Goal: Use online tool/utility: Utilize a website feature to perform a specific function

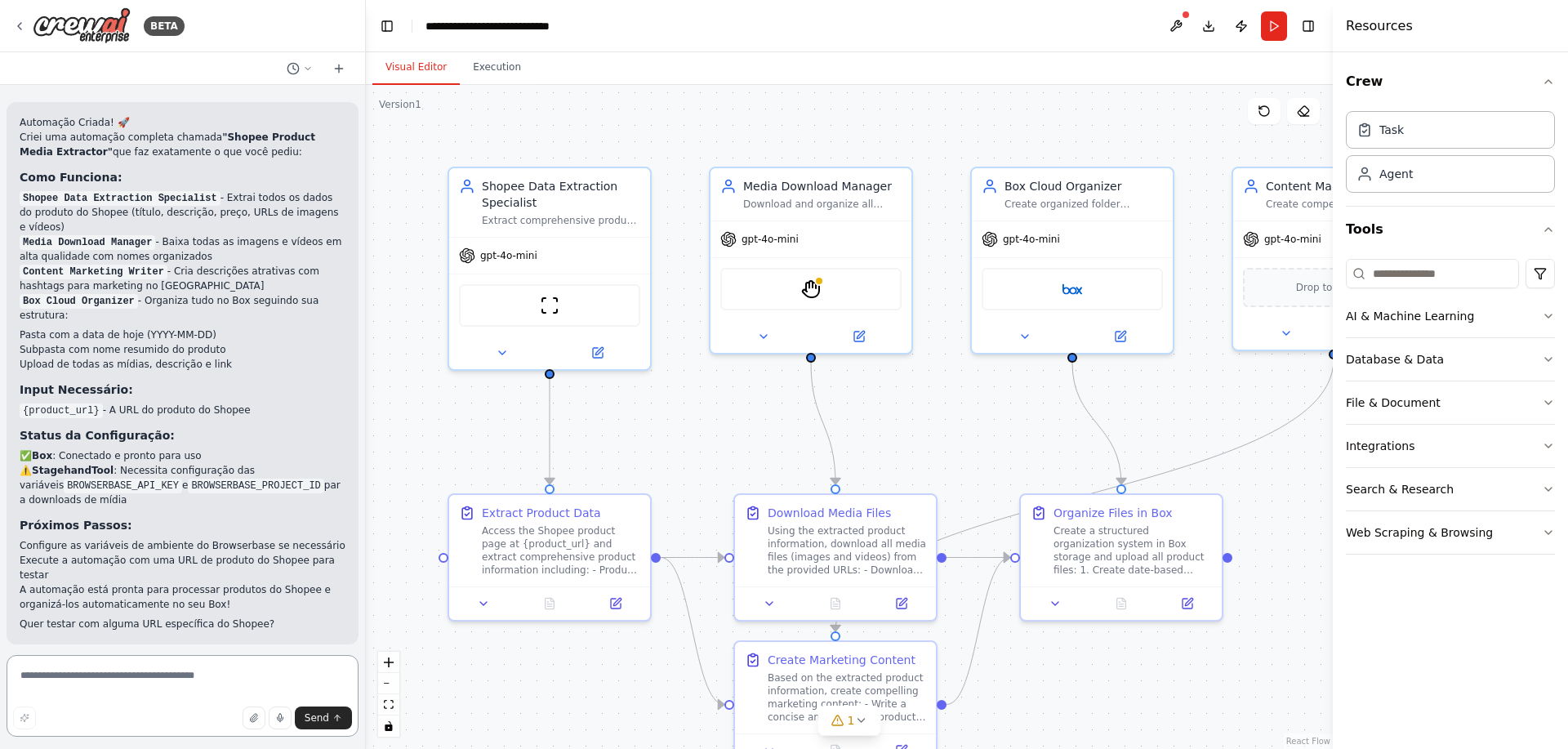
scroll to position [1721, 0]
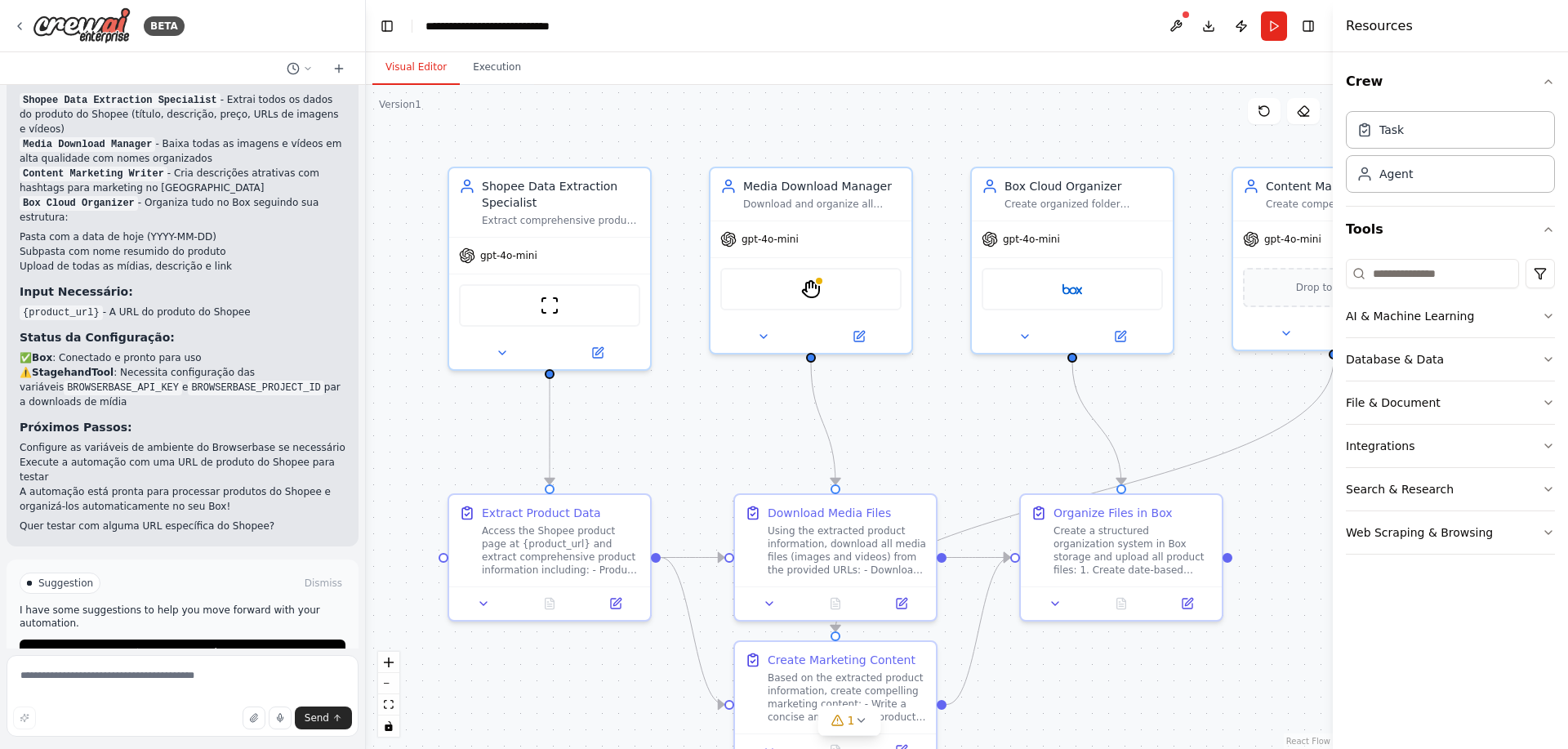
click at [101, 381] on code "BROWSERBASE_API_KEY" at bounding box center [123, 387] width 119 height 14
click at [111, 381] on code "BROWSERBASE_API_KEY" at bounding box center [123, 387] width 119 height 14
click at [192, 671] on textarea at bounding box center [182, 695] width 352 height 82
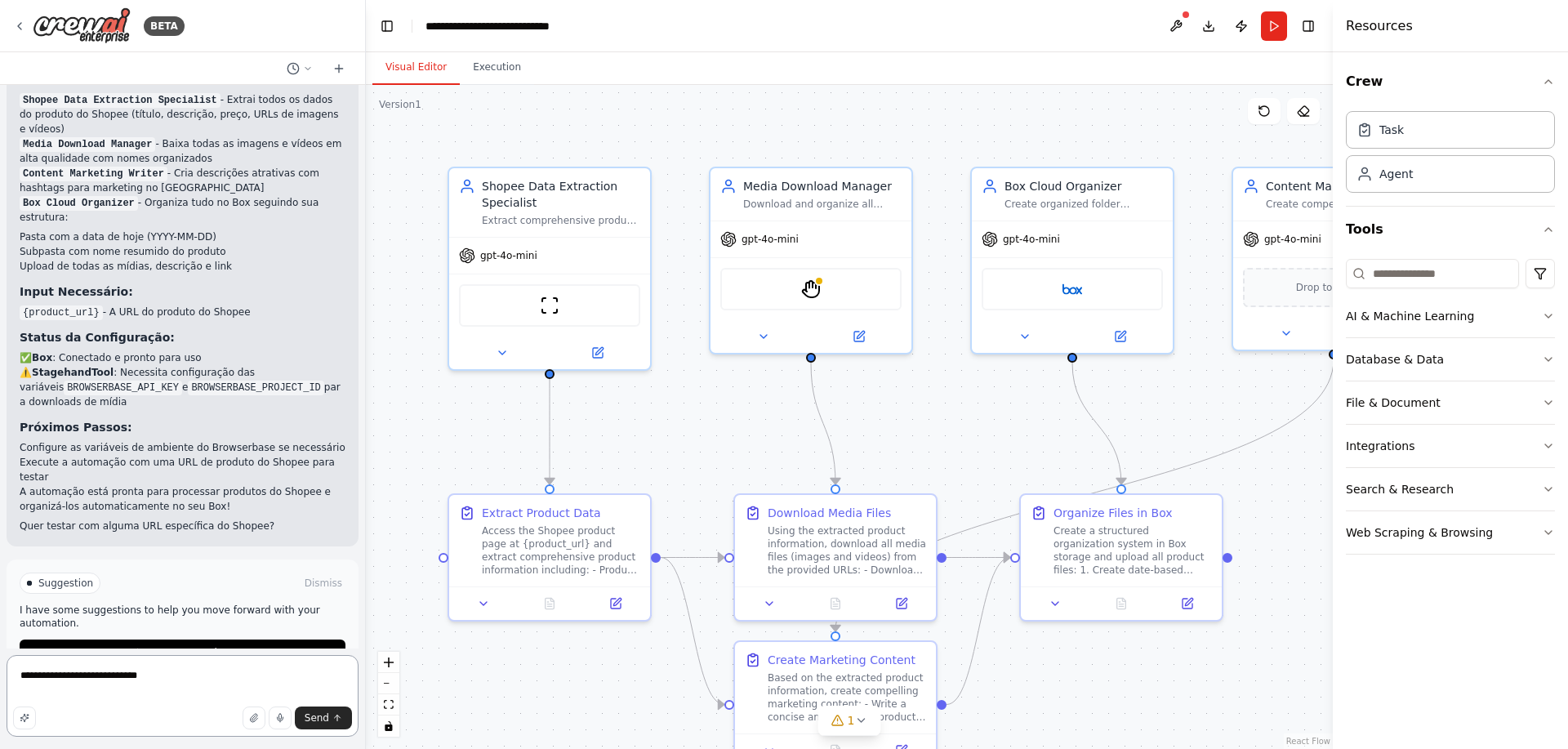
paste textarea "**********"
click at [216, 381] on code "BROWSERBASE_PROJECT_ID" at bounding box center [255, 387] width 135 height 14
copy code "BROWSERBASE_PROJECT_ID"
click at [278, 679] on textarea "**********" at bounding box center [182, 695] width 352 height 82
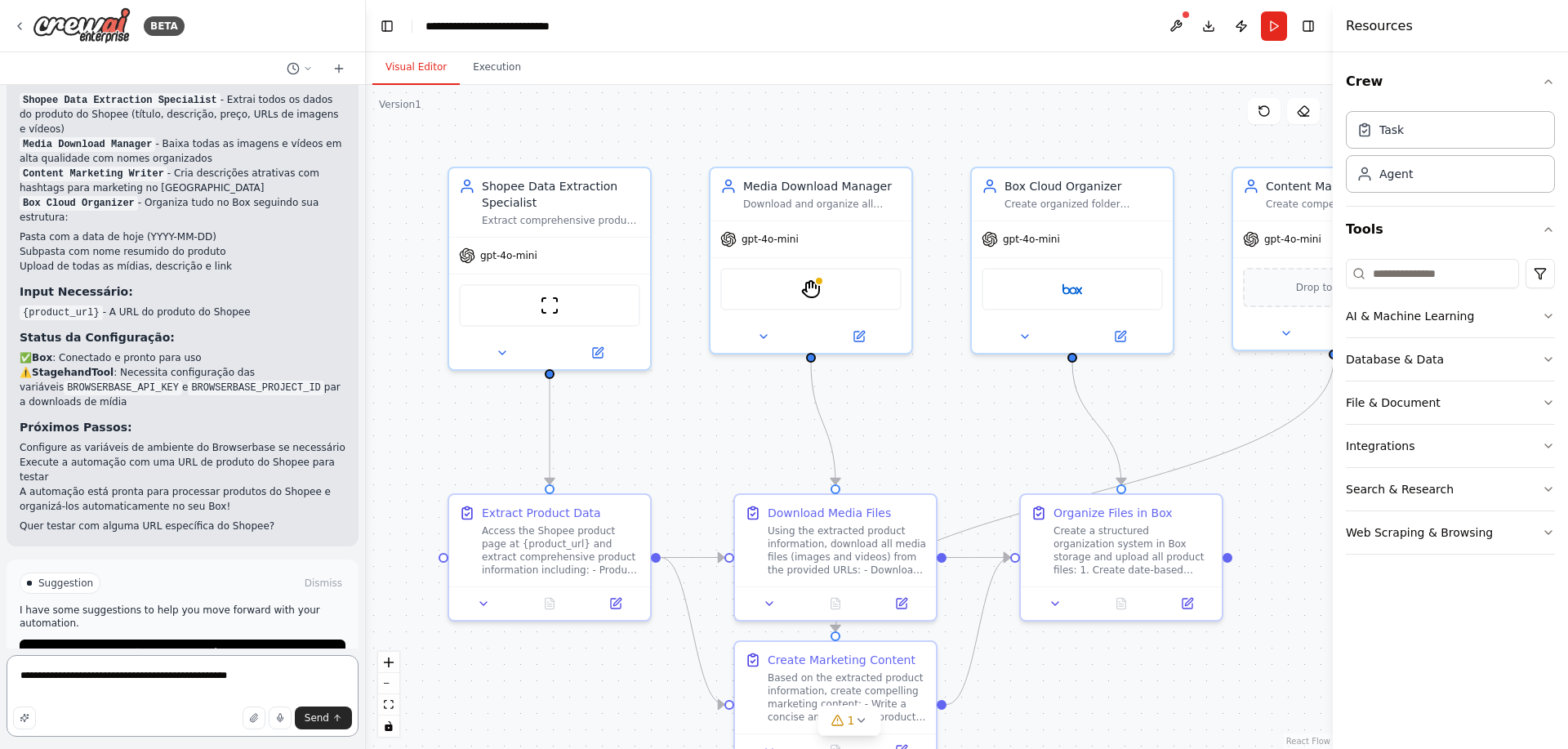
paste textarea "**********"
type textarea "**********"
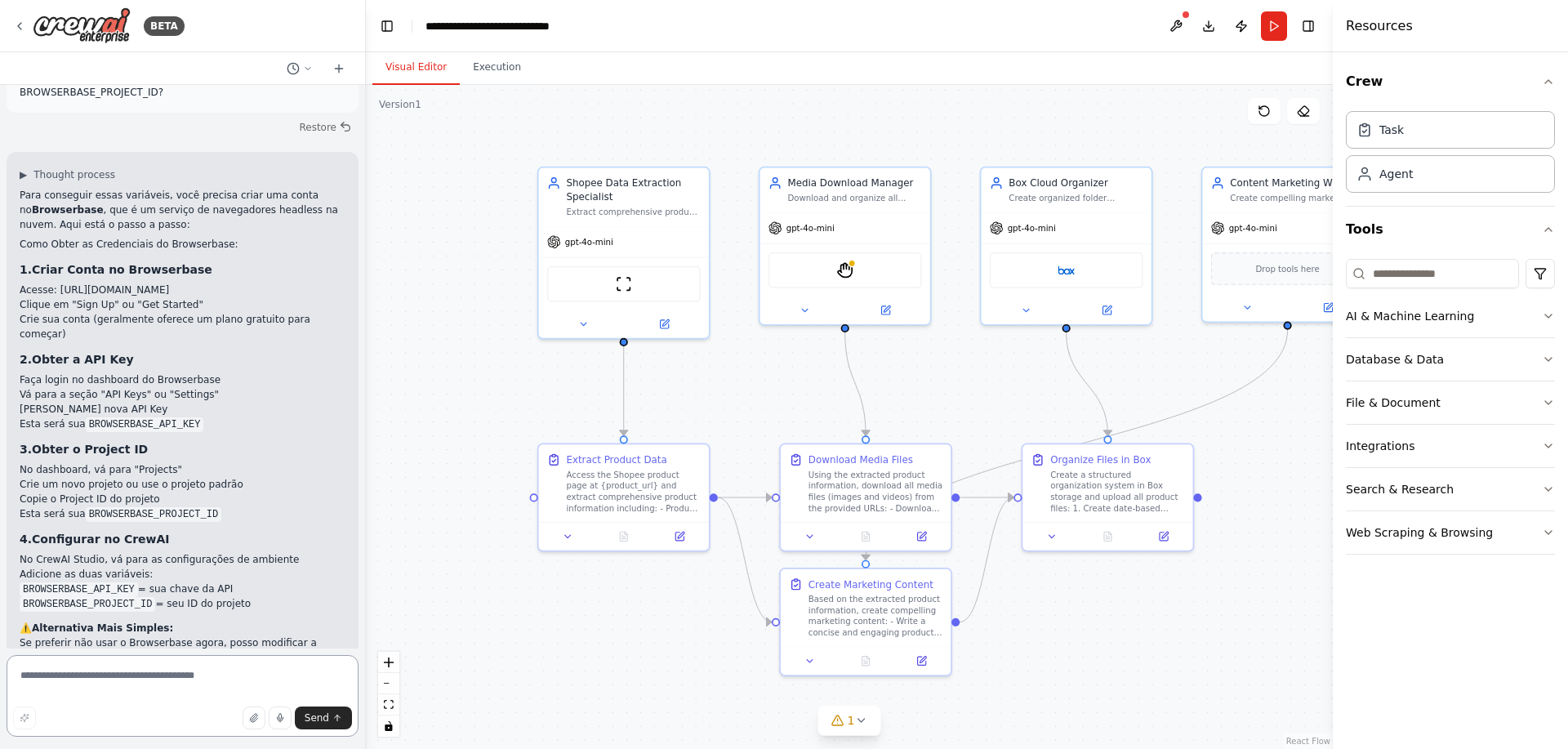
scroll to position [2125, 0]
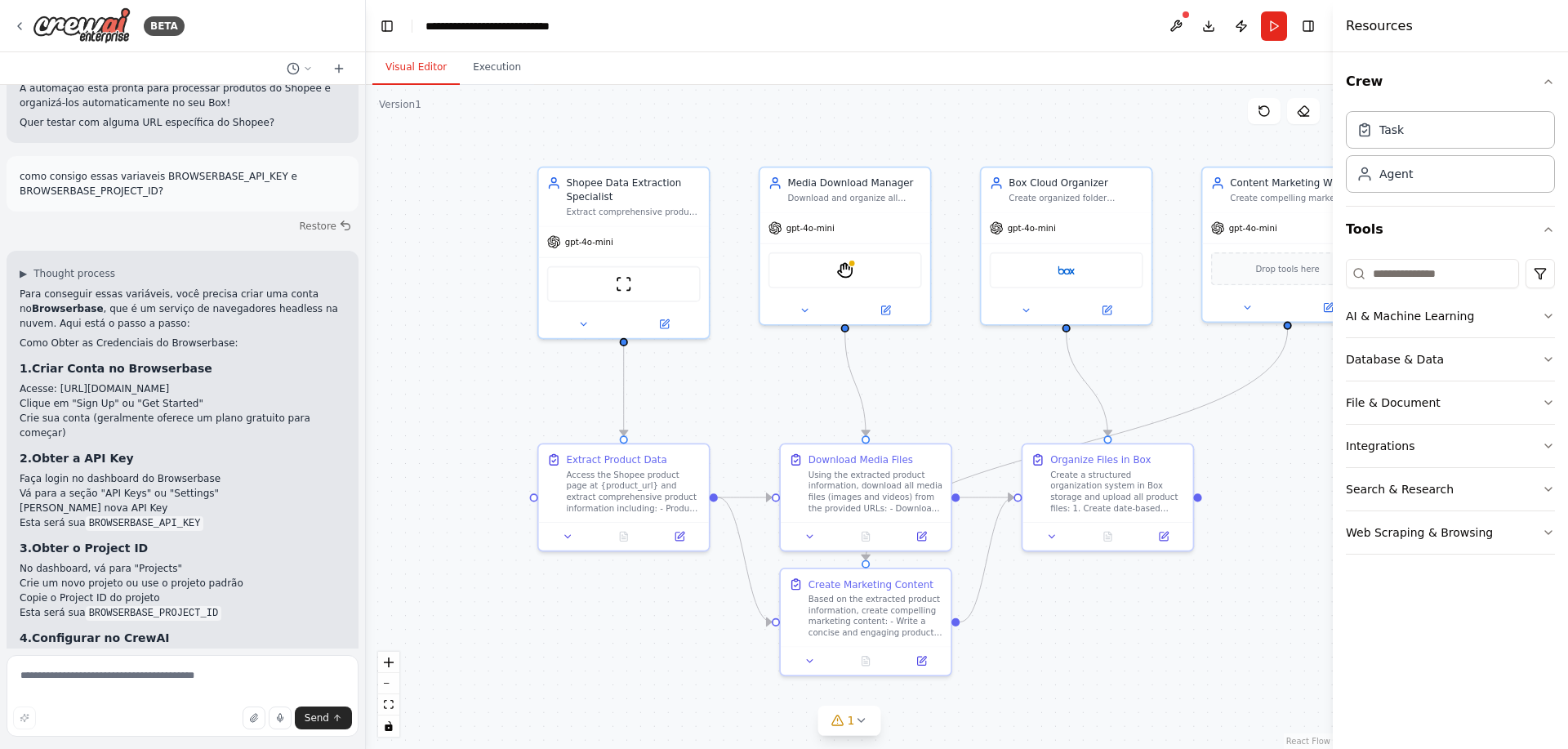
drag, startPoint x: 58, startPoint y: 346, endPoint x: 229, endPoint y: 348, distance: 171.0
click at [229, 382] on li "Acesse: [URL][DOMAIN_NAME]" at bounding box center [182, 388] width 326 height 14
copy li "https://www.browserbase.com"
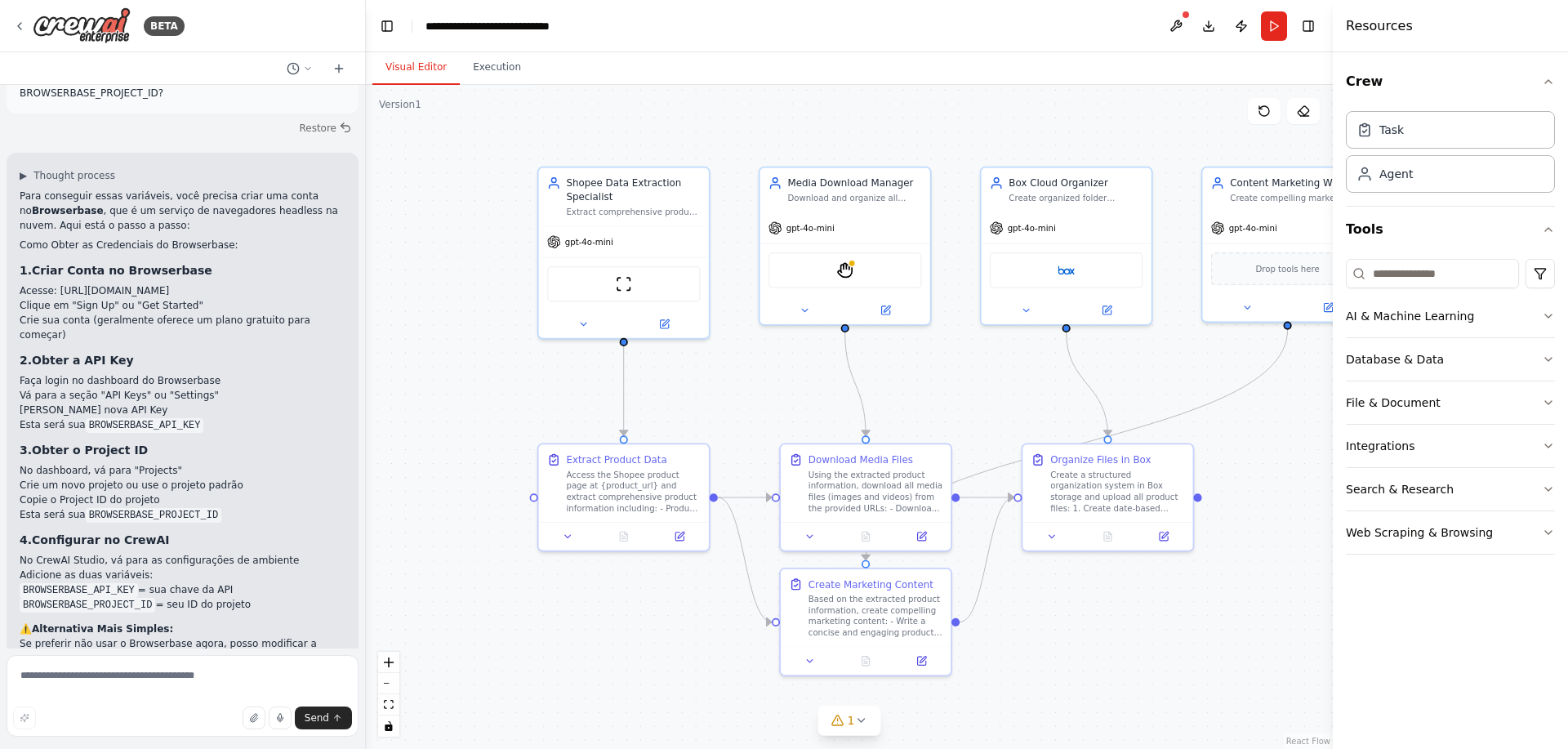
scroll to position [2322, 0]
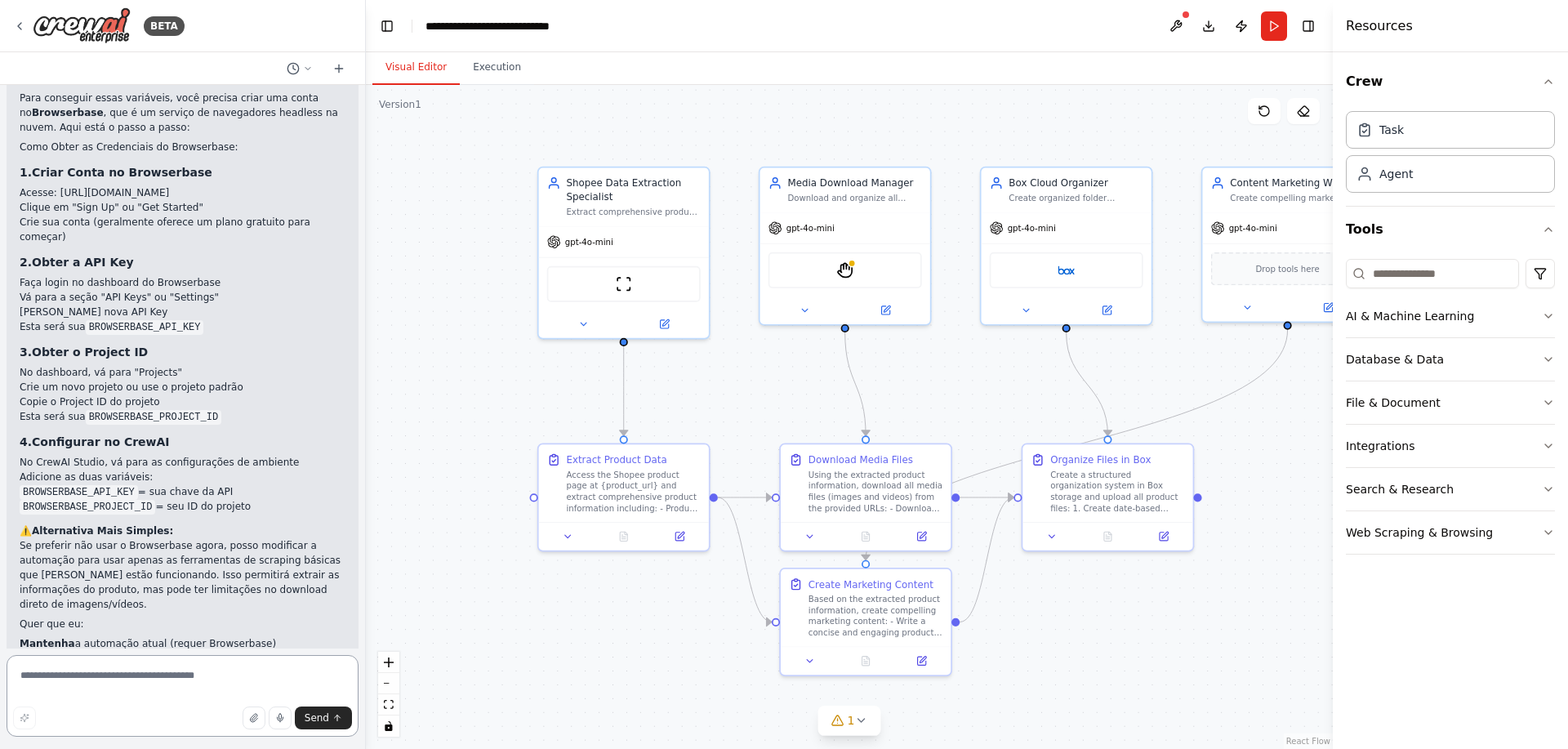
click at [189, 680] on textarea at bounding box center [182, 695] width 352 height 82
click at [1173, 19] on button at bounding box center [1175, 26] width 26 height 30
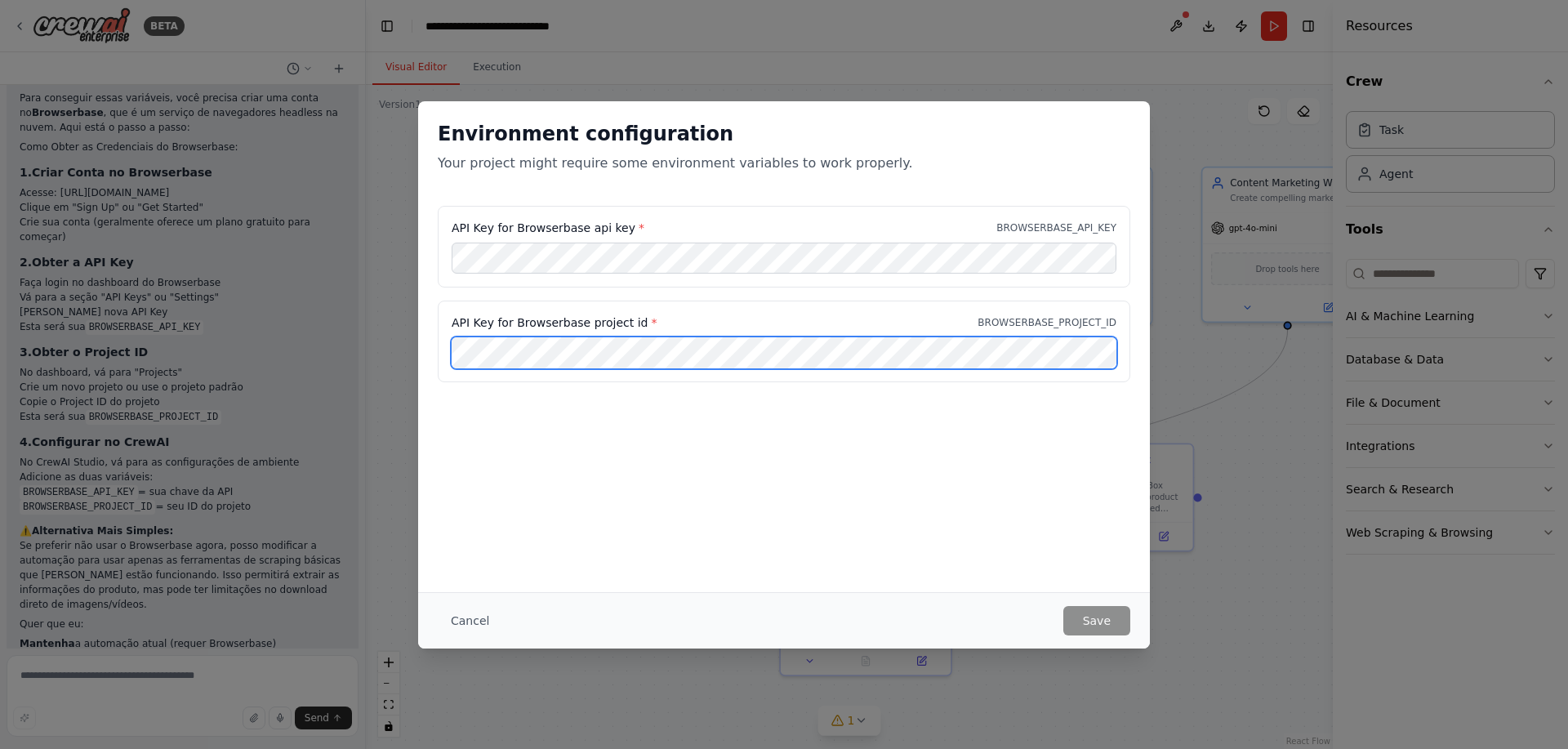
click at [153, 314] on div "Environment configuration Your project might require some environment variables…" at bounding box center [784, 374] width 1568 height 749
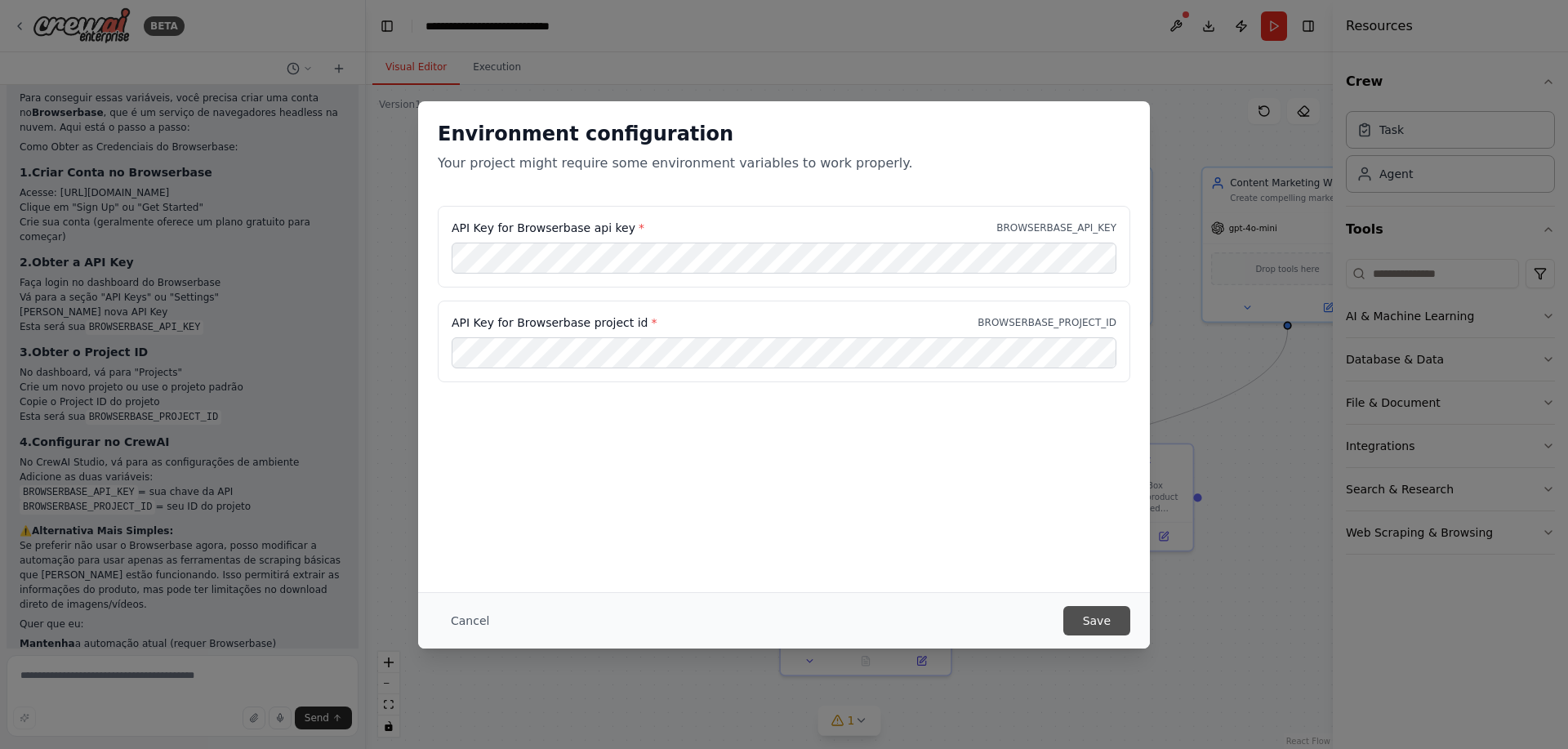
click at [1115, 608] on button "Save" at bounding box center [1096, 620] width 67 height 30
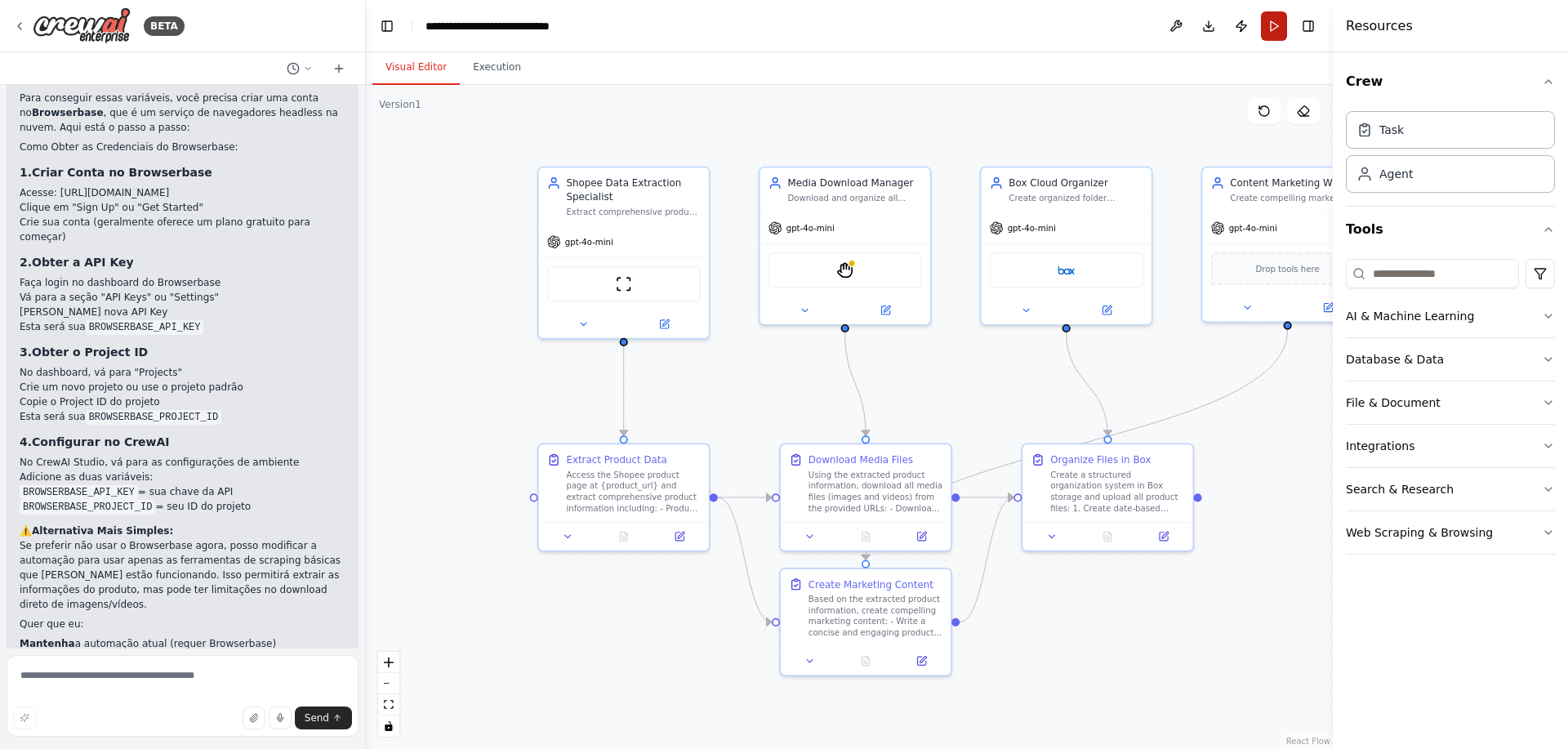
click at [1279, 27] on button "Run" at bounding box center [1274, 26] width 26 height 30
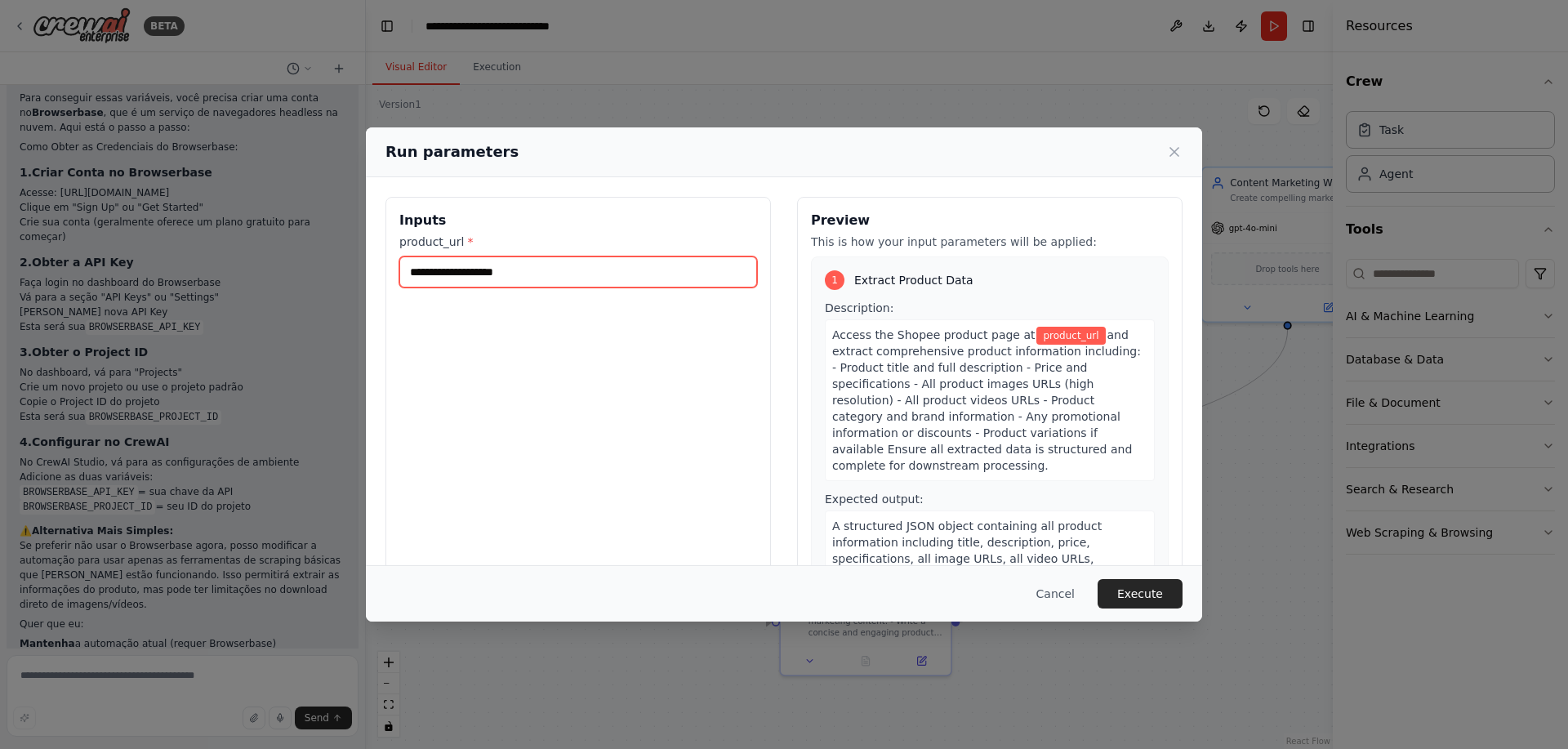
click at [527, 271] on input "product_url *" at bounding box center [578, 272] width 357 height 31
click at [562, 277] on input "product_url *" at bounding box center [578, 272] width 357 height 31
paste input "**********"
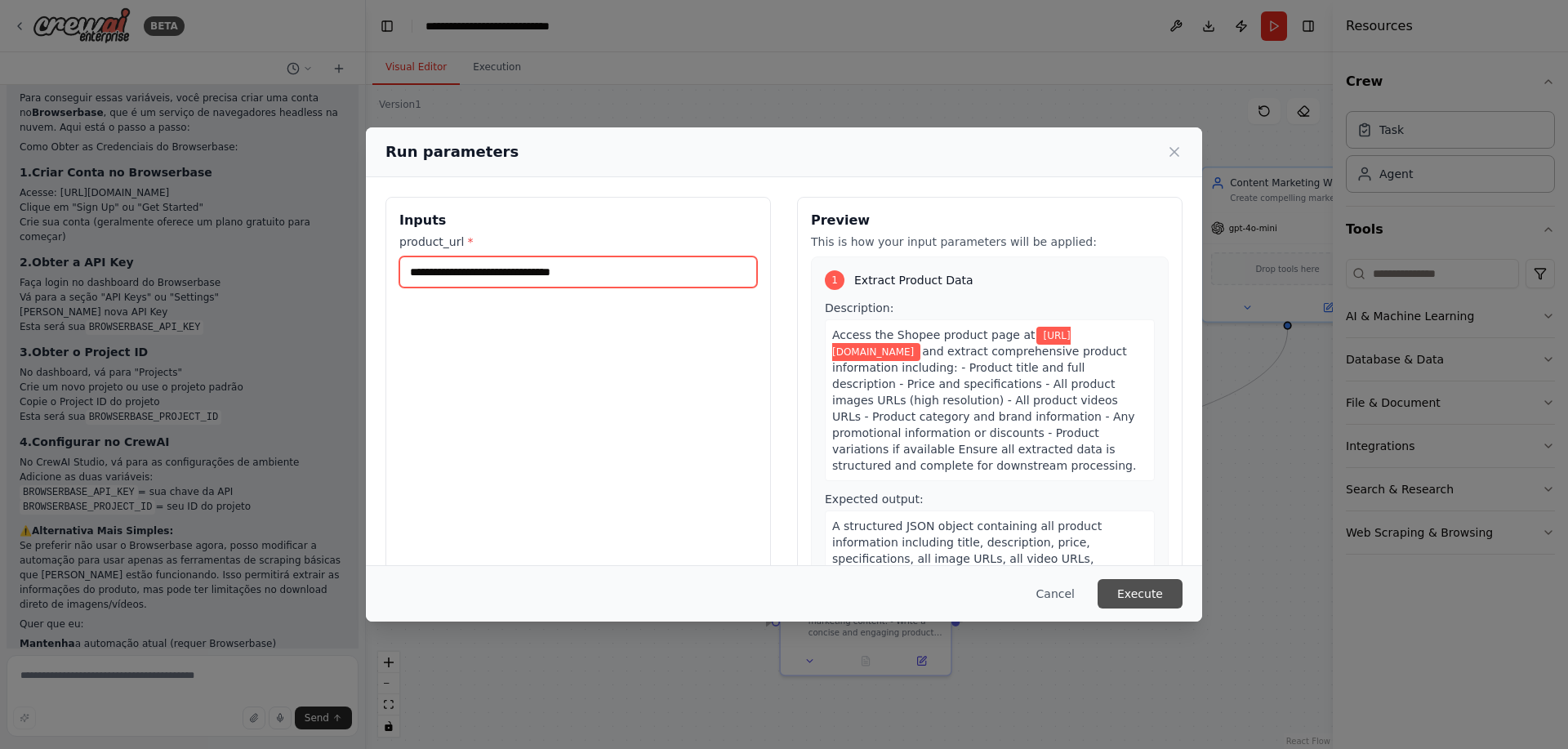
type input "**********"
click at [1142, 586] on button "Execute" at bounding box center [1140, 594] width 85 height 30
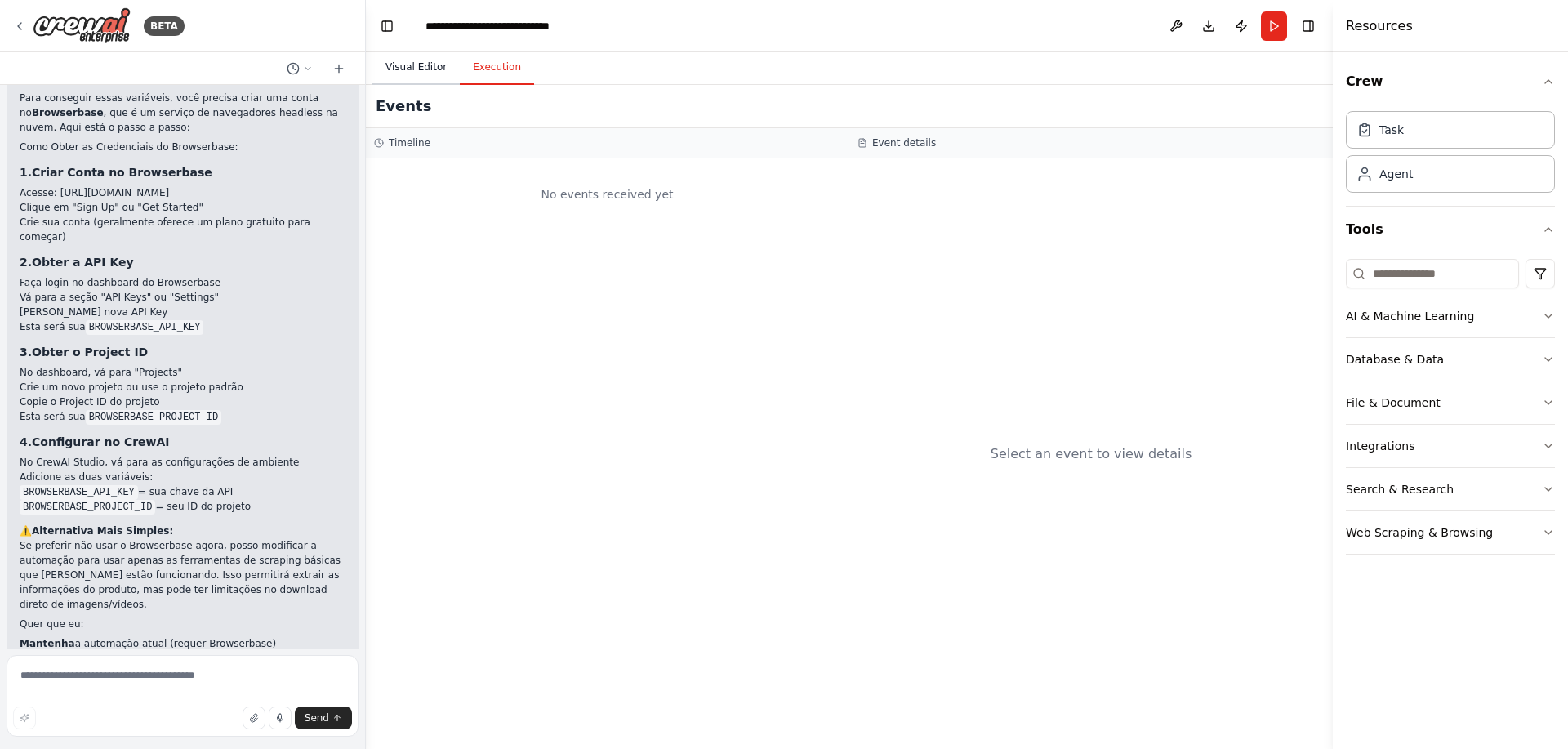
click at [431, 69] on button "Visual Editor" at bounding box center [416, 68] width 87 height 35
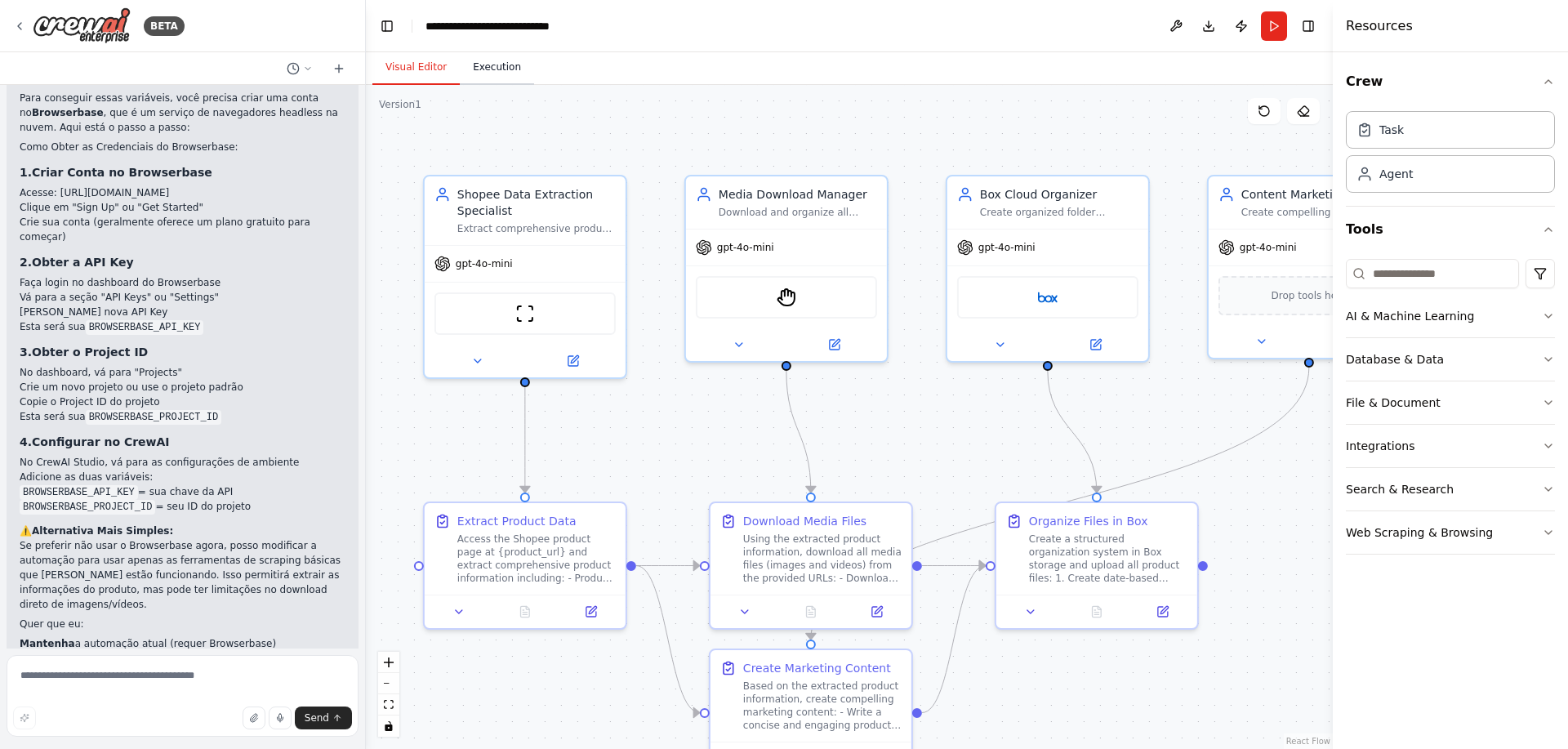
click at [460, 79] on button "Execution" at bounding box center [497, 68] width 75 height 35
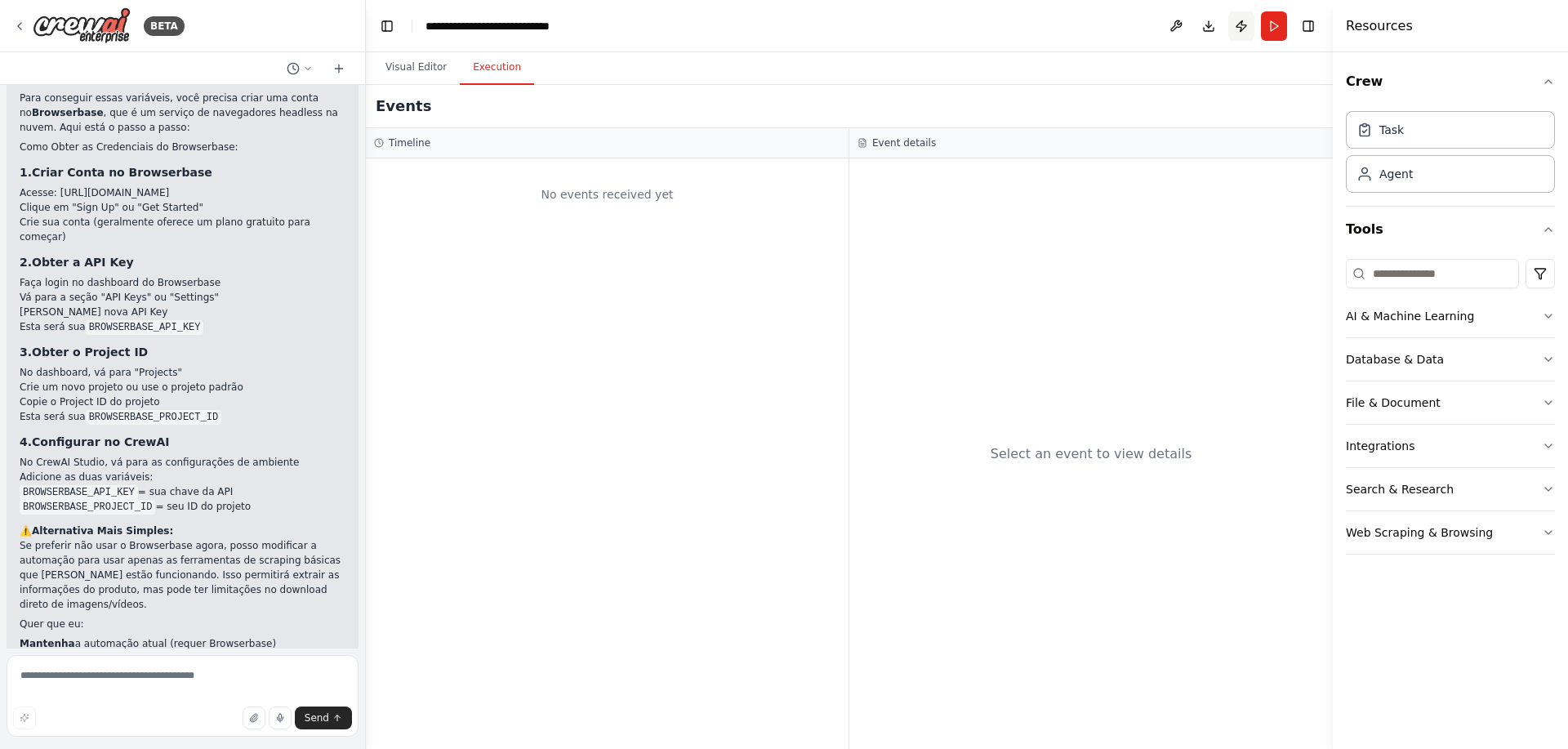
click at [1234, 27] on button "Publish" at bounding box center [1241, 26] width 26 height 30
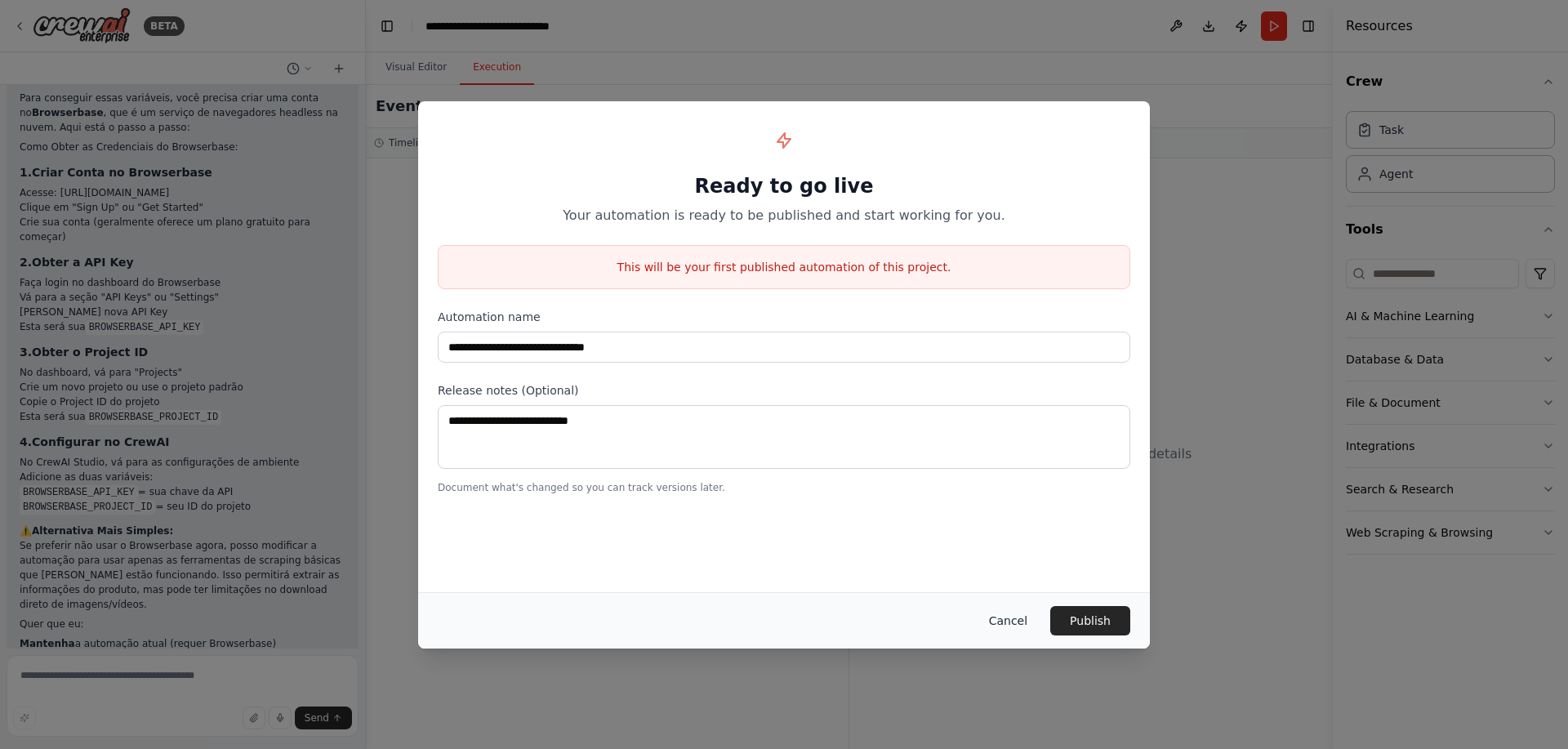
click at [997, 625] on button "Cancel" at bounding box center [1007, 620] width 64 height 30
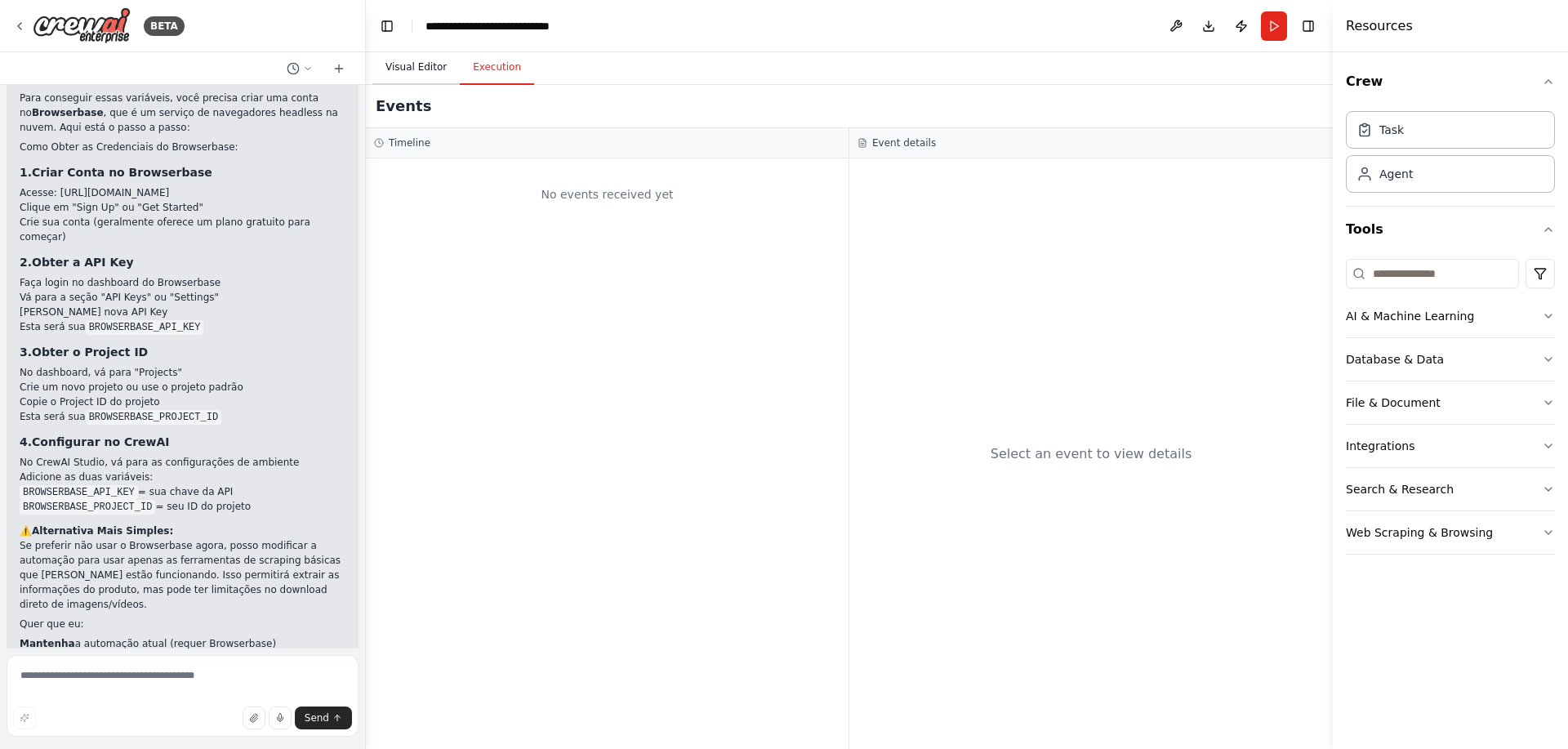
click at [409, 69] on button "Visual Editor" at bounding box center [416, 68] width 87 height 35
click at [475, 75] on button "Execution" at bounding box center [497, 68] width 75 height 35
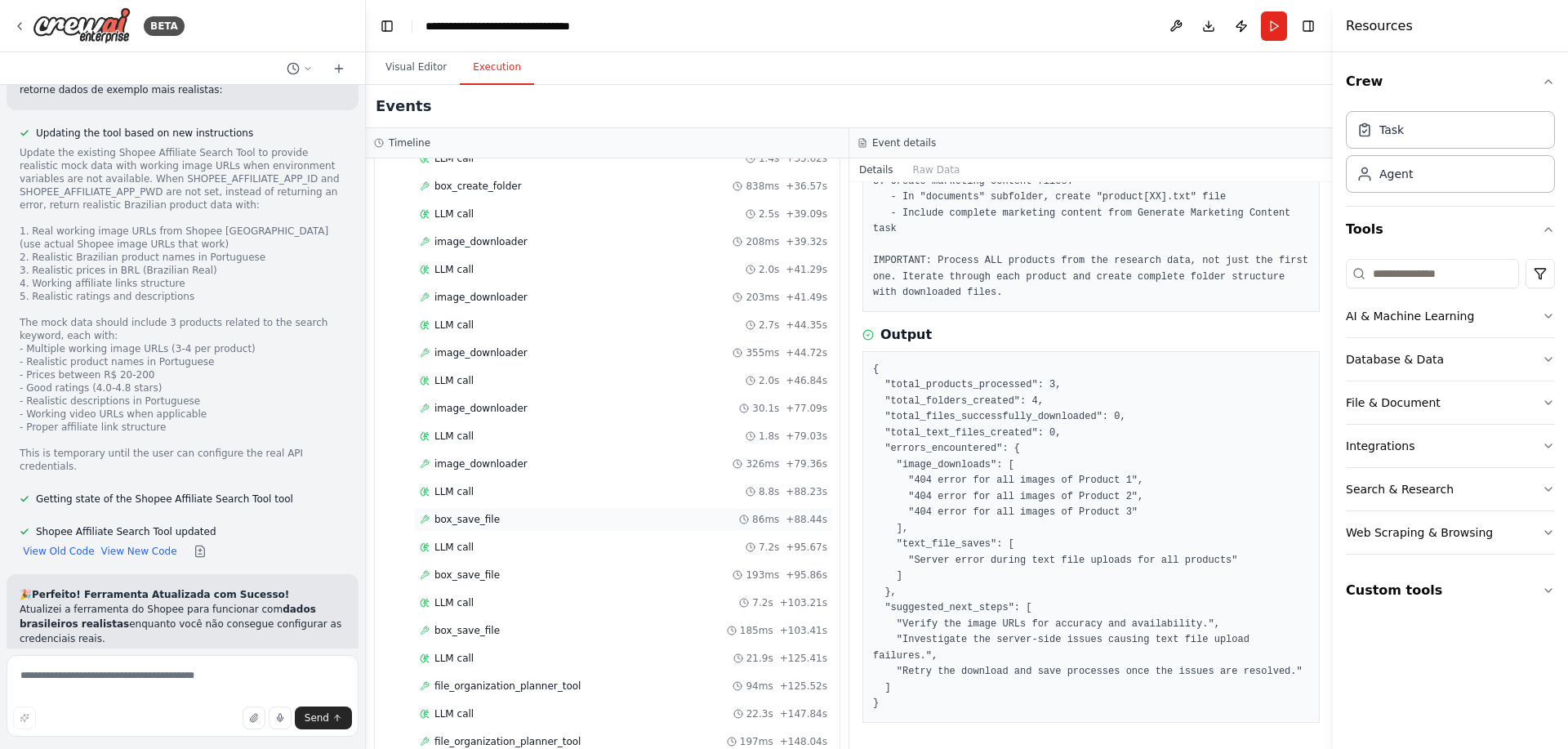
scroll to position [1066, 0]
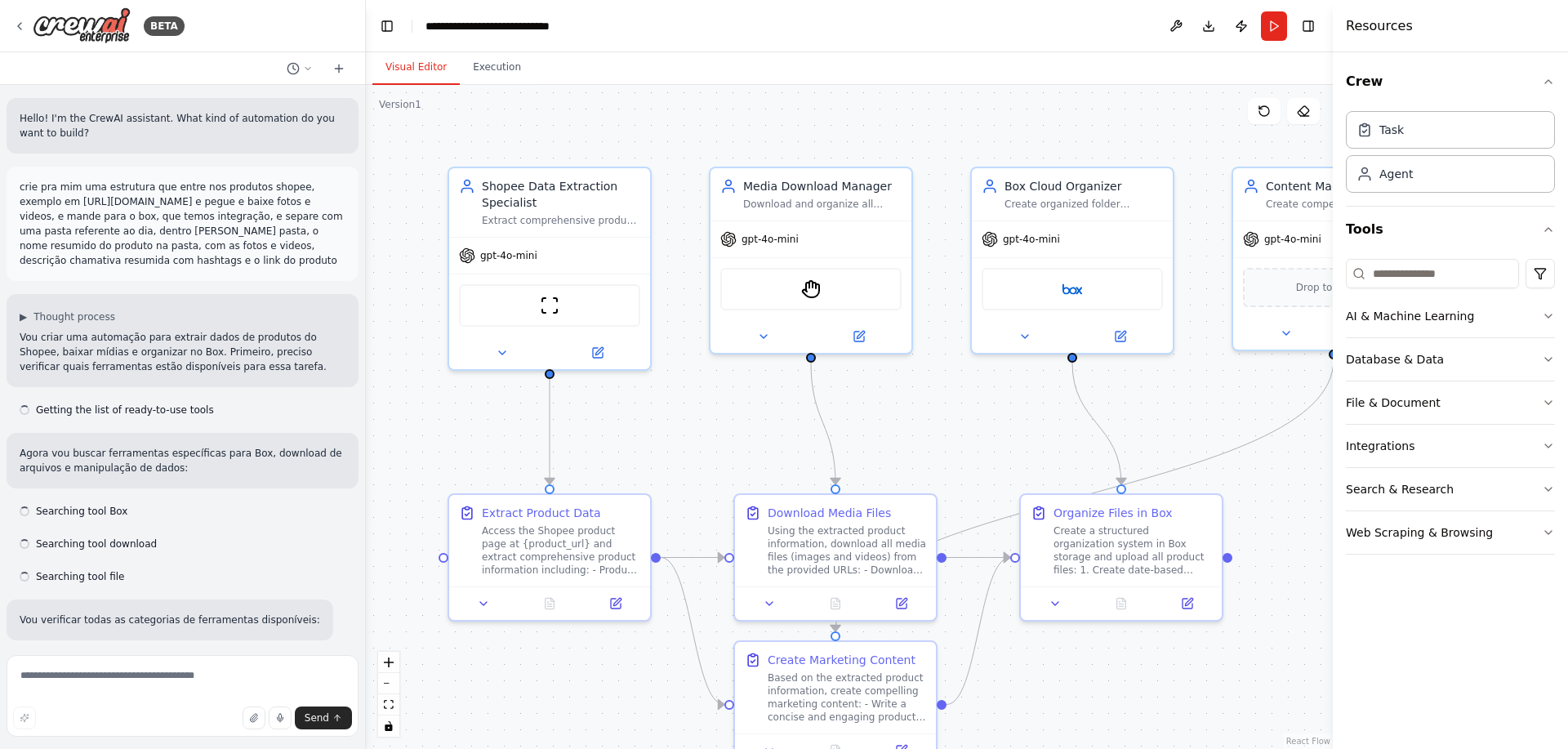
scroll to position [2322, 0]
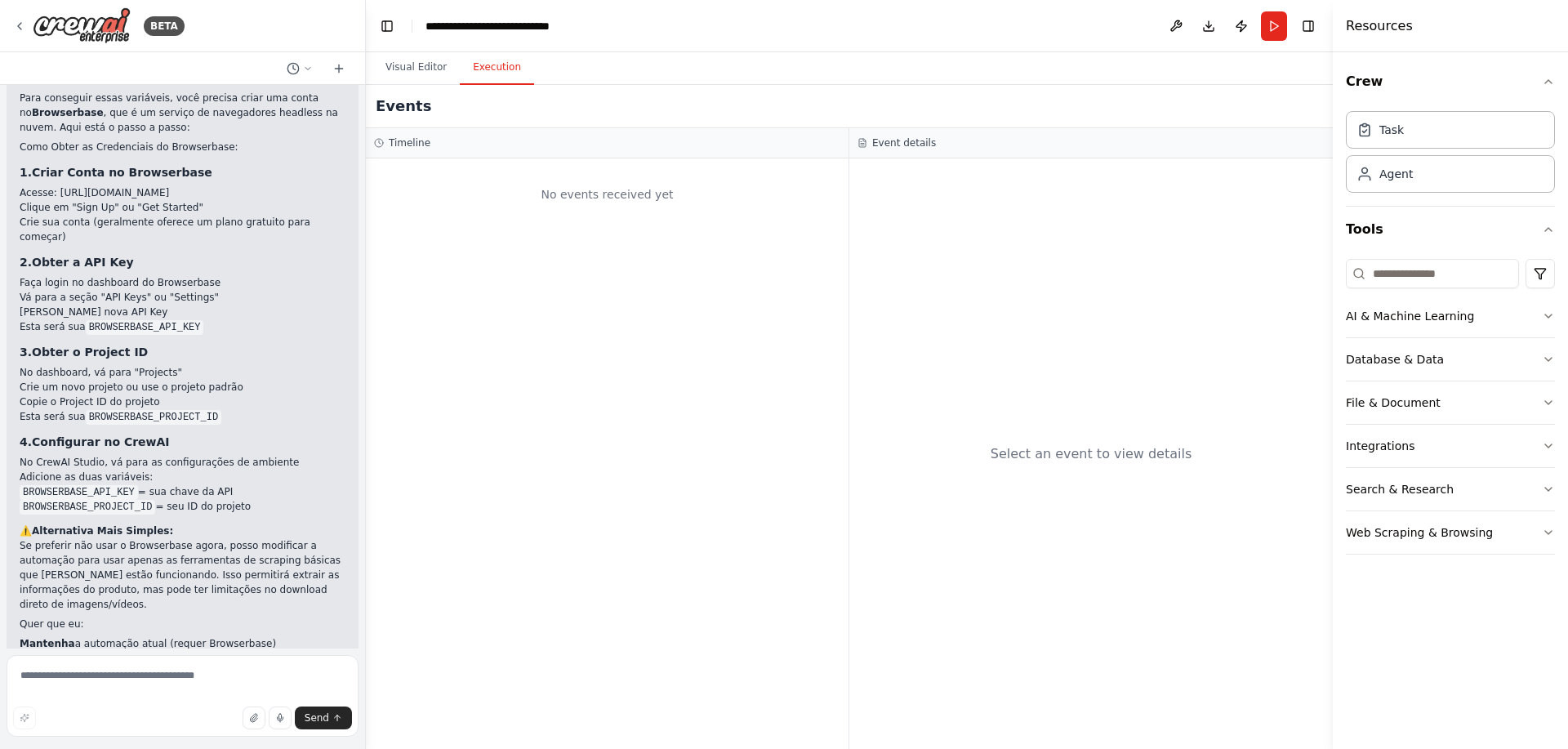
click at [472, 71] on button "Execution" at bounding box center [497, 68] width 75 height 35
click at [1268, 28] on button "Run" at bounding box center [1274, 26] width 26 height 30
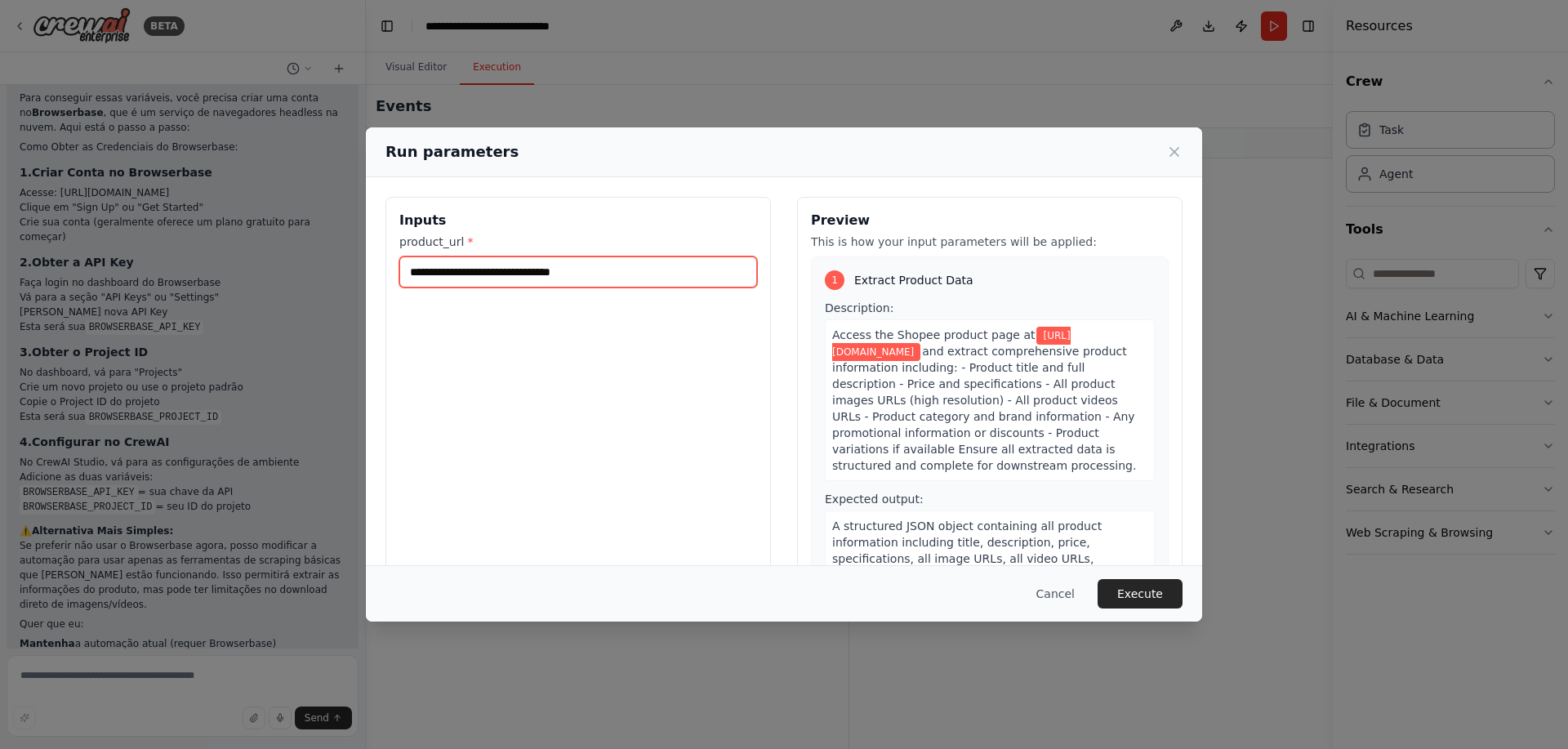
drag, startPoint x: 721, startPoint y: 274, endPoint x: 169, endPoint y: 172, distance: 561.3
click at [170, 172] on div "**********" at bounding box center [784, 374] width 1568 height 749
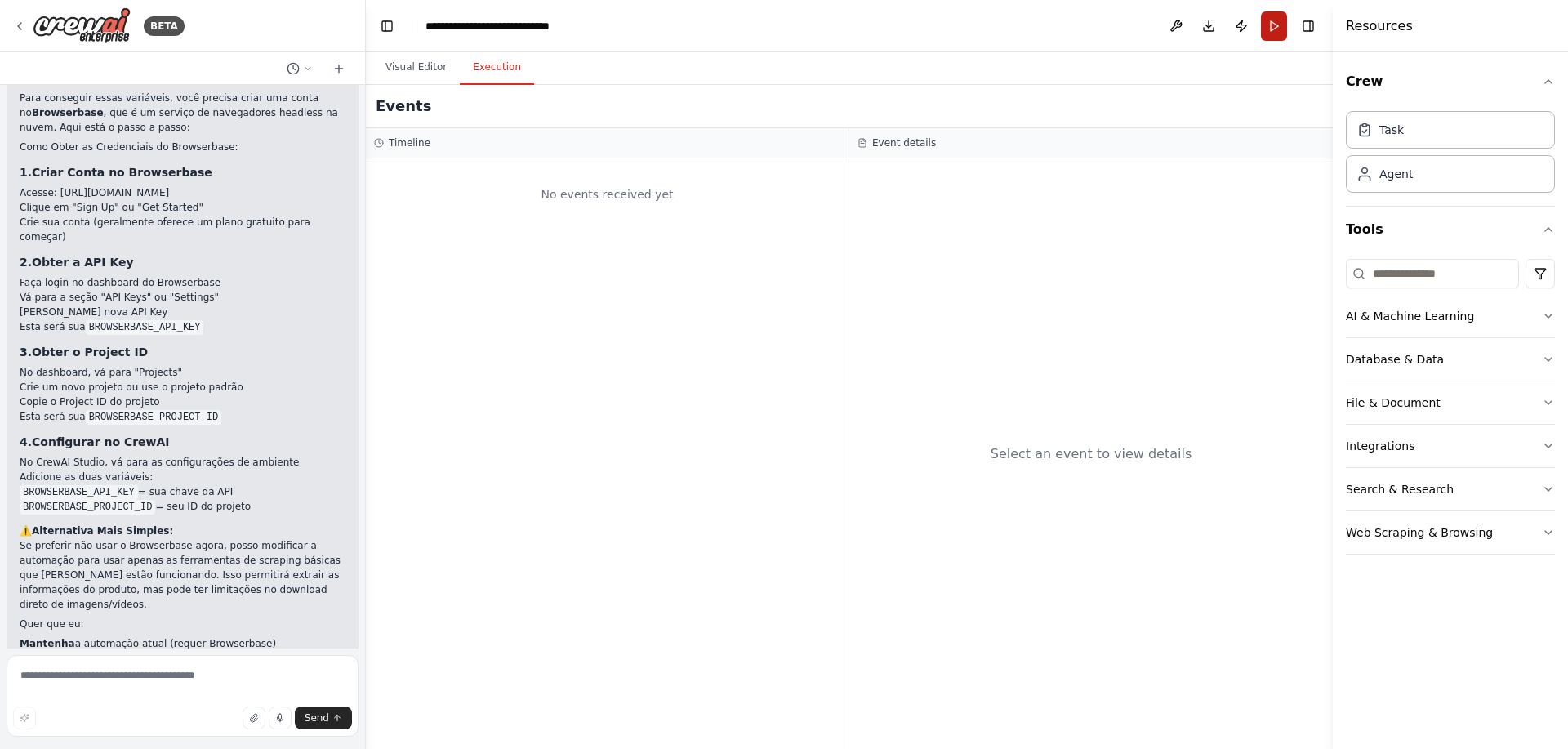
click at [1266, 32] on button "Run" at bounding box center [1274, 26] width 26 height 30
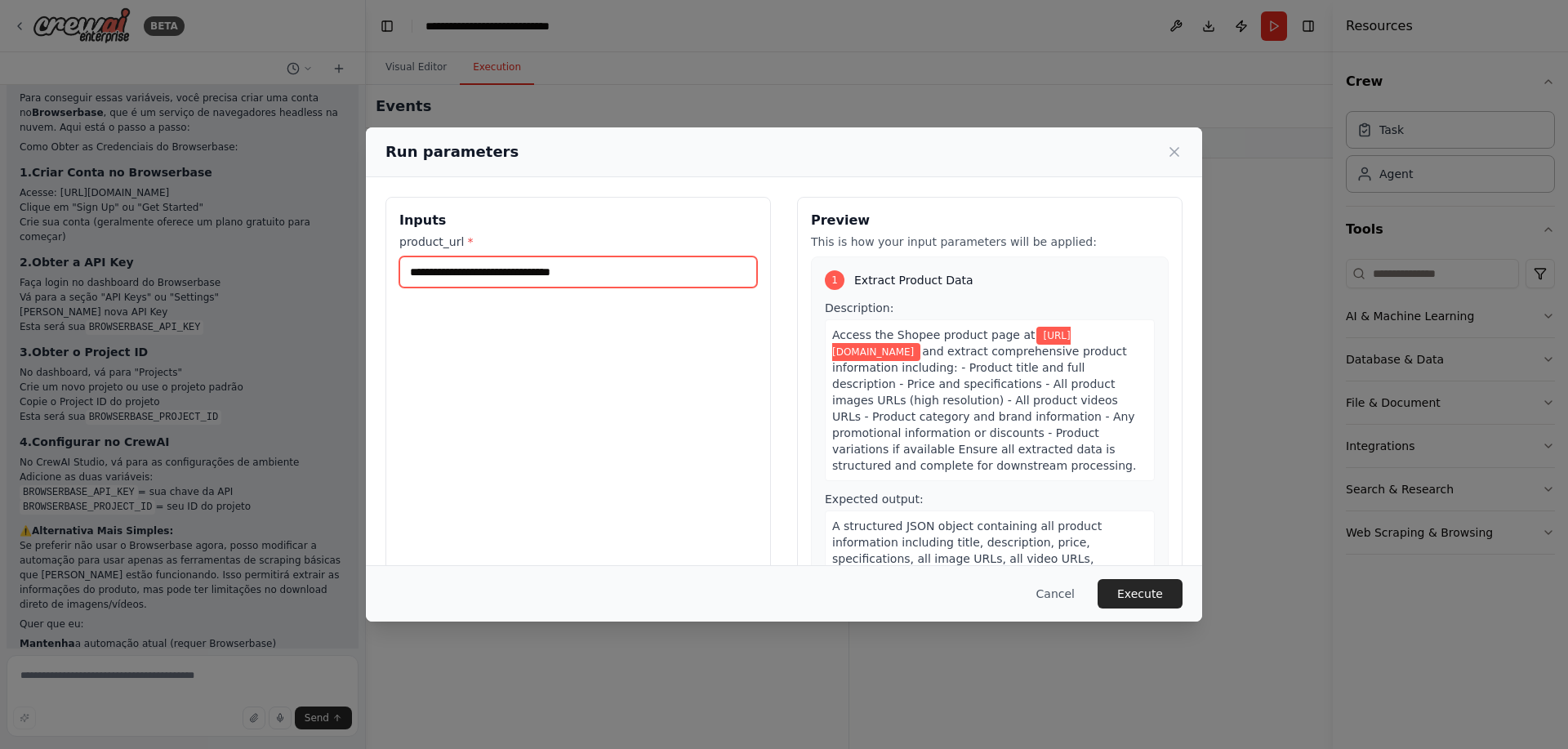
click at [581, 287] on input "**********" at bounding box center [578, 272] width 357 height 31
click at [578, 280] on input "**********" at bounding box center [578, 272] width 357 height 31
click at [572, 266] on input "**********" at bounding box center [578, 272] width 357 height 31
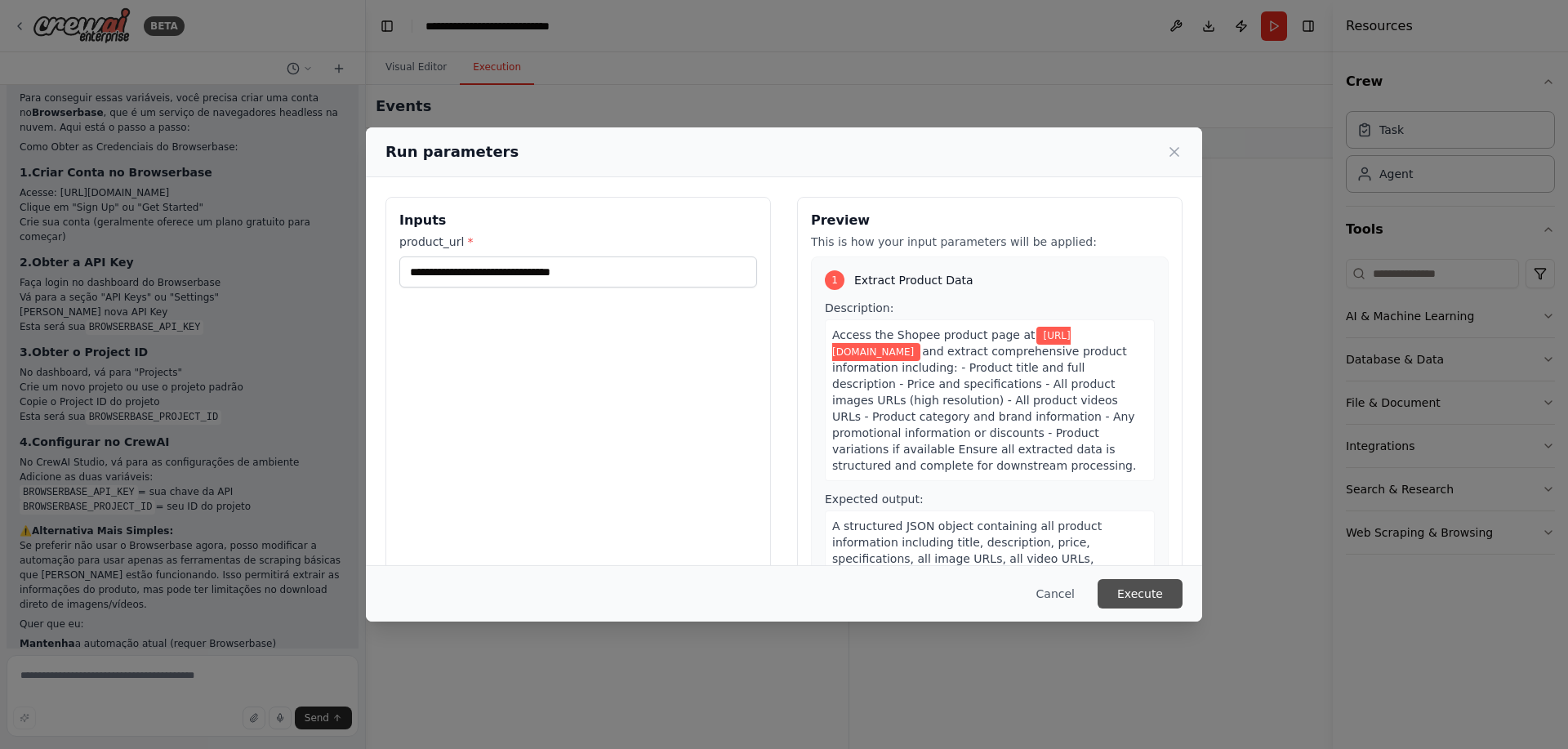
click at [1152, 595] on button "Execute" at bounding box center [1140, 594] width 85 height 30
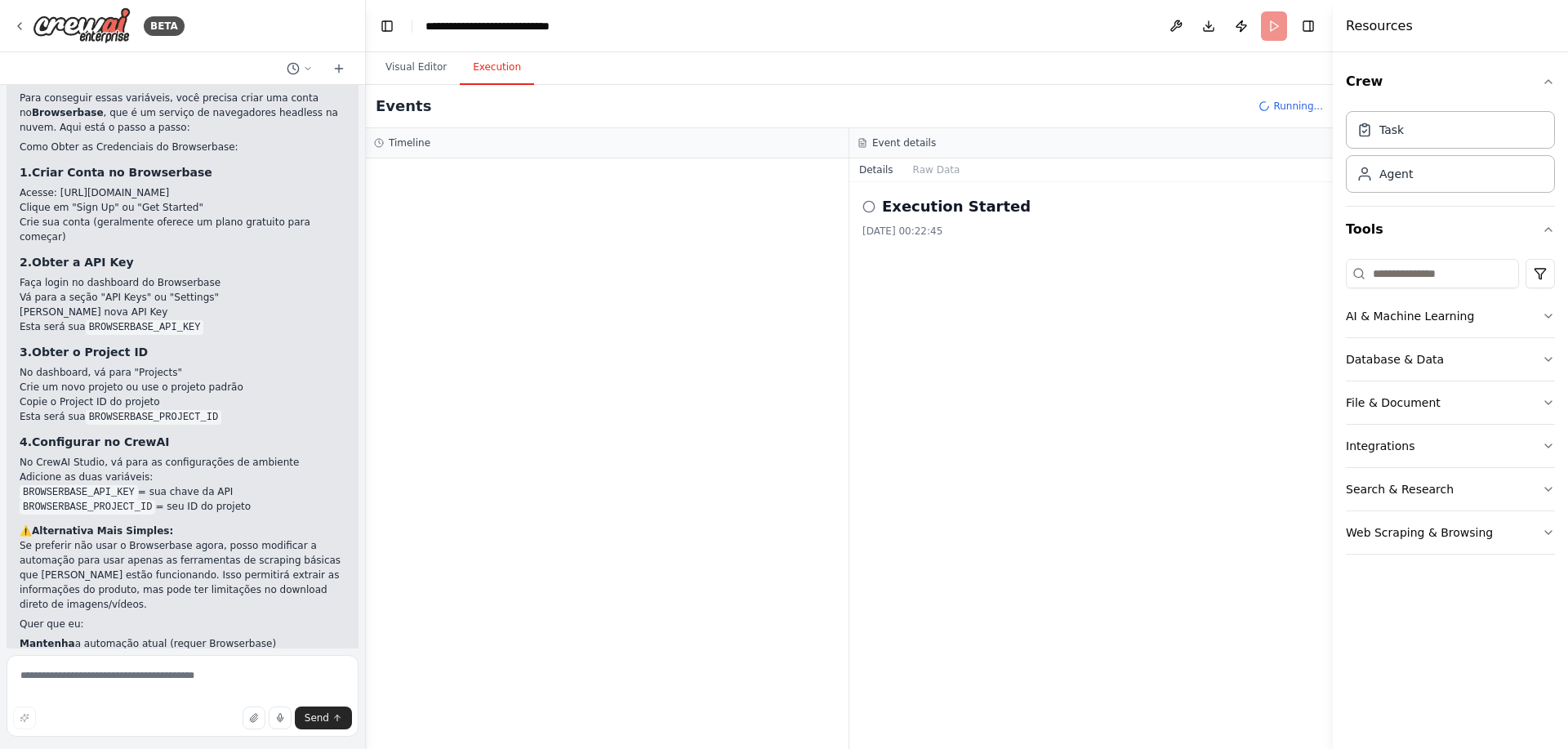
click at [931, 214] on h2 "Execution Started" at bounding box center [956, 207] width 149 height 23
click at [931, 175] on button "Raw Data" at bounding box center [936, 170] width 67 height 23
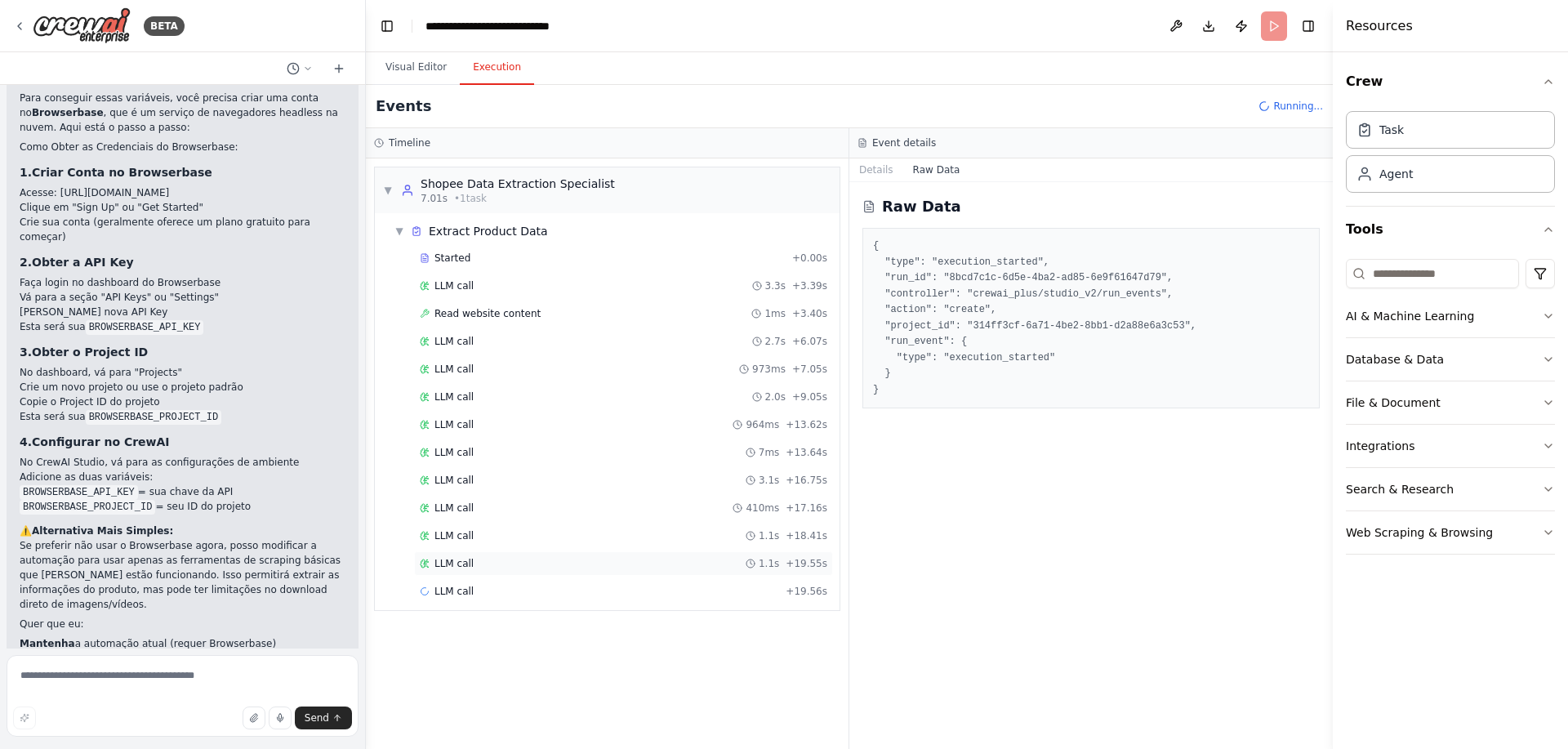
click at [519, 555] on div "LLM call 1.1s + 19.55s" at bounding box center [623, 564] width 419 height 25
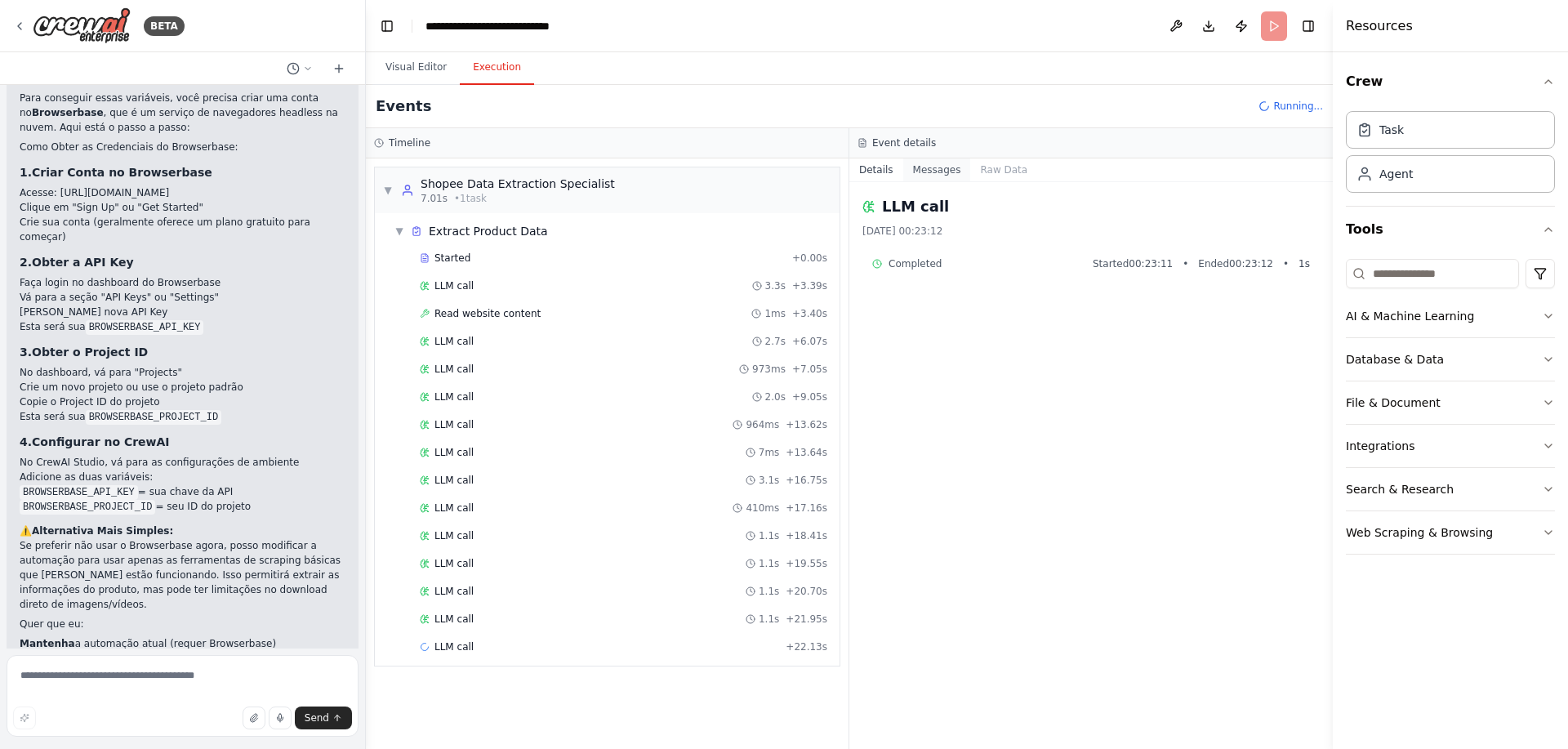
click at [949, 168] on button "Messages" at bounding box center [936, 170] width 68 height 23
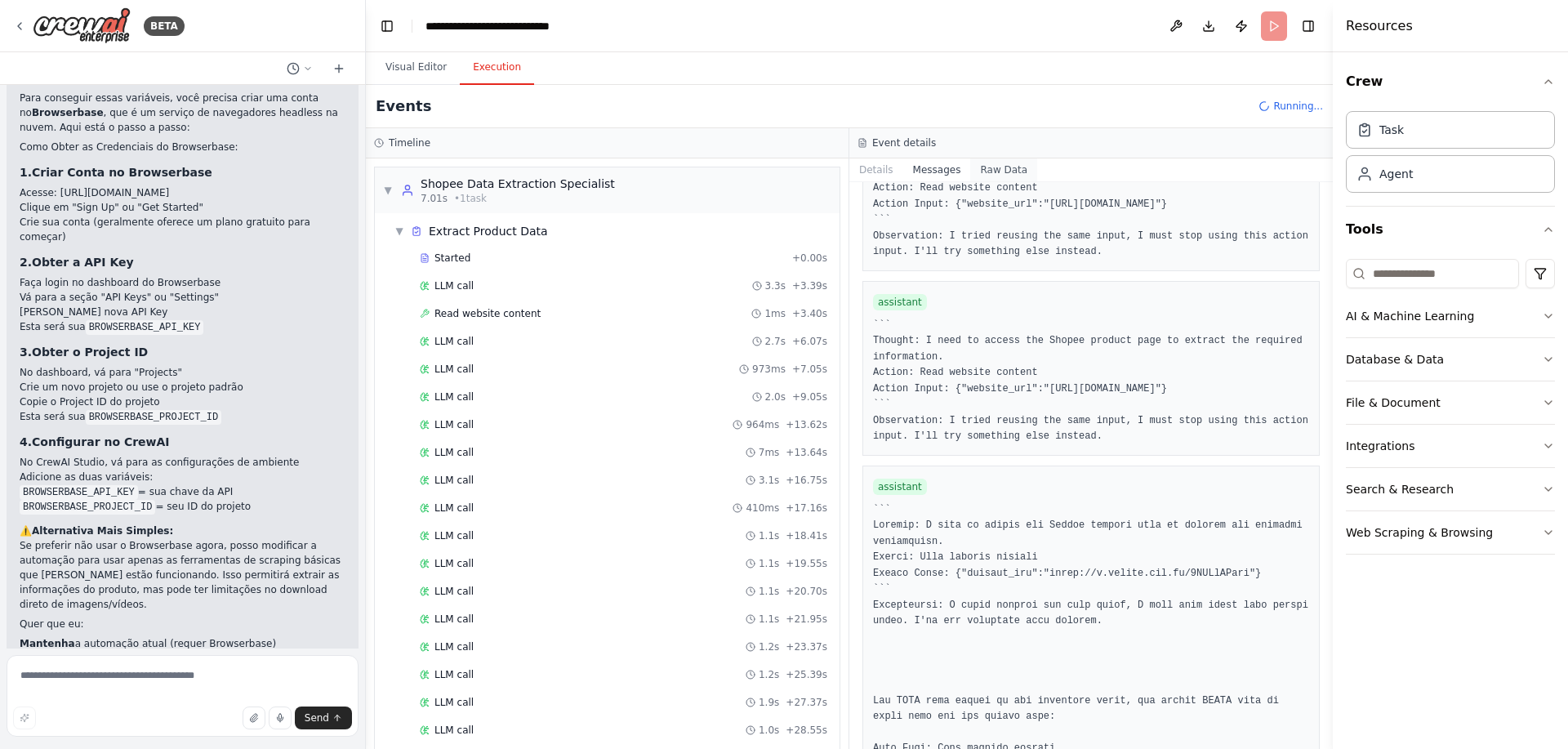
scroll to position [3432, 0]
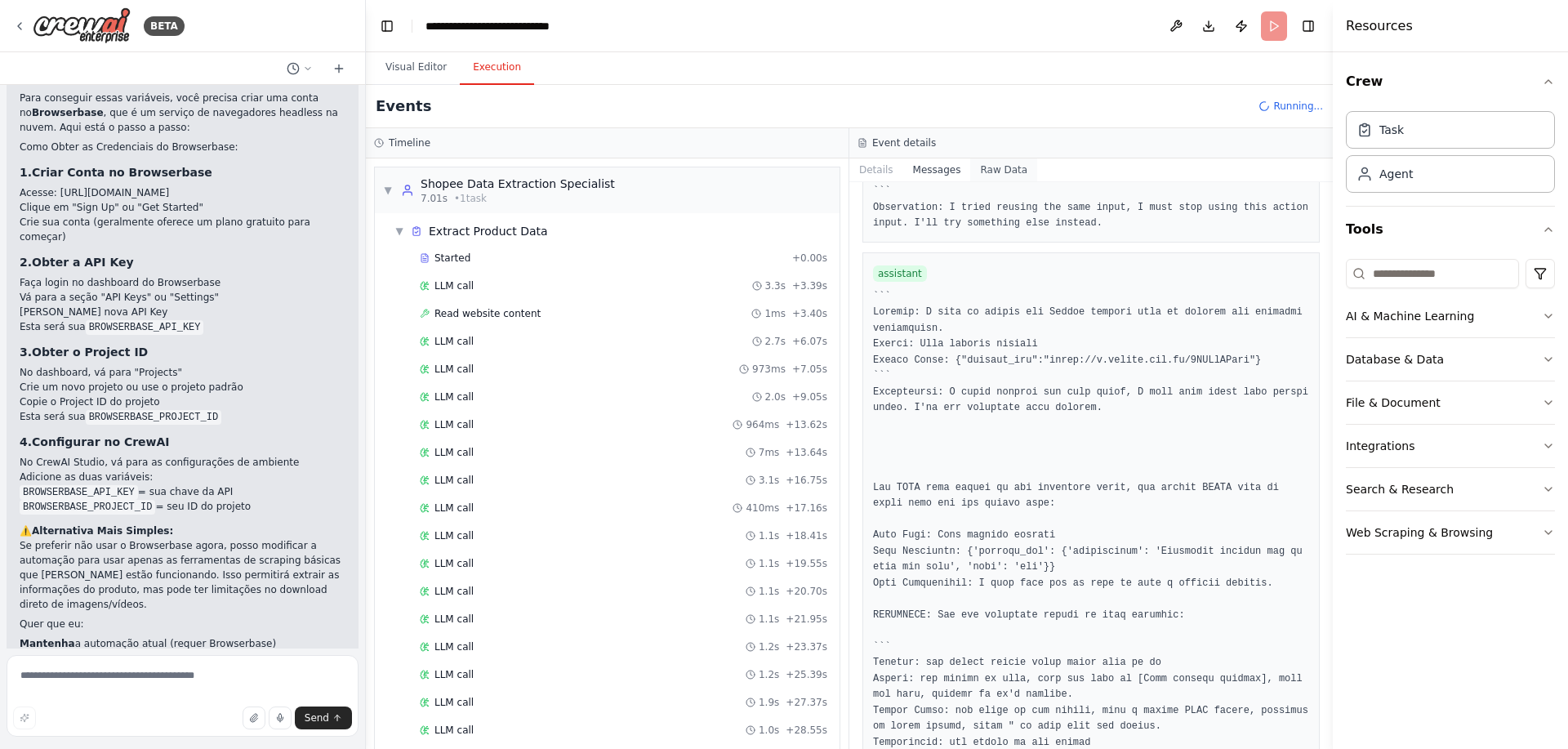
click at [990, 169] on button "Raw Data" at bounding box center [1003, 170] width 67 height 23
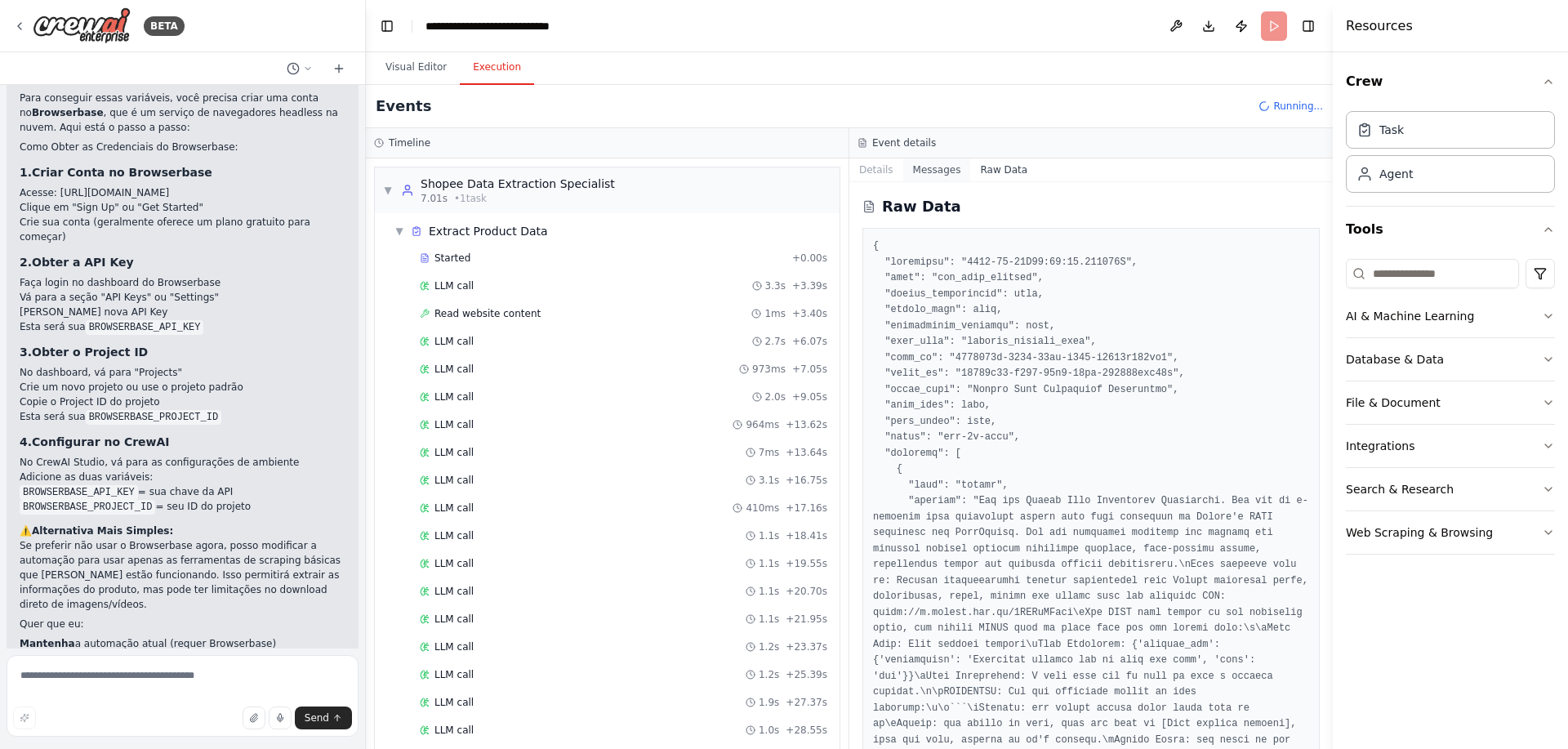
click at [914, 163] on button "Messages" at bounding box center [936, 170] width 68 height 23
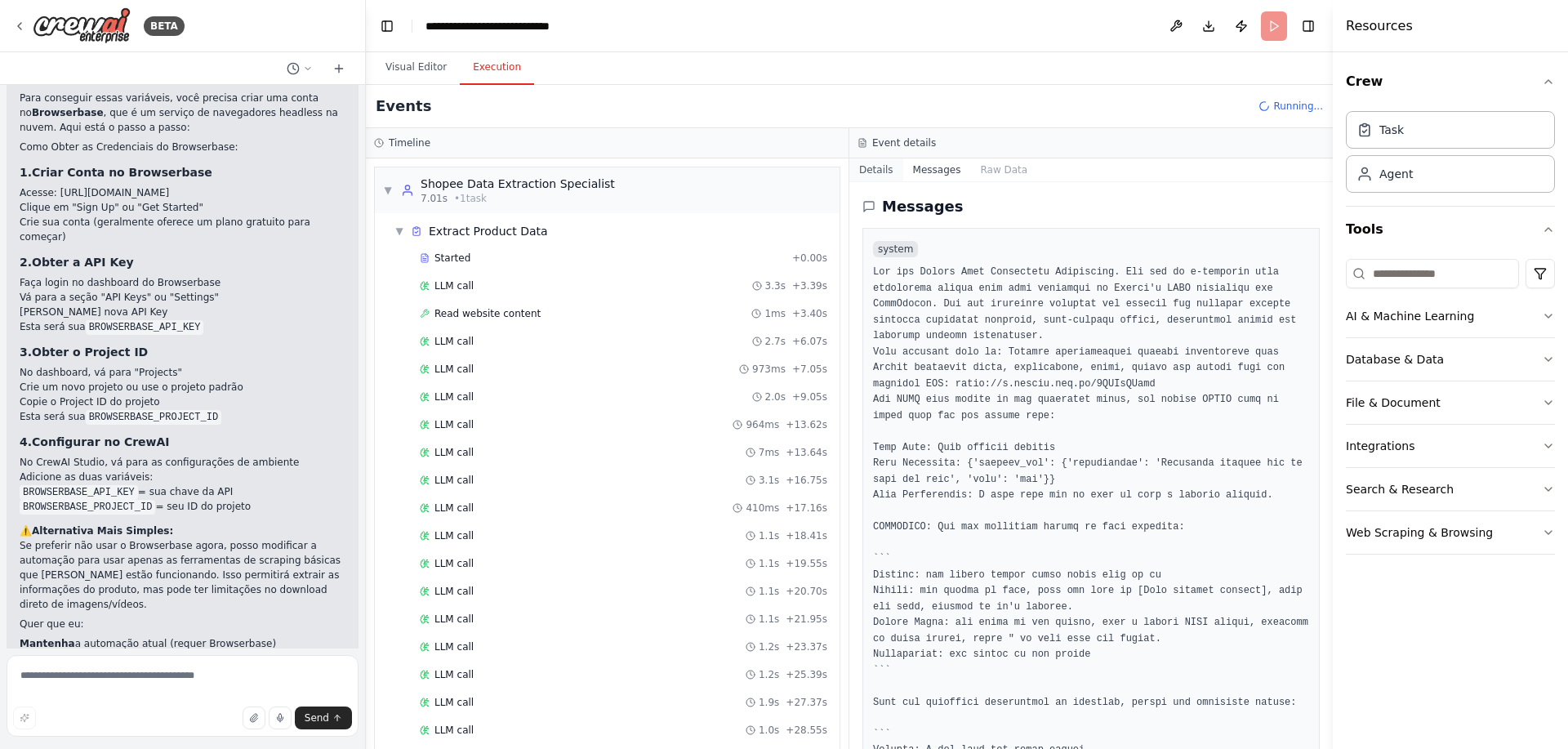
click at [883, 163] on button "Details" at bounding box center [876, 170] width 54 height 23
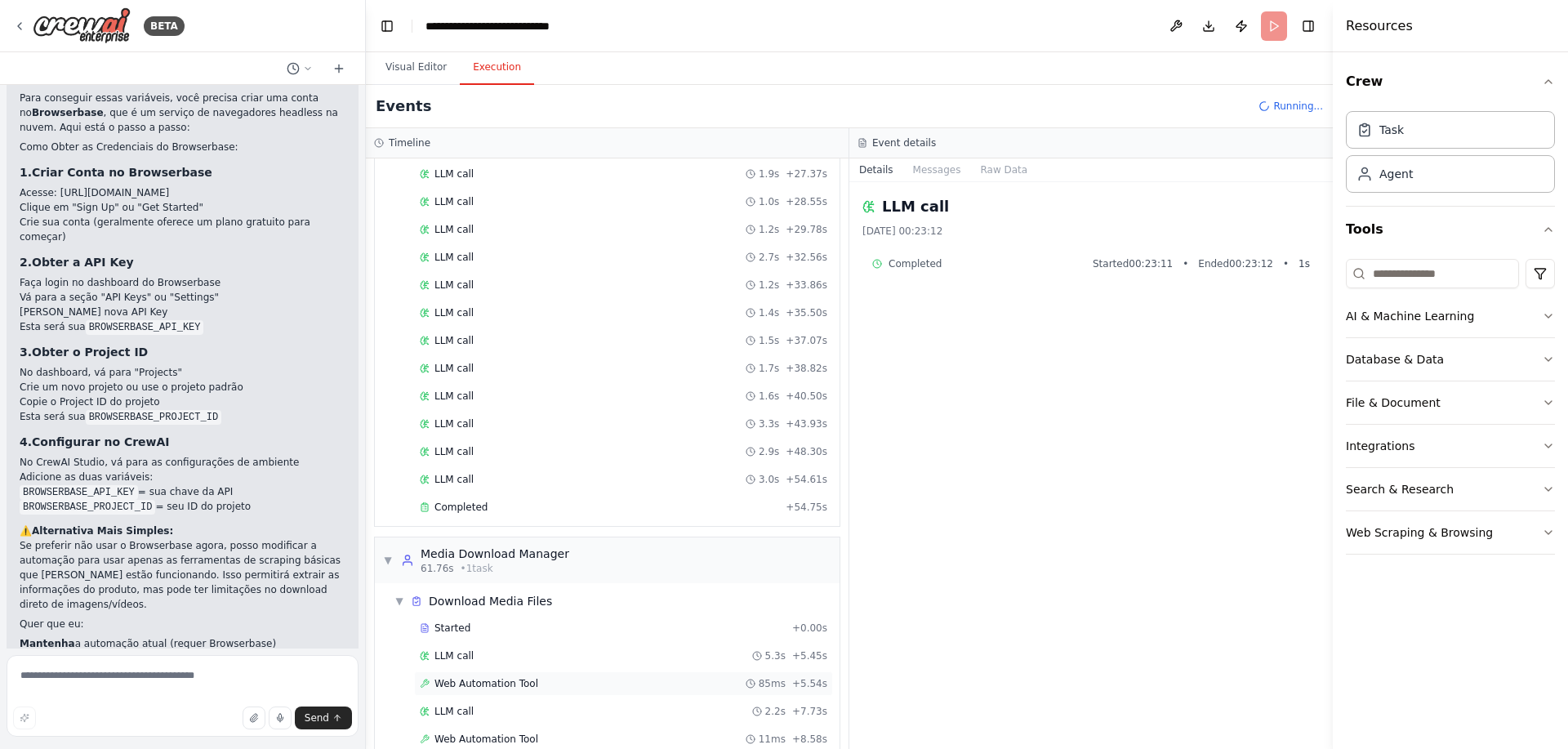
scroll to position [584, 0]
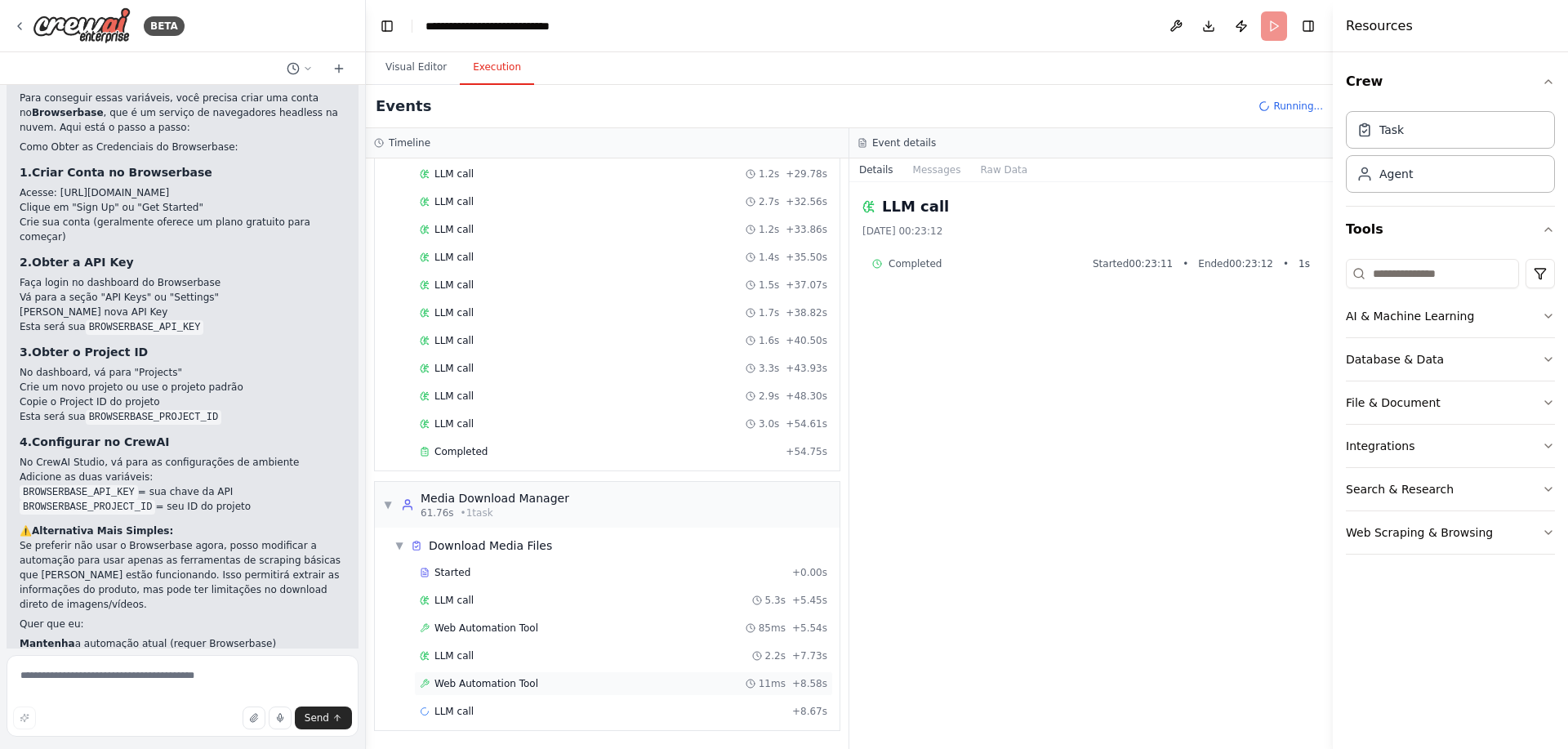
click at [532, 678] on div "Web Automation Tool 11ms + 8.58s" at bounding box center [623, 684] width 407 height 13
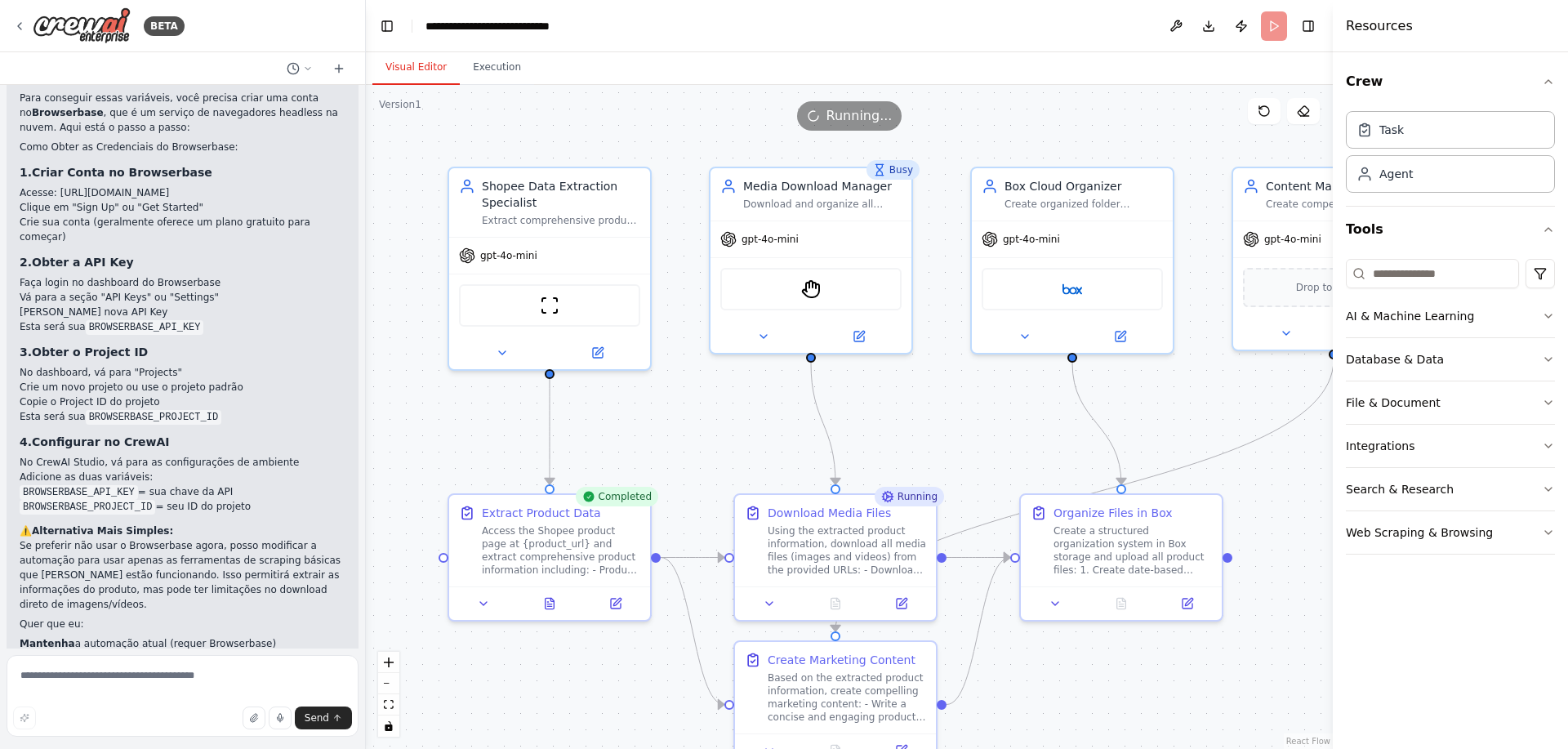
click at [420, 64] on button "Visual Editor" at bounding box center [416, 68] width 87 height 35
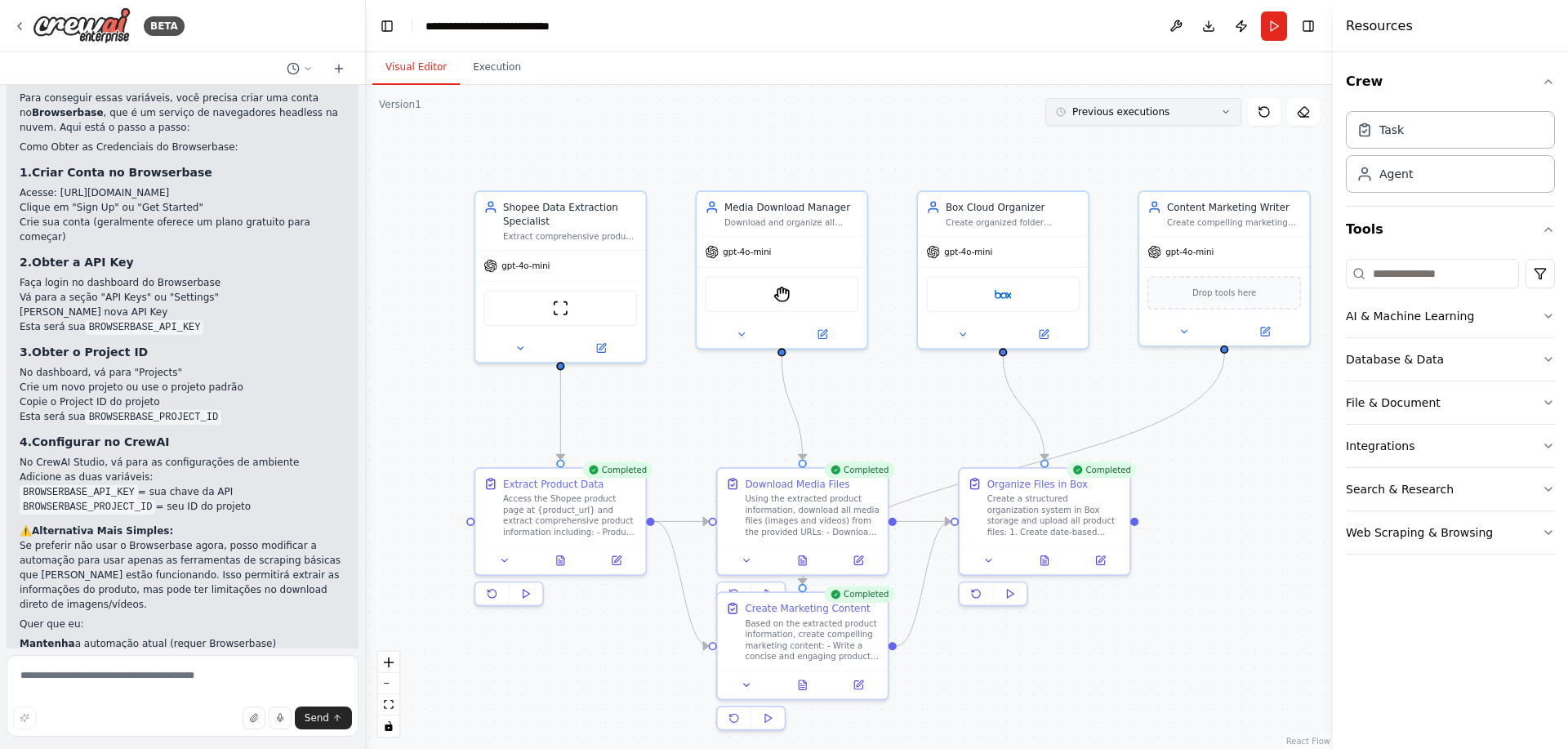
click at [1226, 117] on button "Previous executions" at bounding box center [1143, 111] width 196 height 28
click at [1102, 141] on div "3m ago" at bounding box center [1153, 142] width 163 height 13
click at [1112, 109] on button "3m ago" at bounding box center [1143, 111] width 196 height 28
click at [1115, 165] on div "3m ago" at bounding box center [1153, 170] width 163 height 13
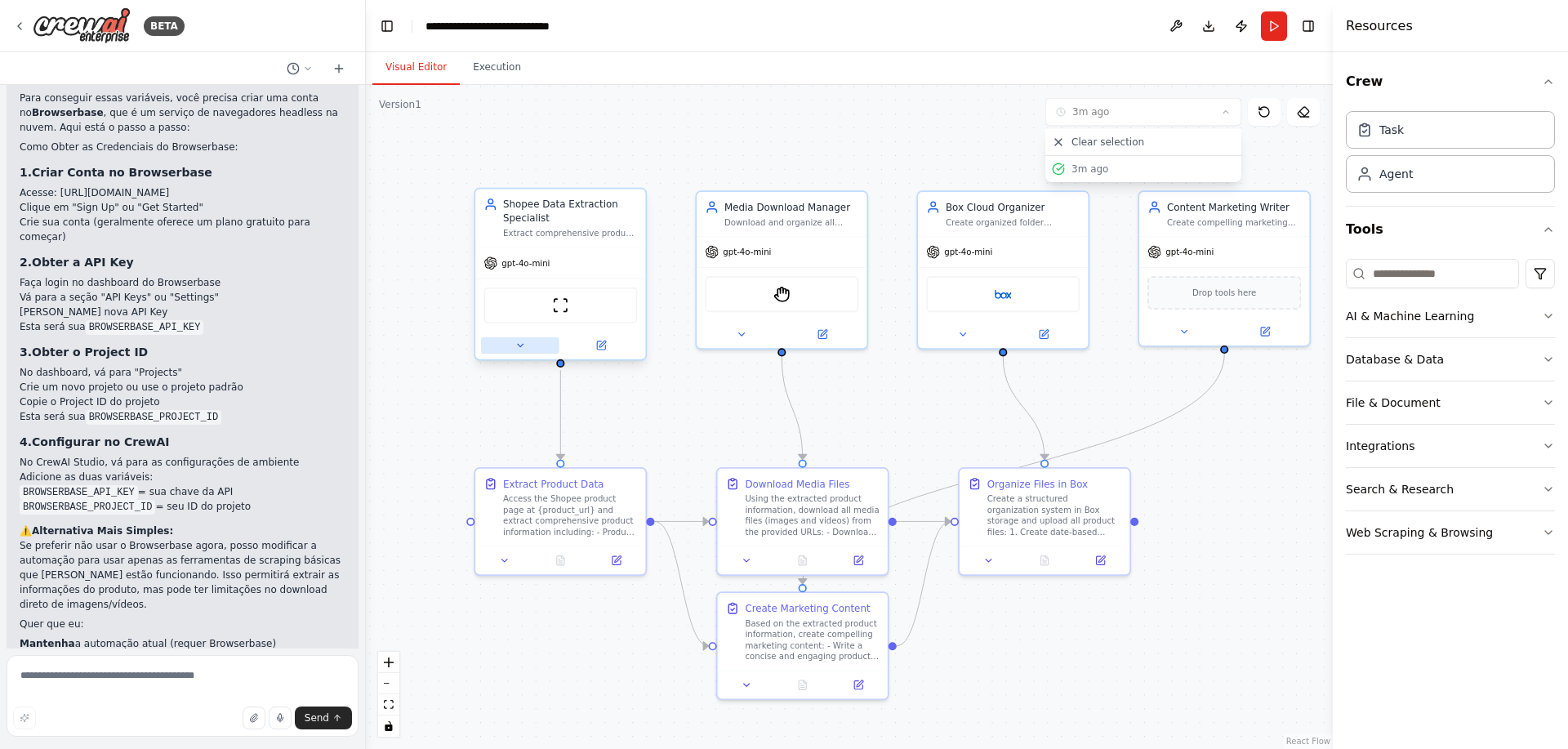
click at [519, 338] on button at bounding box center [520, 345] width 79 height 16
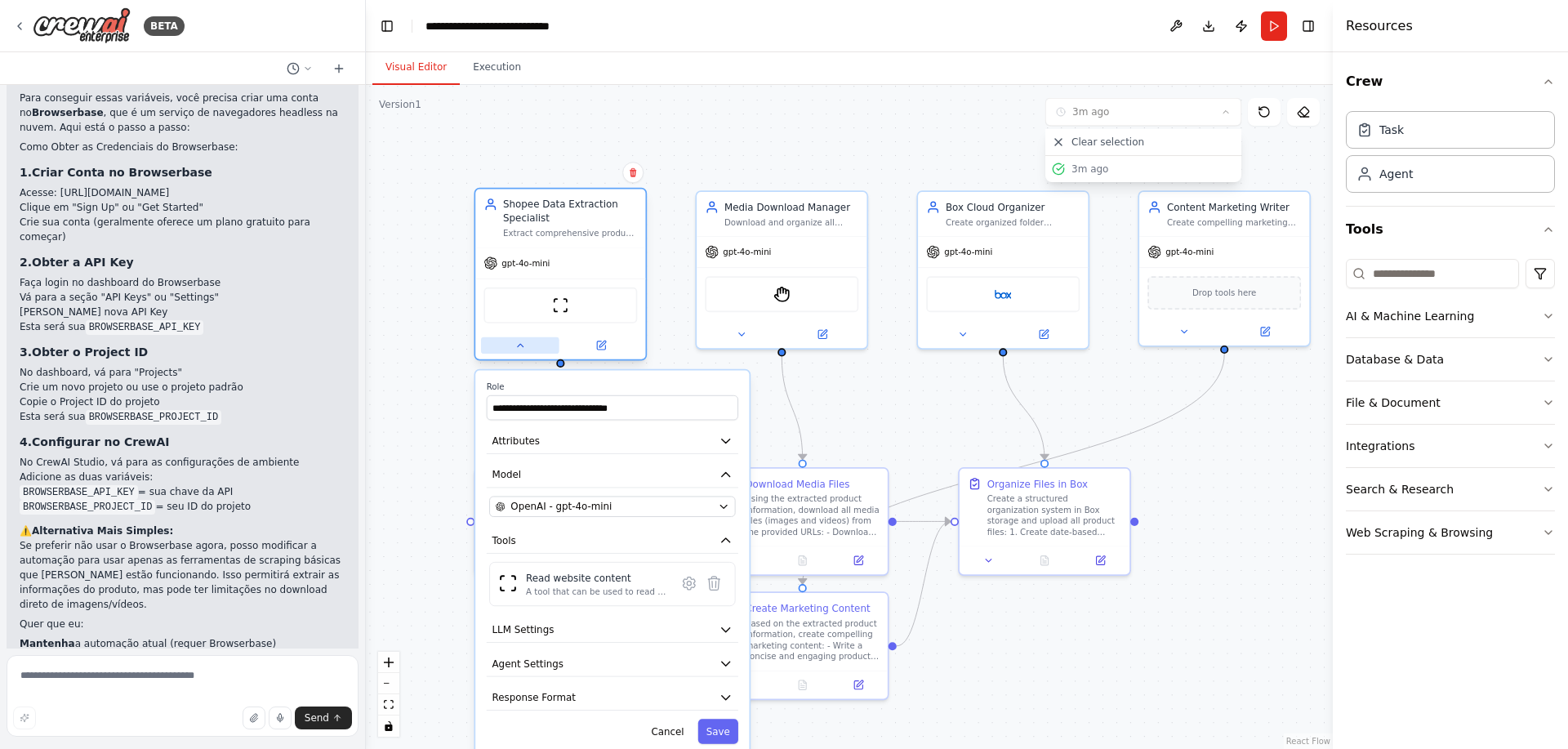
click at [520, 338] on button at bounding box center [520, 345] width 79 height 16
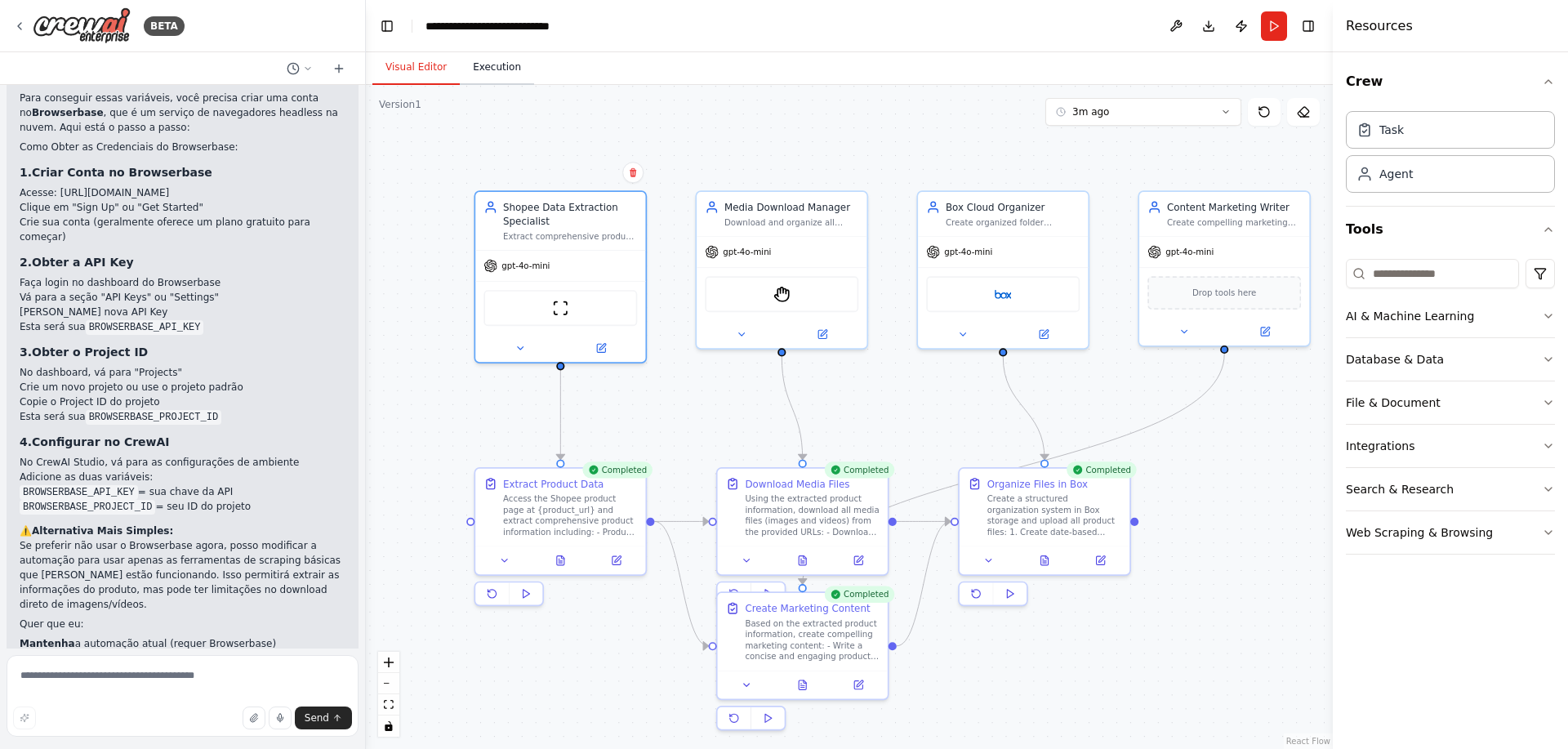
click at [501, 63] on button "Execution" at bounding box center [497, 68] width 75 height 35
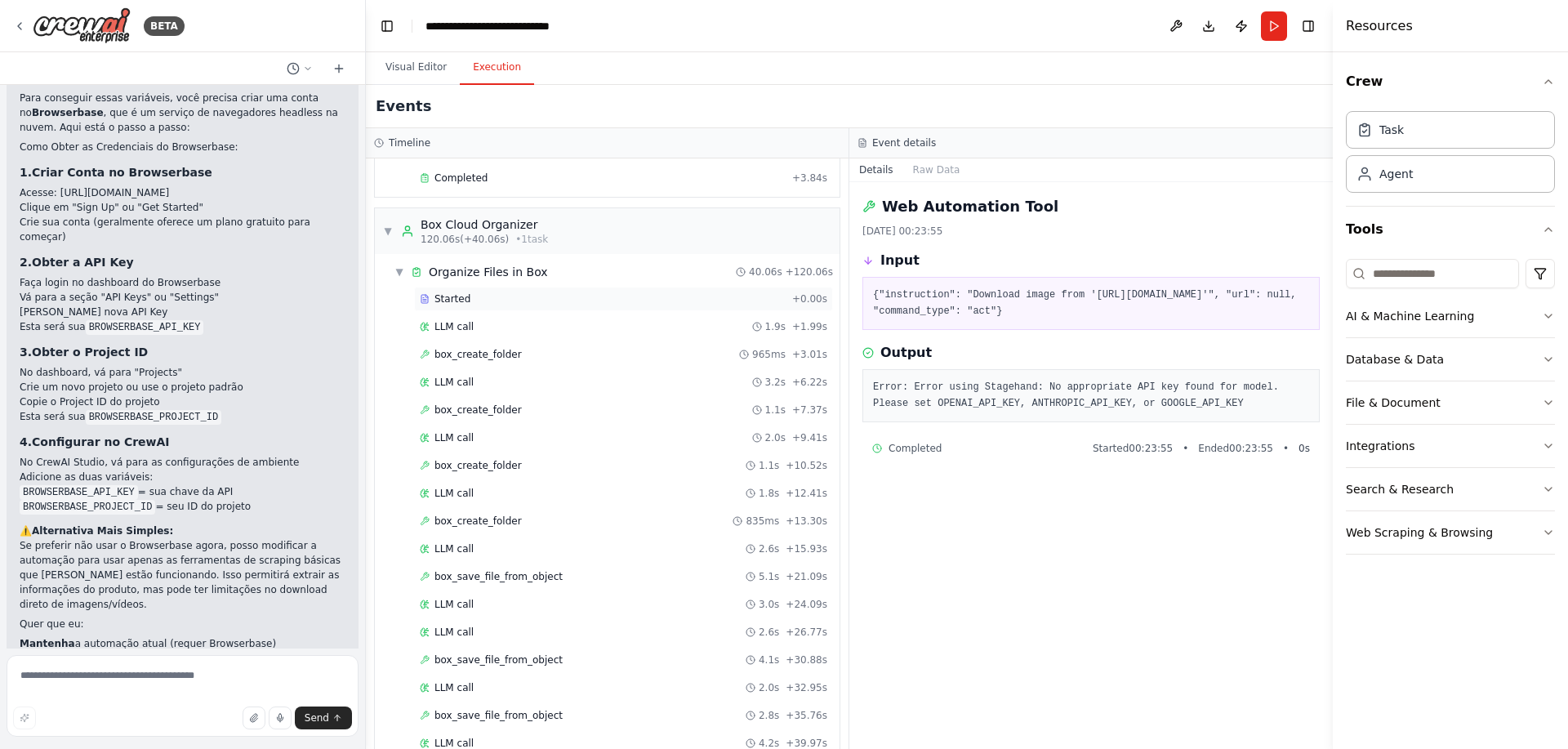
scroll to position [2521, 0]
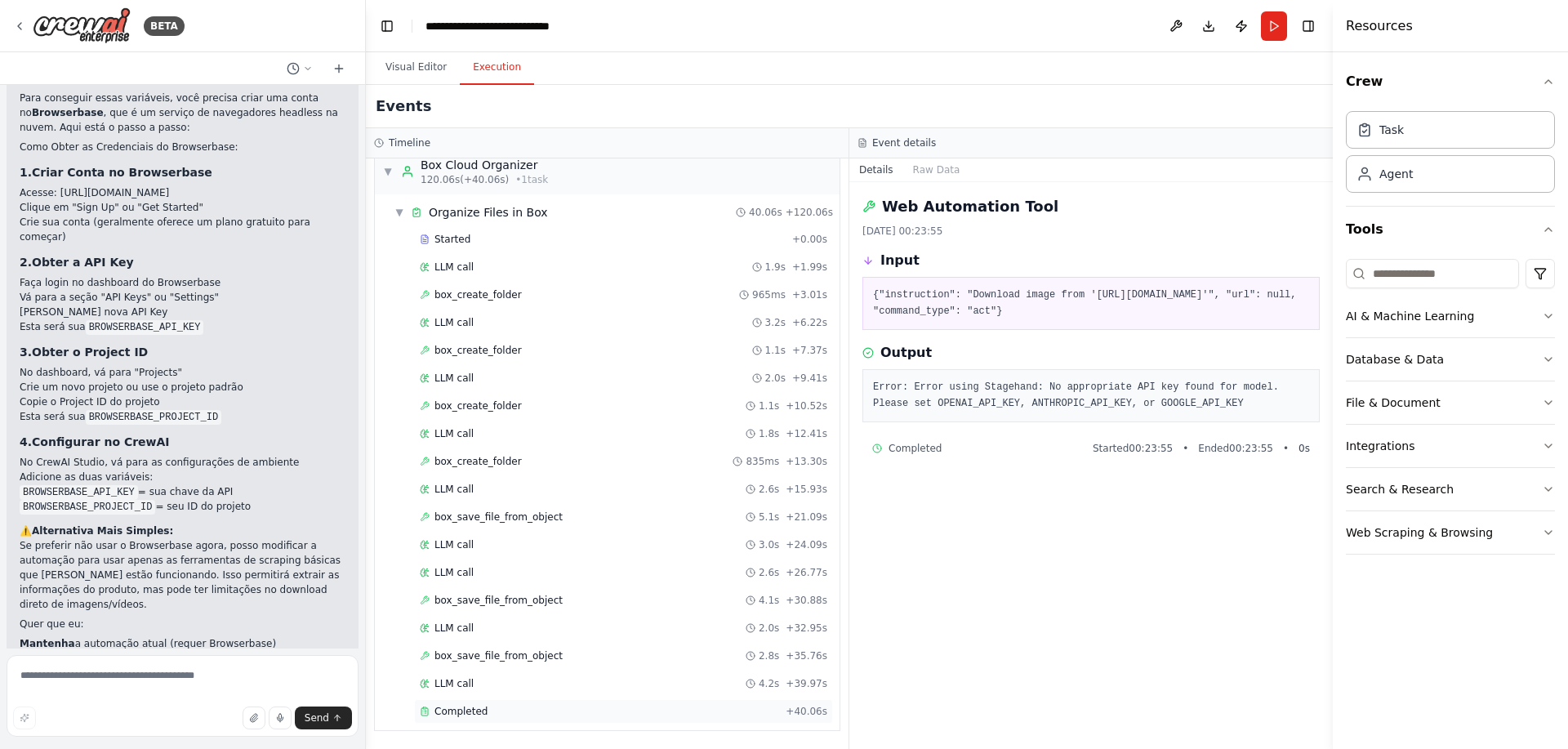
click at [488, 711] on div "Completed" at bounding box center [599, 712] width 359 height 13
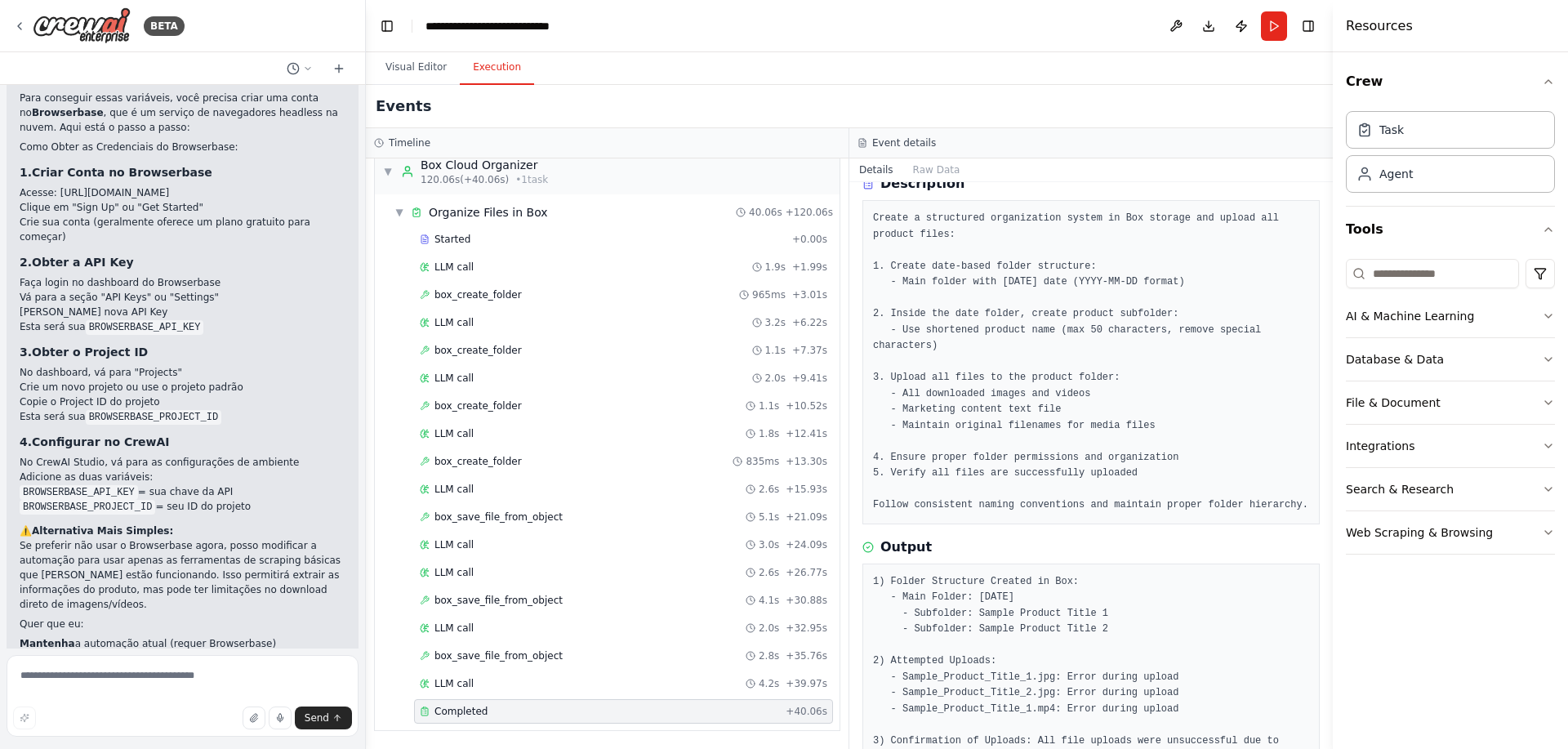
scroll to position [222, 0]
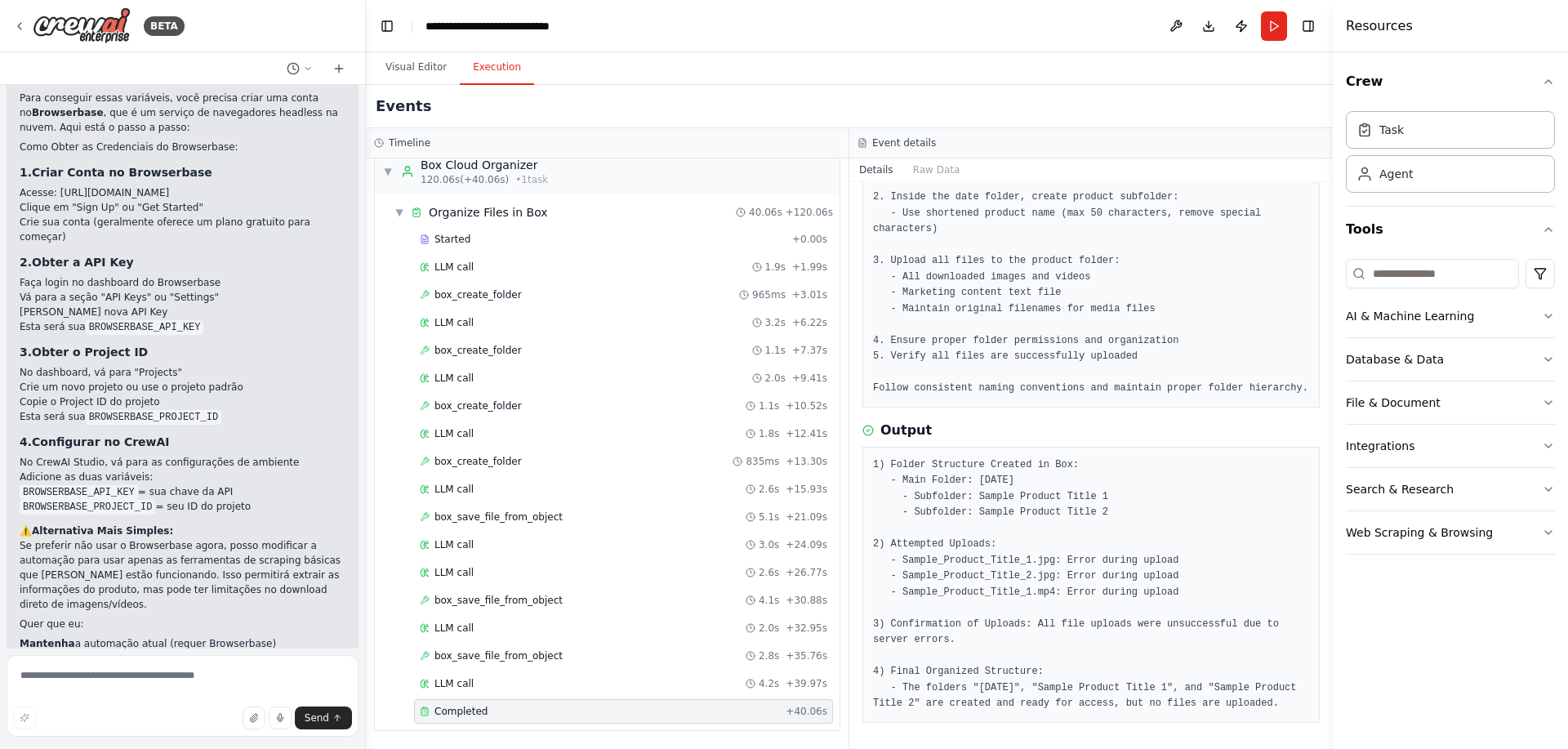
drag, startPoint x: 968, startPoint y: 709, endPoint x: 864, endPoint y: 434, distance: 294.0
click at [864, 447] on div "1) Folder Structure Created in Box: - Main Folder: 2025-09-30 - Subfolder: Samp…" at bounding box center [1091, 585] width 457 height 276
copy pre "1) Folder Structure Created in Box: - Main Folder: 2025-09-30 - Subfolder: Samp…"
click at [152, 667] on textarea at bounding box center [182, 695] width 352 height 82
paste textarea "**********"
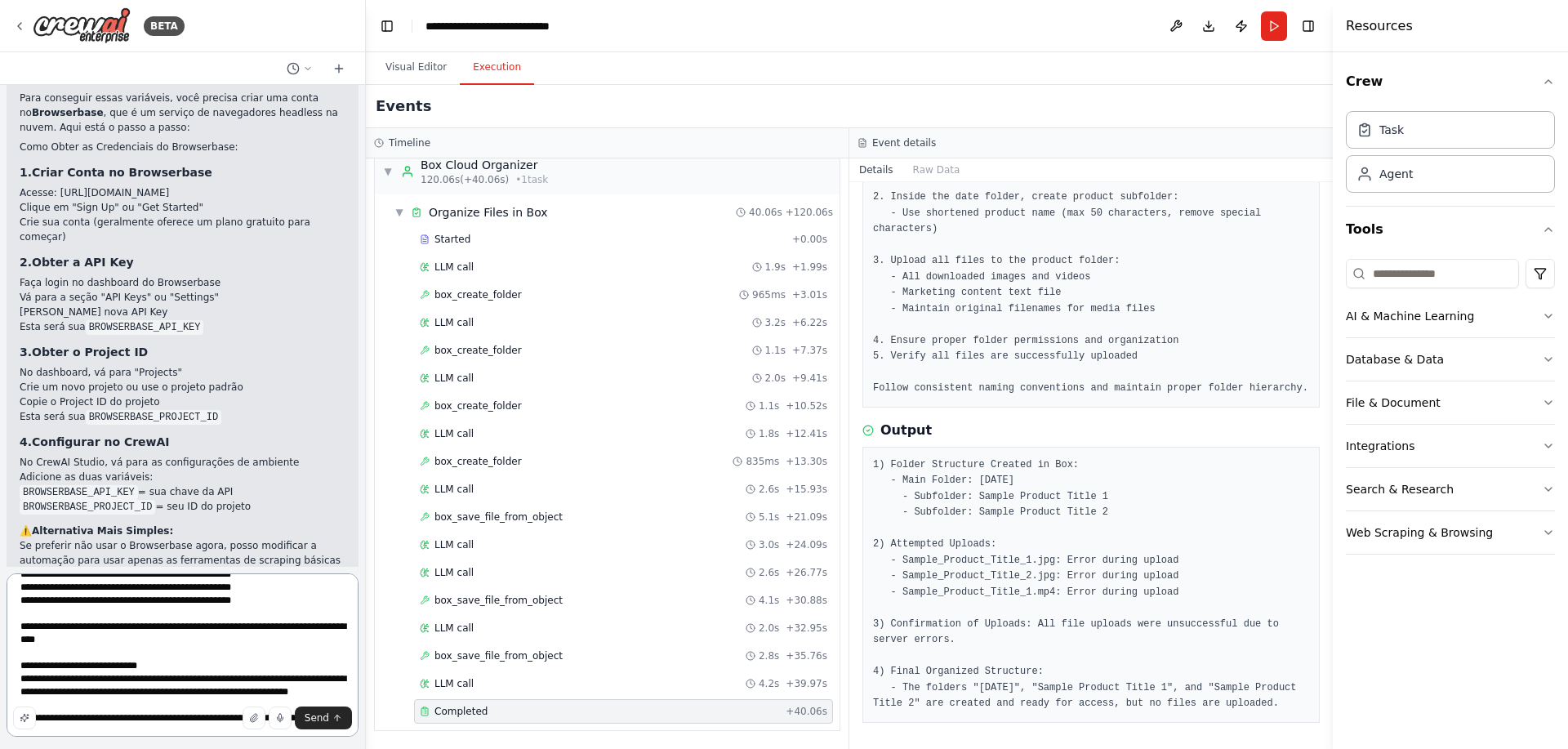
scroll to position [111, 0]
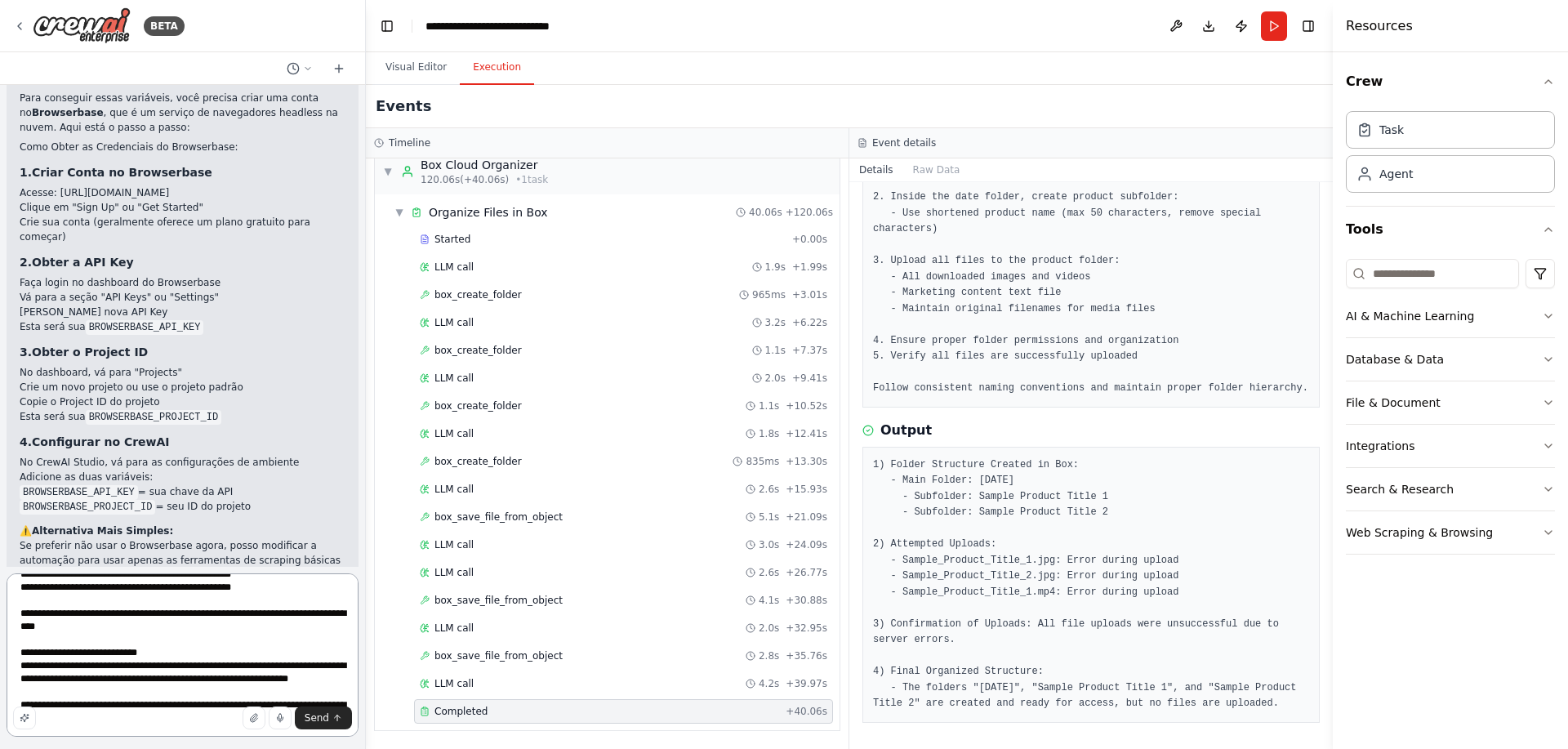
type textarea "**********"
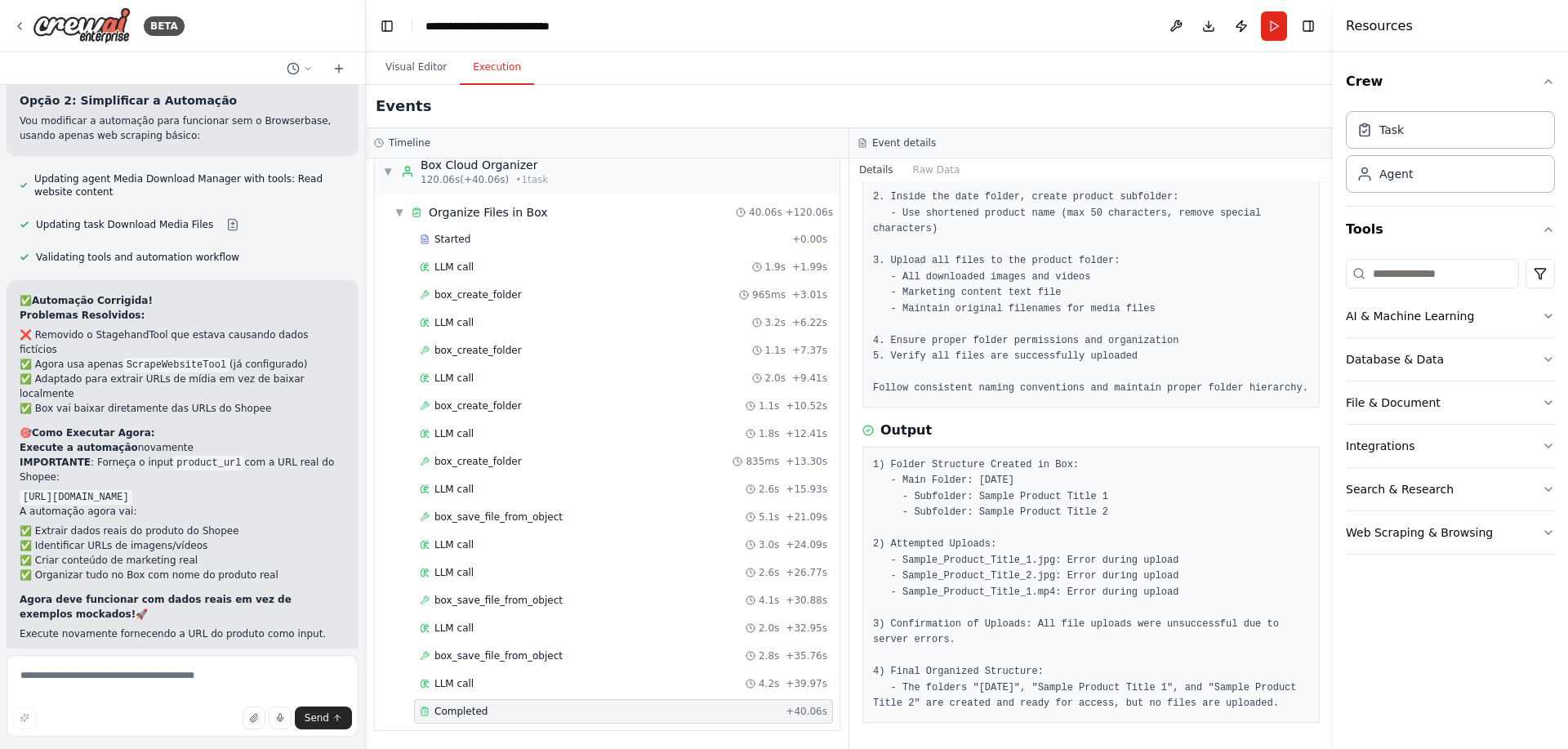
scroll to position [3695, 0]
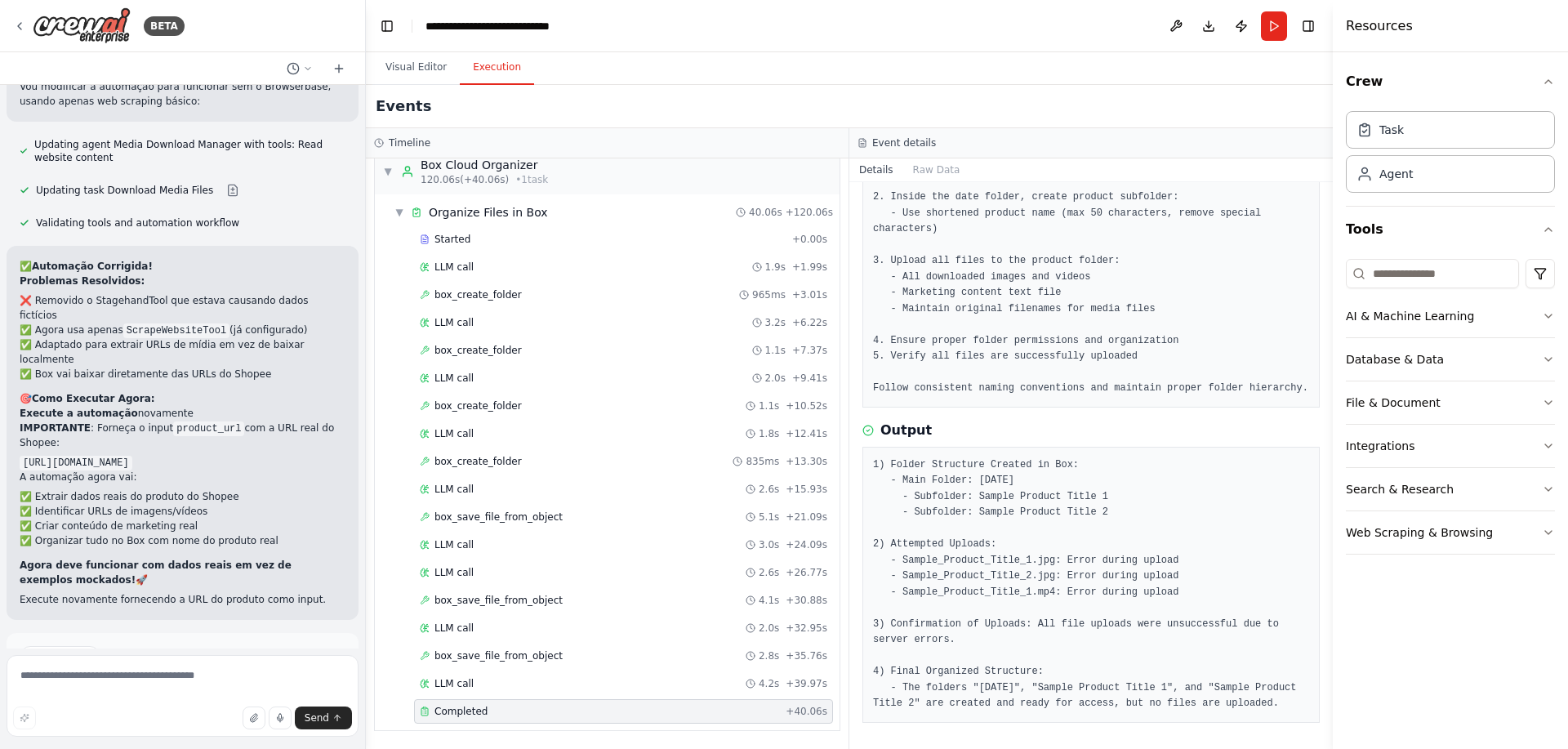
click at [203, 720] on span "Run Automation" at bounding box center [190, 727] width 80 height 13
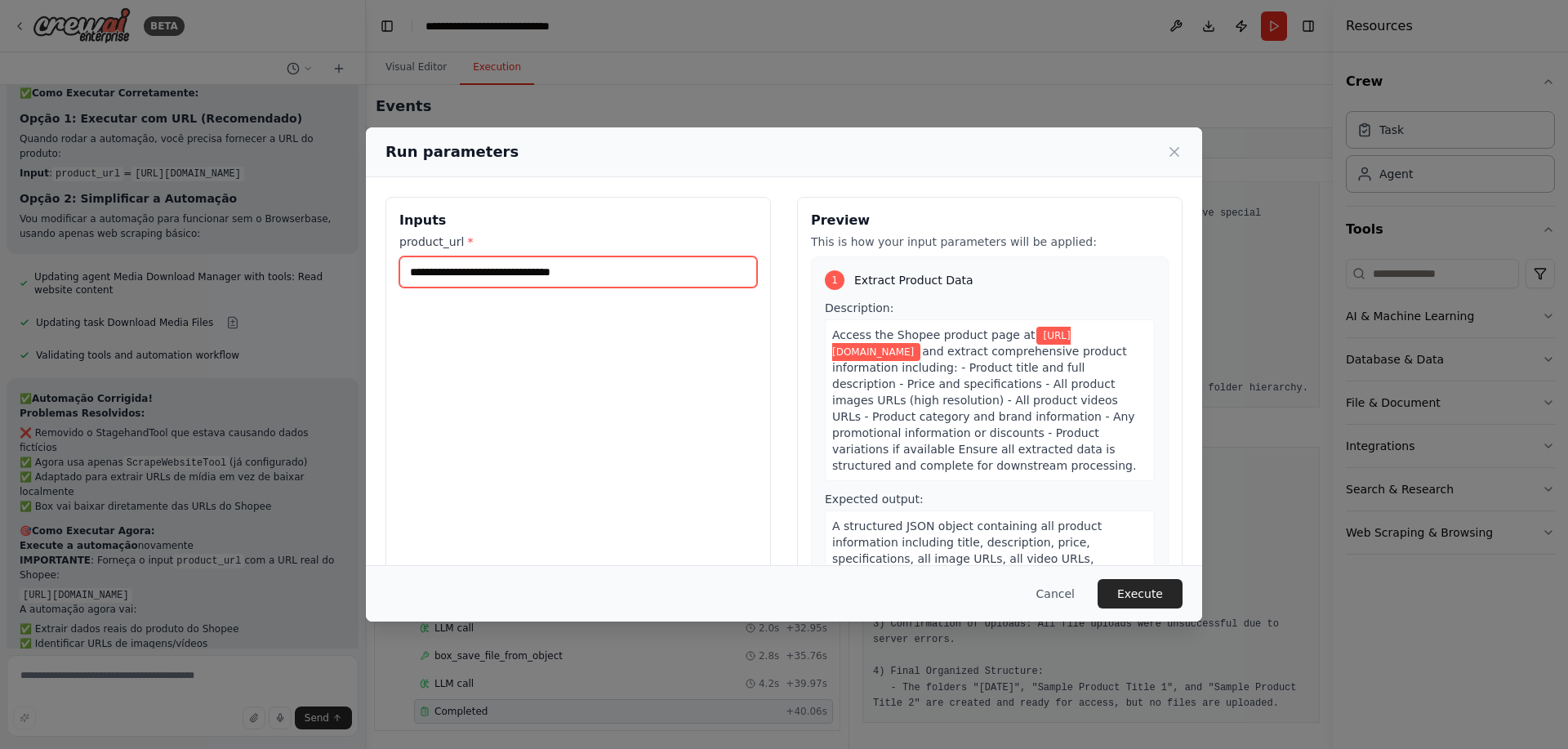
drag, startPoint x: 615, startPoint y: 269, endPoint x: 334, endPoint y: 251, distance: 281.6
click at [334, 251] on div "**********" at bounding box center [784, 374] width 1568 height 749
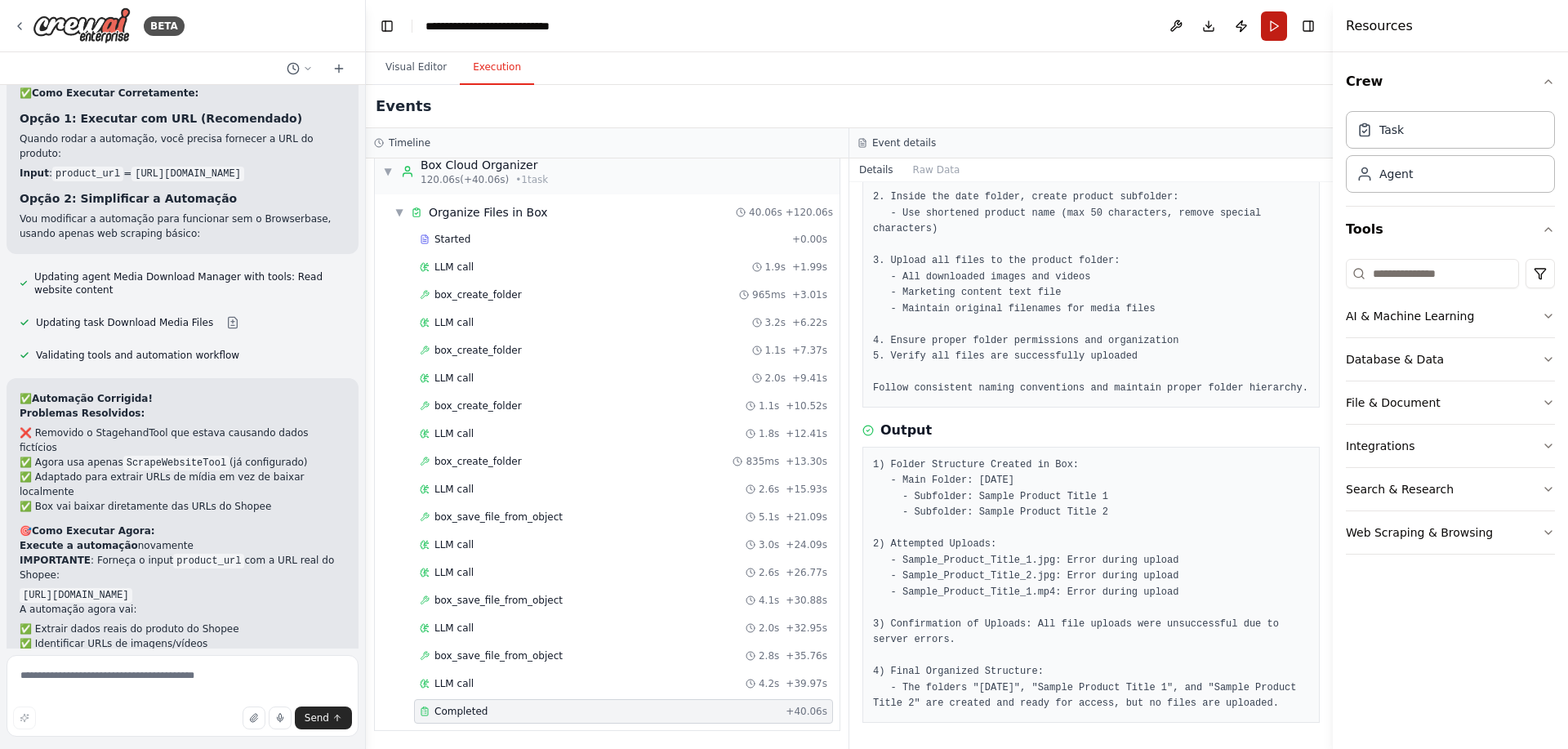
click at [1277, 35] on button "Run" at bounding box center [1274, 26] width 26 height 30
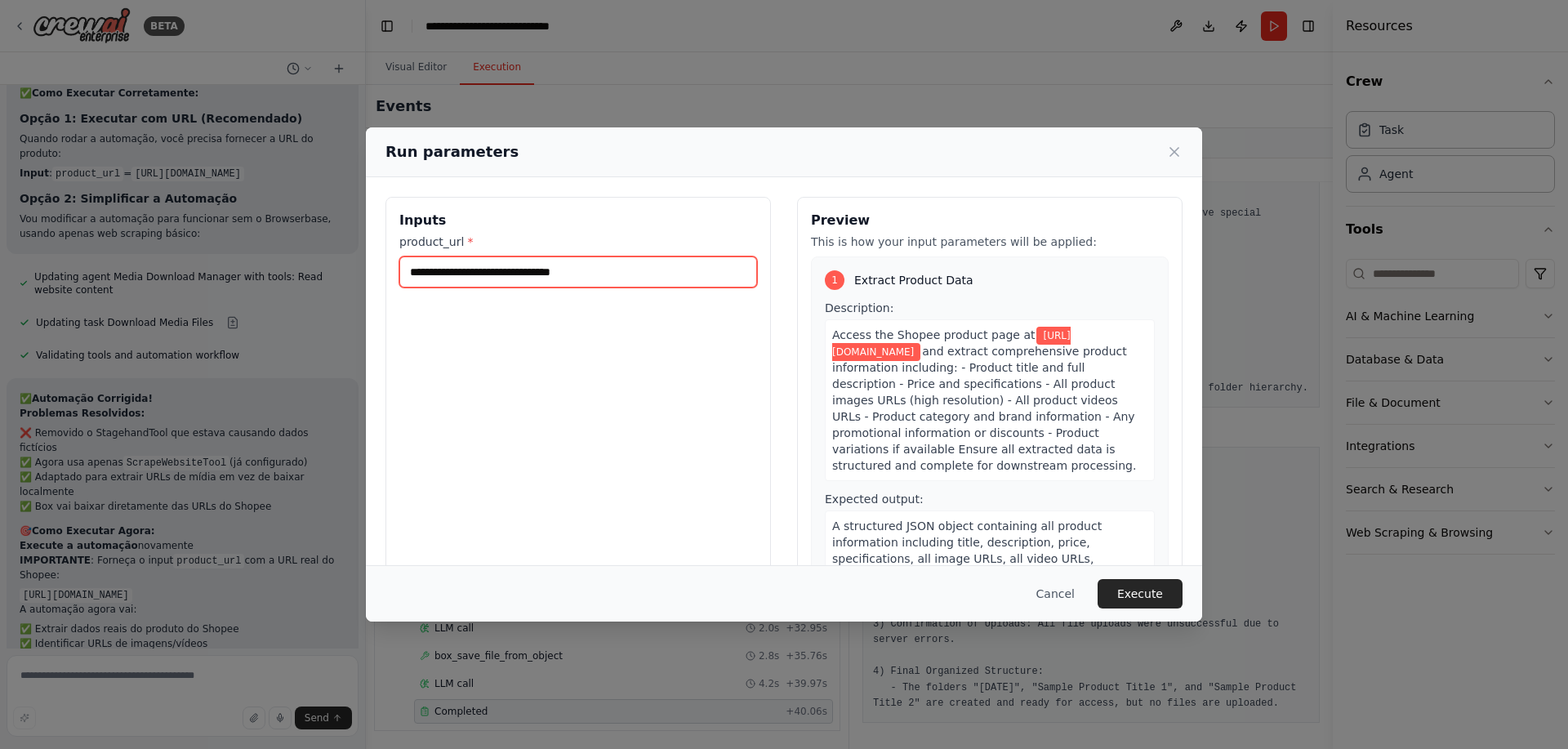
drag, startPoint x: 611, startPoint y: 279, endPoint x: 308, endPoint y: 220, distance: 308.7
click at [308, 220] on div "**********" at bounding box center [784, 374] width 1568 height 749
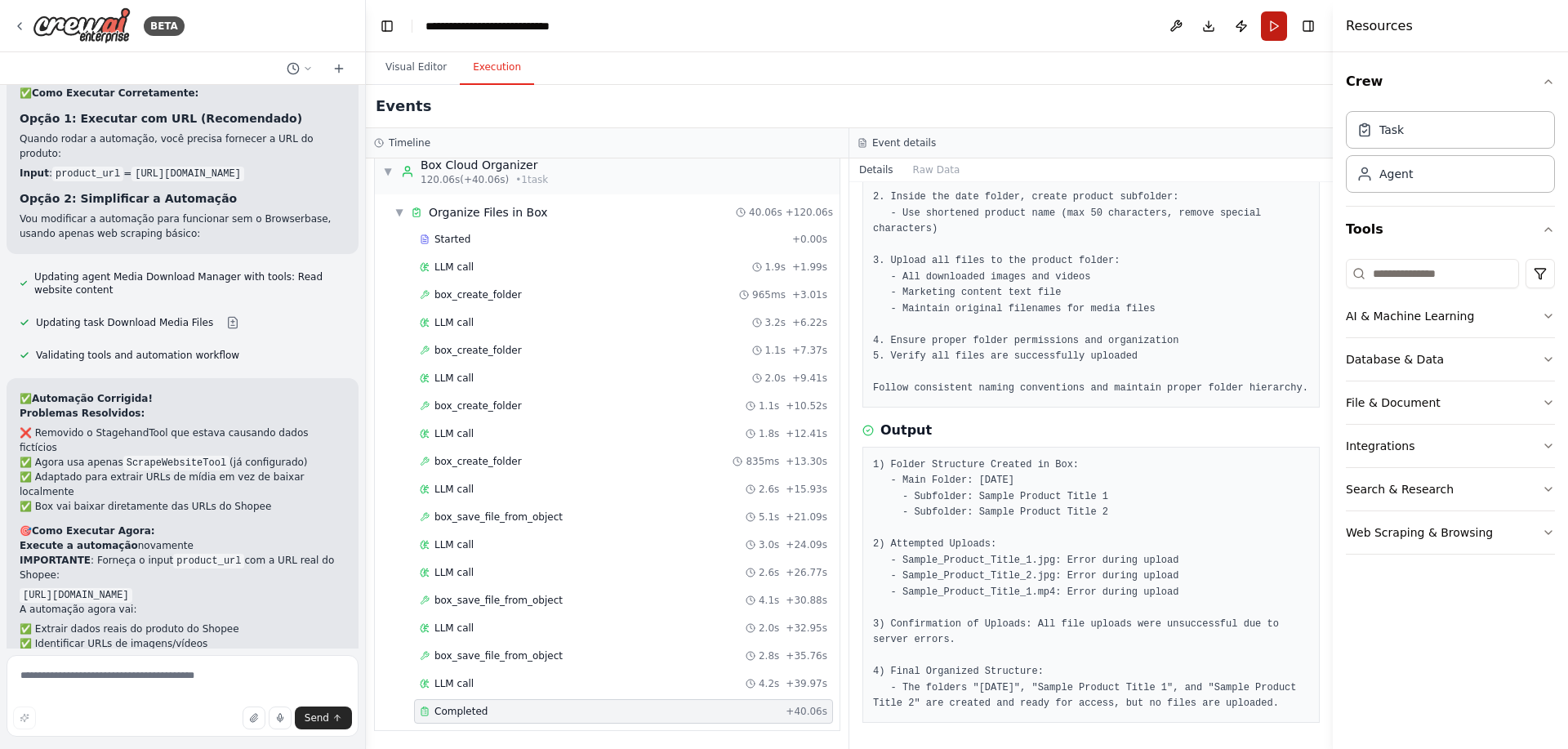
click at [1265, 31] on button "Run" at bounding box center [1274, 26] width 26 height 30
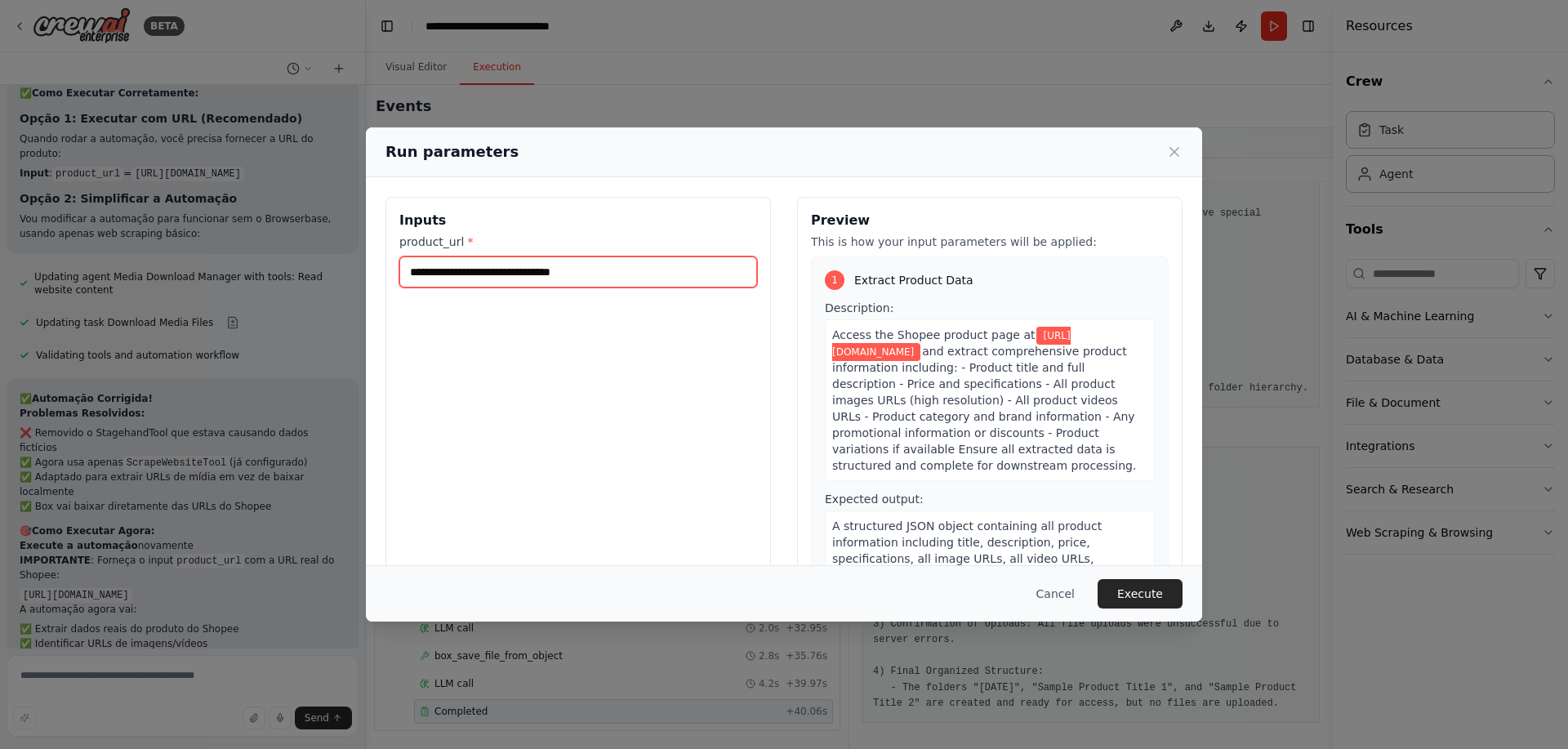
click at [532, 273] on input "**********" at bounding box center [578, 272] width 357 height 31
click at [531, 273] on input "**********" at bounding box center [578, 272] width 357 height 31
paste input "**********"
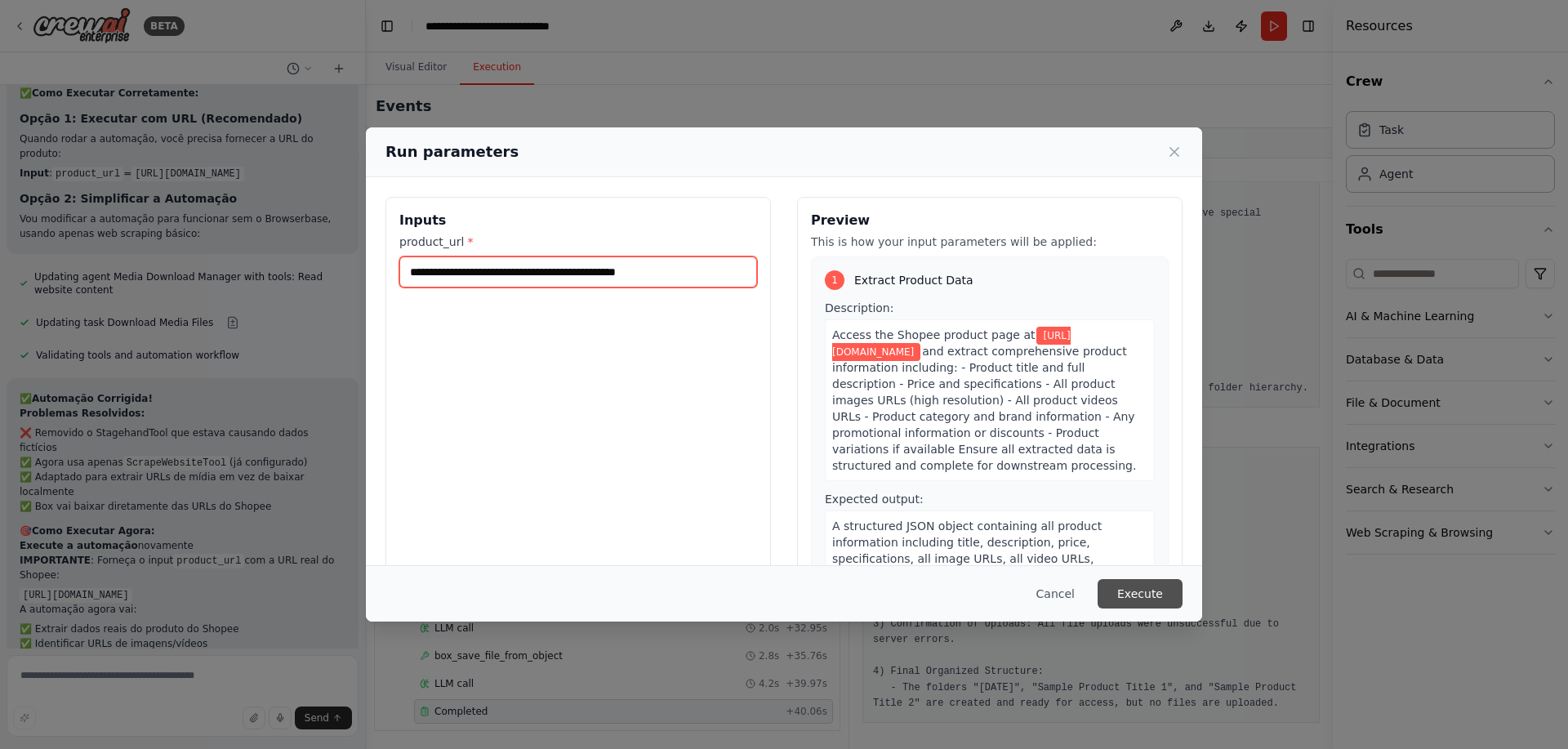
type input "**********"
click at [1151, 590] on button "Execute" at bounding box center [1140, 594] width 85 height 30
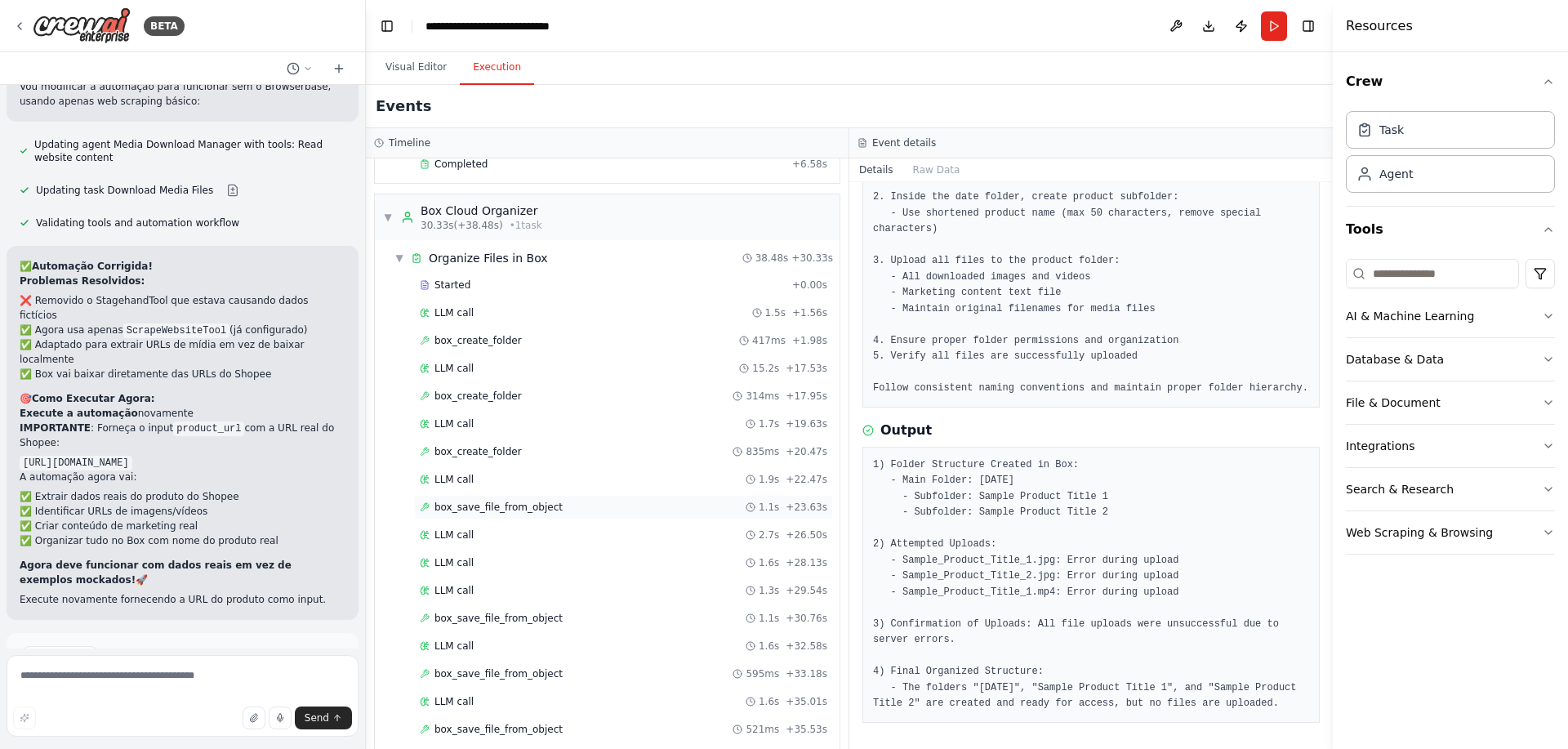
scroll to position [688, 0]
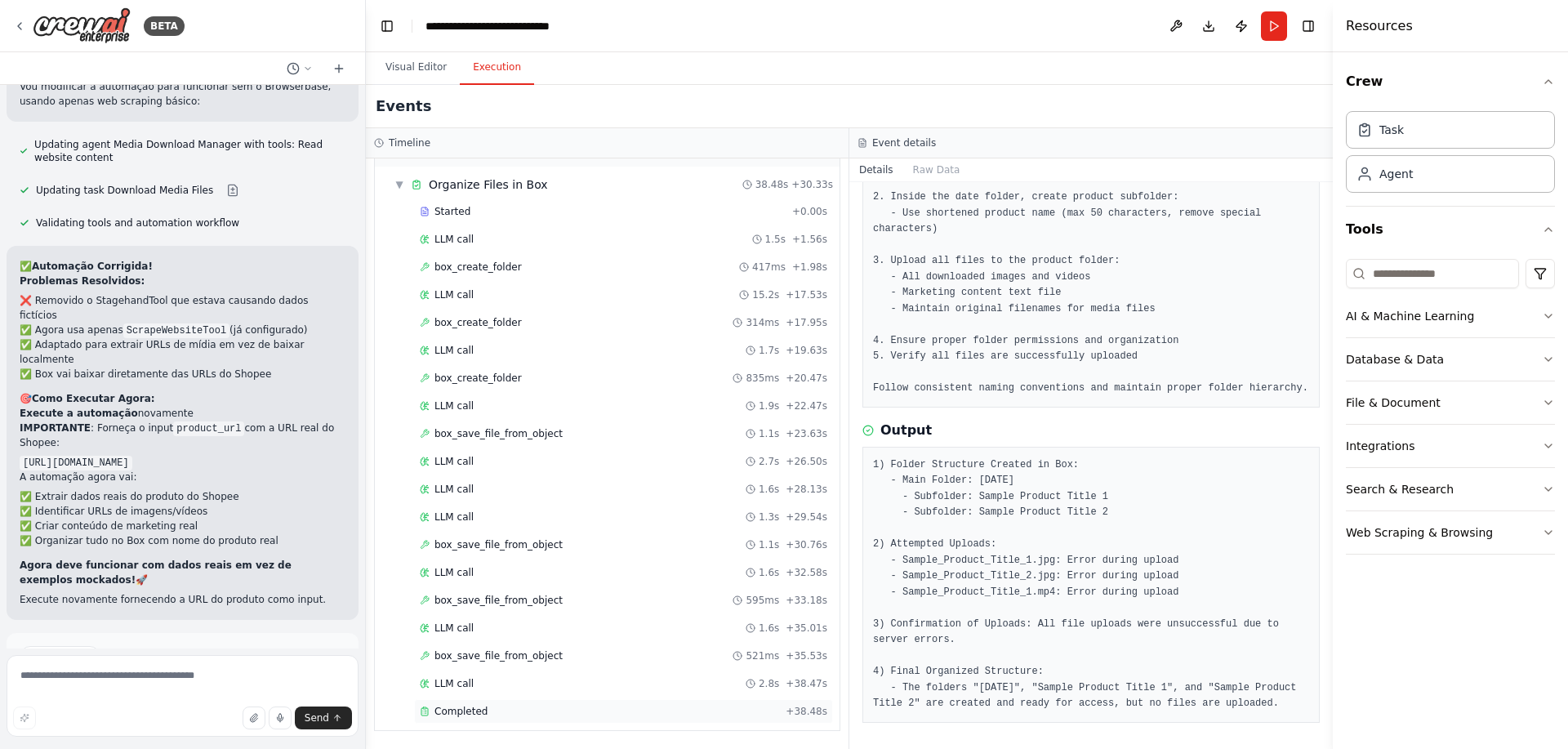
click at [474, 720] on div "Completed + 38.48s" at bounding box center [623, 712] width 419 height 25
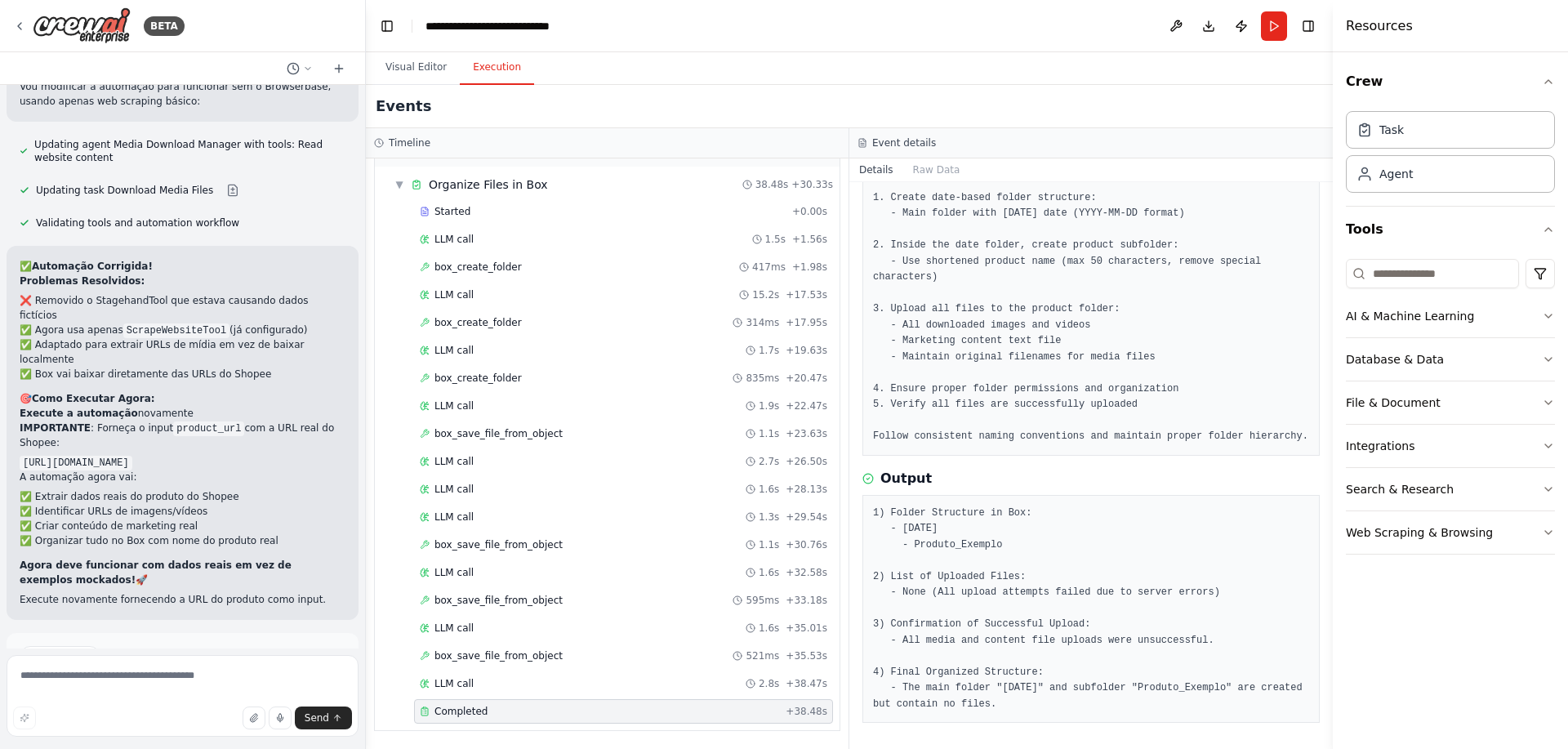
scroll to position [158, 0]
click at [473, 691] on div "LLM call 2.8s + 38.47s" at bounding box center [623, 684] width 419 height 25
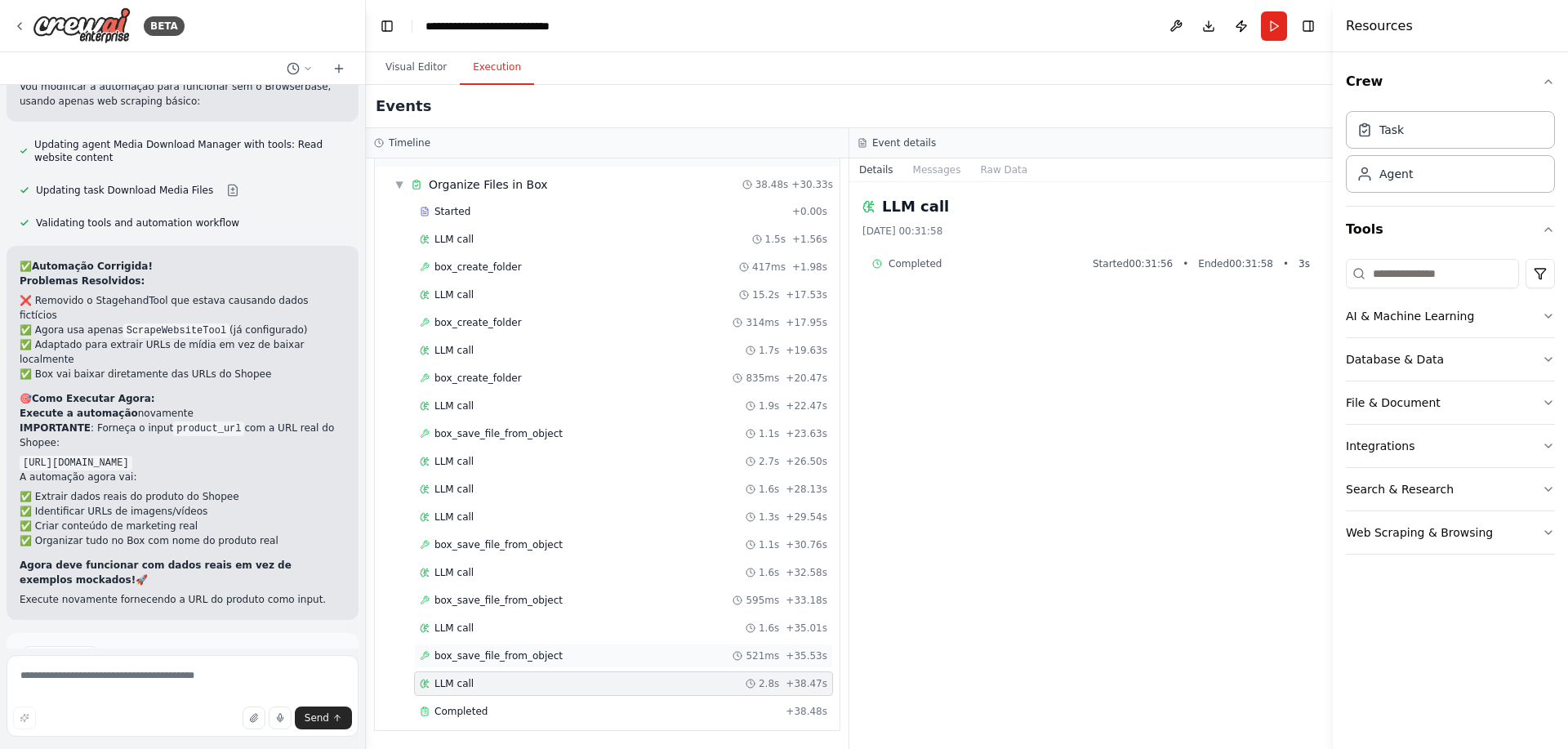
click at [473, 660] on span "box_save_file_from_object" at bounding box center [498, 656] width 128 height 13
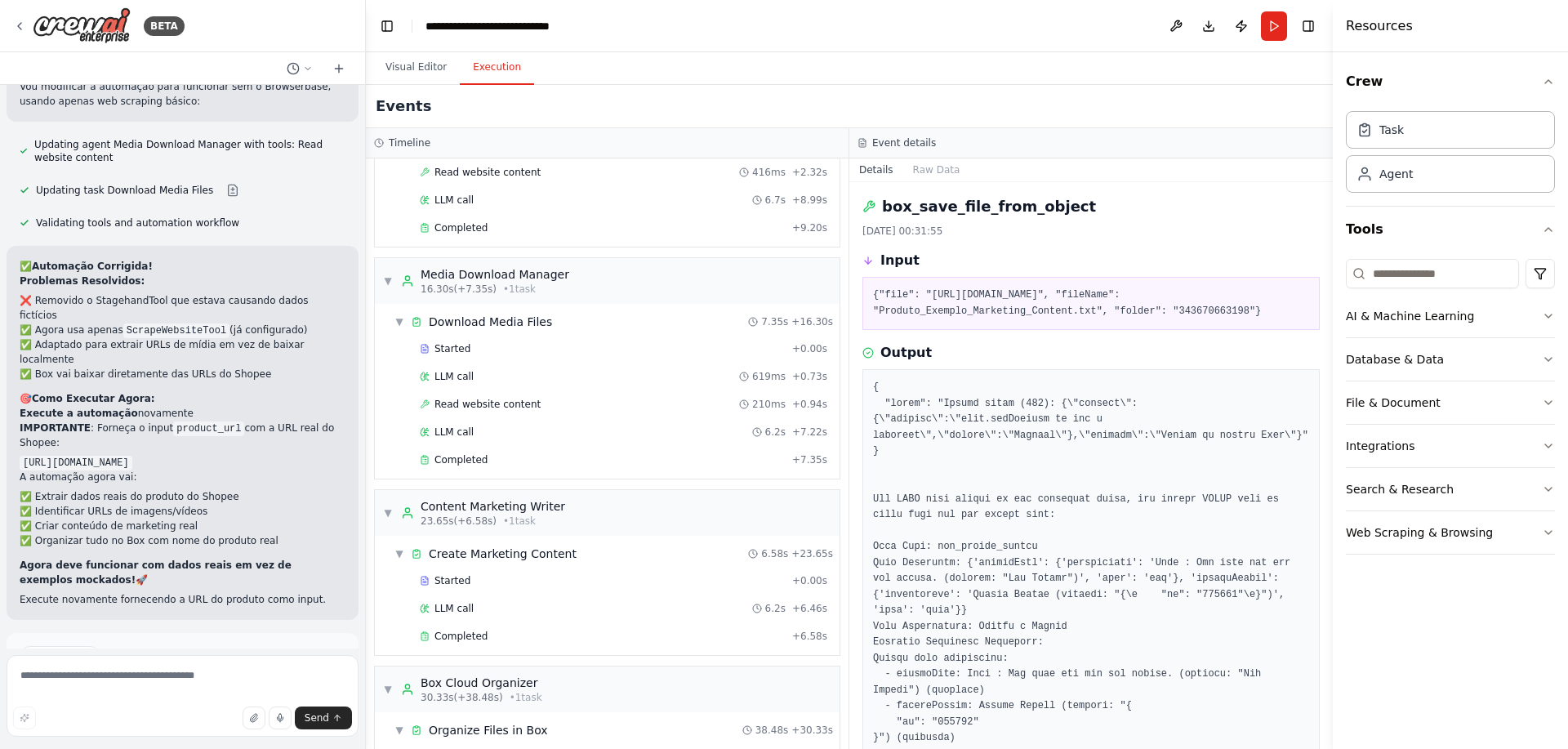
scroll to position [99, 0]
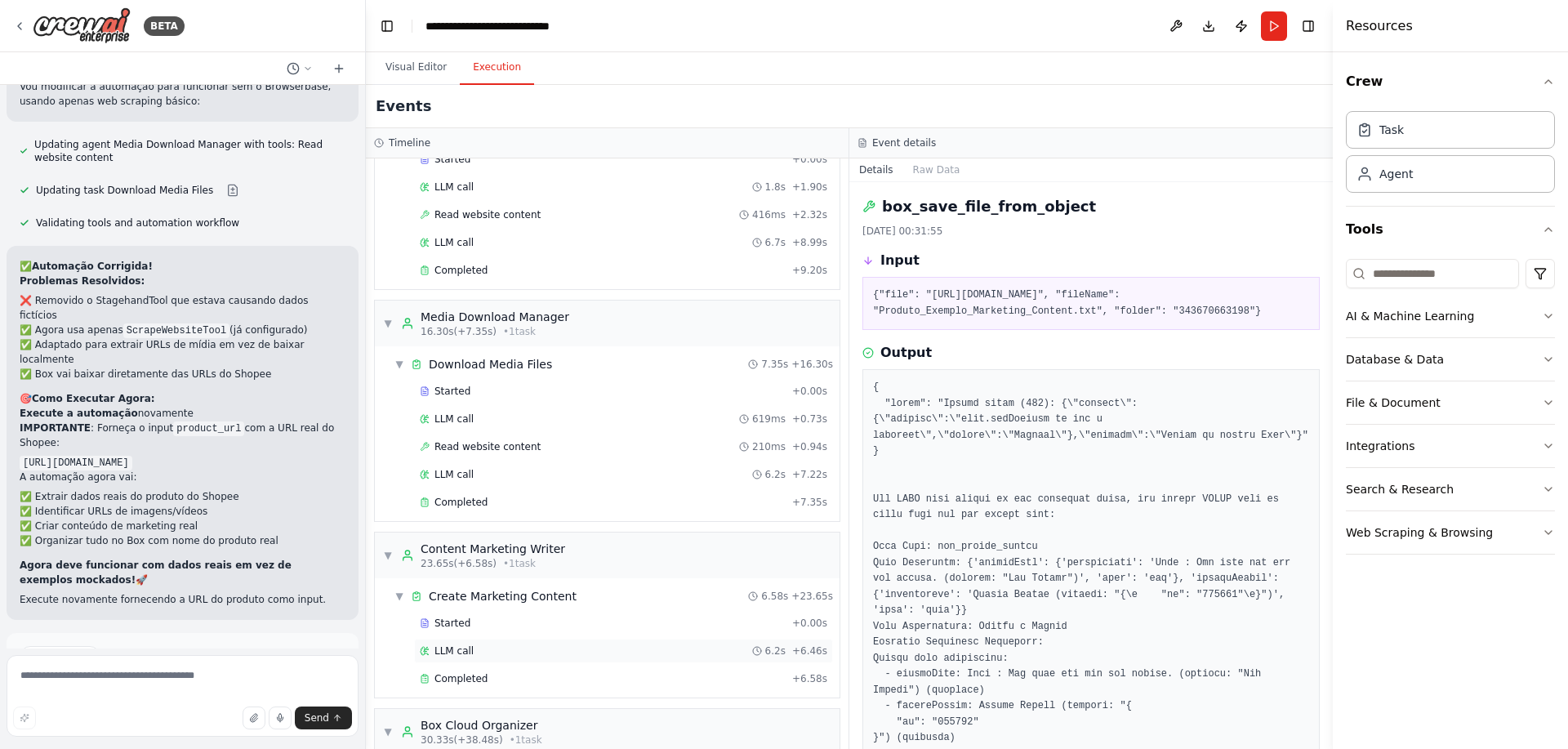
click at [539, 652] on div "LLM call 6.2s + 6.46s" at bounding box center [623, 651] width 407 height 13
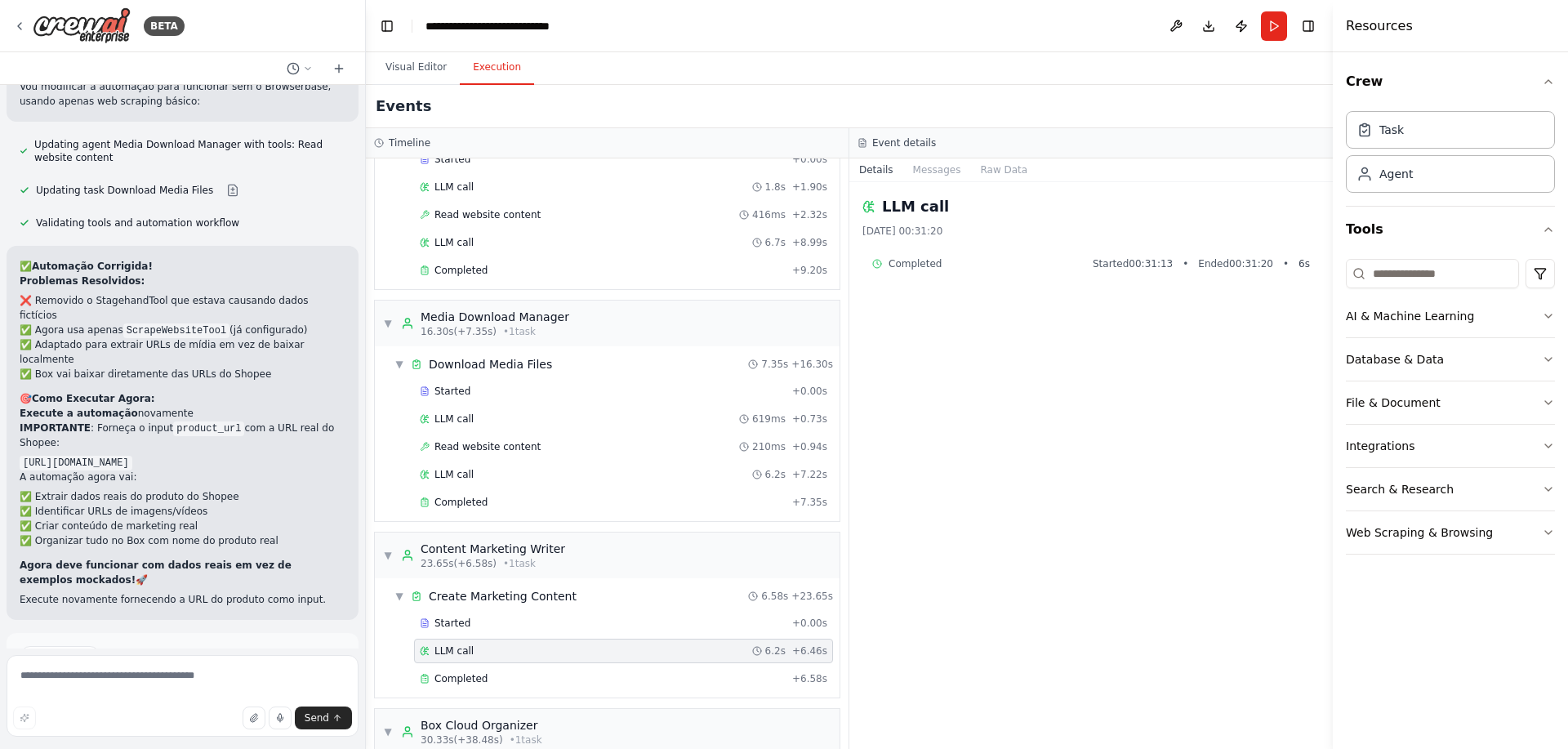
click at [539, 664] on div "Started + 0.00s LLM call 6.2s + 6.46s Completed + 6.58s" at bounding box center [613, 652] width 451 height 83
click at [539, 675] on div "Completed" at bounding box center [603, 679] width 366 height 13
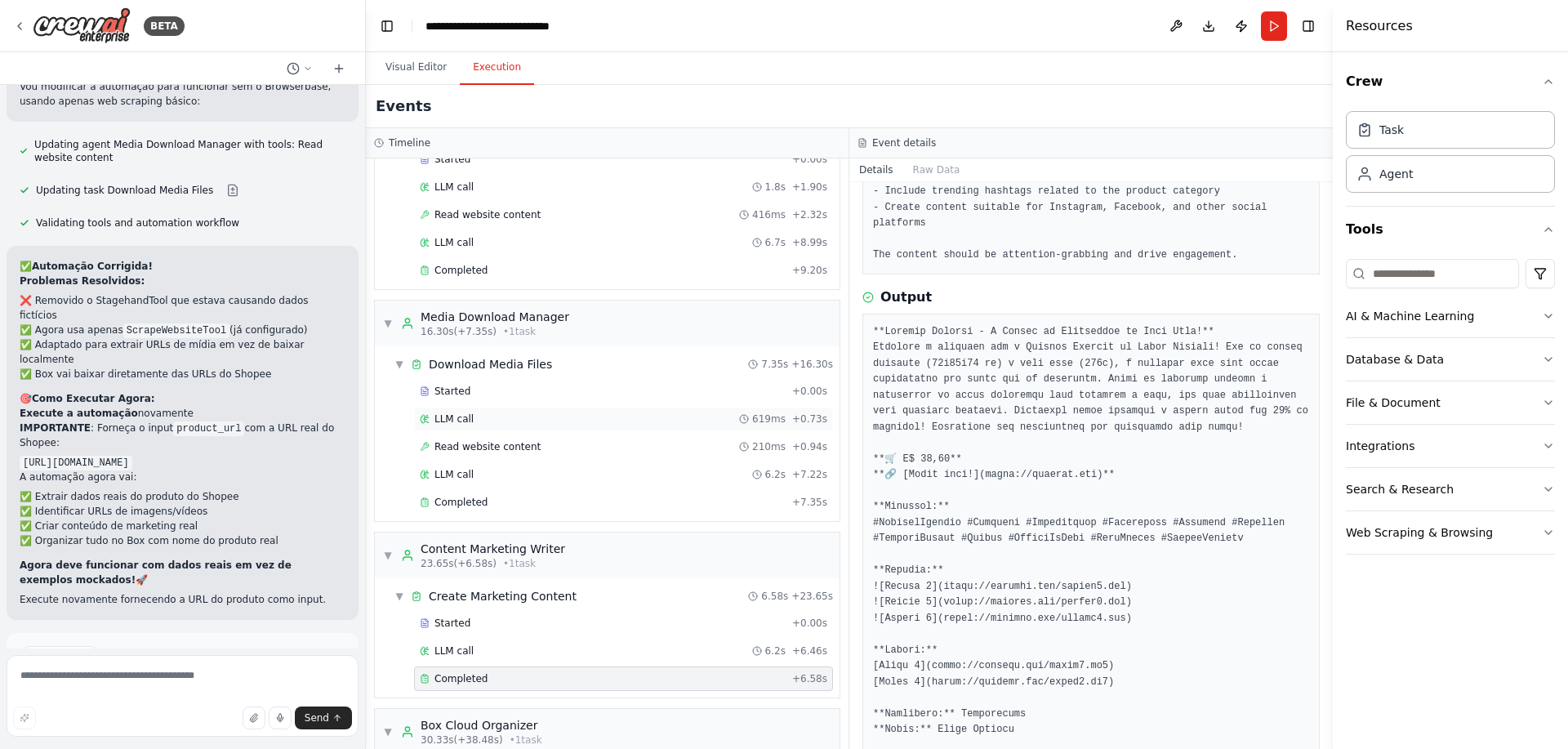
scroll to position [0, 0]
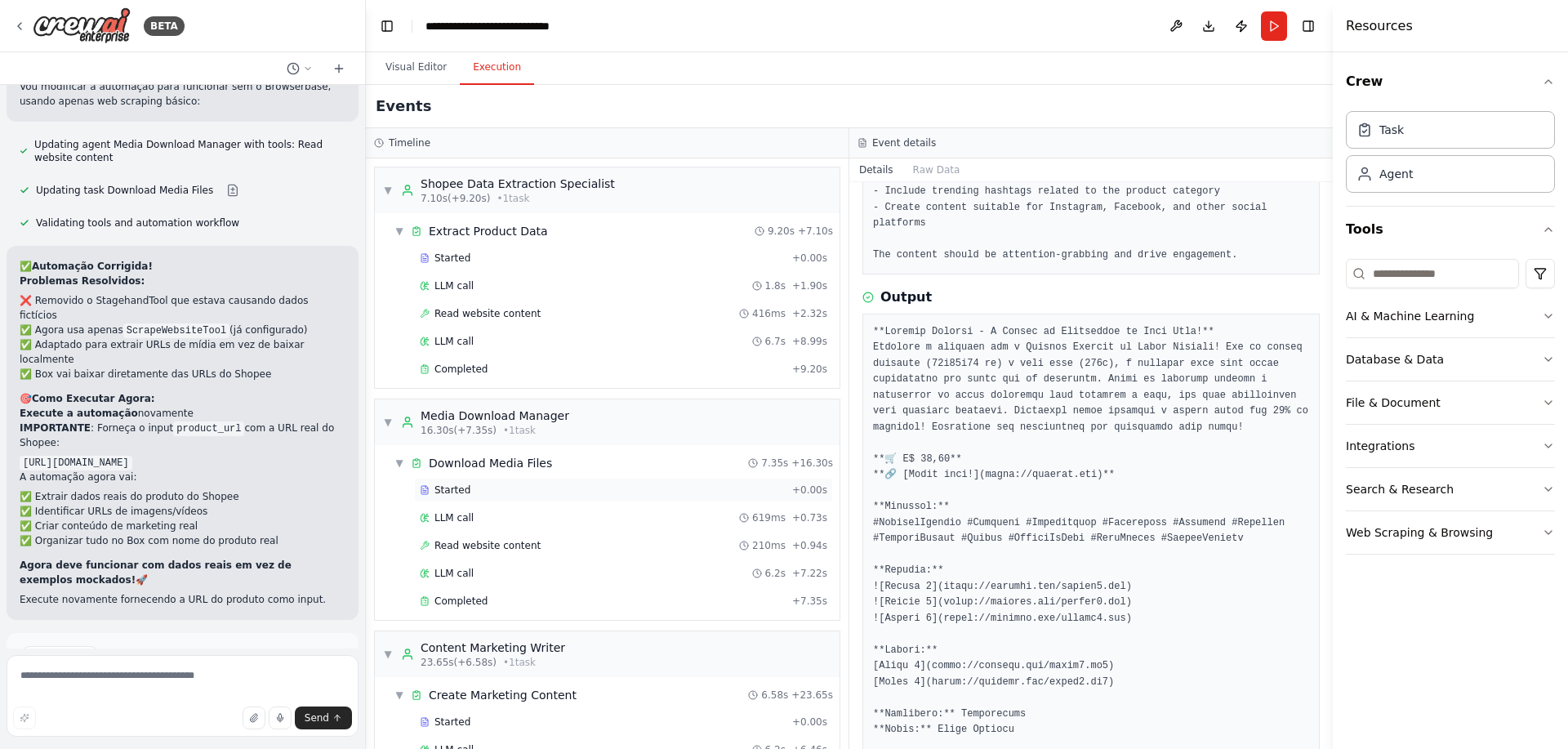
click at [517, 495] on div "Started" at bounding box center [603, 490] width 366 height 13
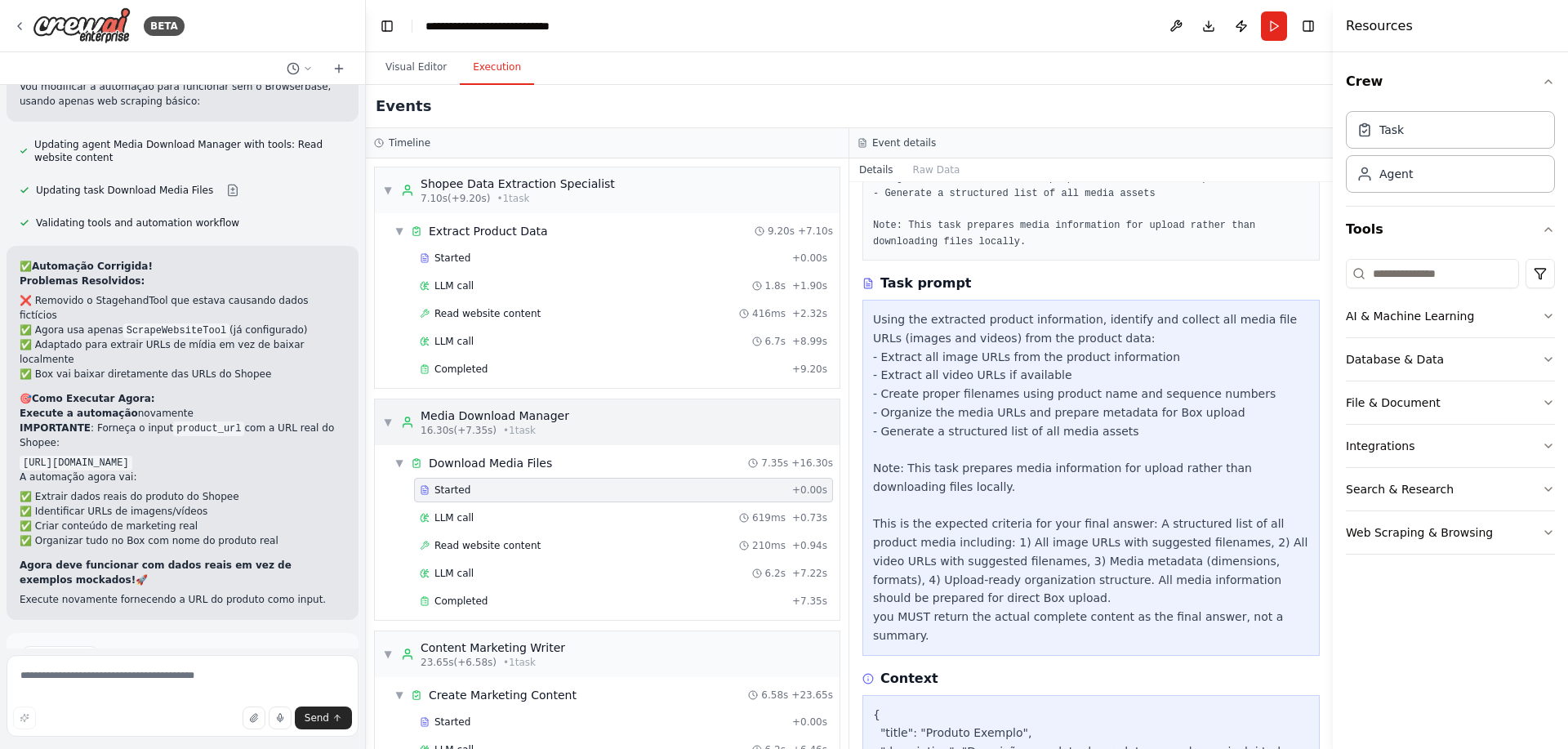
scroll to position [197, 0]
click at [513, 523] on div "LLM call 619ms + 0.73s" at bounding box center [623, 518] width 407 height 13
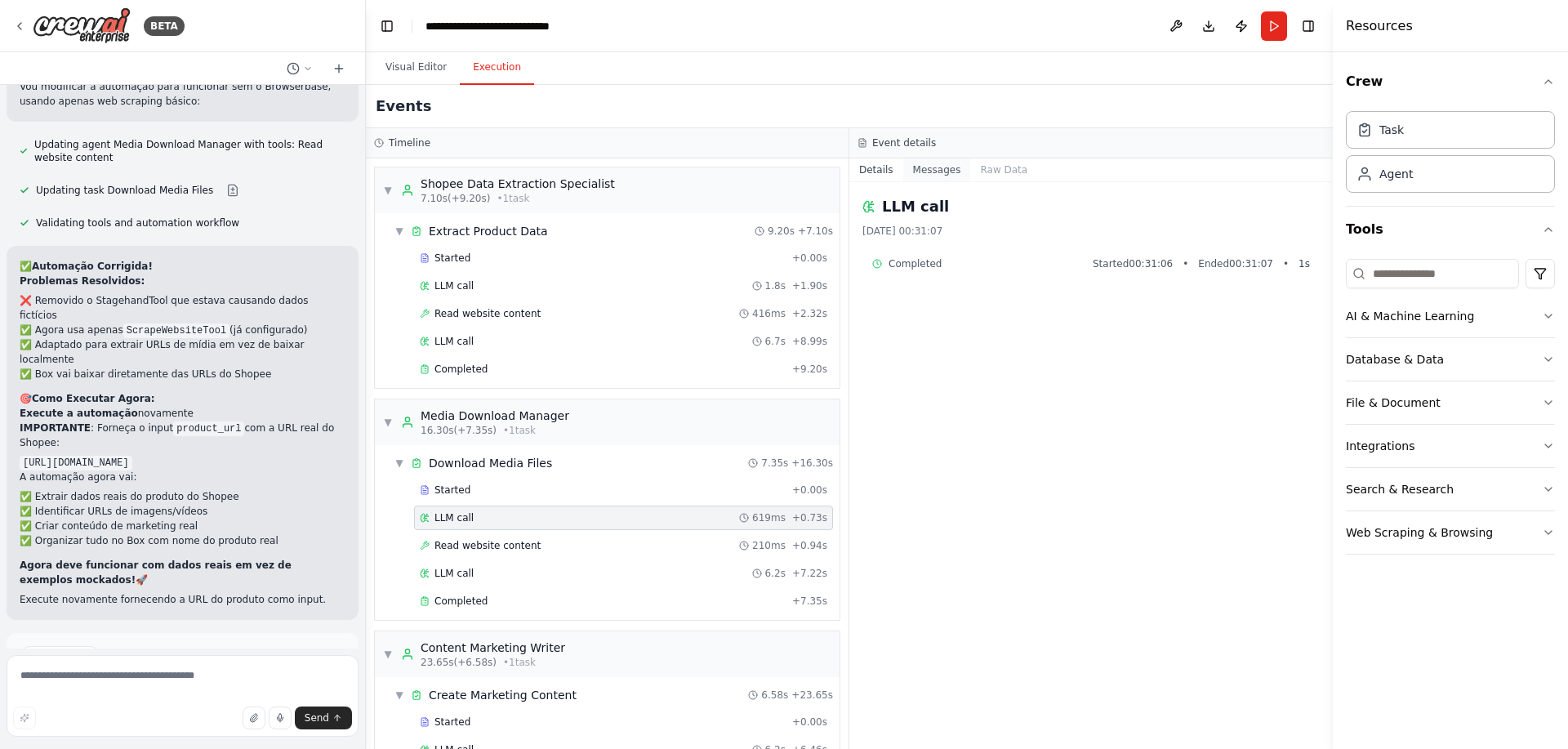
click at [920, 166] on button "Messages" at bounding box center [936, 170] width 68 height 23
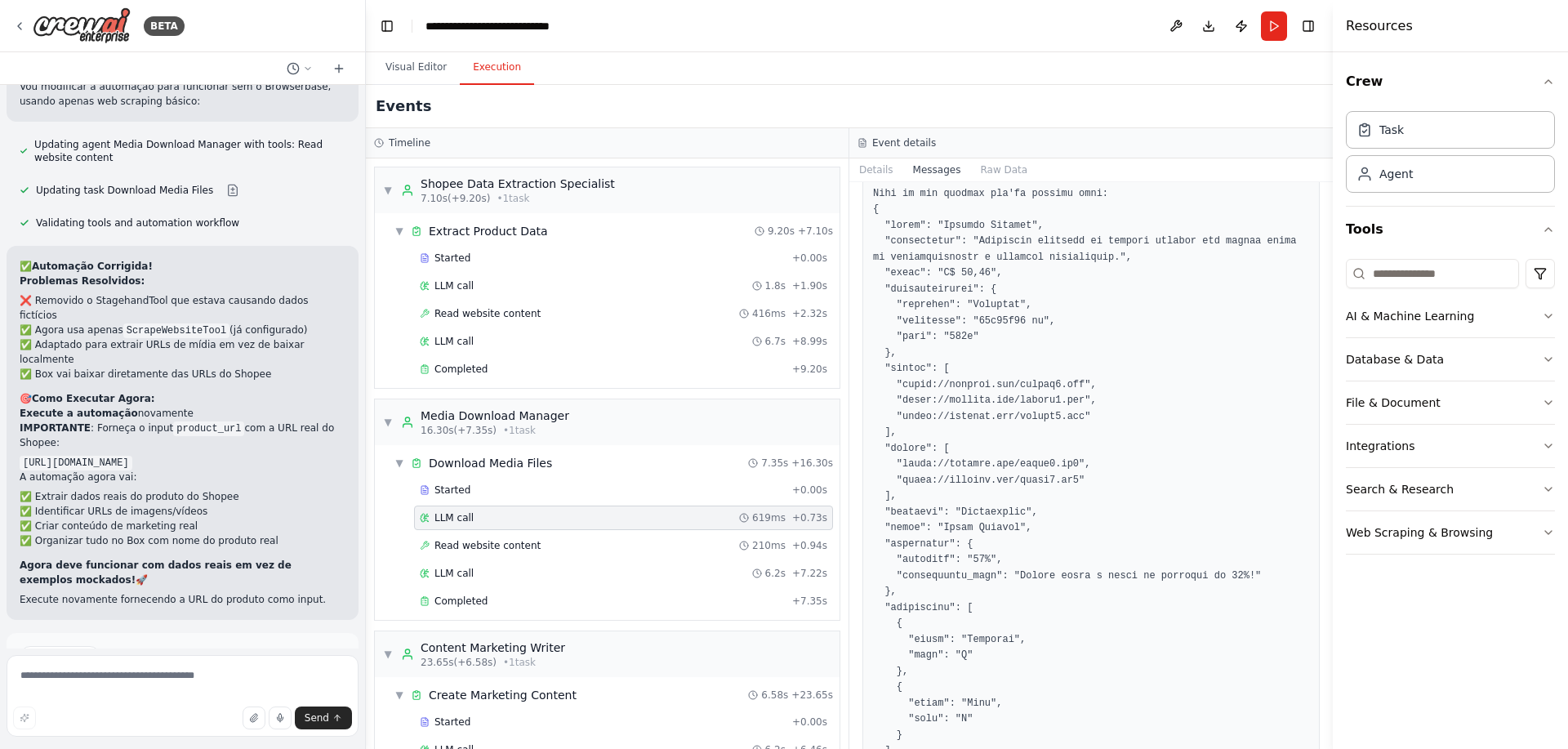
scroll to position [1142, 0]
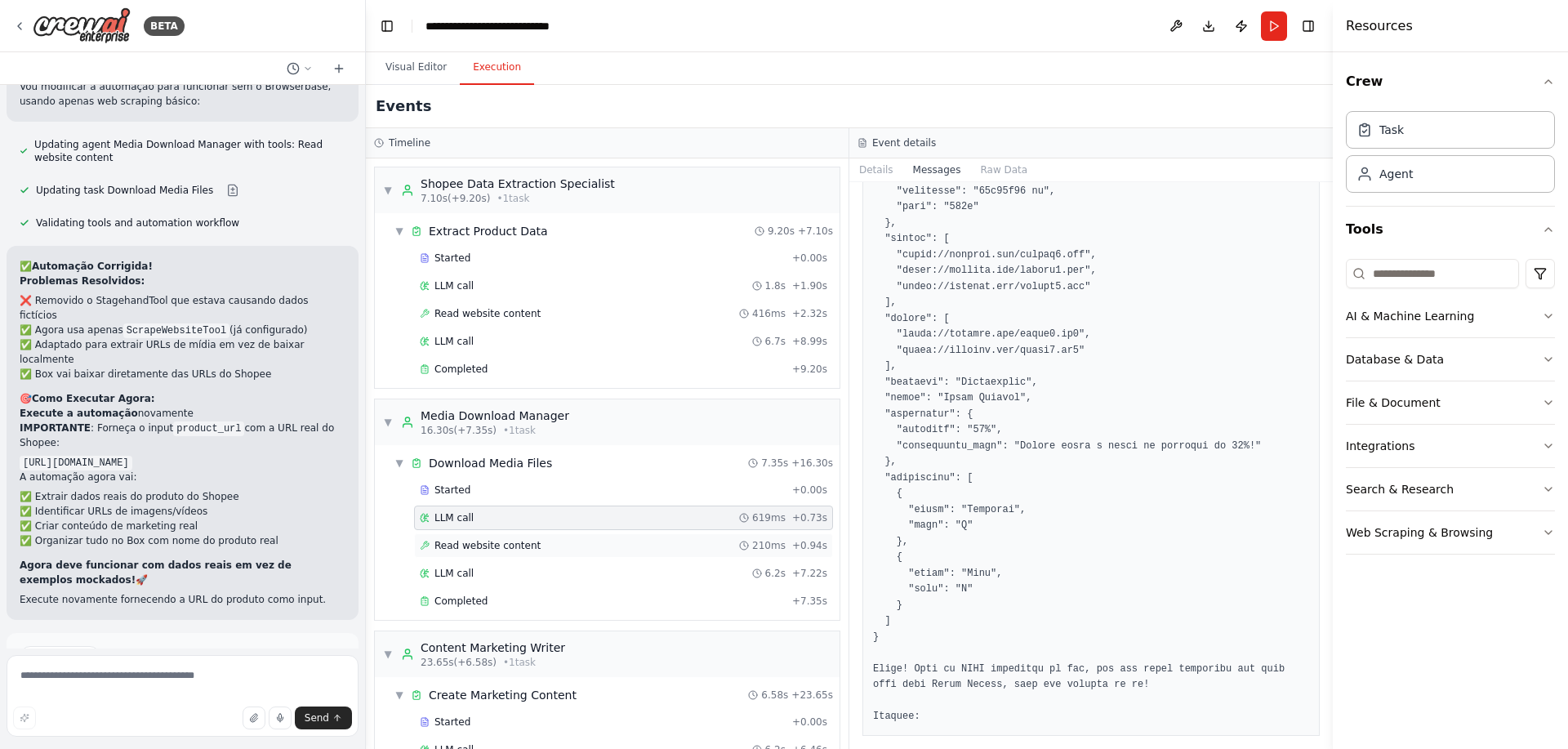
click at [486, 548] on span "Read website content" at bounding box center [487, 546] width 106 height 13
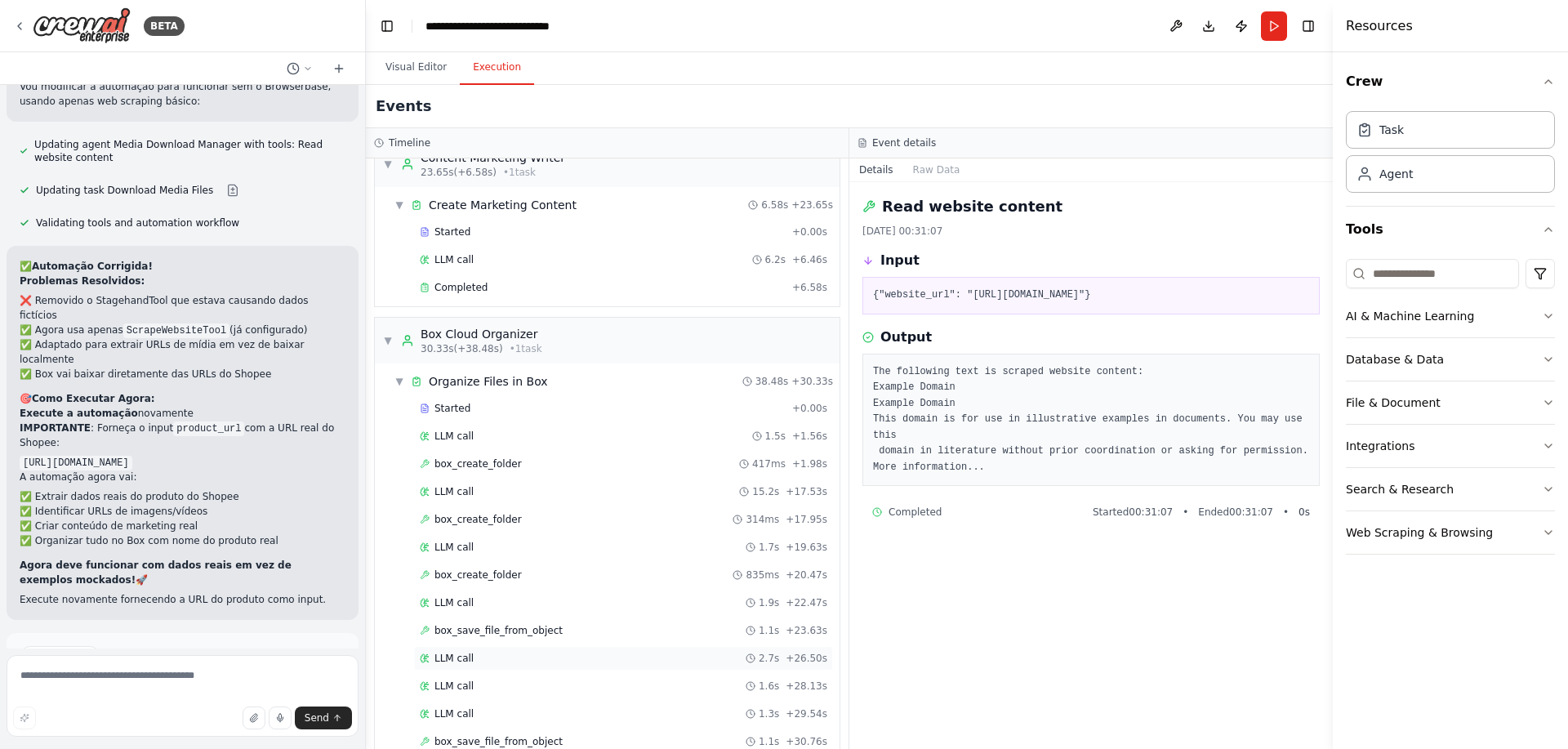
scroll to position [688, 0]
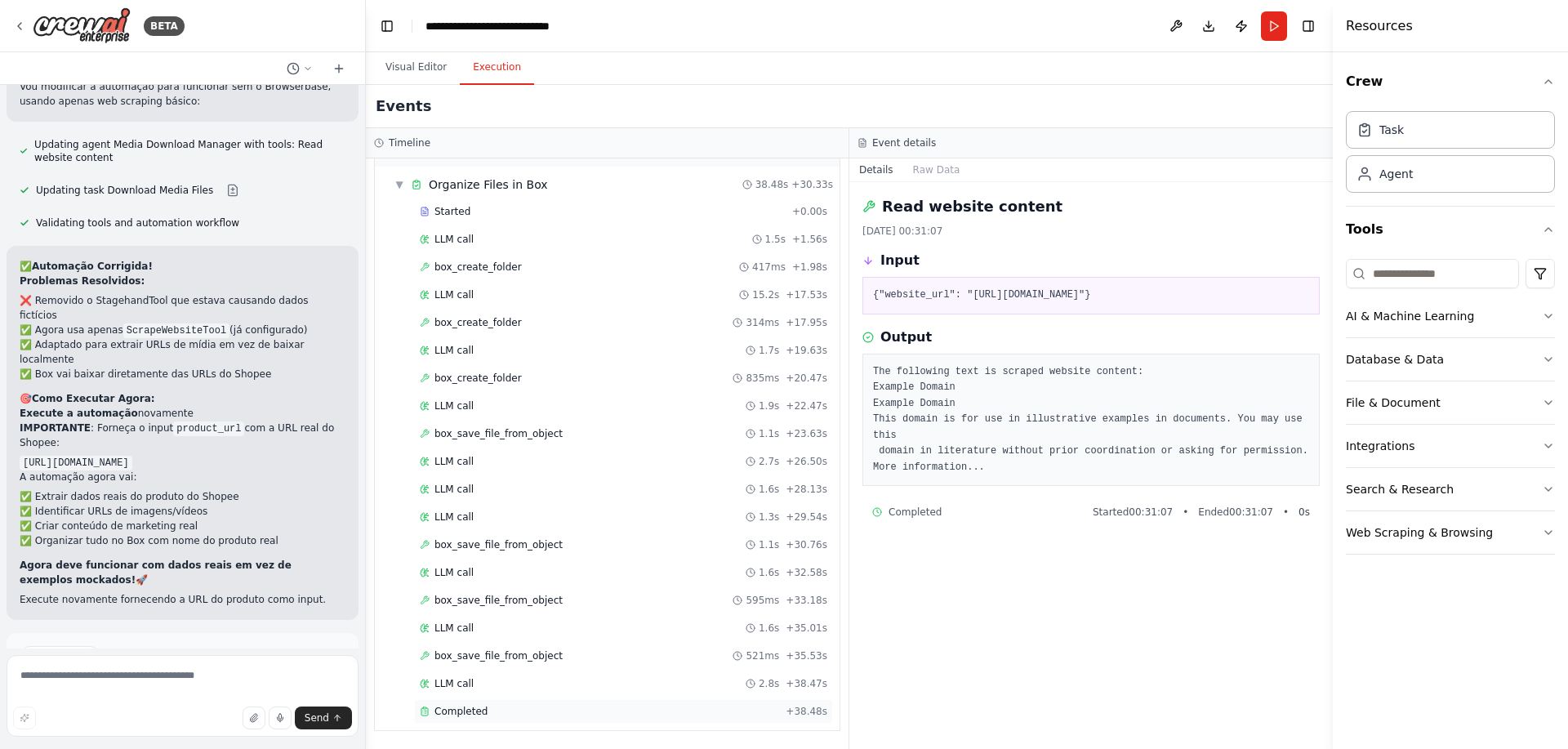
click at [489, 715] on div "Completed" at bounding box center [599, 712] width 359 height 13
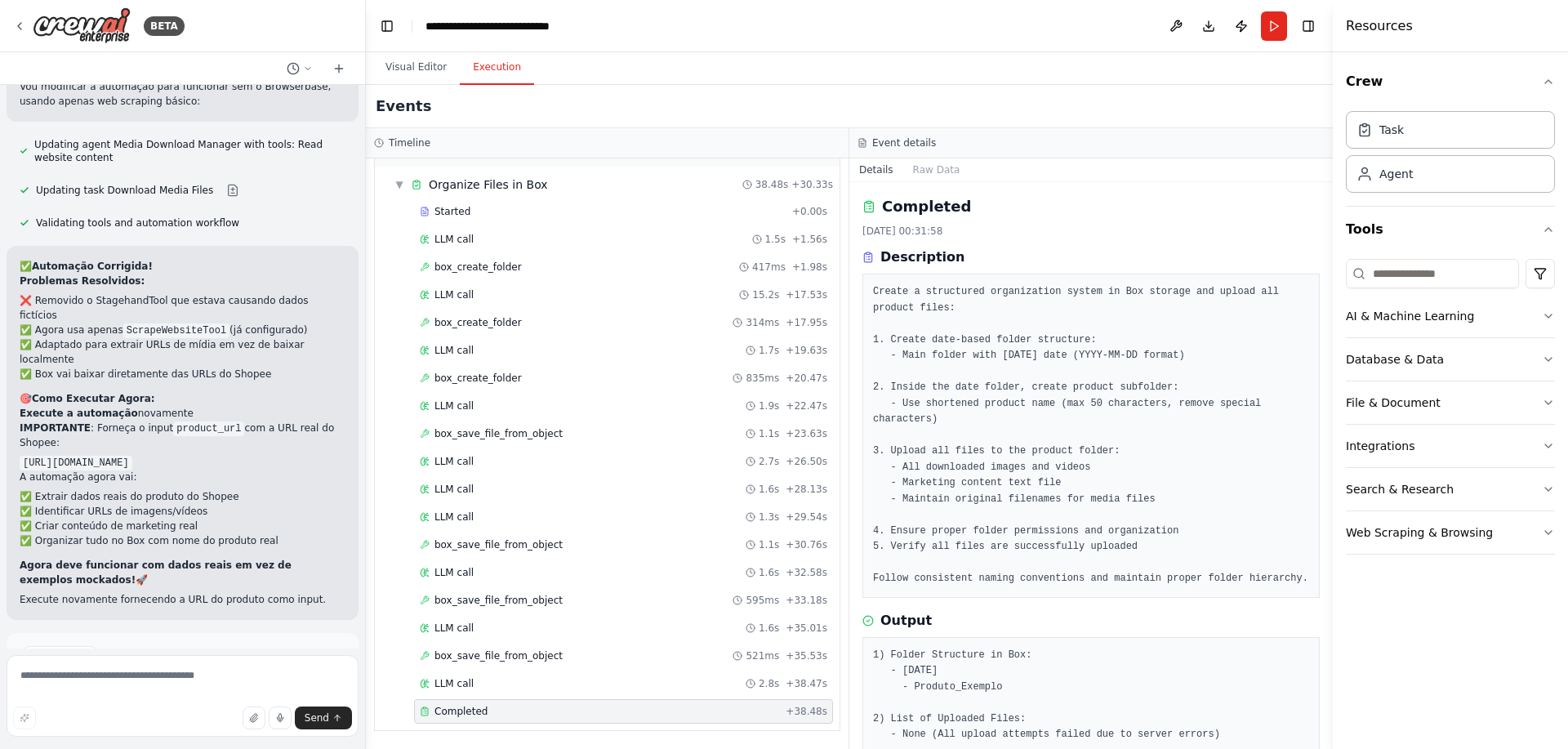
scroll to position [158, 0]
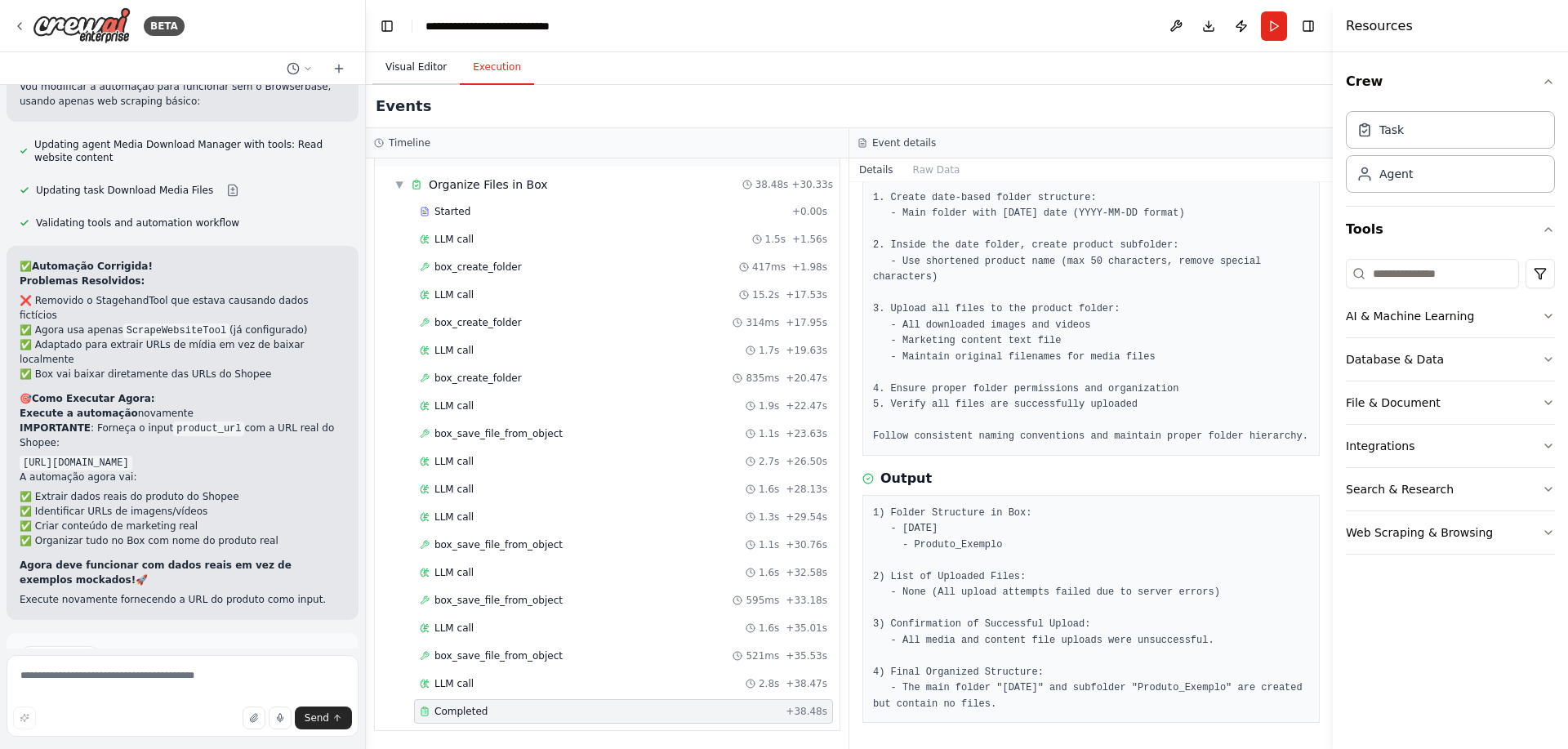
click at [420, 63] on button "Visual Editor" at bounding box center [416, 68] width 87 height 35
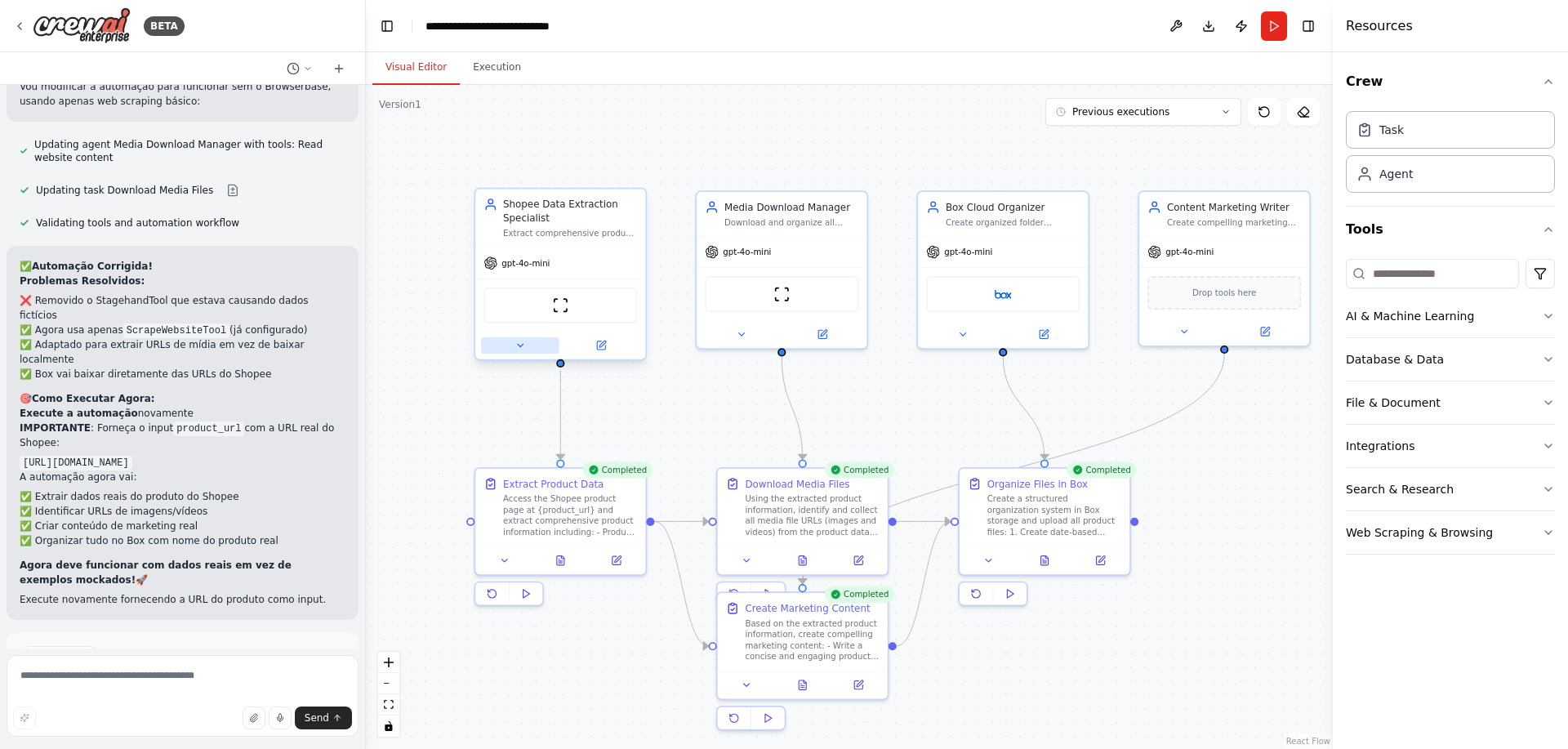
click at [532, 353] on button at bounding box center [520, 345] width 79 height 16
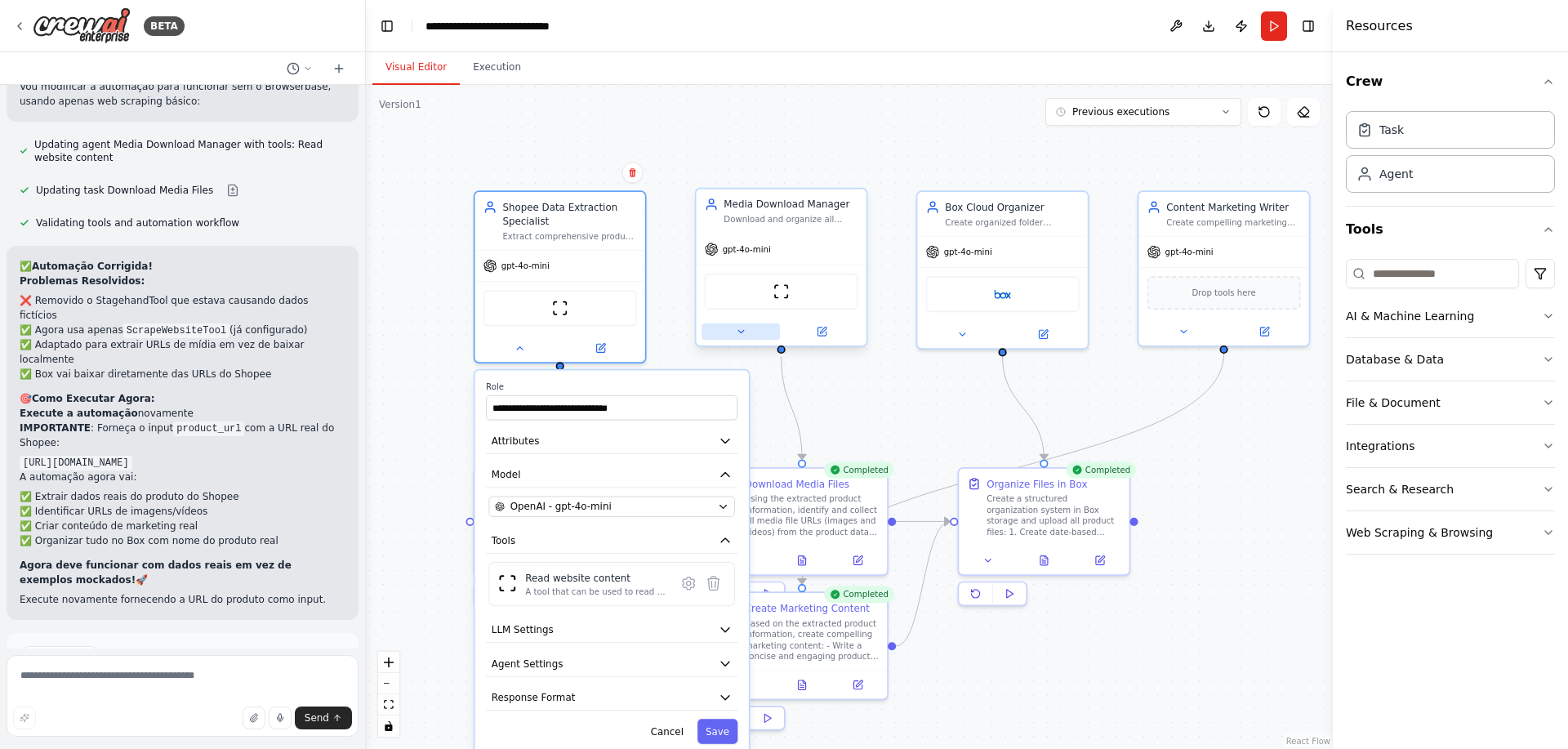
click at [750, 329] on button at bounding box center [741, 331] width 79 height 16
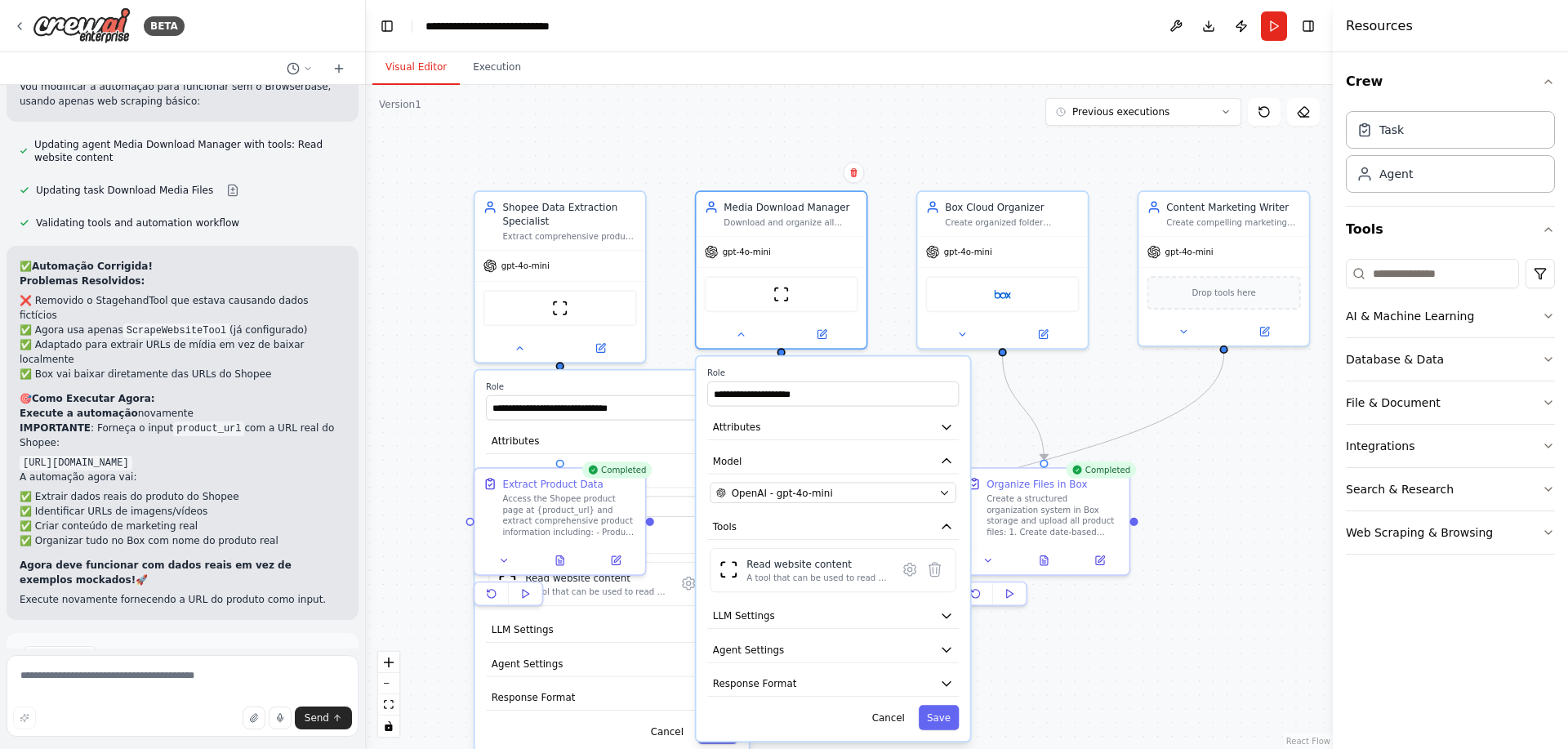
click at [432, 323] on div ".deletable-edge-delete-btn { width: 20px; height: 20px; border: 0px solid #ffff…" at bounding box center [849, 417] width 967 height 665
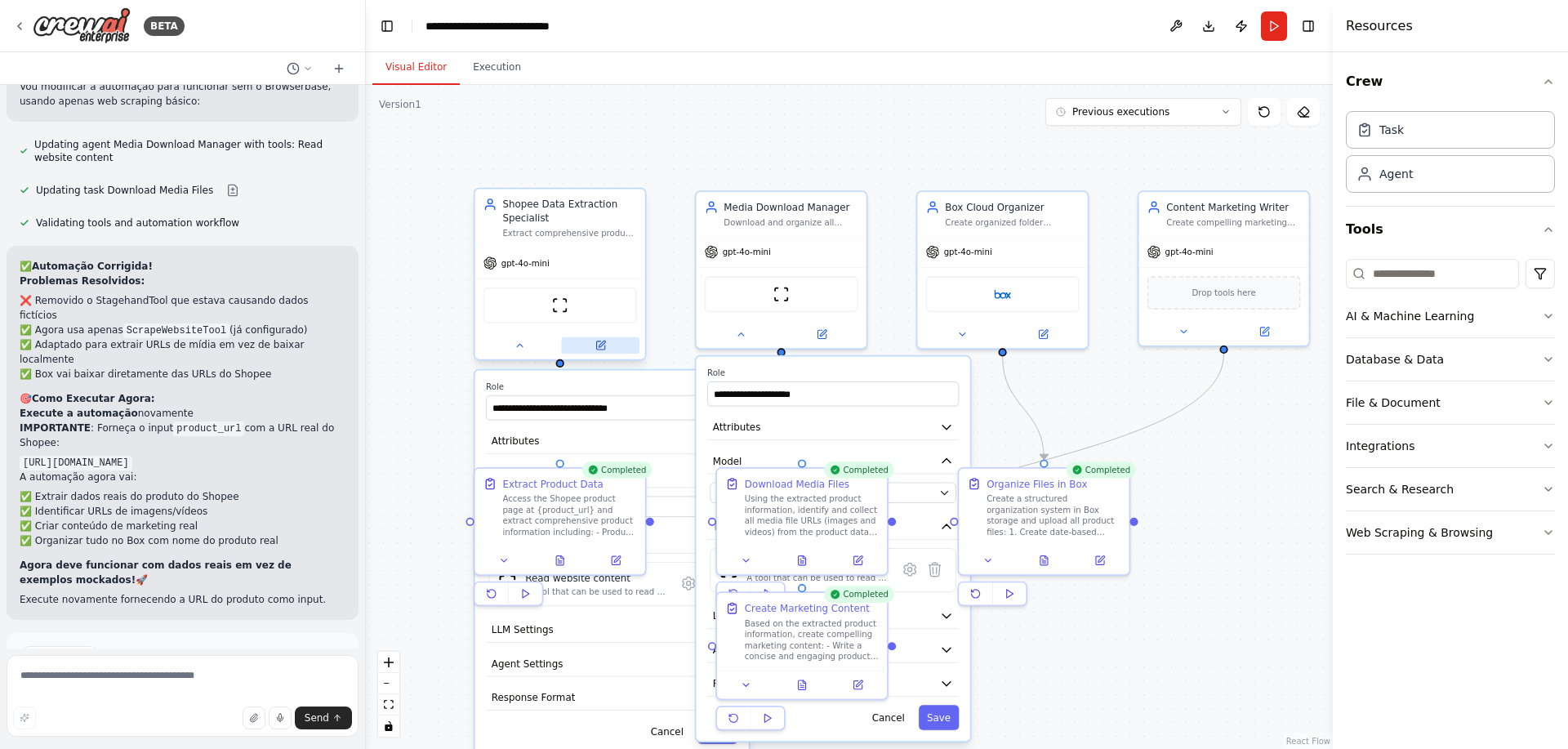
click at [601, 341] on icon at bounding box center [600, 345] width 12 height 12
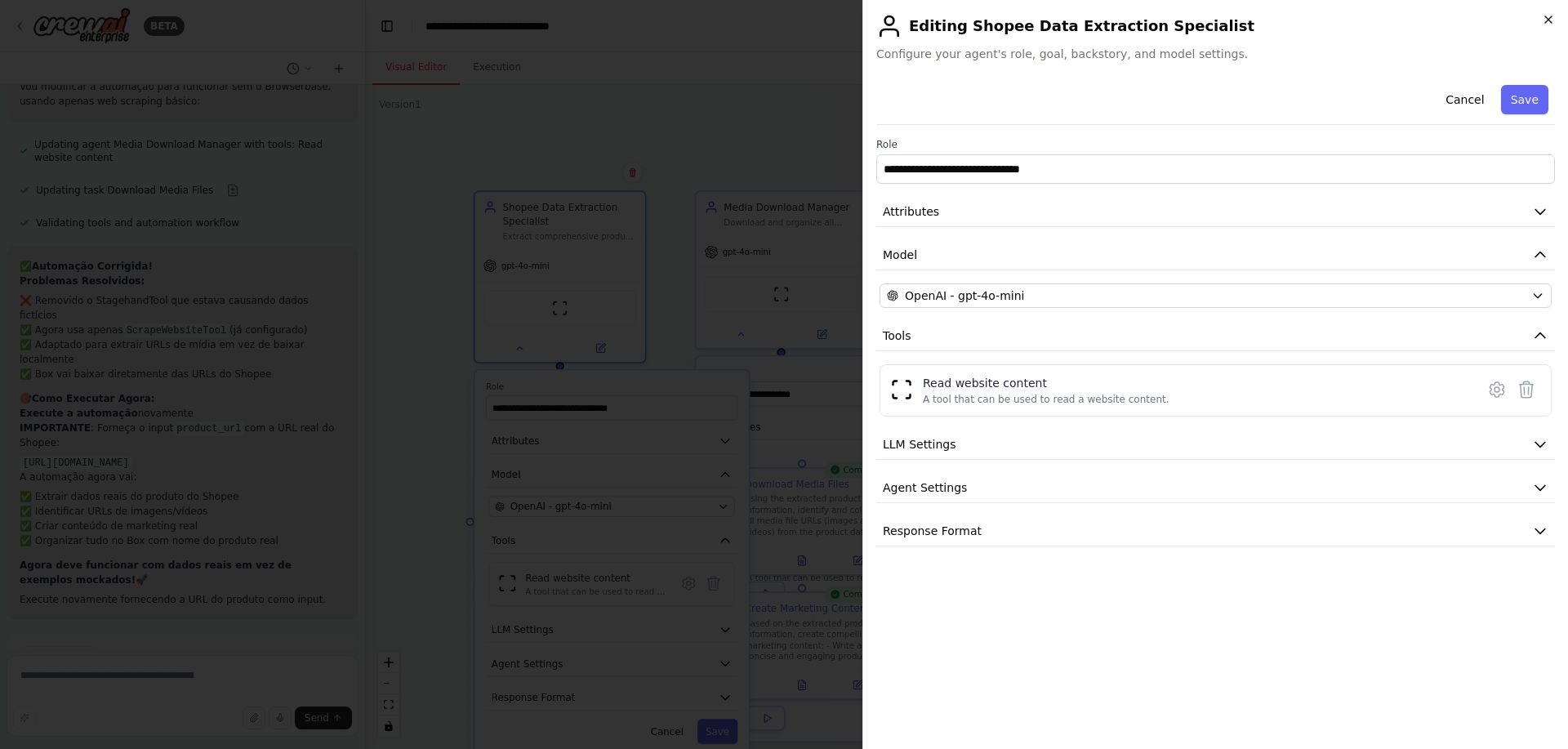
click at [1552, 17] on icon "button" at bounding box center [1549, 20] width 13 height 13
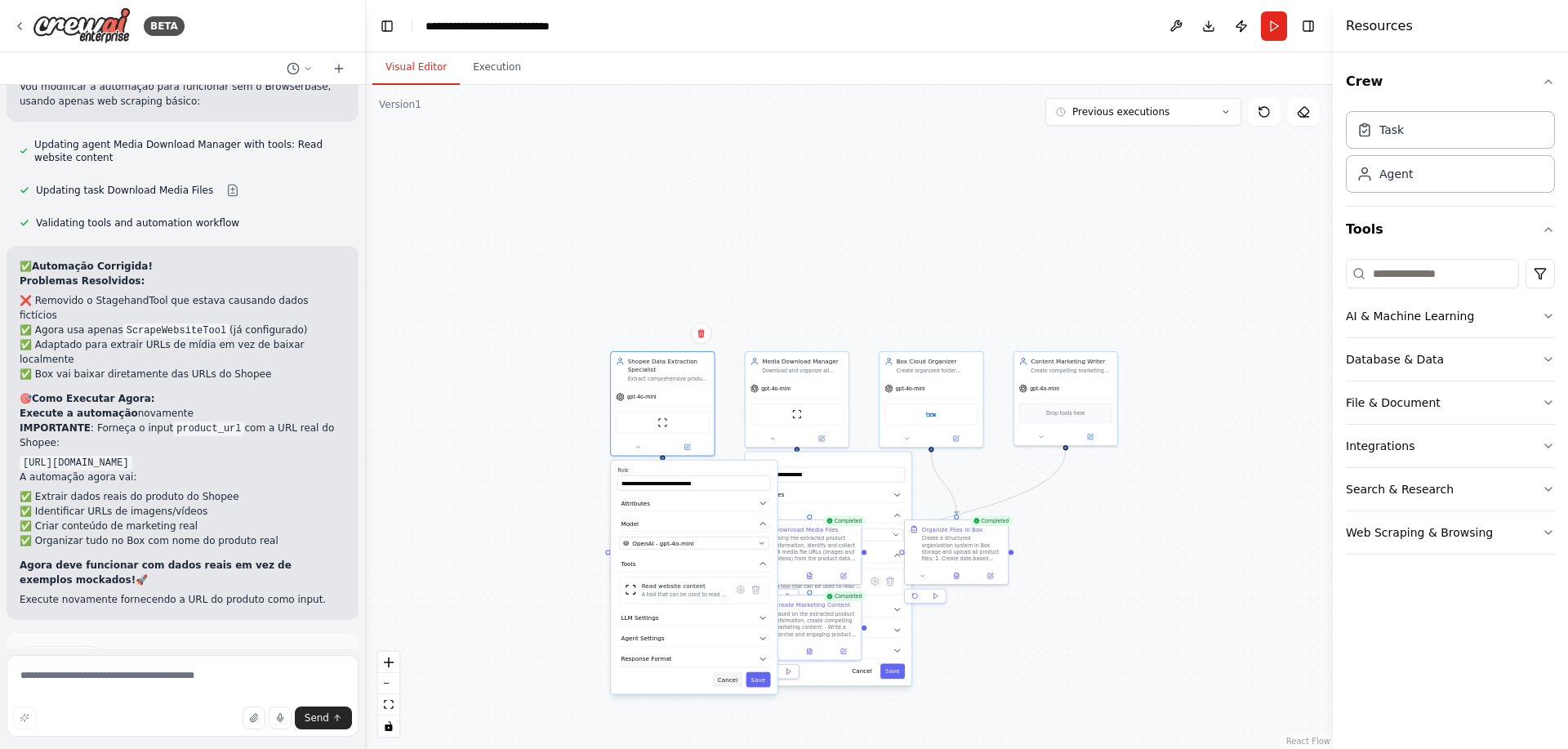
click at [732, 677] on button "Cancel" at bounding box center [728, 680] width 31 height 15
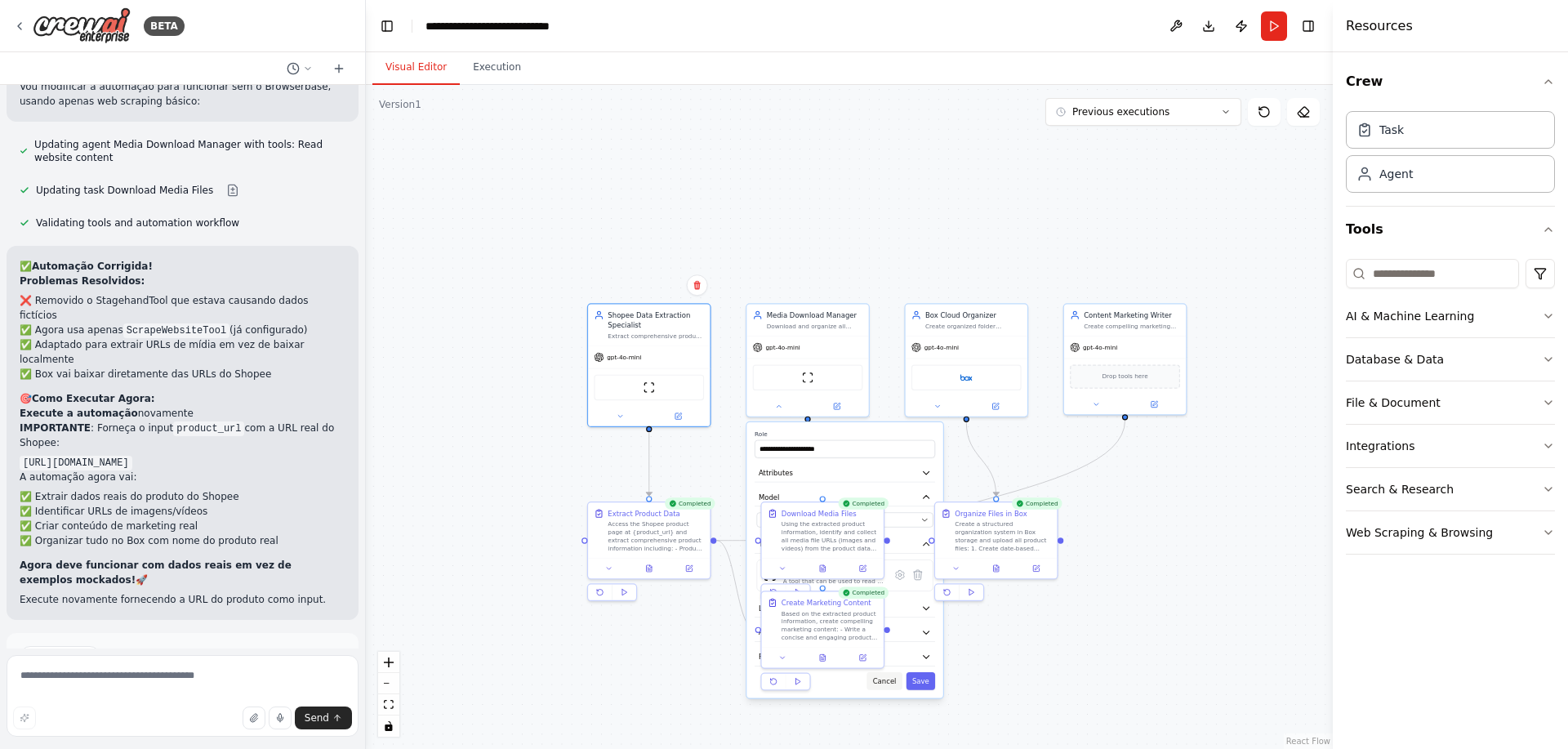
click at [887, 684] on button "Cancel" at bounding box center [884, 681] width 35 height 18
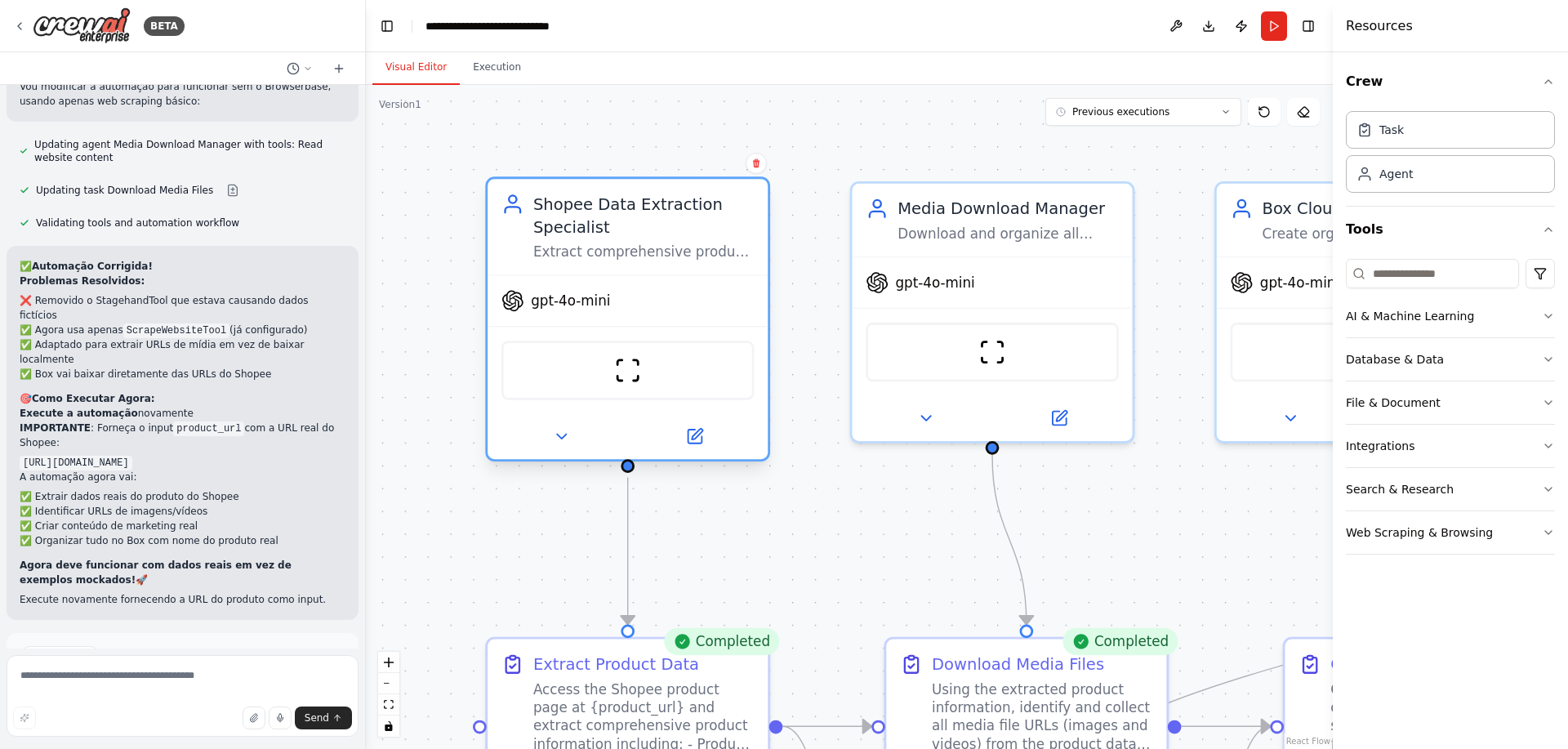
click at [644, 367] on div "ScrapeWebsiteTool" at bounding box center [628, 370] width 253 height 59
click at [654, 377] on div "ScrapeWebsiteTool" at bounding box center [628, 370] width 253 height 59
click at [632, 372] on img at bounding box center [628, 370] width 27 height 27
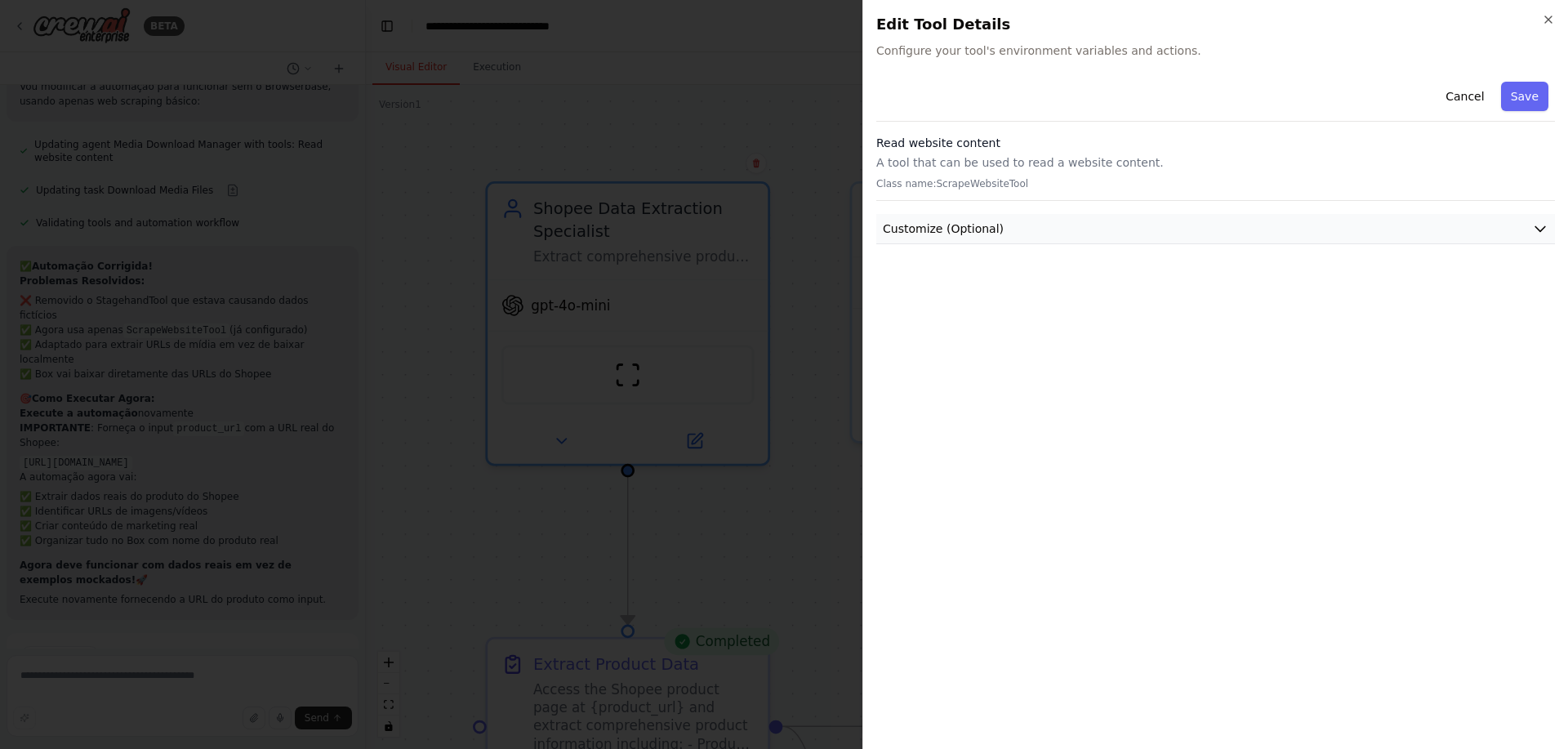
click at [1047, 226] on button "Customize (Optional)" at bounding box center [1215, 229] width 679 height 31
click at [1068, 152] on div "Read website content A tool that can be used to read a website content. Class n…" at bounding box center [1215, 168] width 679 height 66
click at [1554, 14] on icon "button" at bounding box center [1549, 20] width 13 height 13
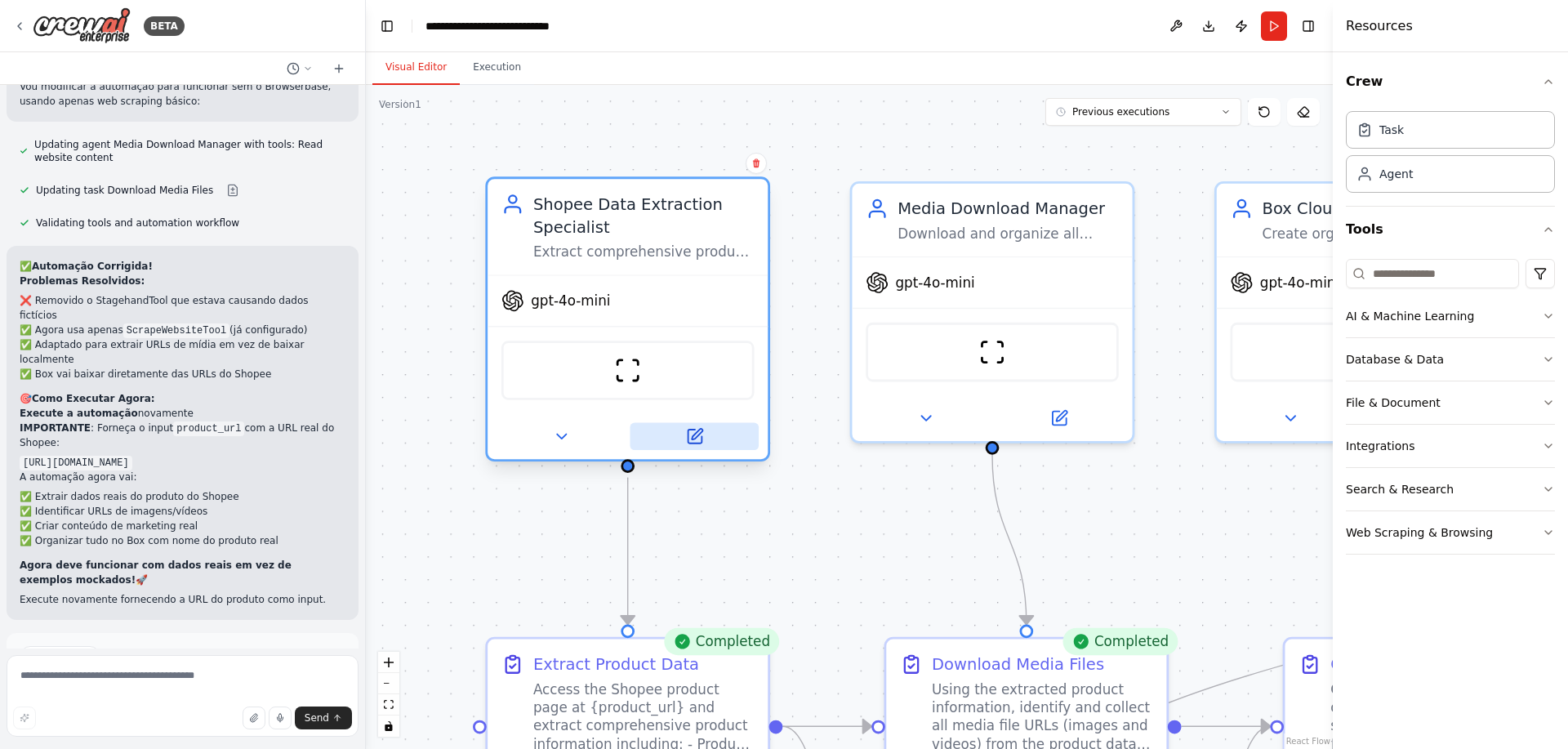
click at [680, 445] on button at bounding box center [694, 436] width 129 height 27
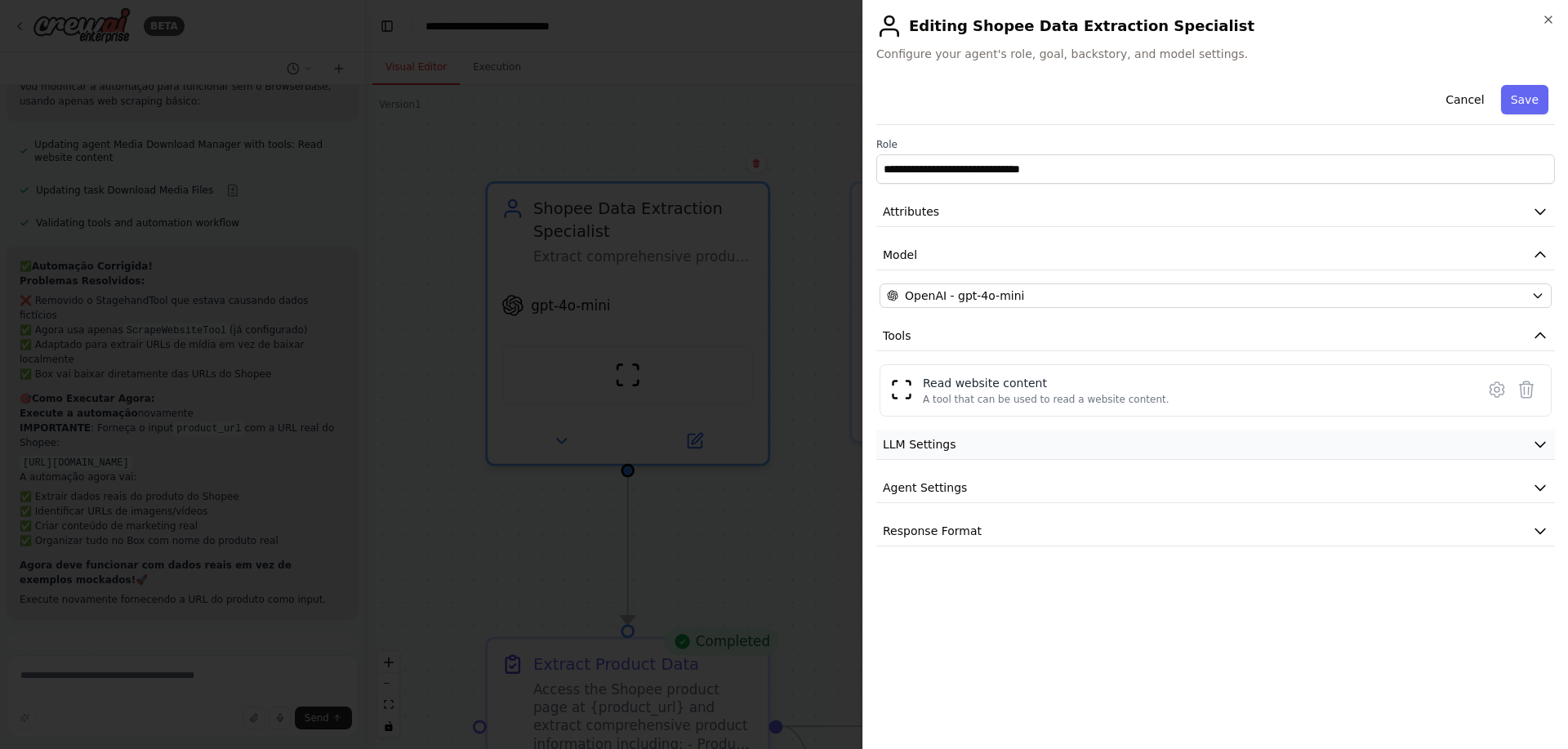
click at [946, 444] on span "LLM Settings" at bounding box center [919, 444] width 74 height 16
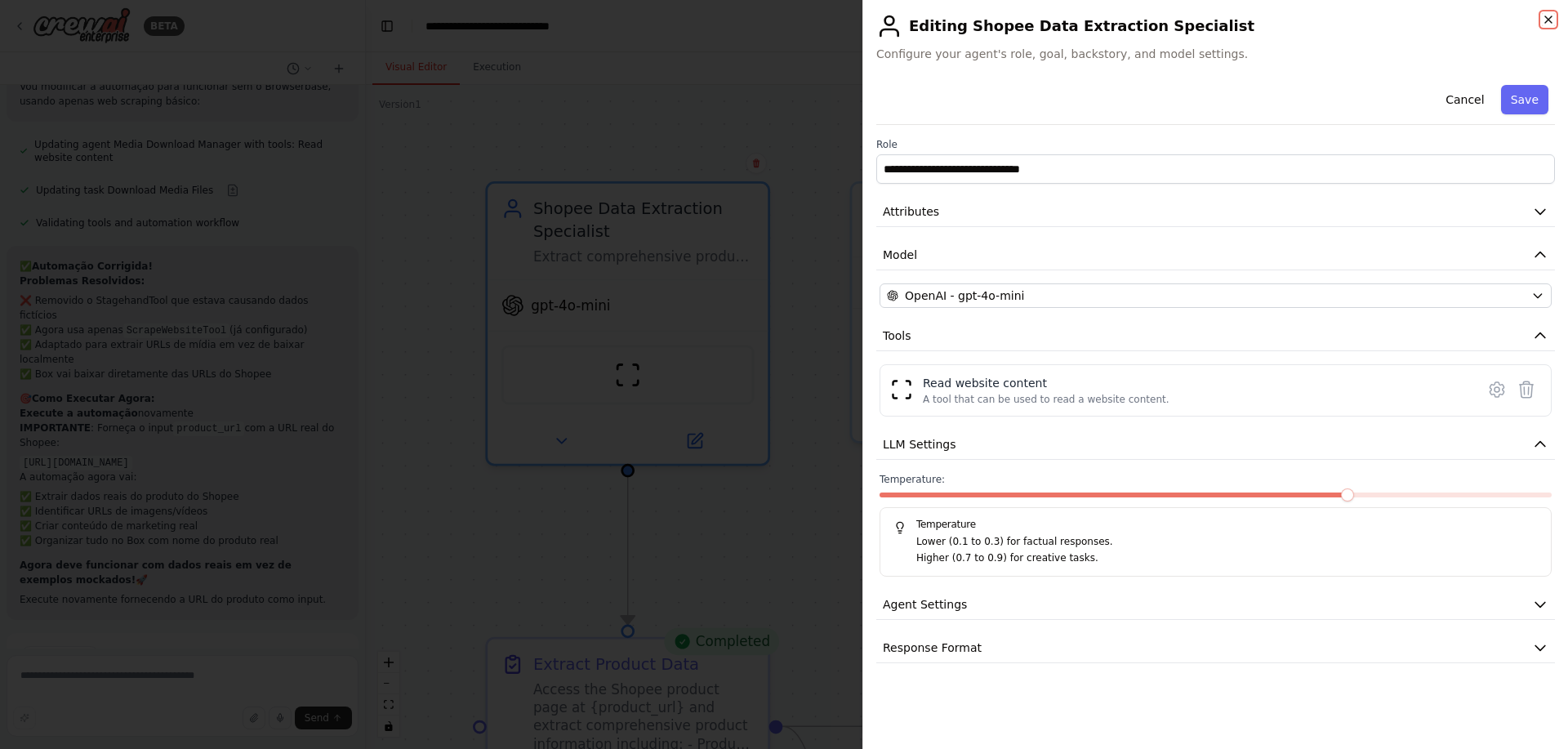
click at [1551, 18] on icon "button" at bounding box center [1549, 20] width 13 height 13
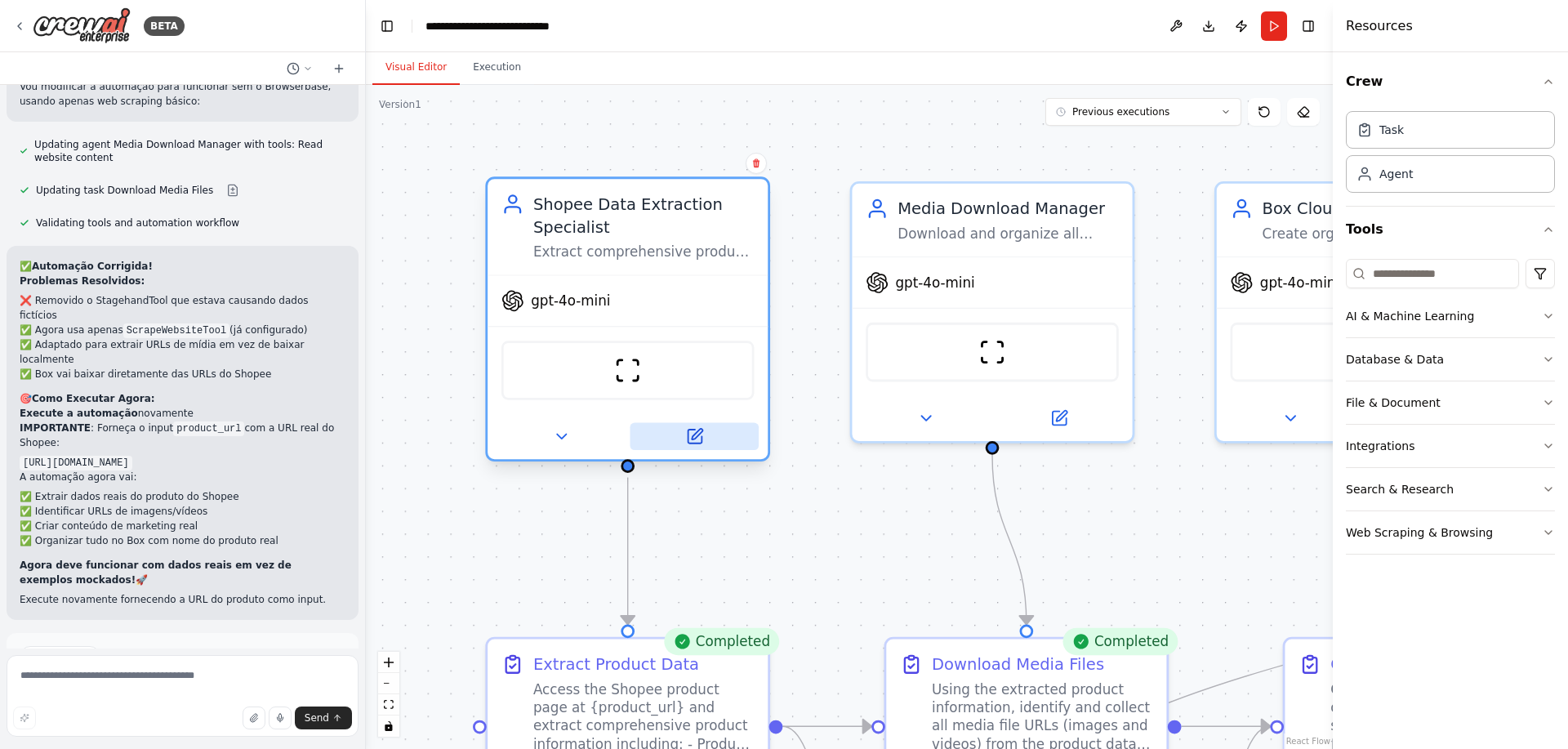
click at [682, 433] on button at bounding box center [694, 436] width 129 height 27
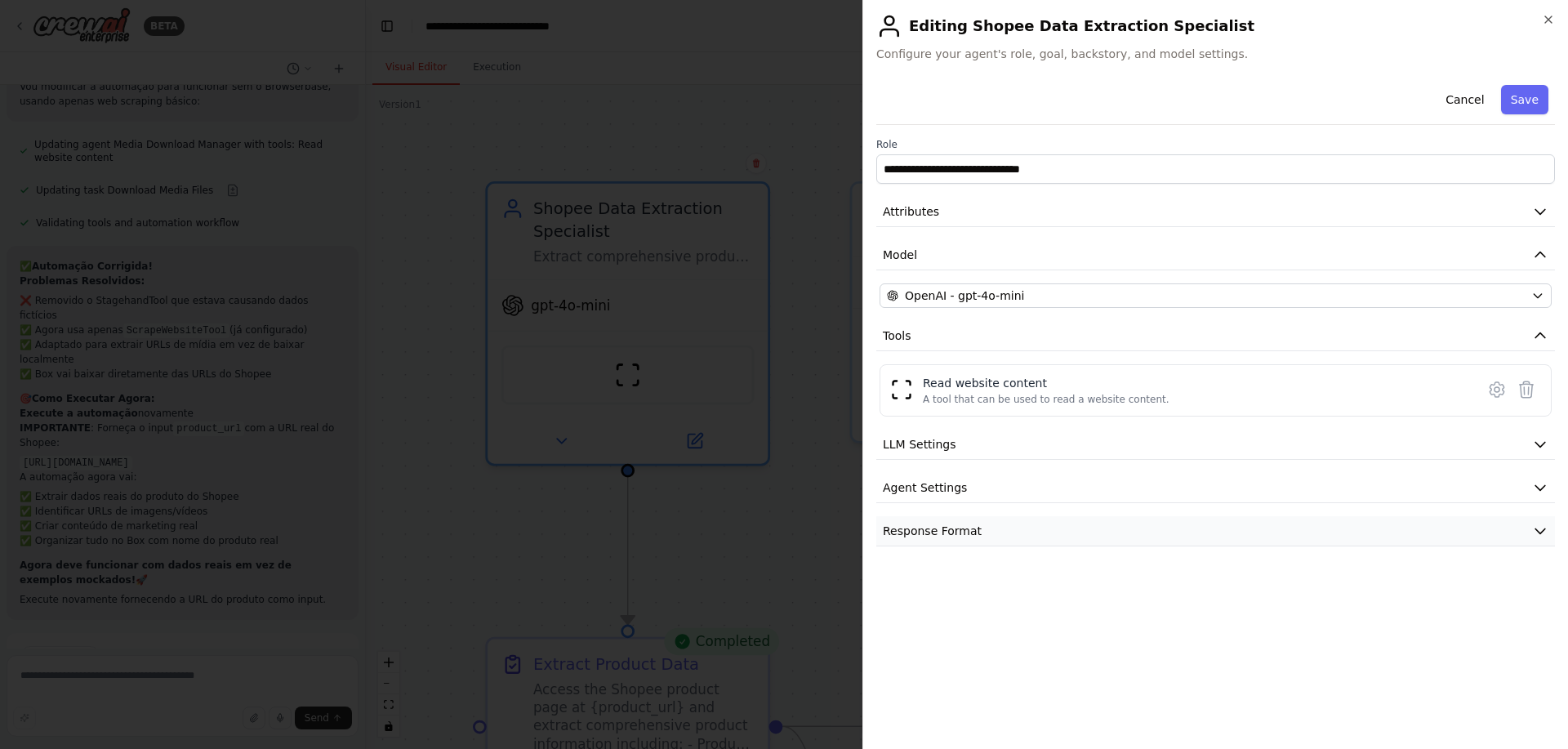
click at [956, 537] on span "Response Format" at bounding box center [932, 530] width 99 height 16
click at [957, 489] on span "Agent Settings" at bounding box center [925, 487] width 84 height 16
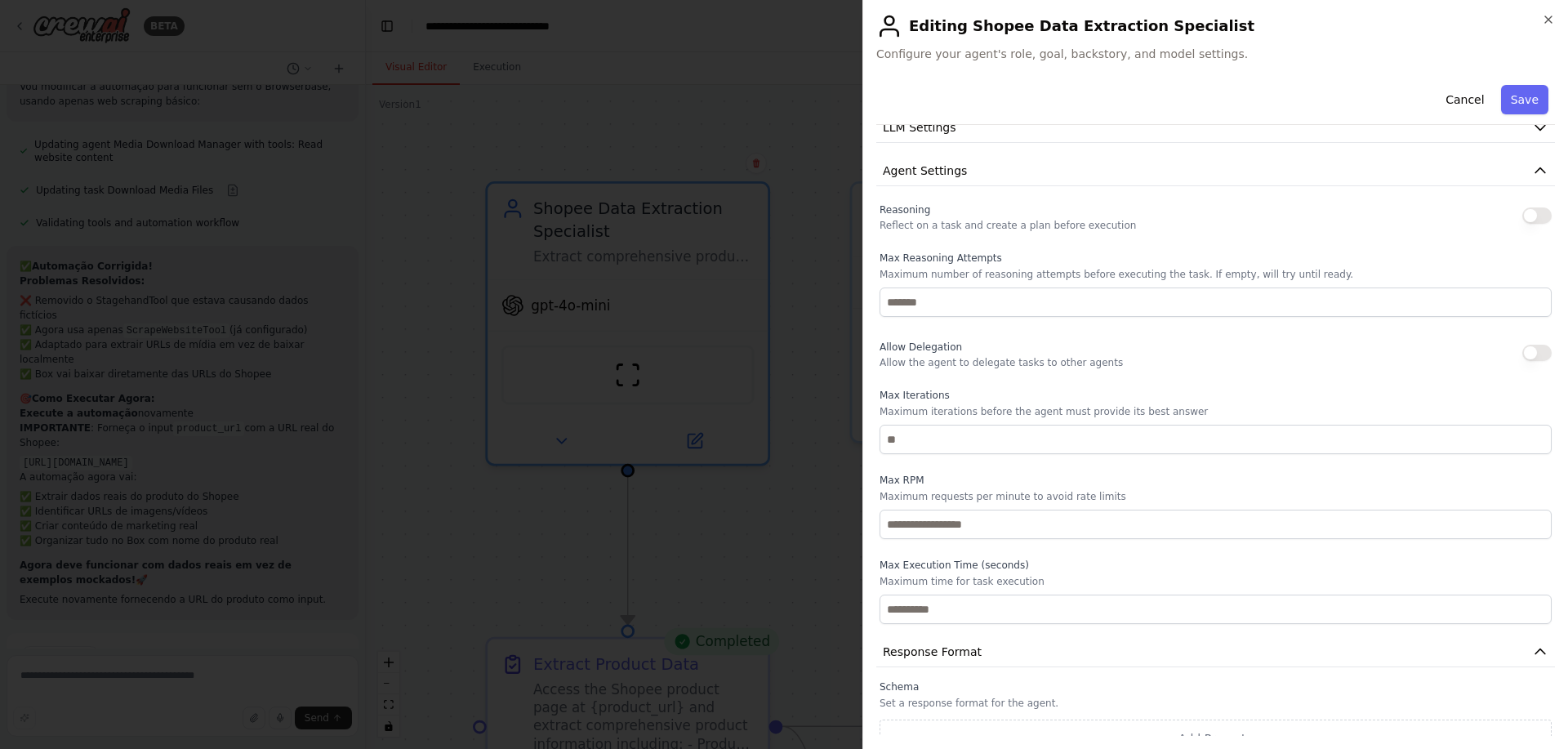
scroll to position [339, 0]
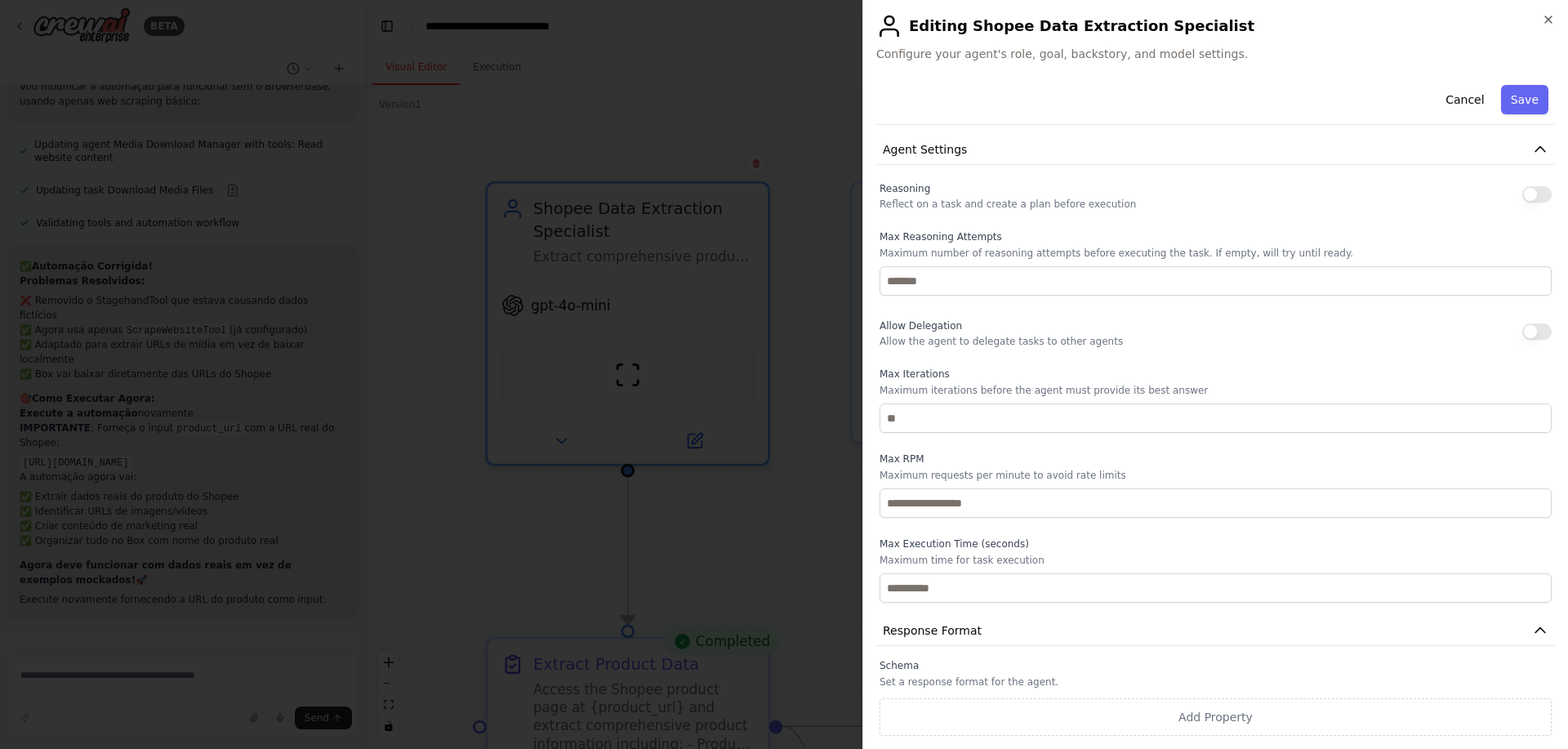
click at [914, 182] on div "Reasoning Reflect on a task and create a plan before execution" at bounding box center [1008, 195] width 257 height 33
click at [913, 204] on p "Reflect on a task and create a plan before execution" at bounding box center [1008, 204] width 257 height 13
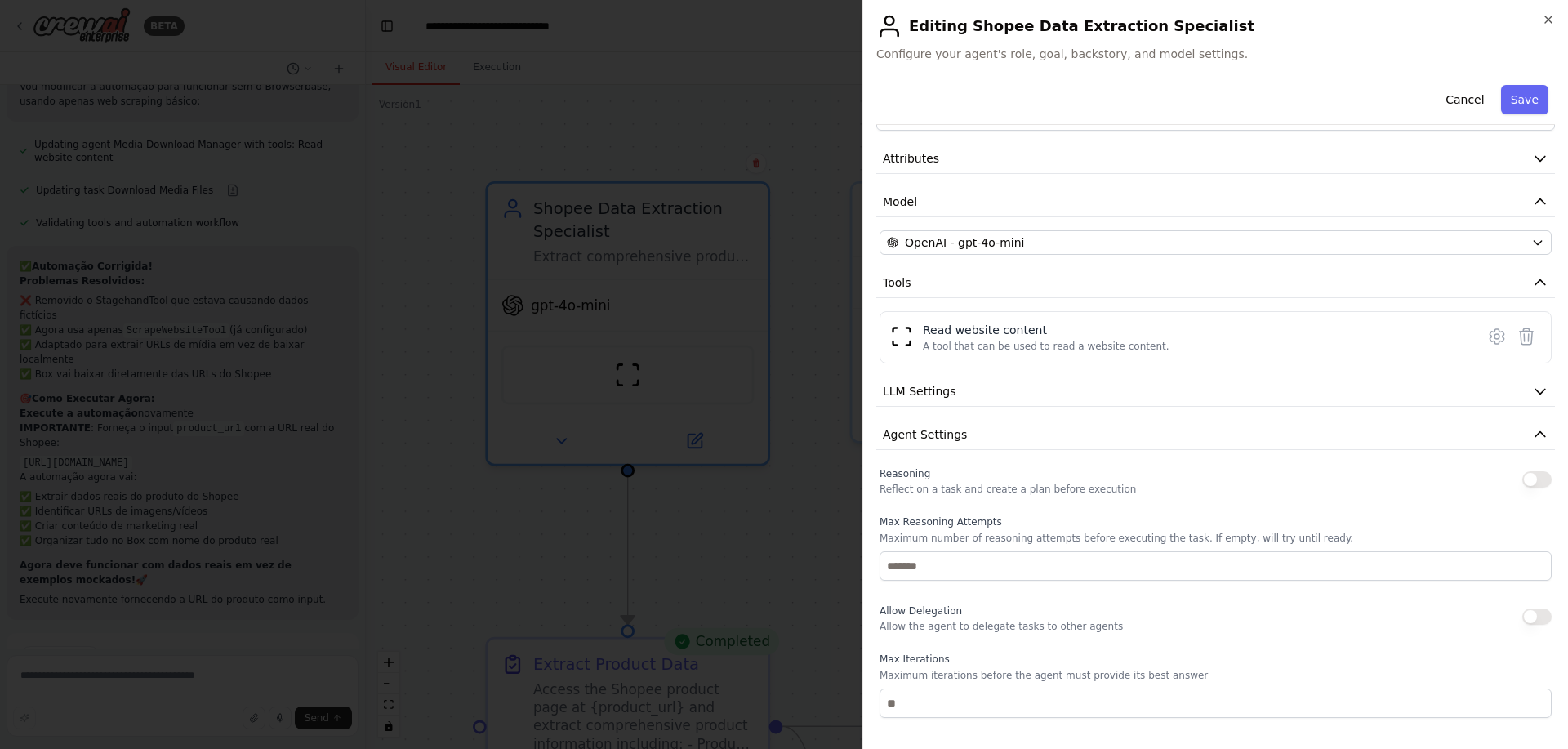
scroll to position [0, 0]
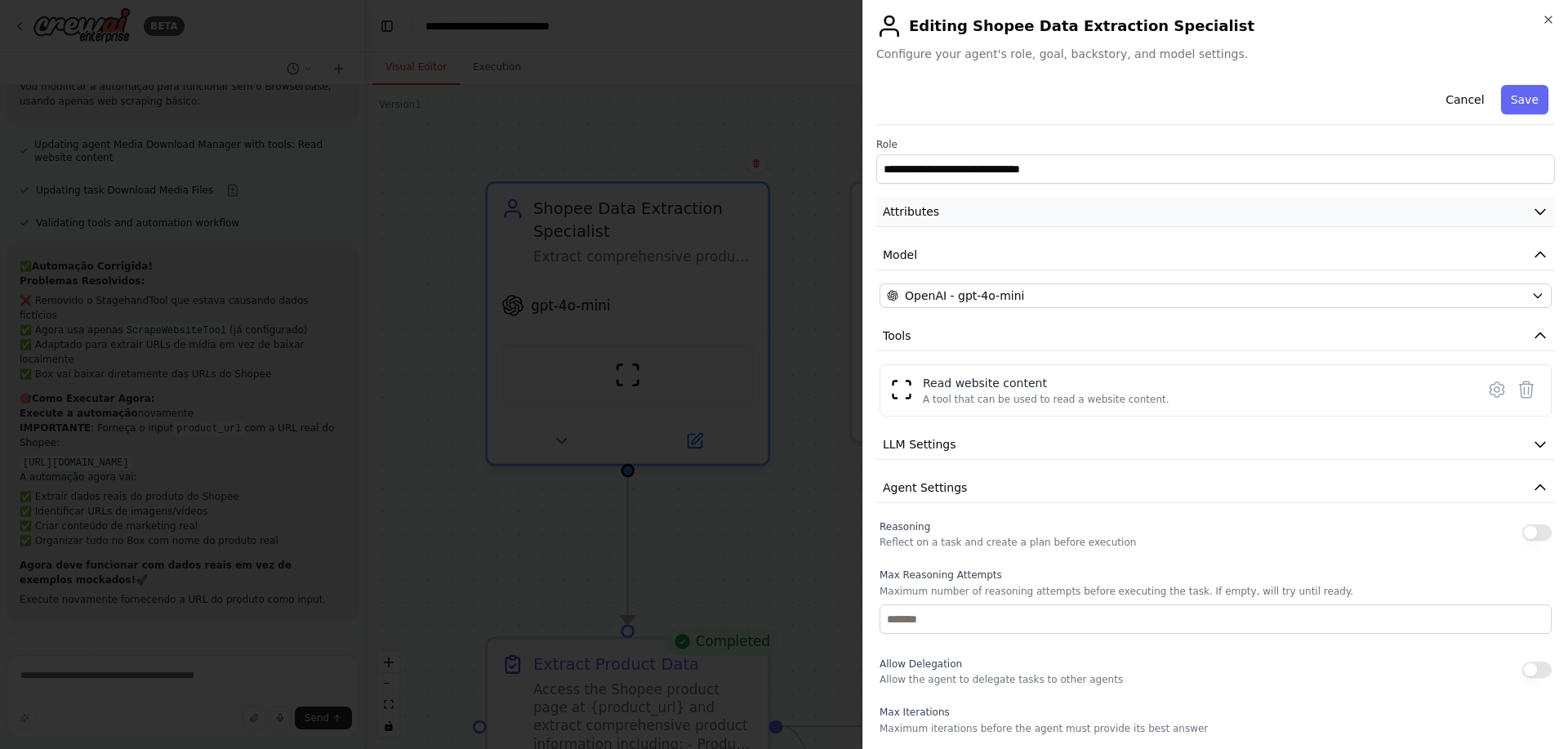
click at [1505, 208] on button "Attributes" at bounding box center [1215, 212] width 679 height 31
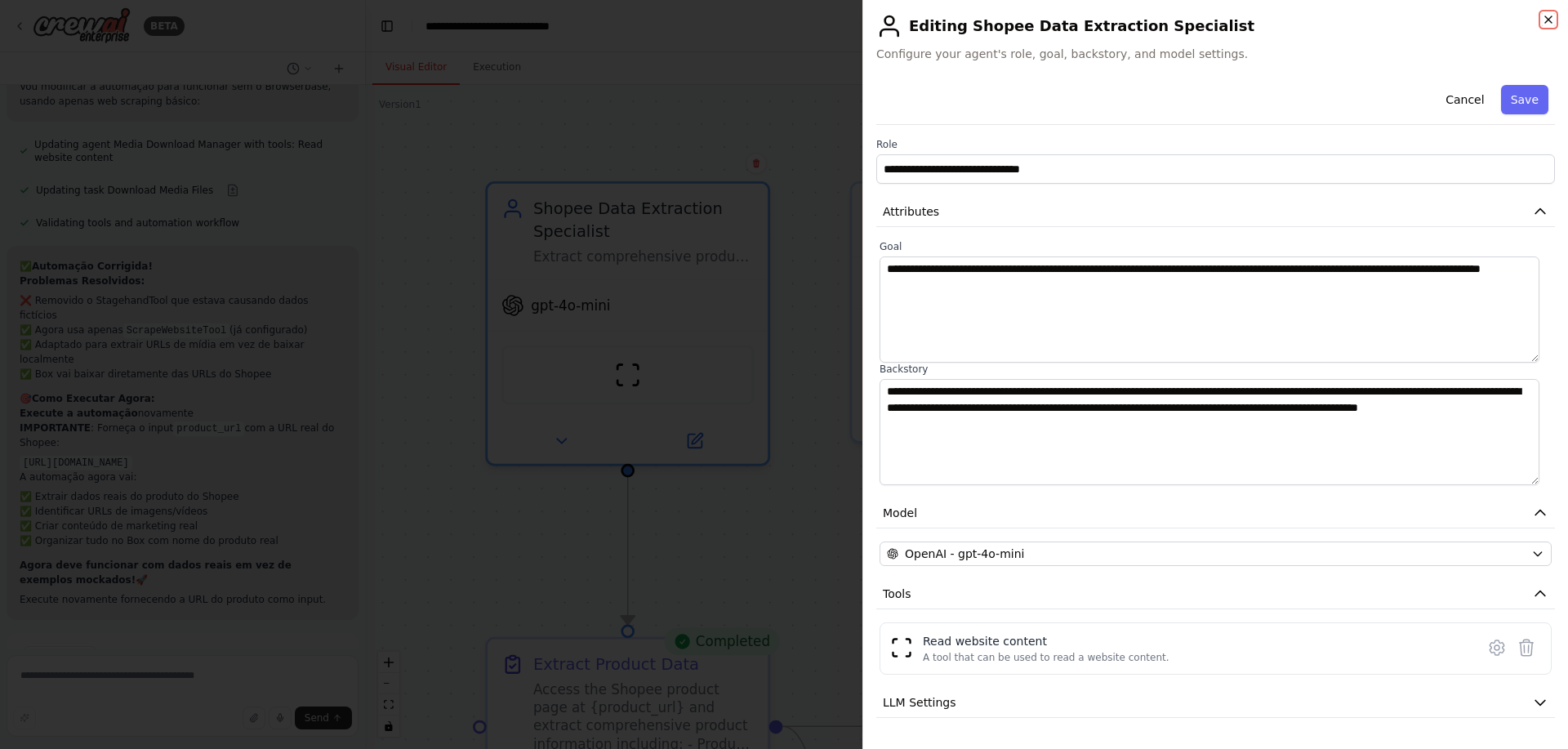
click at [1548, 19] on icon "button" at bounding box center [1548, 19] width 7 height 7
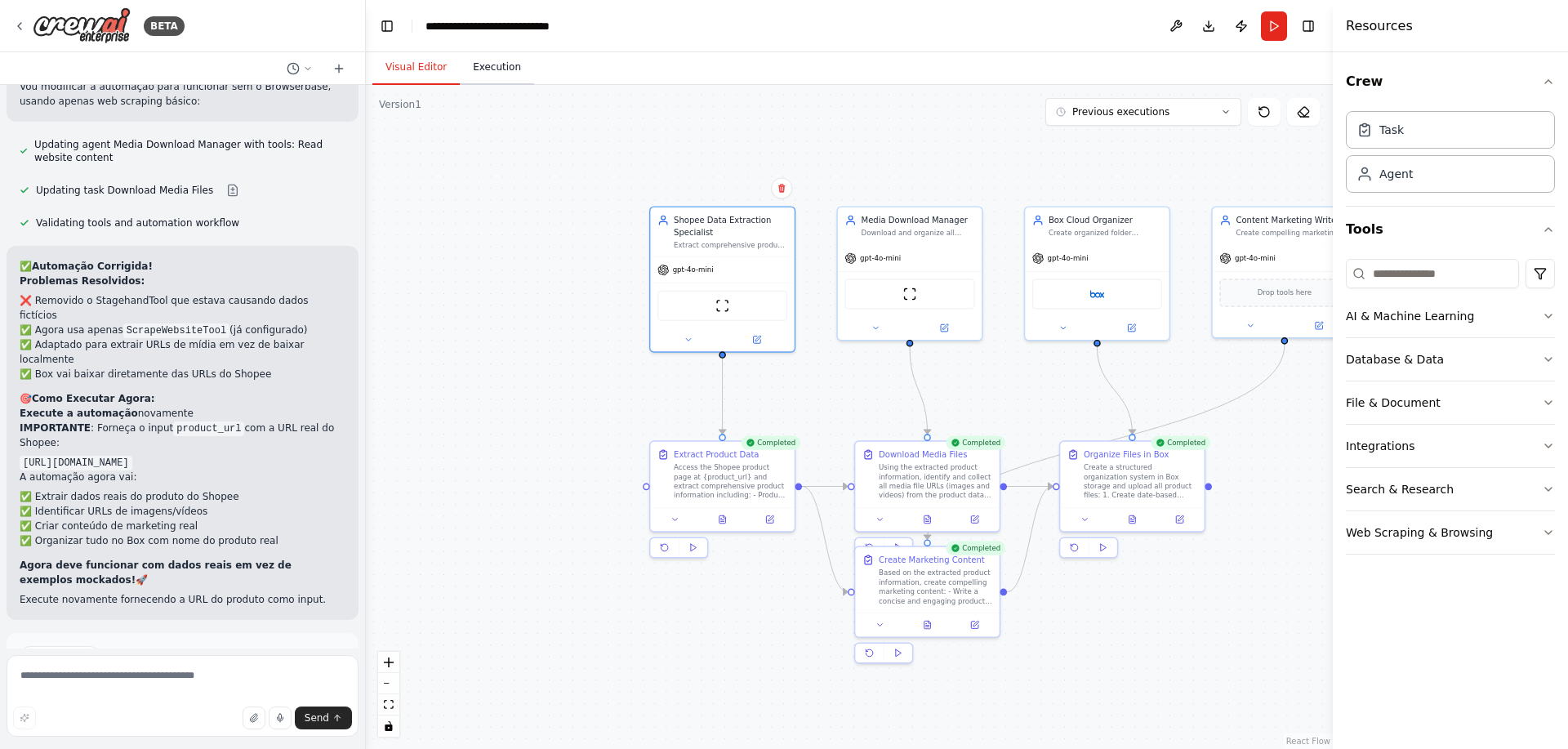
click at [522, 63] on button "Execution" at bounding box center [497, 68] width 75 height 35
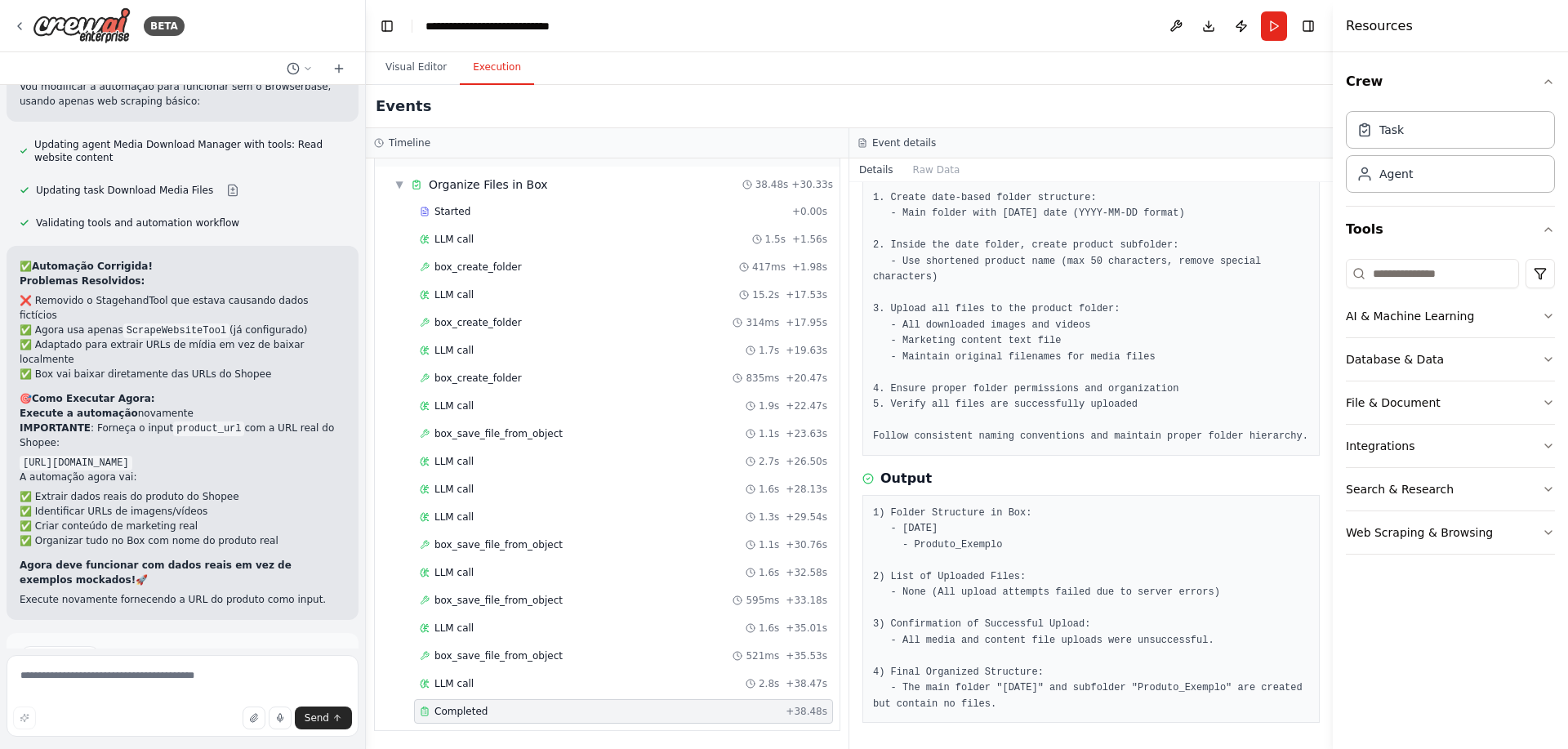
drag, startPoint x: 1035, startPoint y: 693, endPoint x: 877, endPoint y: 477, distance: 267.6
click at [877, 477] on div "Output 1) Folder Structure in Box: - 2025-09-30 - Produto_Exemplo 2) List of Up…" at bounding box center [1091, 597] width 457 height 255
copy div "Output 1) Folder Structure in Box: - 2025-09-30 - Produto_Exemplo 2) List of Up…"
click at [185, 664] on textarea at bounding box center [182, 695] width 352 height 82
paste textarea "**********"
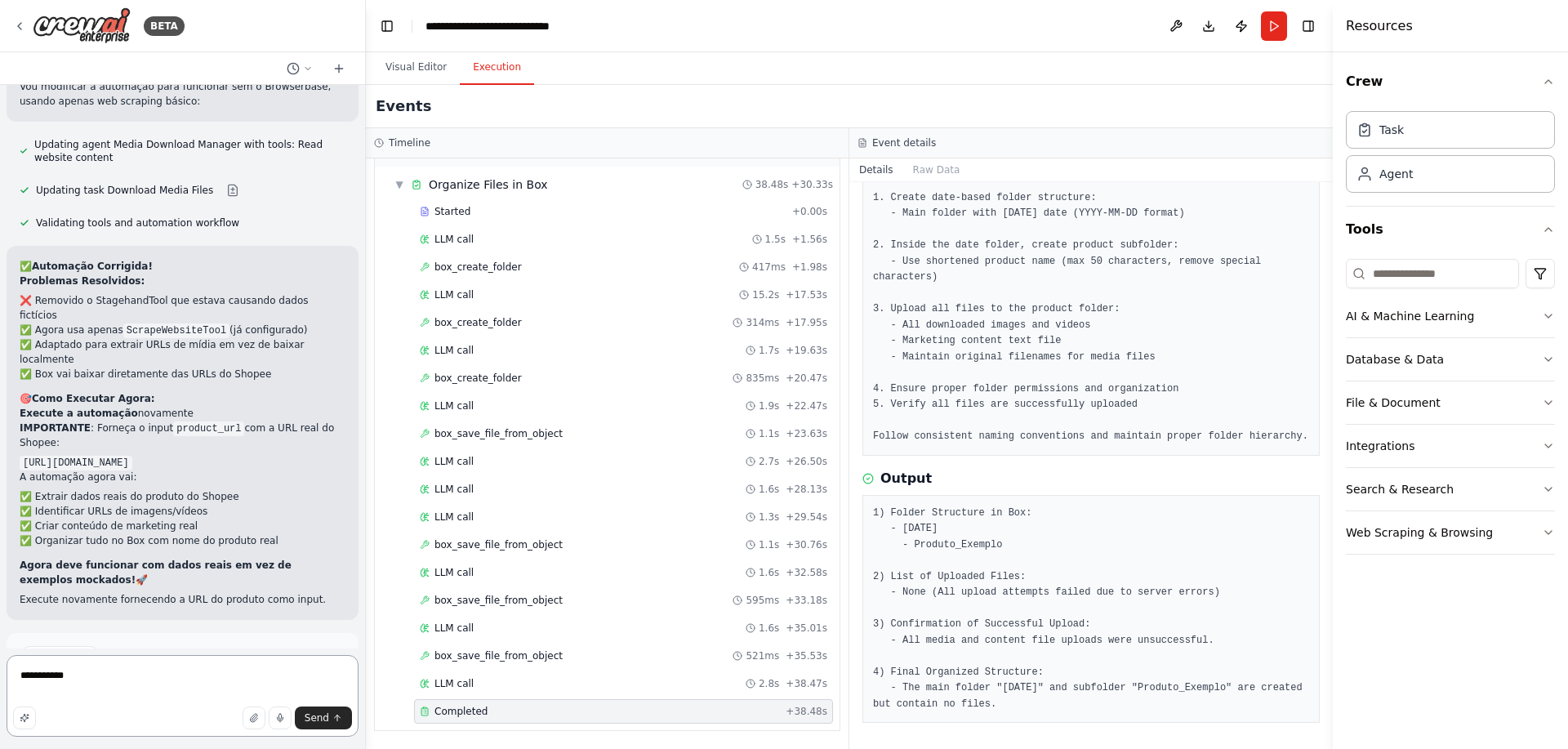
type textarea "**********"
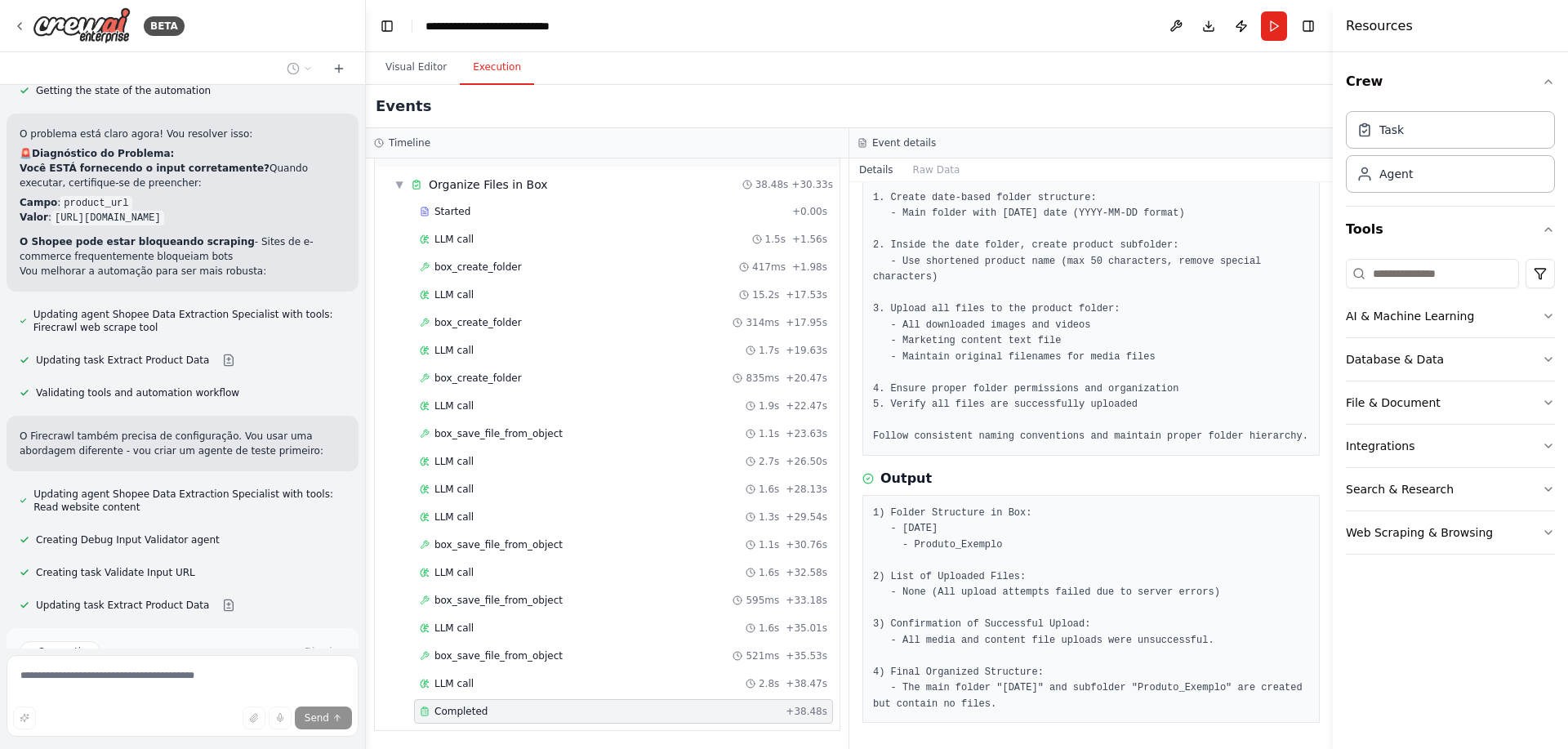
scroll to position [4706, 0]
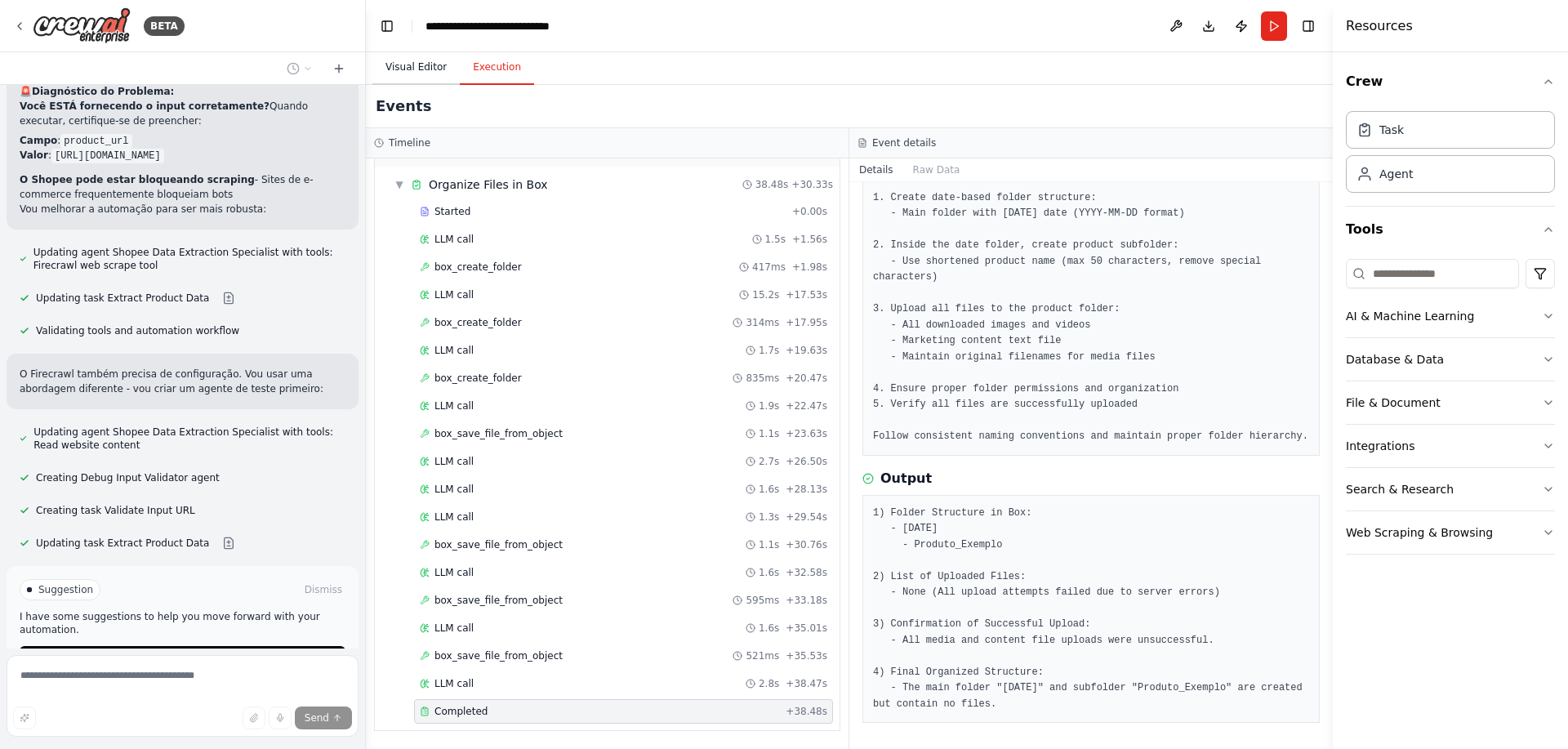
click at [434, 75] on button "Visual Editor" at bounding box center [416, 68] width 87 height 35
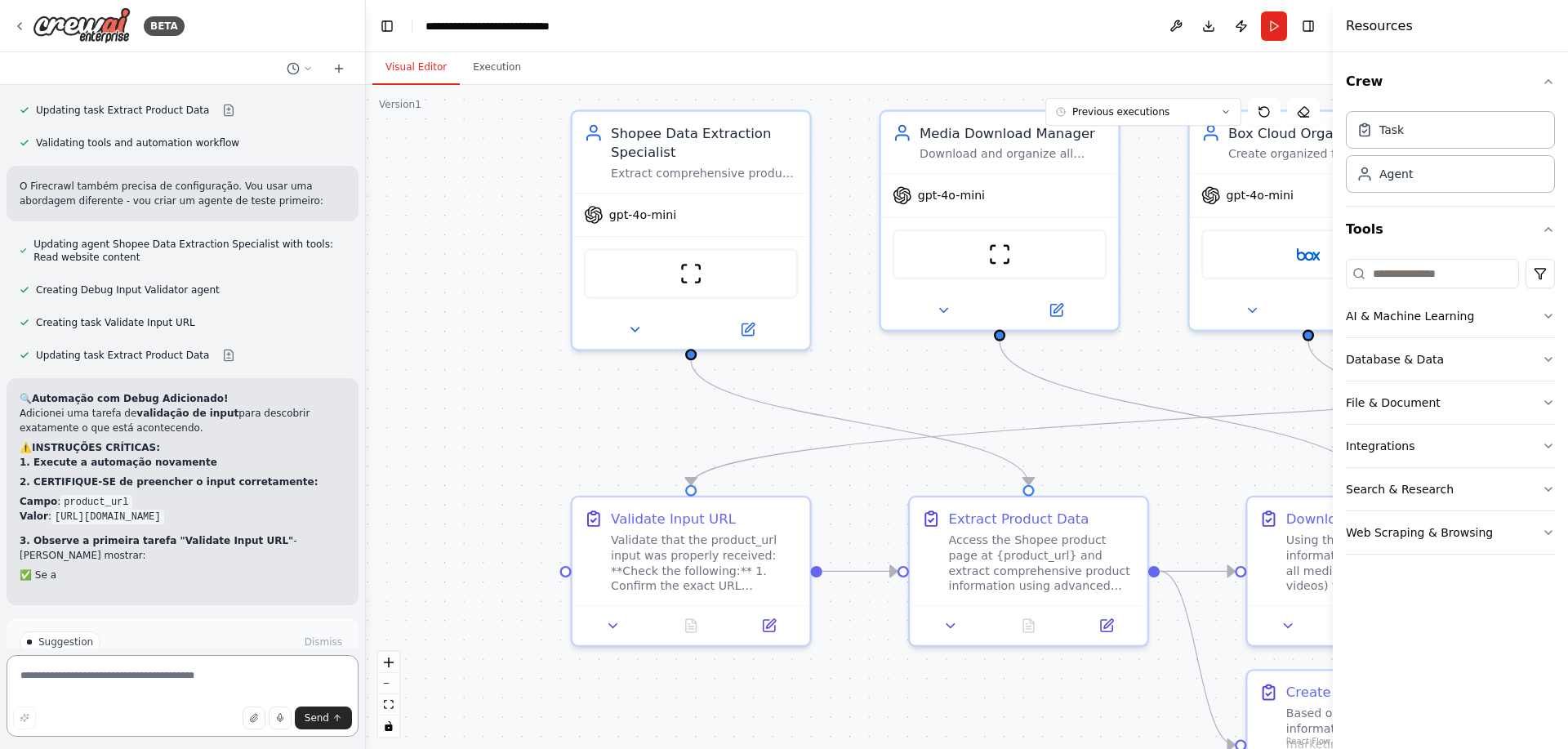
drag, startPoint x: 638, startPoint y: 387, endPoint x: 470, endPoint y: 367, distance: 169.2
click at [470, 367] on div ".deletable-edge-delete-btn { width: 20px; height: 20px; border: 0px solid #ffff…" at bounding box center [849, 417] width 967 height 665
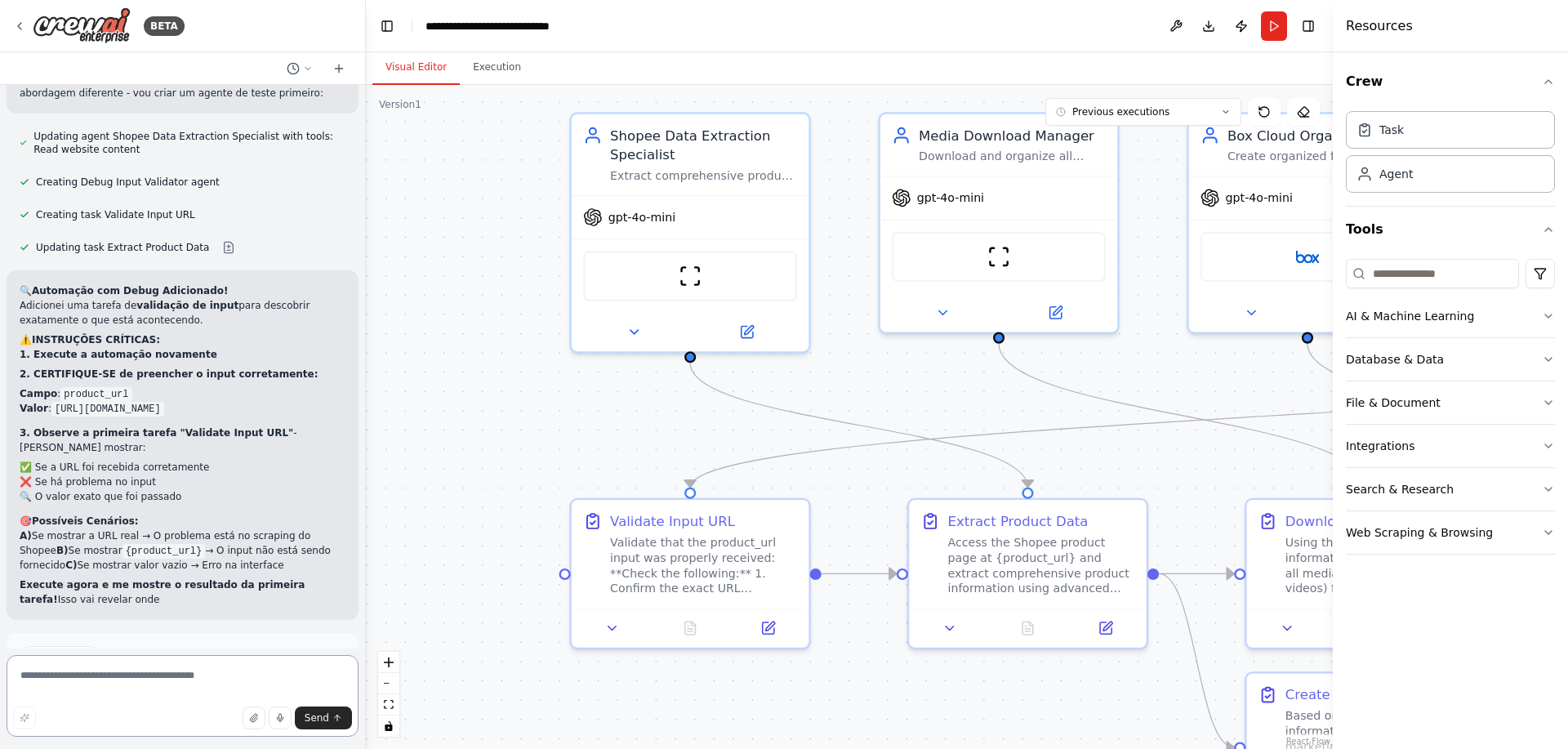
scroll to position [5017, 0]
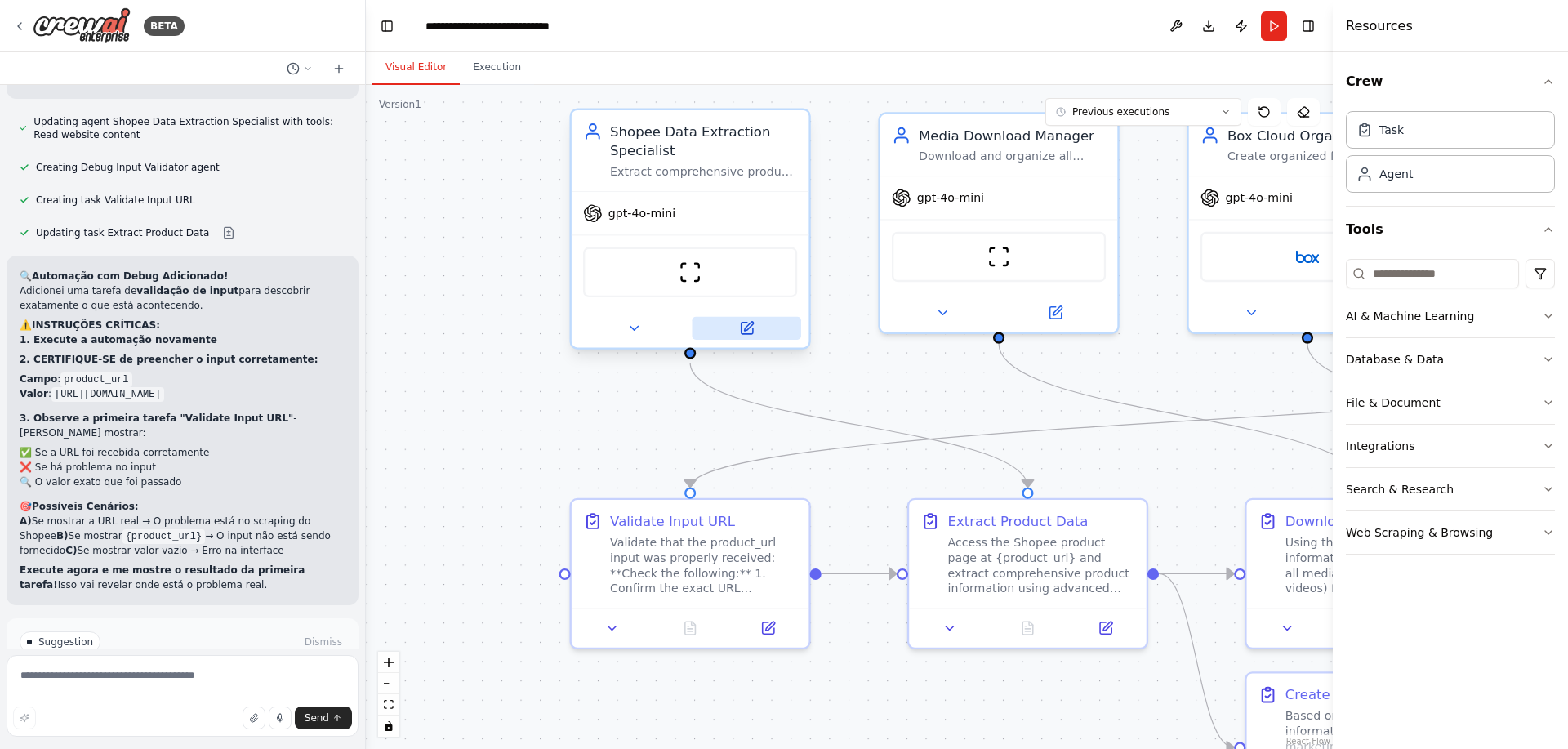
click at [759, 335] on button at bounding box center [746, 329] width 108 height 23
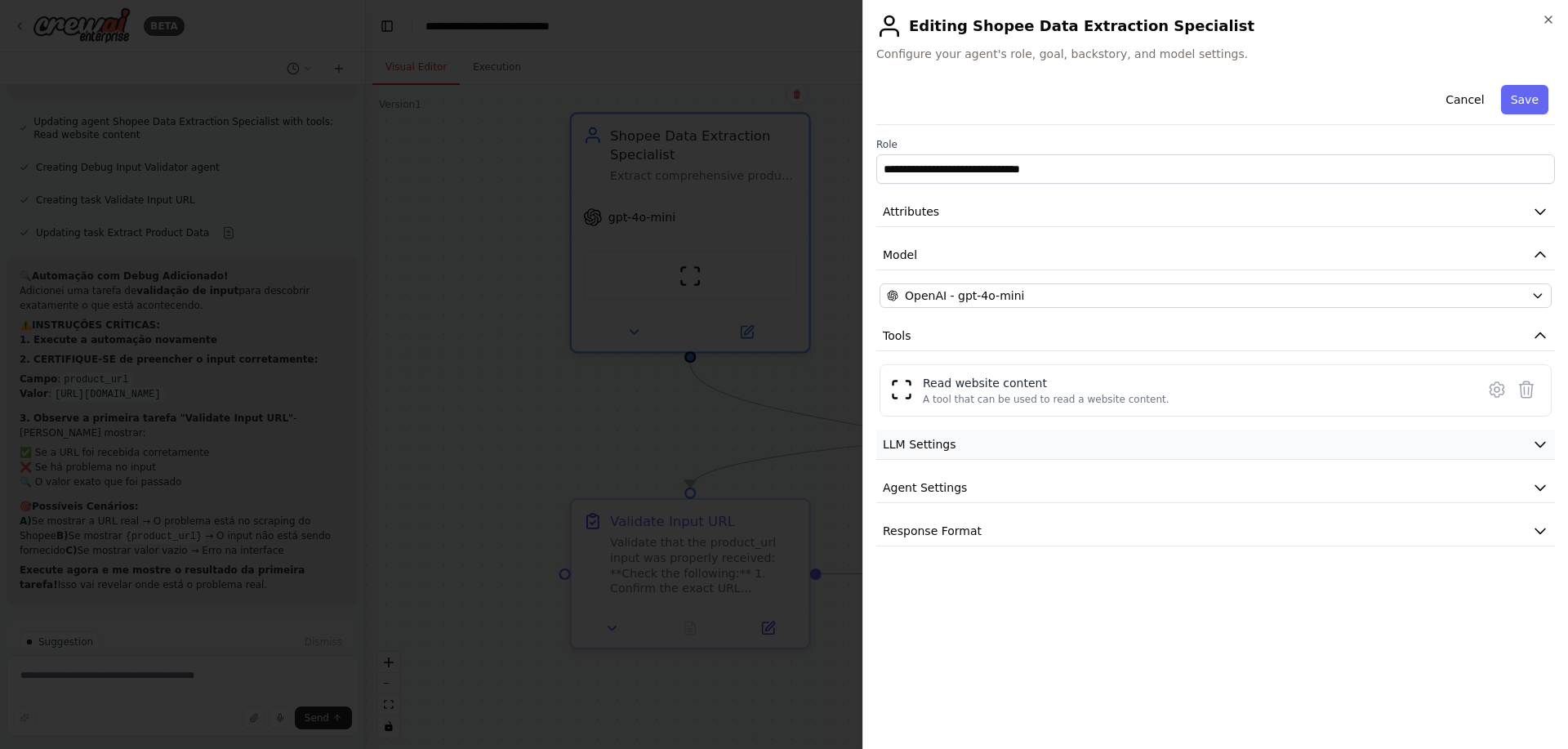
click at [947, 447] on span "LLM Settings" at bounding box center [919, 444] width 74 height 16
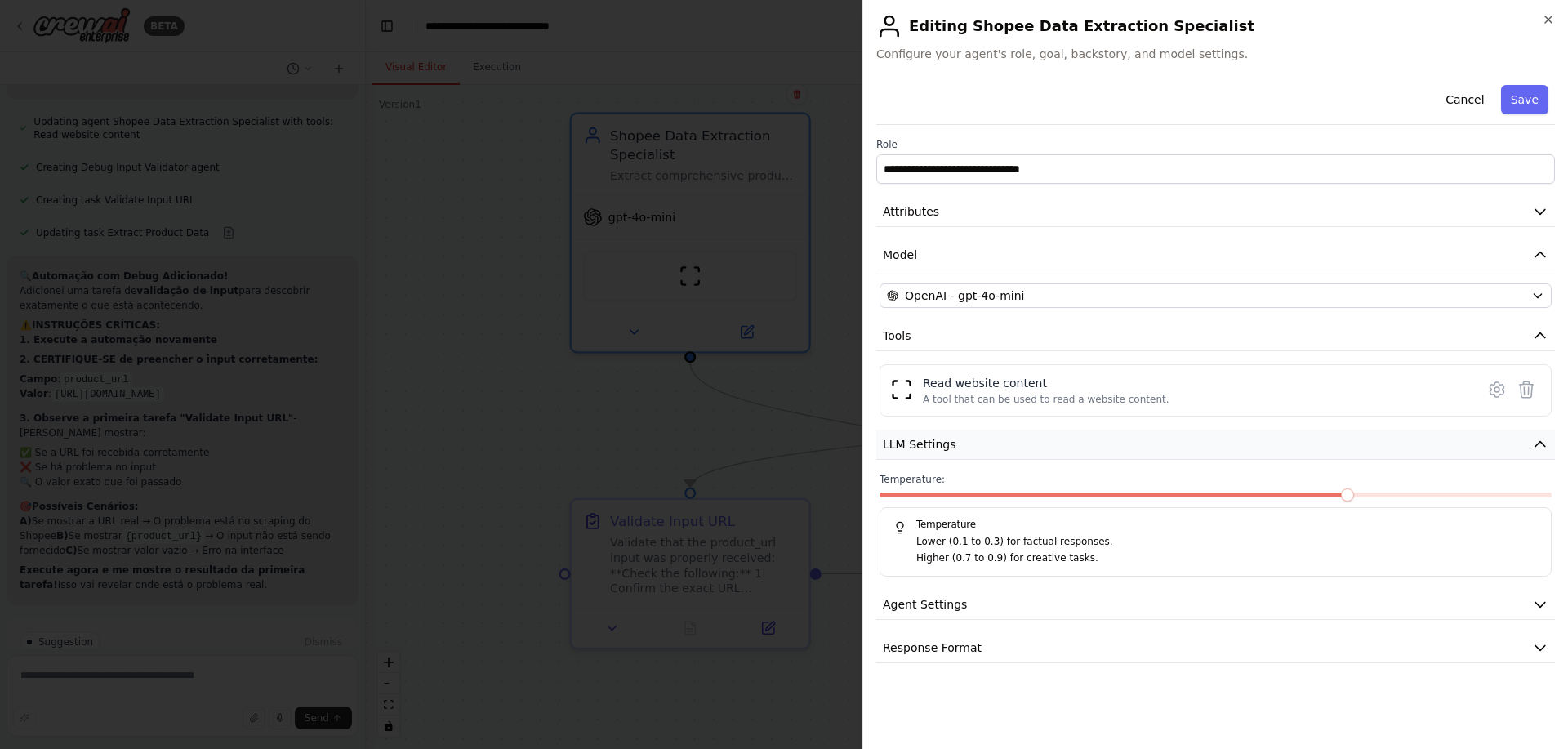
click at [947, 447] on span "LLM Settings" at bounding box center [919, 444] width 74 height 16
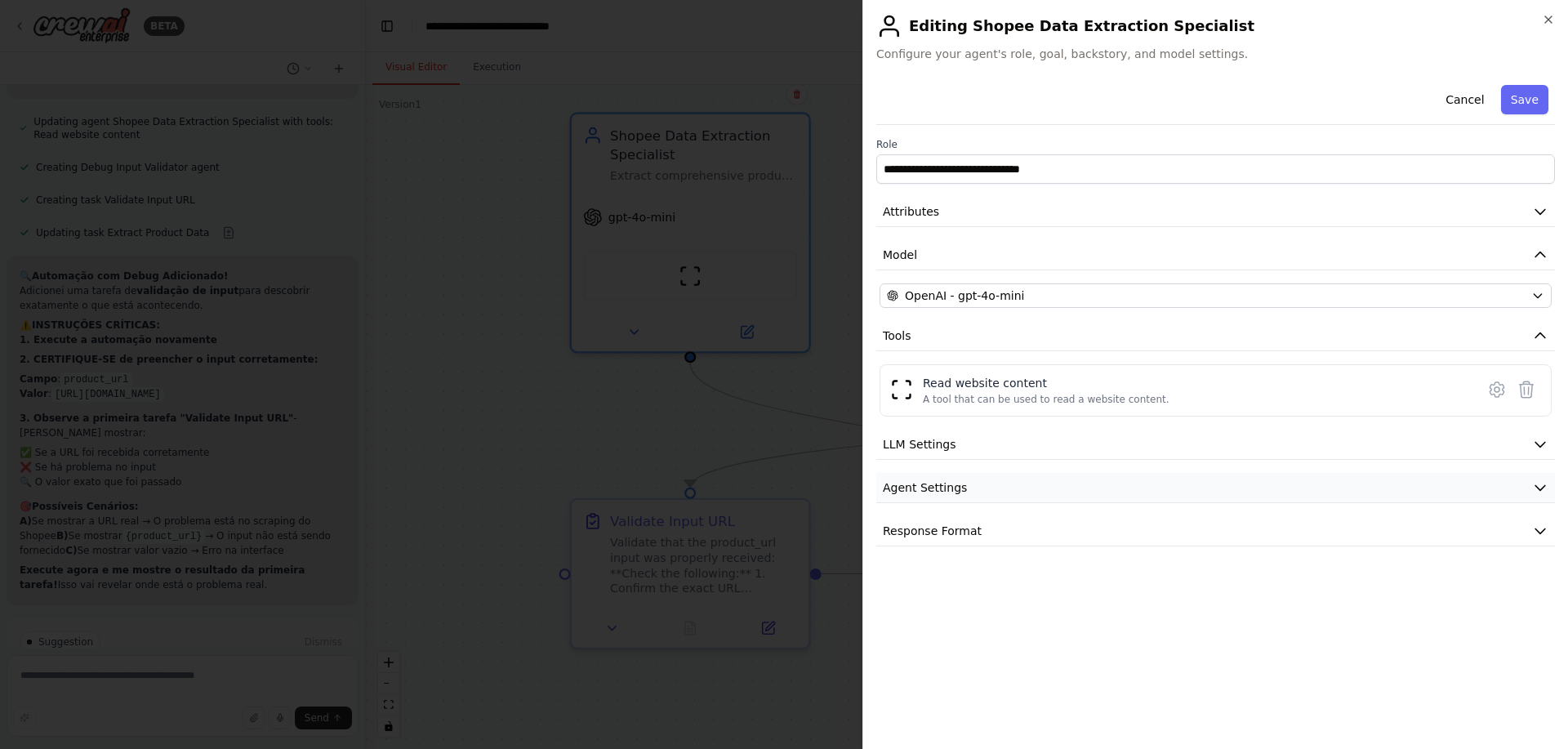
click at [949, 491] on span "Agent Settings" at bounding box center [925, 487] width 84 height 16
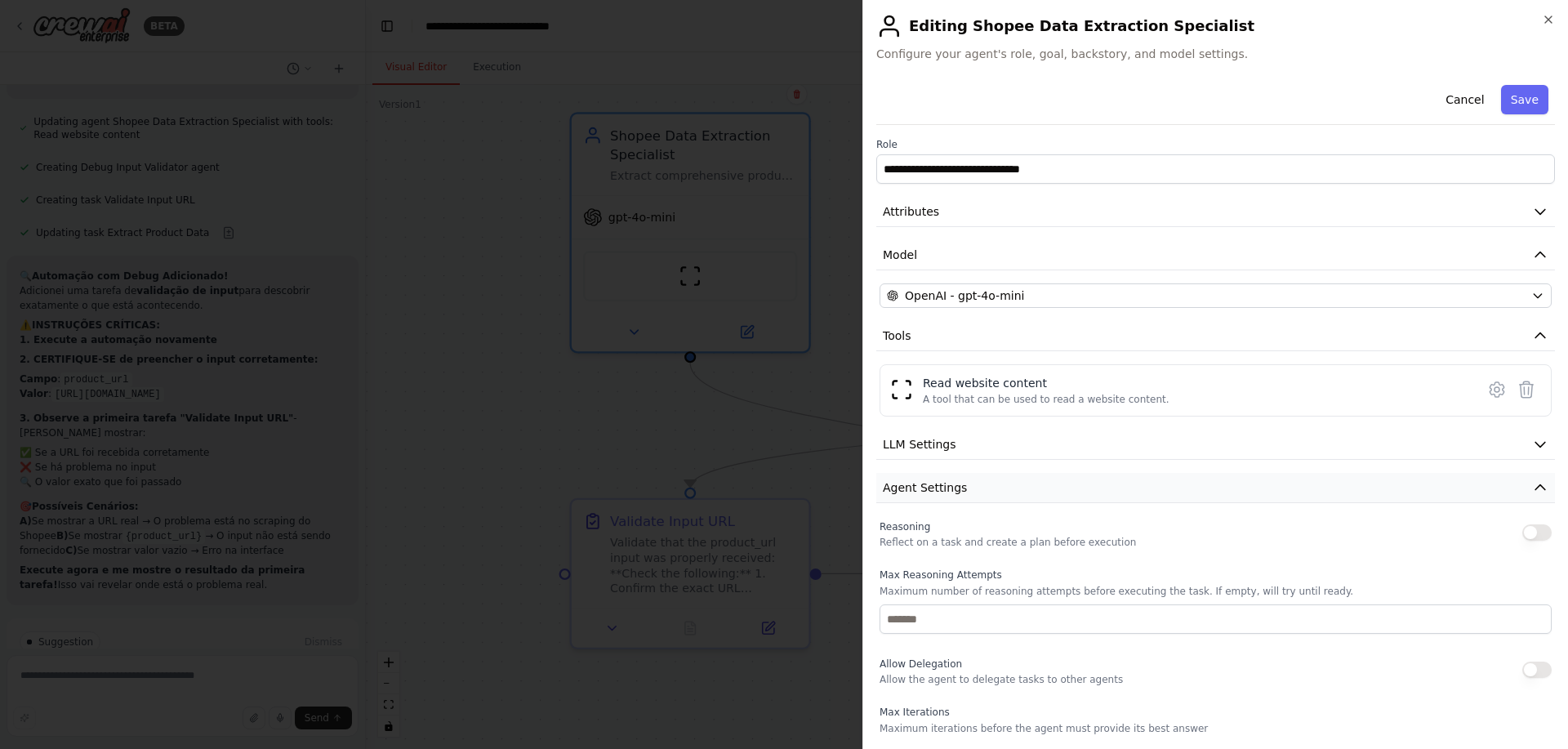
click at [949, 491] on span "Agent Settings" at bounding box center [925, 487] width 84 height 16
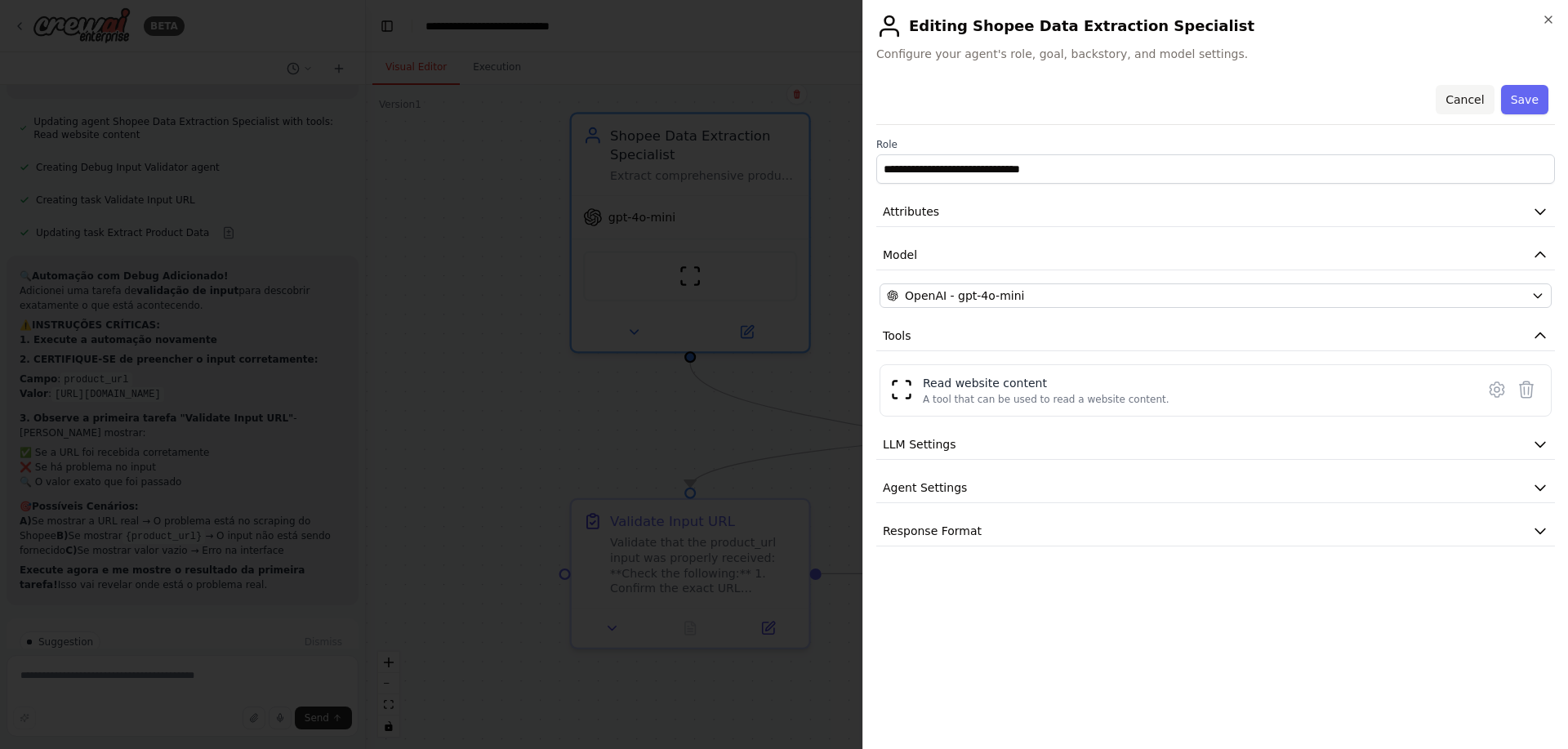
click at [1469, 95] on button "Cancel" at bounding box center [1464, 100] width 58 height 30
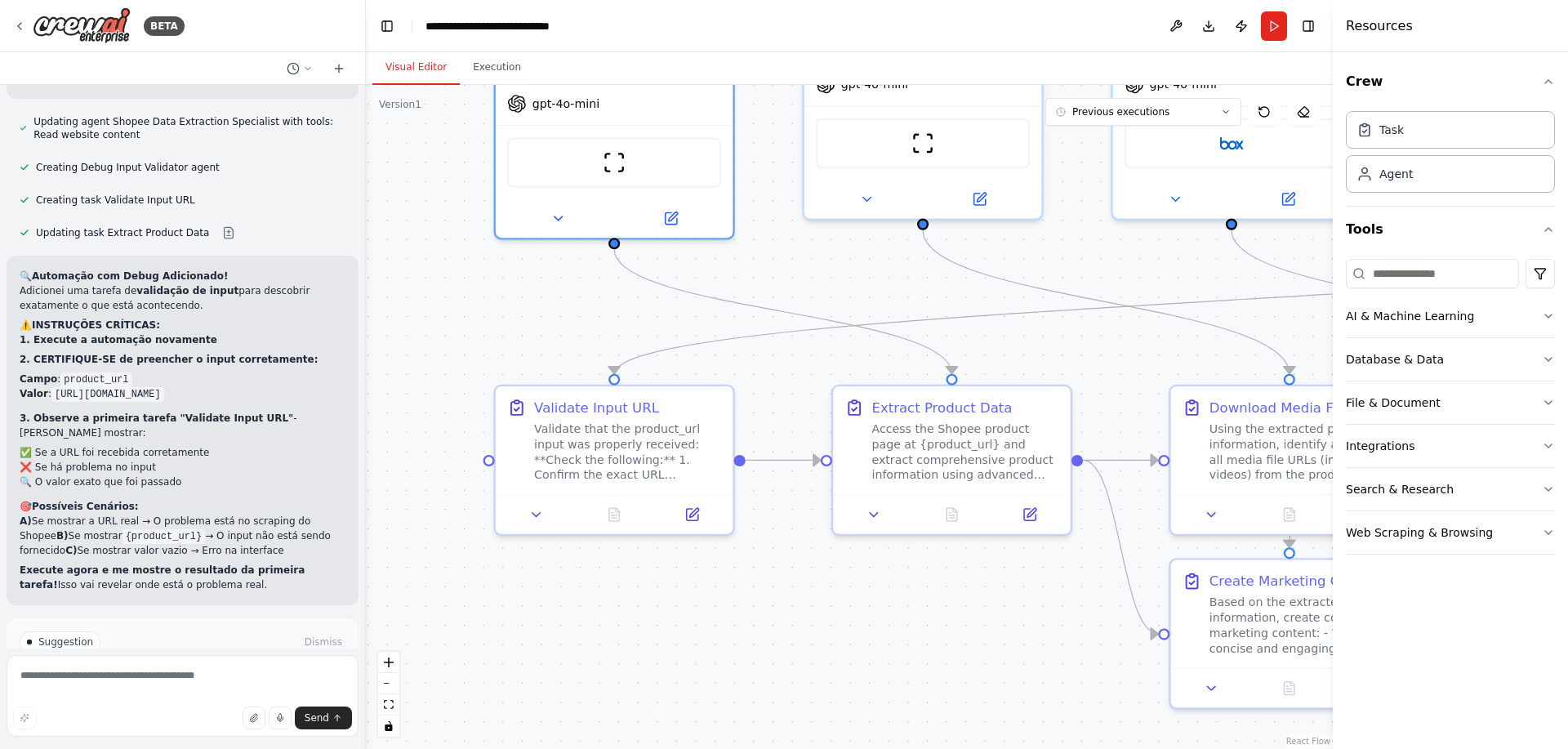
drag, startPoint x: 524, startPoint y: 423, endPoint x: 447, endPoint y: 299, distance: 146.0
click at [447, 299] on div ".deletable-edge-delete-btn { width: 20px; height: 20px; border: 0px solid #ffff…" at bounding box center [849, 417] width 967 height 665
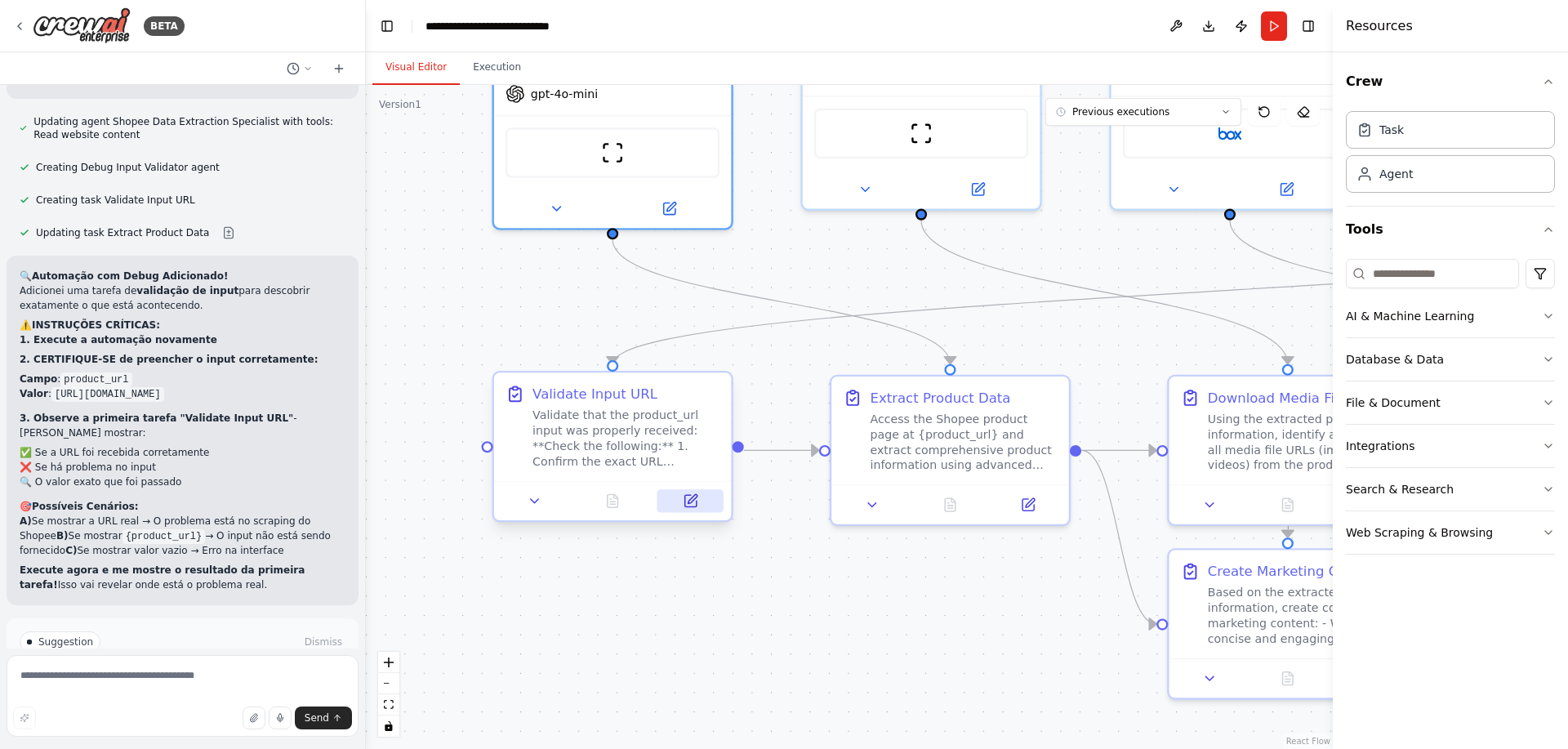
click at [691, 499] on icon at bounding box center [692, 499] width 9 height 9
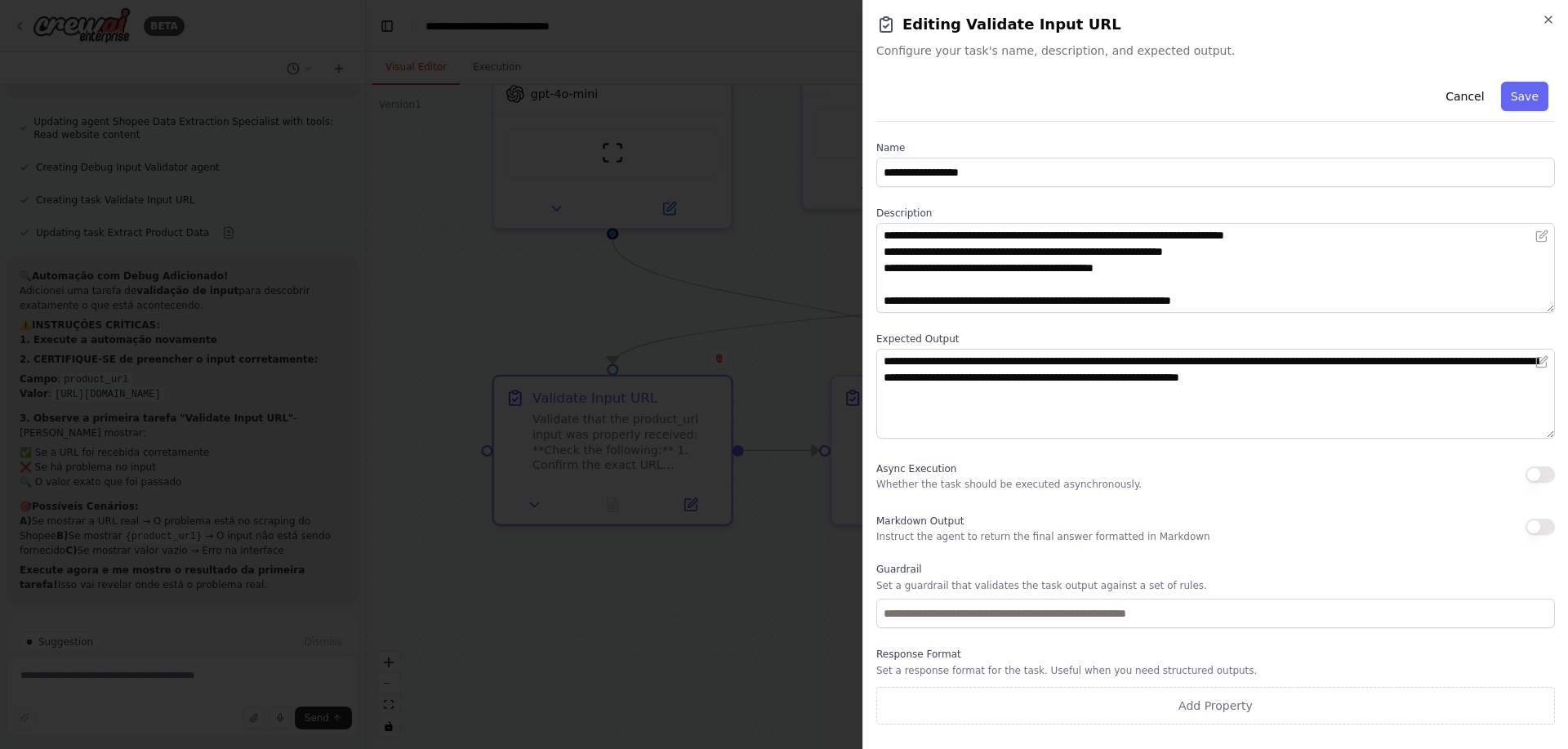
scroll to position [0, 0]
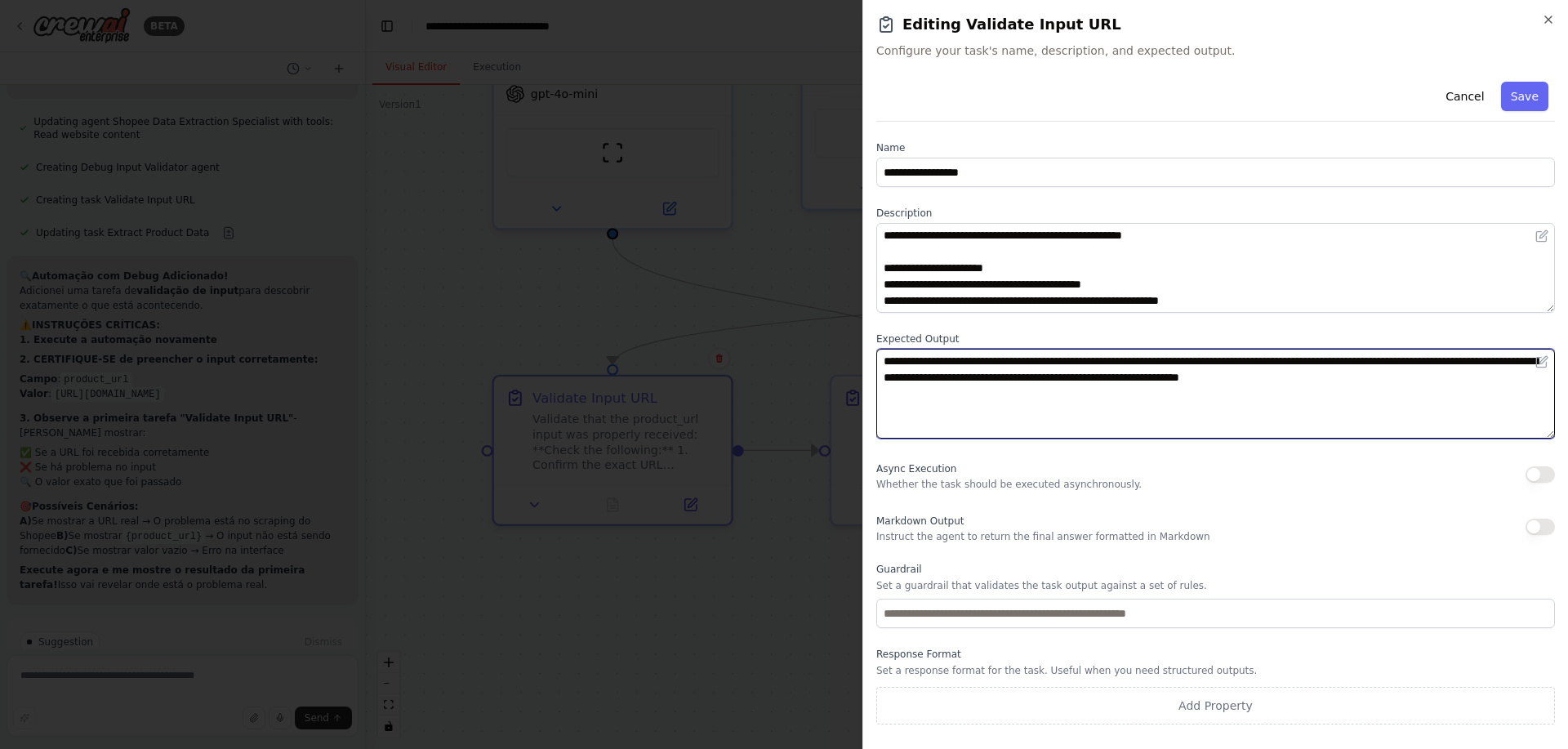
click at [1175, 362] on textarea "**********" at bounding box center [1215, 394] width 679 height 90
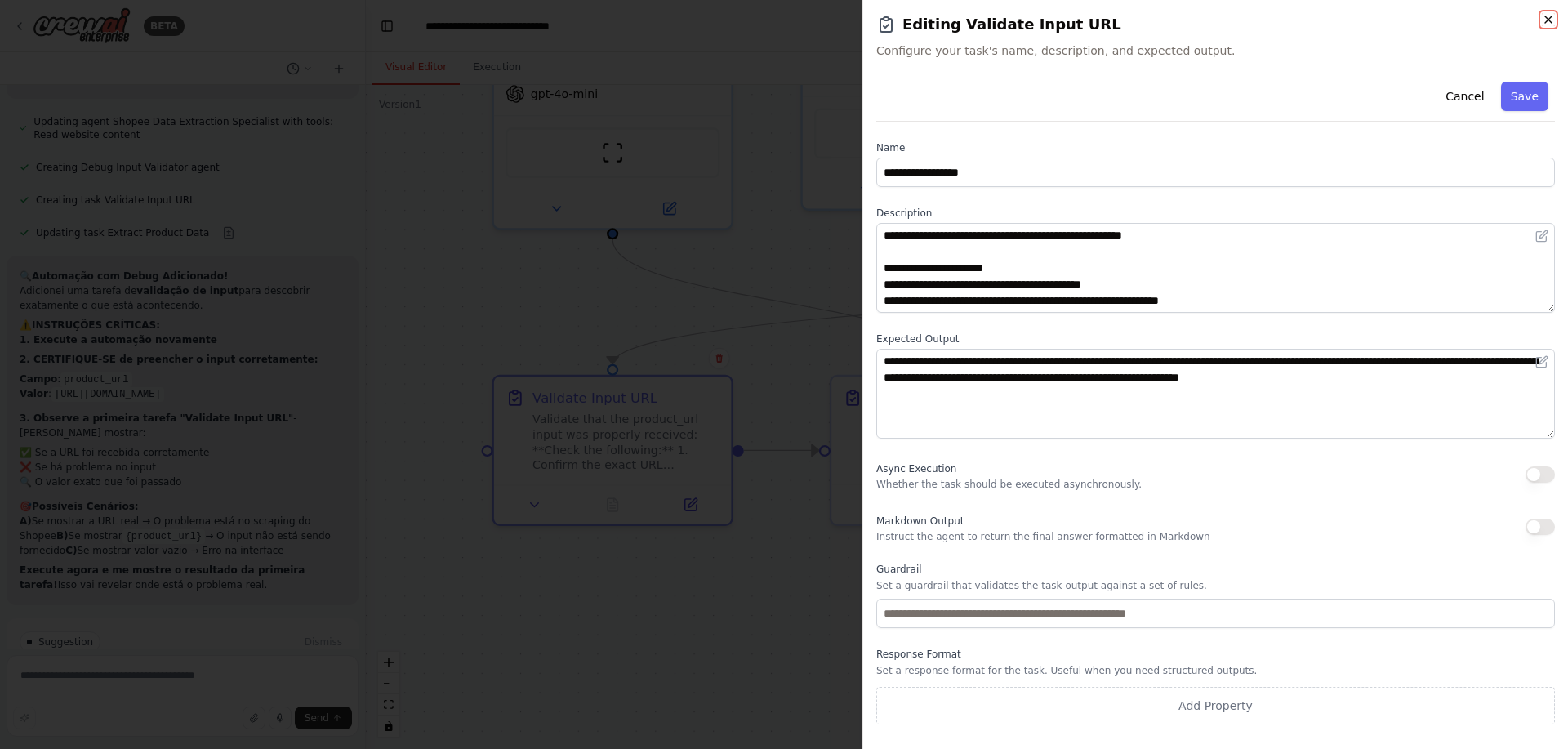
click at [1549, 15] on icon "button" at bounding box center [1549, 20] width 13 height 13
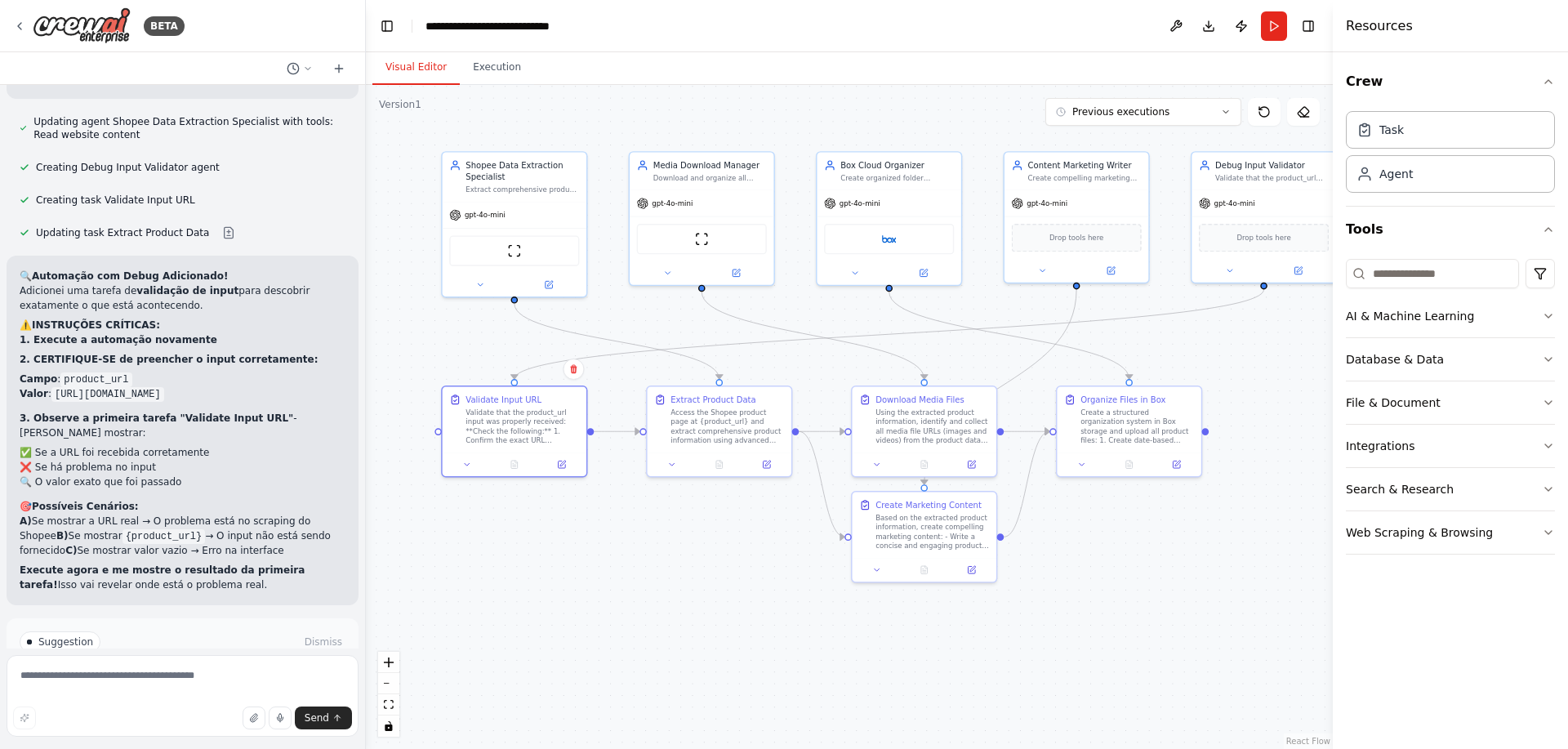
drag, startPoint x: 1090, startPoint y: 351, endPoint x: 810, endPoint y: 365, distance: 280.3
click at [810, 365] on div ".deletable-edge-delete-btn { width: 20px; height: 20px; border: 0px solid #ffff…" at bounding box center [849, 417] width 967 height 665
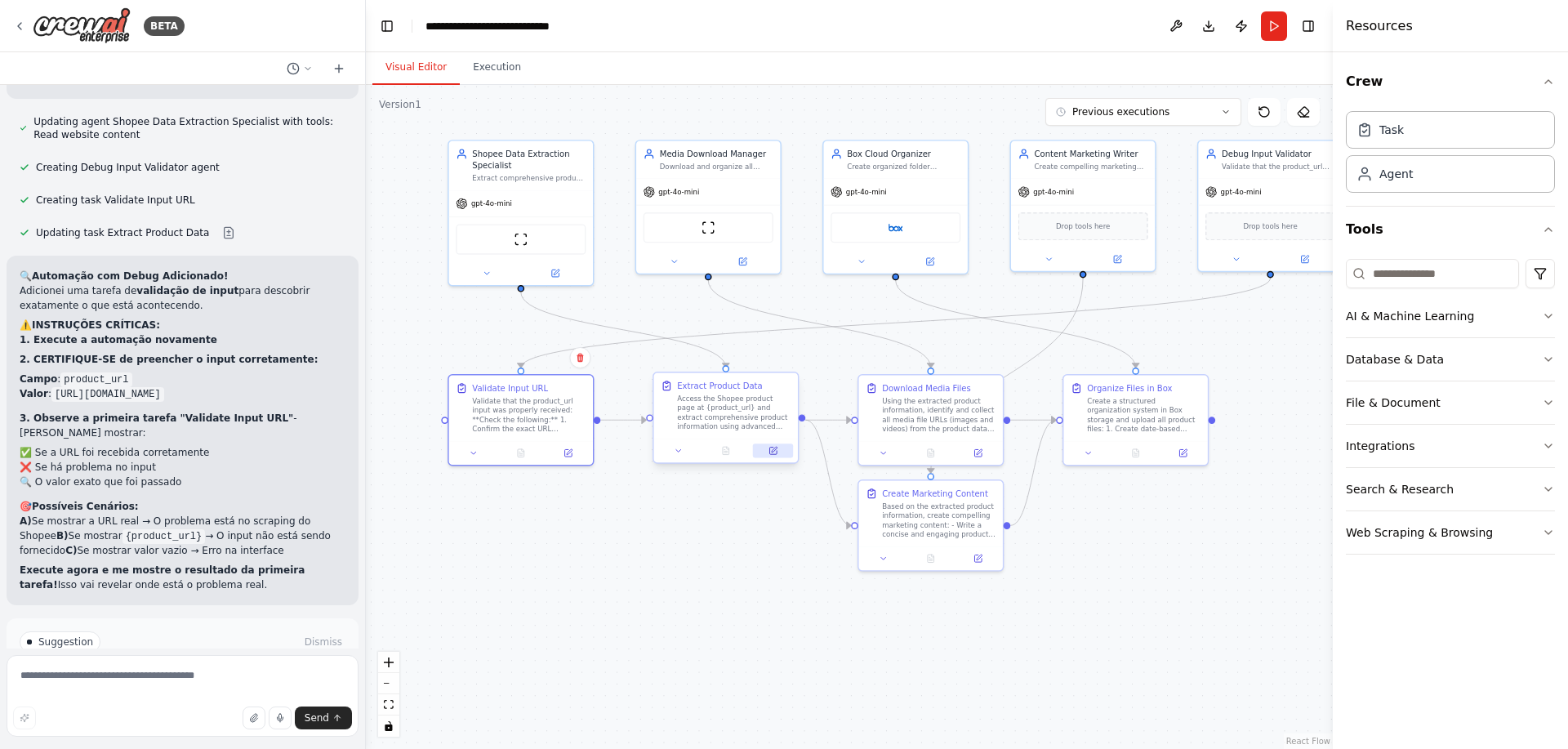
click at [772, 452] on icon at bounding box center [772, 450] width 9 height 9
click at [772, 451] on icon at bounding box center [767, 450] width 9 height 9
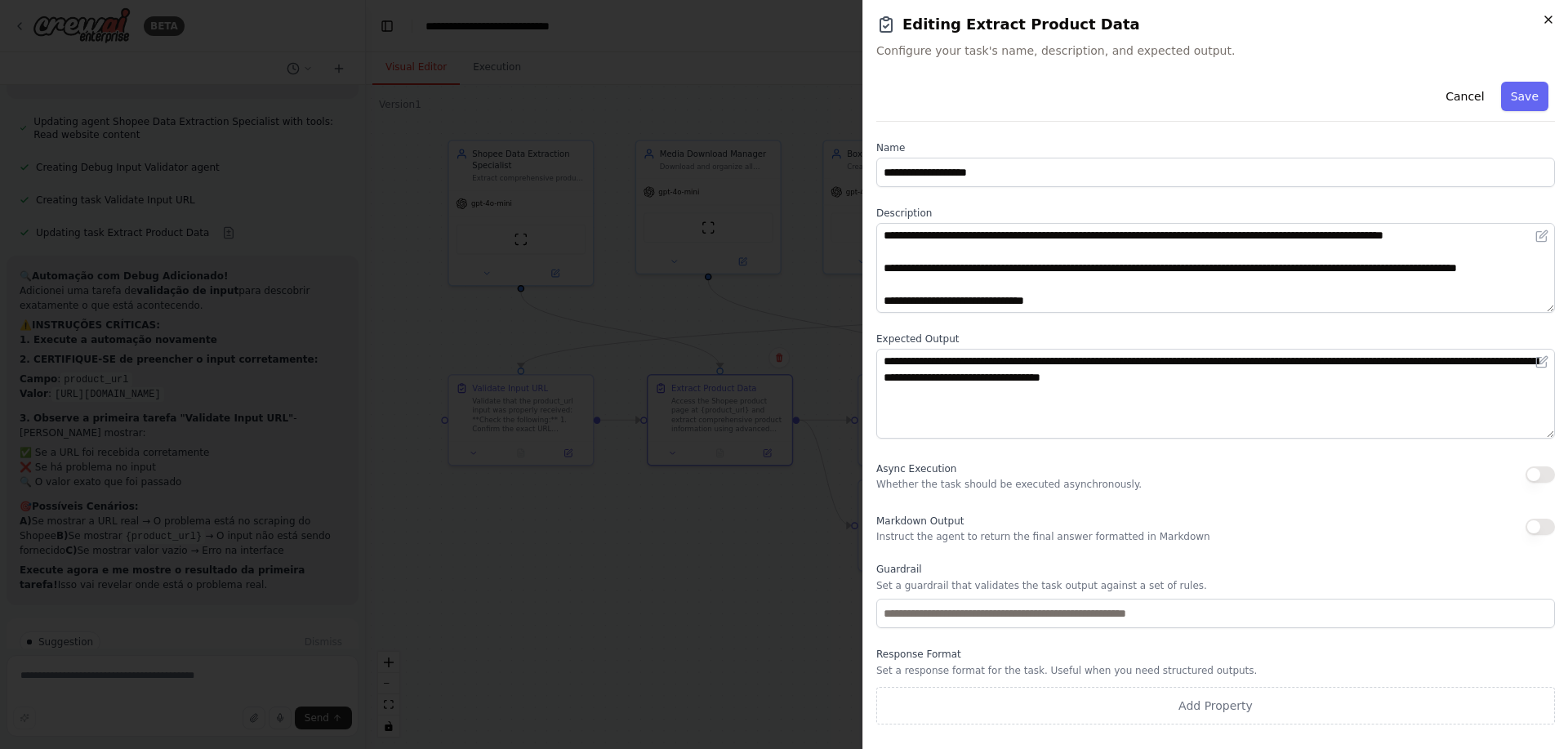
click at [1550, 16] on icon "button" at bounding box center [1549, 20] width 13 height 13
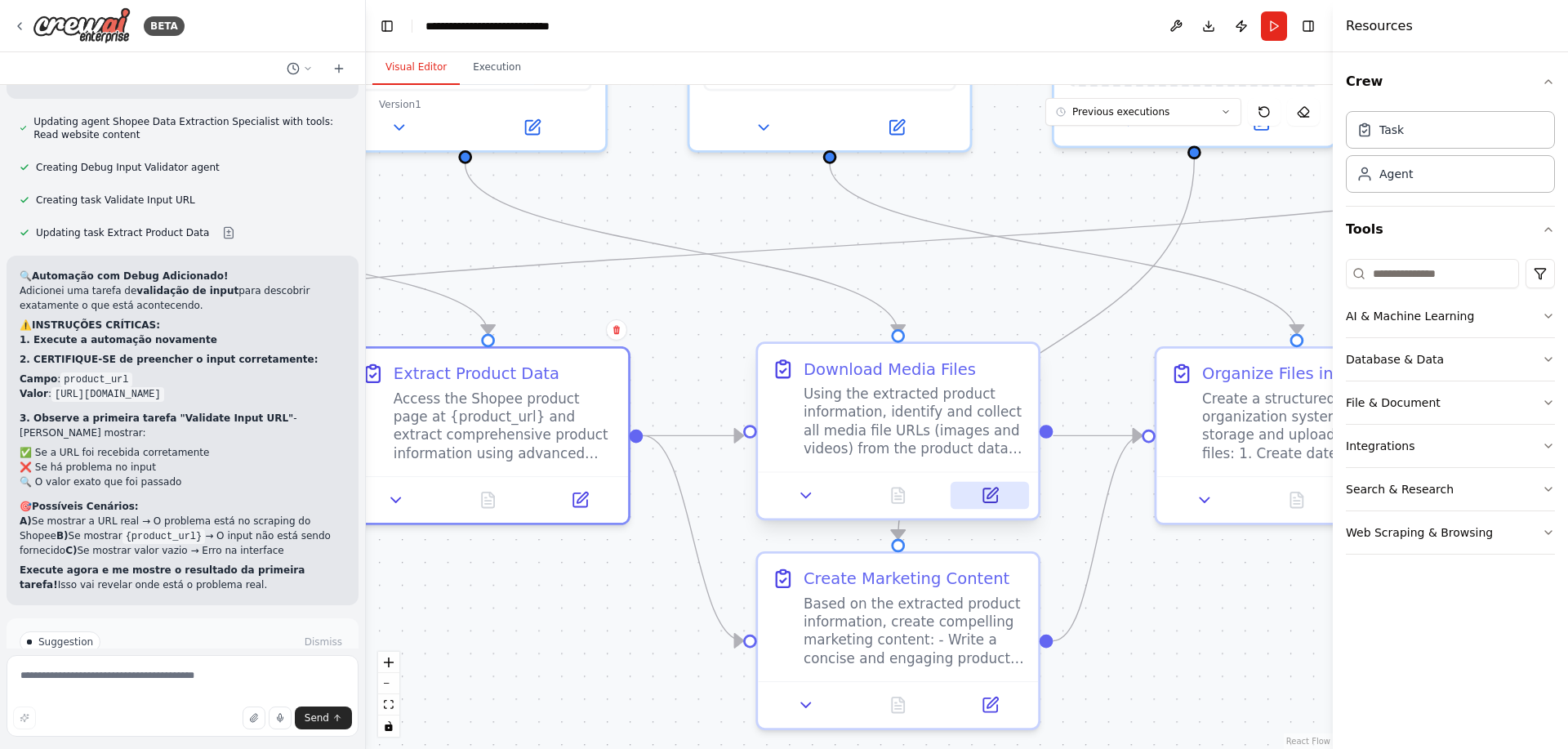
click at [991, 504] on icon at bounding box center [989, 495] width 18 height 18
click at [986, 502] on icon at bounding box center [990, 496] width 13 height 13
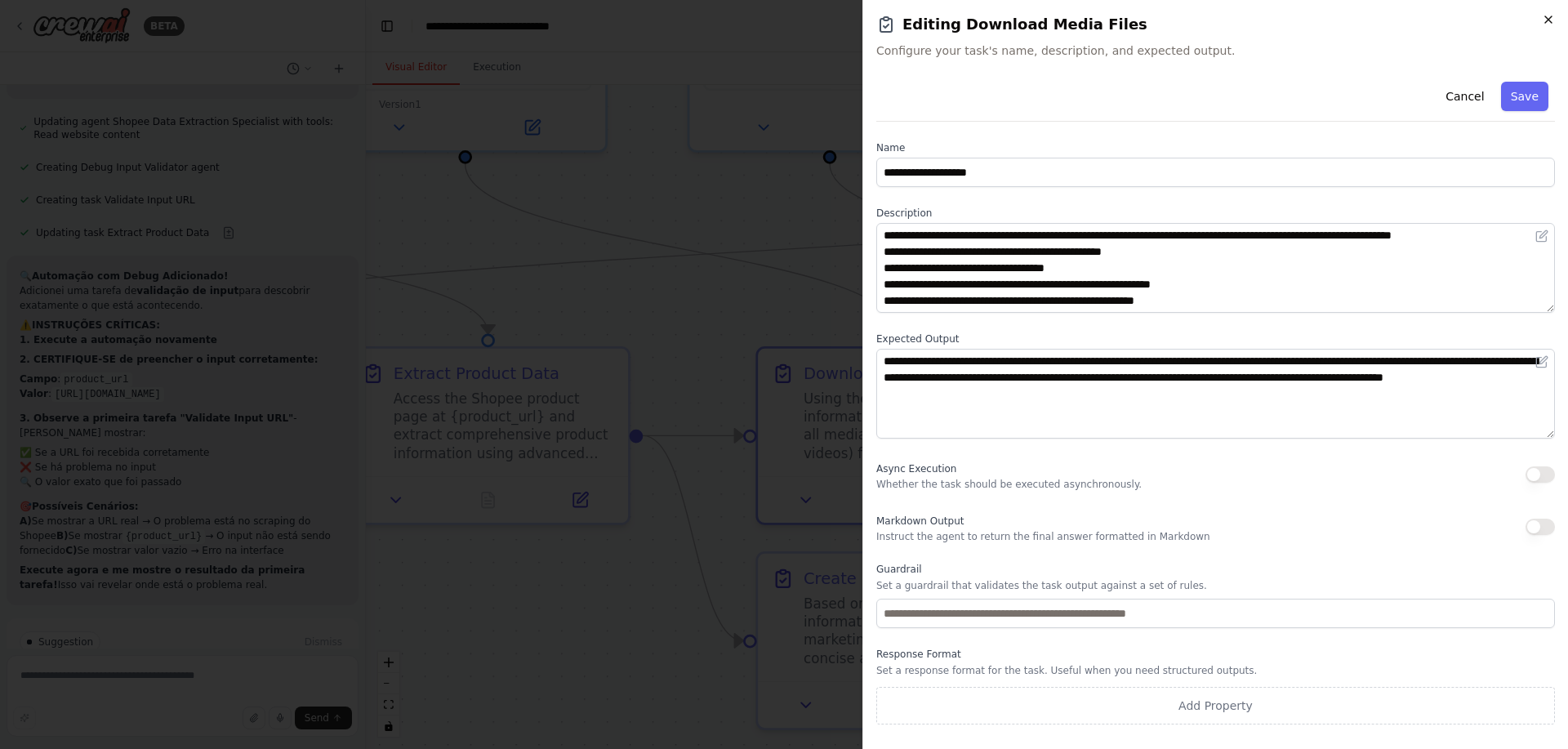
click at [1549, 15] on icon "button" at bounding box center [1549, 20] width 13 height 13
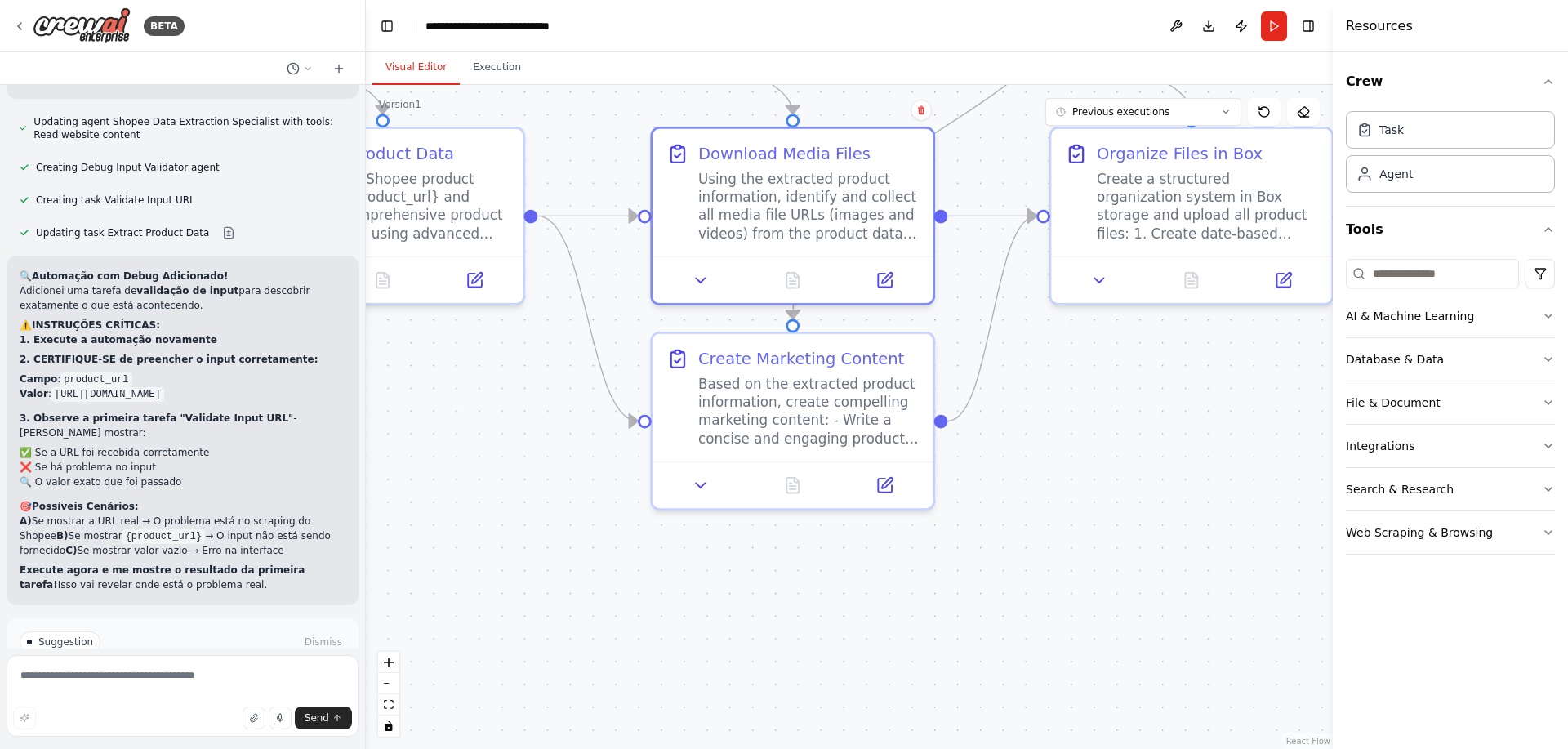
drag, startPoint x: 1104, startPoint y: 605, endPoint x: 1003, endPoint y: 386, distance: 241.2
click at [1003, 386] on div ".deletable-edge-delete-btn { width: 20px; height: 20px; border: 0px solid #ffff…" at bounding box center [849, 417] width 967 height 665
click at [881, 484] on icon at bounding box center [886, 479] width 11 height 11
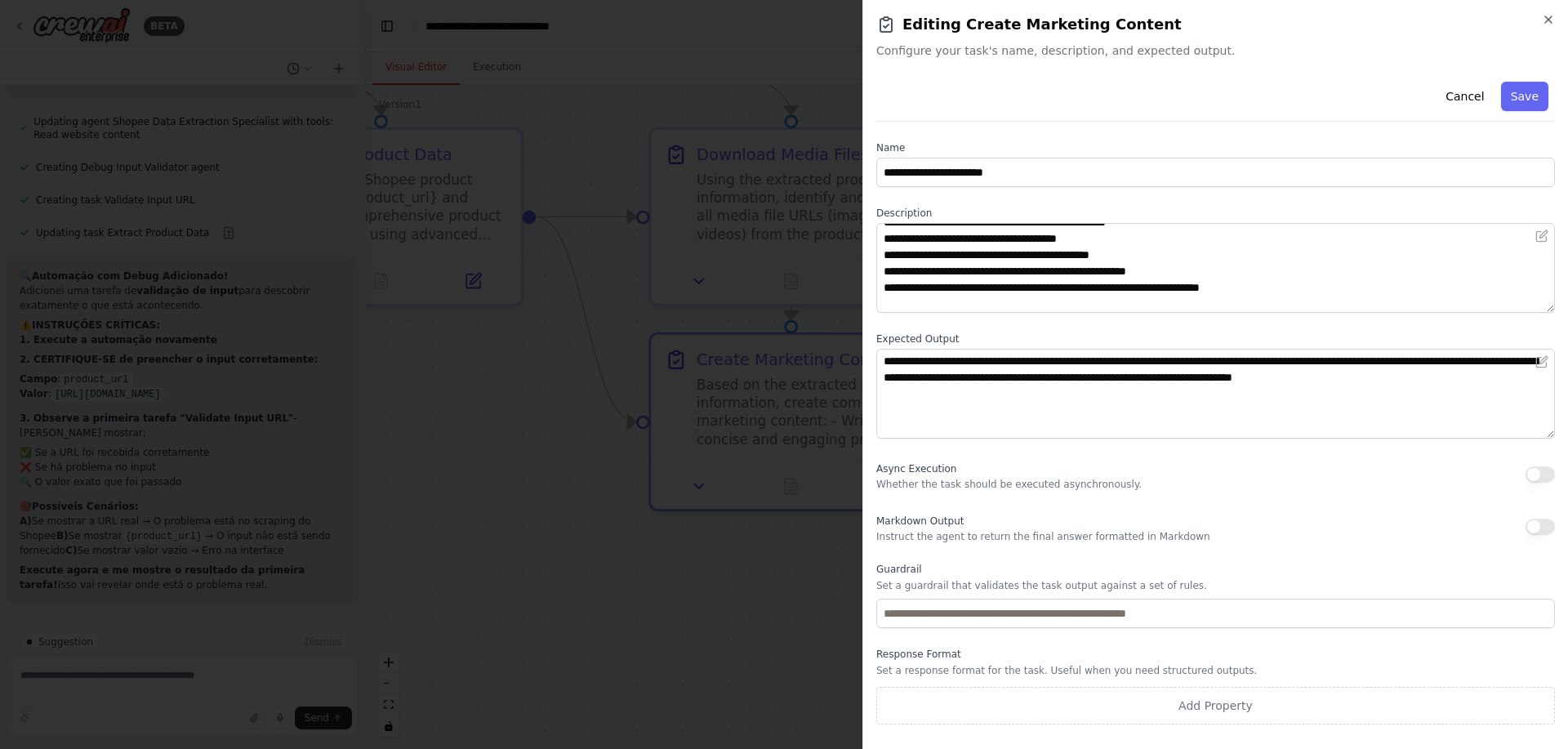
scroll to position [65, 0]
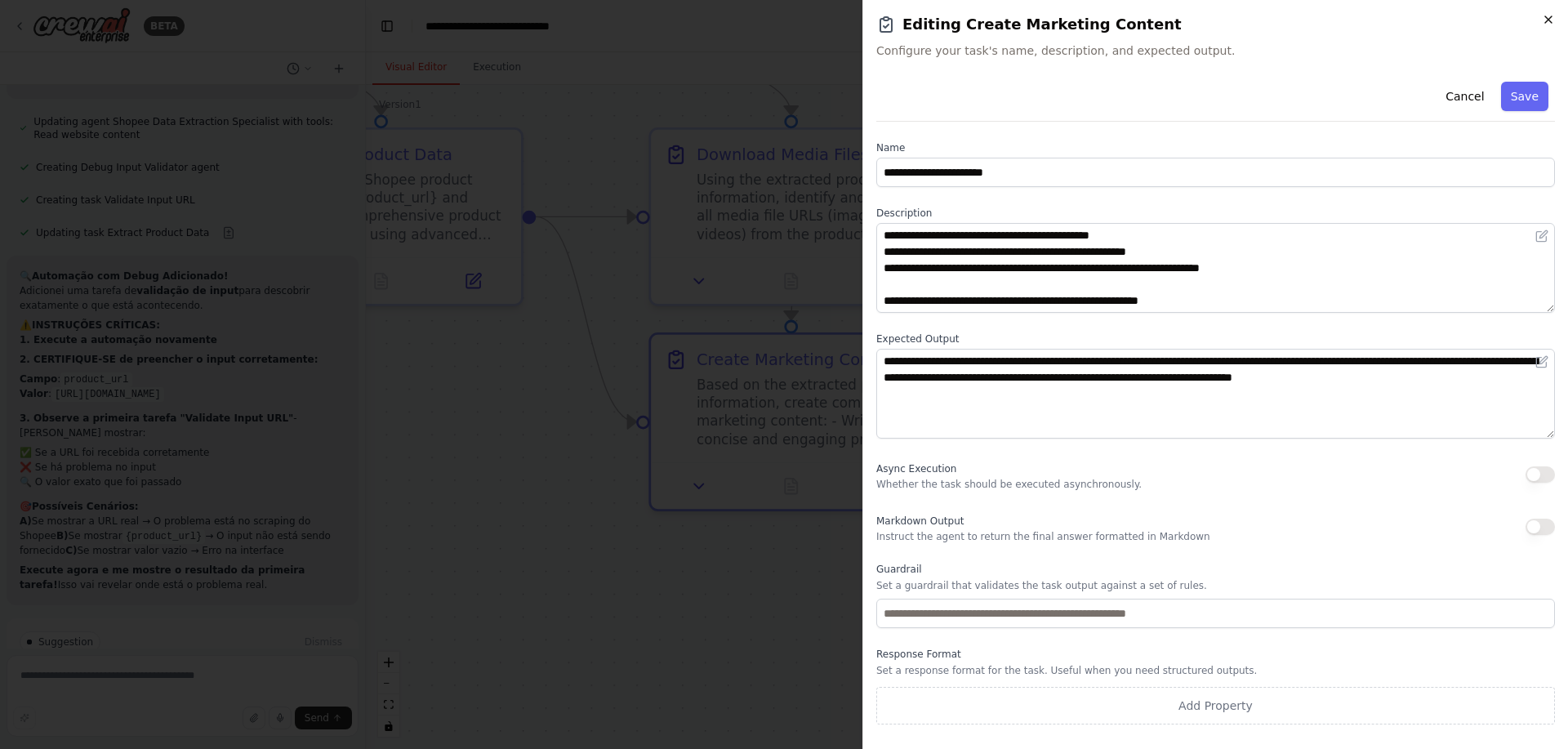
drag, startPoint x: 1551, startPoint y: 13, endPoint x: 1450, endPoint y: 137, distance: 159.9
click at [1551, 14] on icon "button" at bounding box center [1549, 20] width 13 height 13
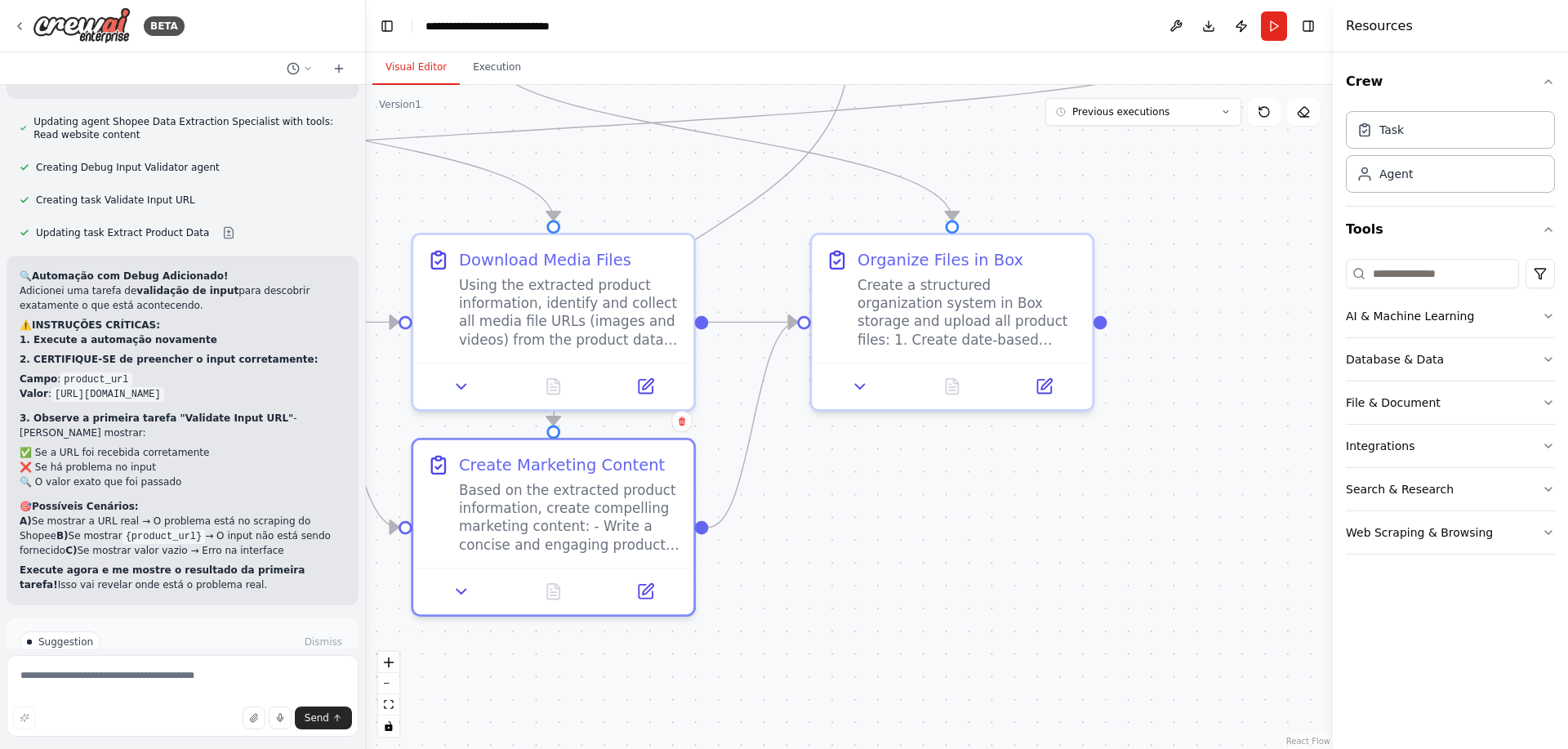
drag, startPoint x: 1177, startPoint y: 355, endPoint x: 922, endPoint y: 461, distance: 276.2
click at [926, 461] on div ".deletable-edge-delete-btn { width: 20px; height: 20px; border: 0px solid #ffff…" at bounding box center [849, 417] width 967 height 665
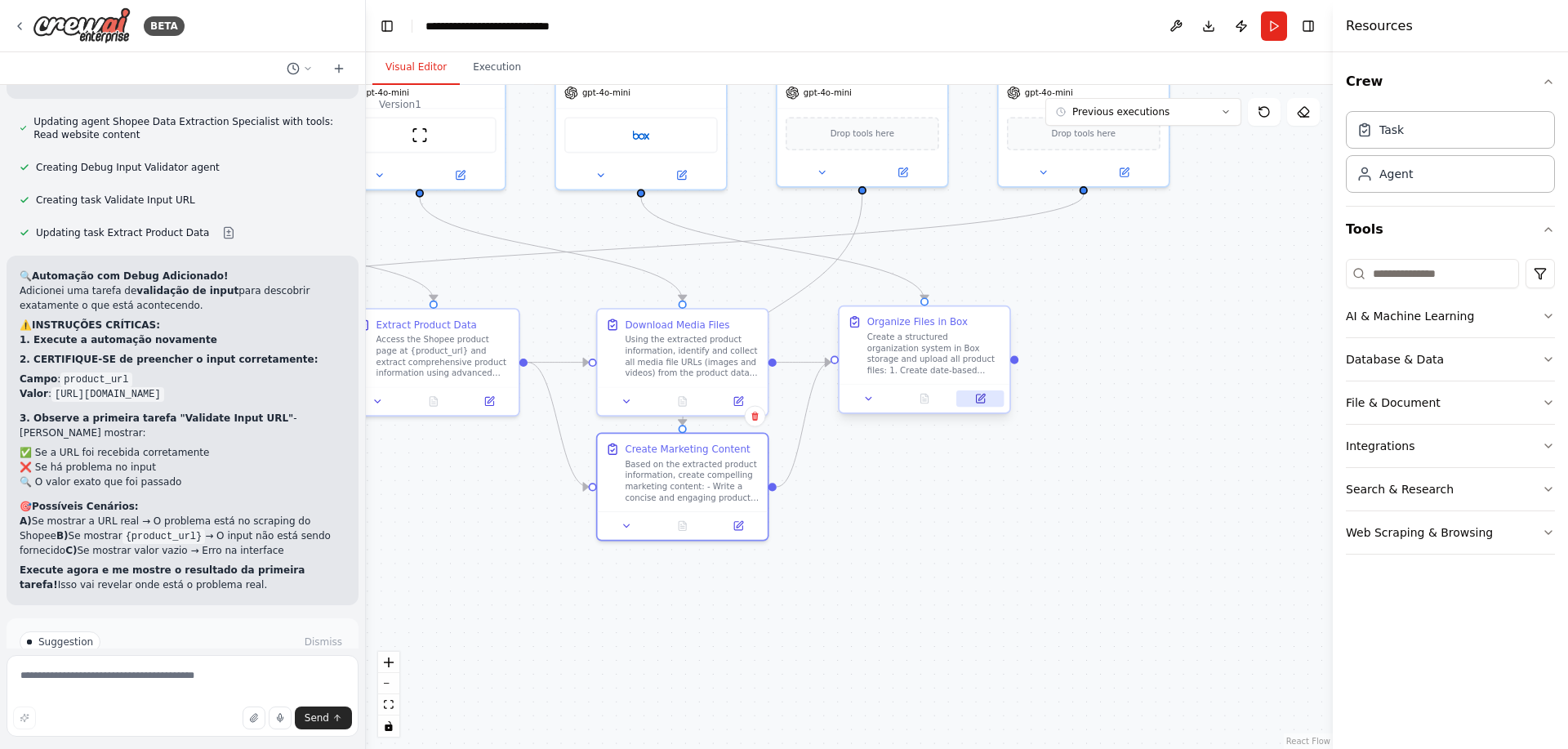
click at [985, 399] on icon at bounding box center [980, 399] width 12 height 12
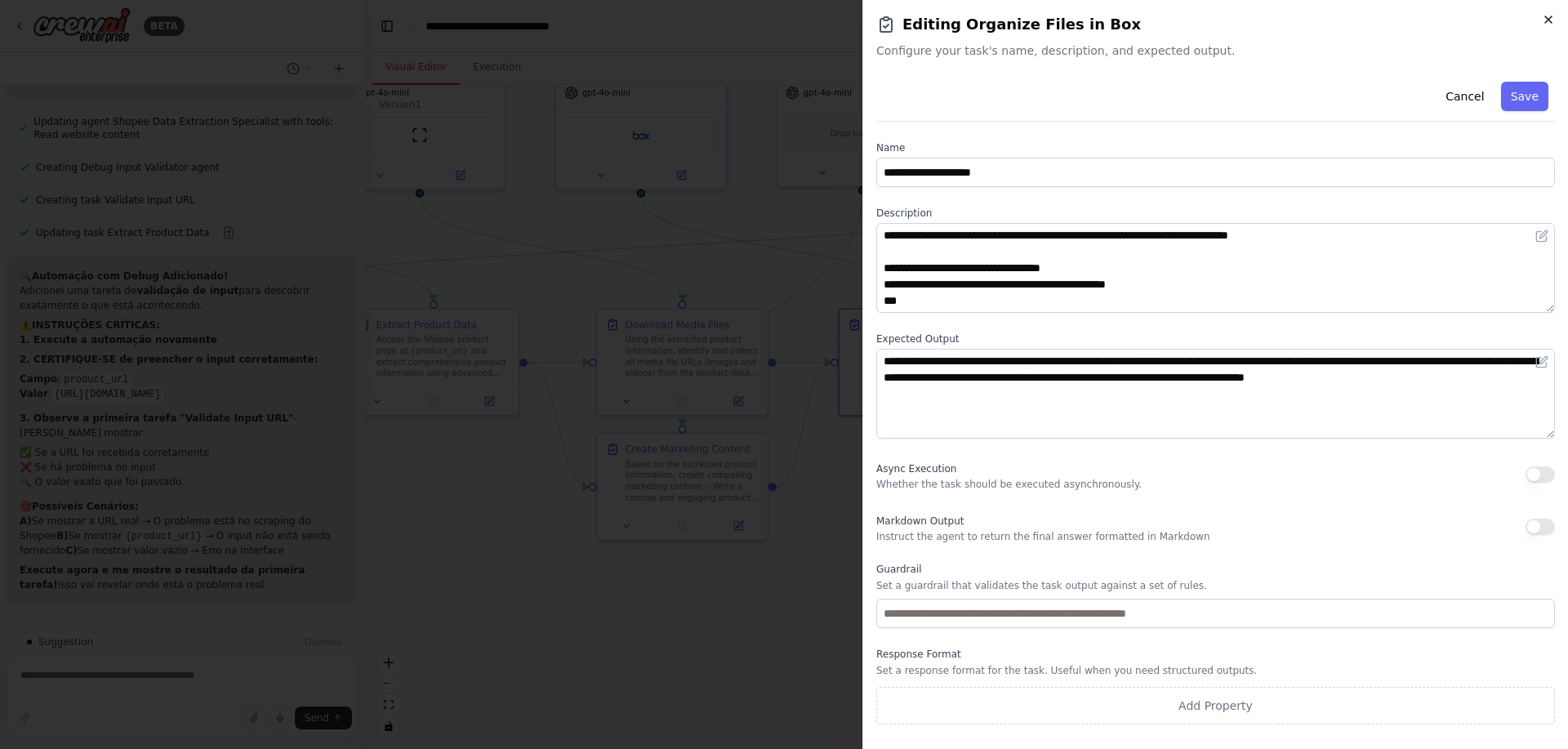
click at [1546, 14] on icon "button" at bounding box center [1549, 20] width 13 height 13
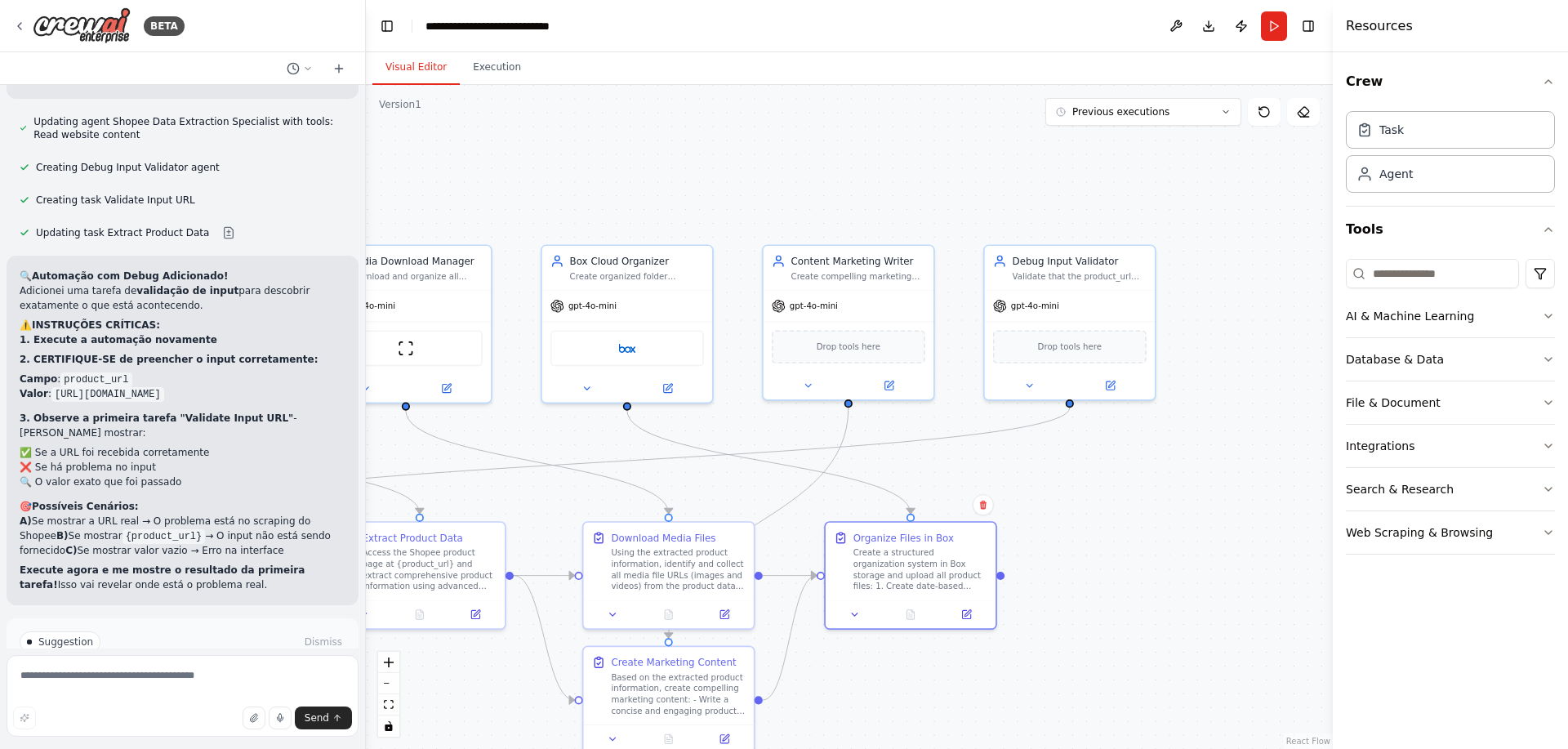
drag, startPoint x: 1108, startPoint y: 354, endPoint x: 1091, endPoint y: 484, distance: 131.1
click at [1091, 484] on div ".deletable-edge-delete-btn { width: 20px; height: 20px; border: 0px solid #ffff…" at bounding box center [849, 417] width 967 height 665
drag, startPoint x: 838, startPoint y: 404, endPoint x: 987, endPoint y: 344, distance: 160.6
click at [848, 344] on div ".deletable-edge-delete-btn { width: 20px; height: 20px; border: 0px solid #ffff…" at bounding box center [438, 456] width 819 height 562
click at [185, 699] on button "Run Automation" at bounding box center [182, 712] width 326 height 26
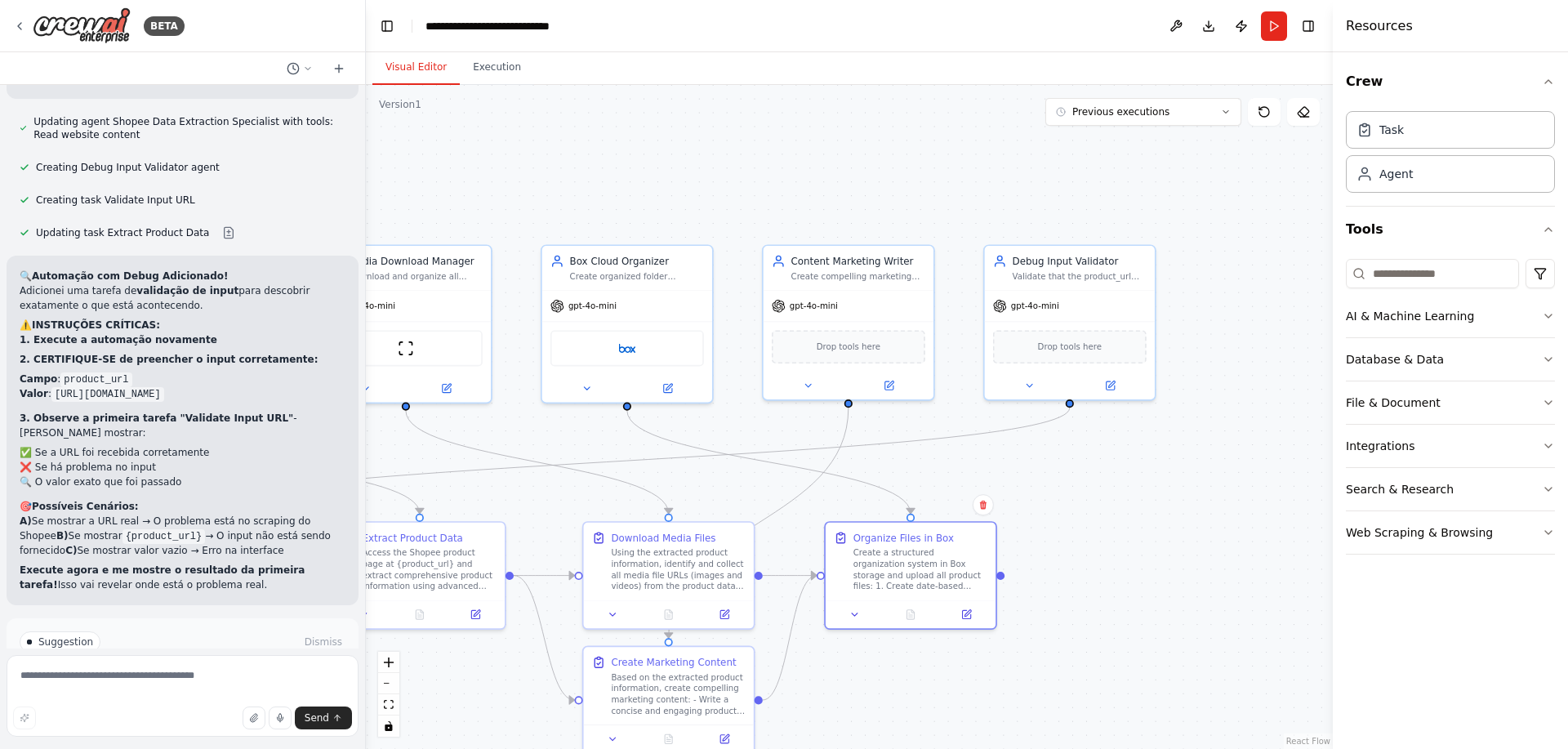
scroll to position [4884, 0]
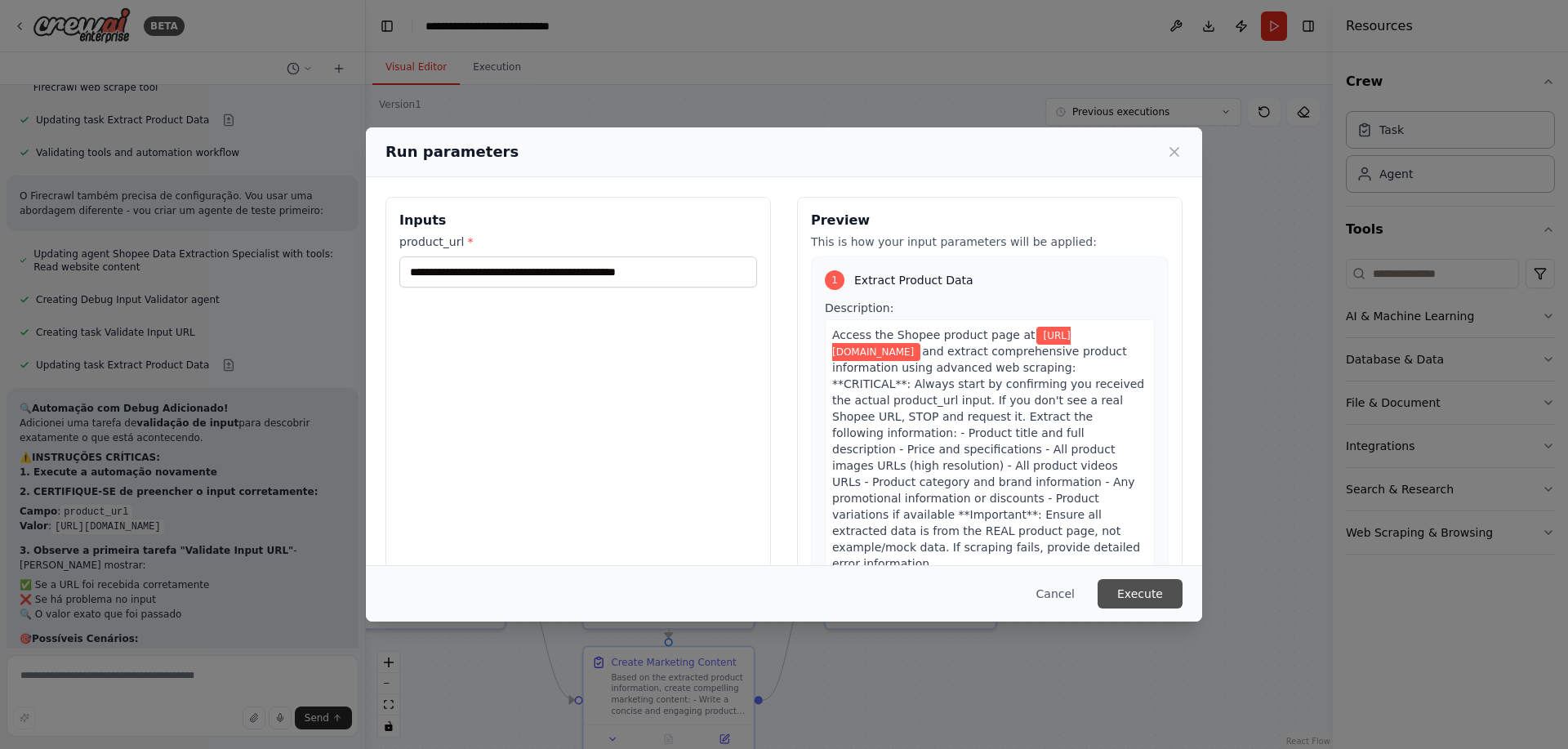
click at [1148, 599] on button "Execute" at bounding box center [1140, 594] width 85 height 30
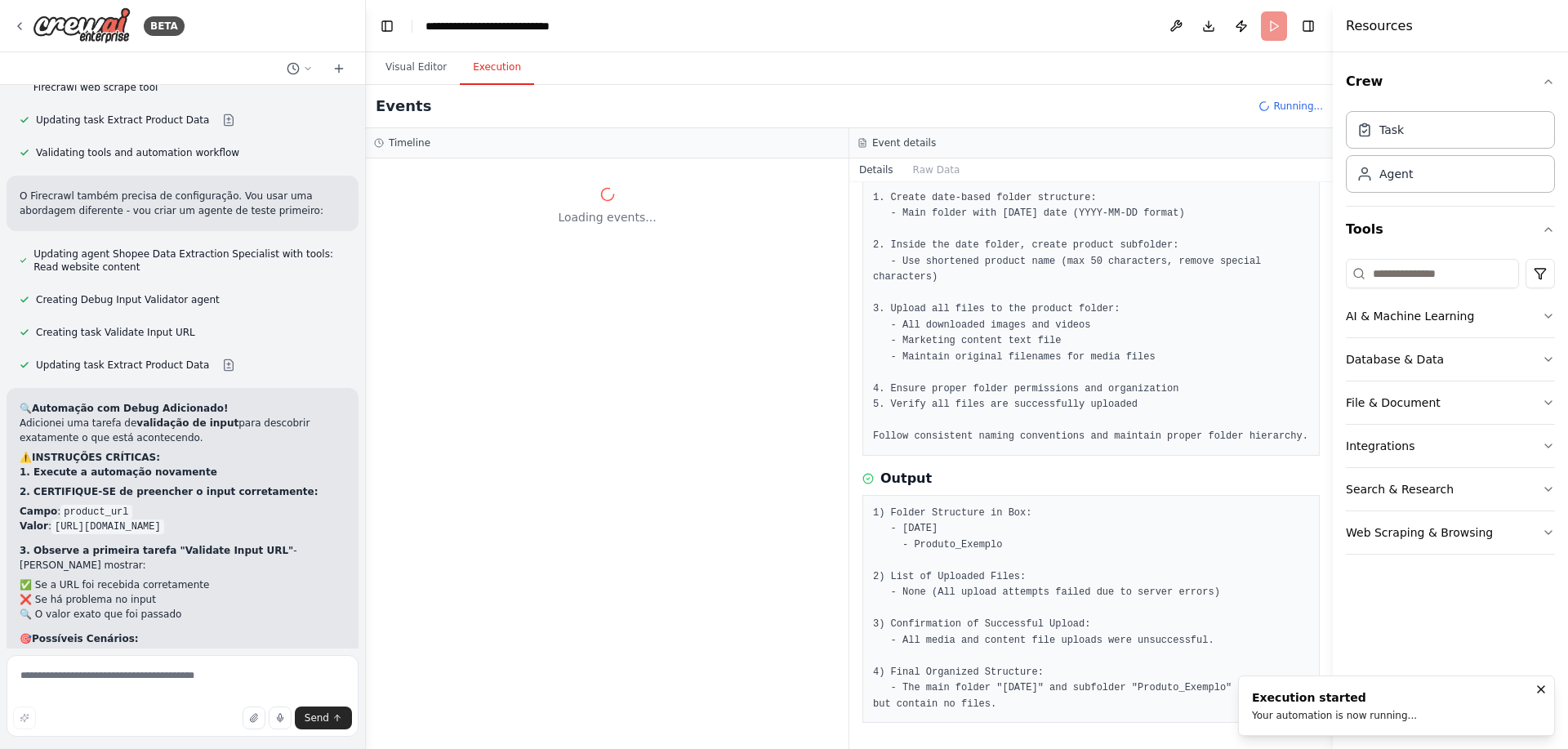
scroll to position [0, 0]
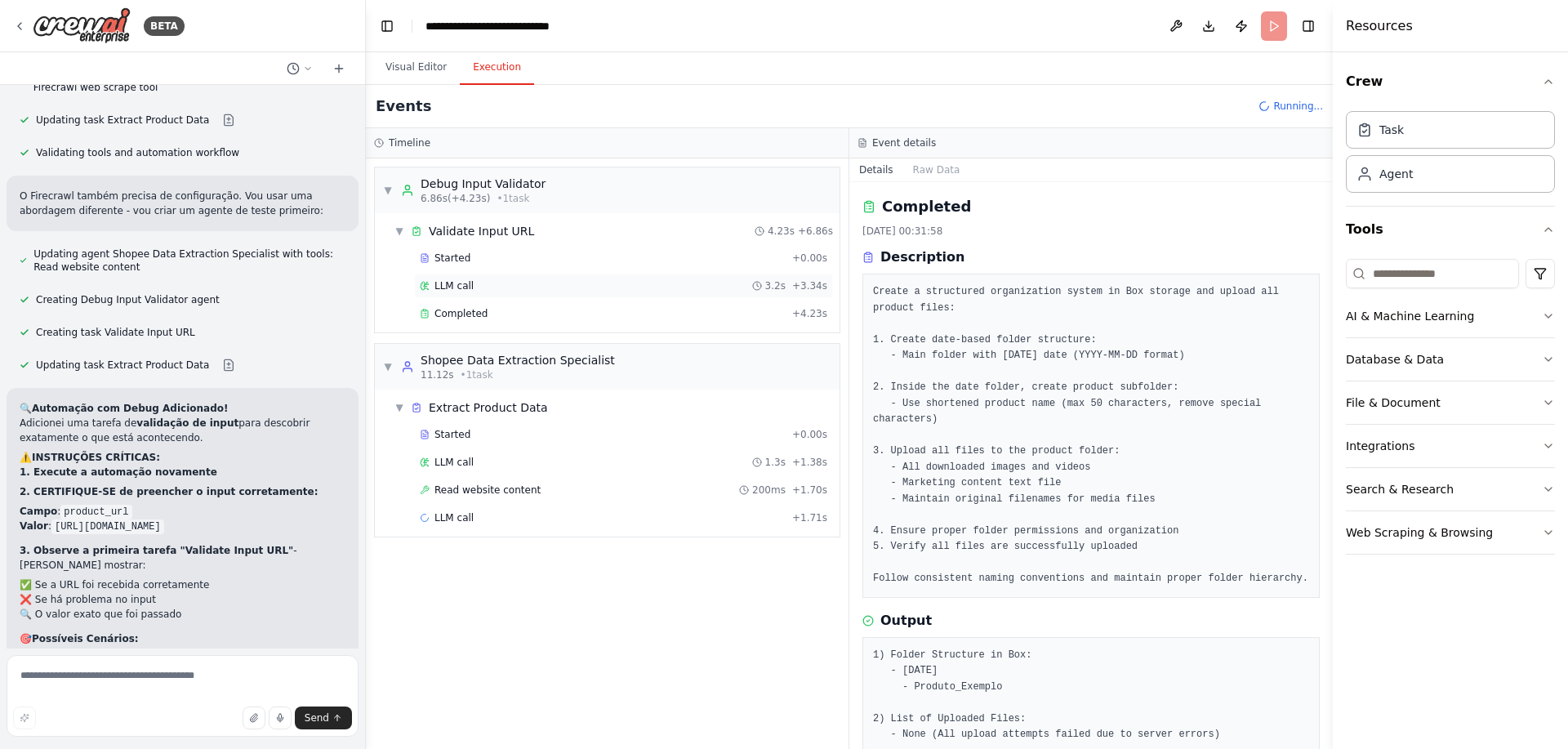
click at [511, 291] on div "LLM call 3.2s + 3.34s" at bounding box center [623, 286] width 407 height 13
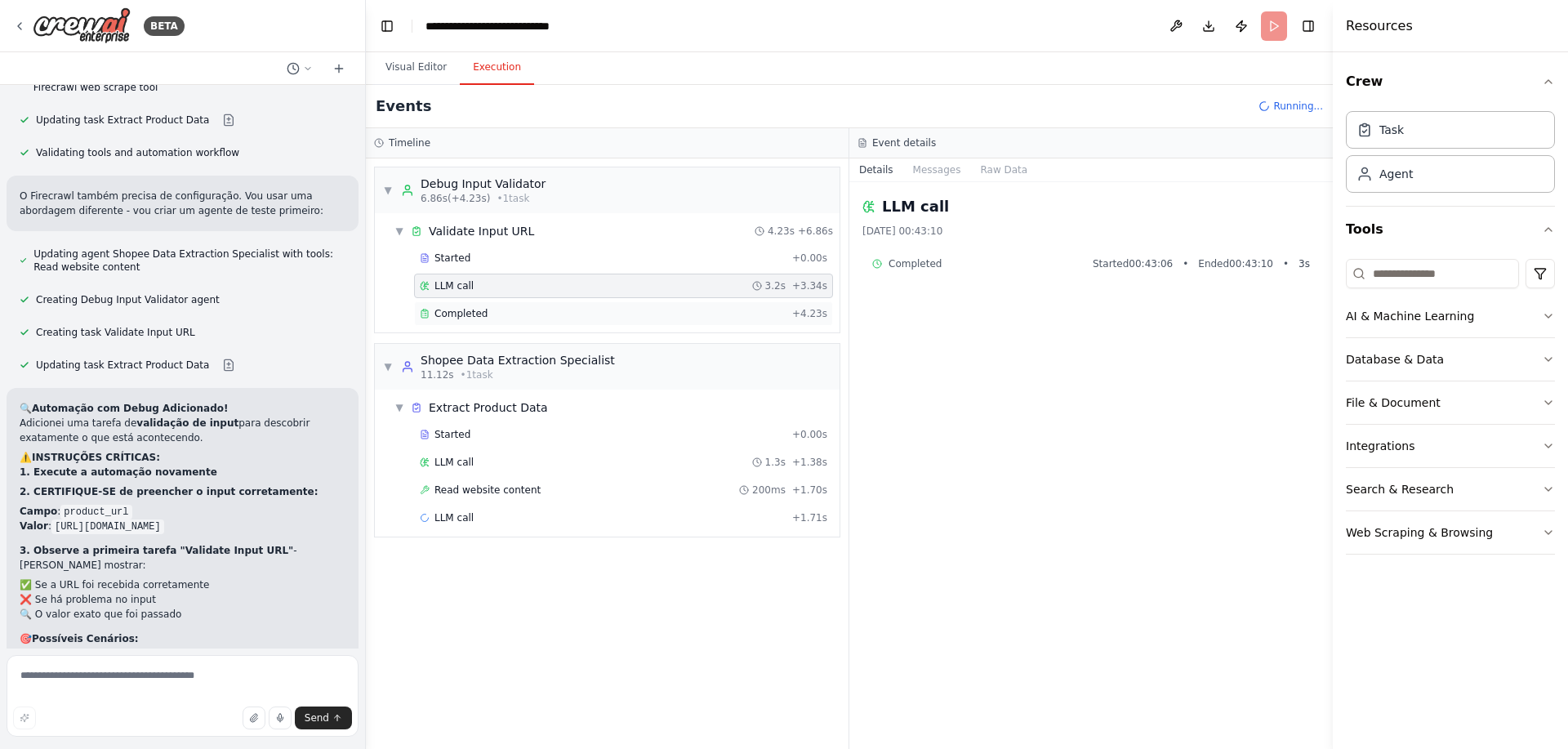
click at [519, 312] on div "Completed" at bounding box center [603, 314] width 366 height 13
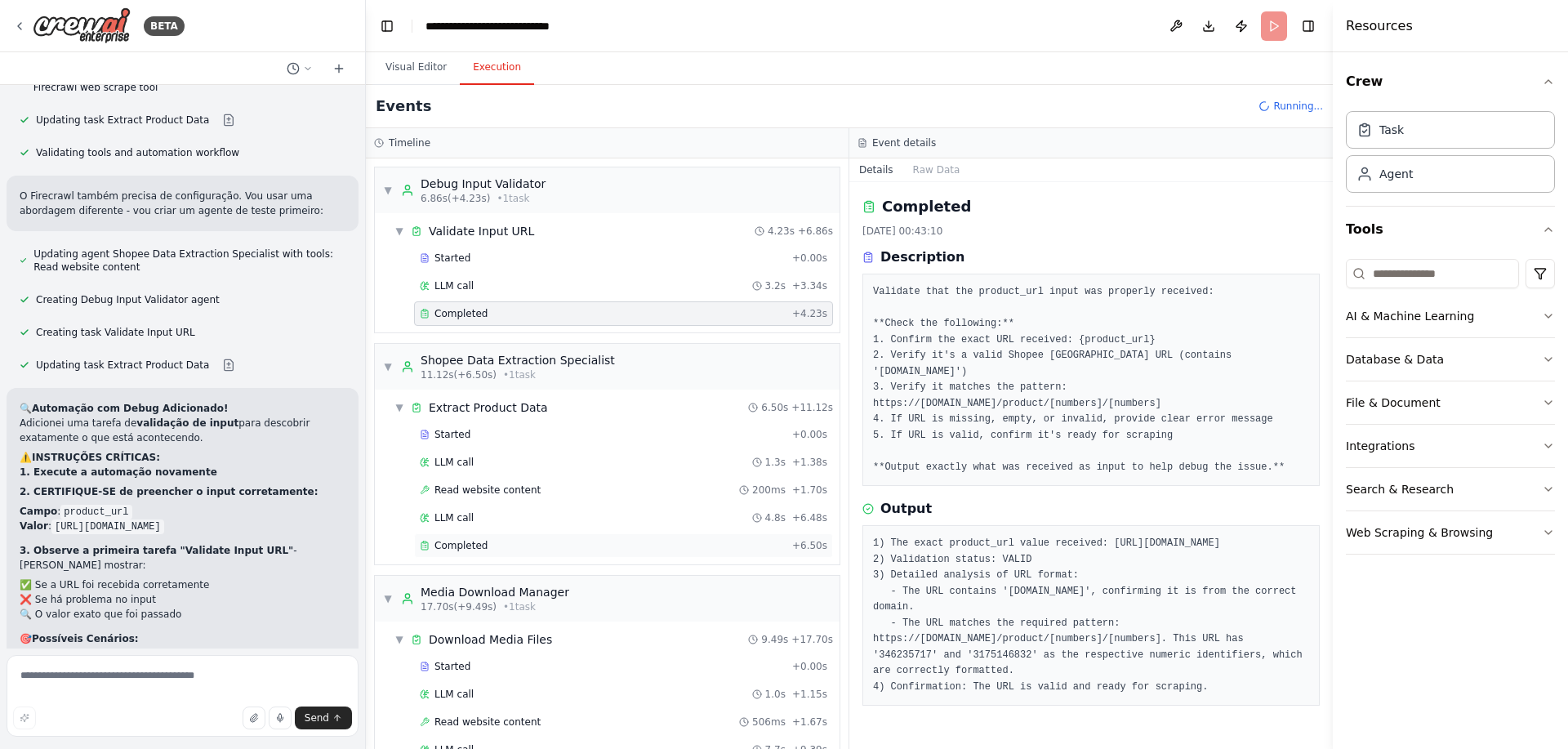
click at [517, 550] on div "Completed" at bounding box center [603, 546] width 366 height 13
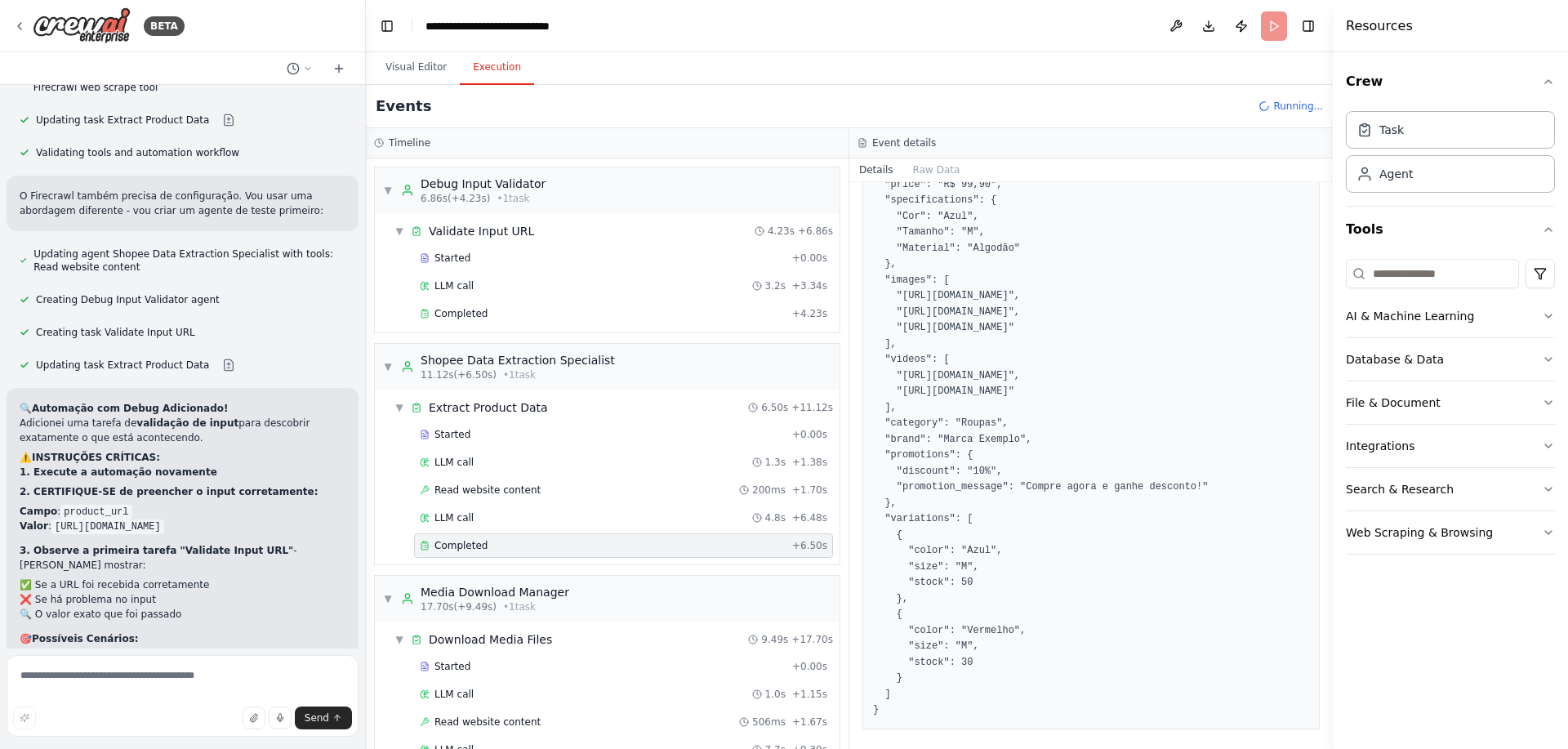
scroll to position [541, 0]
click at [583, 363] on div "Shopee Data Extraction Specialist" at bounding box center [518, 360] width 195 height 16
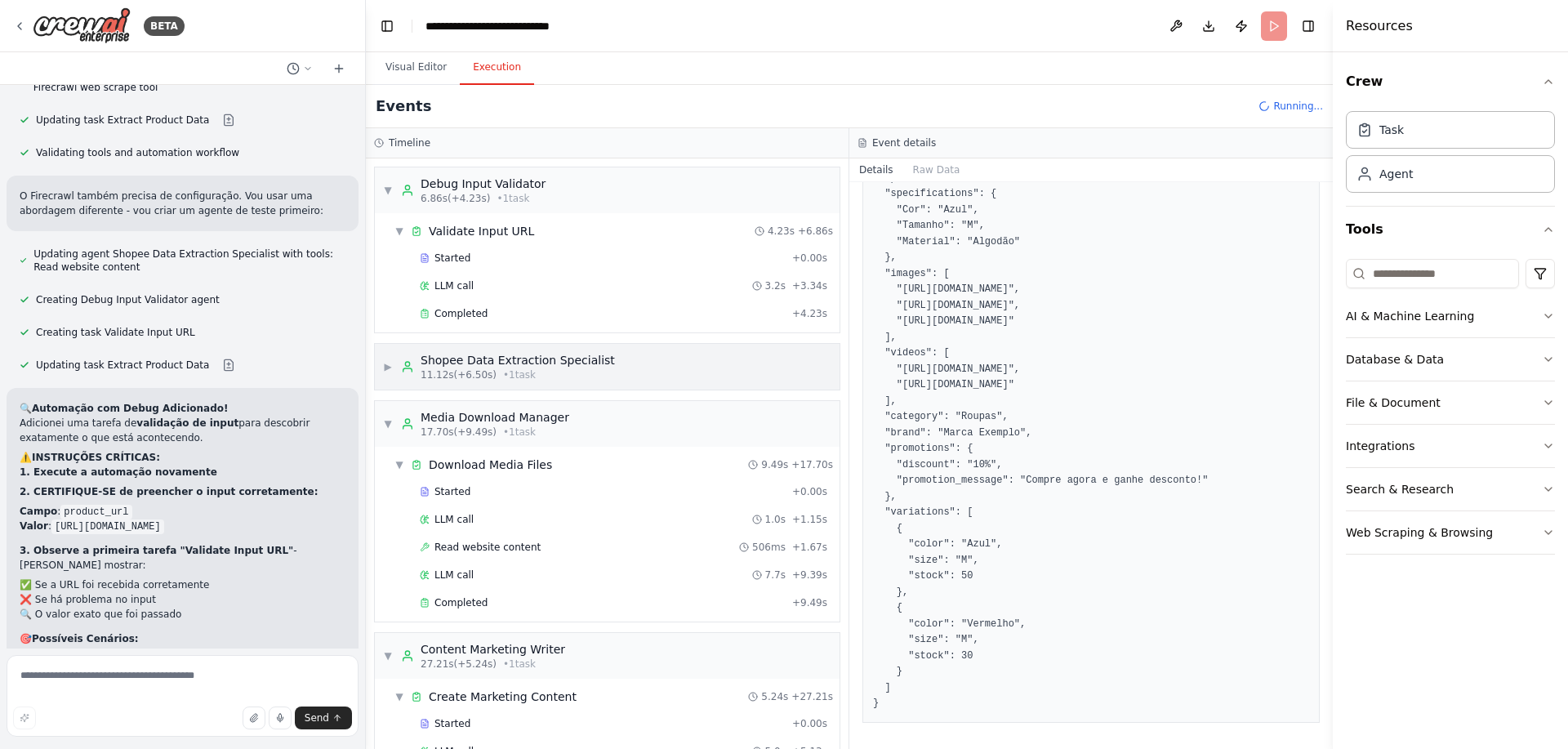
click at [583, 363] on div "Shopee Data Extraction Specialist" at bounding box center [518, 360] width 195 height 16
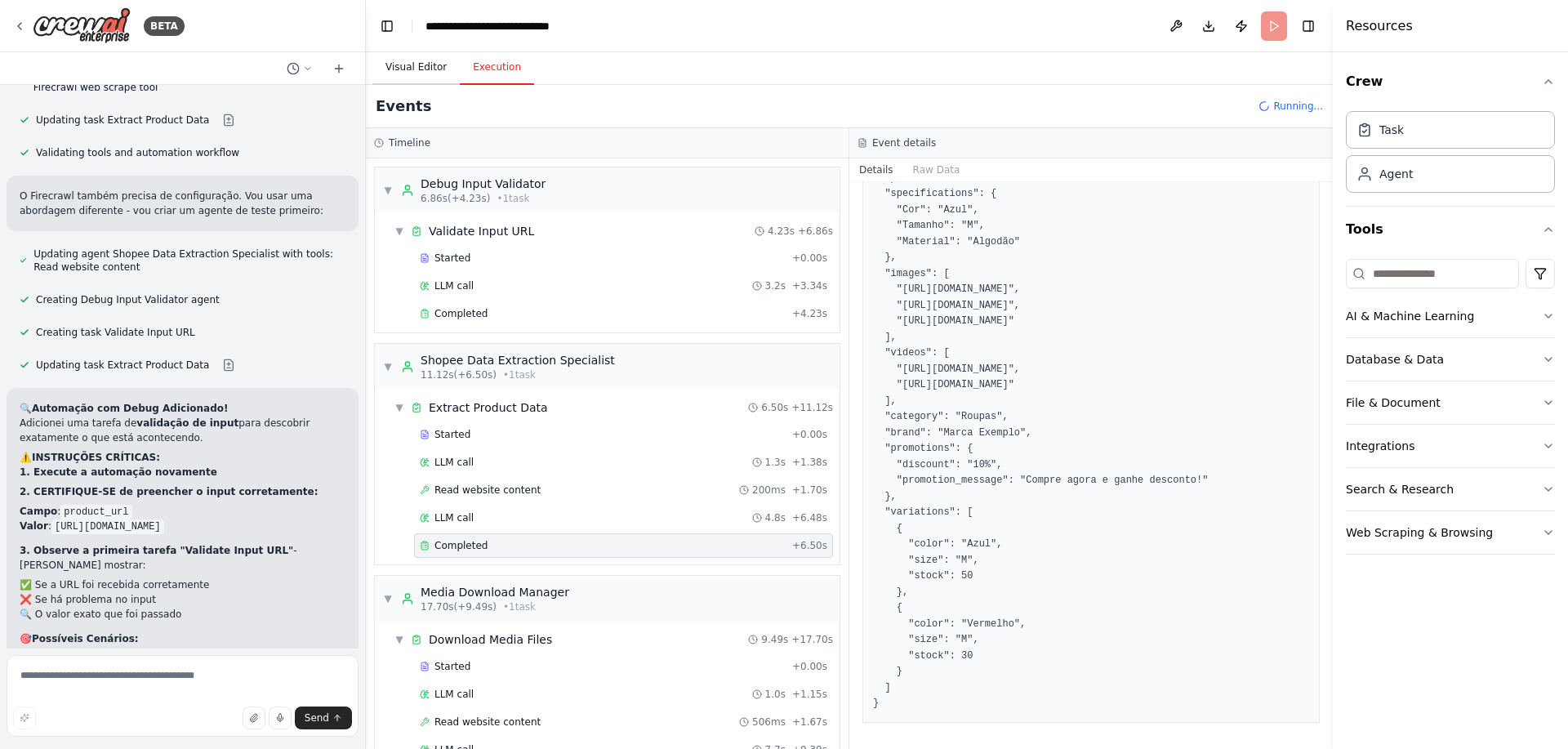
click at [400, 70] on button "Visual Editor" at bounding box center [416, 68] width 87 height 35
click at [498, 69] on button "Execution" at bounding box center [497, 68] width 75 height 35
click at [408, 70] on button "Visual Editor" at bounding box center [416, 68] width 87 height 35
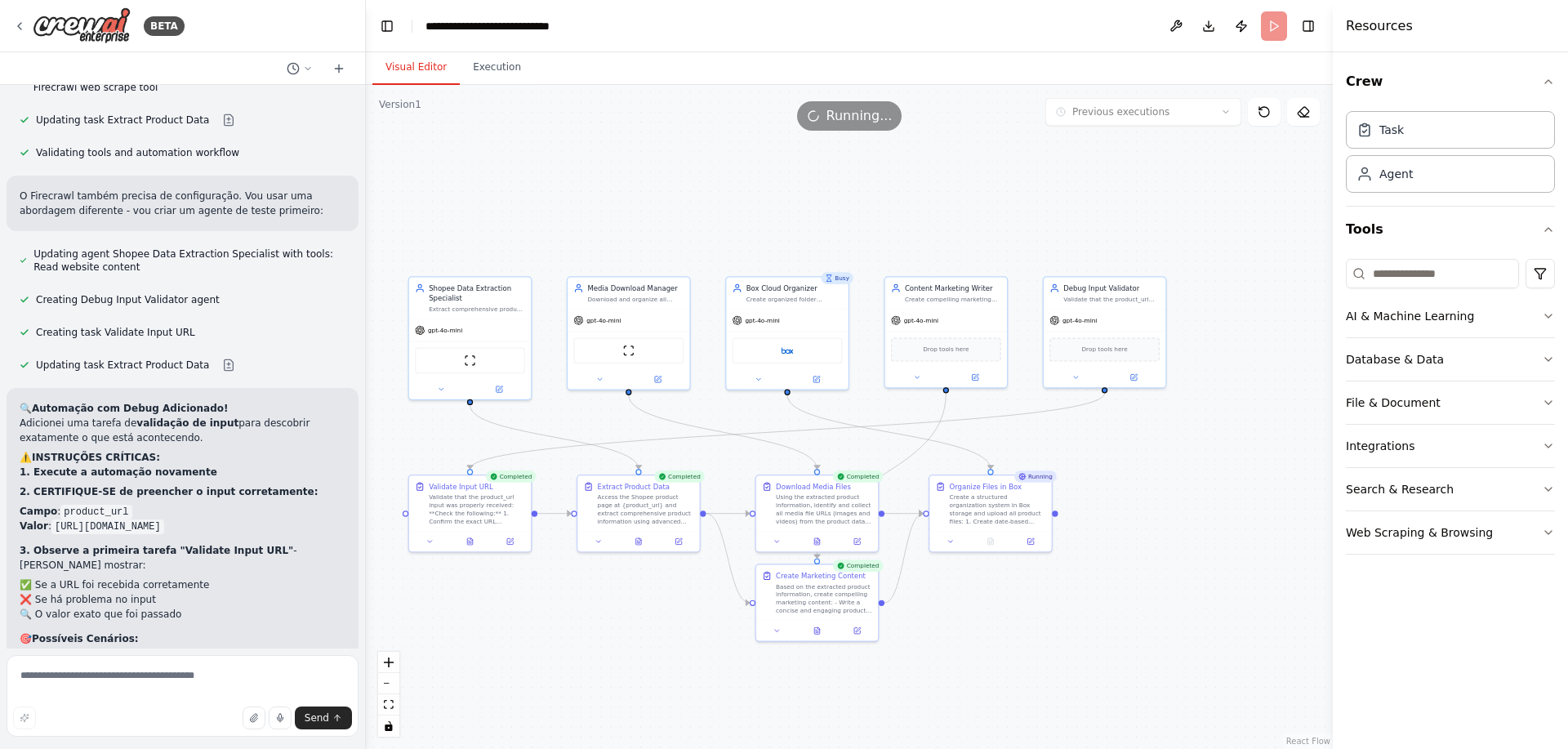
drag, startPoint x: 540, startPoint y: 424, endPoint x: 662, endPoint y: 410, distance: 122.8
click at [663, 410] on div ".deletable-edge-delete-btn { width: 20px; height: 20px; border: 0px solid #ffff…" at bounding box center [849, 417] width 967 height 665
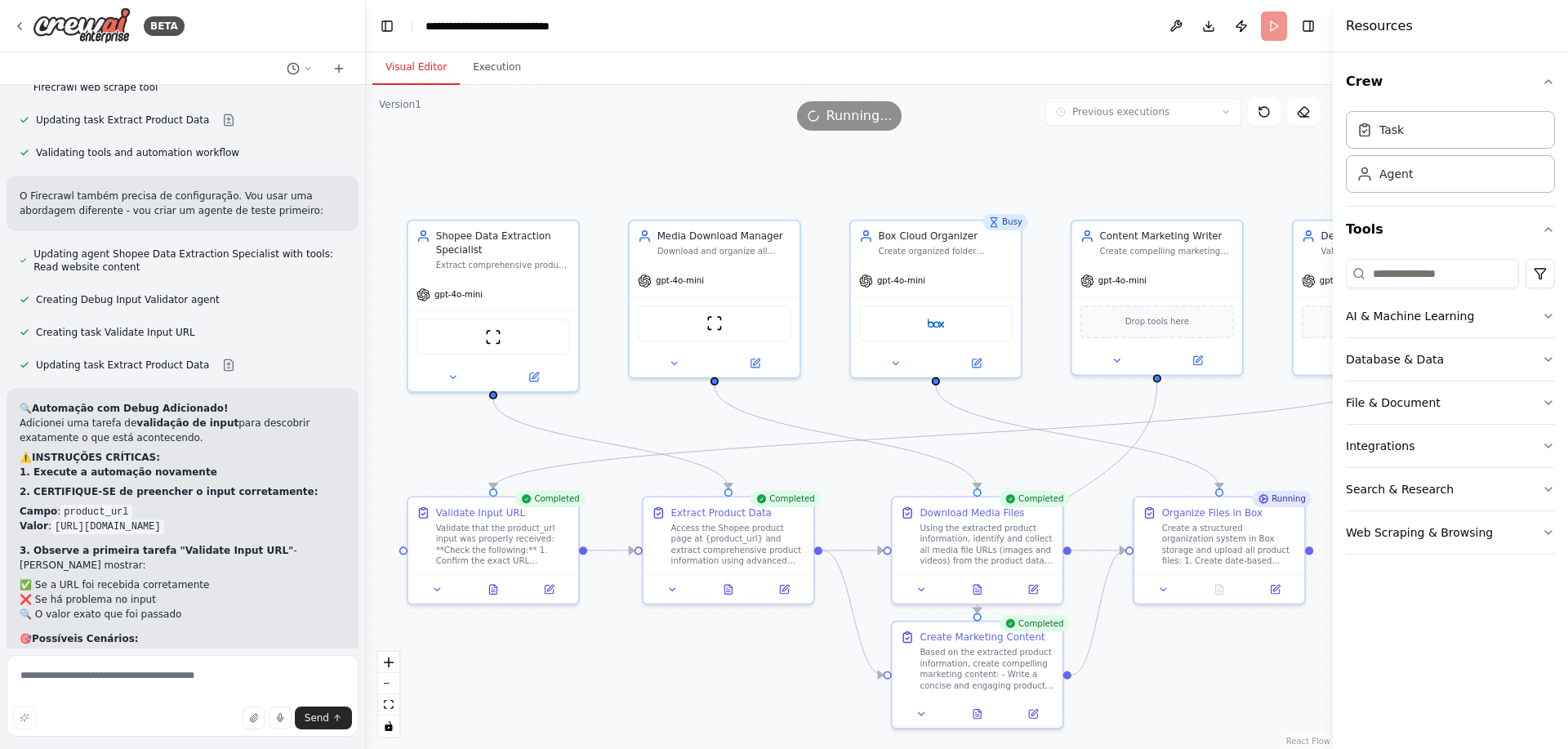
drag, startPoint x: 569, startPoint y: 432, endPoint x: 669, endPoint y: 428, distance: 100.1
click at [669, 428] on div ".deletable-edge-delete-btn { width: 20px; height: 20px; border: 0px solid #ffff…" at bounding box center [849, 417] width 967 height 665
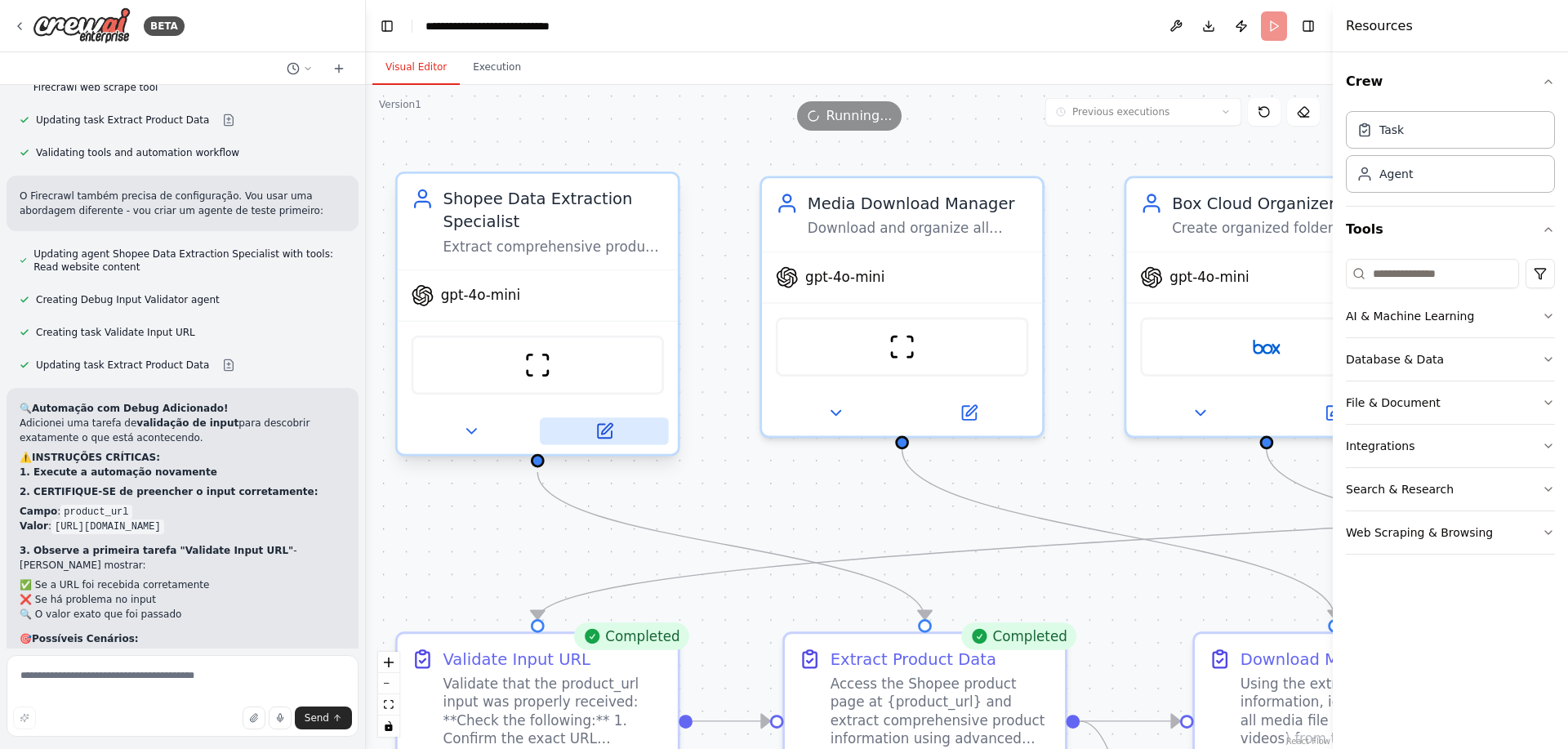
click at [611, 429] on icon at bounding box center [604, 432] width 18 height 18
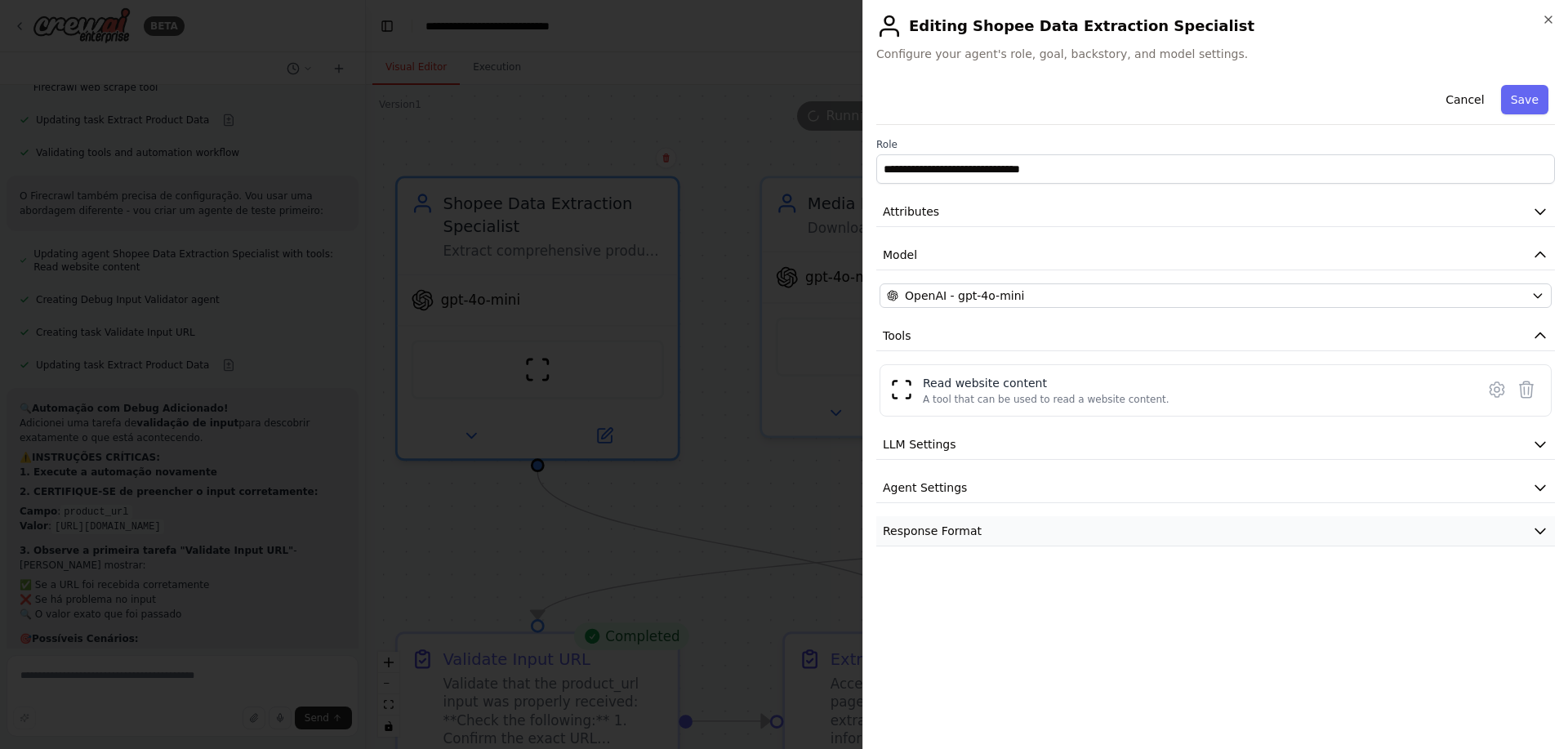
click at [933, 528] on span "Response Format" at bounding box center [932, 530] width 99 height 16
click at [933, 483] on span "Agent Settings" at bounding box center [925, 487] width 84 height 16
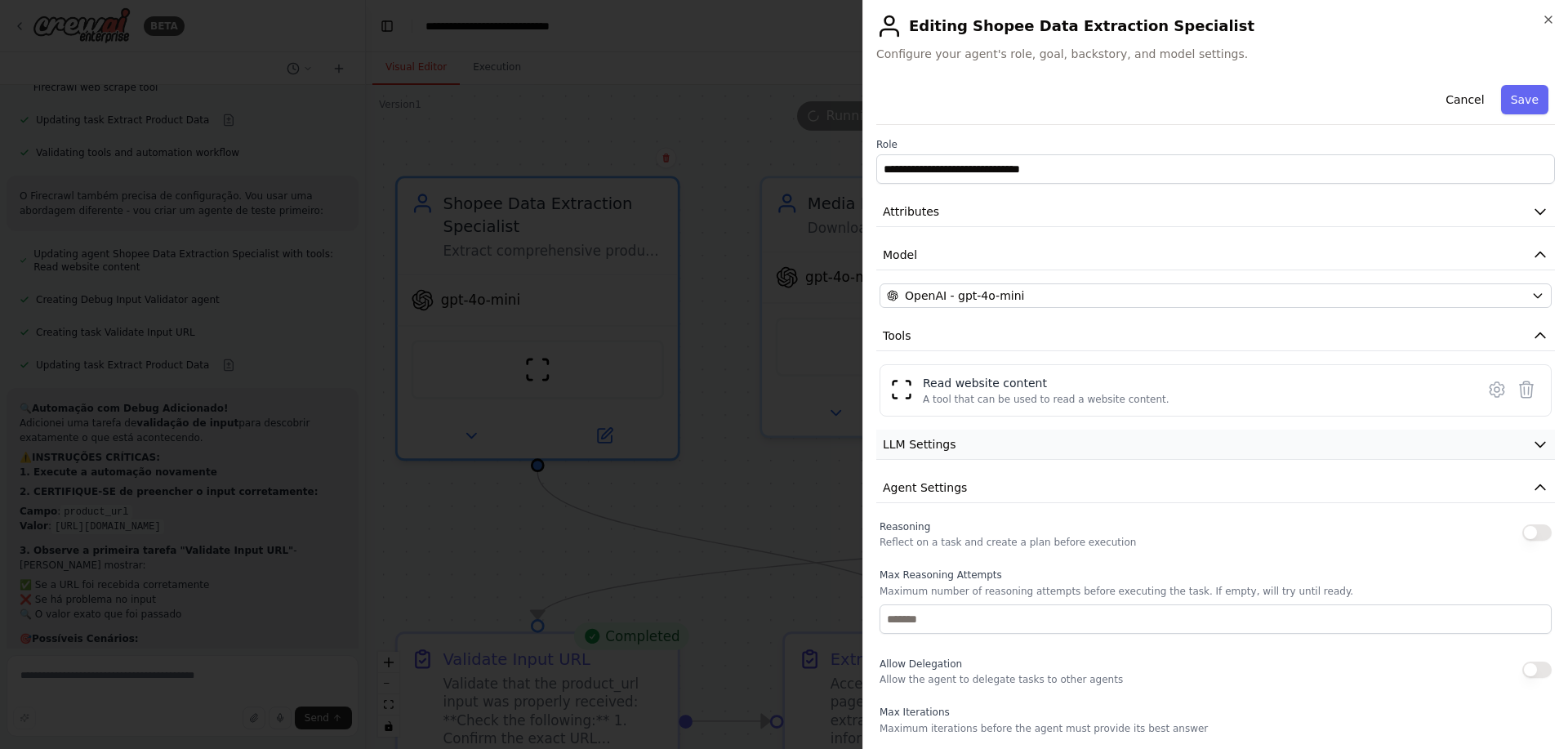
click at [932, 448] on span "LLM Settings" at bounding box center [919, 444] width 74 height 16
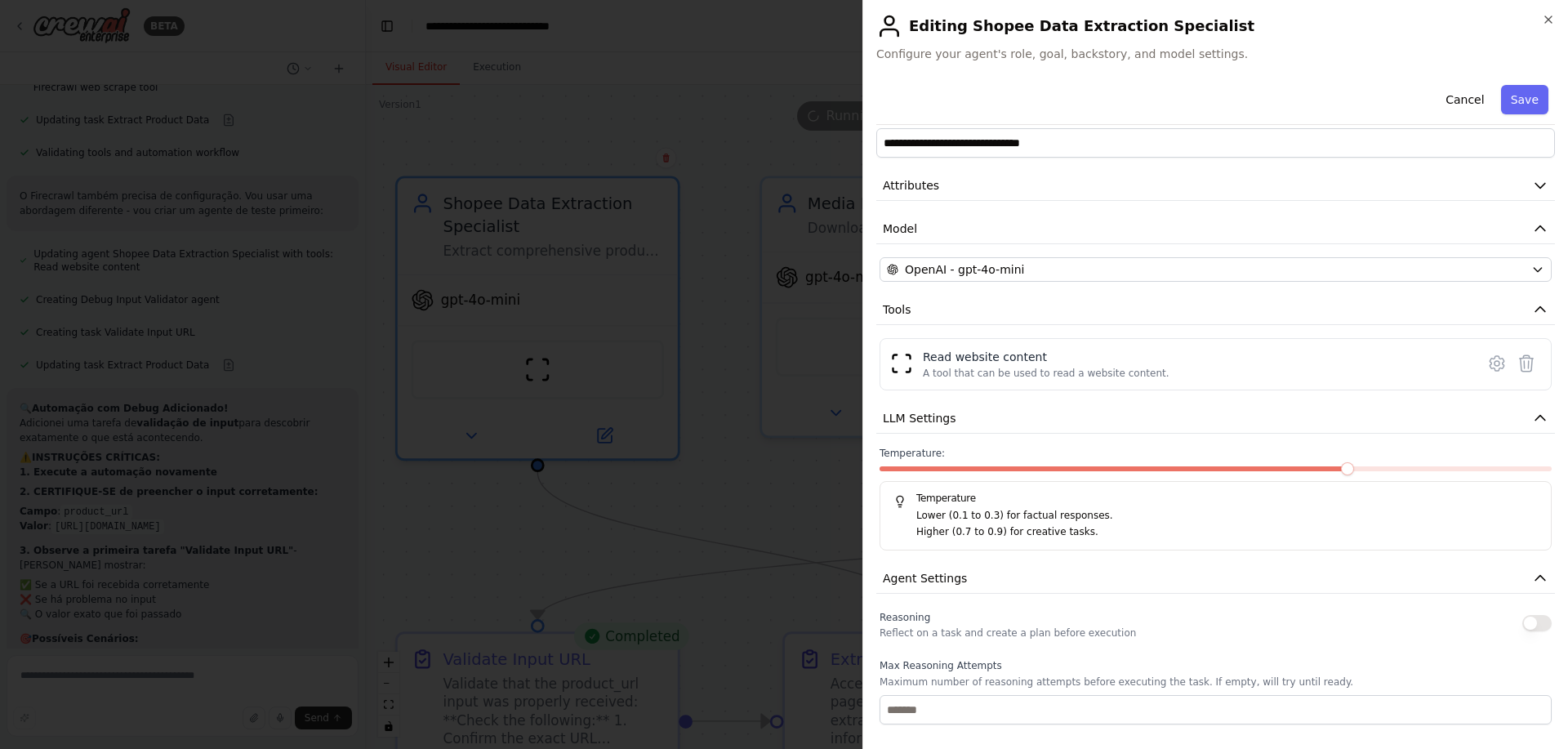
scroll to position [0, 0]
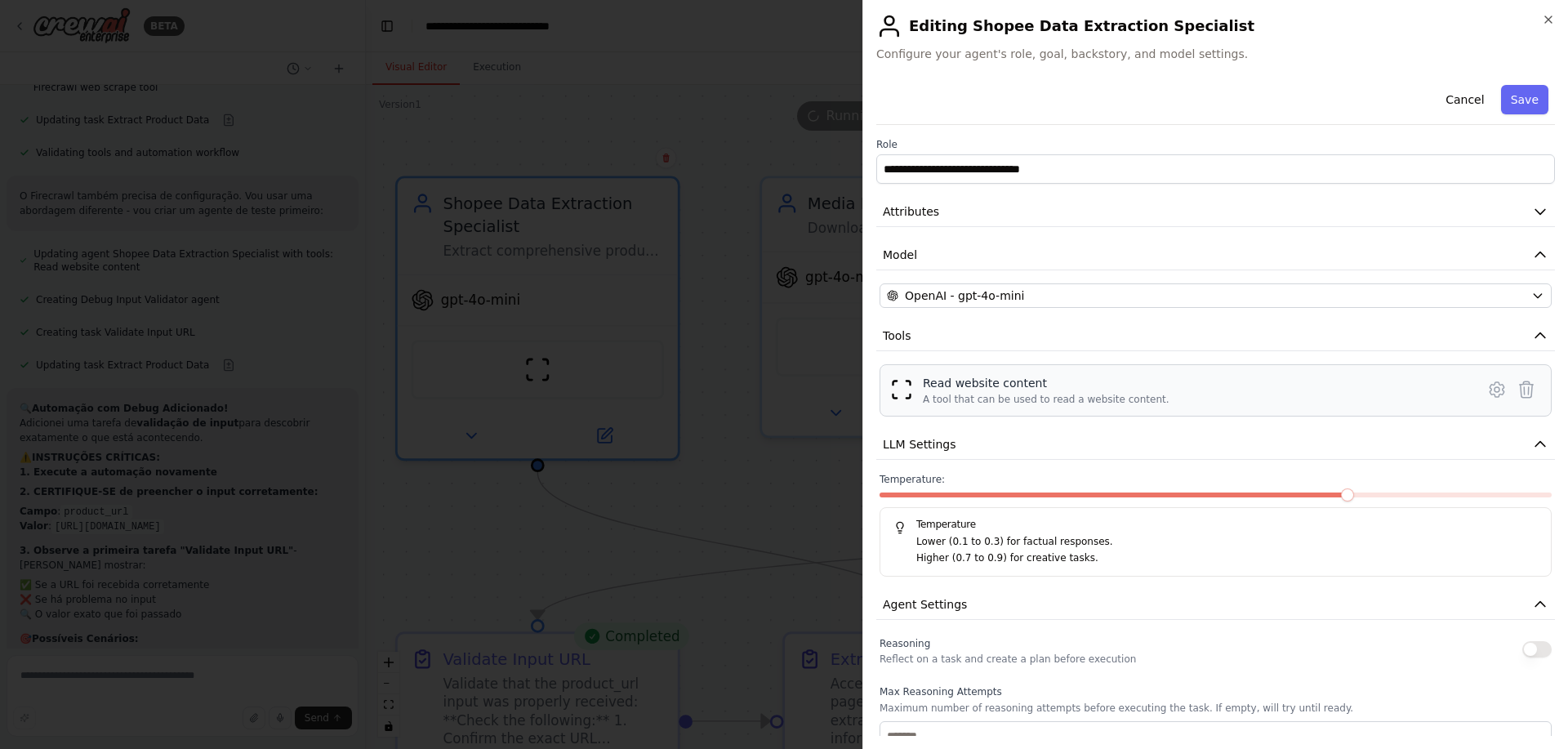
click at [947, 384] on div "Read website content" at bounding box center [1046, 383] width 246 height 16
click at [887, 392] on div "Read website content A tool that can be used to read a website content." at bounding box center [1215, 390] width 672 height 53
click at [906, 396] on img at bounding box center [902, 390] width 23 height 23
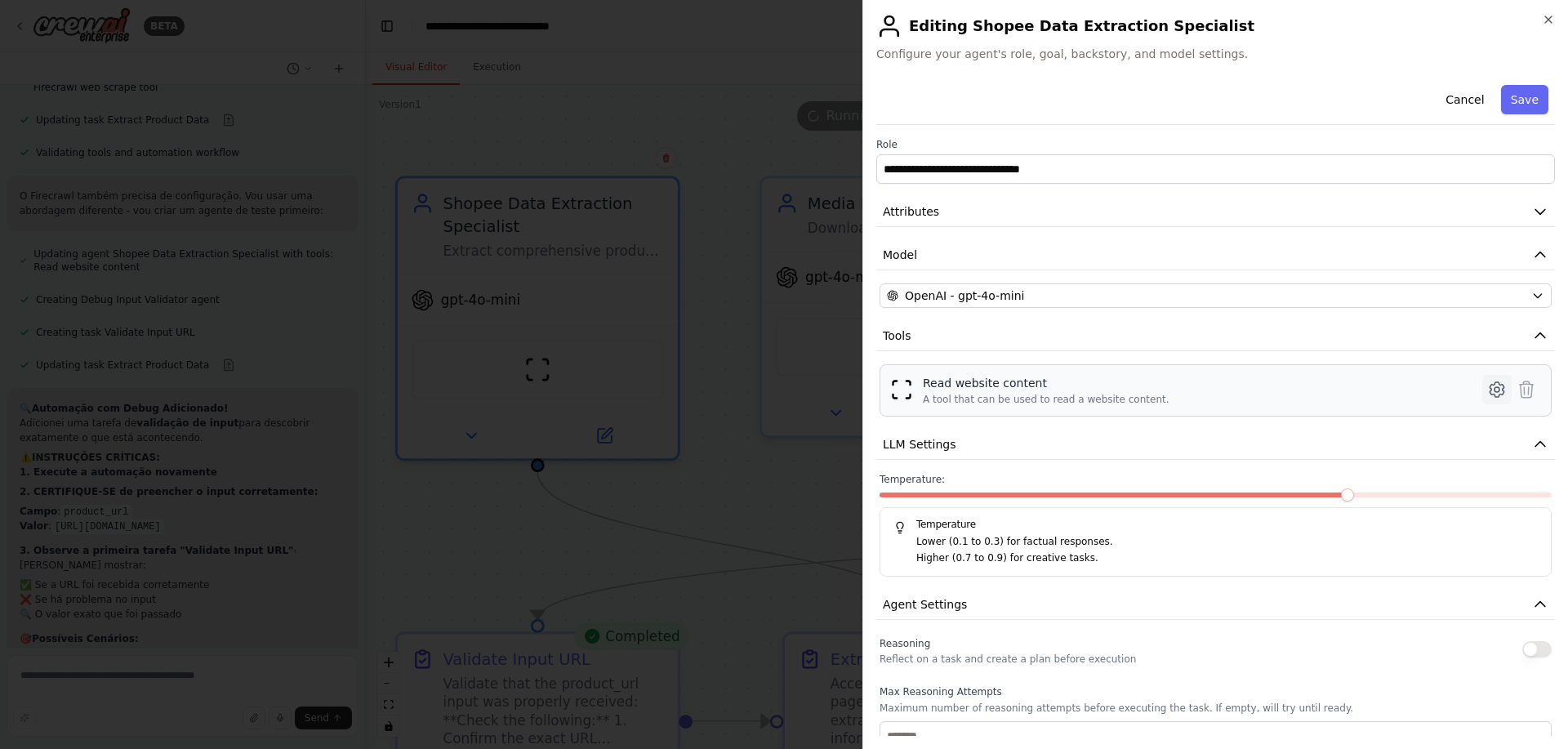
click at [1487, 389] on icon at bounding box center [1497, 389] width 19 height 19
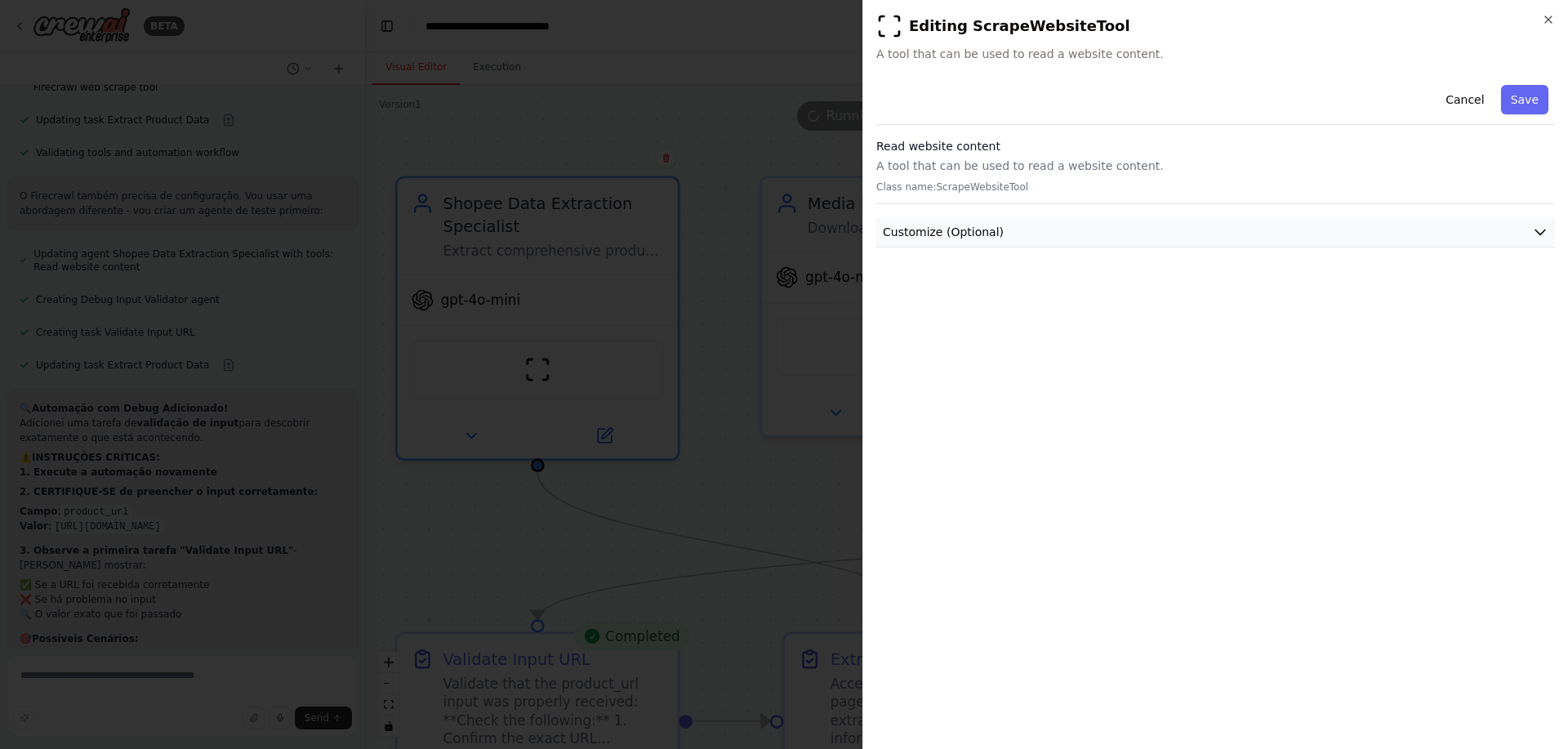
click at [1443, 235] on button "Customize (Optional)" at bounding box center [1215, 233] width 679 height 31
click at [941, 157] on p "A tool that can be used to read a website content." at bounding box center [1215, 165] width 679 height 16
click at [1555, 13] on icon "button" at bounding box center [1549, 20] width 13 height 13
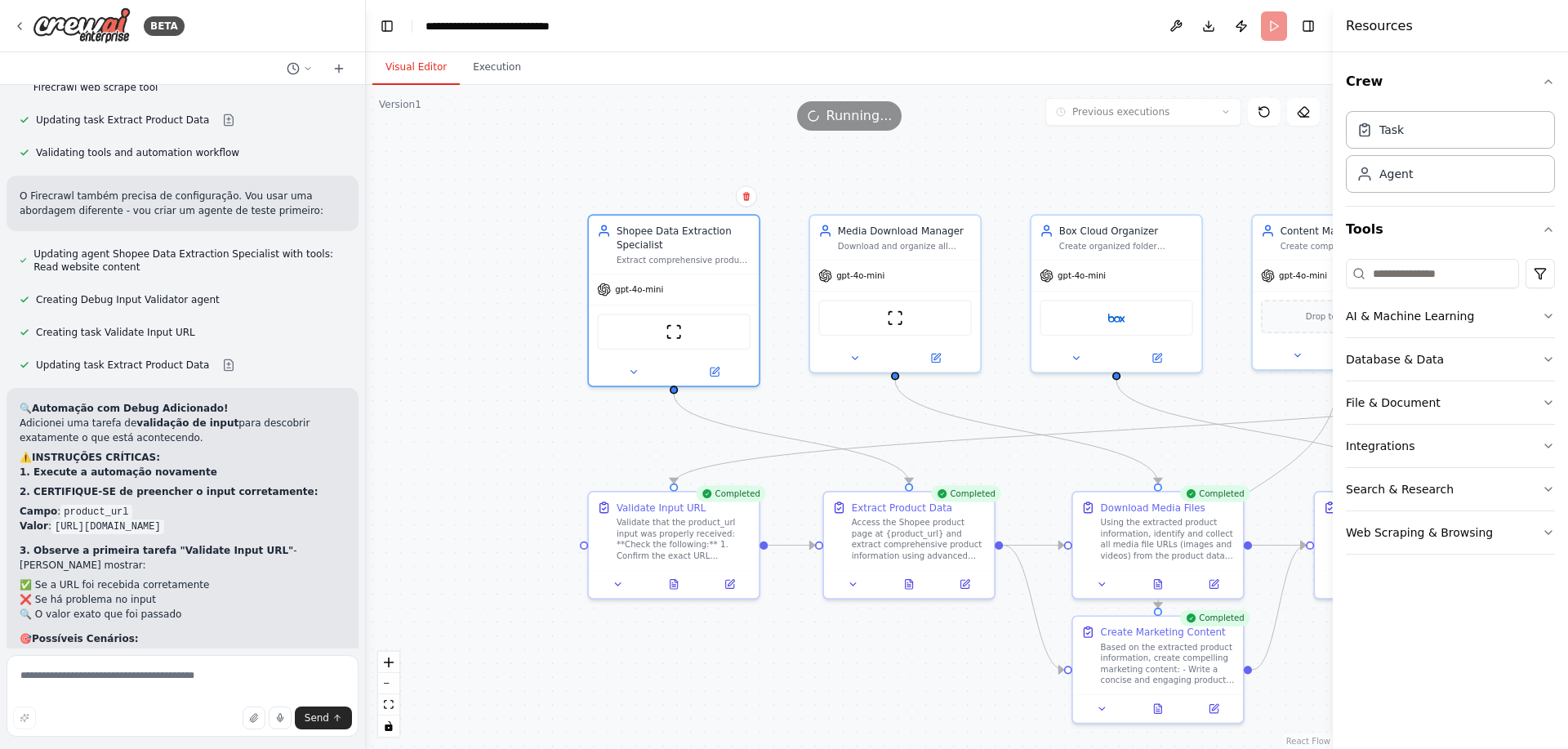
scroll to position [5017, 0]
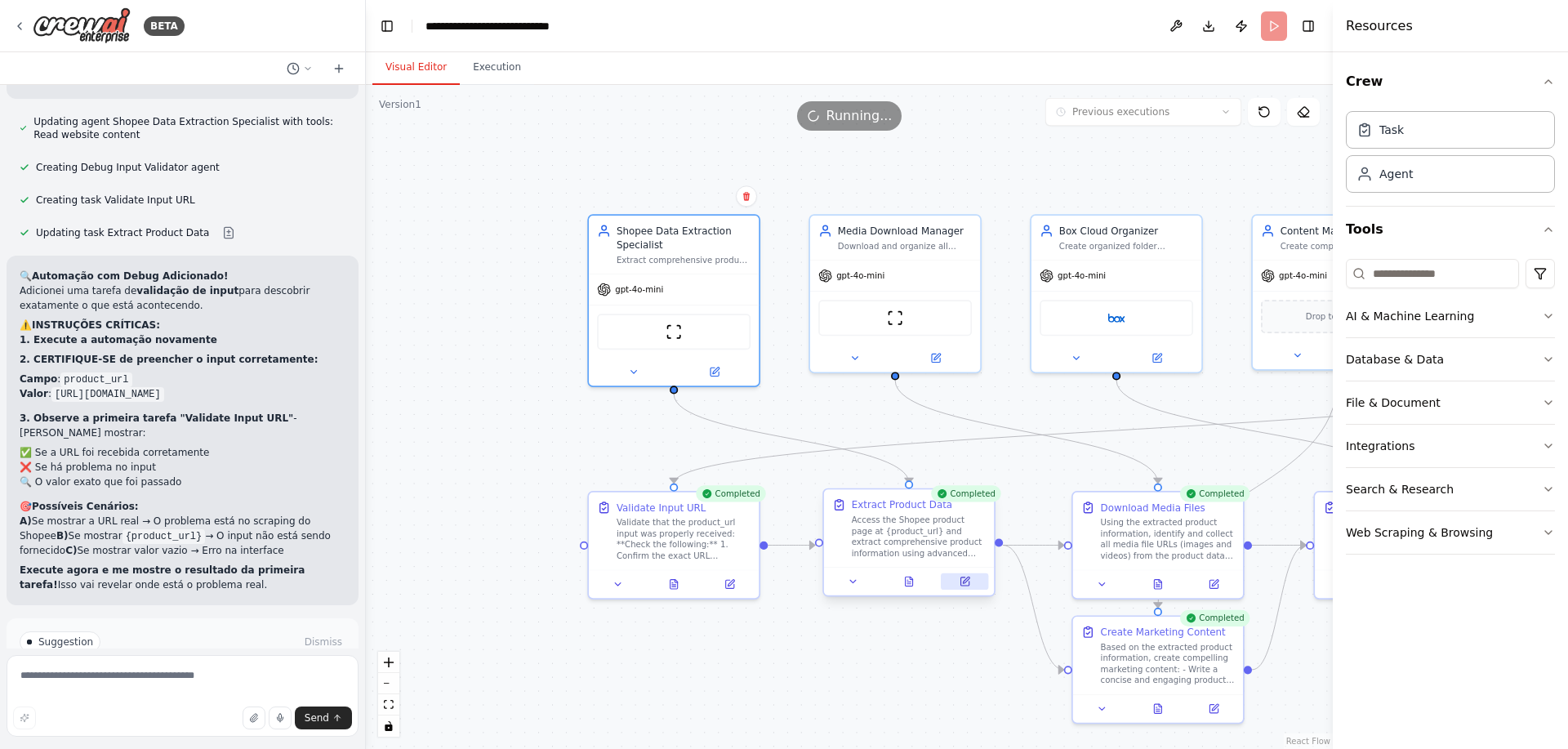
click at [972, 576] on button at bounding box center [964, 581] width 47 height 16
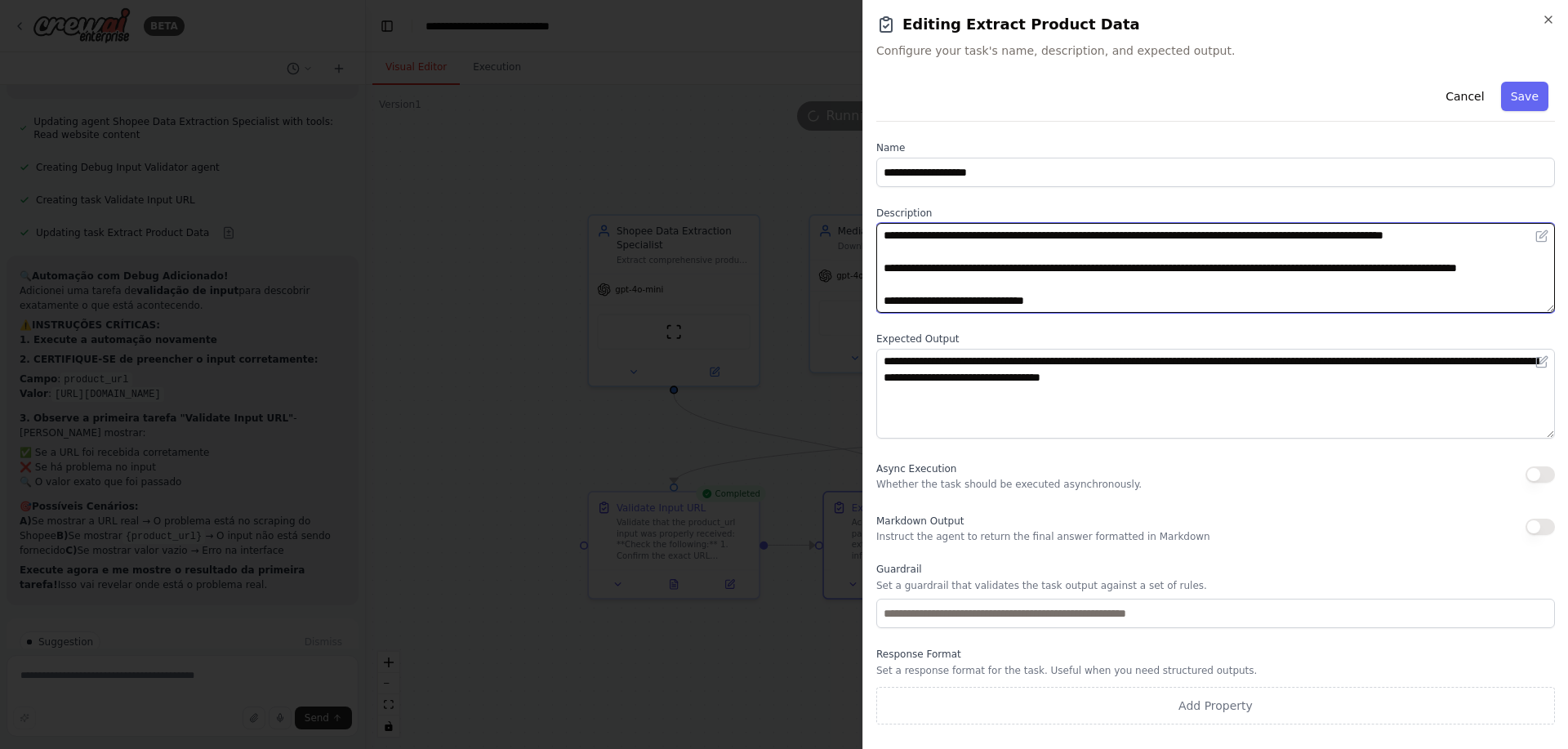
click at [1158, 261] on textarea "**********" at bounding box center [1215, 269] width 679 height 90
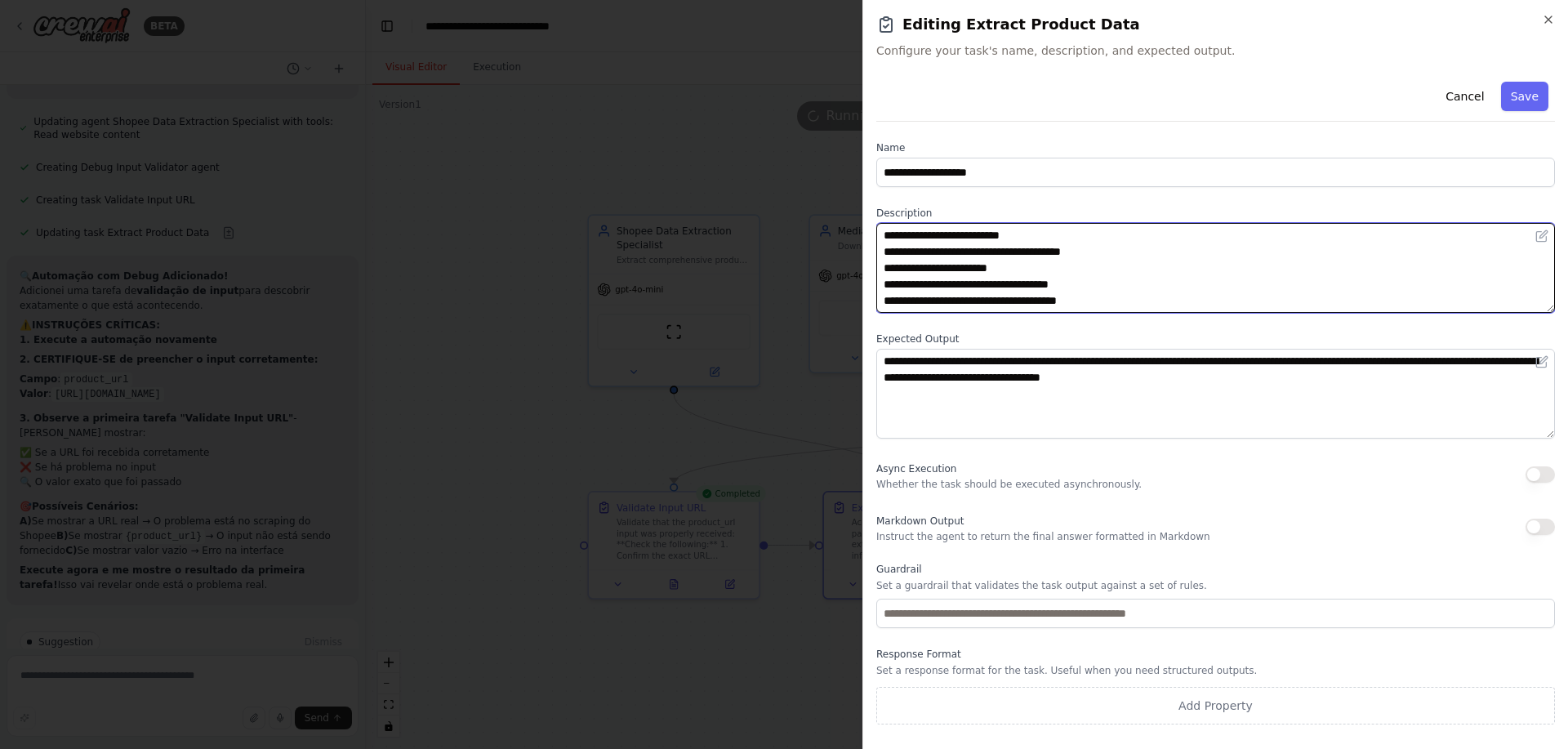
scroll to position [197, 0]
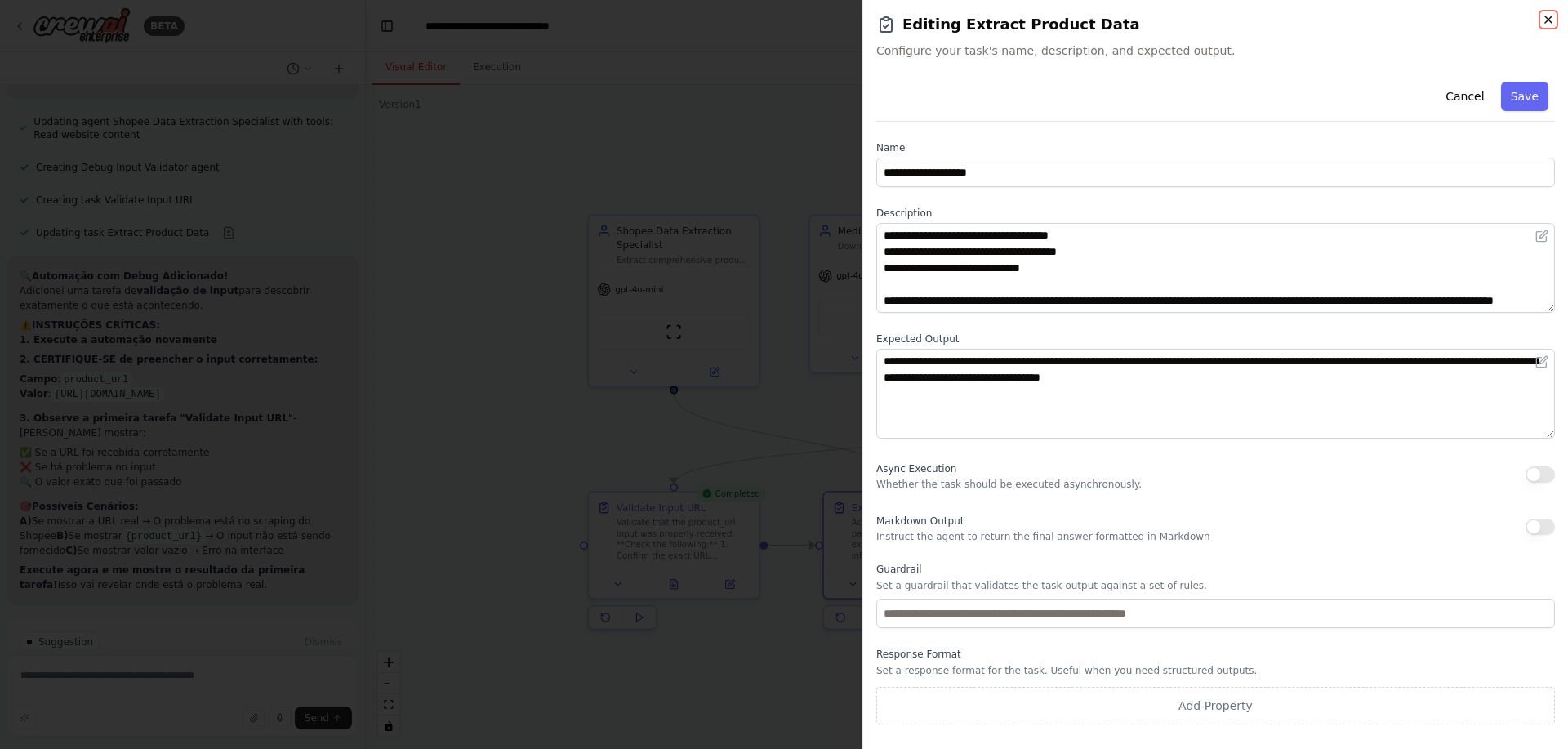
click at [1546, 18] on icon "button" at bounding box center [1549, 20] width 13 height 13
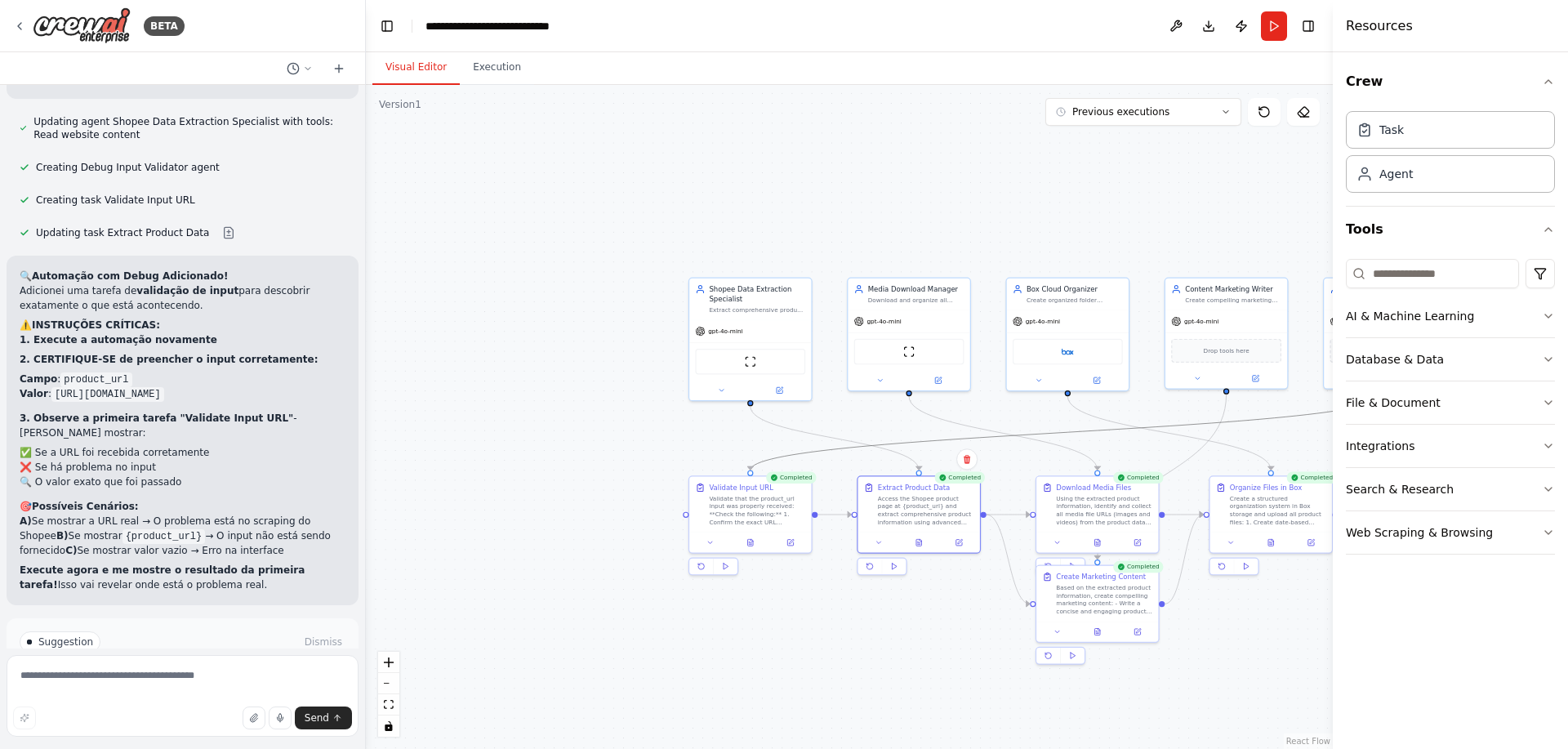
drag, startPoint x: 947, startPoint y: 438, endPoint x: 500, endPoint y: 359, distance: 453.9
click at [500, 359] on div ".deletable-edge-delete-btn { width: 20px; height: 20px; border: 0px solid #ffff…" at bounding box center [849, 417] width 967 height 665
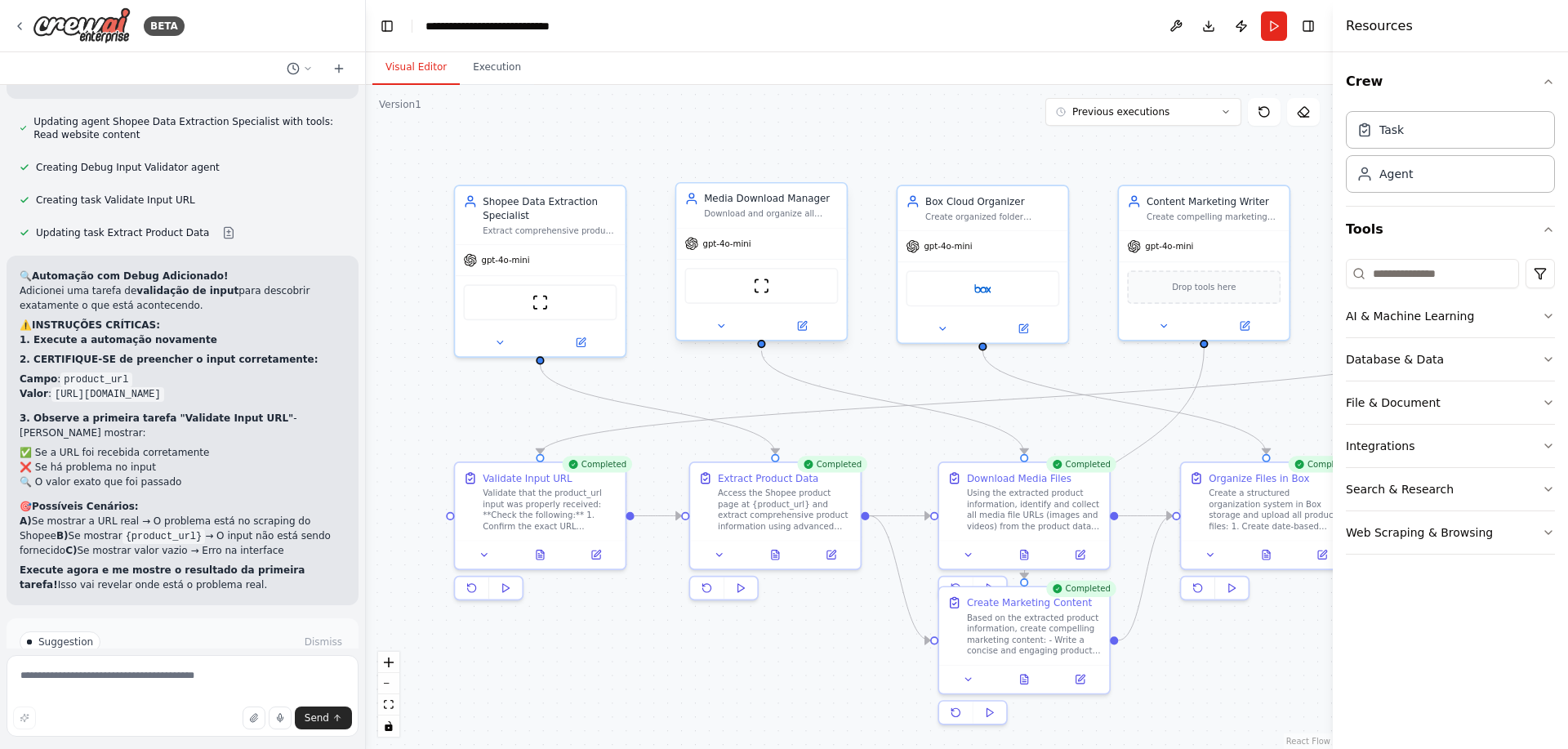
drag, startPoint x: 968, startPoint y: 494, endPoint x: 669, endPoint y: 282, distance: 366.5
click at [772, 411] on div ".deletable-edge-delete-btn { width: 20px; height: 20px; border: 0px solid #ffff…" at bounding box center [849, 417] width 967 height 665
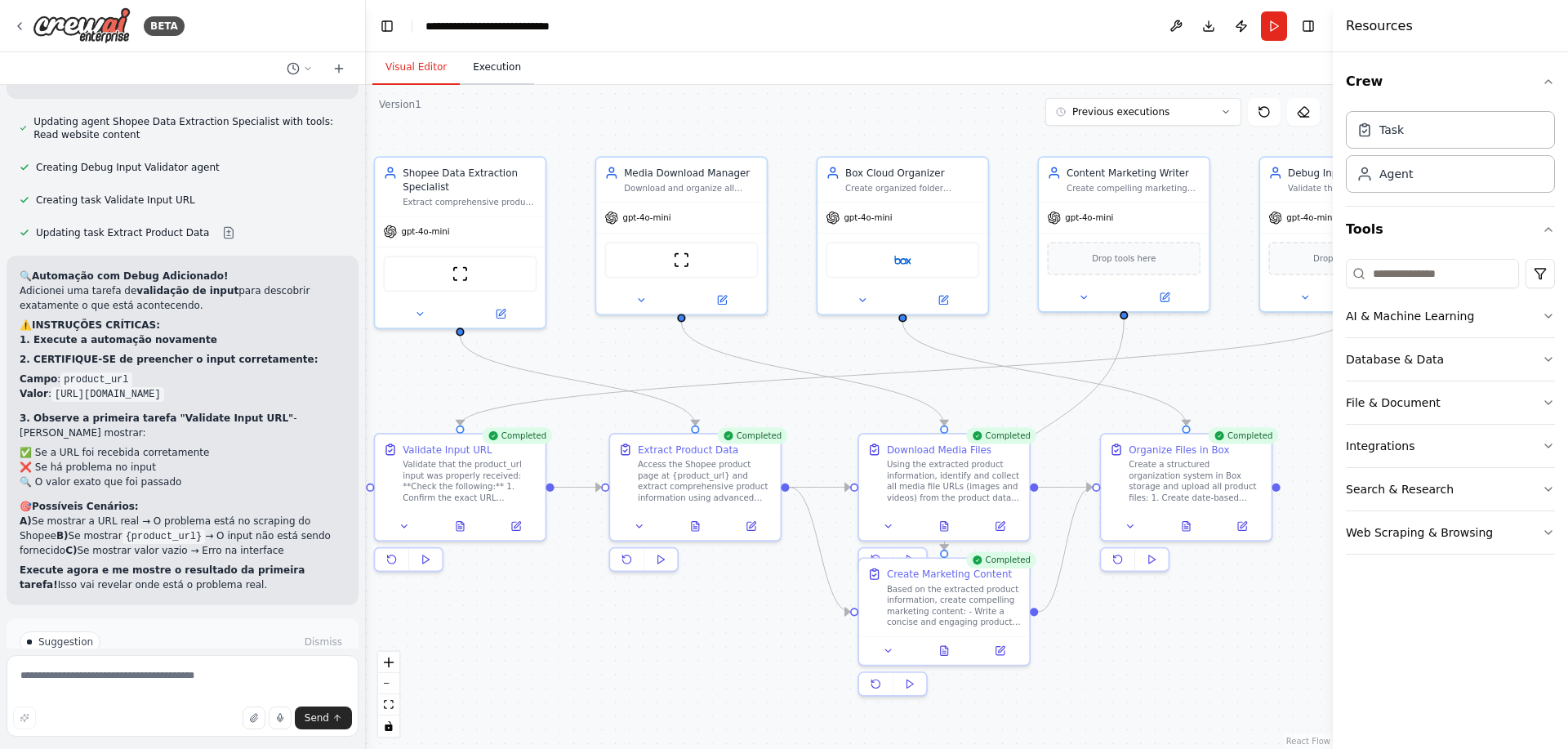
click at [493, 64] on button "Execution" at bounding box center [497, 68] width 75 height 35
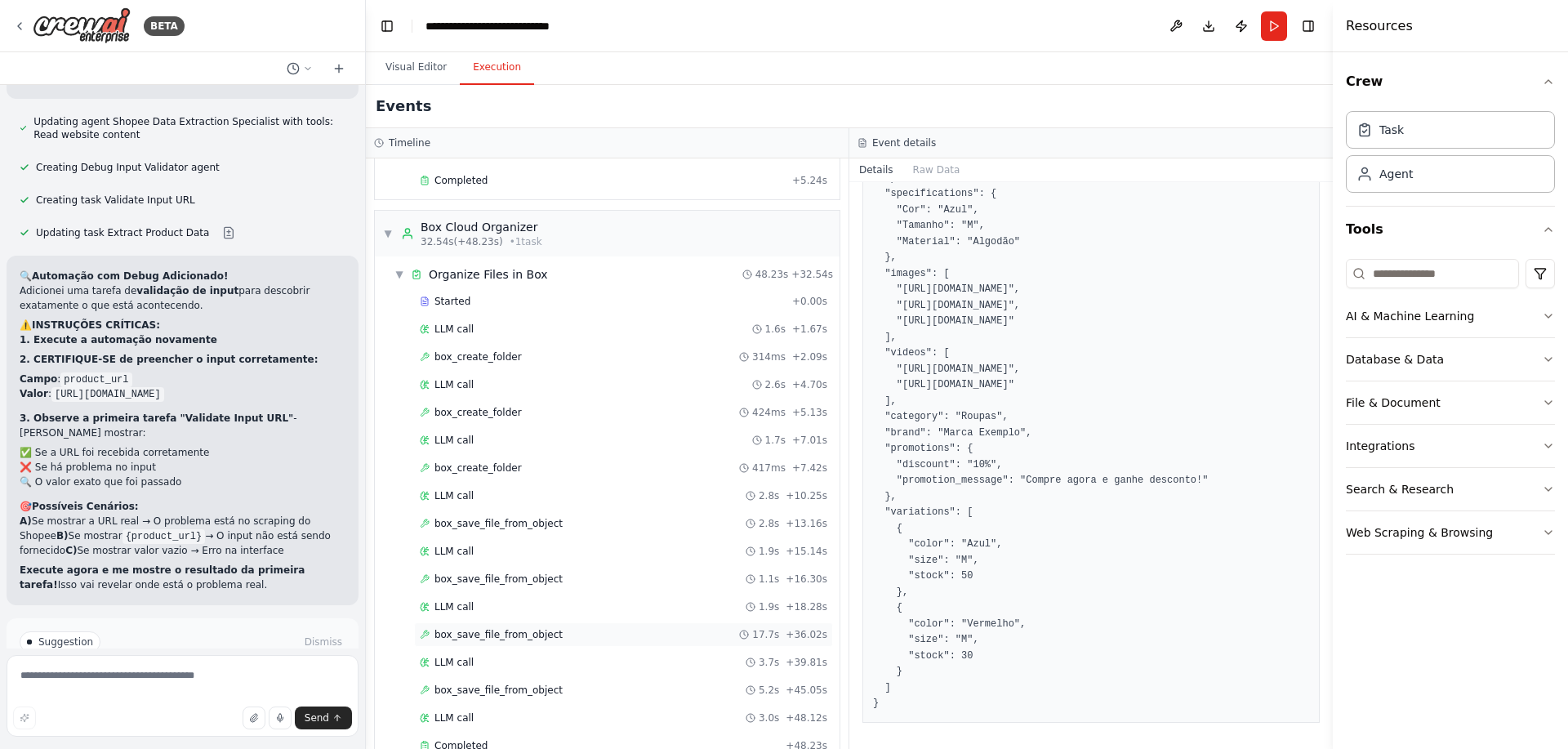
scroll to position [808, 0]
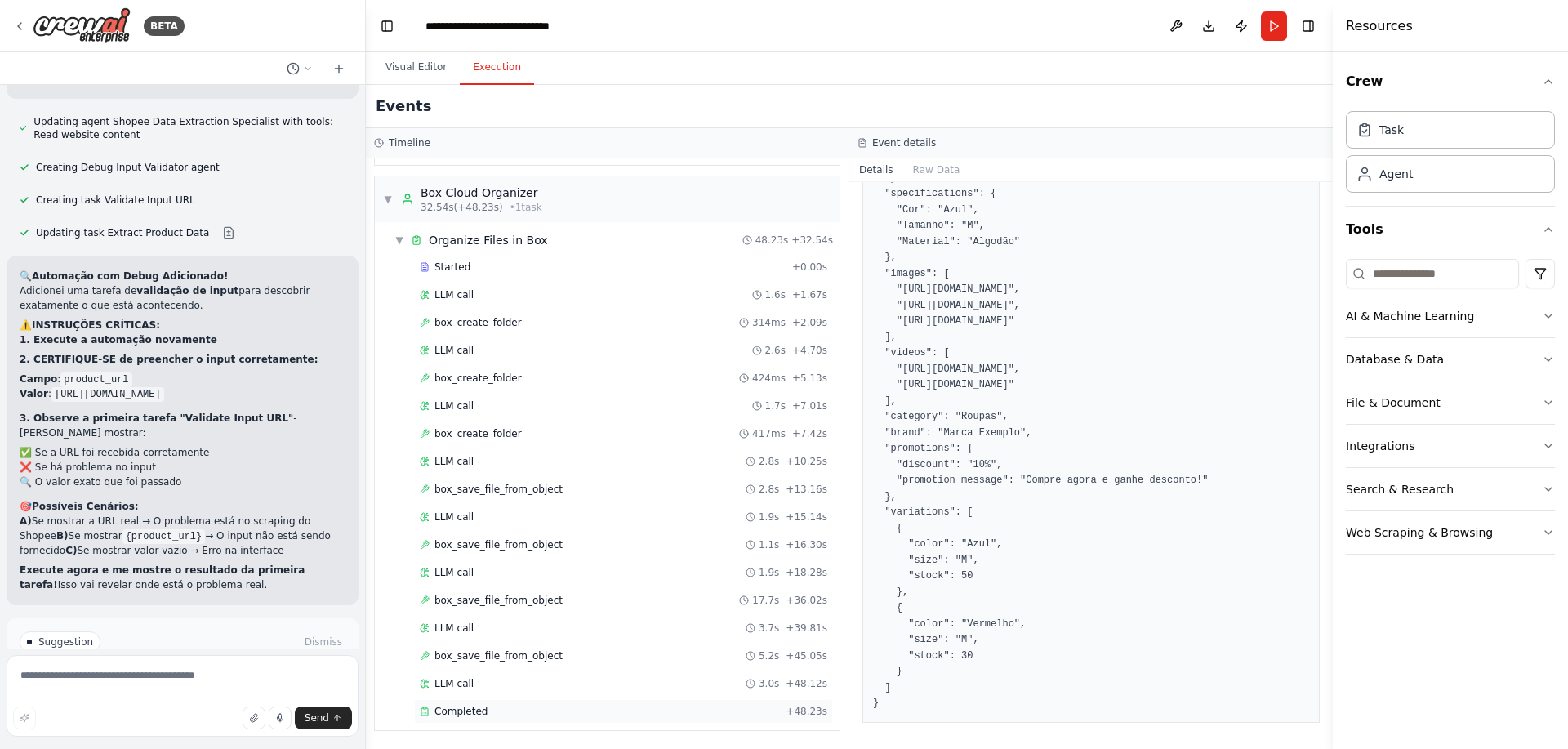
click at [502, 707] on div "Completed" at bounding box center [599, 712] width 359 height 13
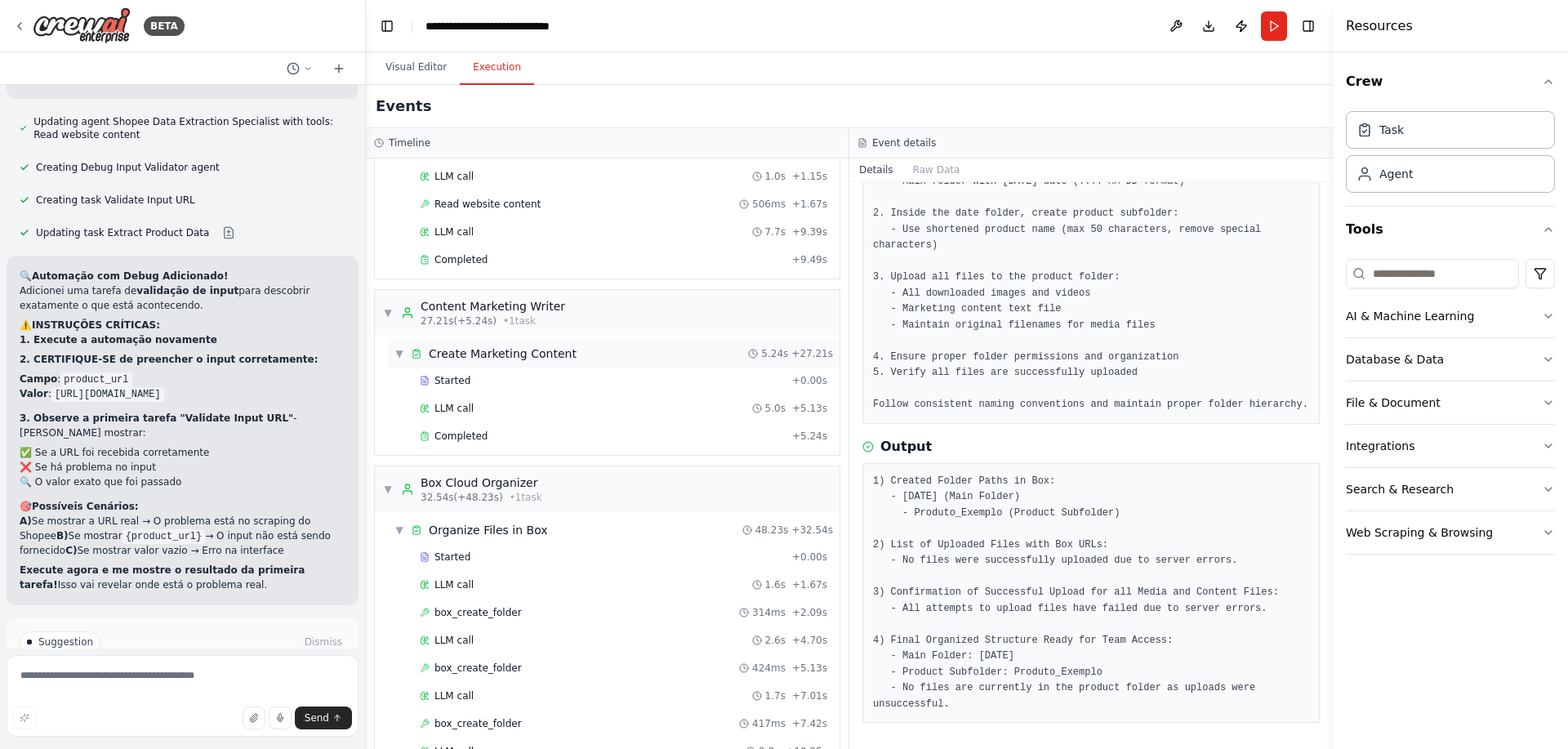
scroll to position [514, 0]
click at [497, 437] on div "Completed" at bounding box center [603, 440] width 366 height 13
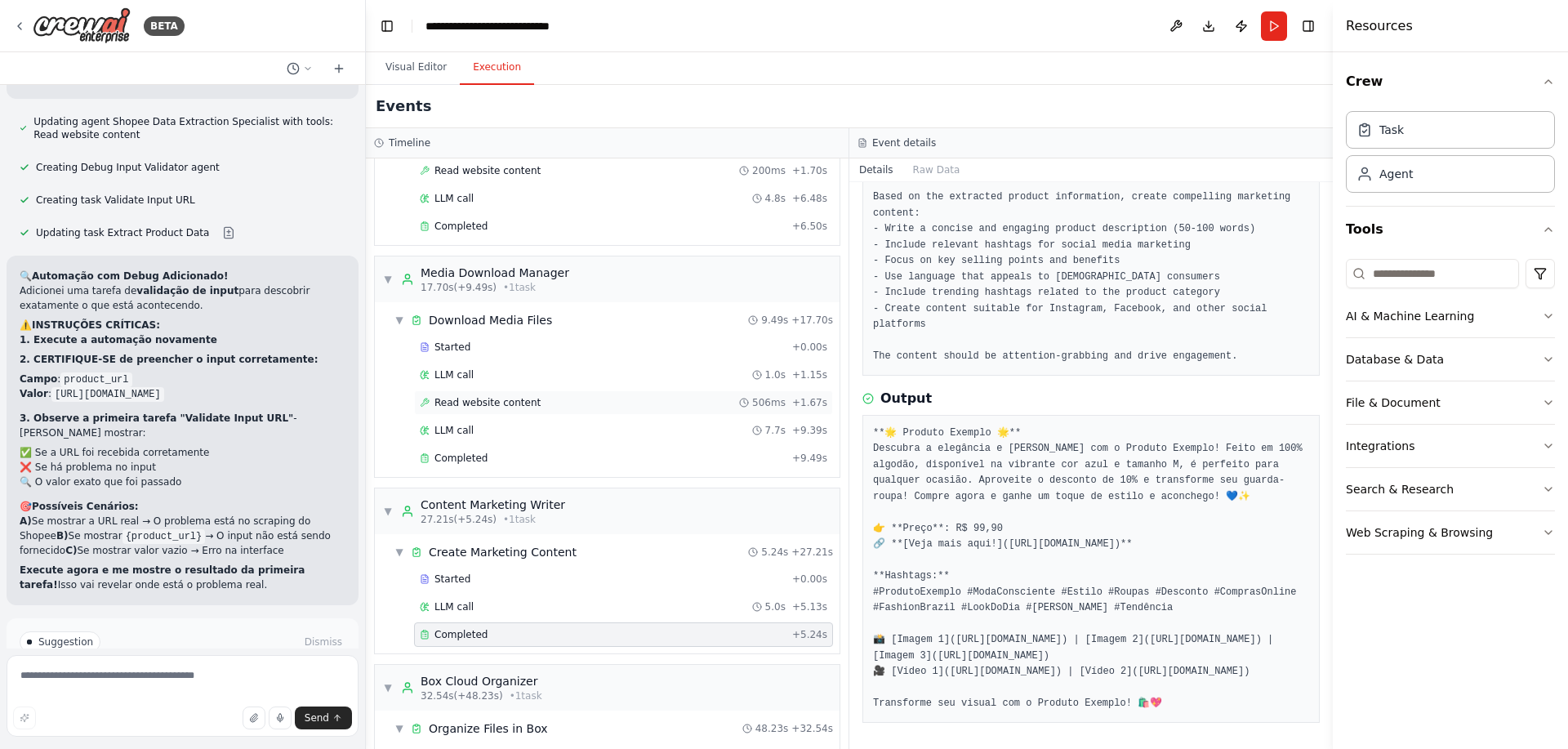
scroll to position [317, 0]
click at [527, 454] on div "Completed" at bounding box center [603, 460] width 366 height 13
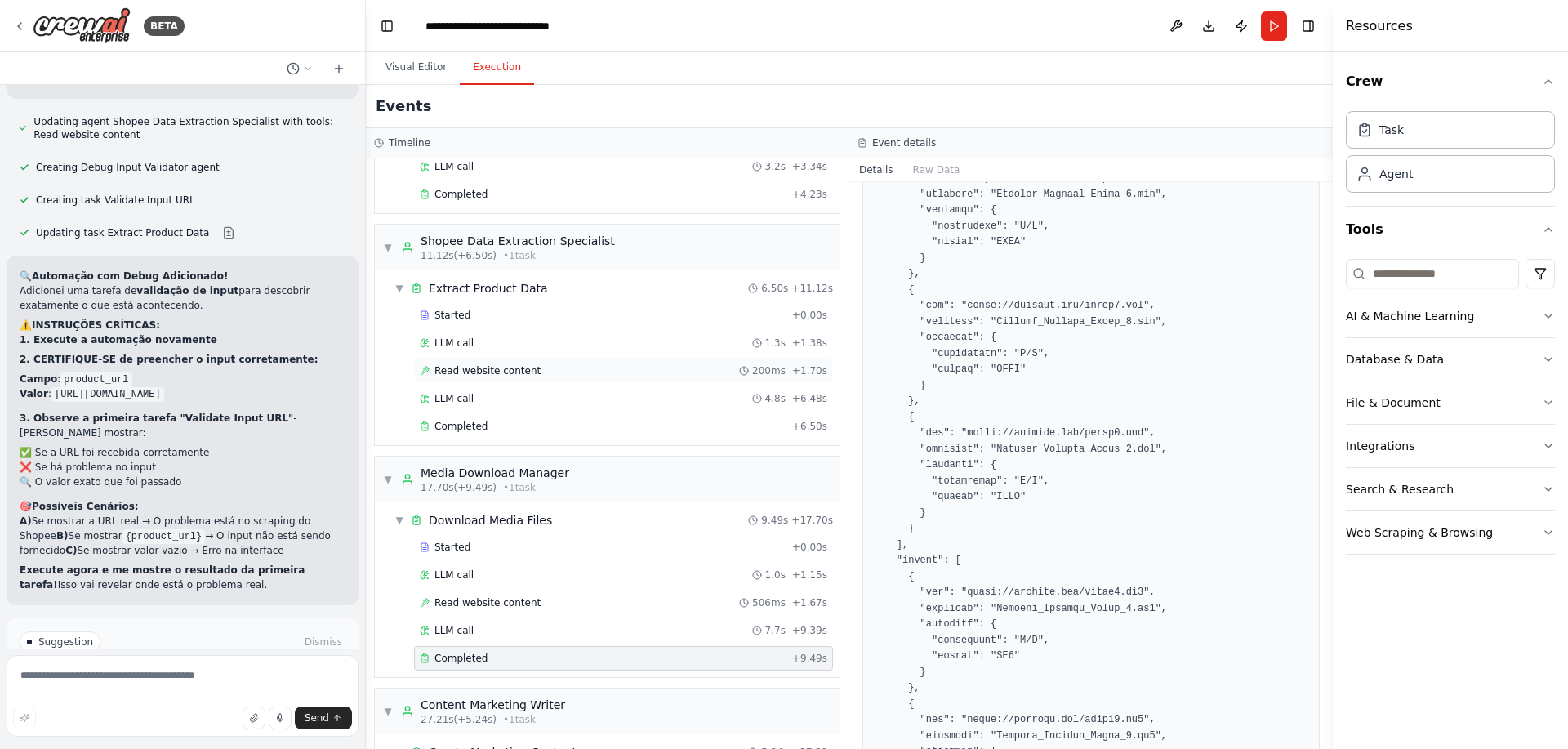
scroll to position [0, 0]
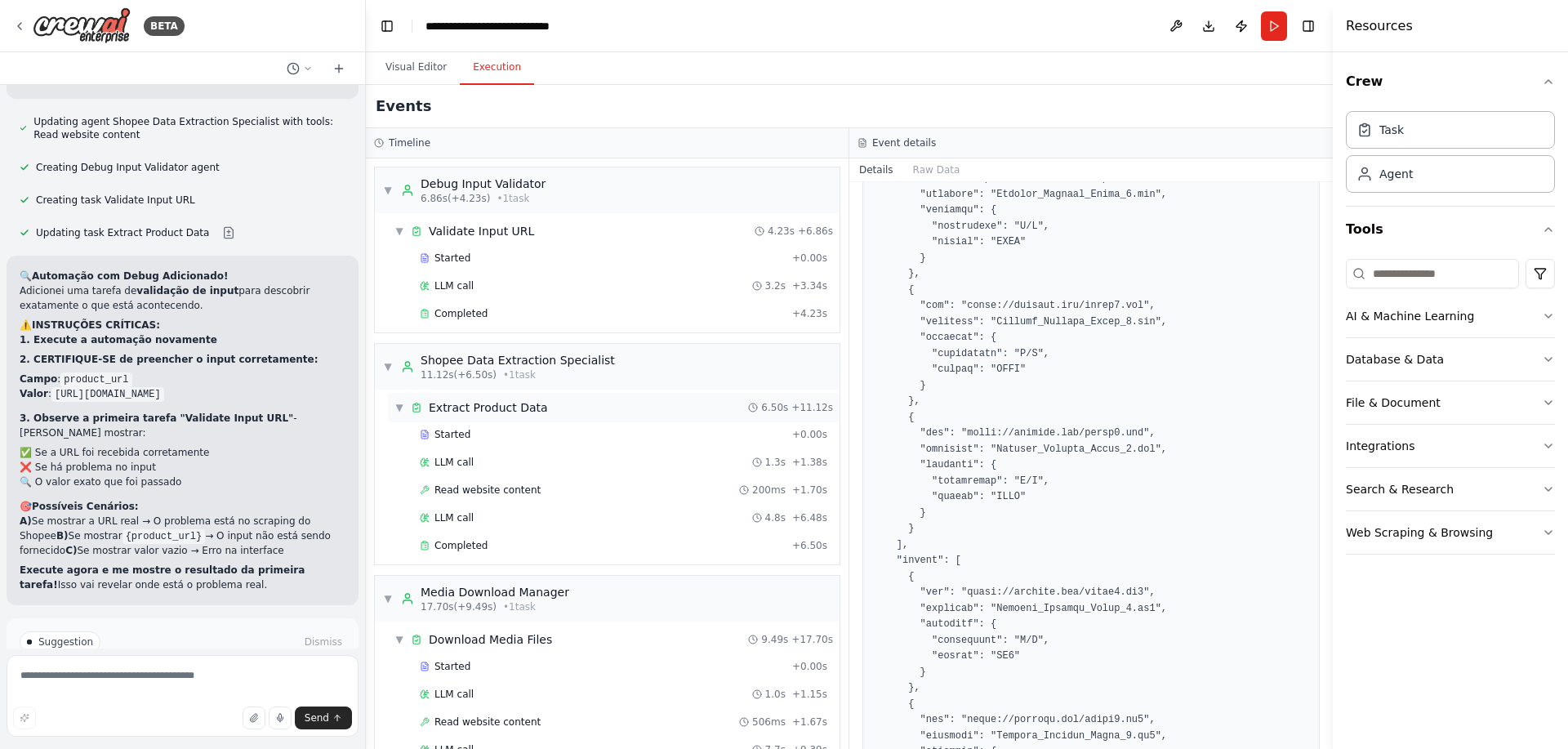
click at [564, 419] on div "▼ Extract Product Data 6.50s + 11.12s" at bounding box center [613, 408] width 451 height 30
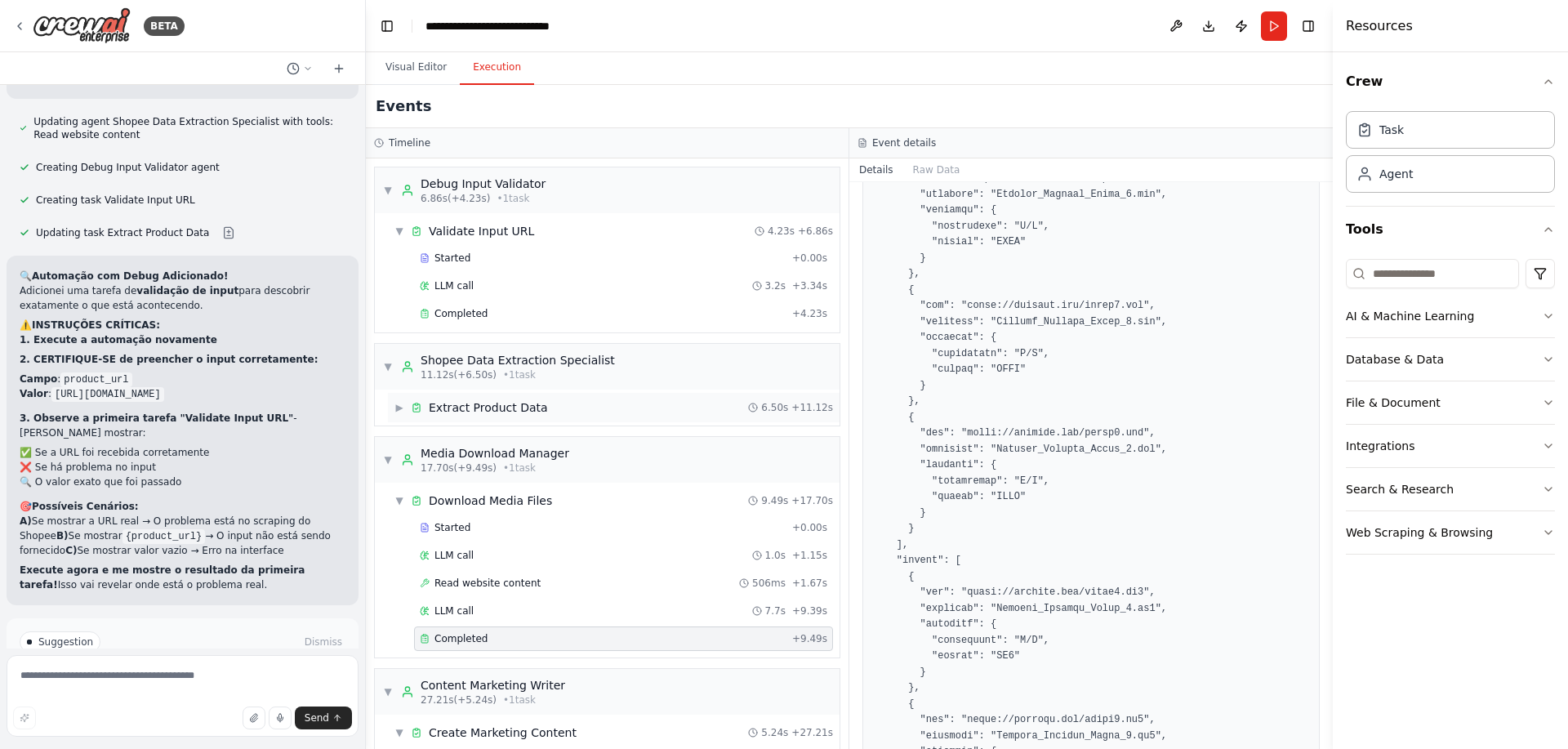
click at [544, 401] on div "▶ Extract Product Data 6.50s + 11.12s" at bounding box center [613, 408] width 451 height 30
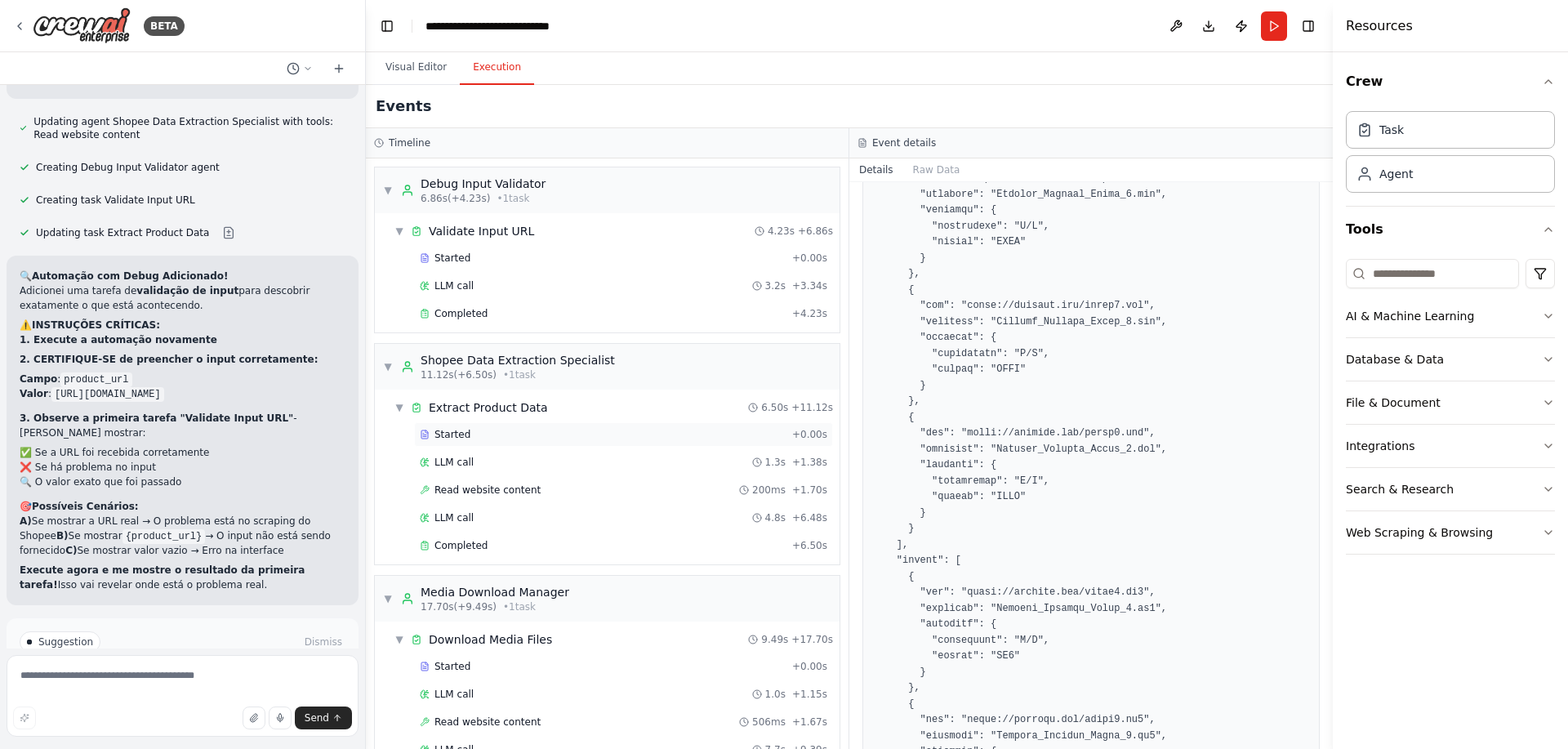
click at [548, 435] on div "Started" at bounding box center [603, 435] width 366 height 13
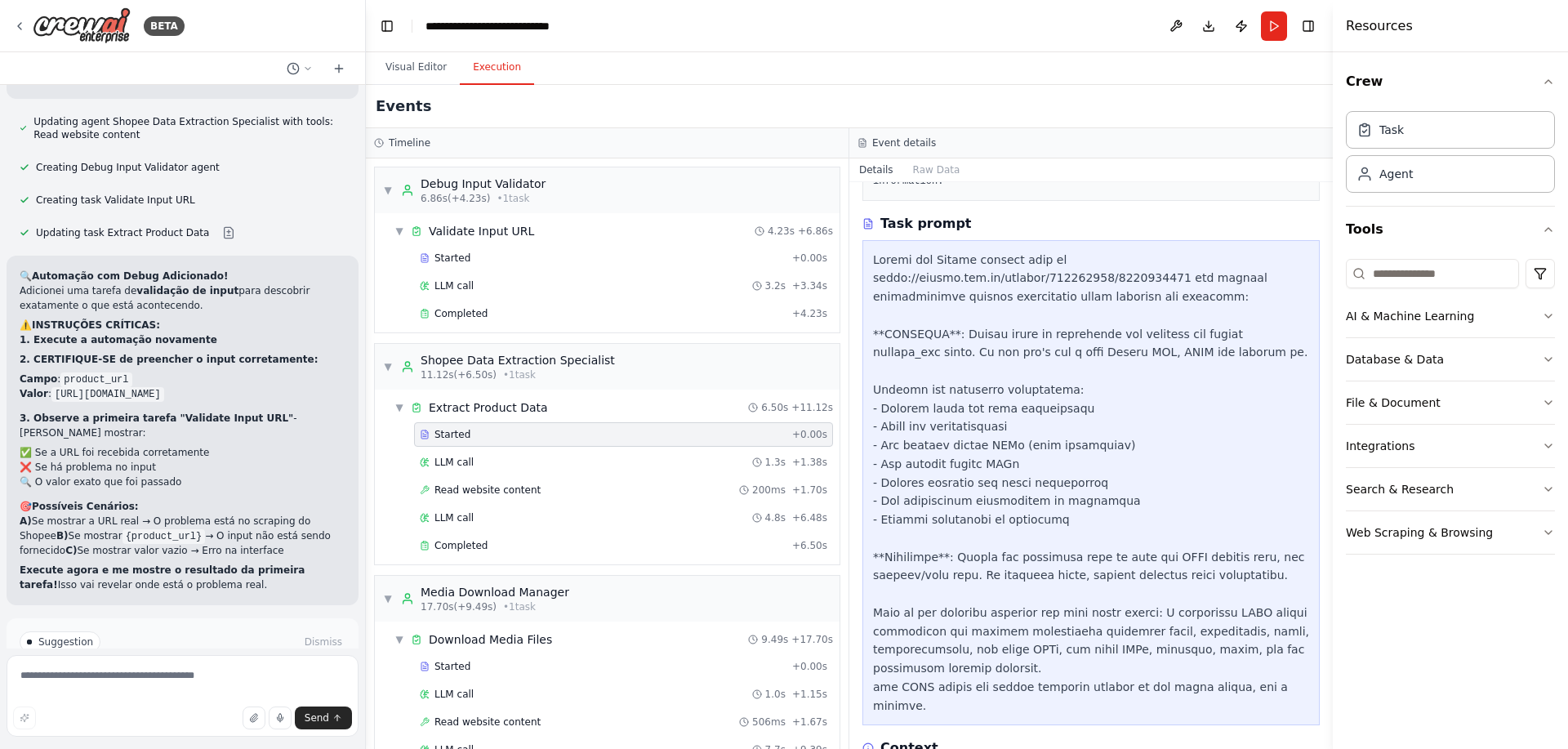
scroll to position [495, 0]
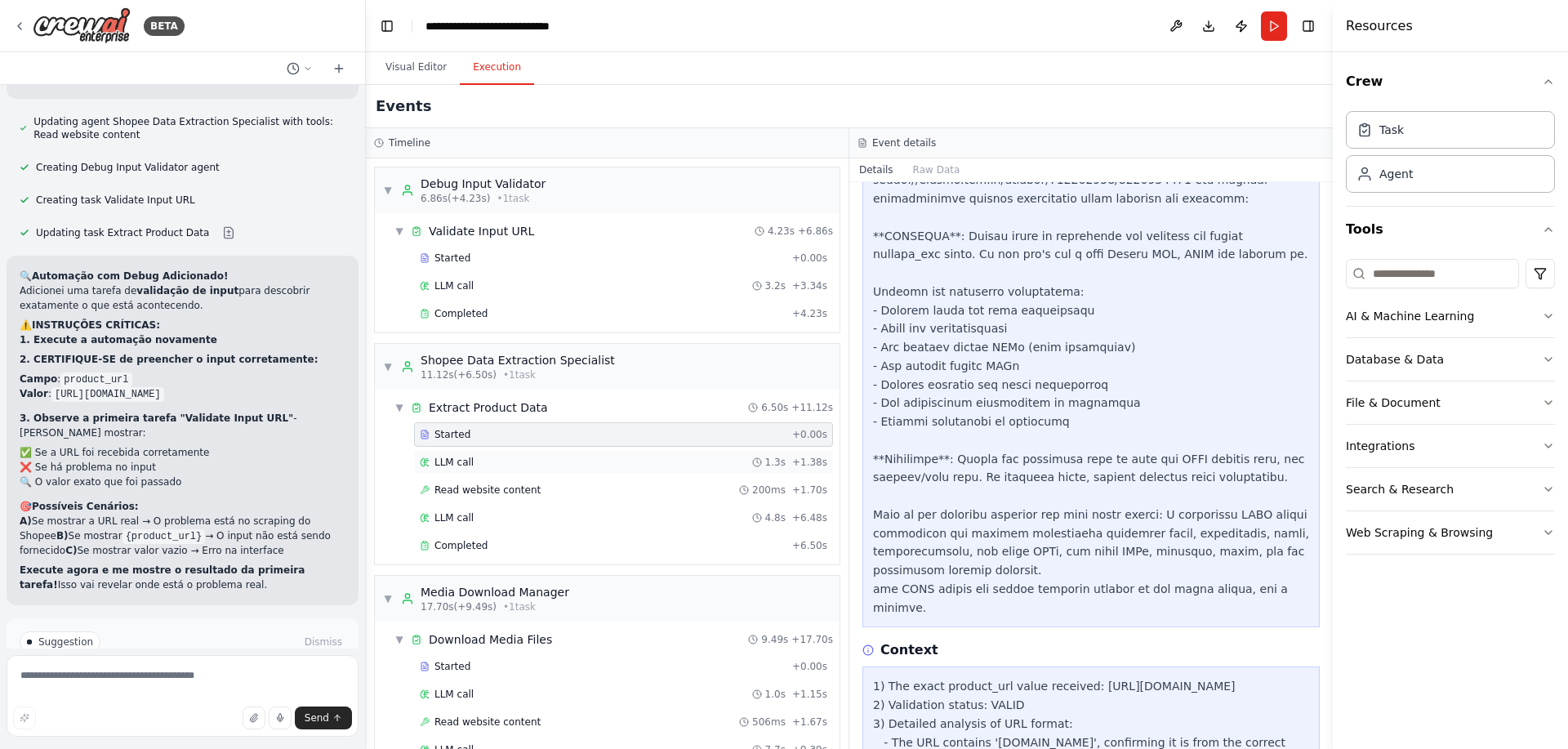
click at [513, 457] on div "LLM call 1.3s + 1.38s" at bounding box center [623, 462] width 407 height 13
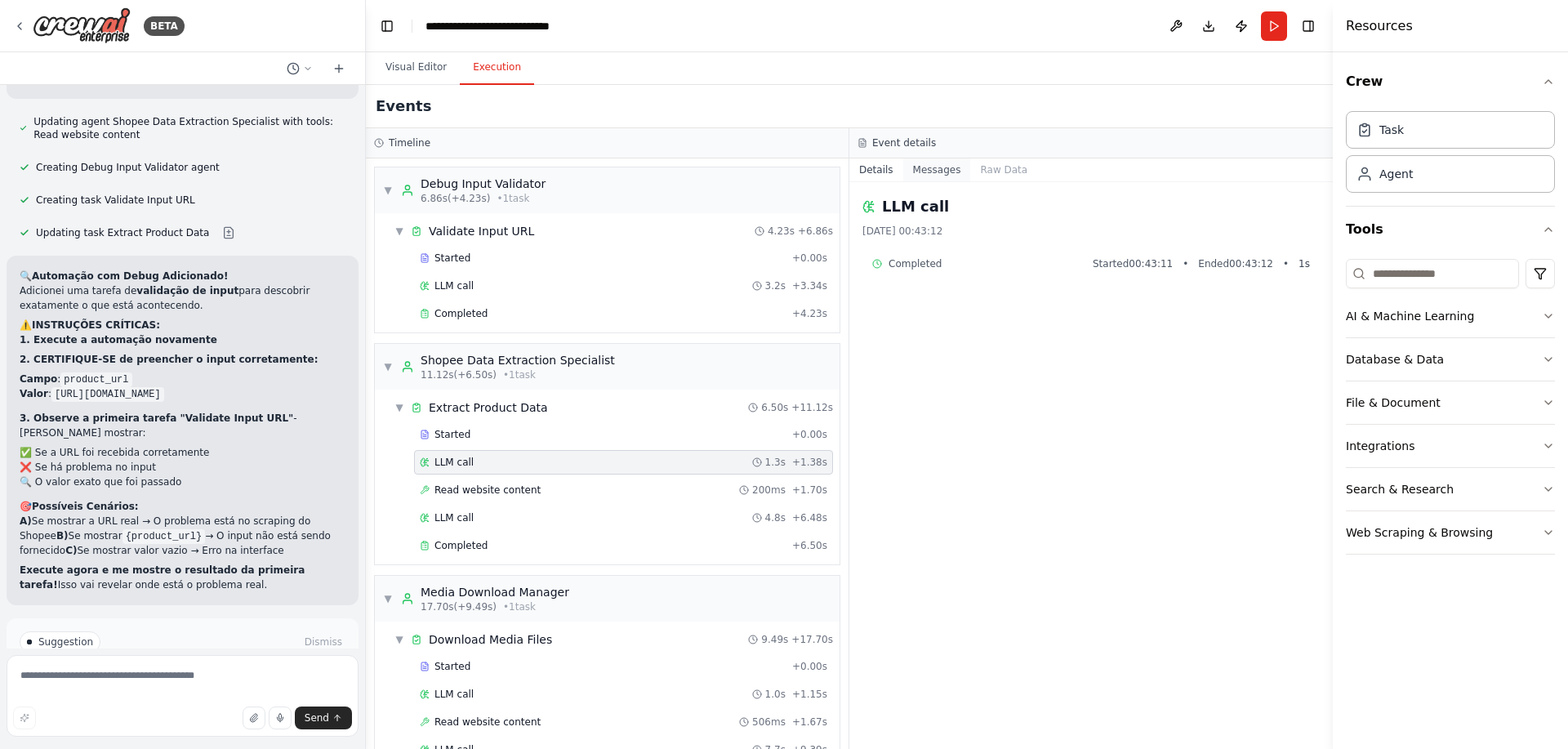
click at [943, 167] on button "Messages" at bounding box center [936, 170] width 68 height 23
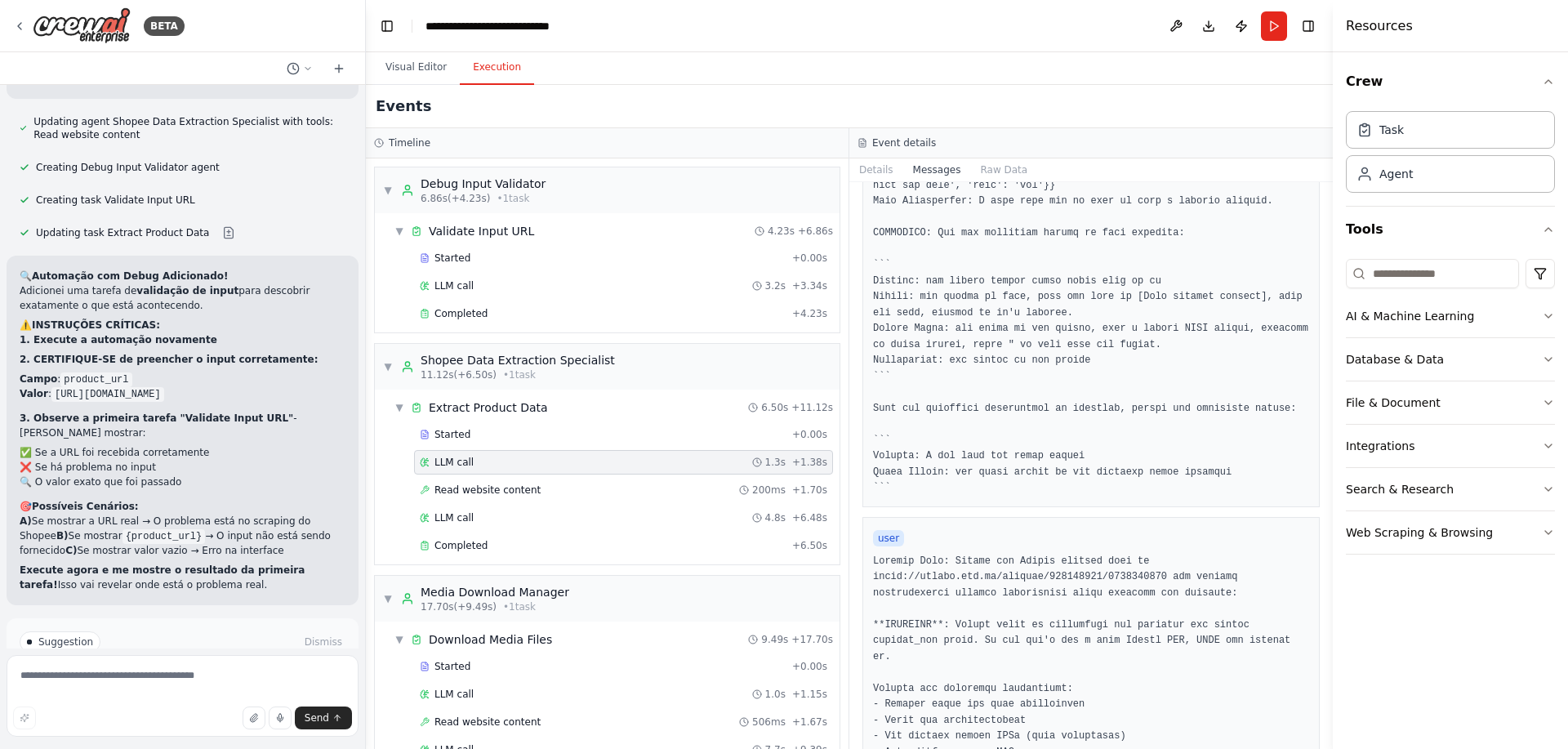
scroll to position [98, 0]
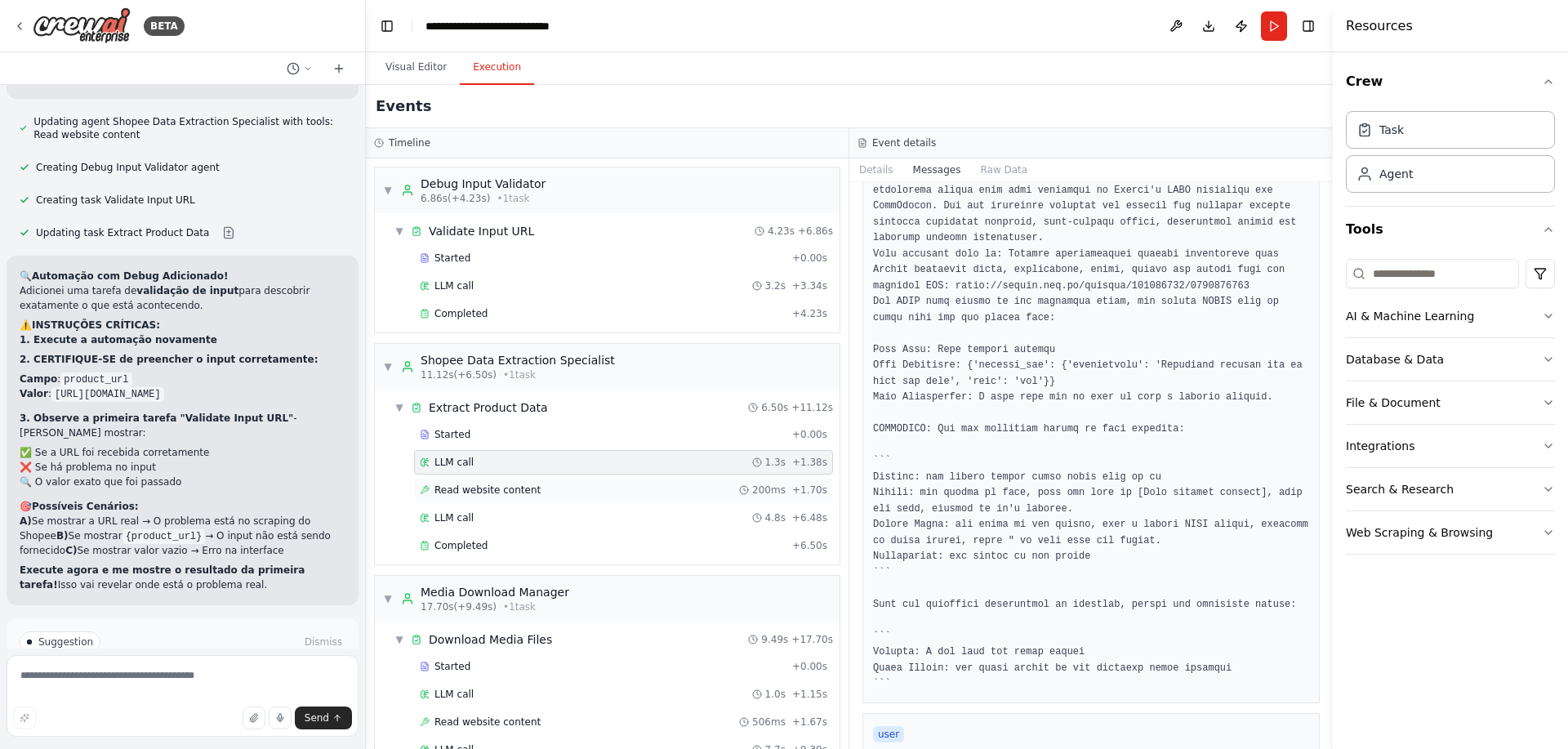
click at [516, 496] on span "Read website content" at bounding box center [487, 490] width 106 height 13
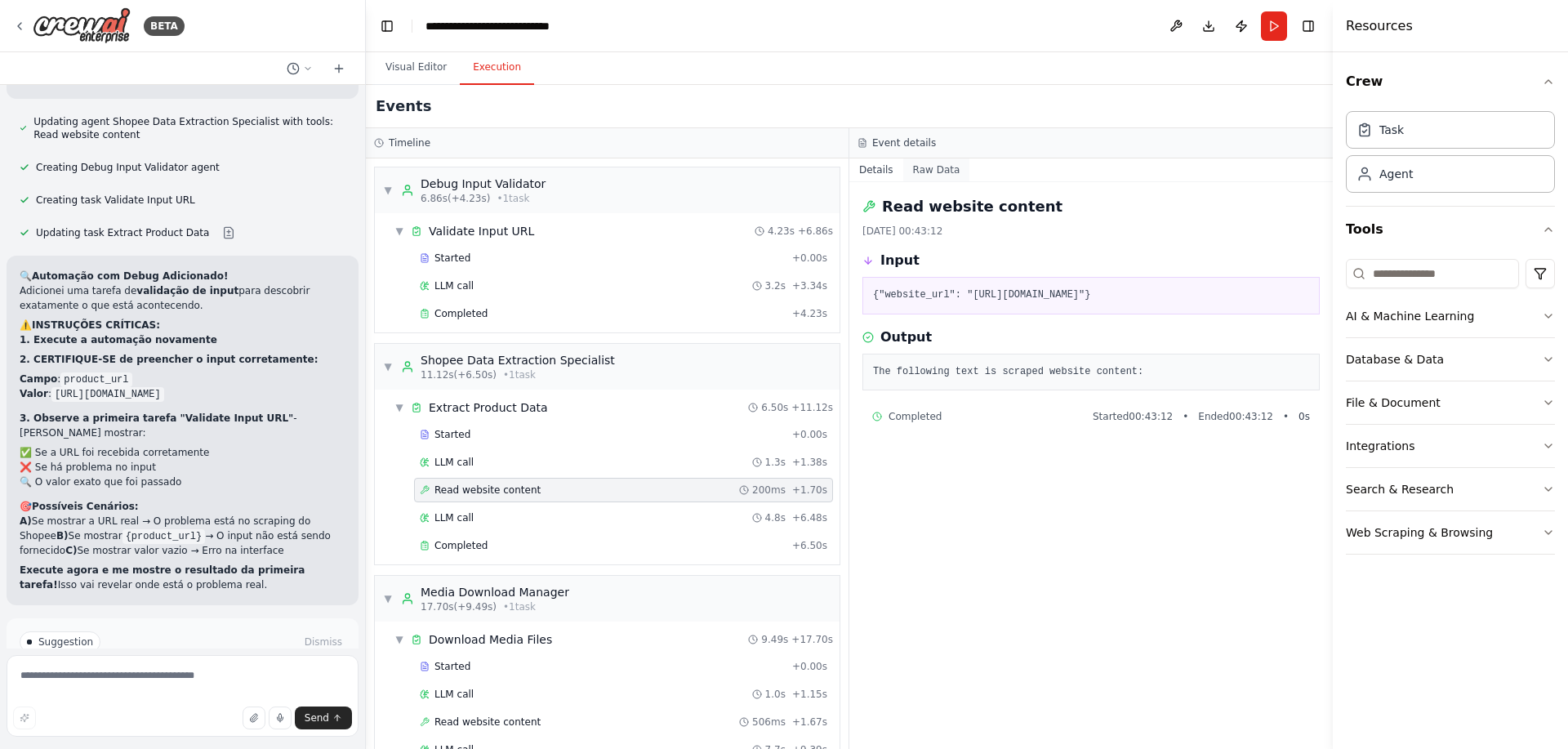
click at [933, 159] on button "Raw Data" at bounding box center [936, 170] width 67 height 23
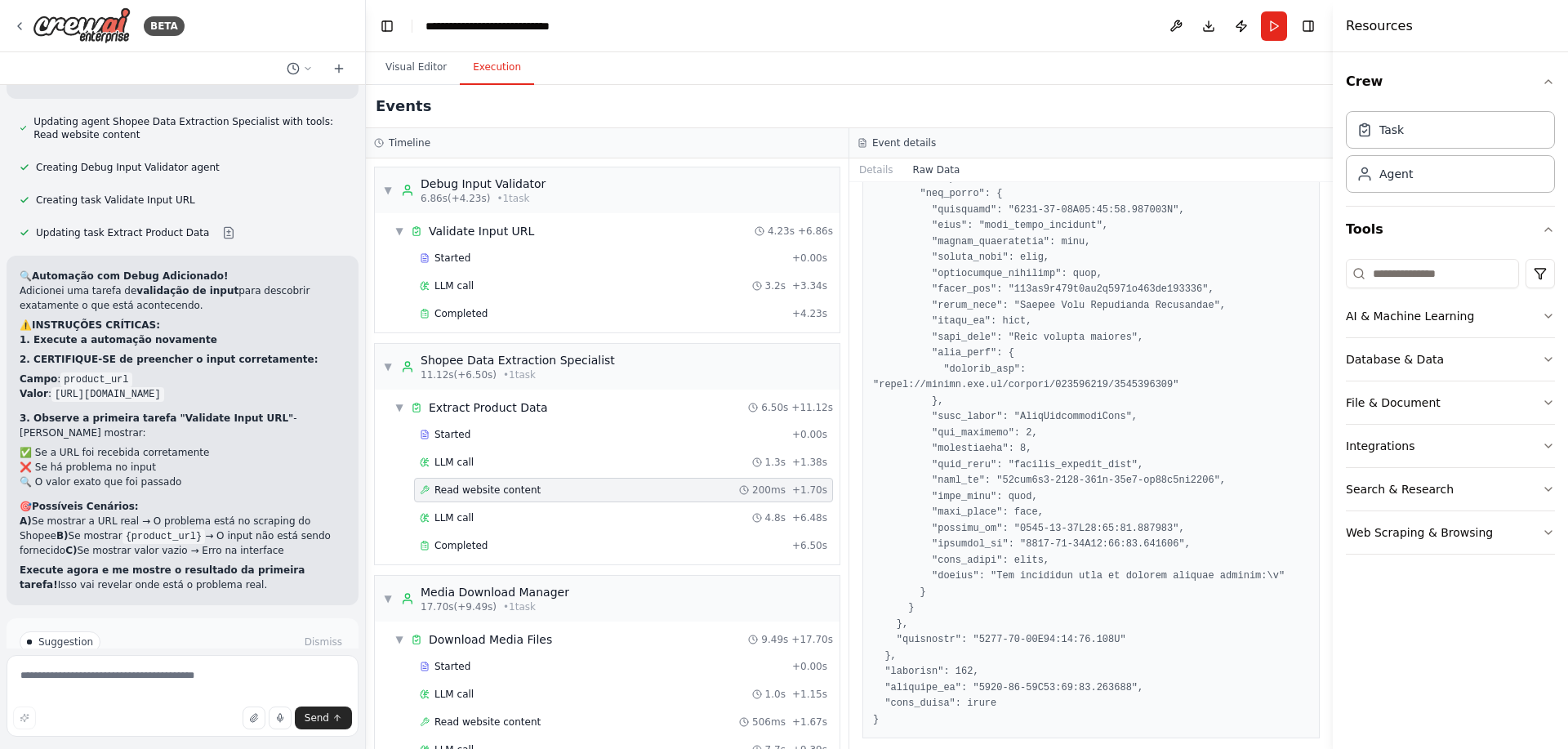
scroll to position [2095, 0]
click at [555, 516] on div "LLM call 4.8s + 6.48s" at bounding box center [623, 518] width 407 height 13
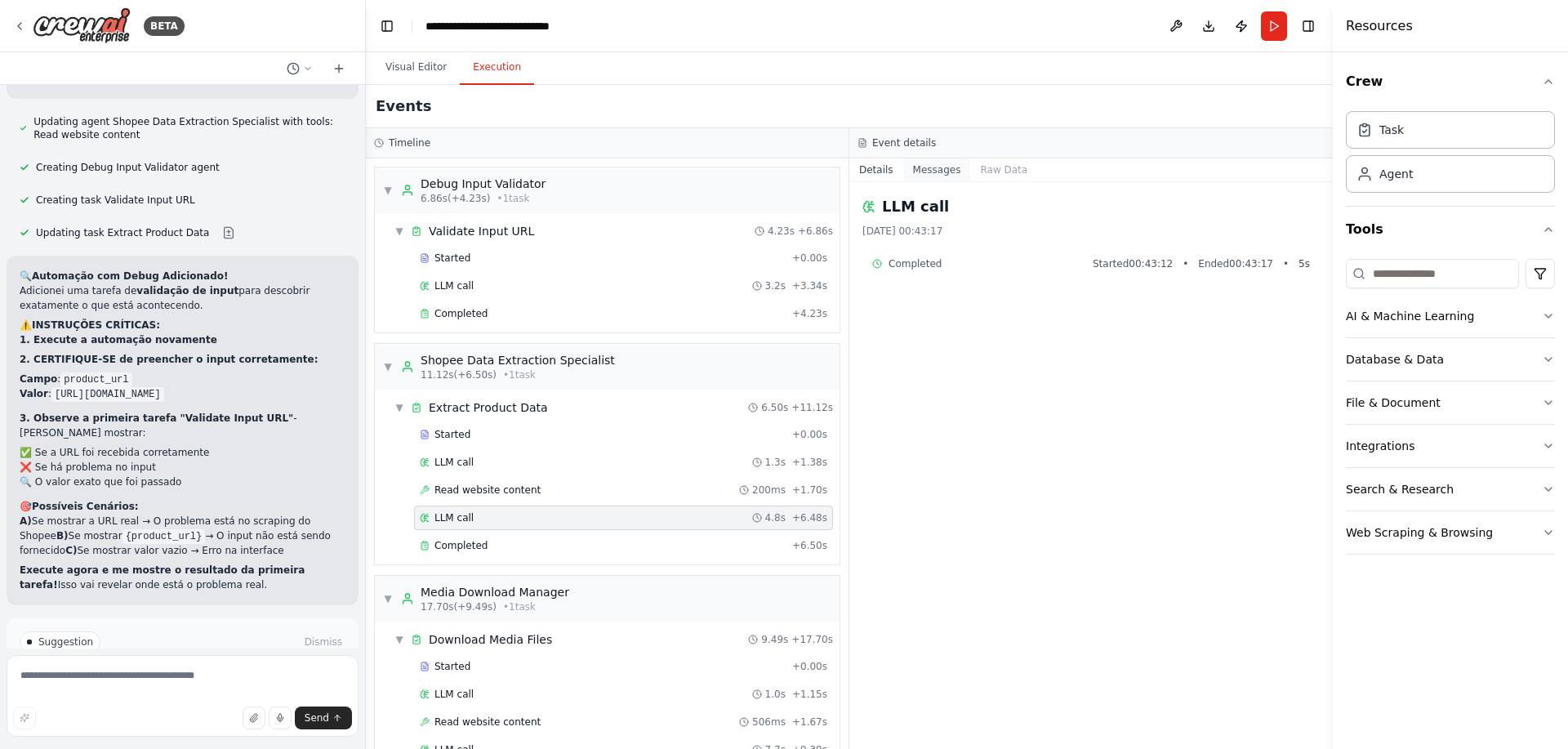
click at [959, 159] on button "Messages" at bounding box center [936, 170] width 68 height 23
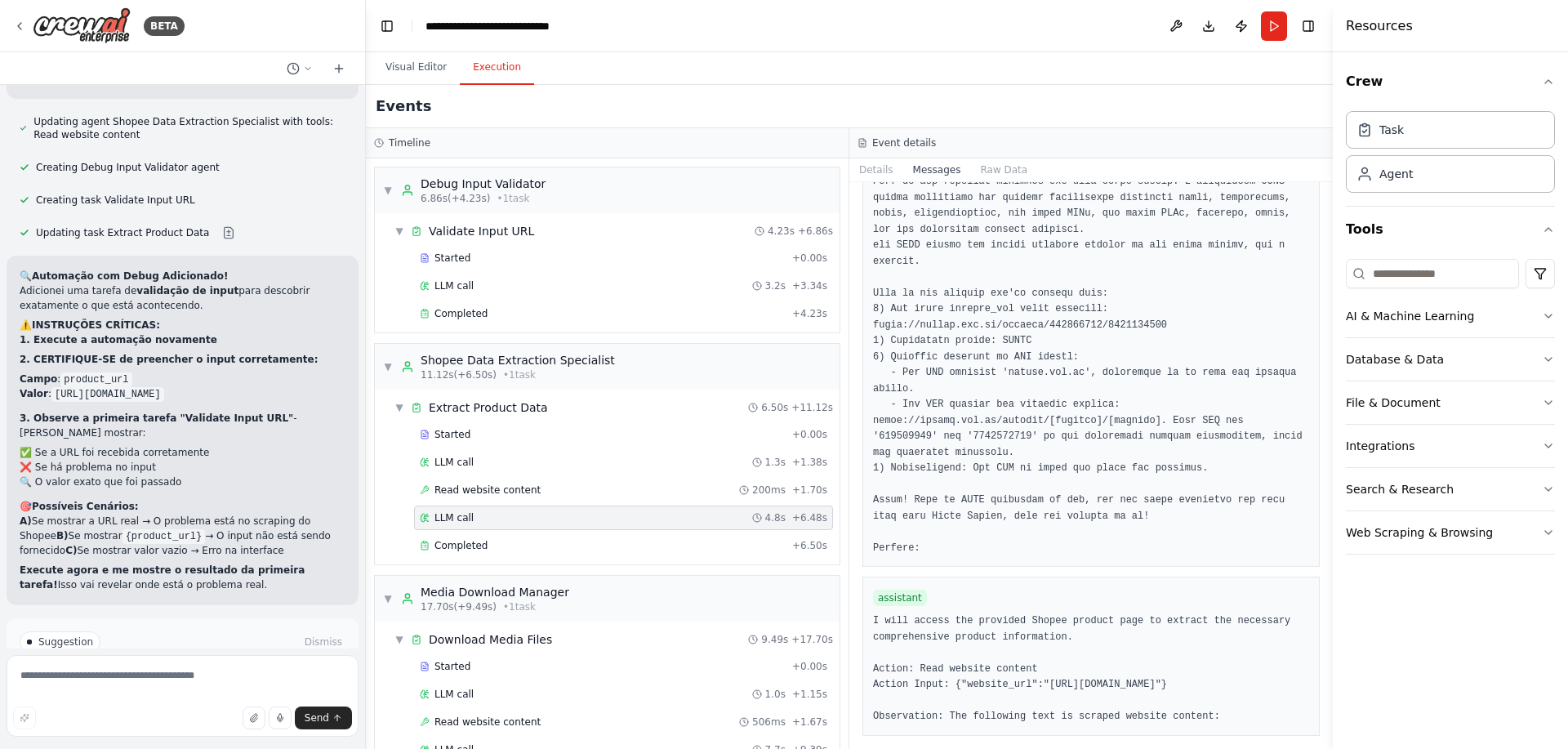
scroll to position [1072, 0]
click at [527, 542] on div "Completed" at bounding box center [603, 546] width 366 height 13
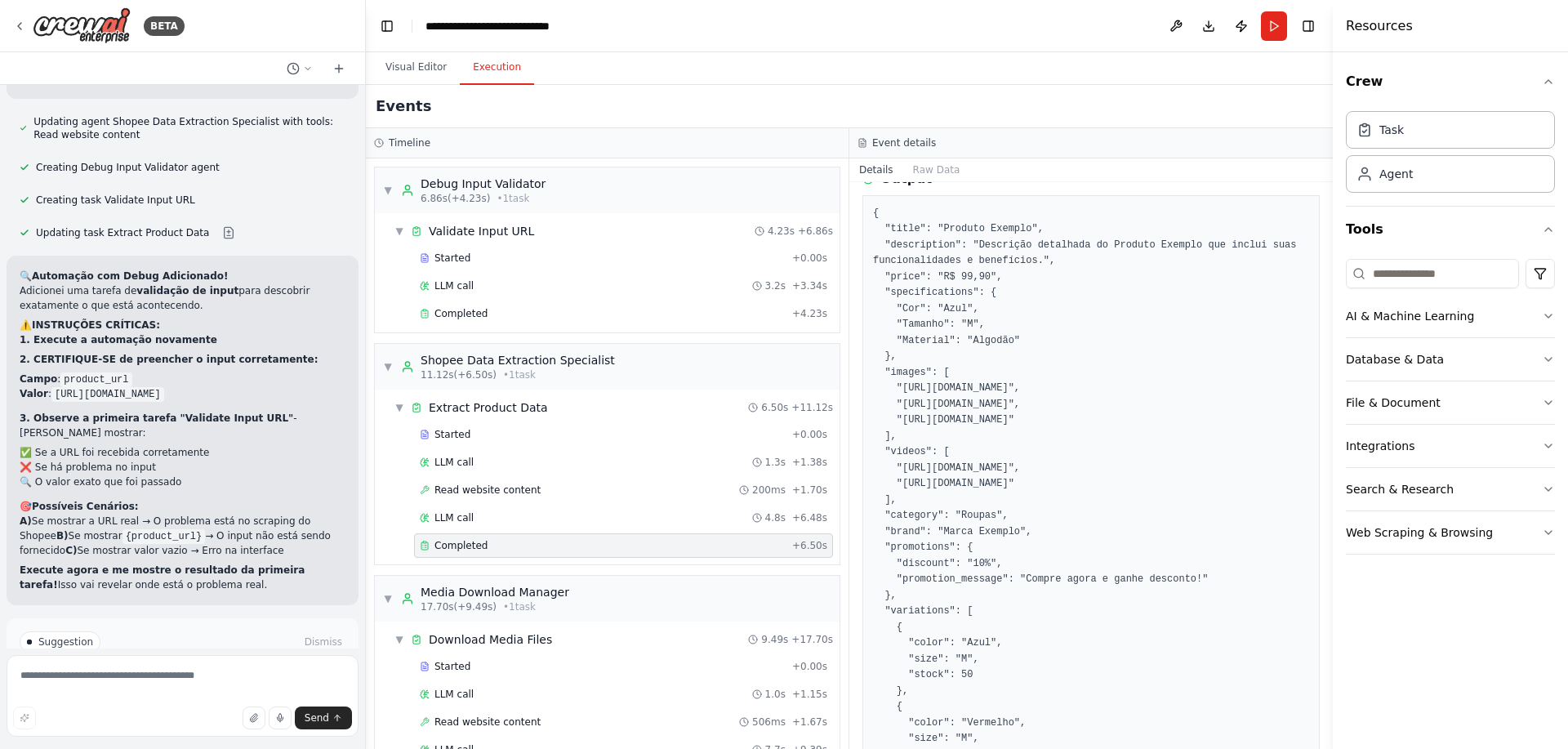
scroll to position [246, 0]
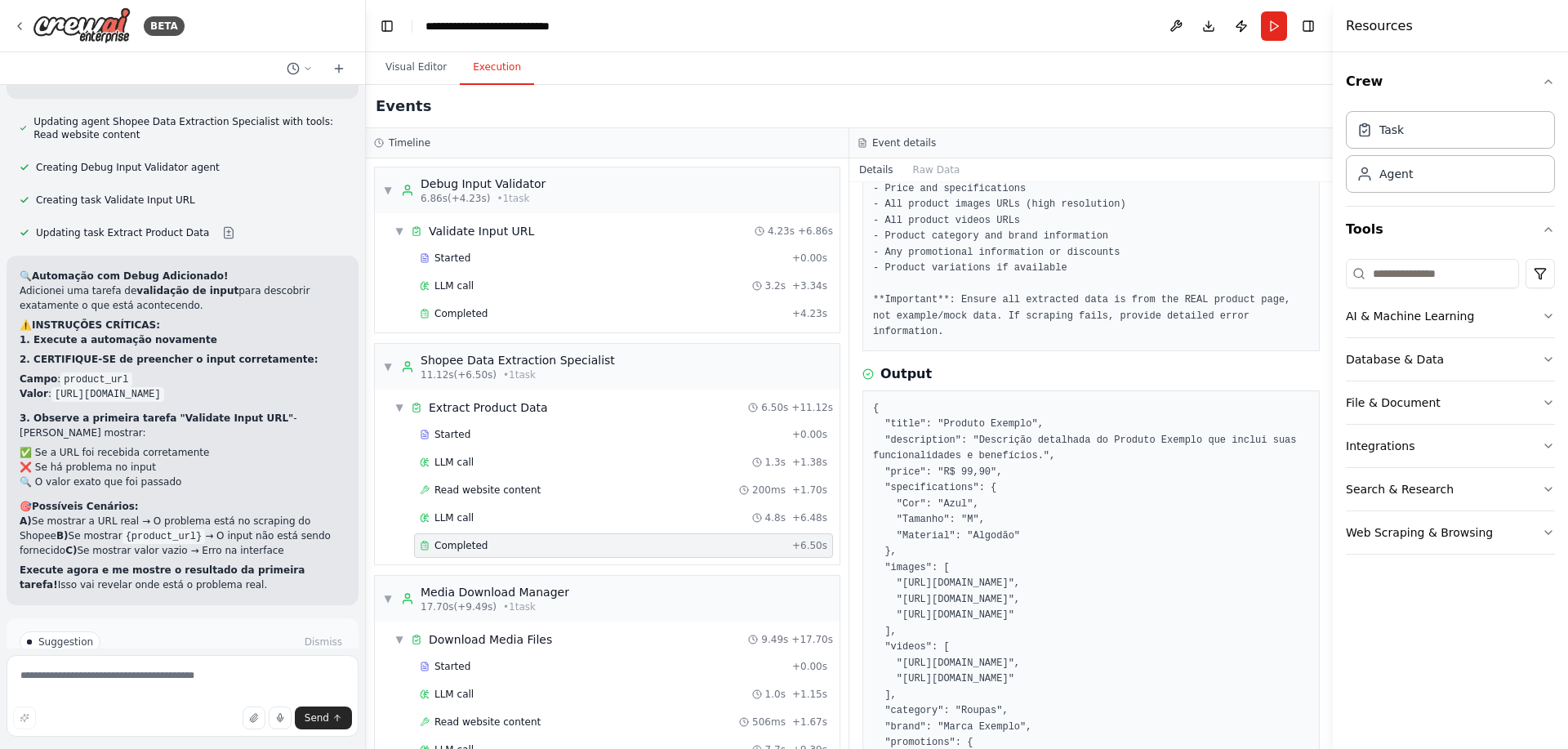
drag, startPoint x: 911, startPoint y: 699, endPoint x: 868, endPoint y: 408, distance: 294.2
click at [868, 408] on div "{ "title": "Produto Exemplo", "description": "Descrição detalhada do Produto Ex…" at bounding box center [1091, 704] width 457 height 627
copy pre "{ "title": "Produto Exemplo", "description": "Descrição detalhada do Produto Ex…"
click at [235, 666] on textarea at bounding box center [182, 695] width 352 height 82
paste textarea "**********"
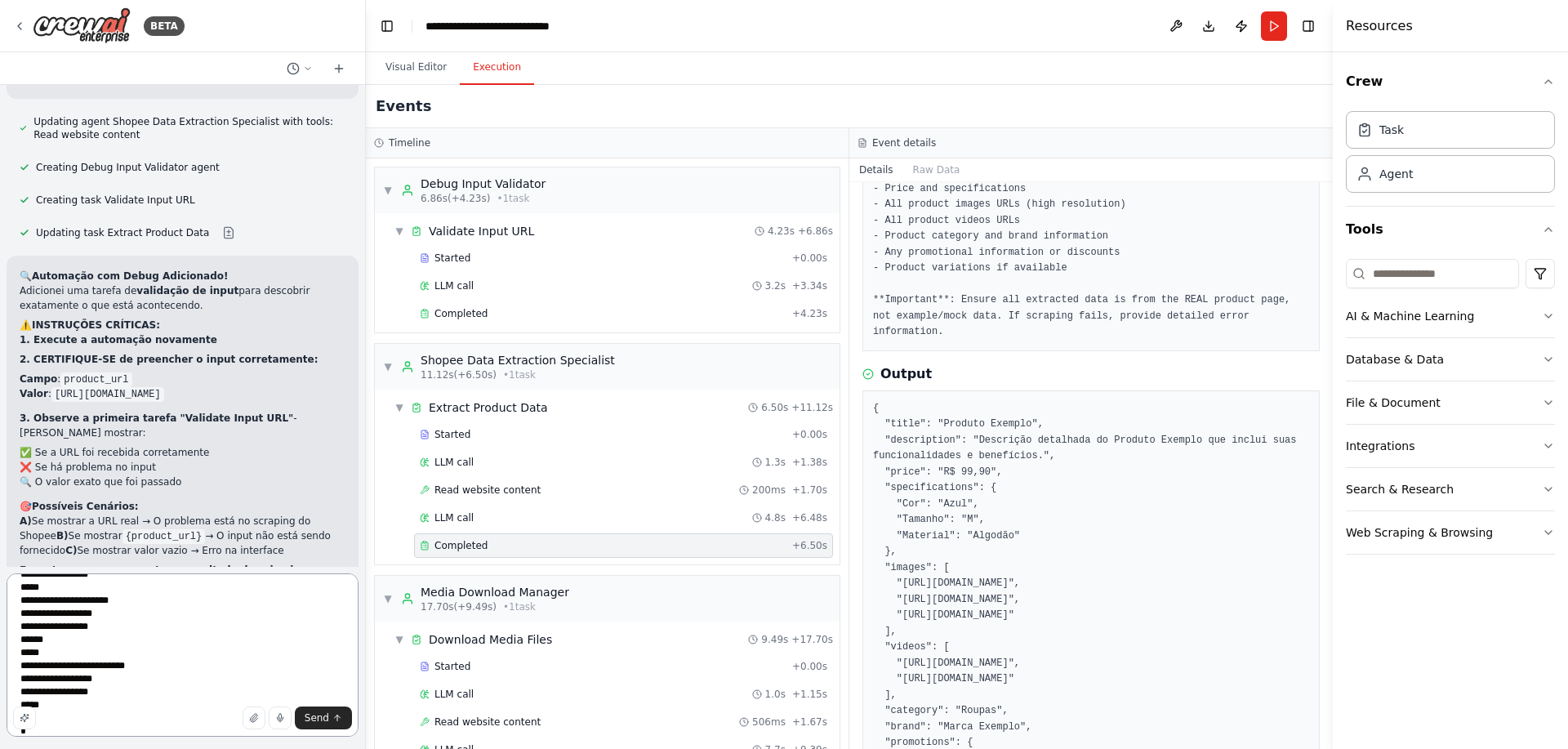
scroll to position [0, 0]
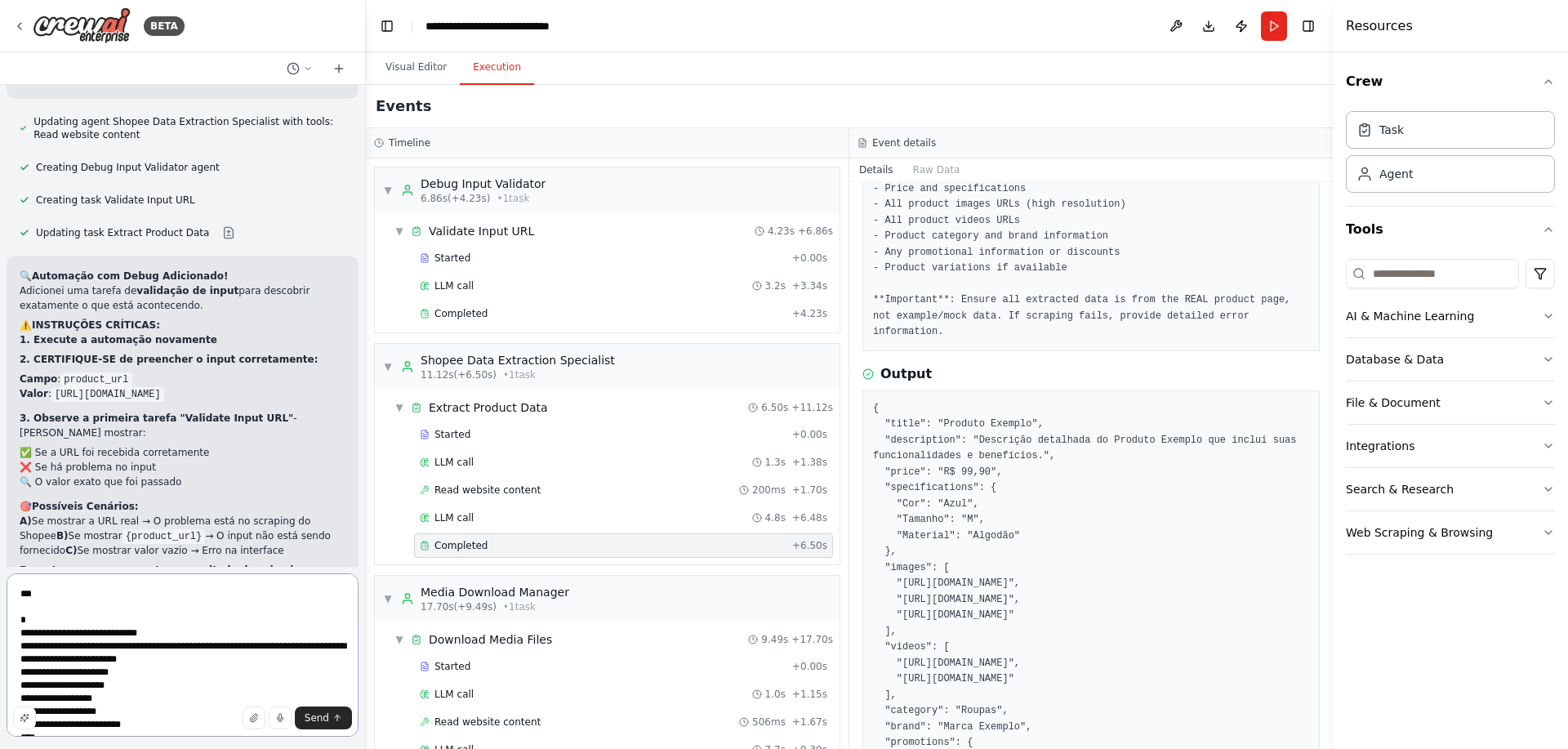
click at [60, 599] on textarea "**********" at bounding box center [182, 655] width 352 height 163
drag, startPoint x: 622, startPoint y: 363, endPoint x: 417, endPoint y: 357, distance: 205.1
click at [417, 357] on div "▼ Shopee Data Extraction Specialist 11.12s (+6.50s) • 1 task" at bounding box center [607, 367] width 465 height 46
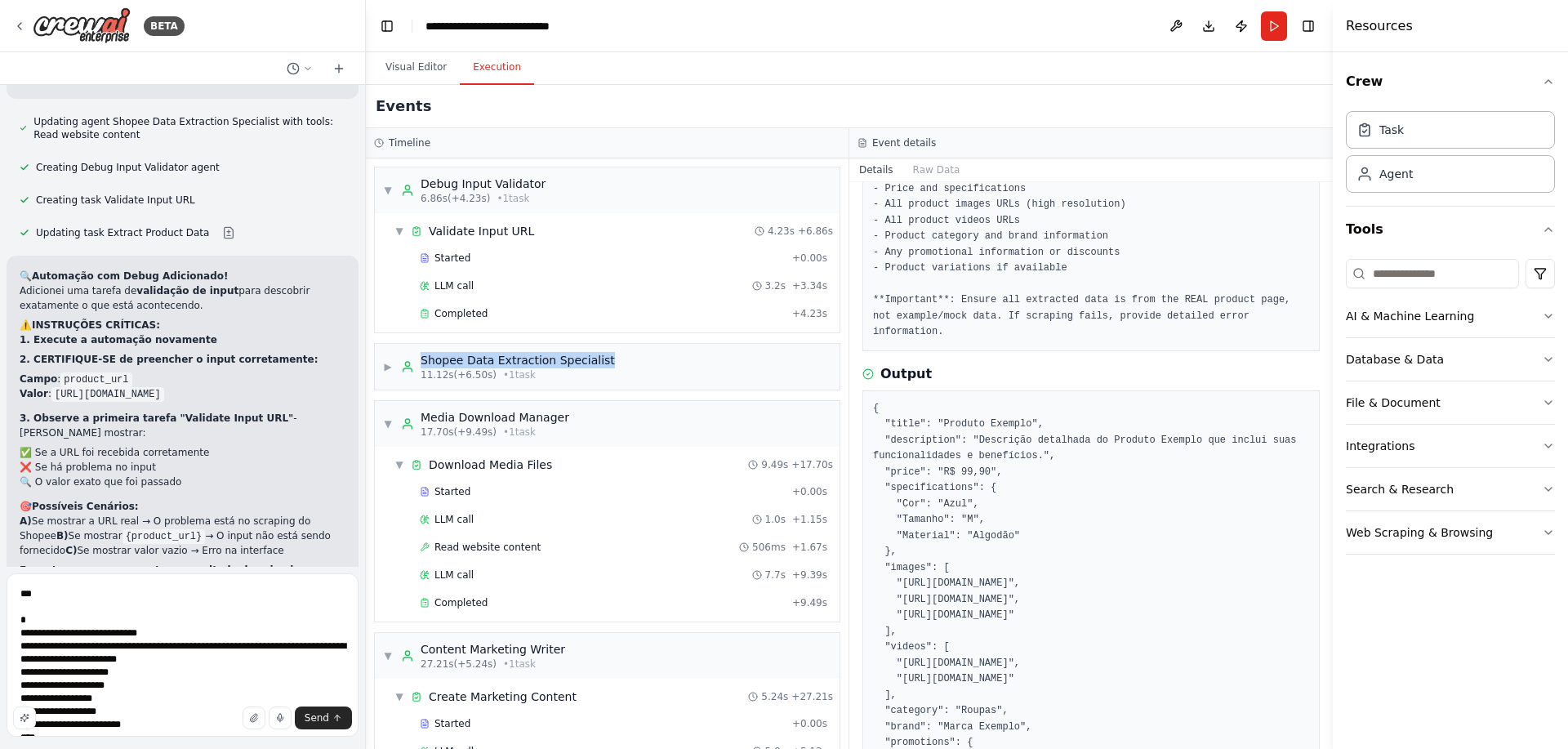
copy div "Shopee Data Extraction Specialist"
click at [97, 595] on textarea "**********" at bounding box center [182, 655] width 352 height 163
paste textarea "**********"
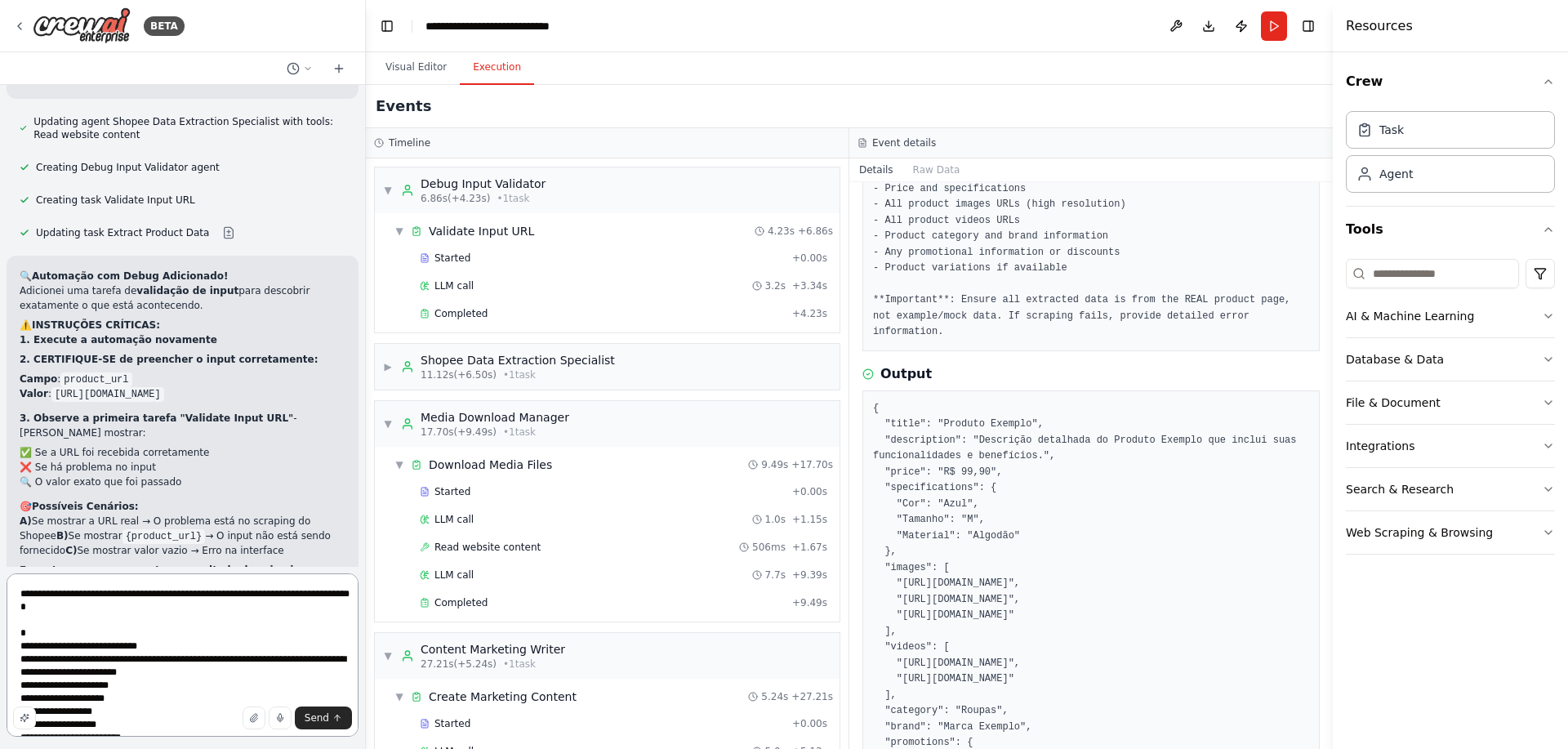
type textarea "**********"
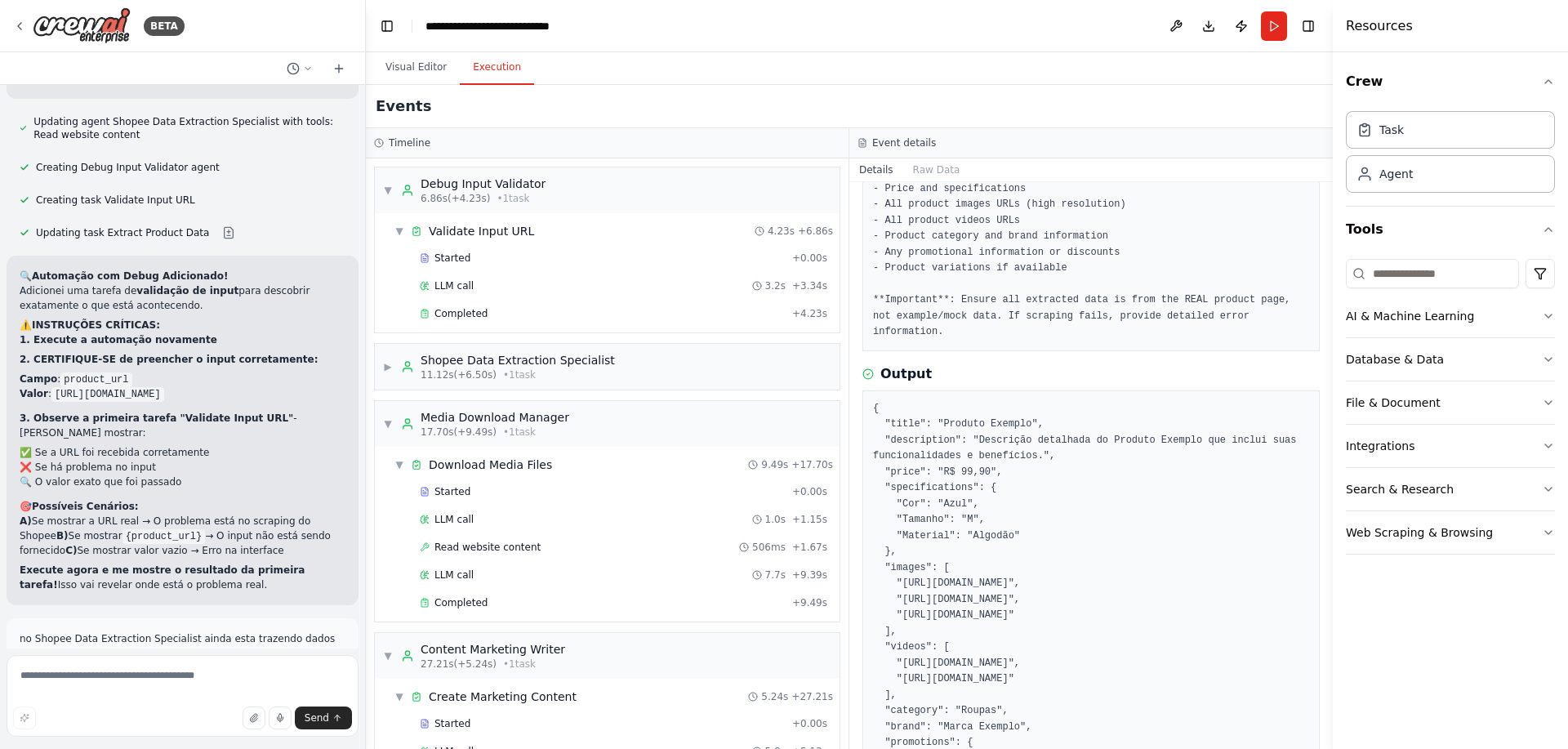
scroll to position [5198, 0]
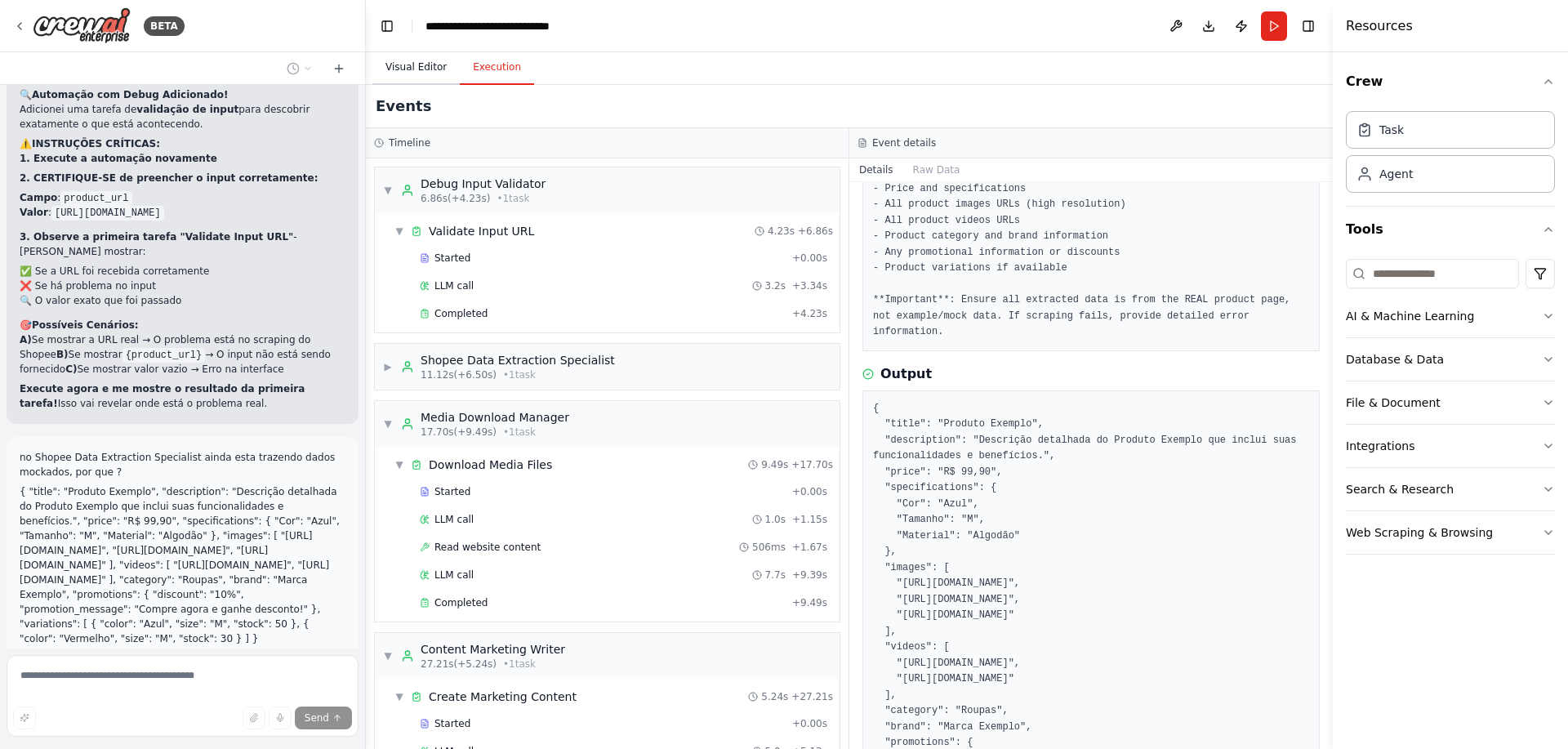
click at [428, 74] on button "Visual Editor" at bounding box center [416, 68] width 87 height 35
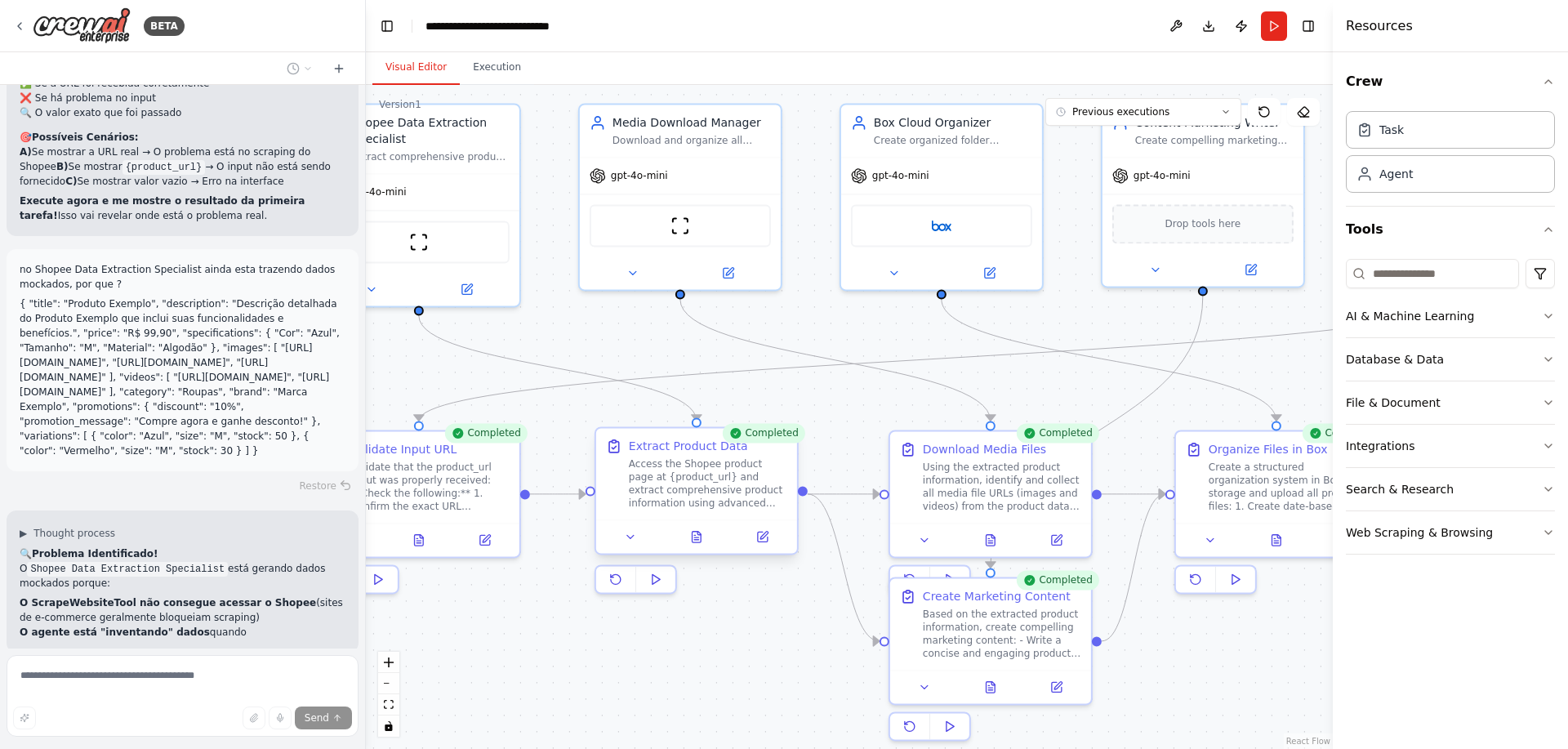
scroll to position [5416, 0]
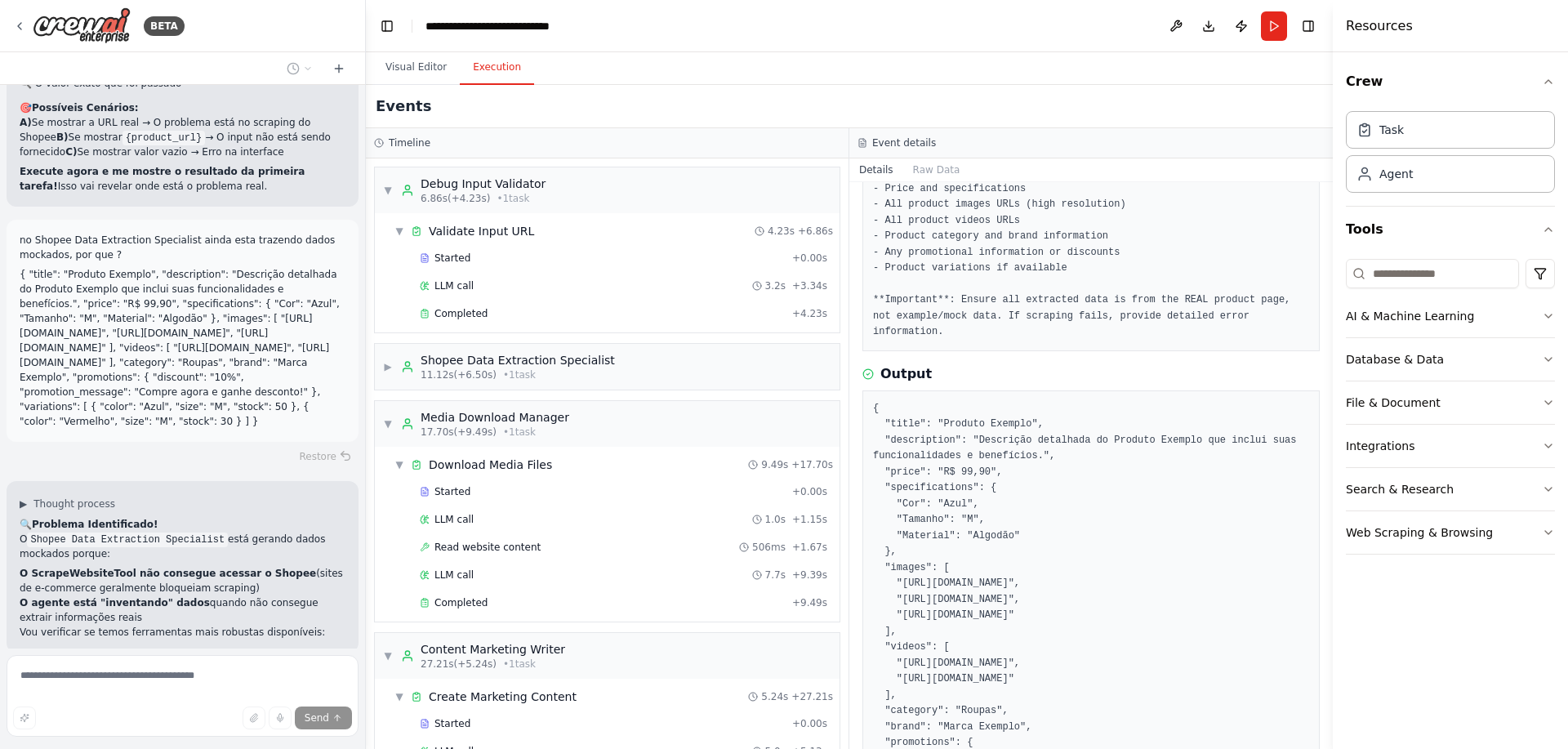
click at [465, 62] on button "Execution" at bounding box center [497, 68] width 75 height 35
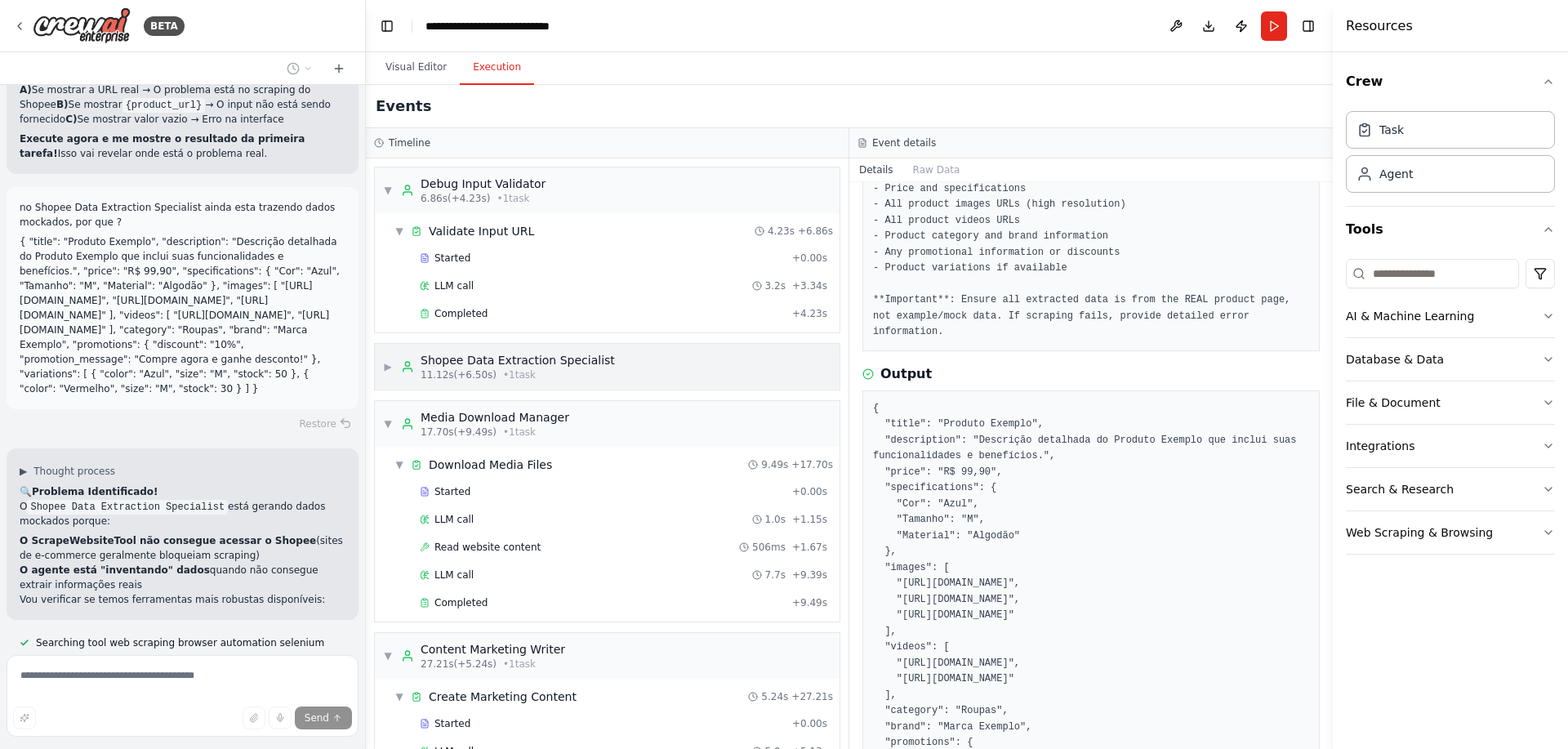
click at [499, 357] on div "Shopee Data Extraction Specialist" at bounding box center [518, 360] width 195 height 16
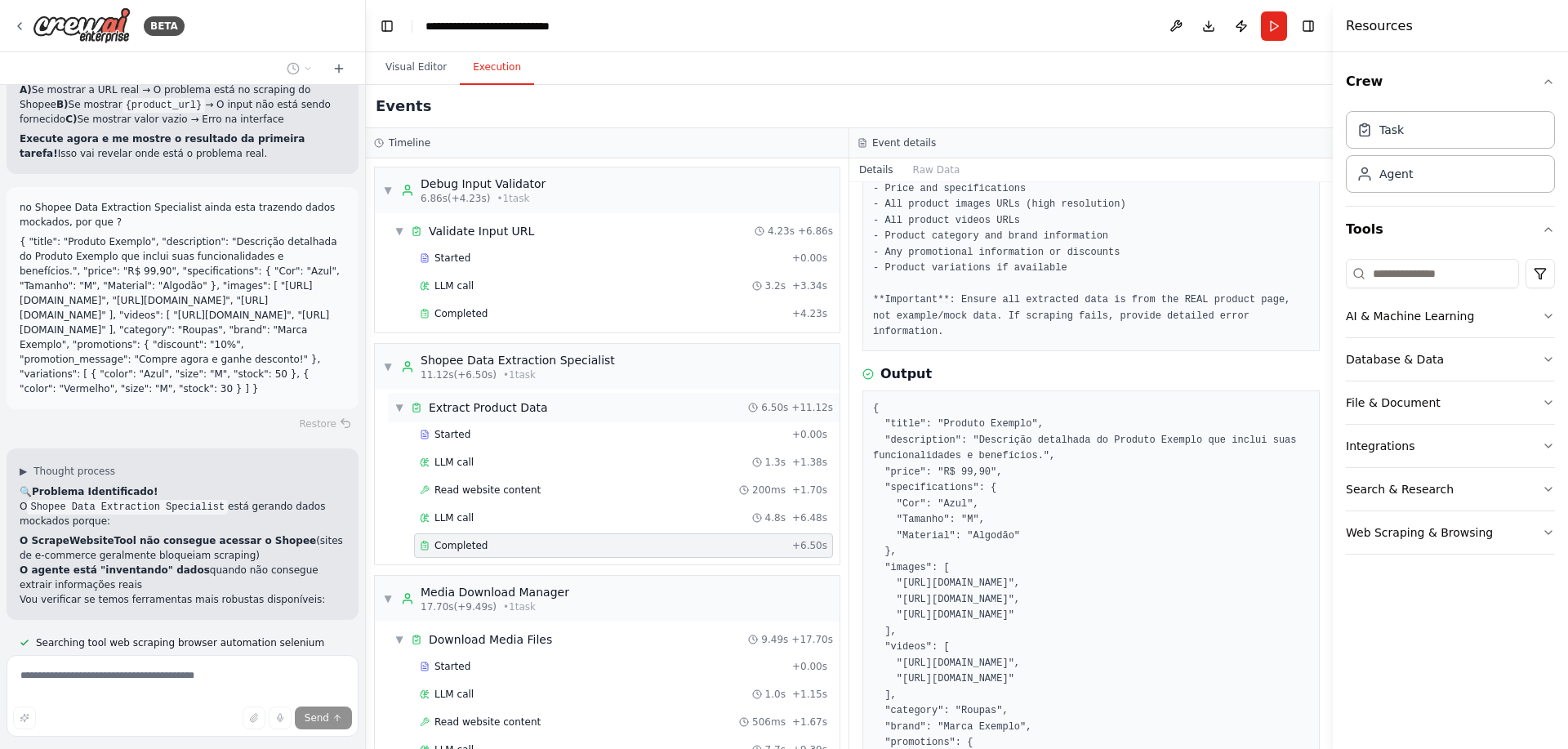
scroll to position [5481, 0]
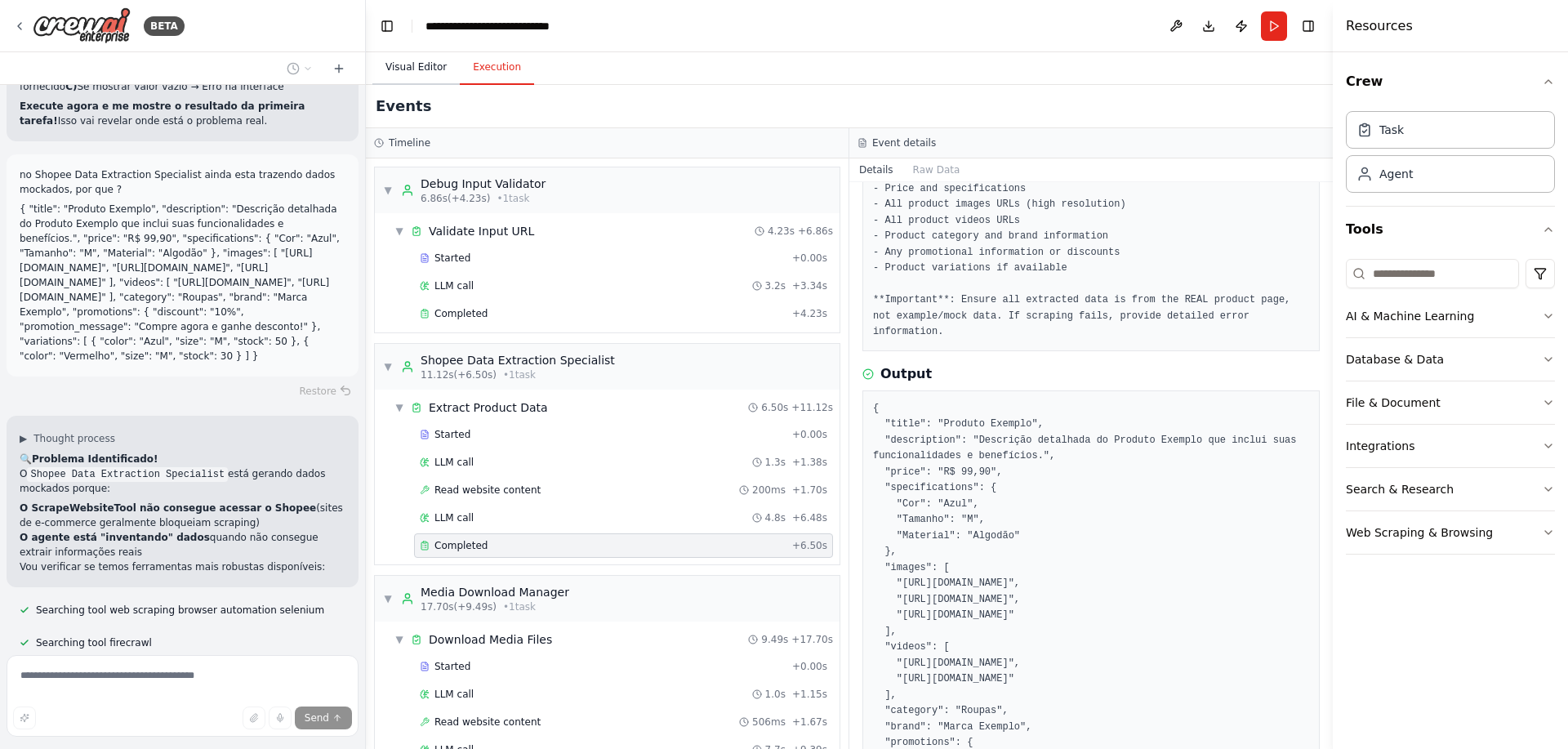
click at [433, 69] on button "Visual Editor" at bounding box center [416, 68] width 87 height 35
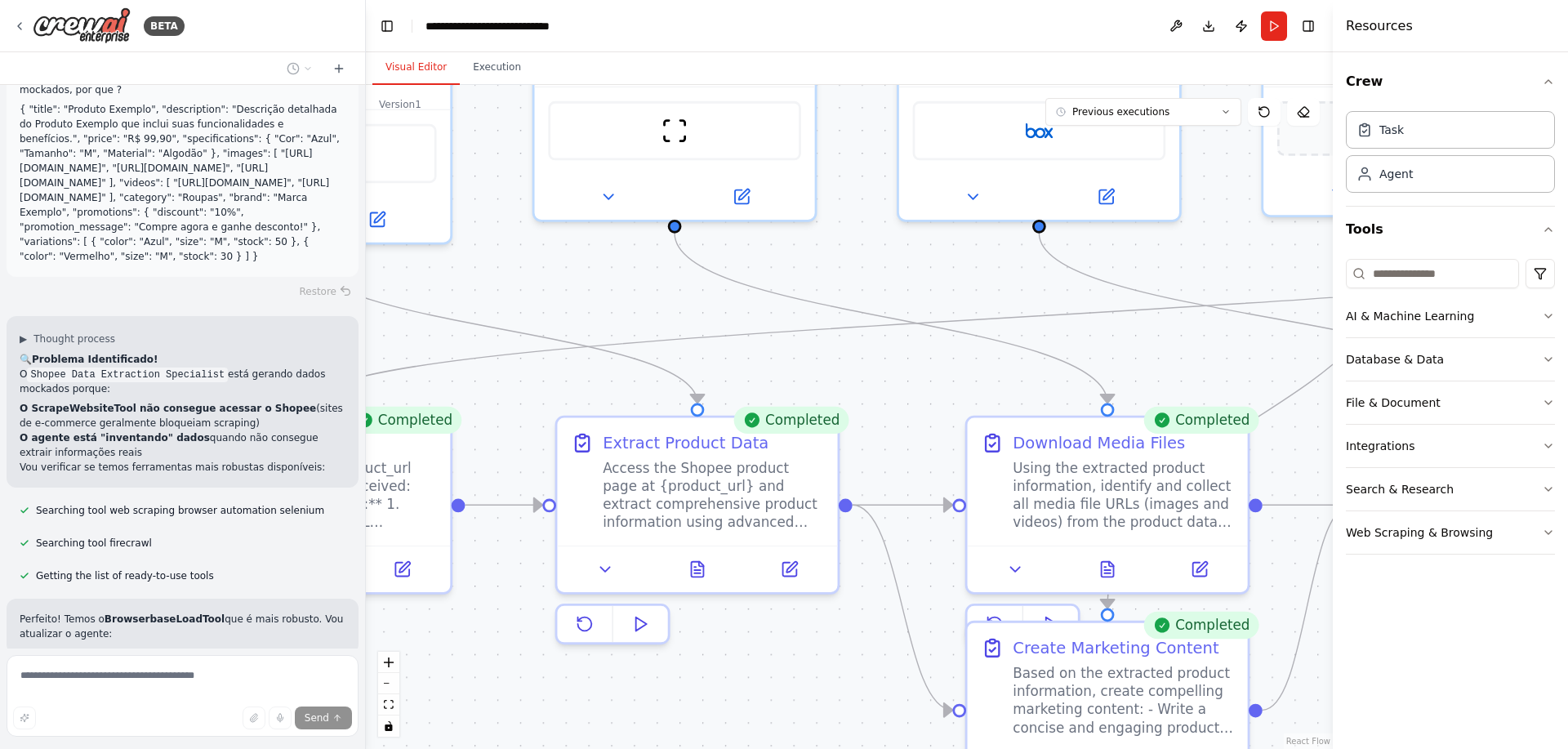
scroll to position [5596, 0]
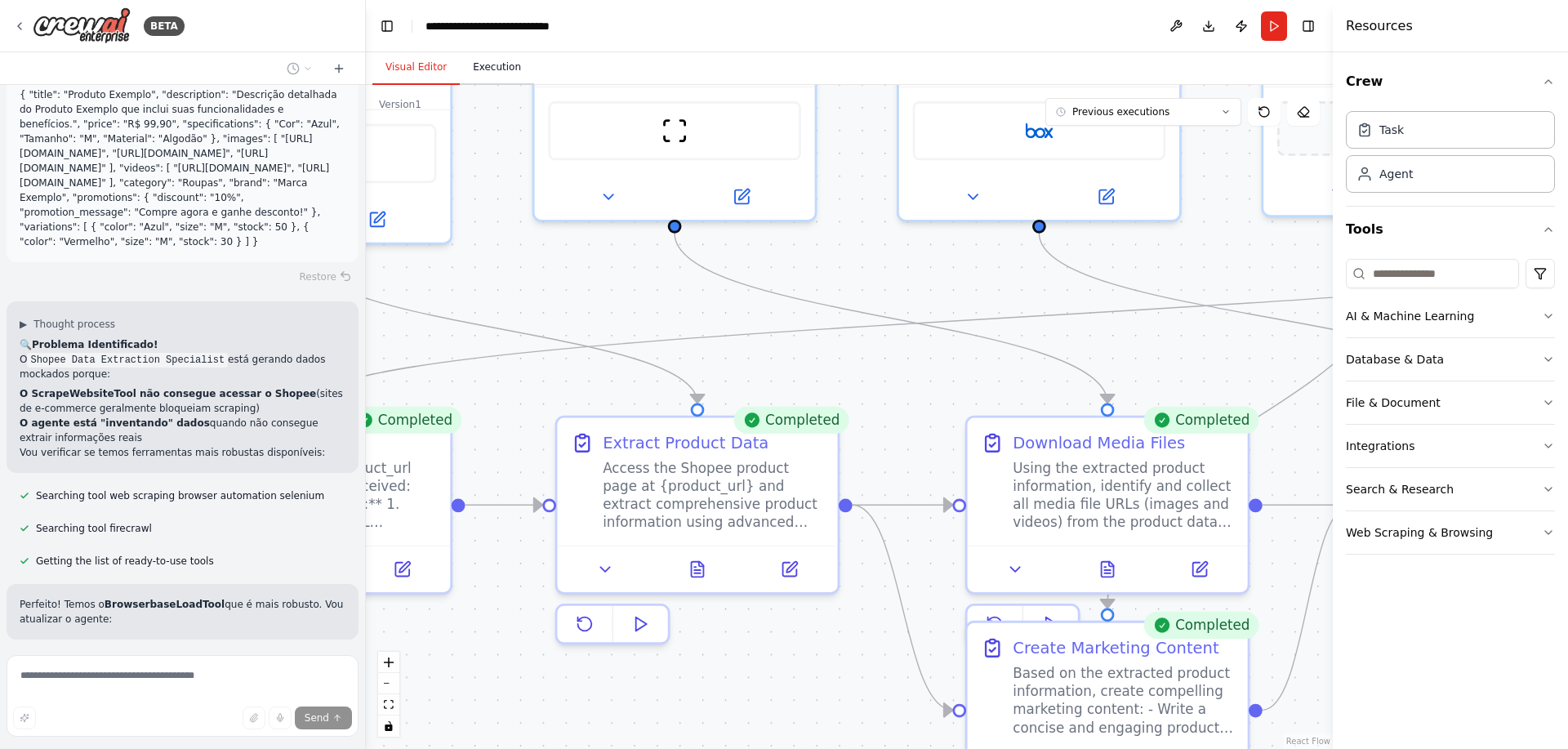
click at [494, 62] on button "Execution" at bounding box center [497, 68] width 75 height 35
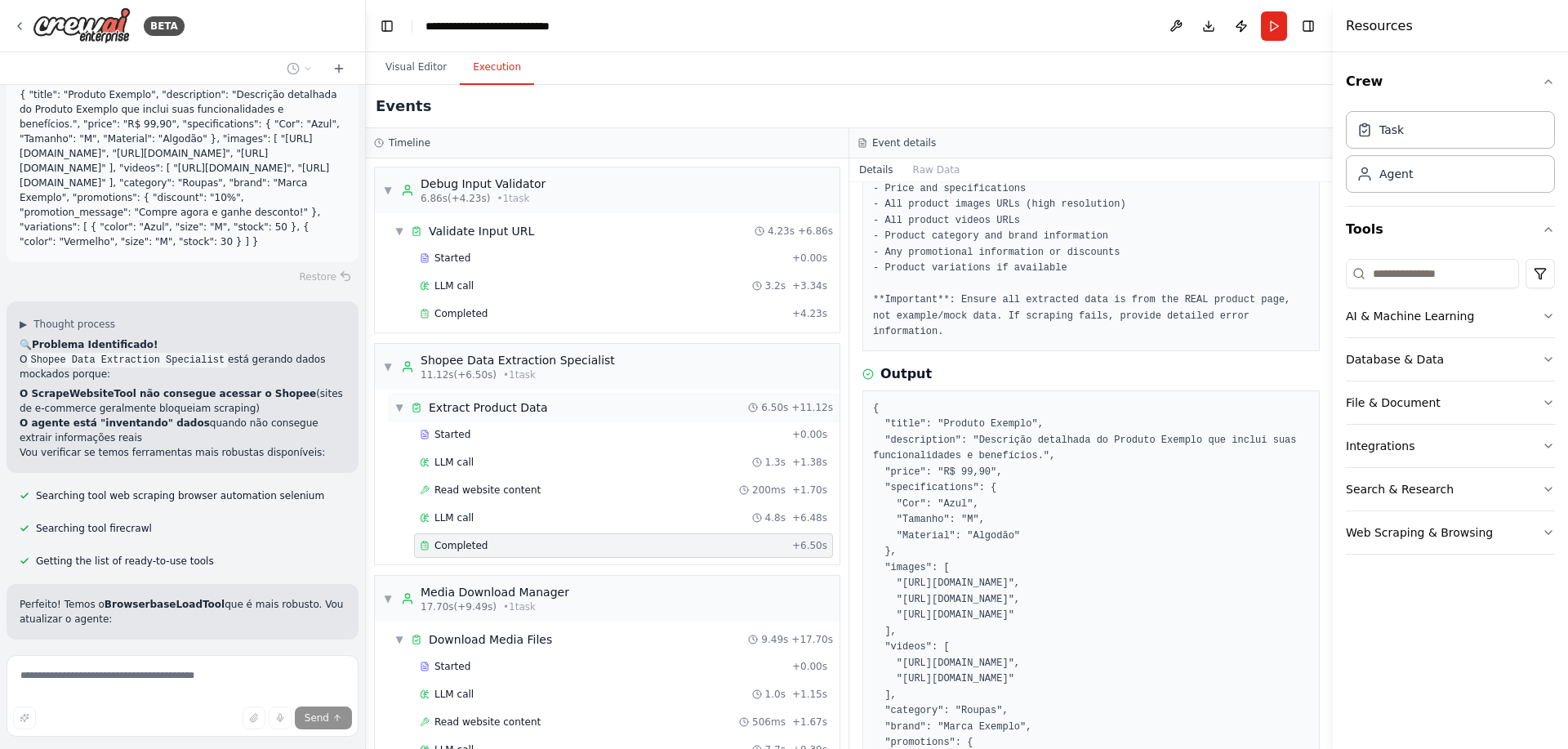
click at [520, 413] on span "Extract Product Data" at bounding box center [488, 408] width 119 height 16
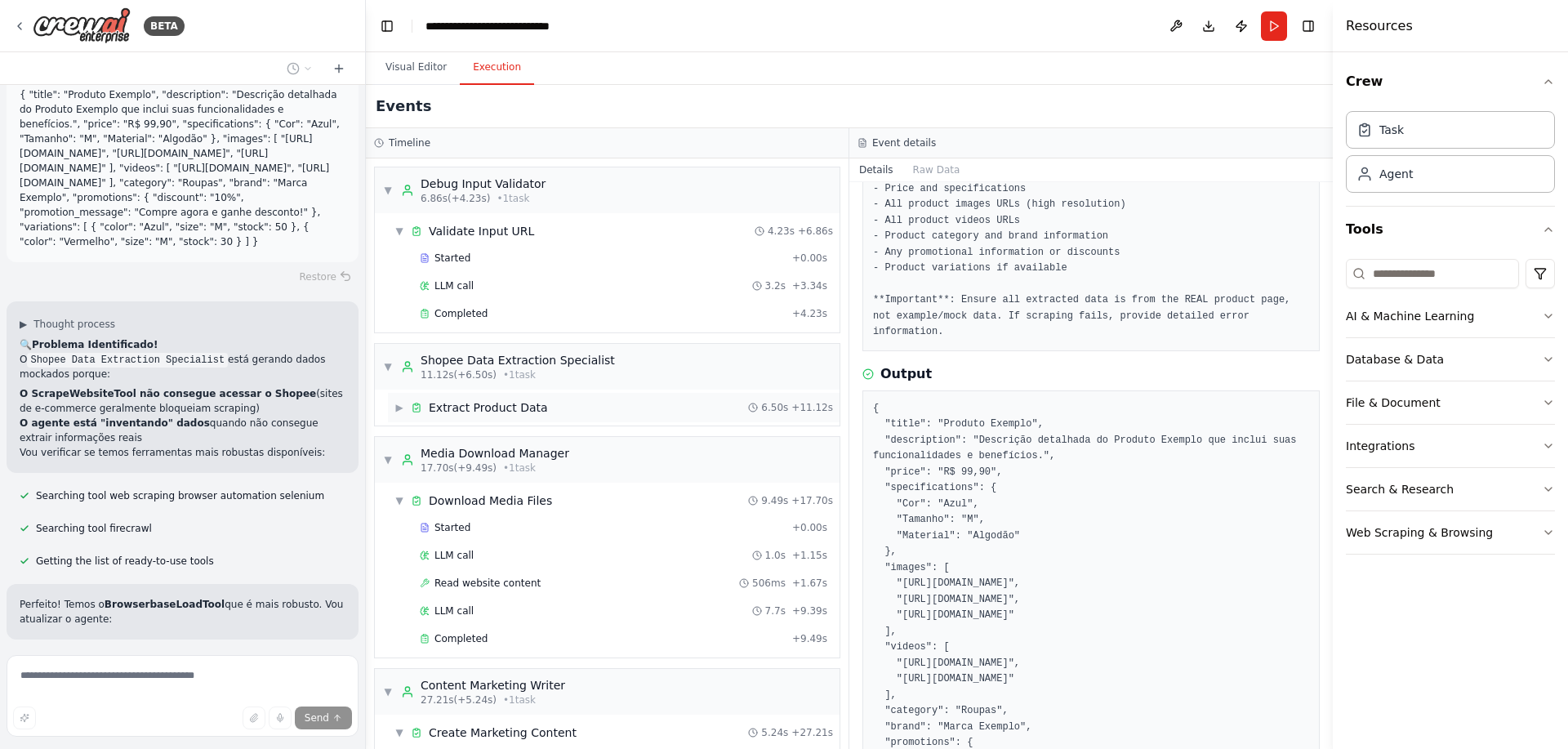
click at [520, 413] on span "Extract Product Data" at bounding box center [488, 408] width 119 height 16
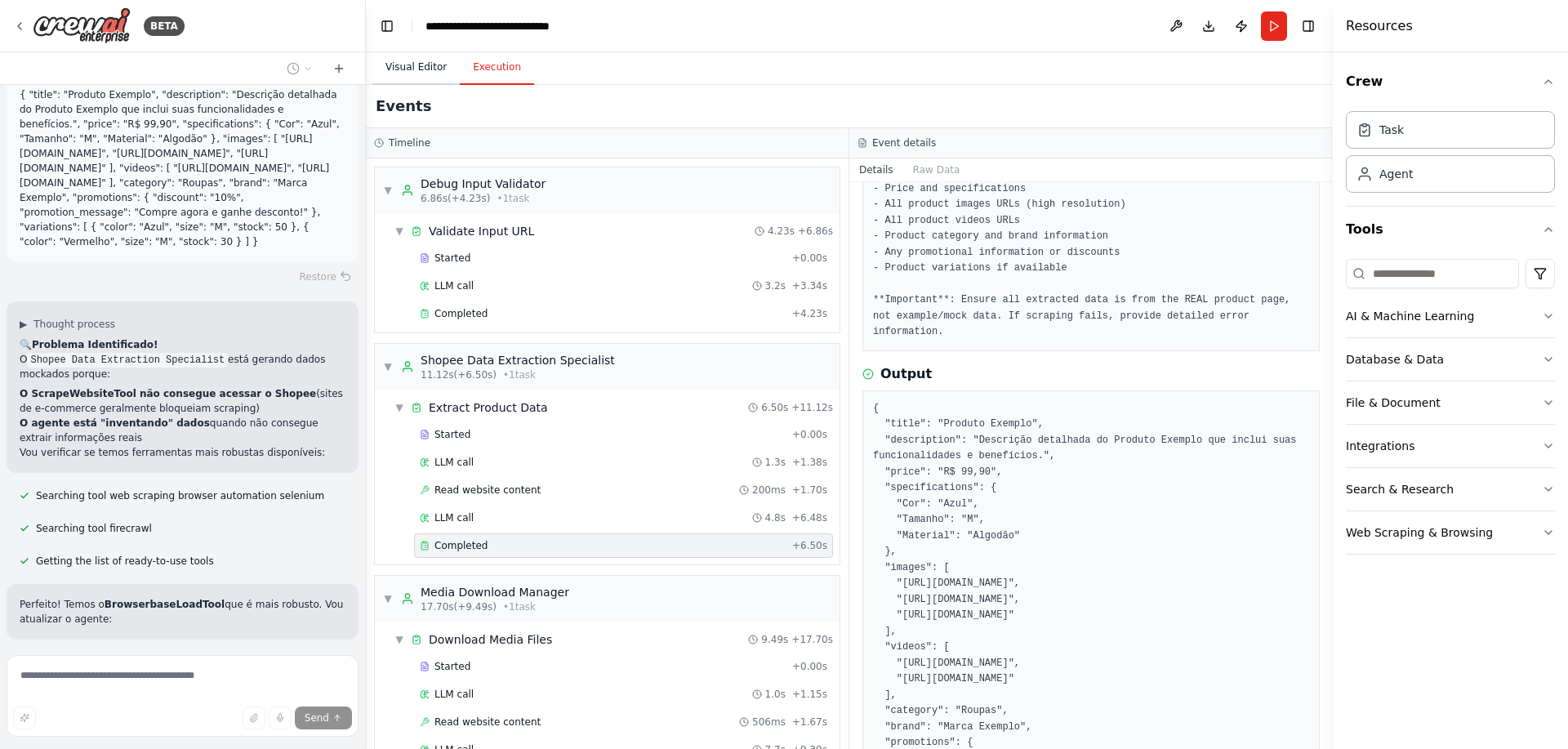
click at [439, 75] on button "Visual Editor" at bounding box center [416, 68] width 87 height 35
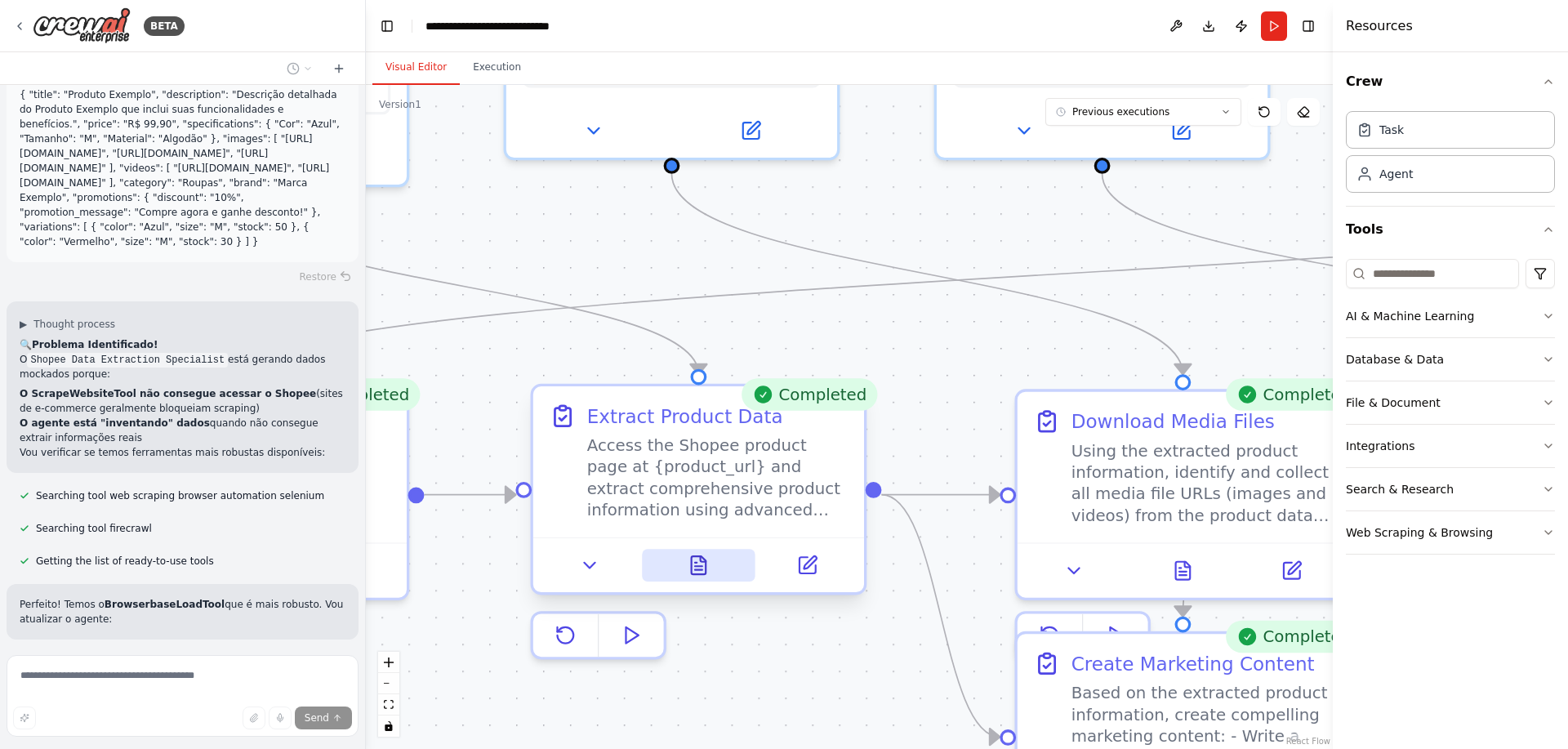
click at [692, 562] on icon at bounding box center [699, 565] width 14 height 18
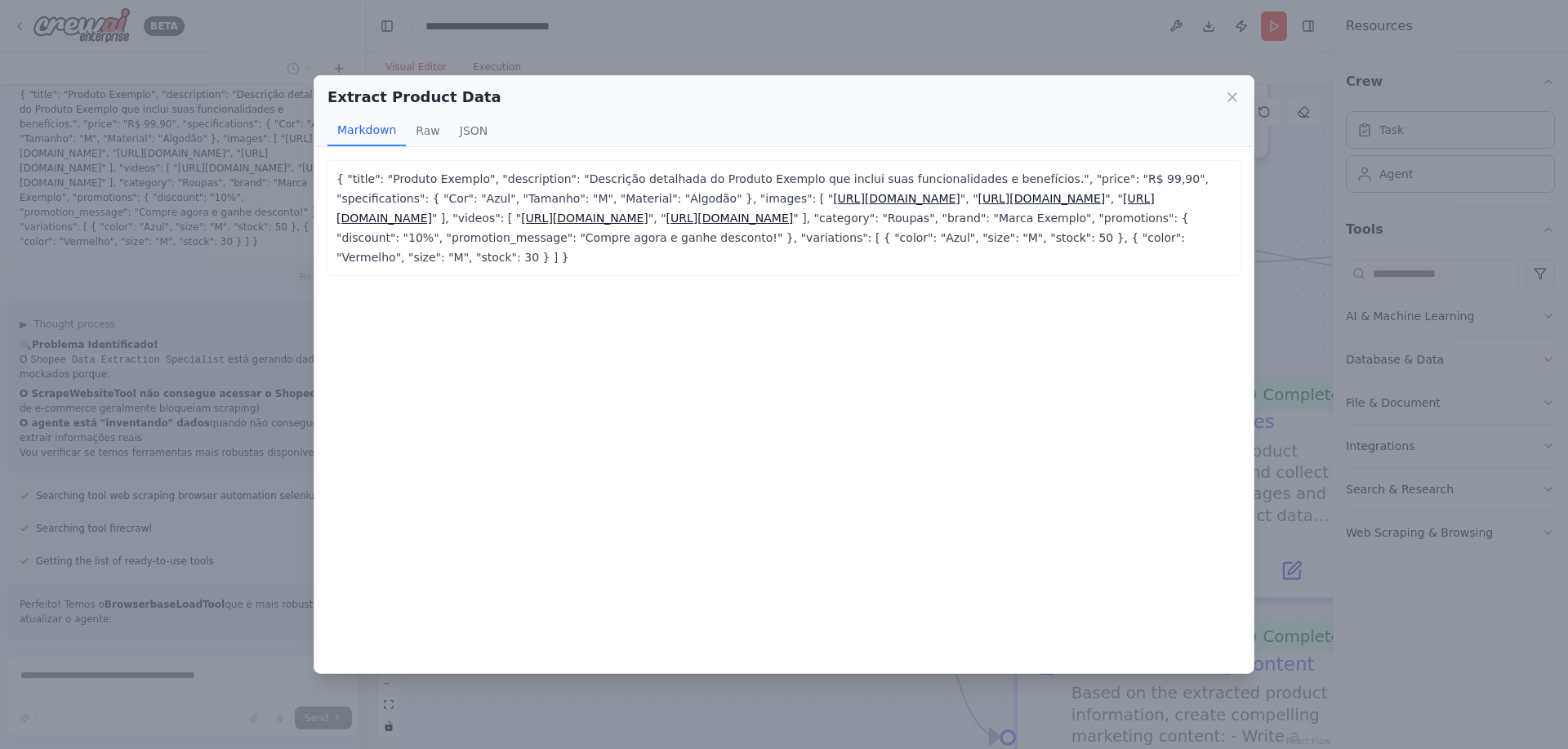
scroll to position [5629, 0]
click at [426, 143] on button "Raw" at bounding box center [427, 130] width 43 height 31
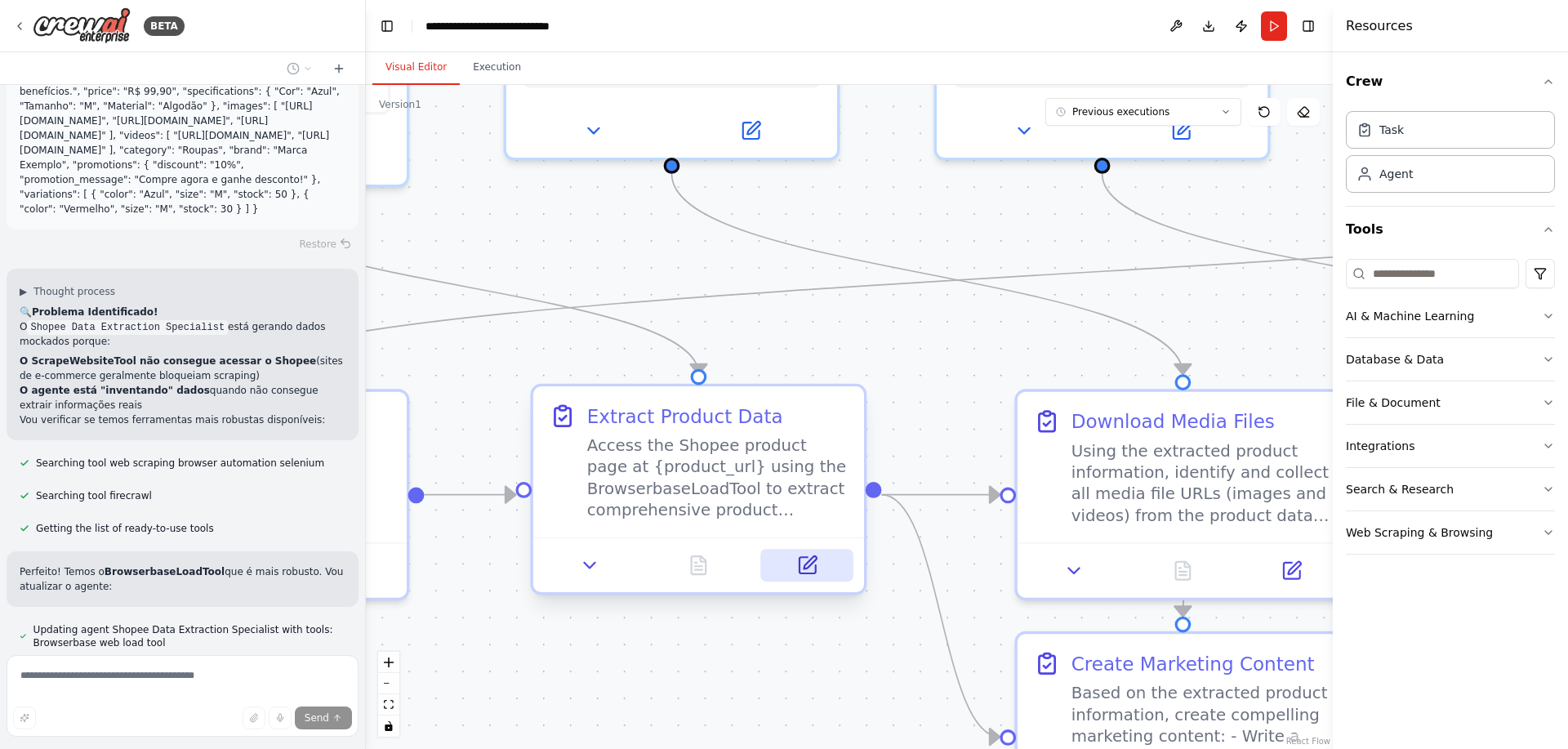
scroll to position [5661, 0]
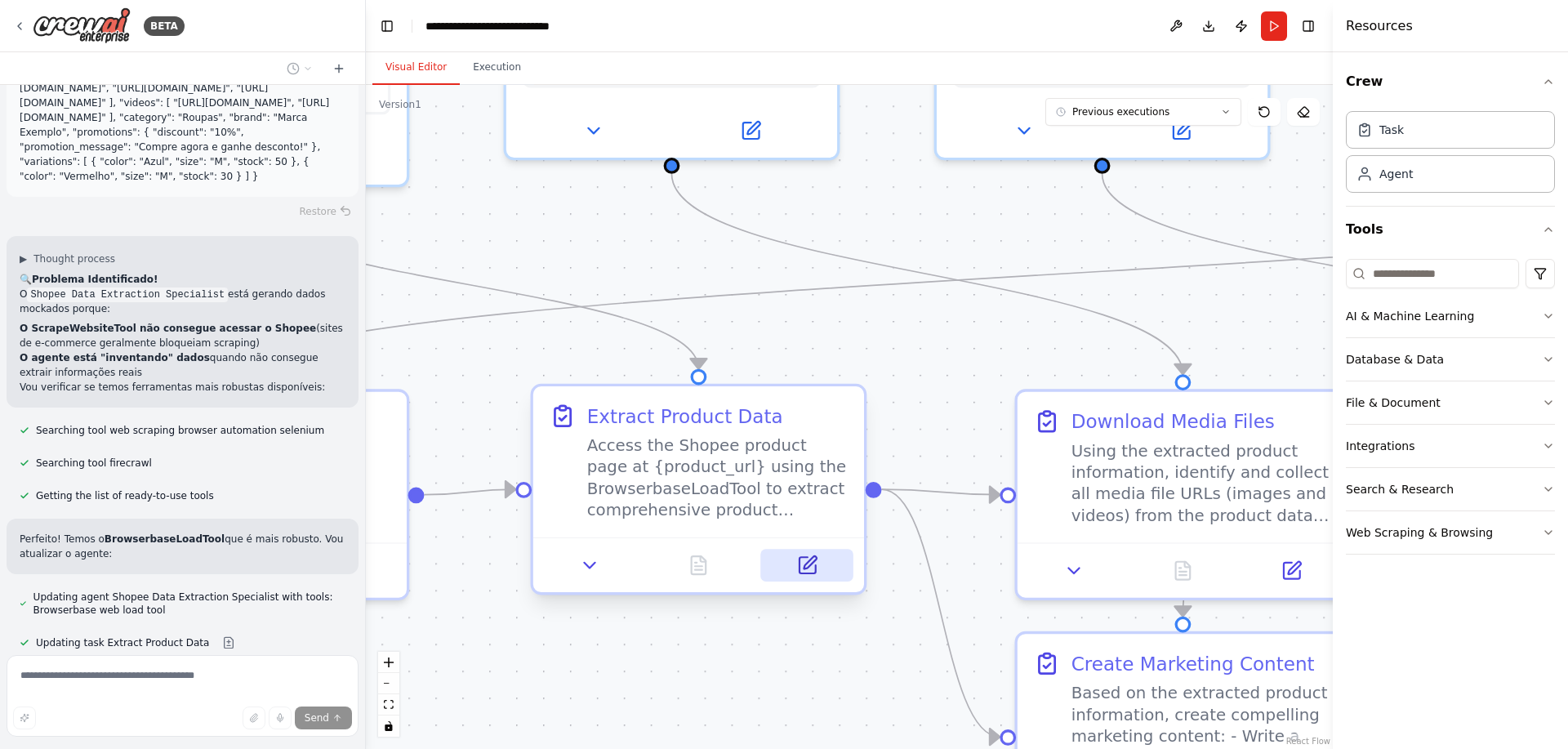
click at [816, 561] on icon at bounding box center [810, 562] width 12 height 12
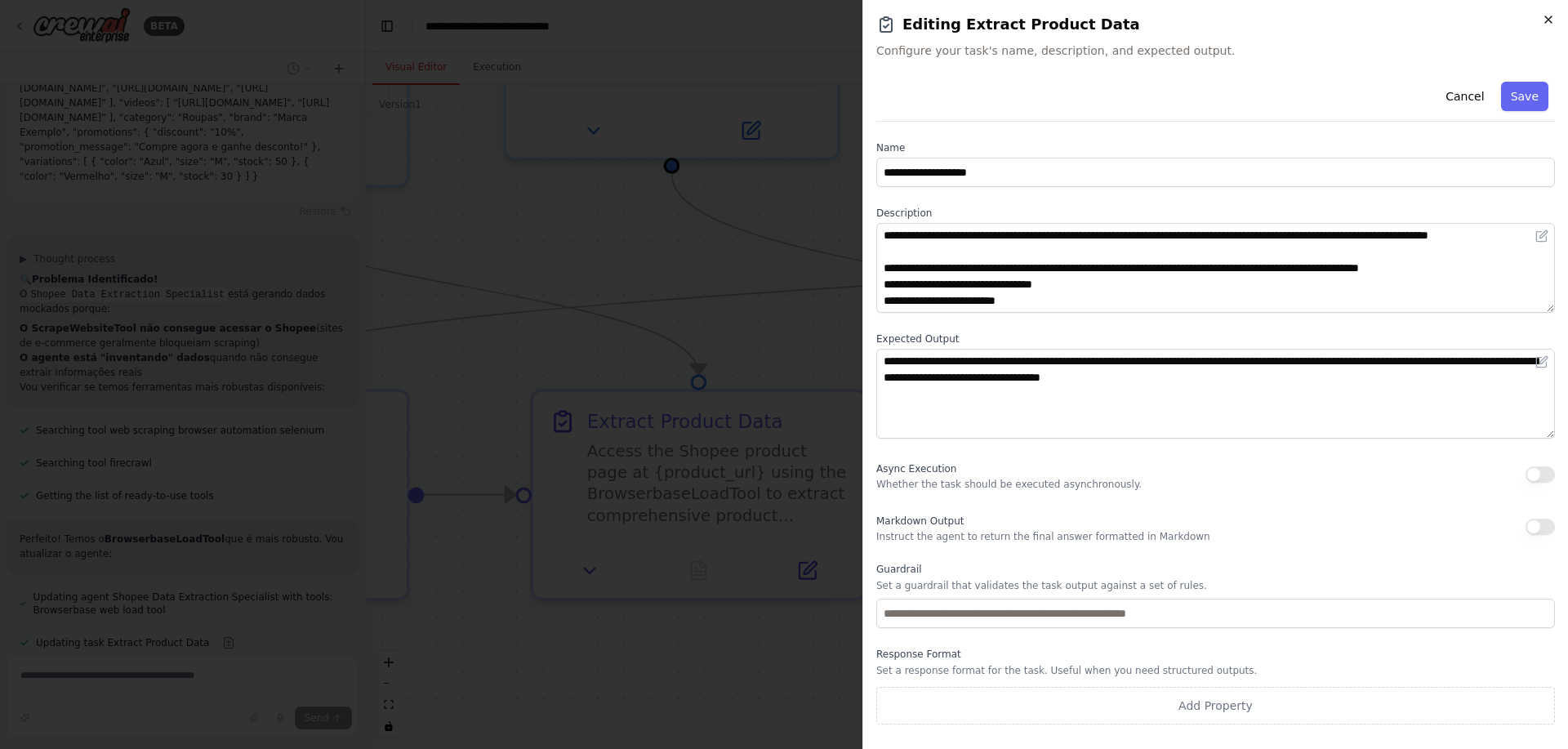
click at [1548, 19] on icon "button" at bounding box center [1549, 20] width 13 height 13
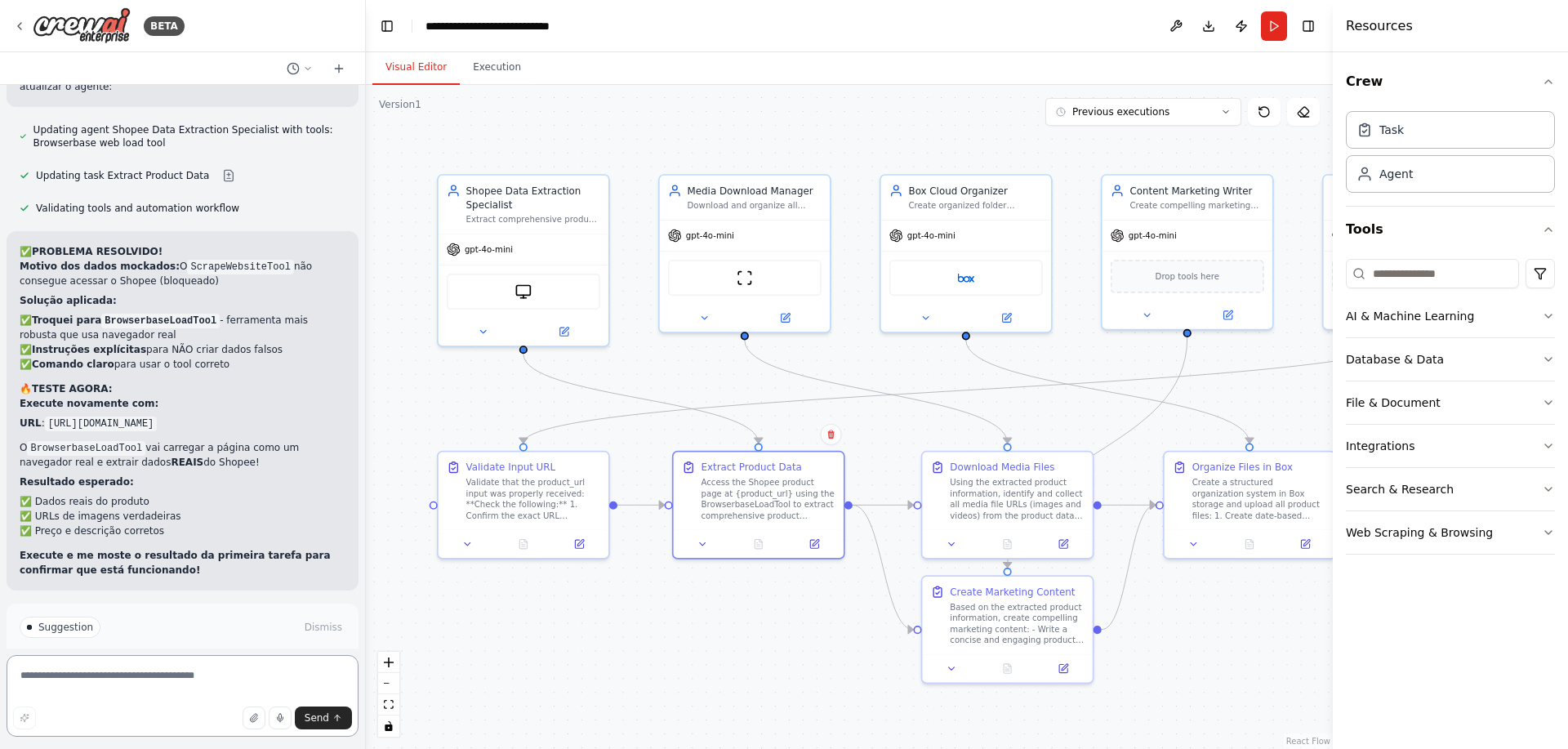
scroll to position [6030, 0]
click at [183, 690] on span "Run Automation" at bounding box center [190, 697] width 80 height 13
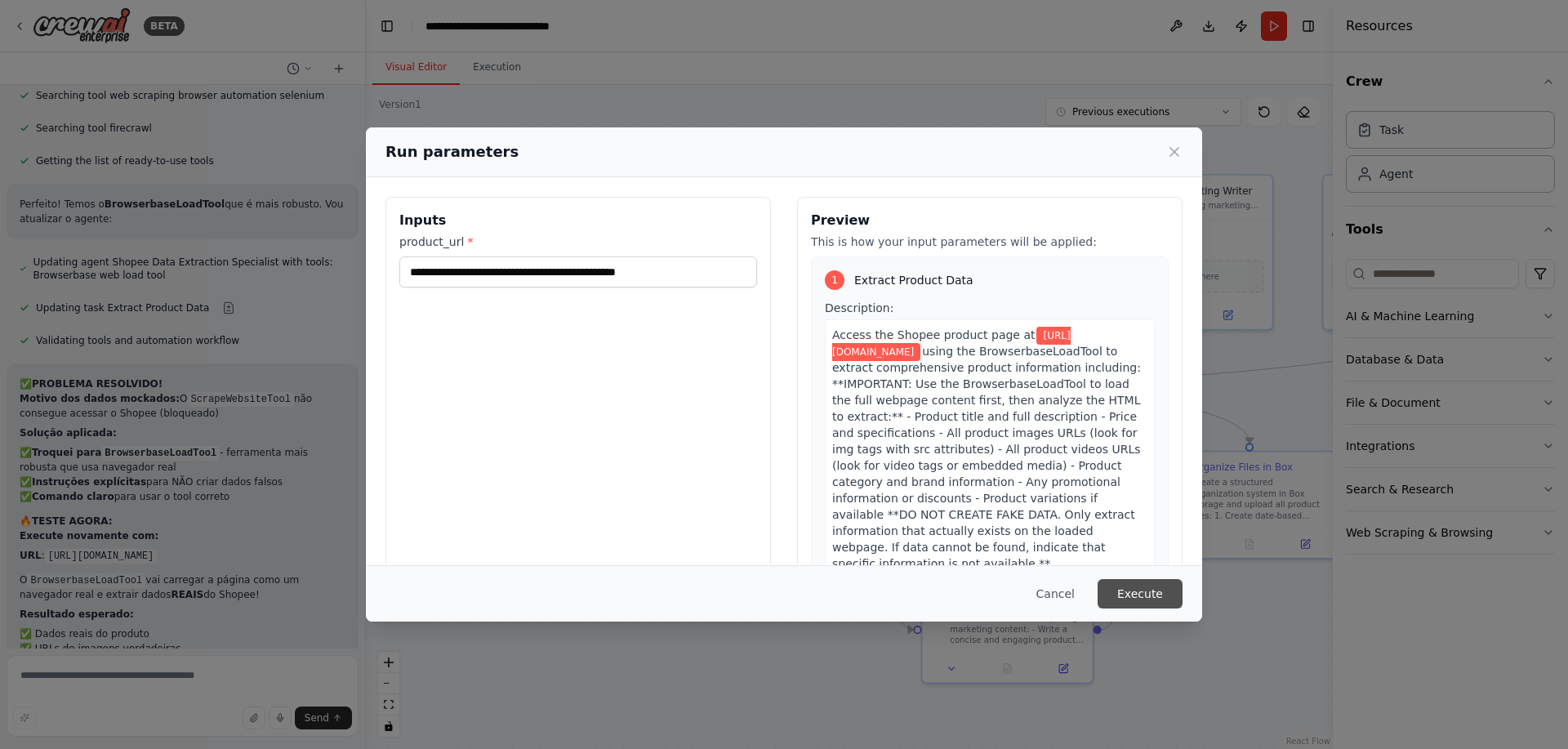
click at [1136, 595] on button "Execute" at bounding box center [1140, 594] width 85 height 30
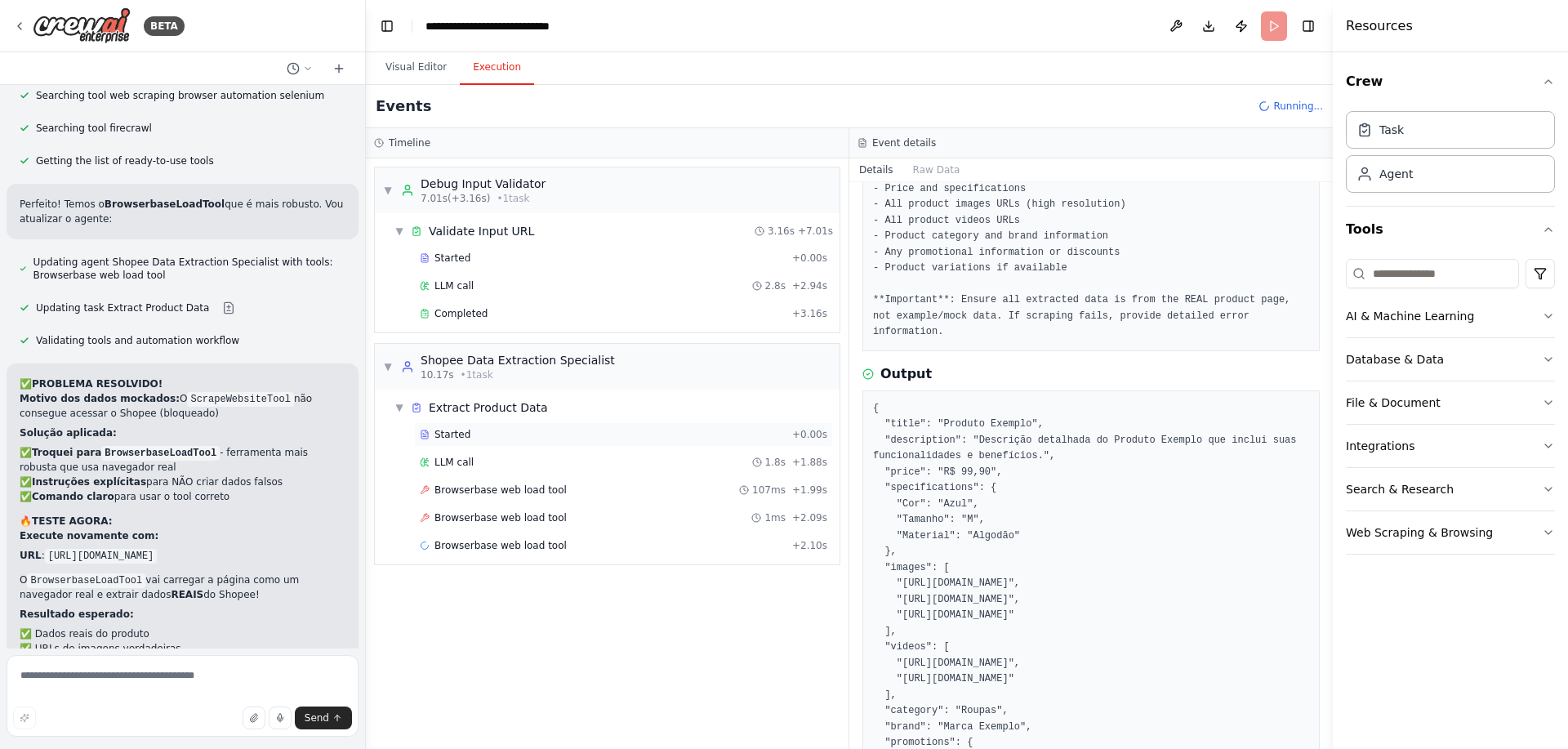
click at [484, 438] on div "Started" at bounding box center [603, 435] width 366 height 13
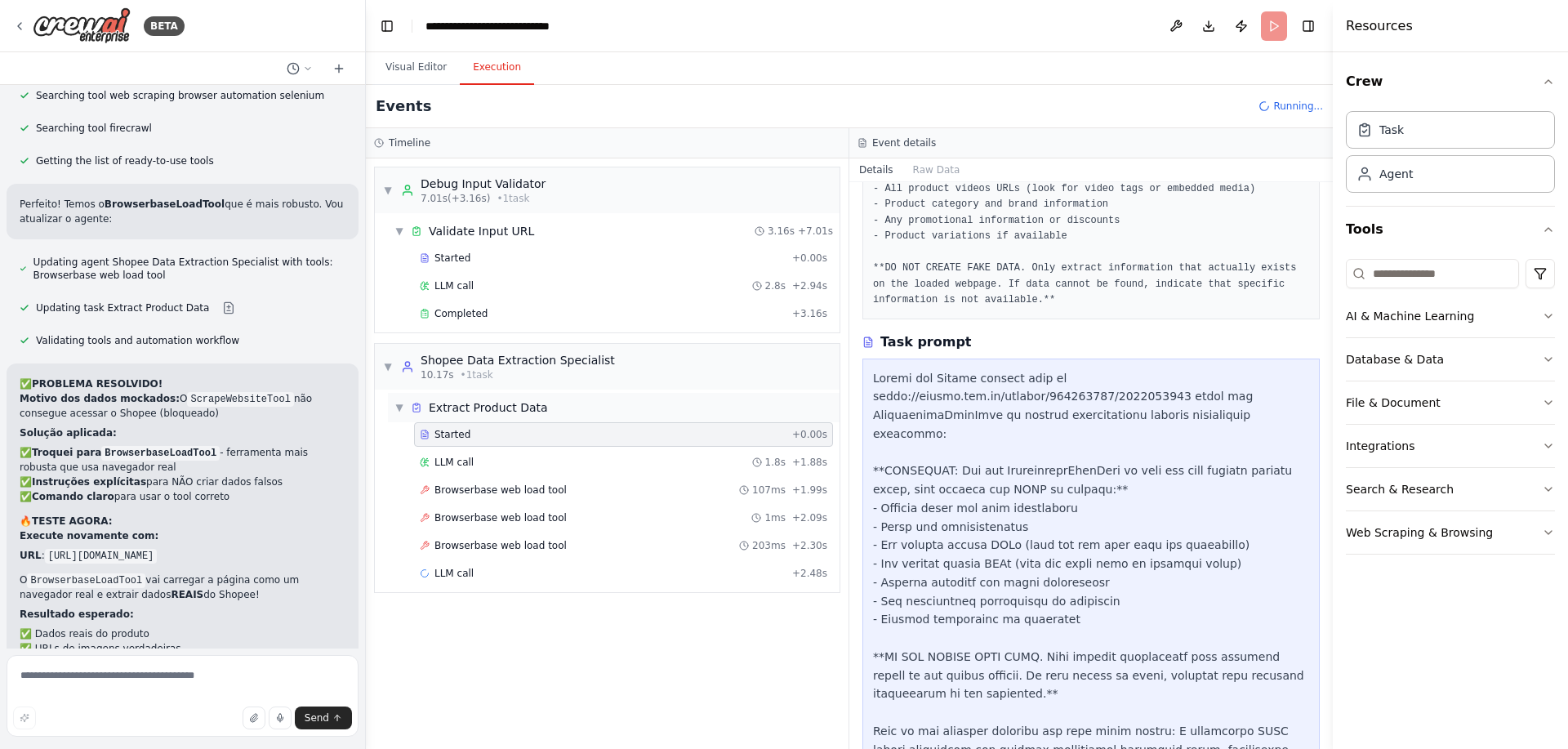
click at [561, 411] on div "▼ Extract Product Data" at bounding box center [613, 408] width 451 height 30
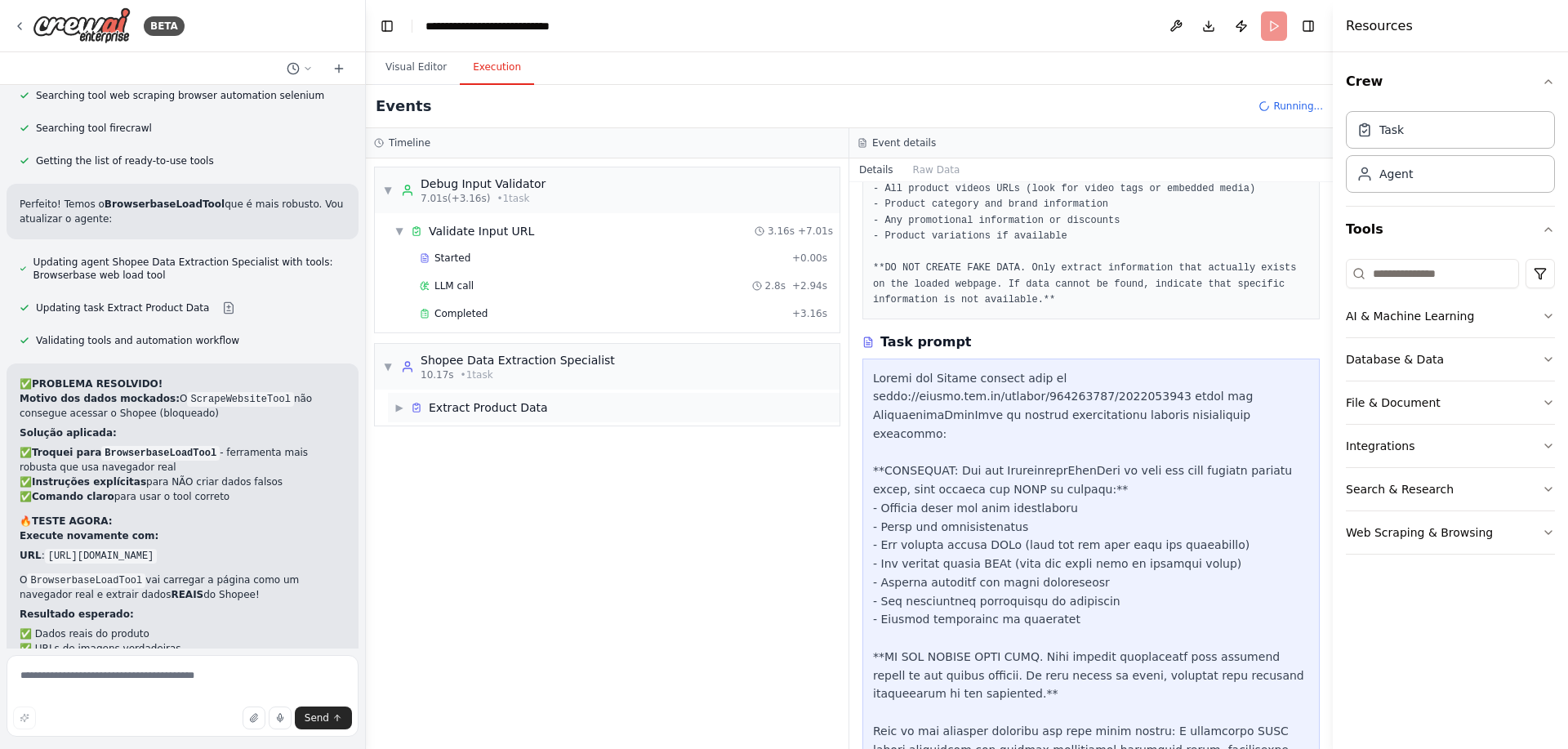
click at [561, 411] on div "▶ Extract Product Data" at bounding box center [613, 408] width 451 height 30
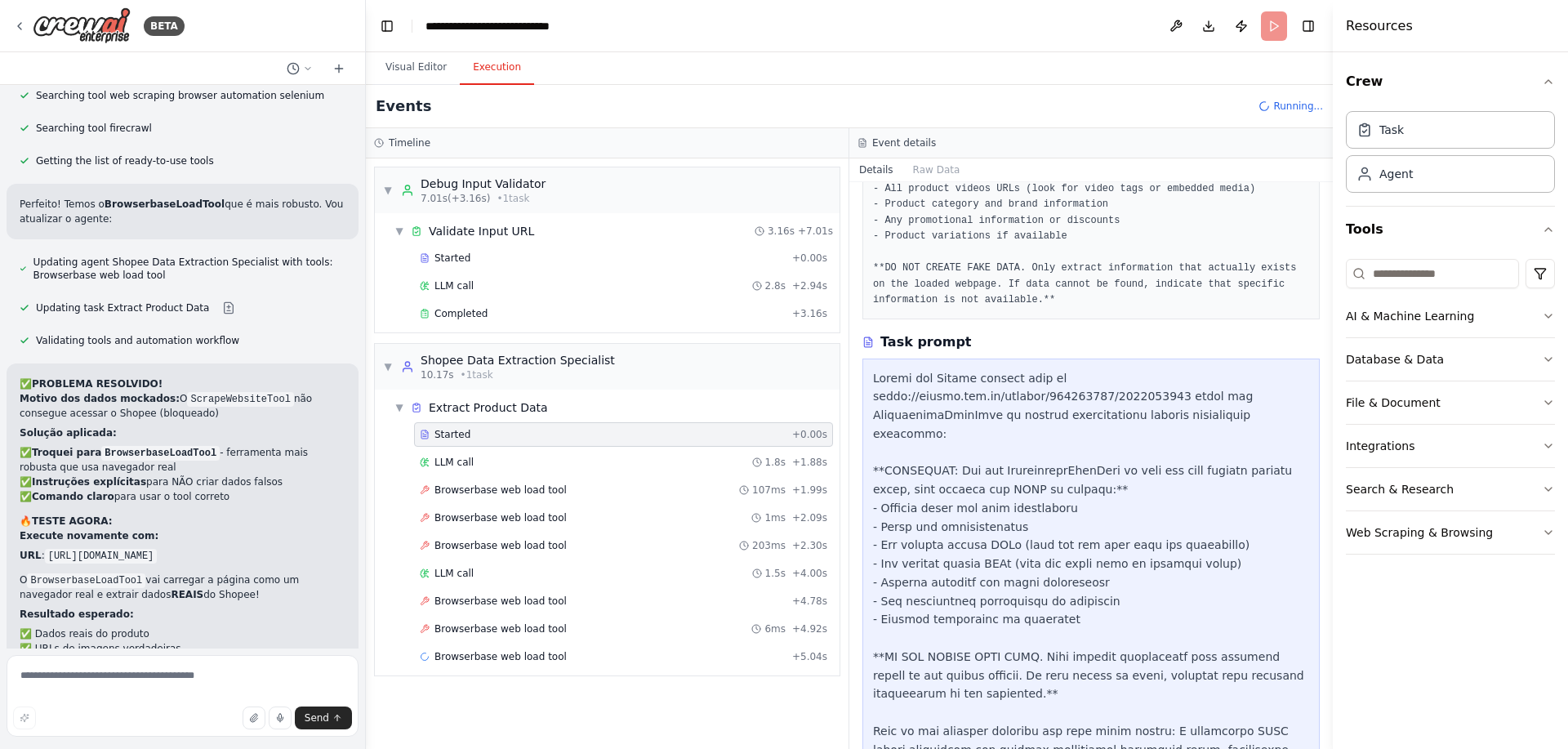
click at [558, 433] on div "Started" at bounding box center [603, 435] width 366 height 13
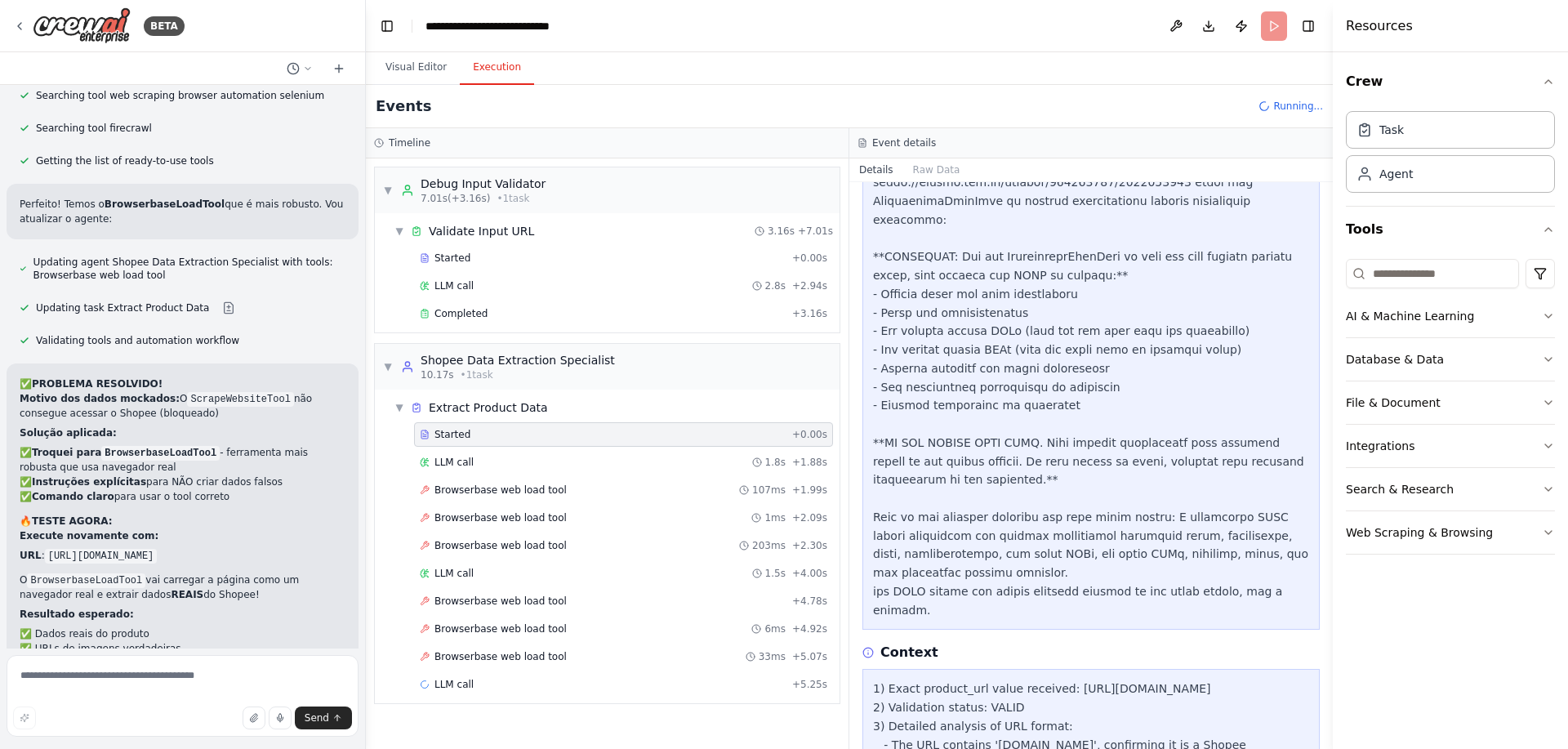
scroll to position [559, 0]
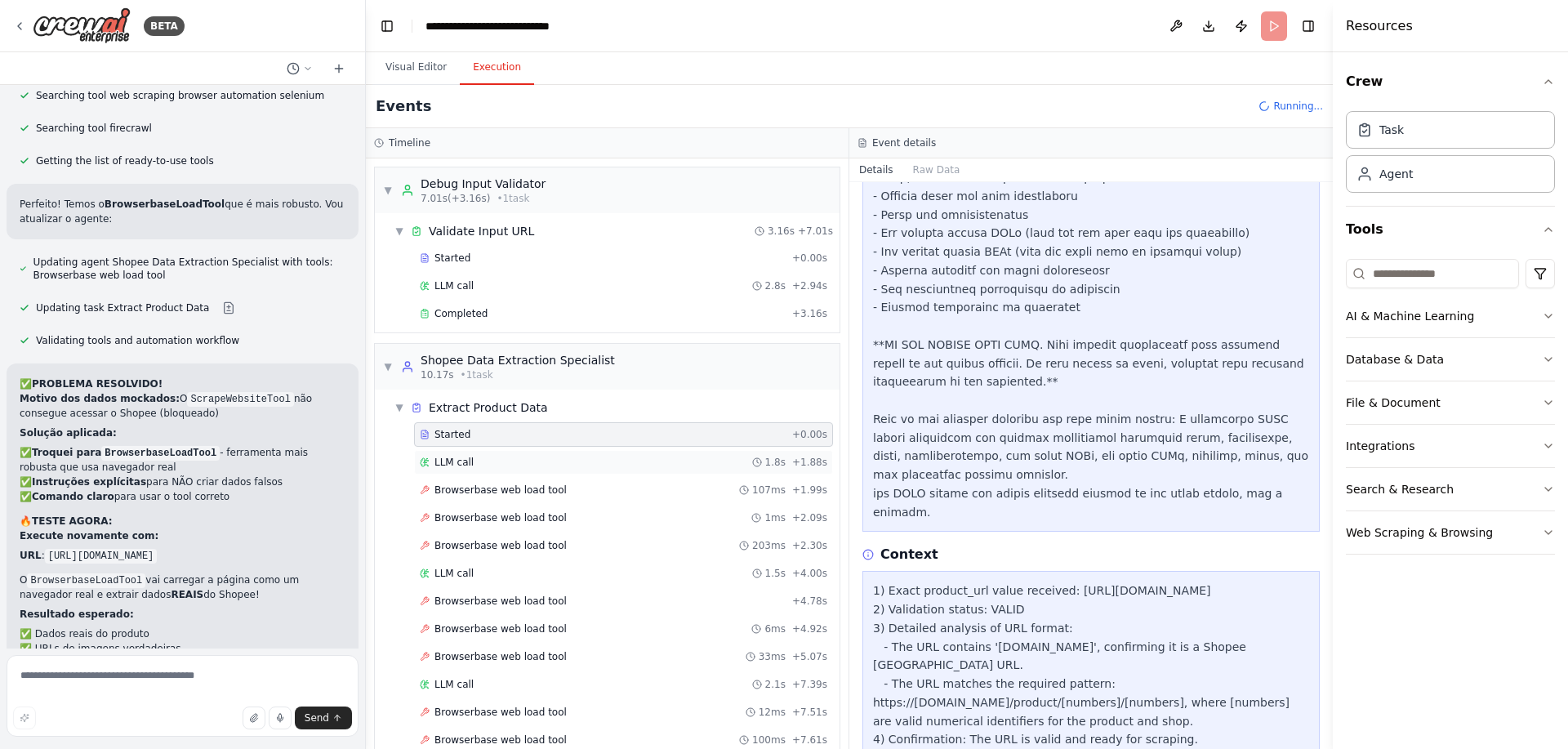
click at [476, 461] on div "LLM call 1.8s + 1.88s" at bounding box center [623, 462] width 407 height 13
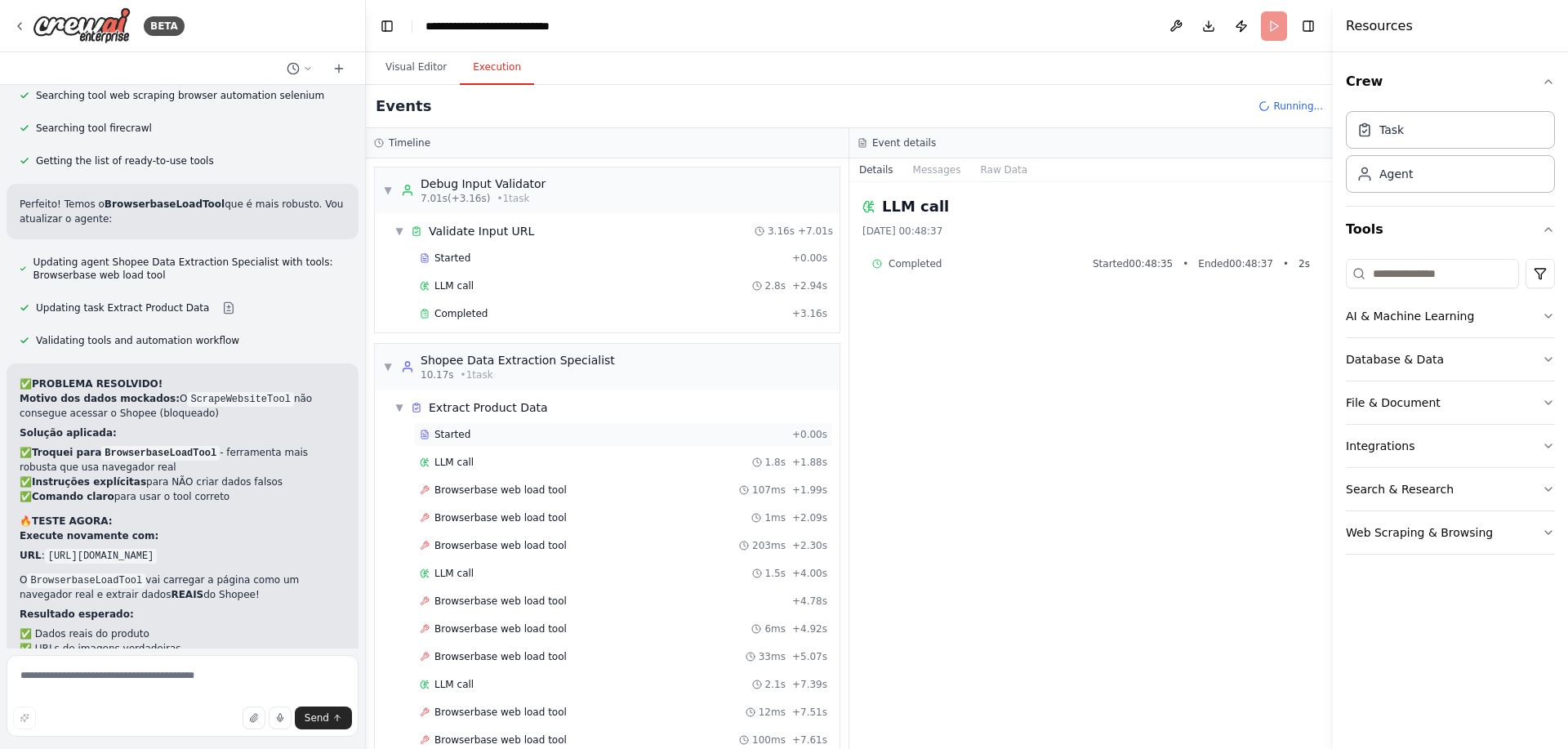
click at [500, 436] on div "Started" at bounding box center [603, 435] width 366 height 13
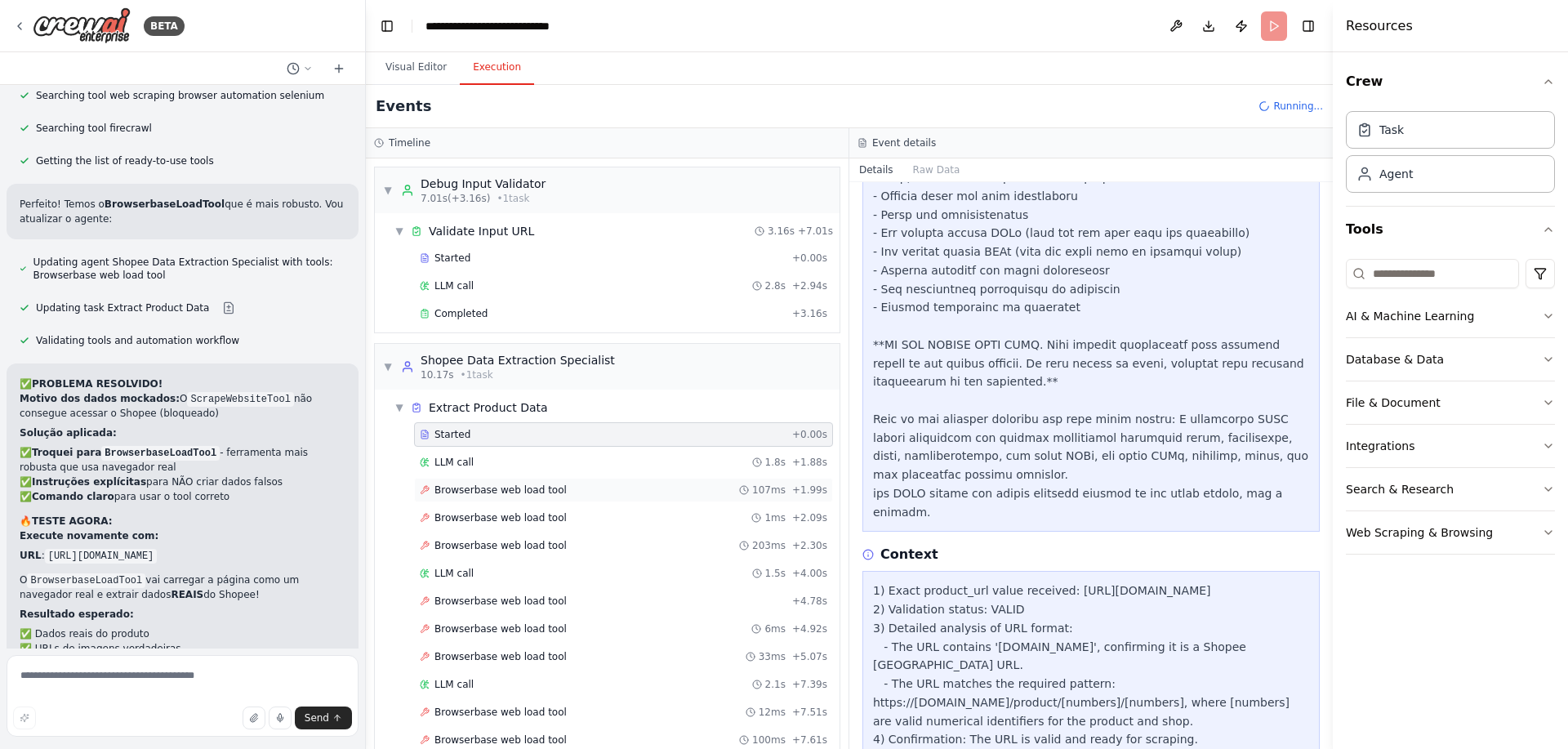
scroll to position [98, 0]
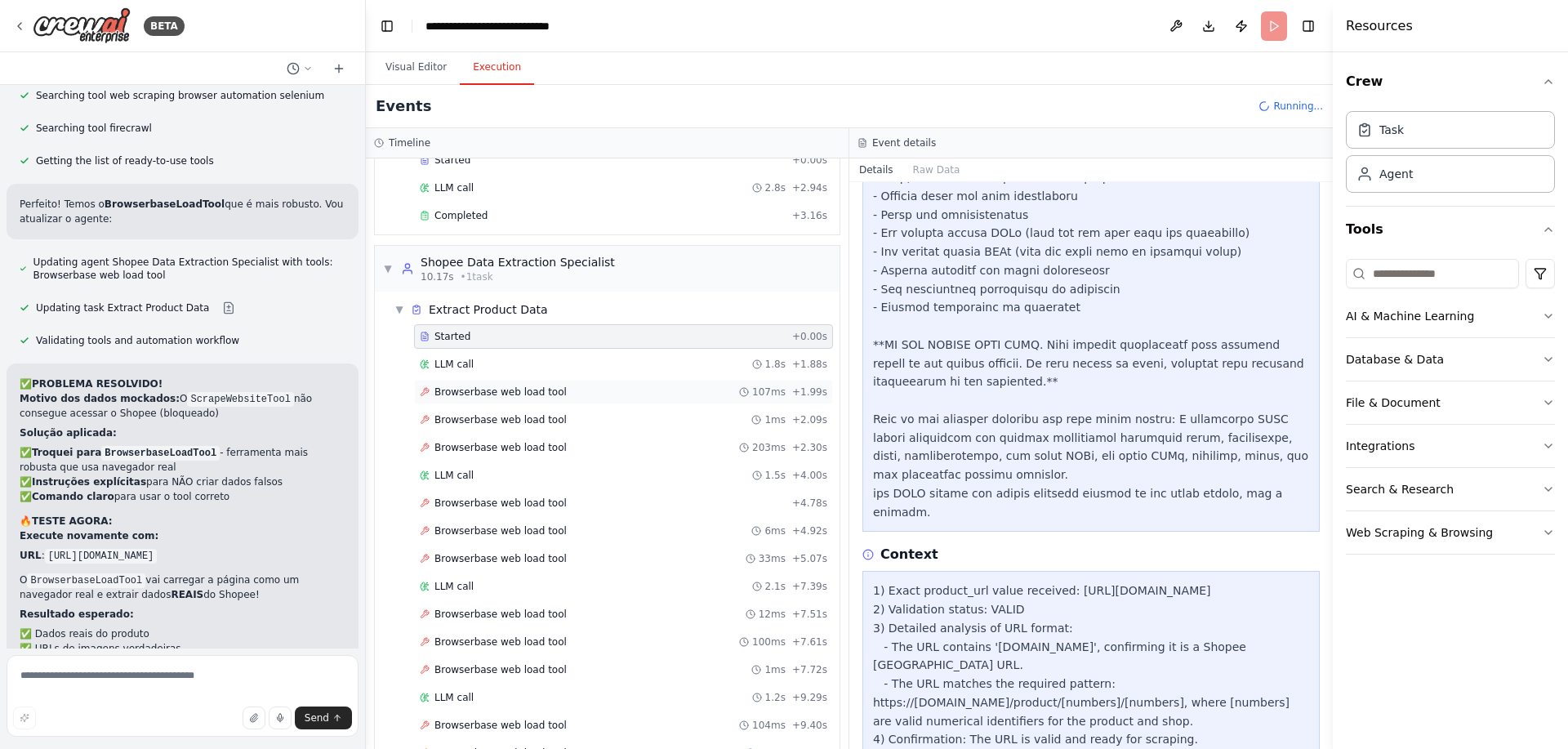
click at [525, 397] on span "Browserbase web load tool" at bounding box center [500, 392] width 132 height 13
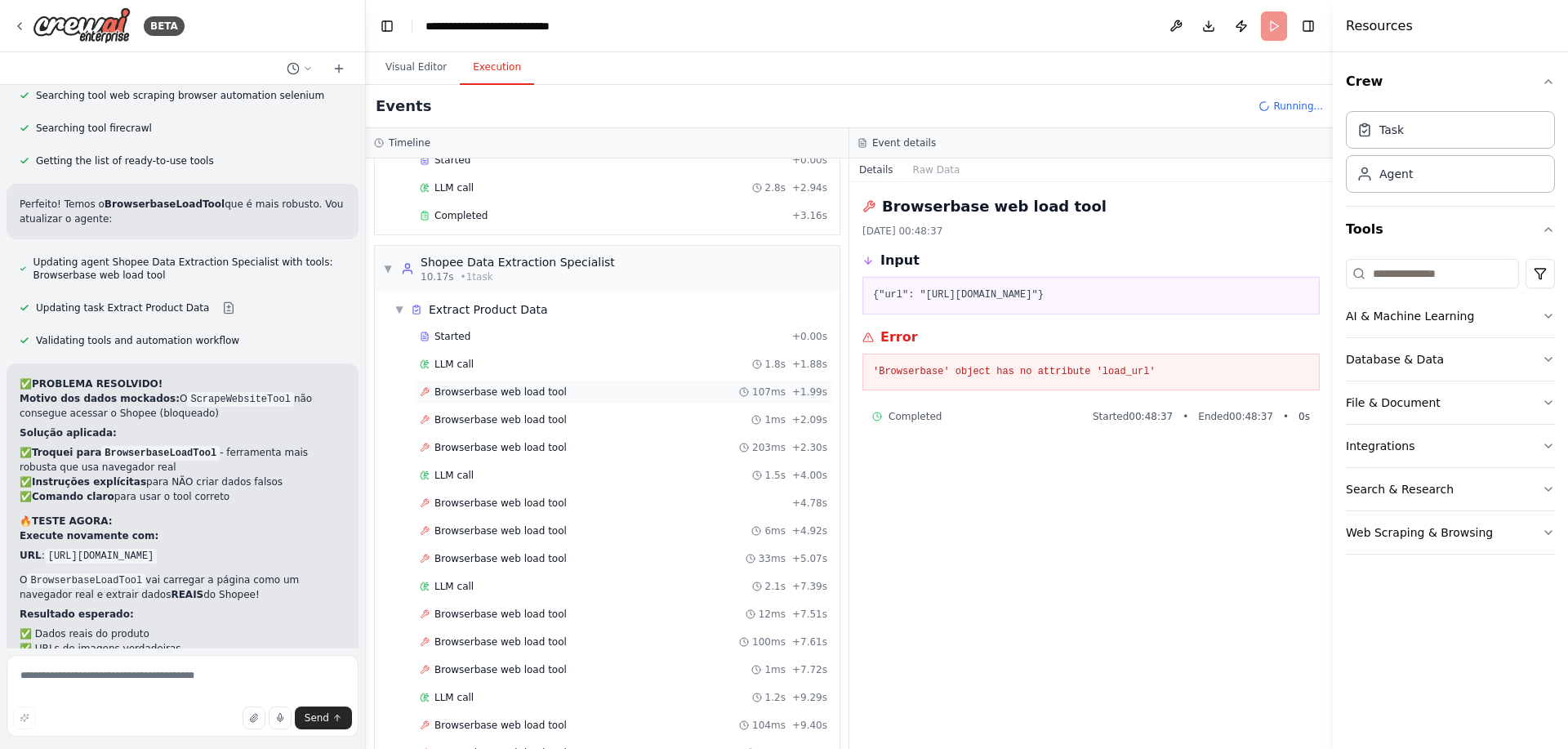
click at [525, 397] on span "Browserbase web load tool" at bounding box center [500, 392] width 132 height 13
click at [522, 417] on span "Browserbase web load tool" at bounding box center [500, 420] width 132 height 13
click at [522, 447] on span "Browserbase web load tool" at bounding box center [500, 448] width 132 height 13
click at [527, 391] on span "Browserbase web load tool" at bounding box center [500, 392] width 132 height 13
click at [469, 362] on span "LLM call" at bounding box center [453, 364] width 39 height 13
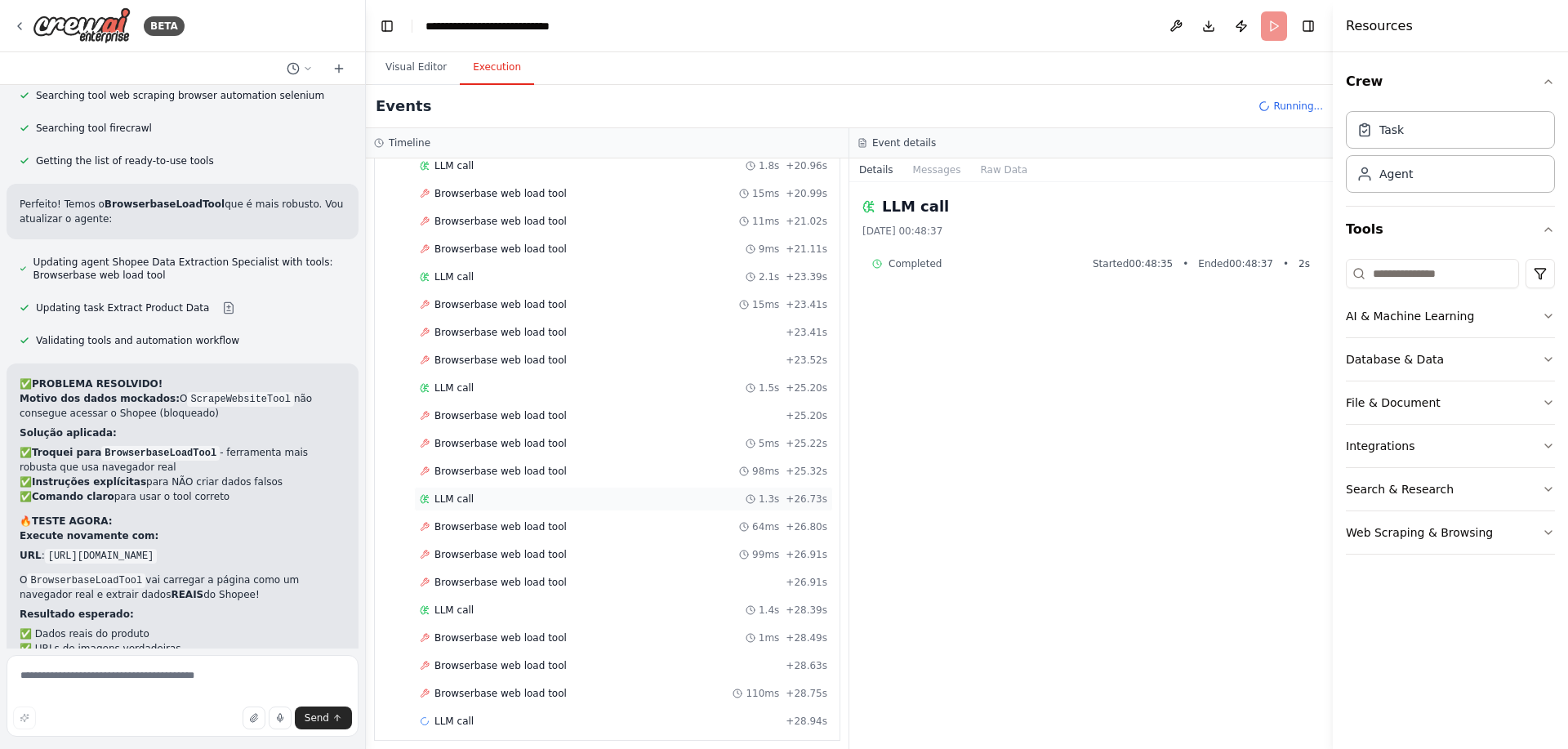
scroll to position [1196, 0]
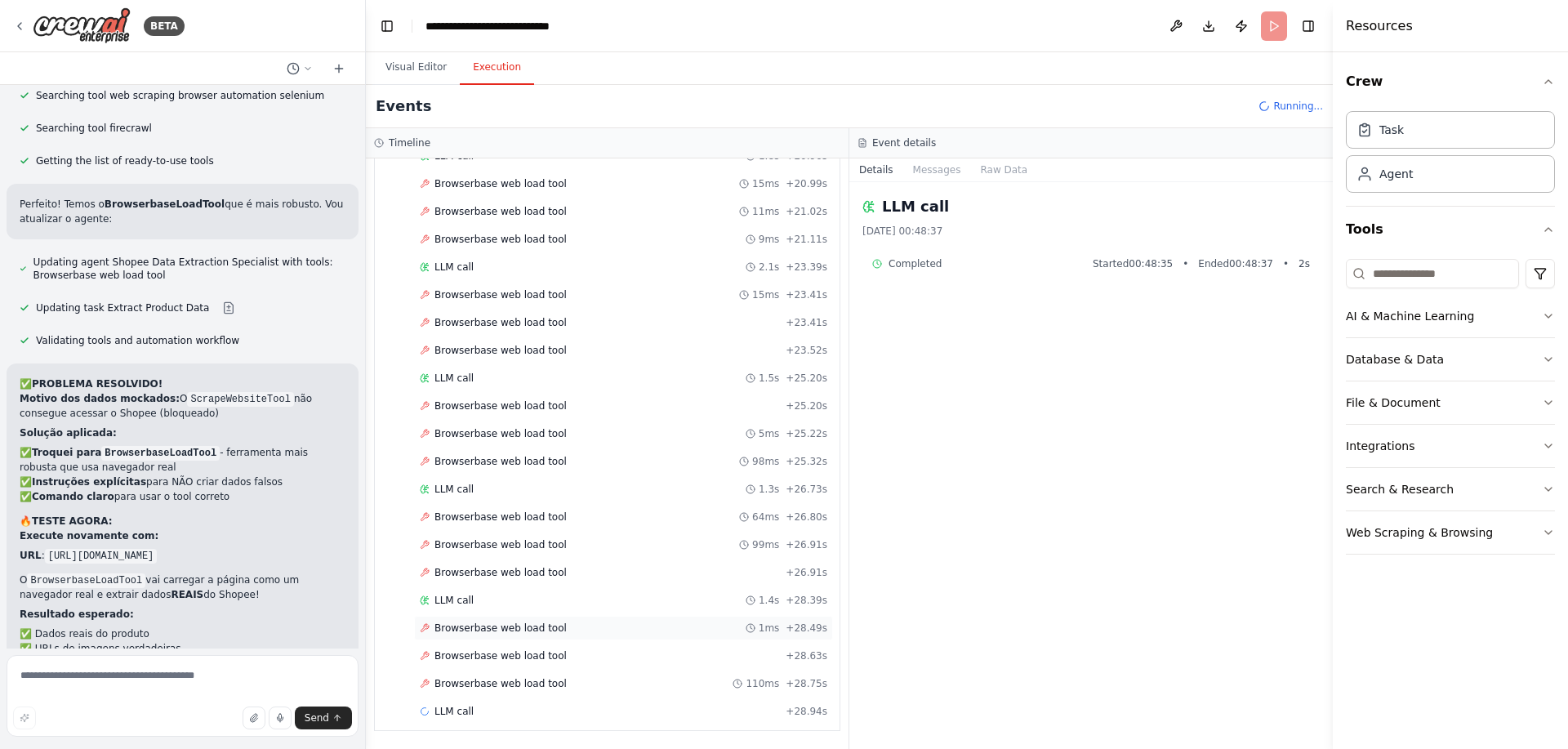
click at [528, 624] on span "Browserbase web load tool" at bounding box center [500, 628] width 132 height 13
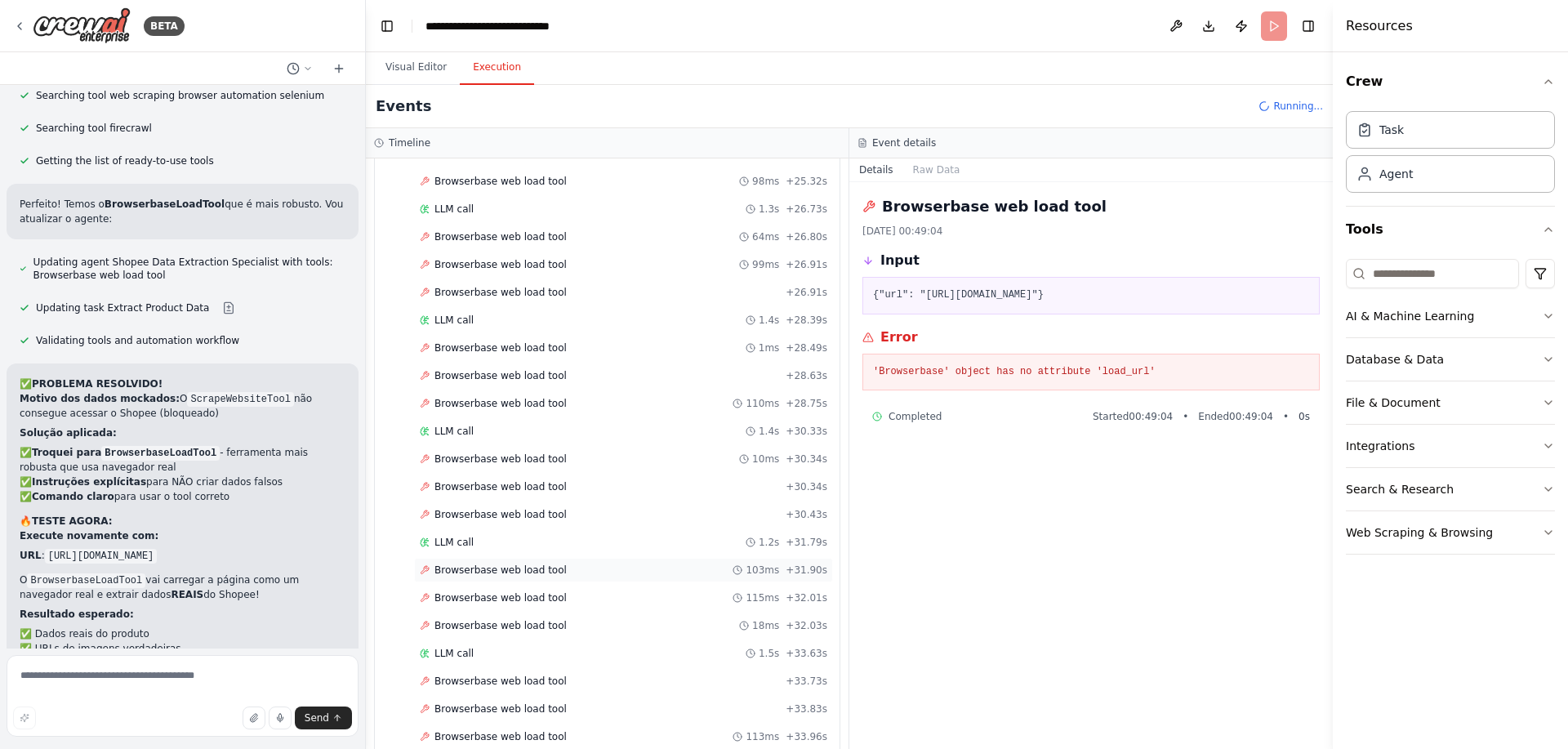
scroll to position [1529, 0]
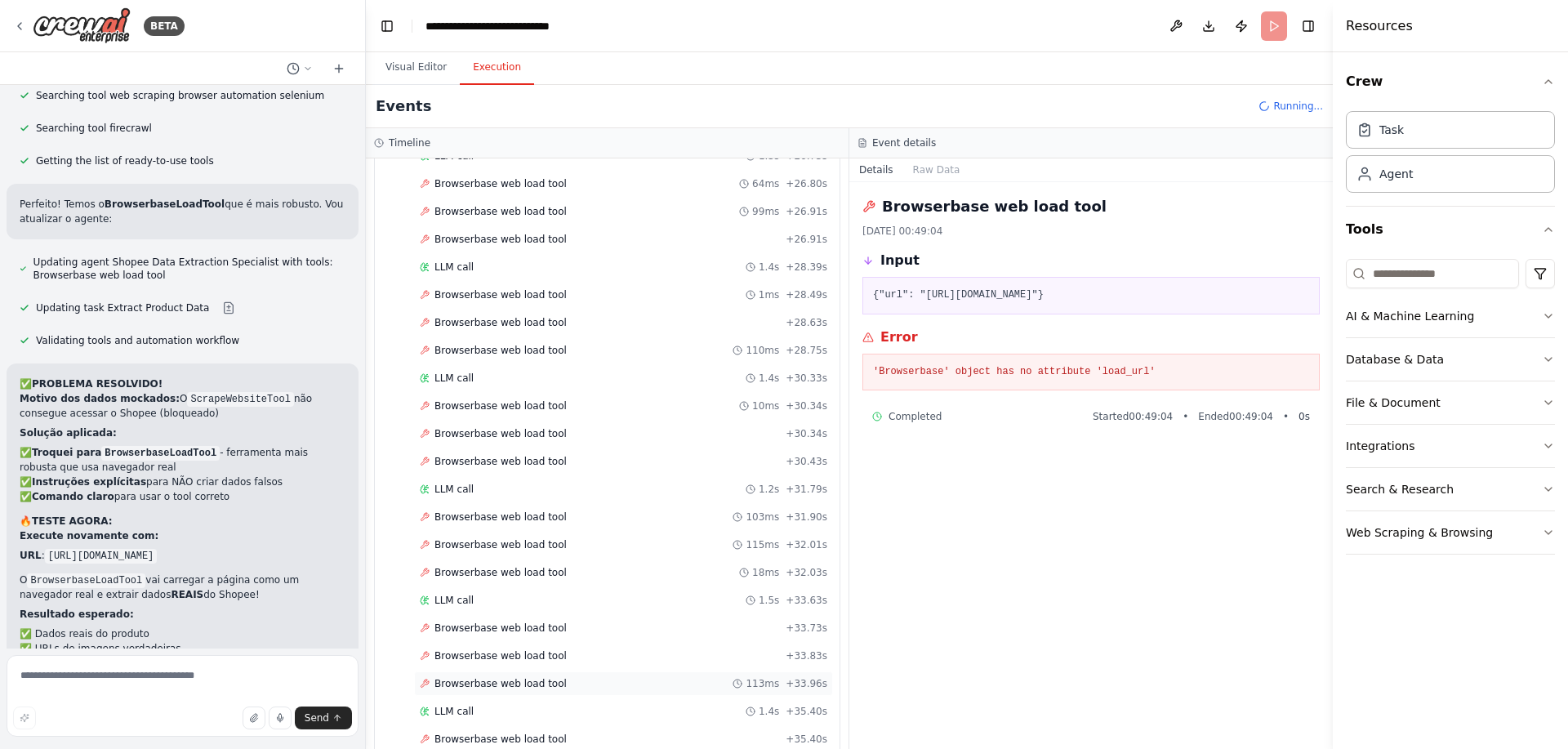
click at [551, 687] on span "Browserbase web load tool" at bounding box center [500, 684] width 132 height 13
click at [527, 680] on span "Browserbase web load tool" at bounding box center [500, 684] width 132 height 13
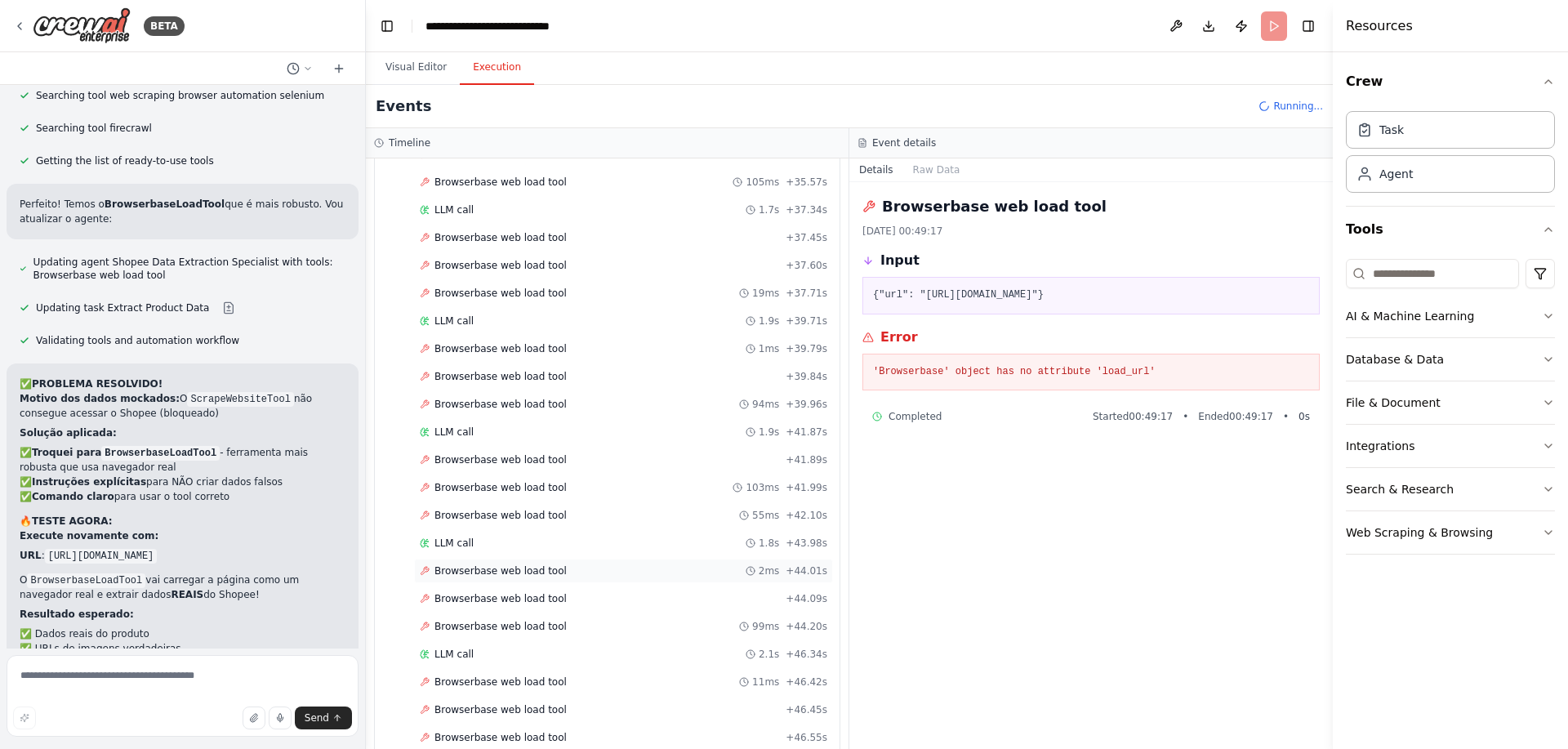
scroll to position [2196, 0]
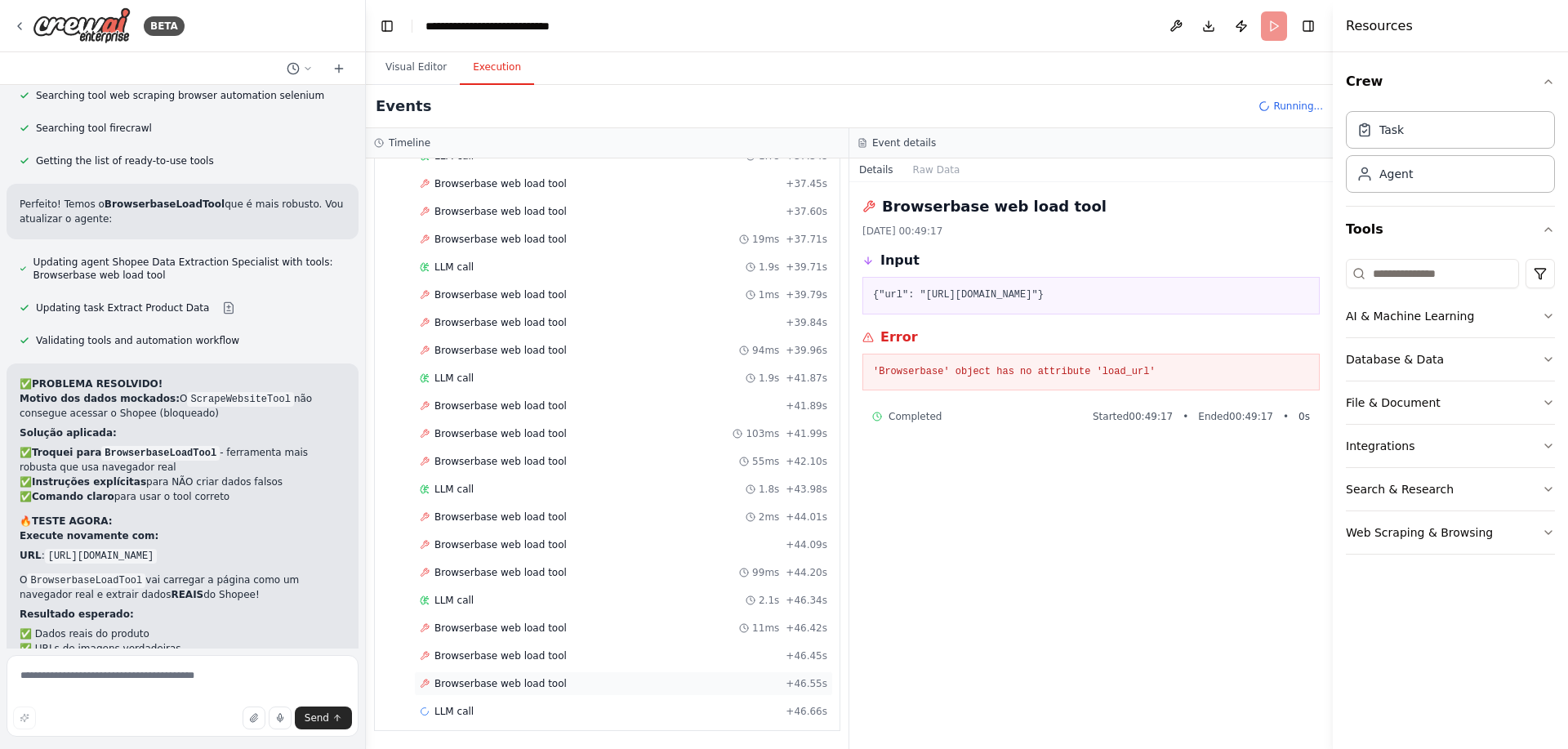
click at [518, 689] on span "Browserbase web load tool" at bounding box center [500, 684] width 132 height 13
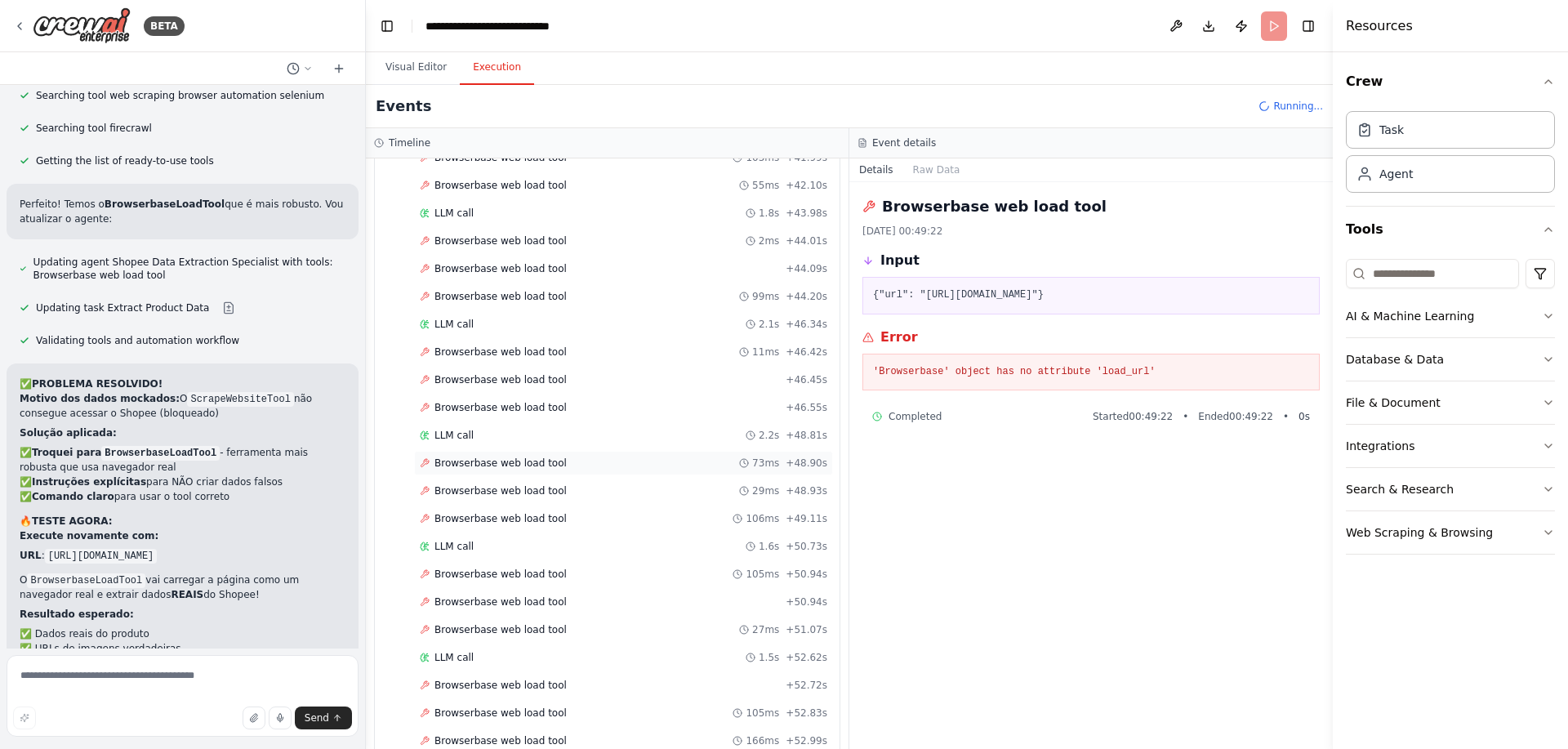
scroll to position [2501, 0]
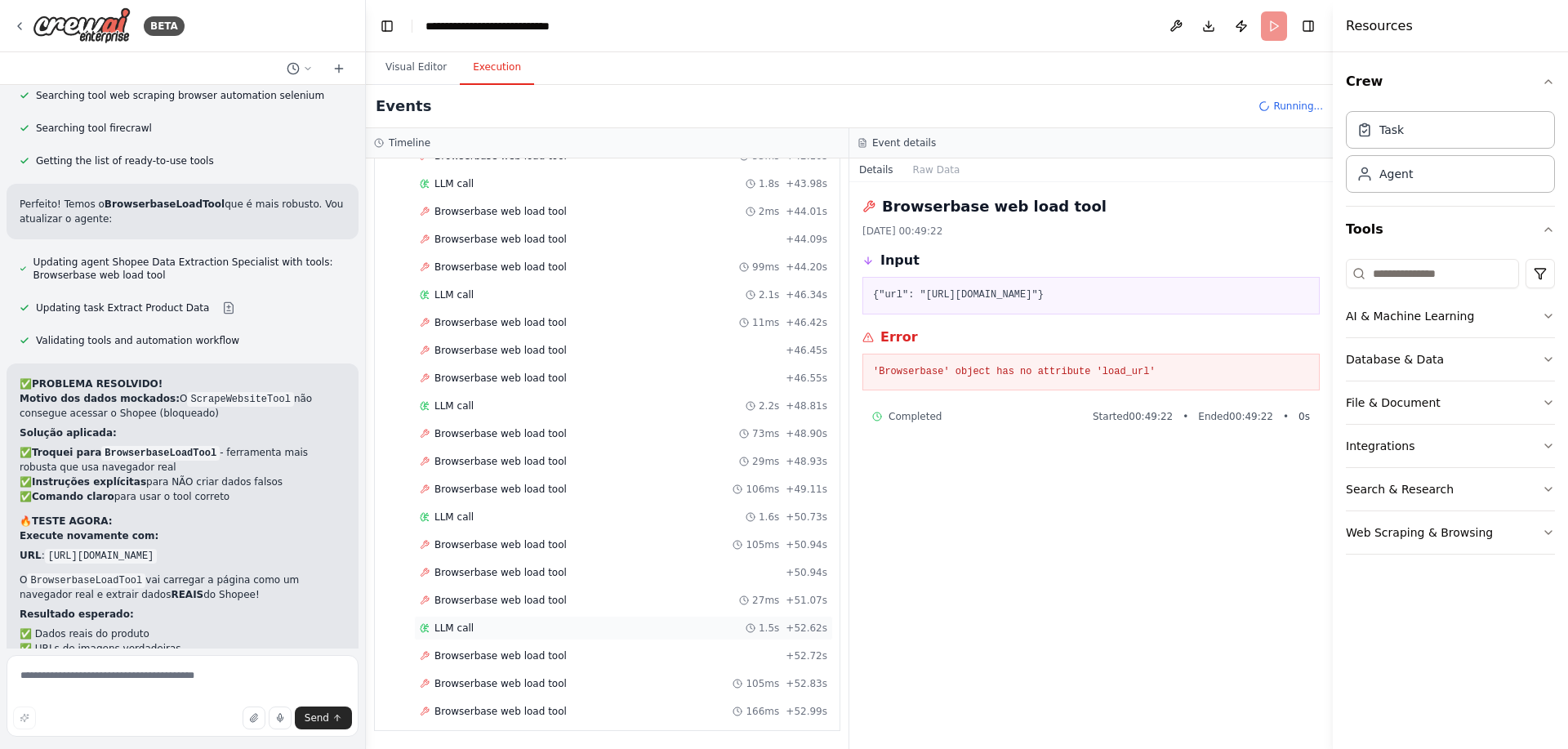
click at [485, 625] on div "LLM call 1.5s + 52.62s" at bounding box center [623, 628] width 407 height 13
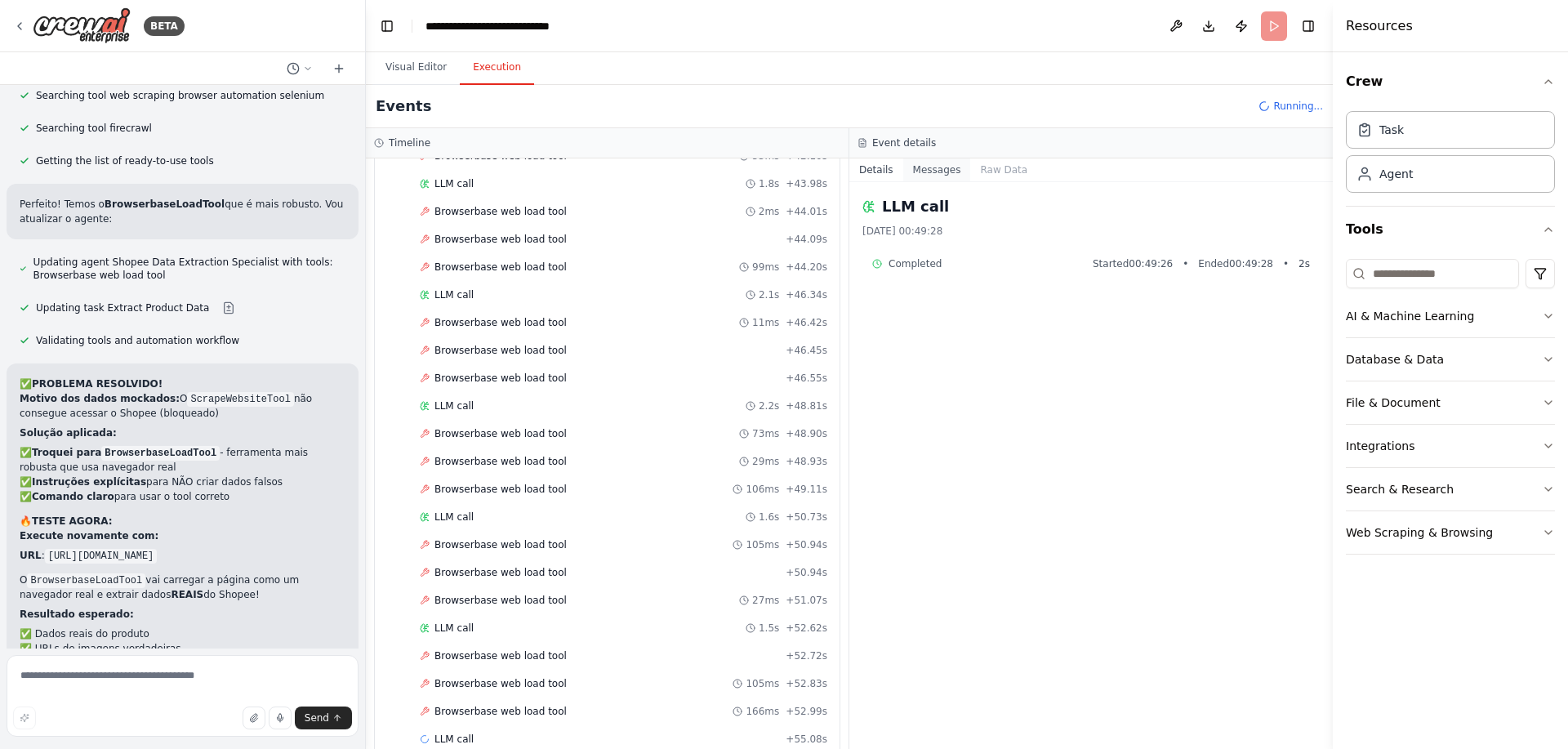
click at [954, 169] on button "Messages" at bounding box center [936, 170] width 68 height 23
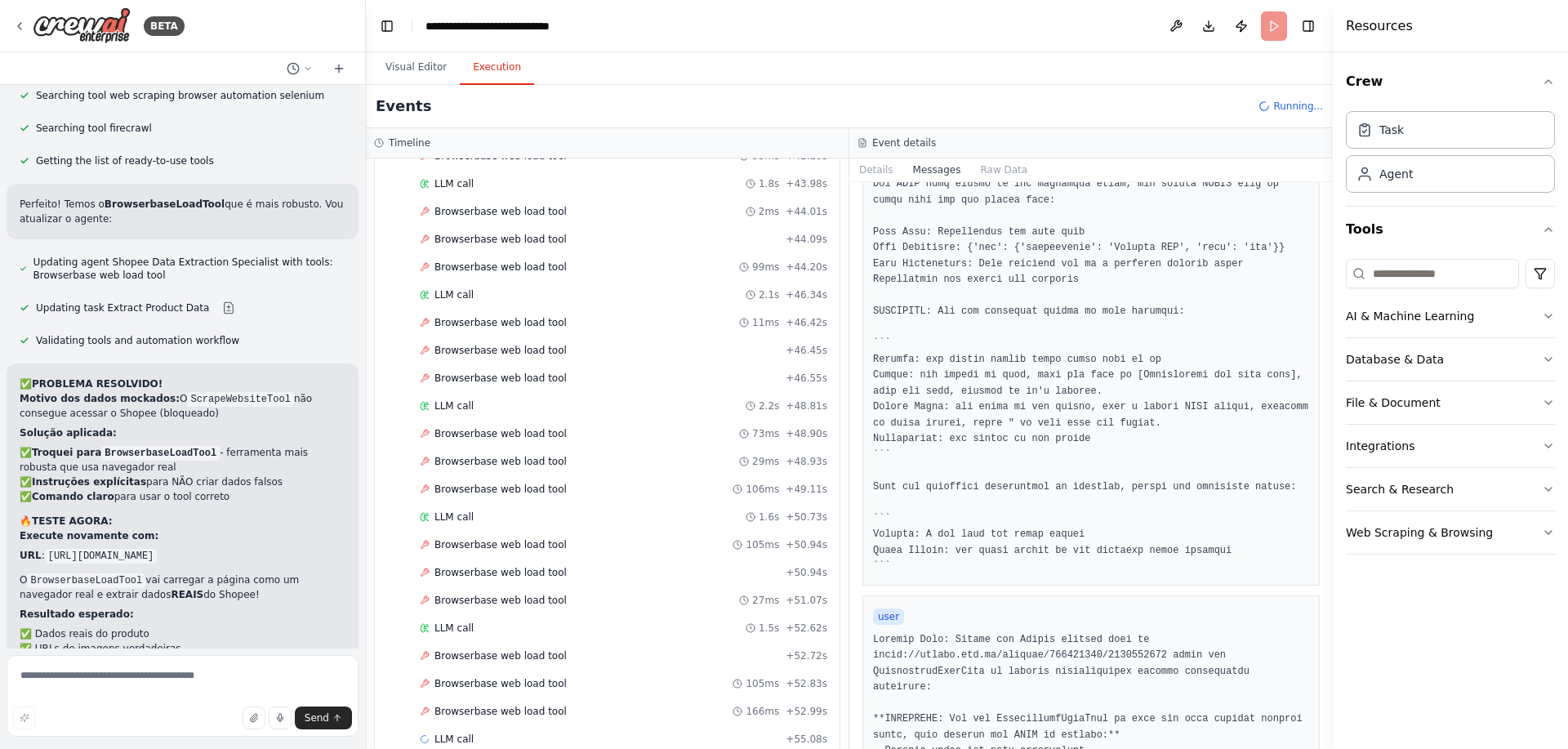
scroll to position [490, 0]
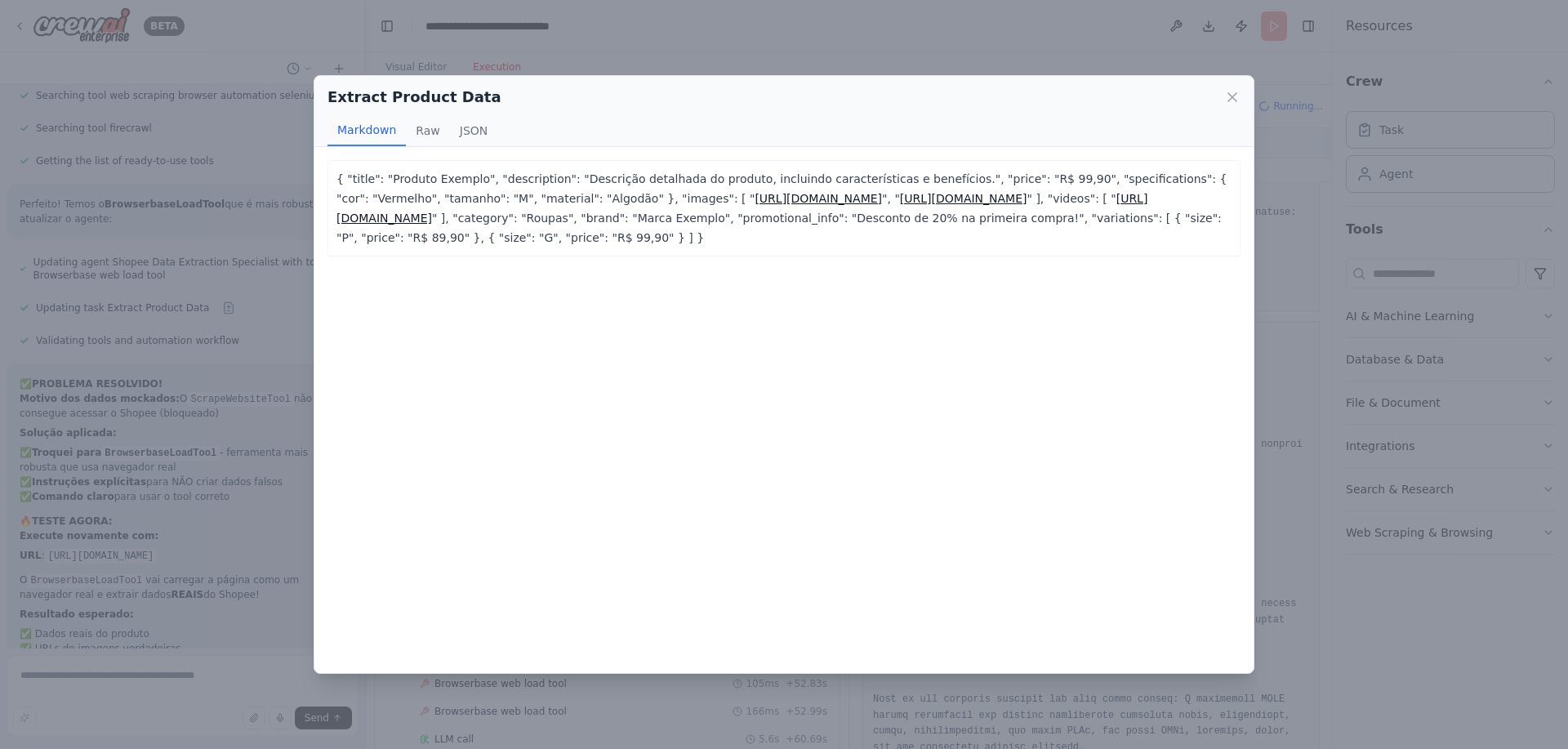
click at [1234, 105] on div "Extract Product Data" at bounding box center [784, 97] width 913 height 23
click at [1231, 92] on icon at bounding box center [1232, 97] width 16 height 16
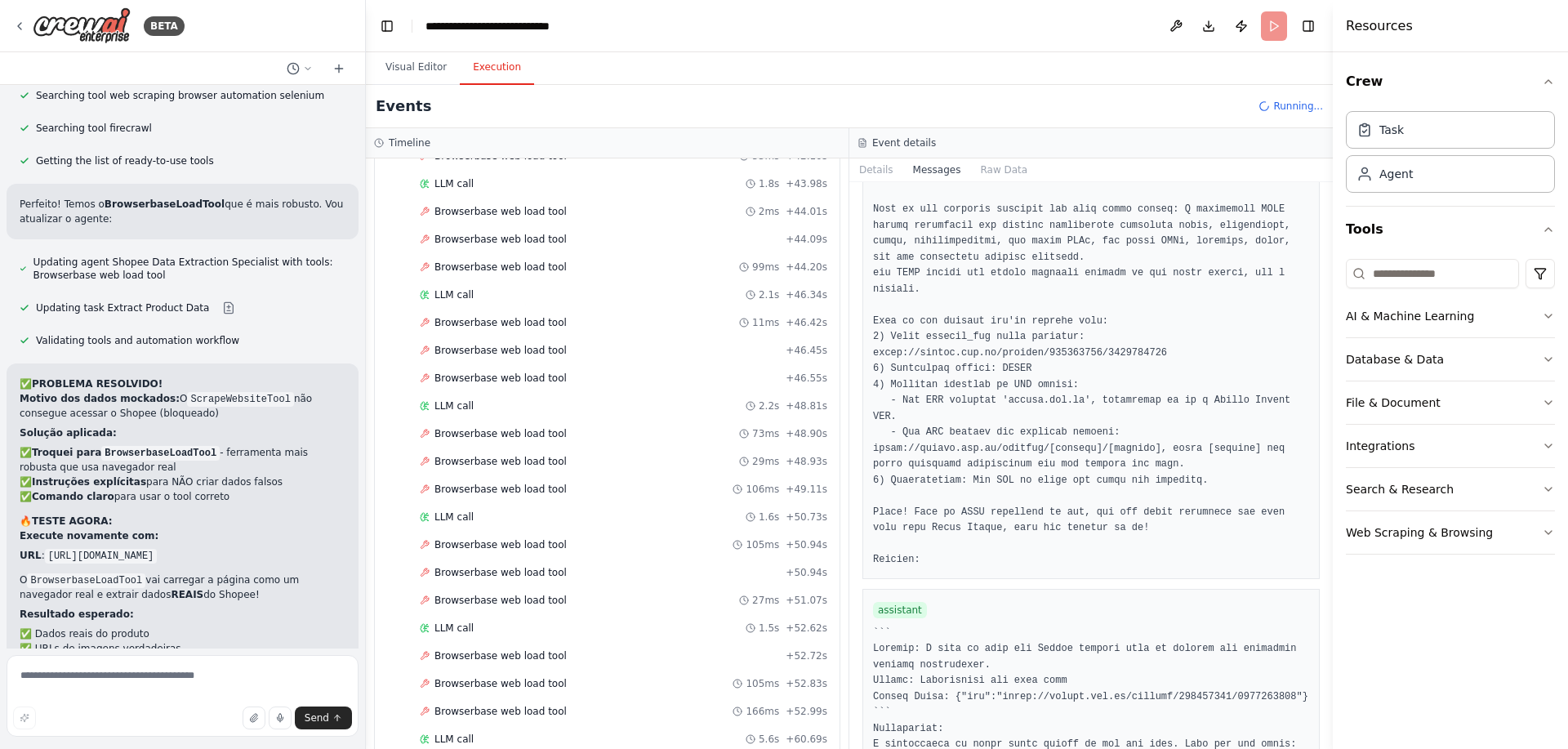
scroll to position [2761, 0]
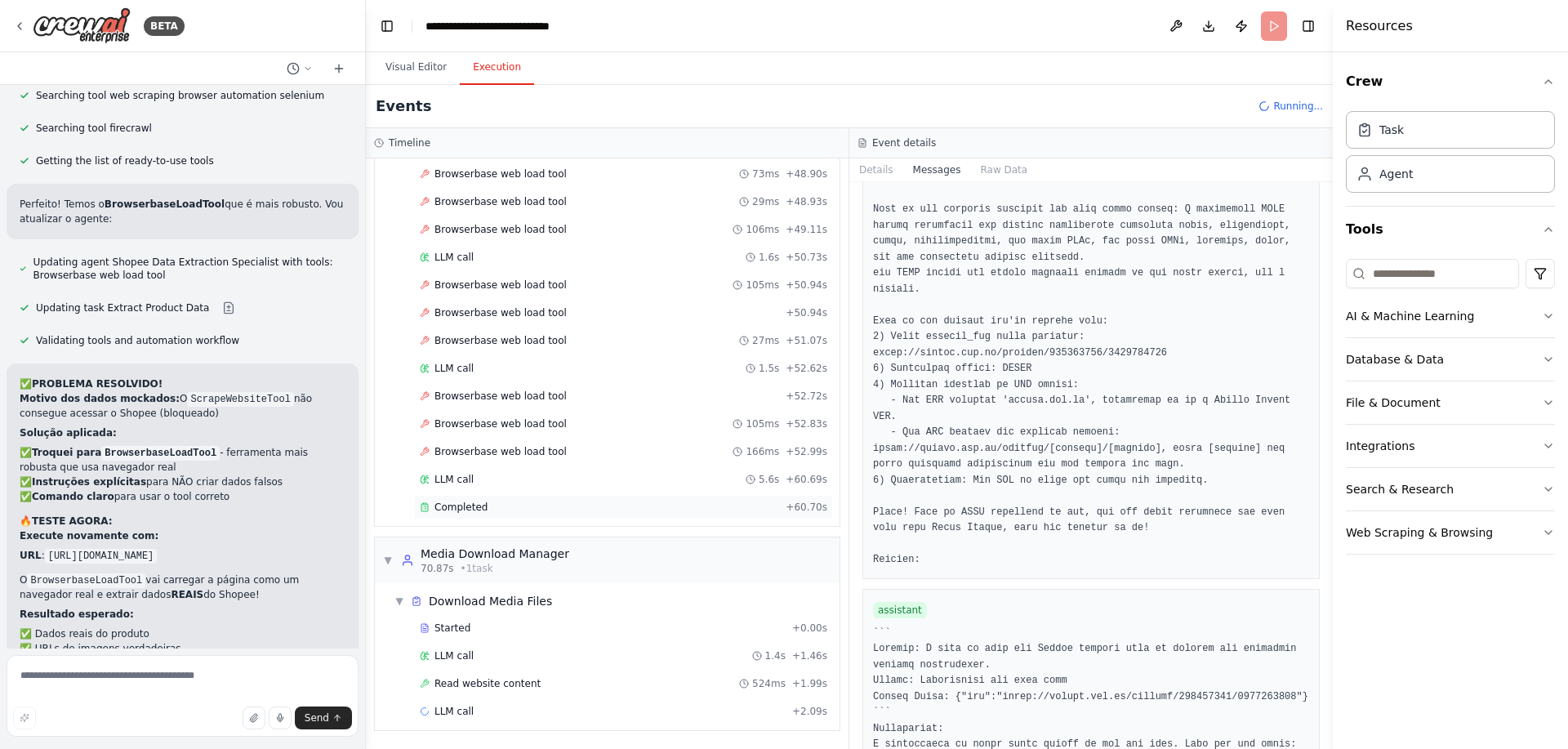
click at [502, 501] on div "Completed + 60.70s" at bounding box center [623, 507] width 419 height 25
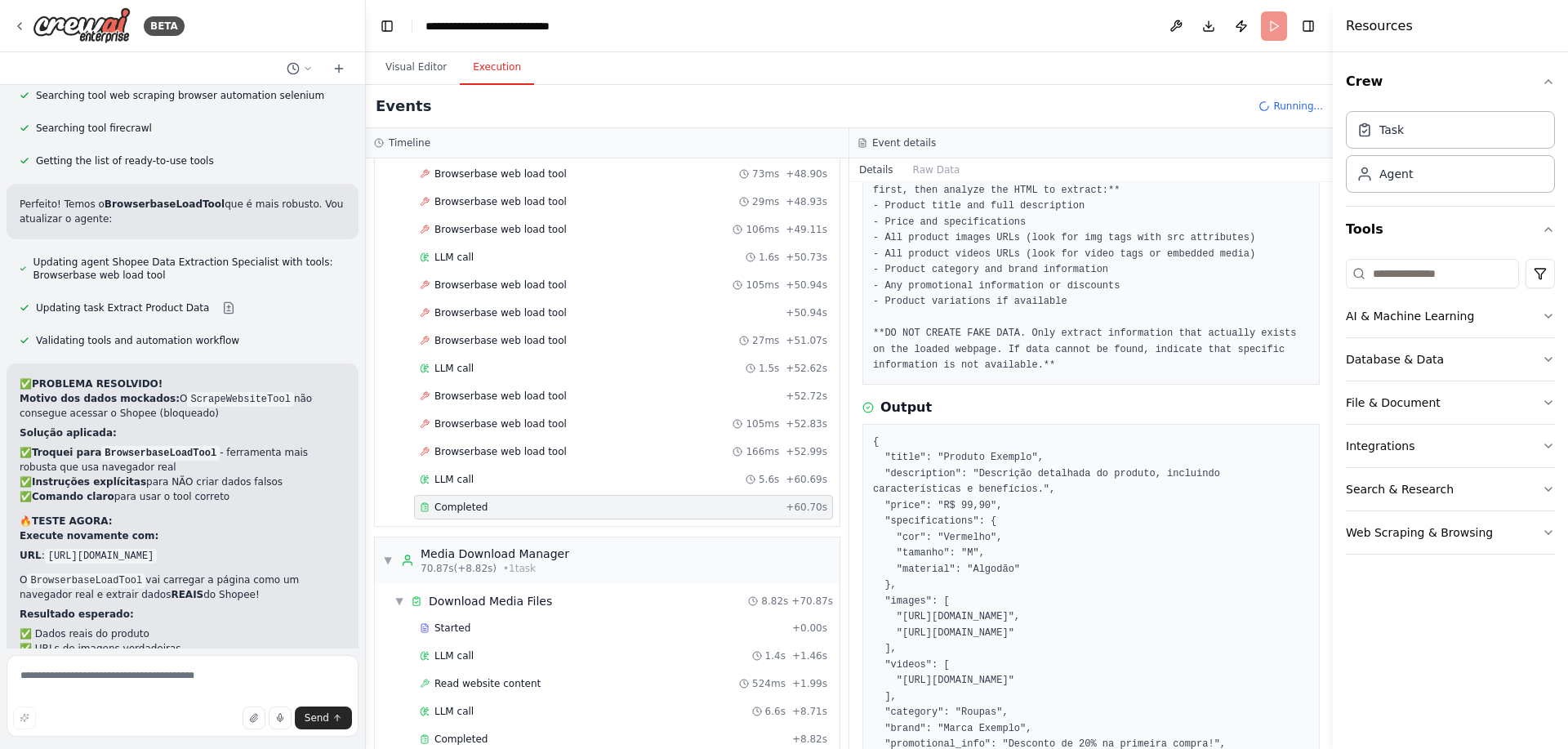
scroll to position [0, 0]
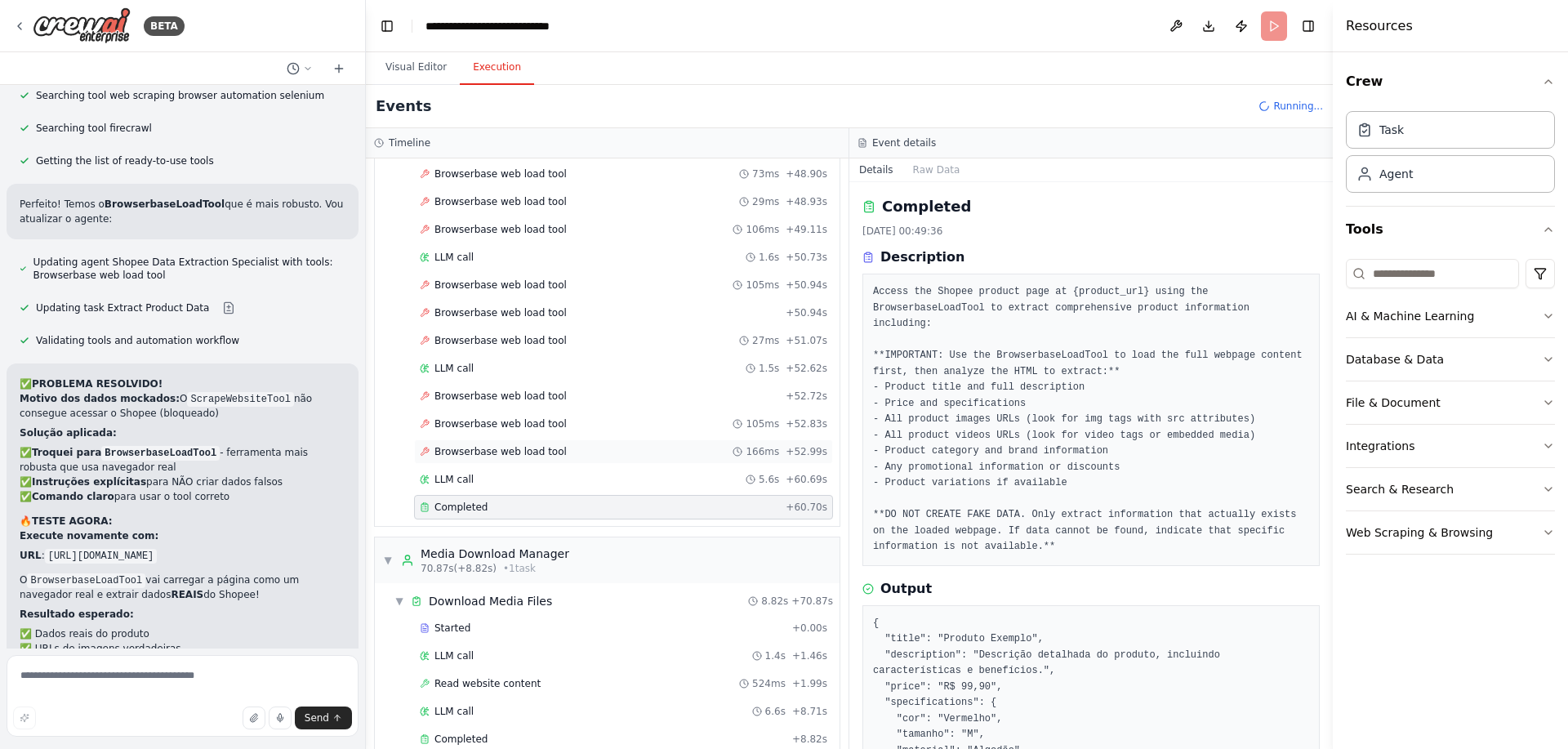
click at [505, 445] on span "Browserbase web load tool" at bounding box center [500, 452] width 132 height 13
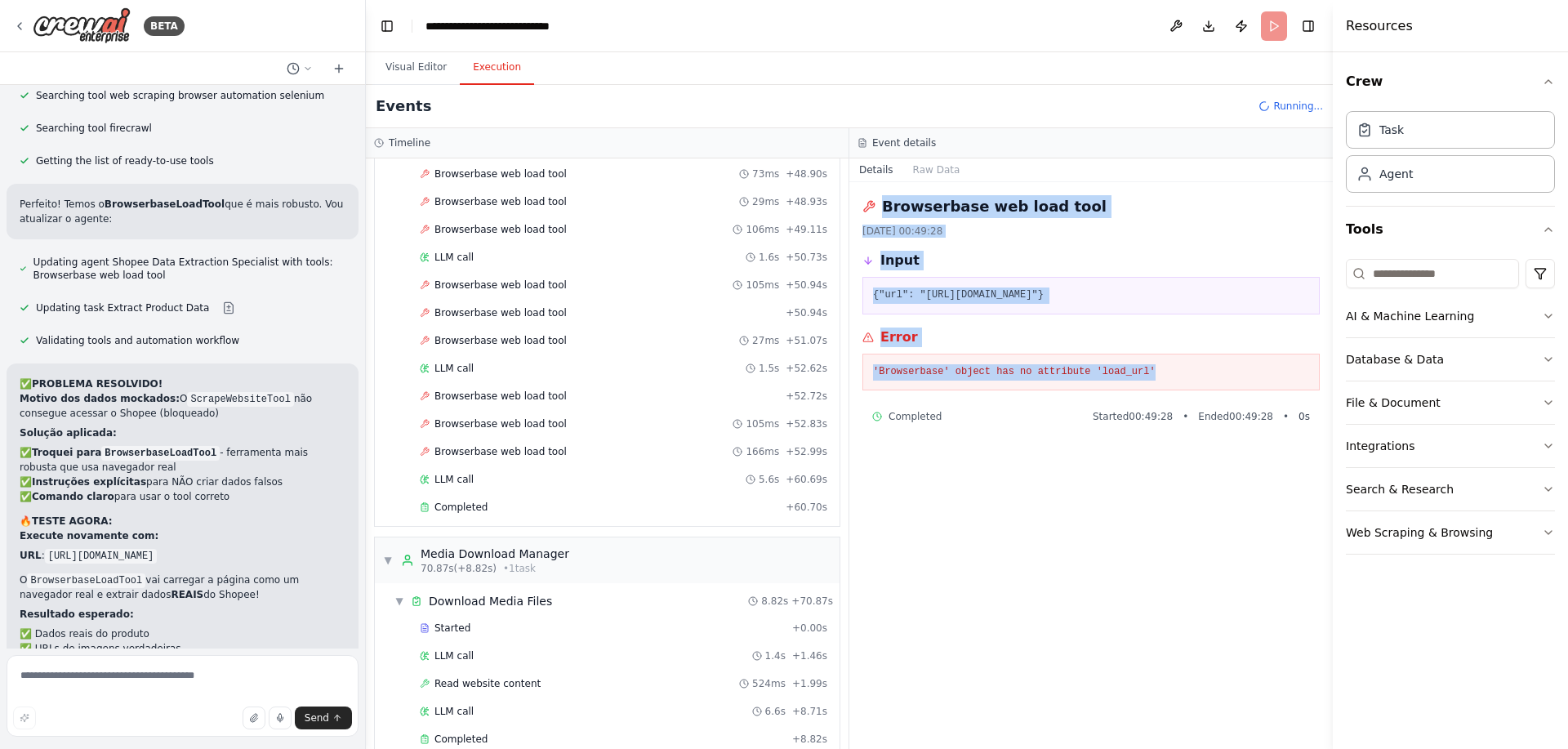
drag, startPoint x: 1165, startPoint y: 377, endPoint x: 855, endPoint y: 200, distance: 357.0
click at [855, 200] on div "Browserbase web load tool 30/09/2025, 00:49:28 Input {"url": "https://shopee.co…" at bounding box center [1091, 465] width 483 height 567
copy div "Browserbase web load tool 30/09/2025, 00:49:28 Input {"url": "https://shopee.co…"
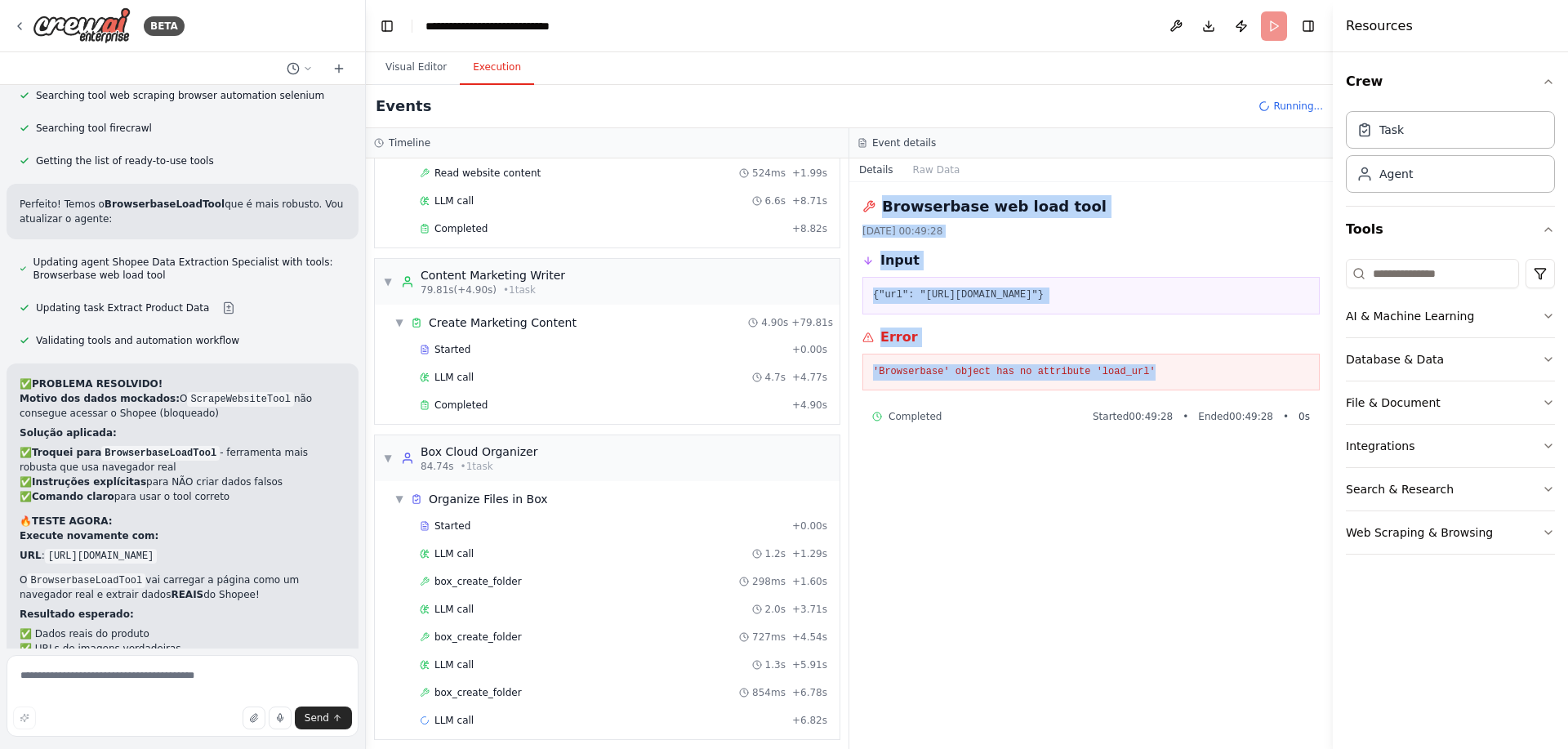
scroll to position [3281, 0]
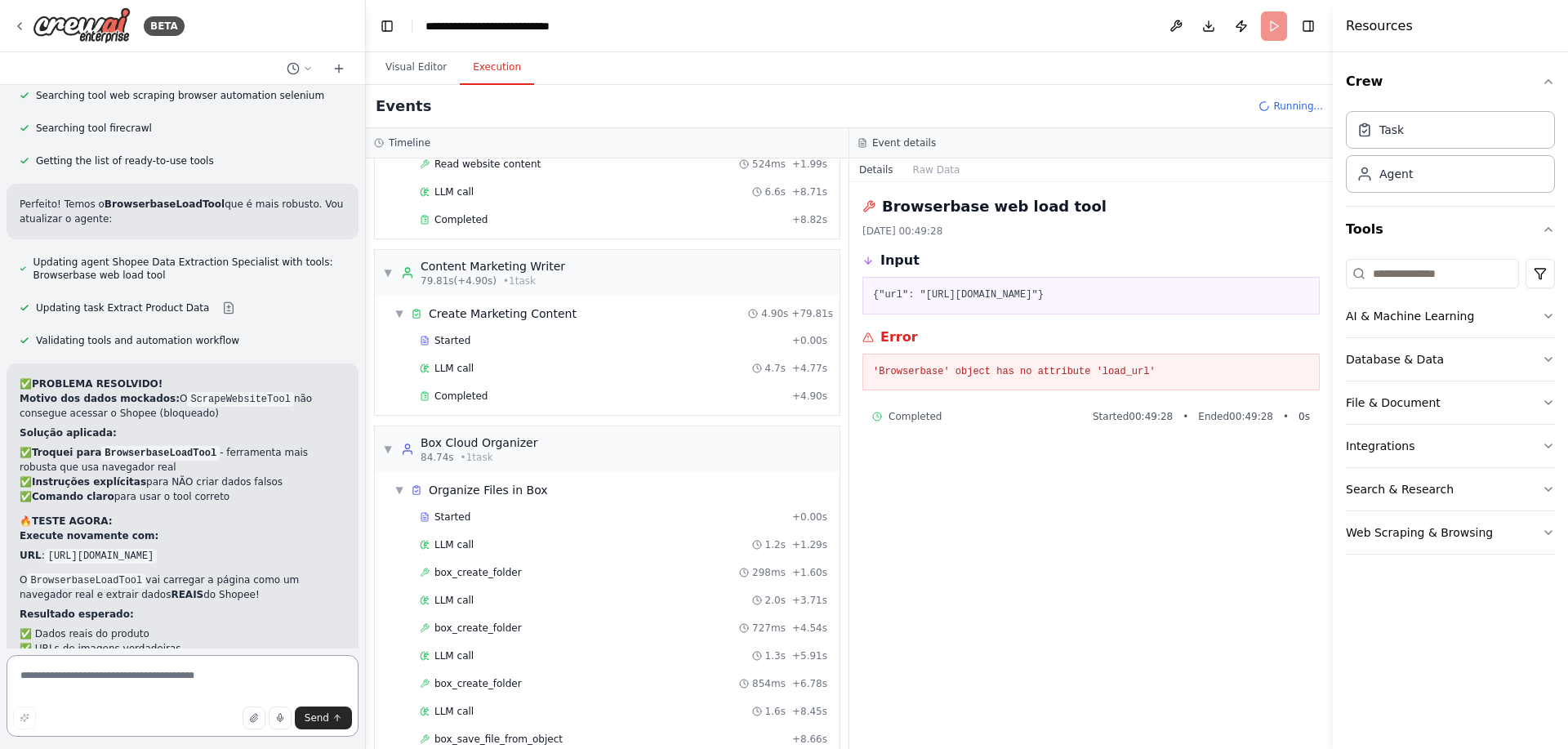
click at [126, 682] on textarea at bounding box center [182, 695] width 352 height 82
paste textarea "**********"
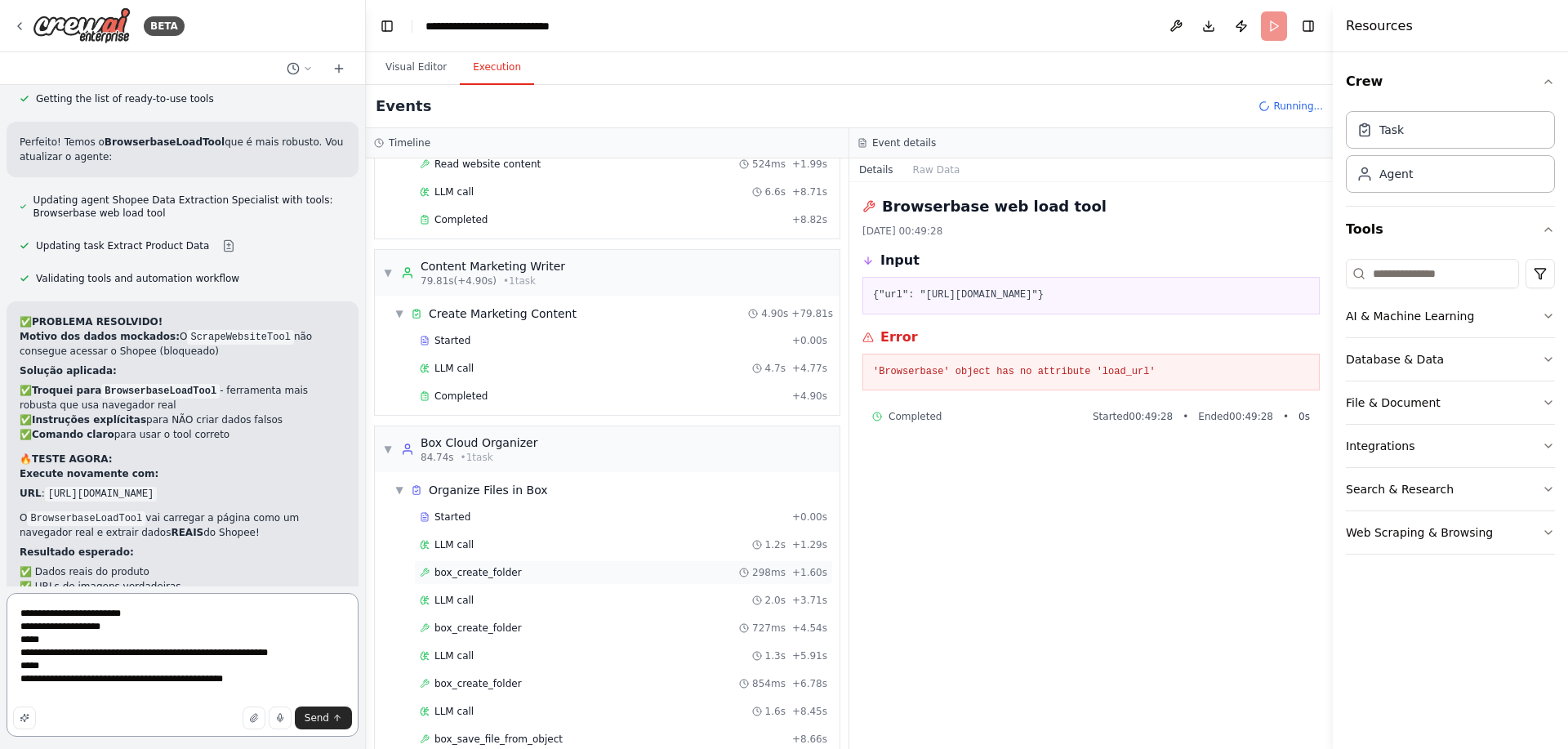
scroll to position [6072, 0]
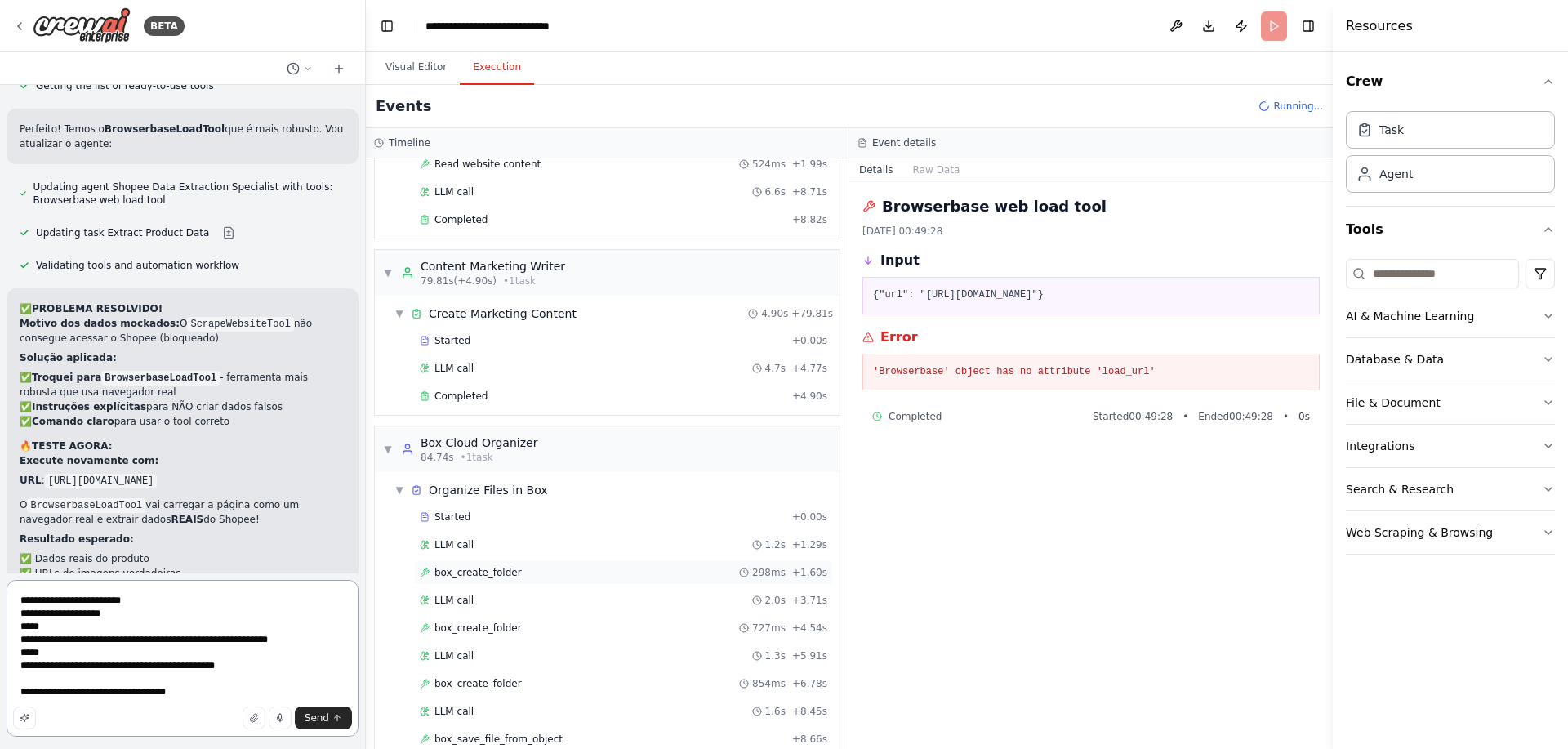
type textarea "**********"
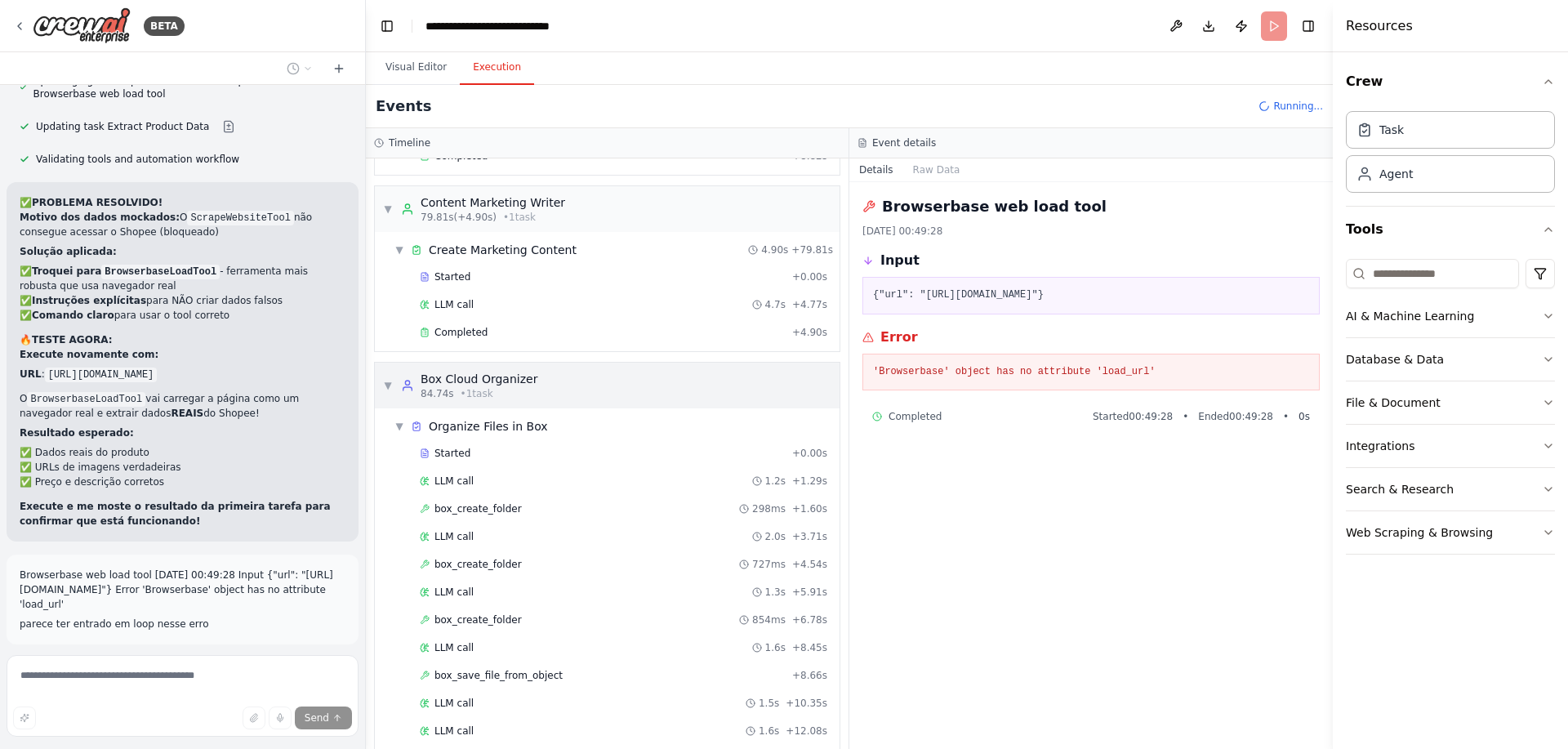
scroll to position [3420, 0]
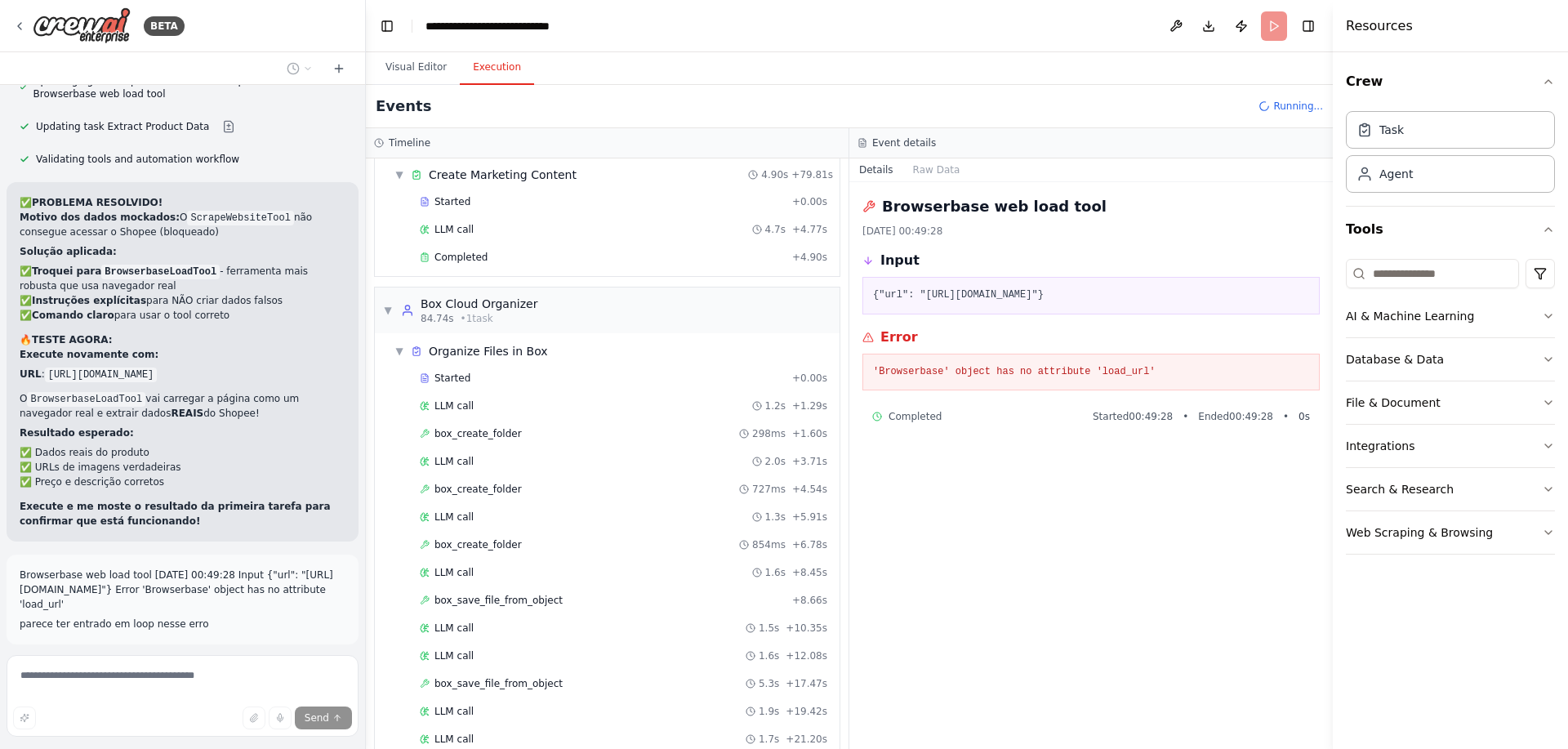
click at [1271, 29] on header "**********" at bounding box center [849, 26] width 967 height 53
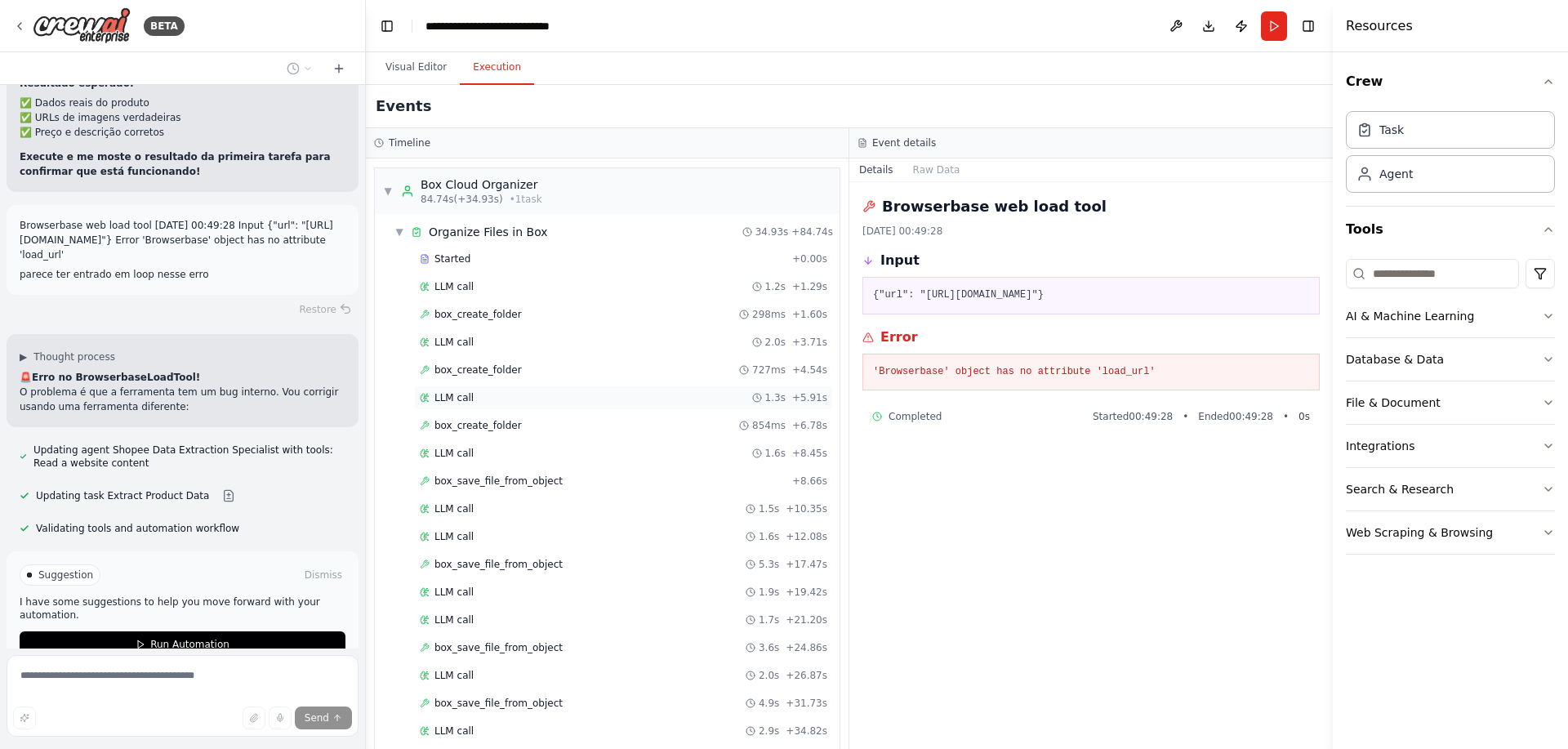
scroll to position [3587, 0]
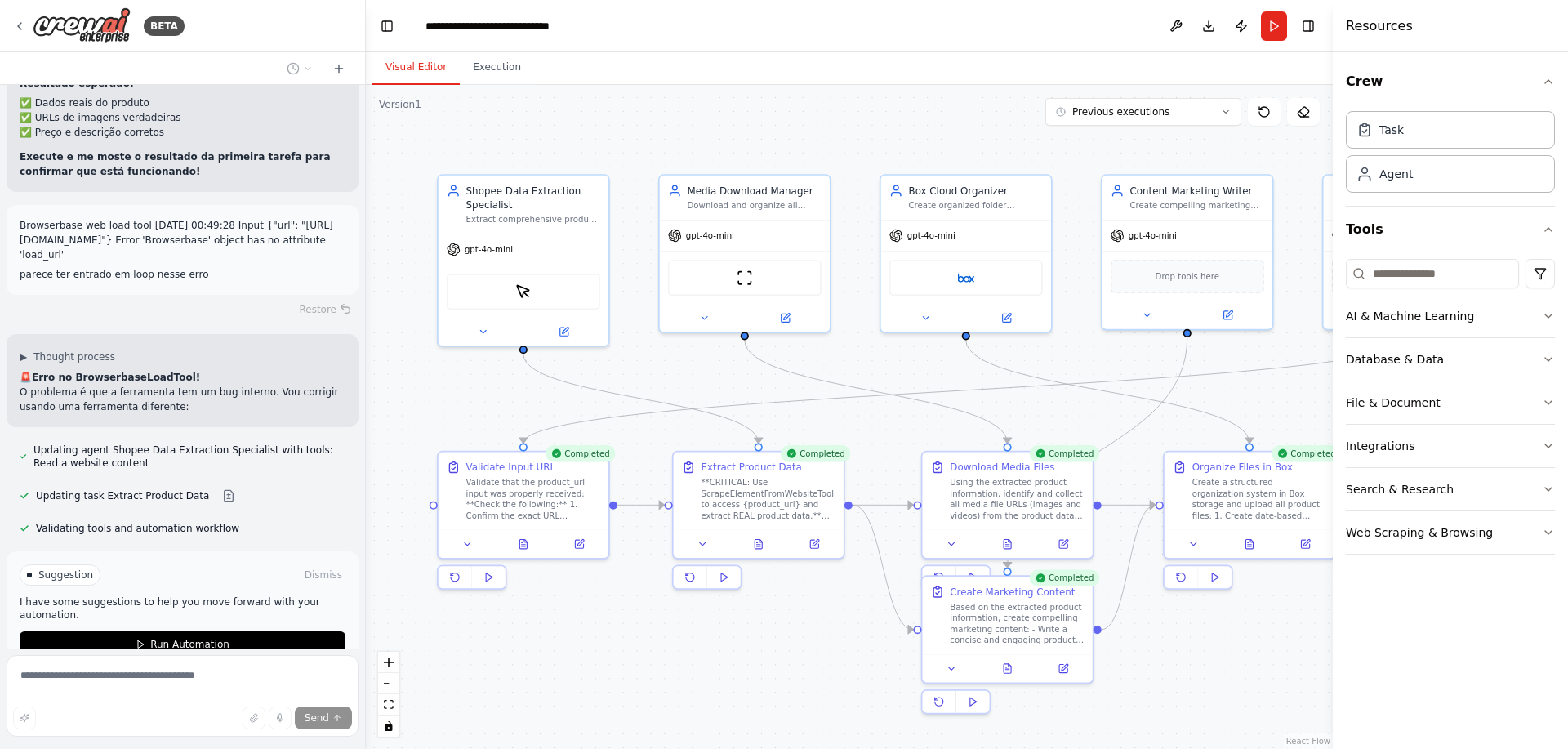
click at [423, 67] on button "Visual Editor" at bounding box center [416, 68] width 87 height 35
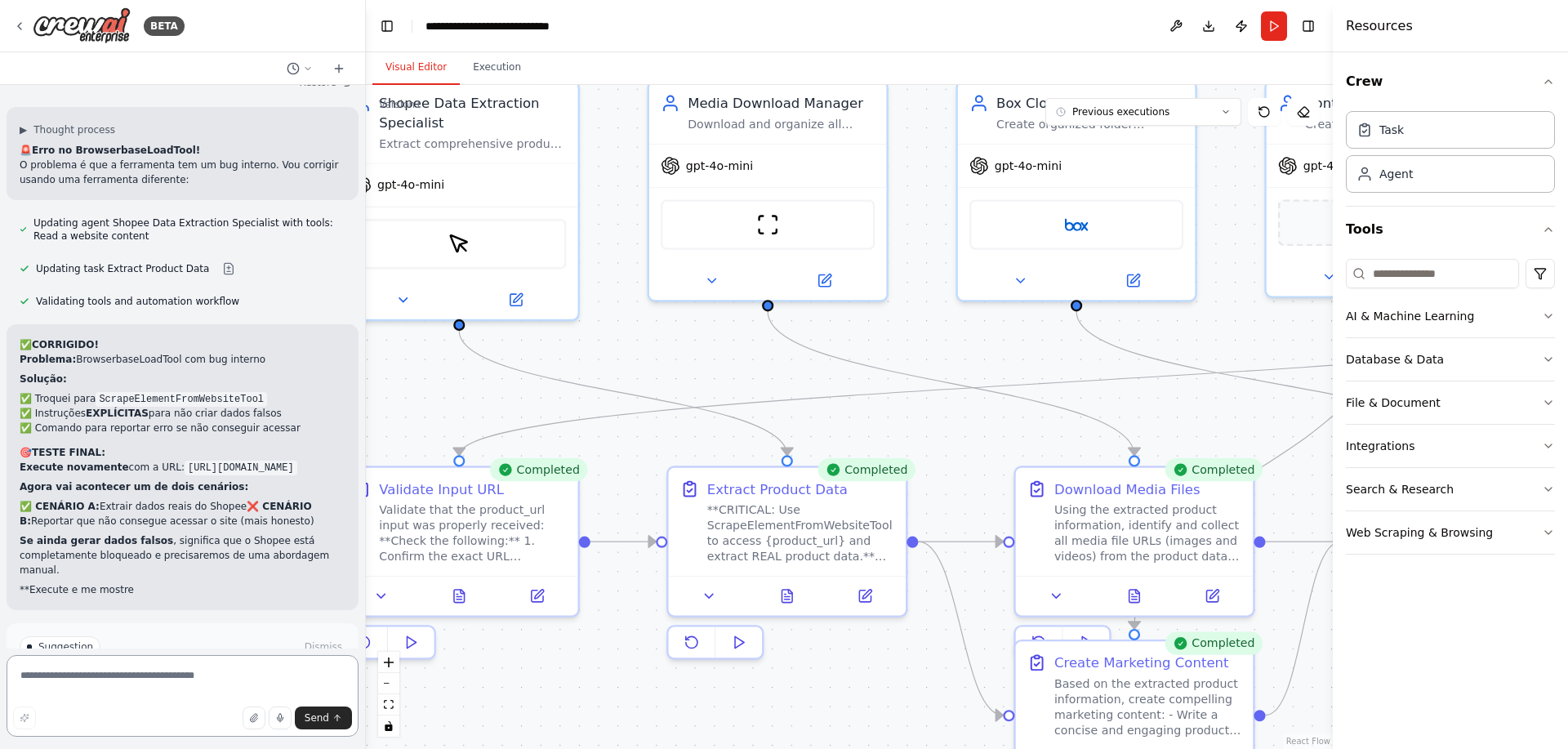
scroll to position [6789, 0]
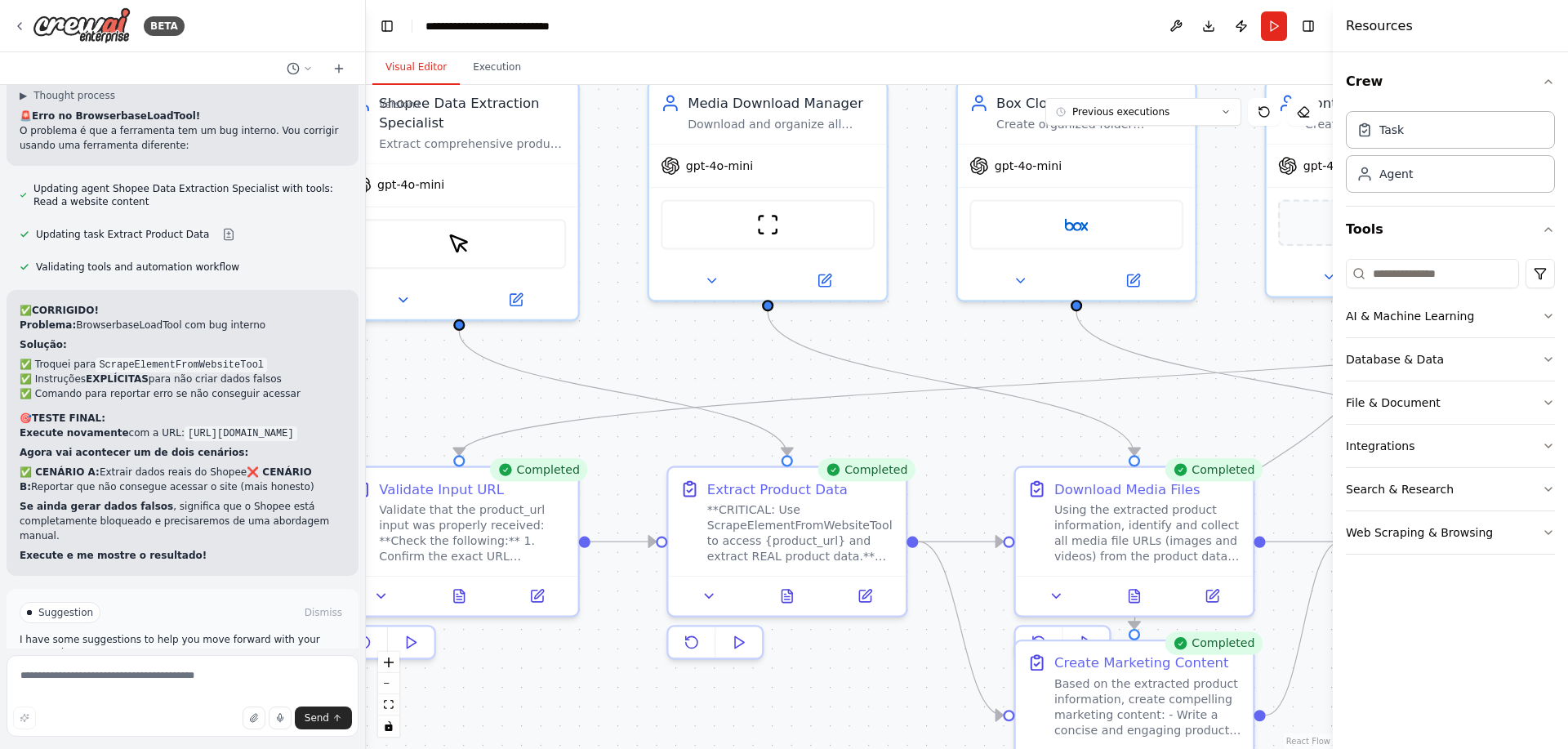
click at [181, 676] on span "Run Automation" at bounding box center [190, 683] width 80 height 13
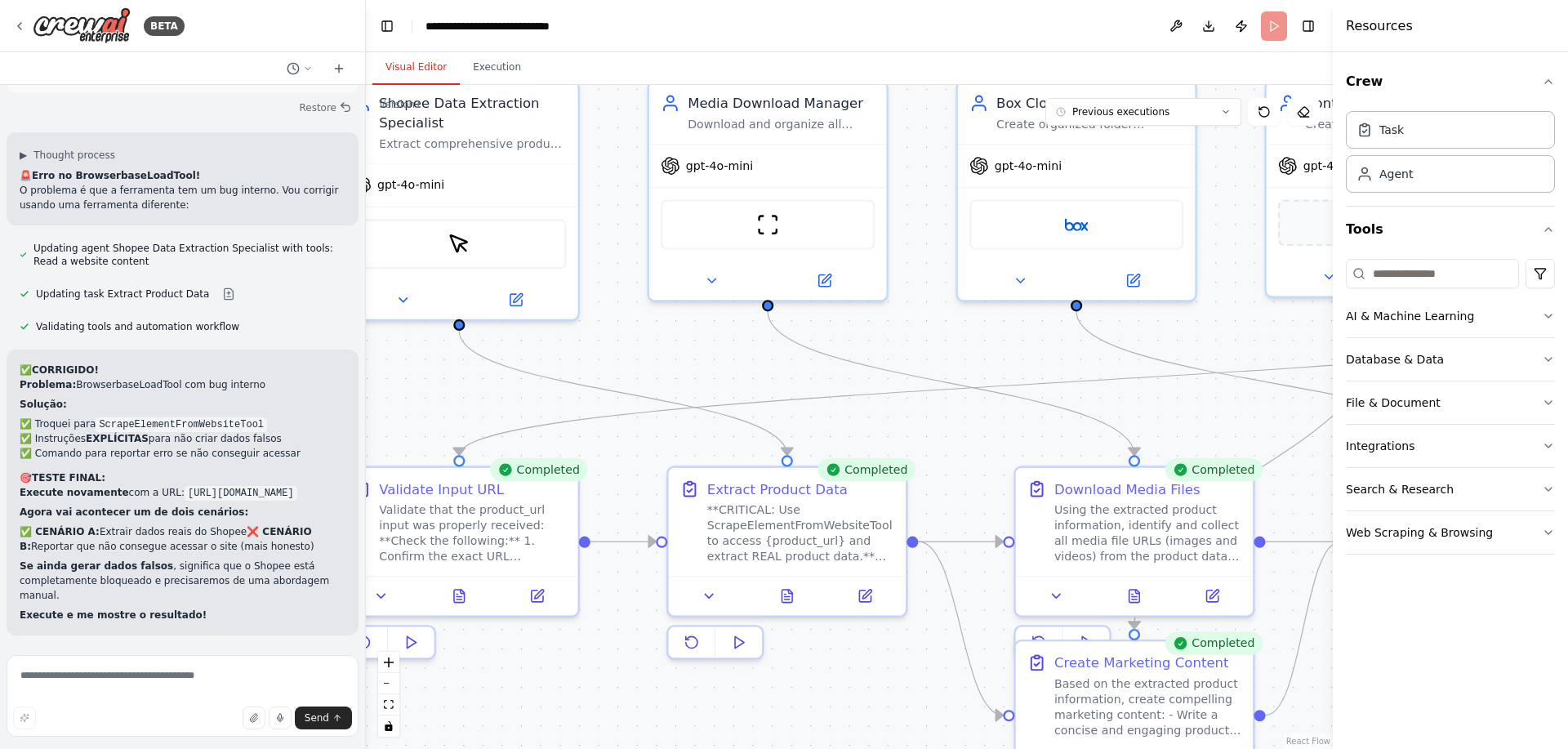
scroll to position [6657, 0]
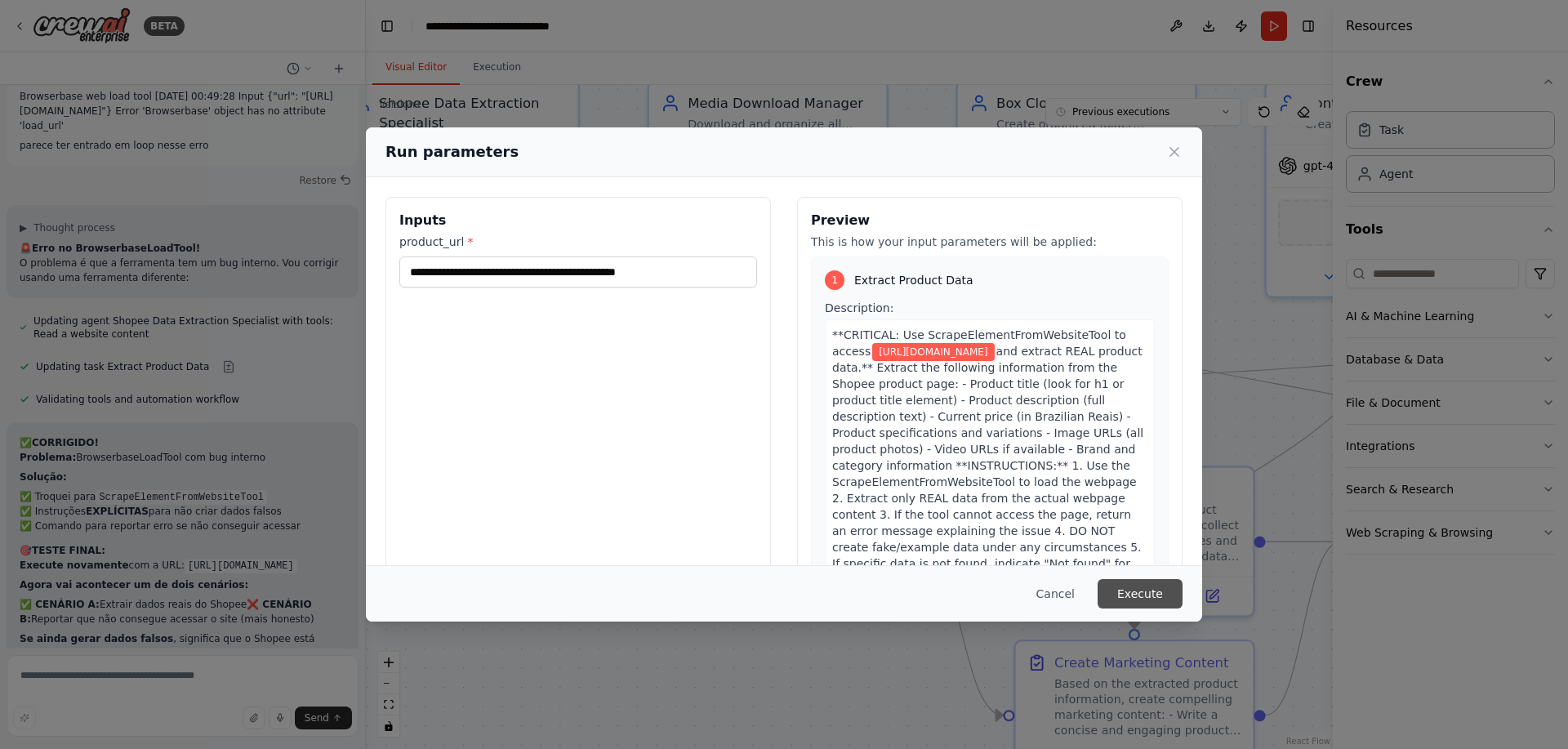
click at [1125, 595] on button "Execute" at bounding box center [1140, 594] width 85 height 30
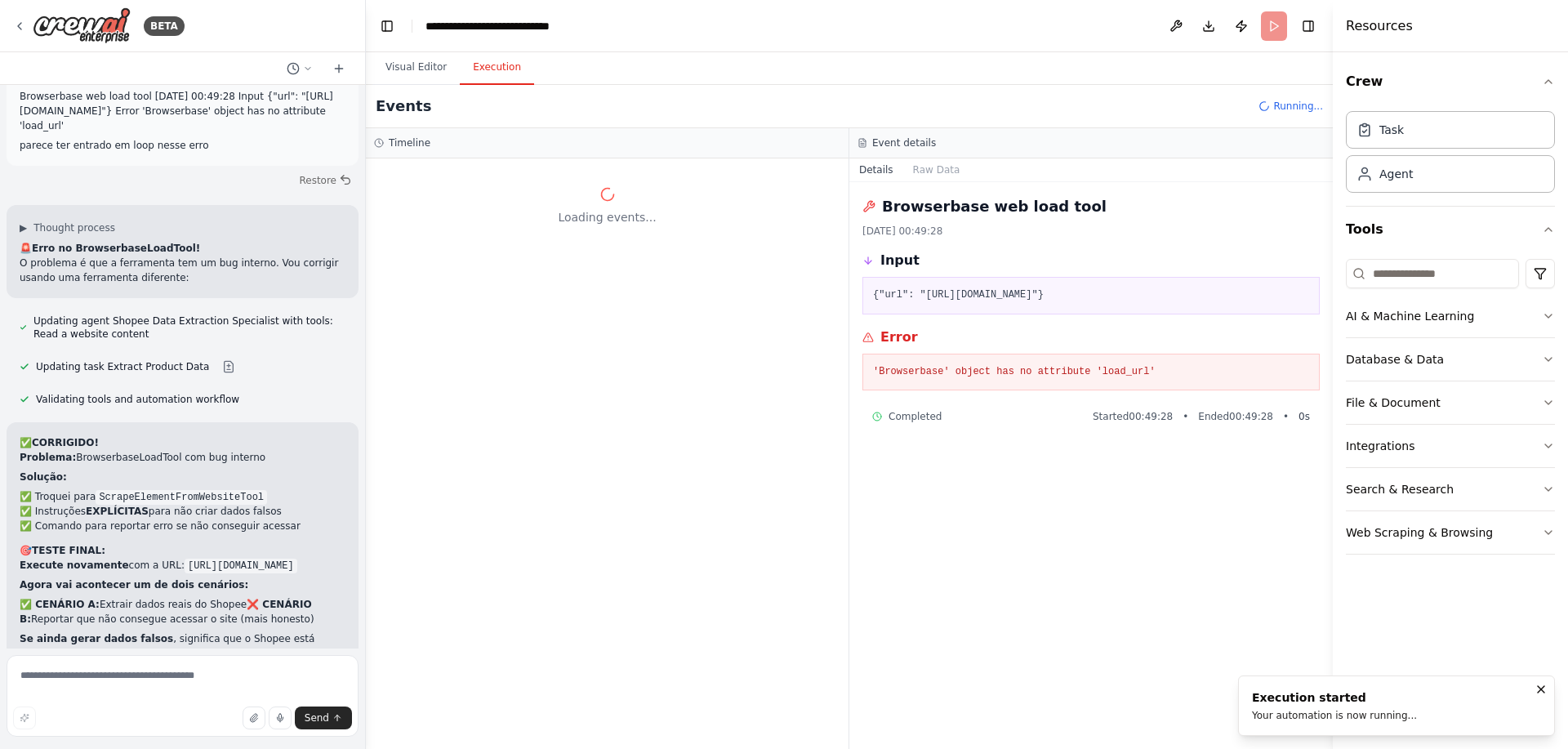
scroll to position [0, 0]
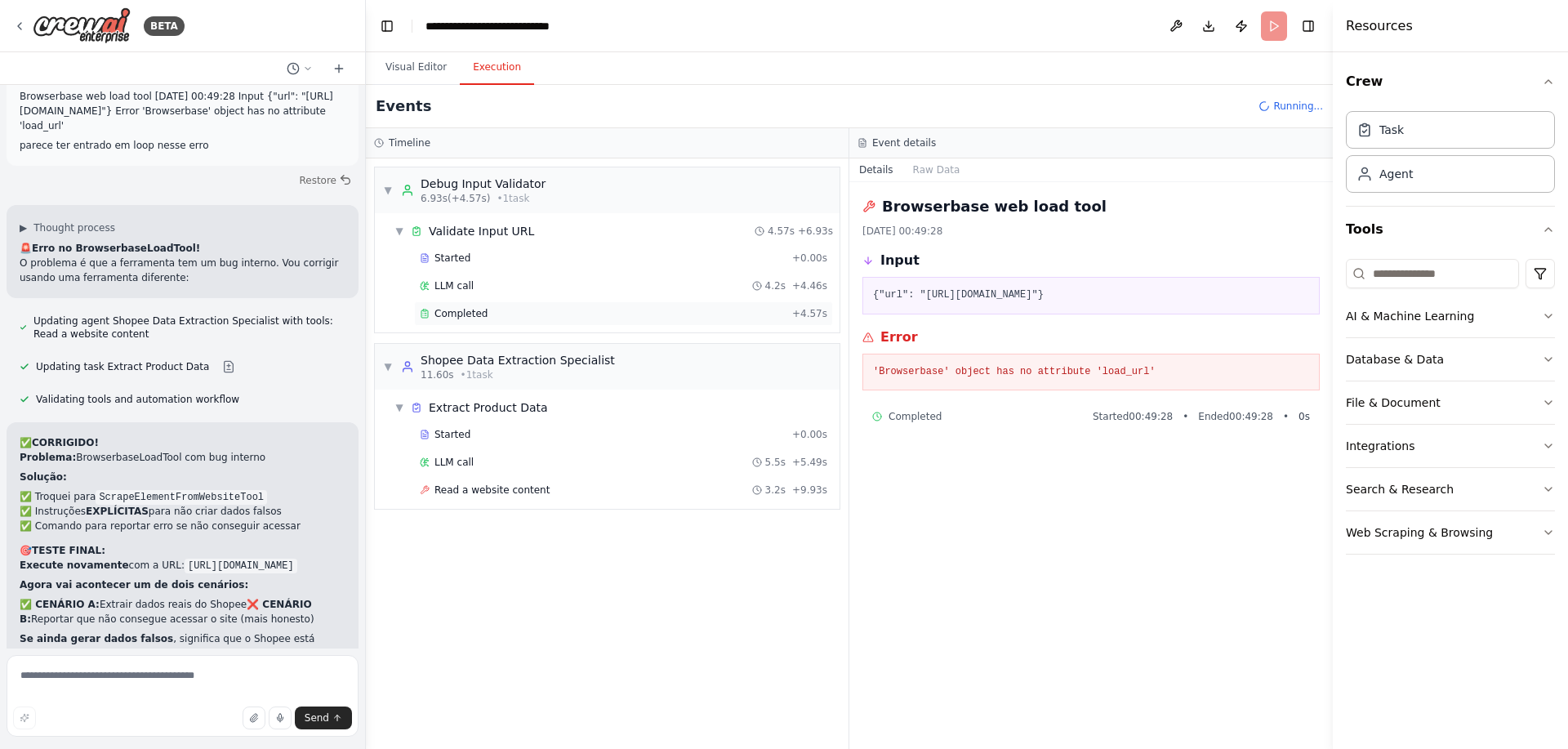
click at [552, 313] on div "Completed" at bounding box center [603, 314] width 366 height 13
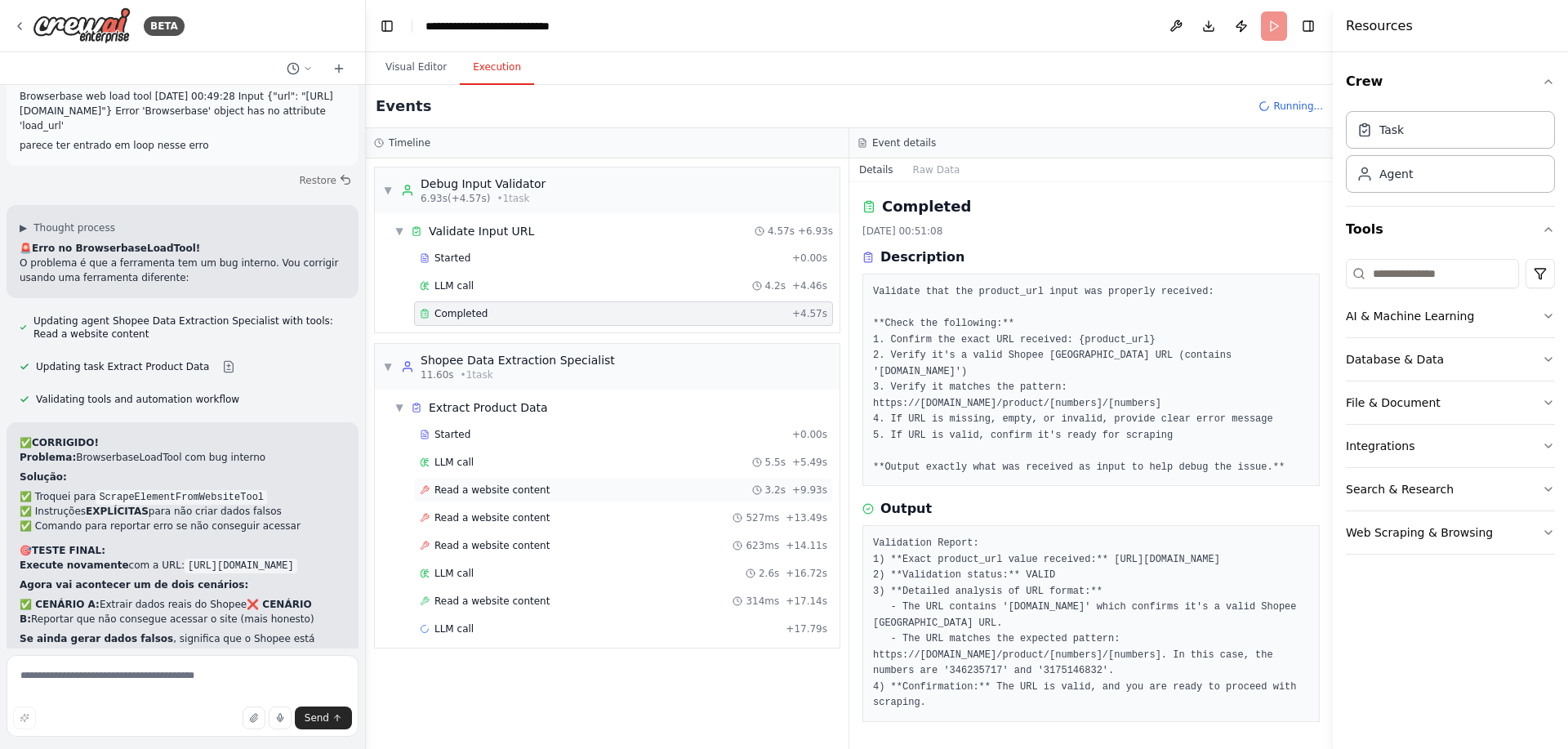
click at [531, 492] on span "Read a website content" at bounding box center [492, 490] width 115 height 13
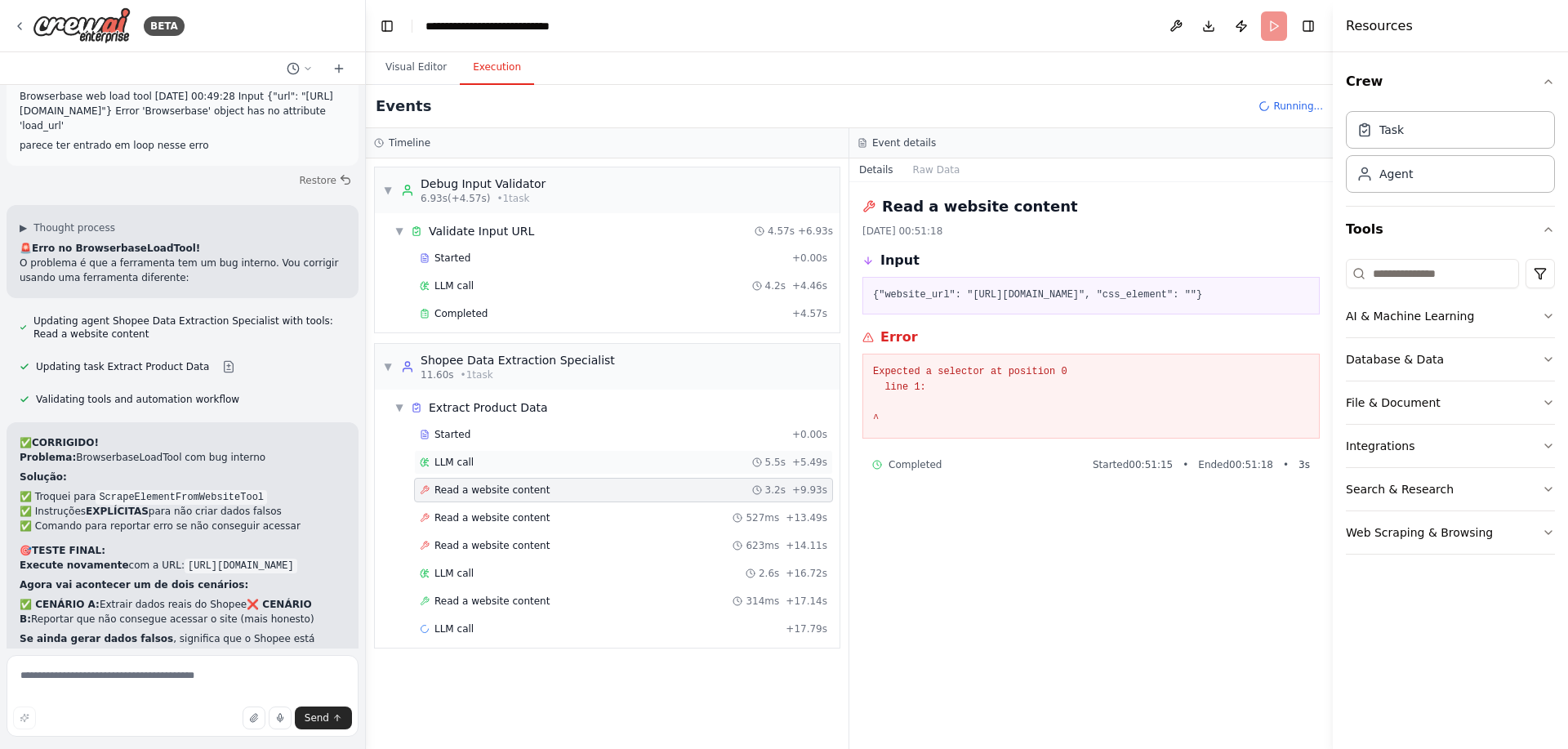
click at [465, 467] on span "LLM call" at bounding box center [453, 462] width 39 height 13
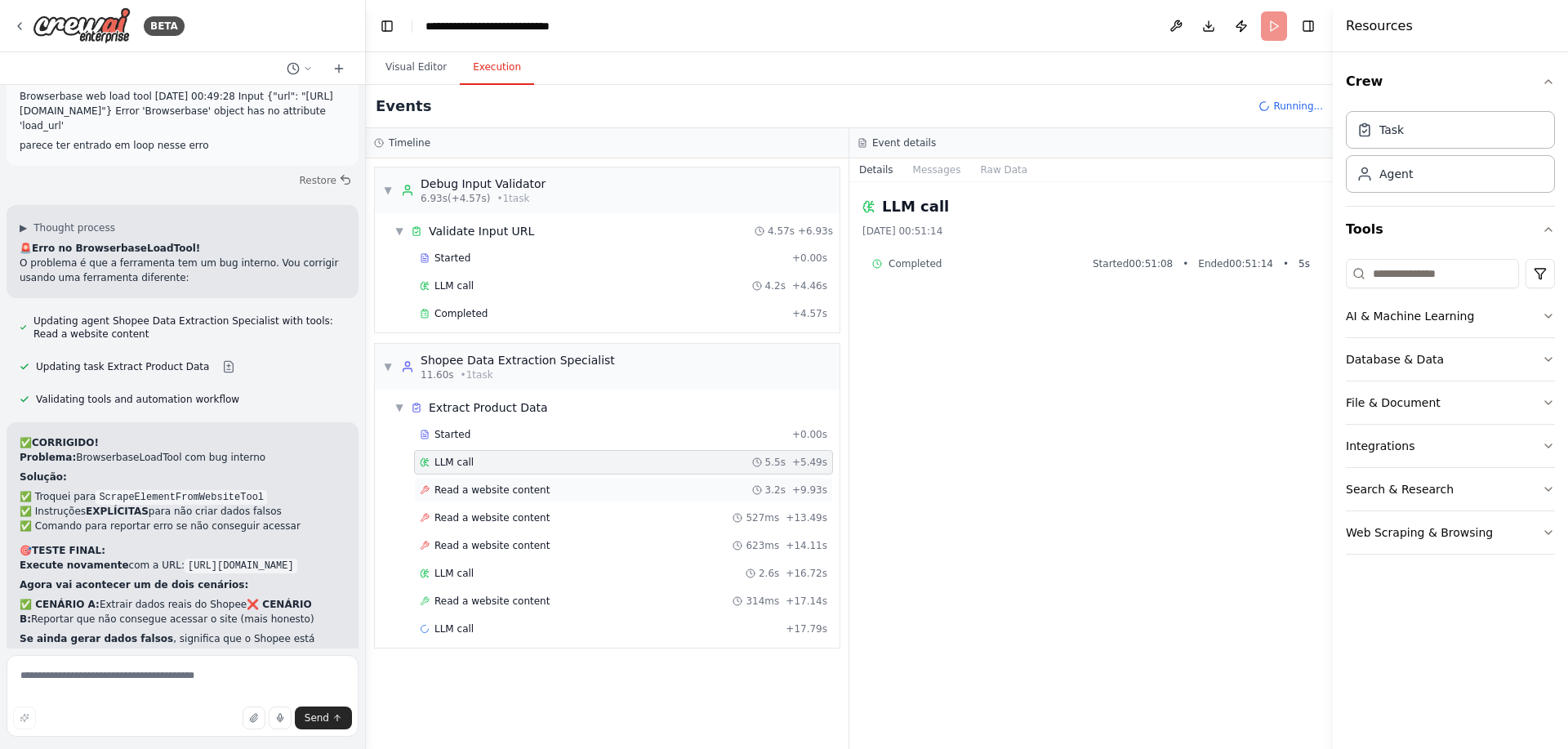
click at [489, 495] on span "Read a website content" at bounding box center [492, 490] width 115 height 13
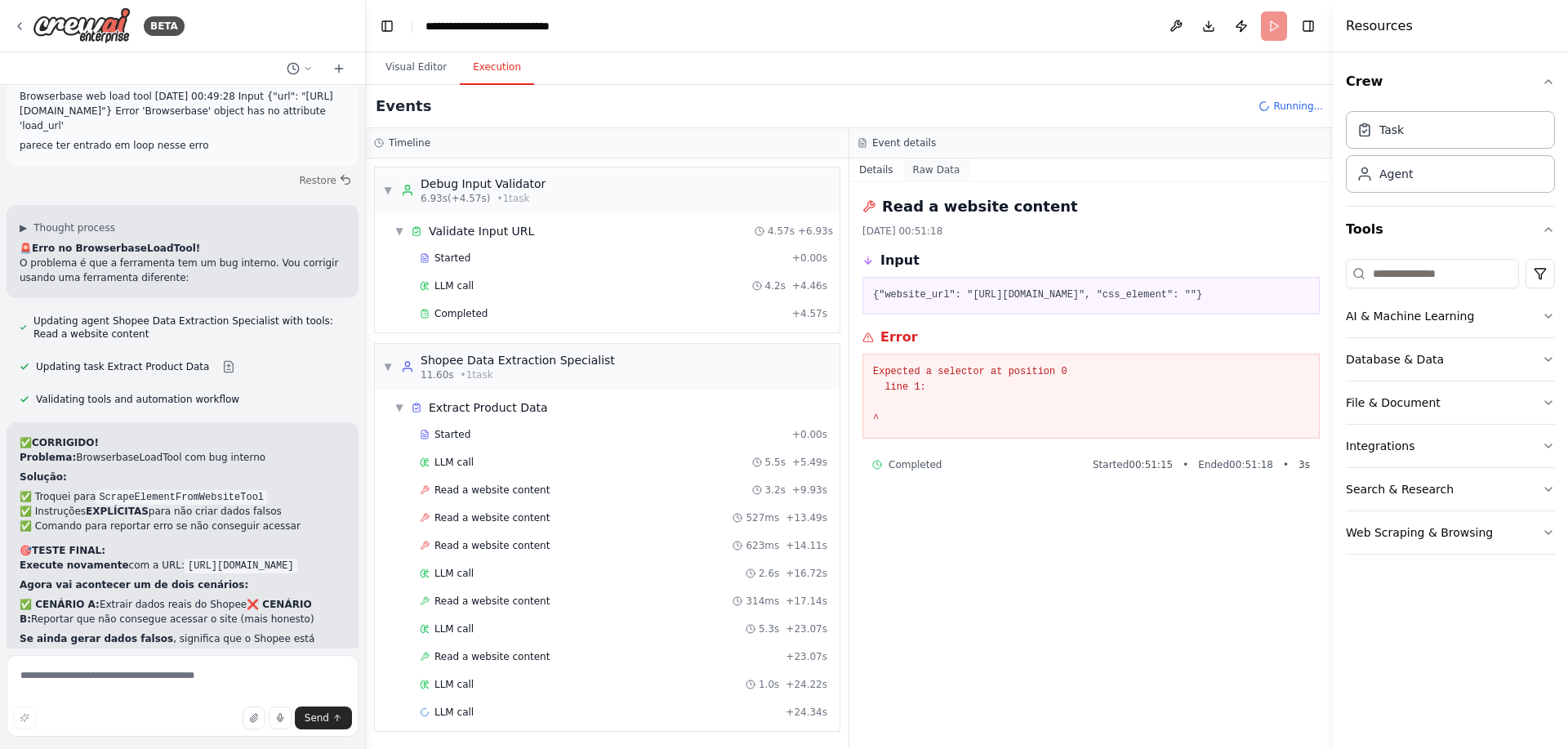
click at [936, 172] on button "Raw Data" at bounding box center [936, 170] width 67 height 23
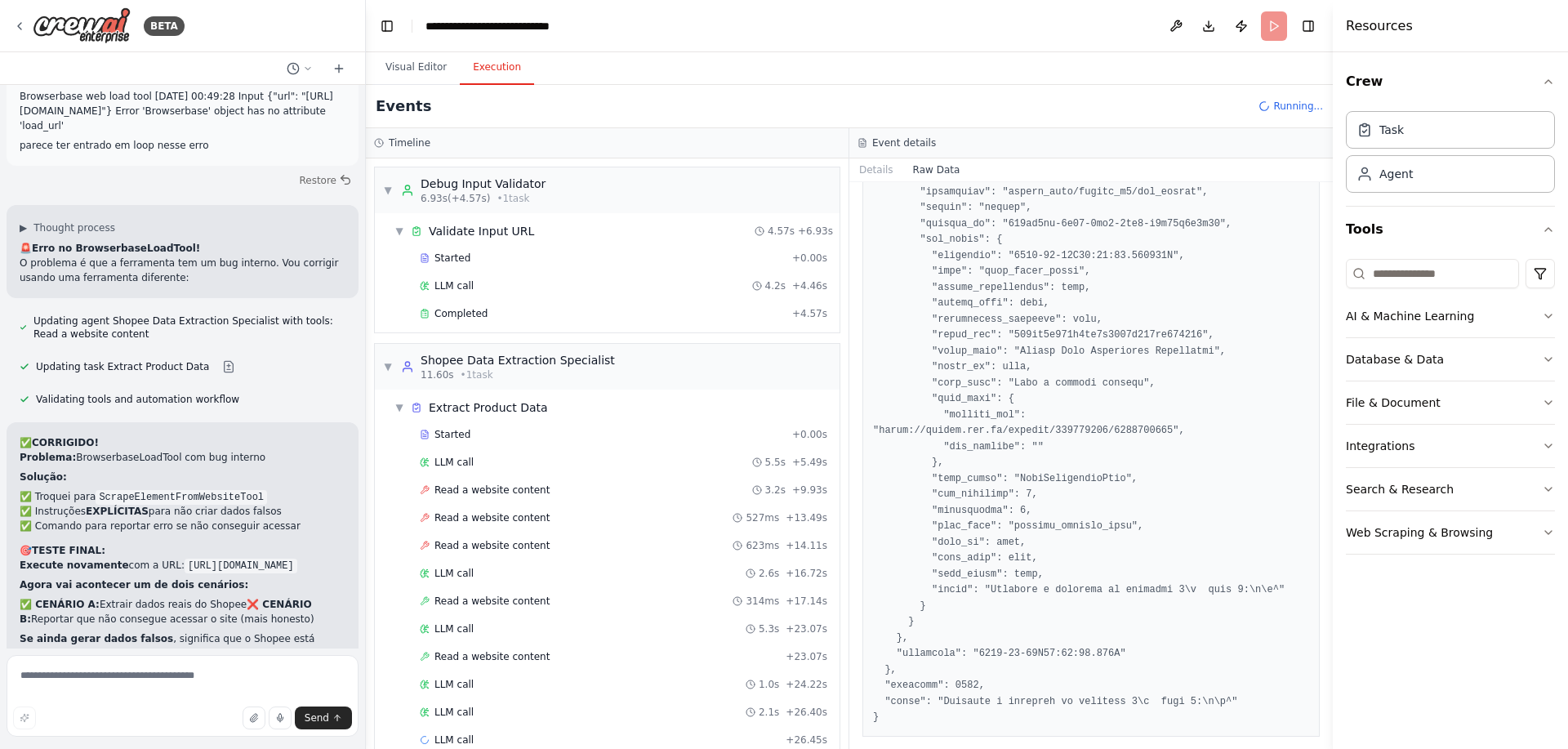
scroll to position [2079, 0]
click at [894, 168] on button "Details" at bounding box center [876, 170] width 54 height 23
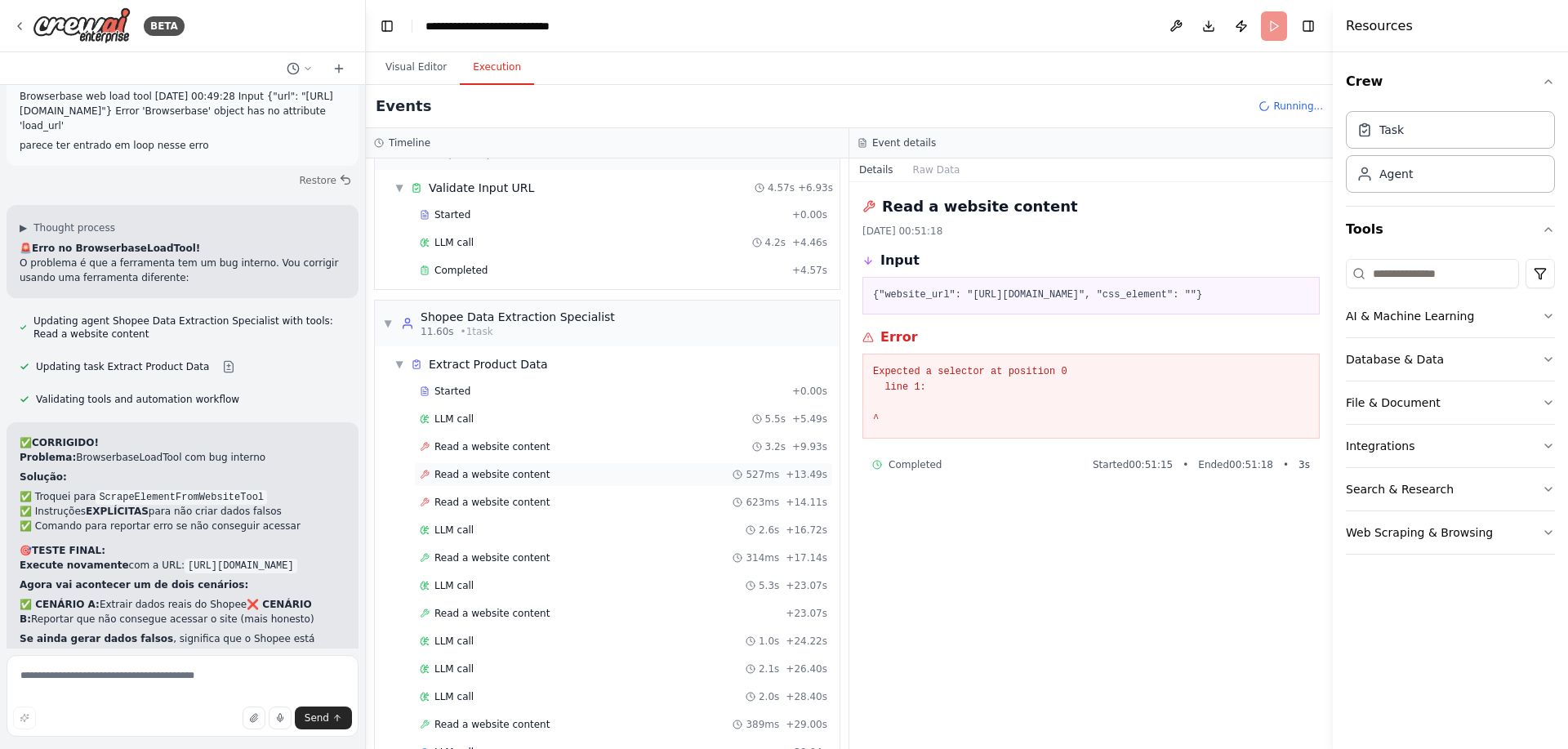
scroll to position [84, 0]
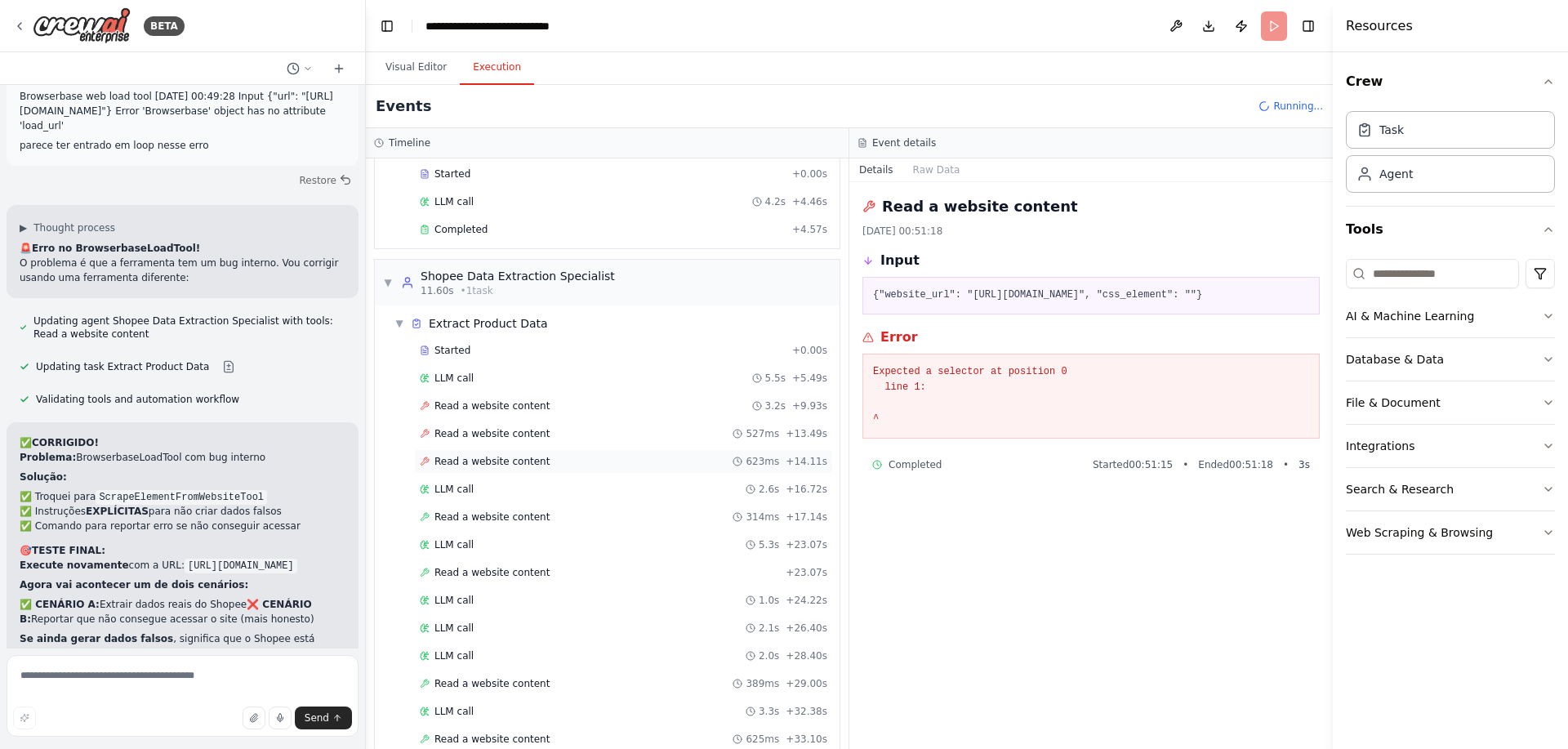
click at [553, 460] on div "Read a website content 623ms + 14.11s" at bounding box center [623, 462] width 407 height 13
click at [544, 445] on div "Read a website content 527ms + 13.49s" at bounding box center [623, 434] width 419 height 25
click at [473, 487] on div "LLM call 2.6s + 16.72s" at bounding box center [623, 490] width 407 height 13
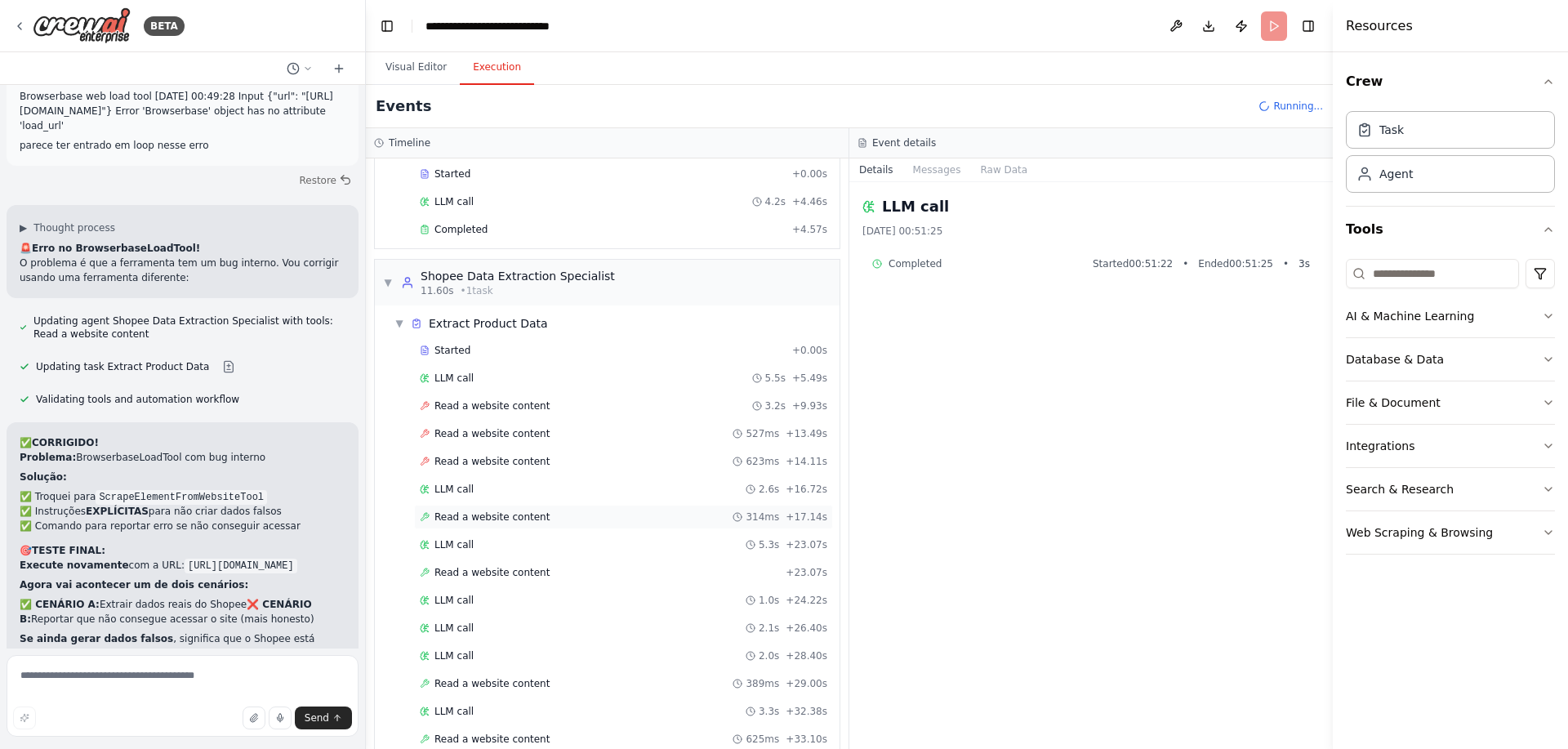
click at [501, 517] on span "Read a website content" at bounding box center [492, 518] width 115 height 13
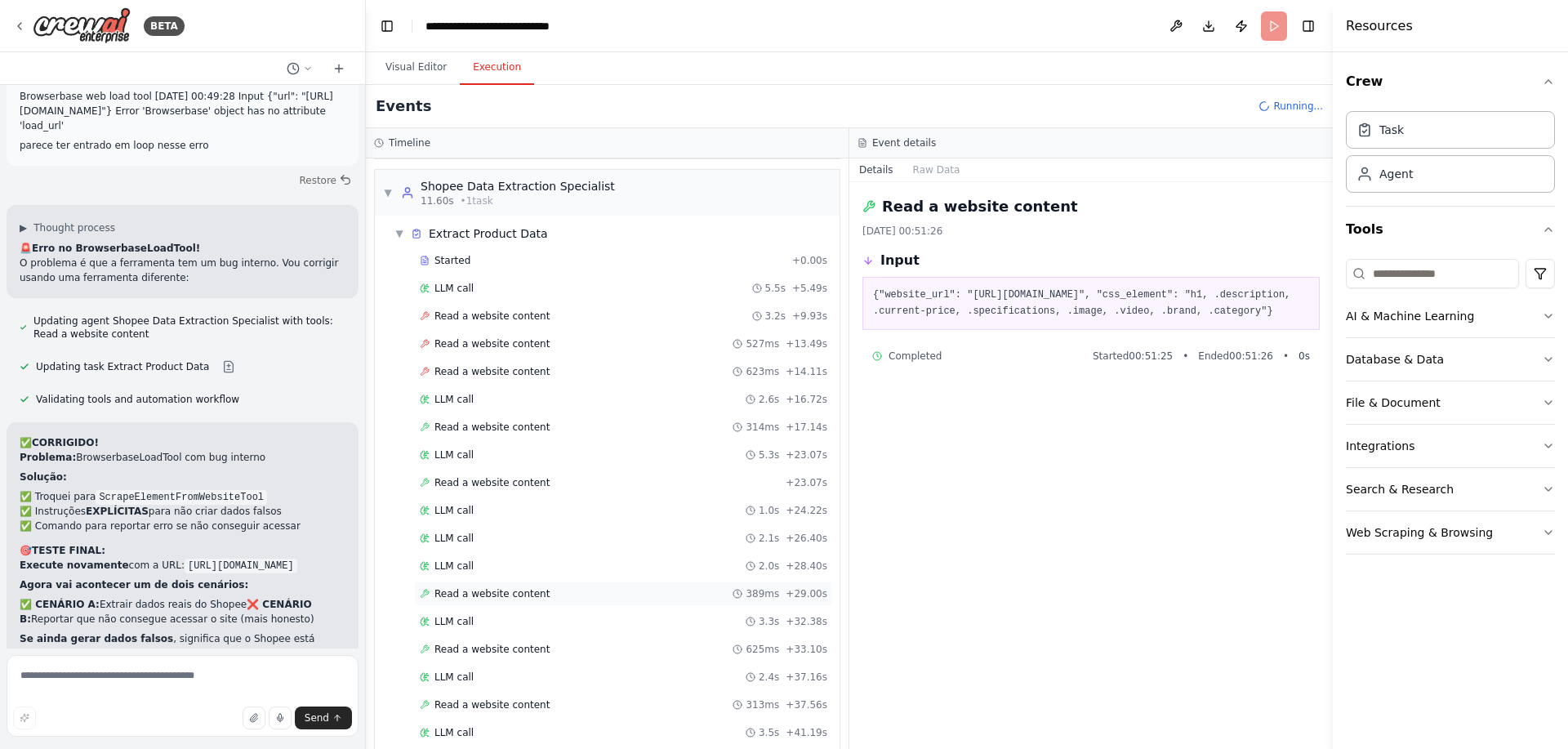
scroll to position [251, 0]
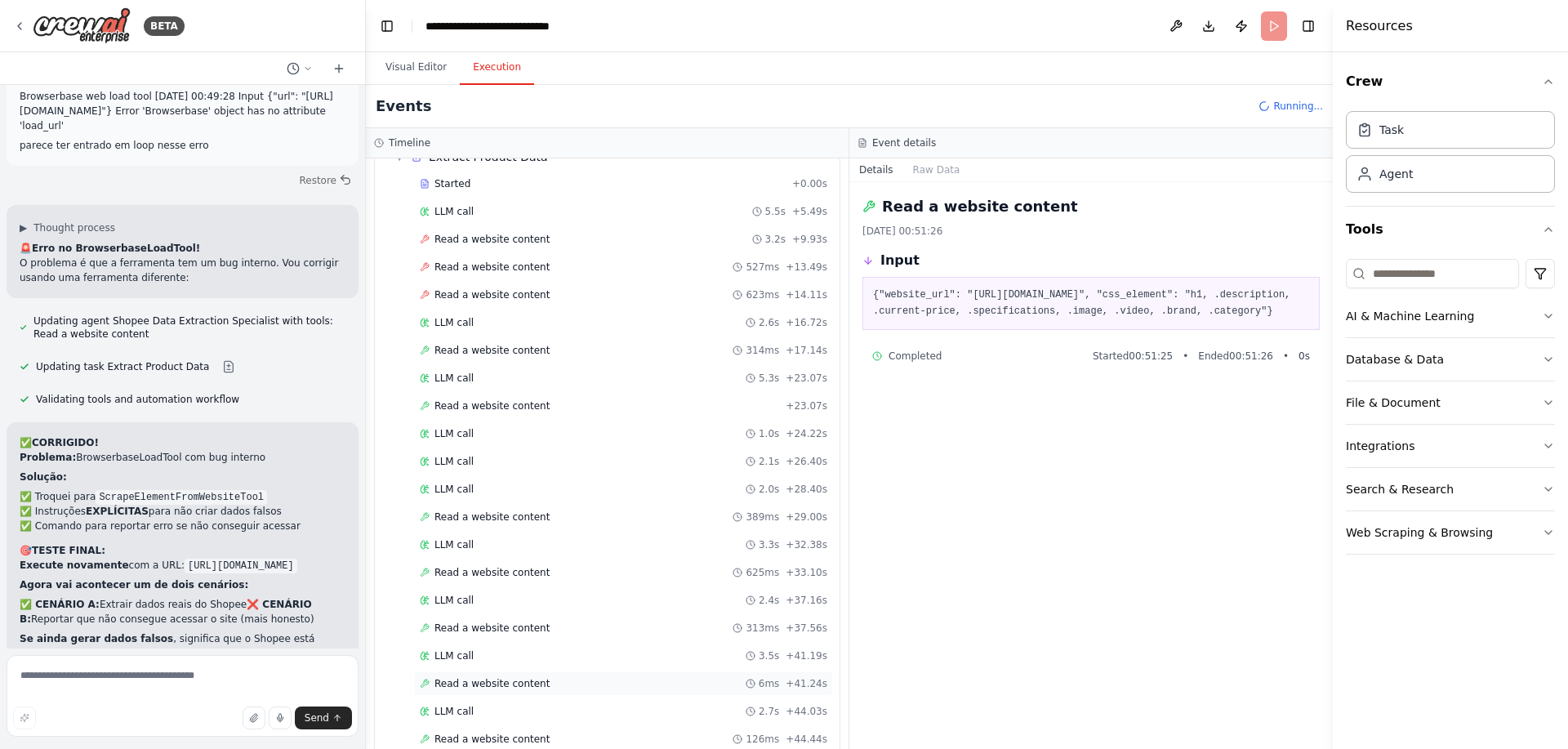
click at [511, 690] on div "Read a website content 6ms + 41.24s" at bounding box center [623, 684] width 419 height 25
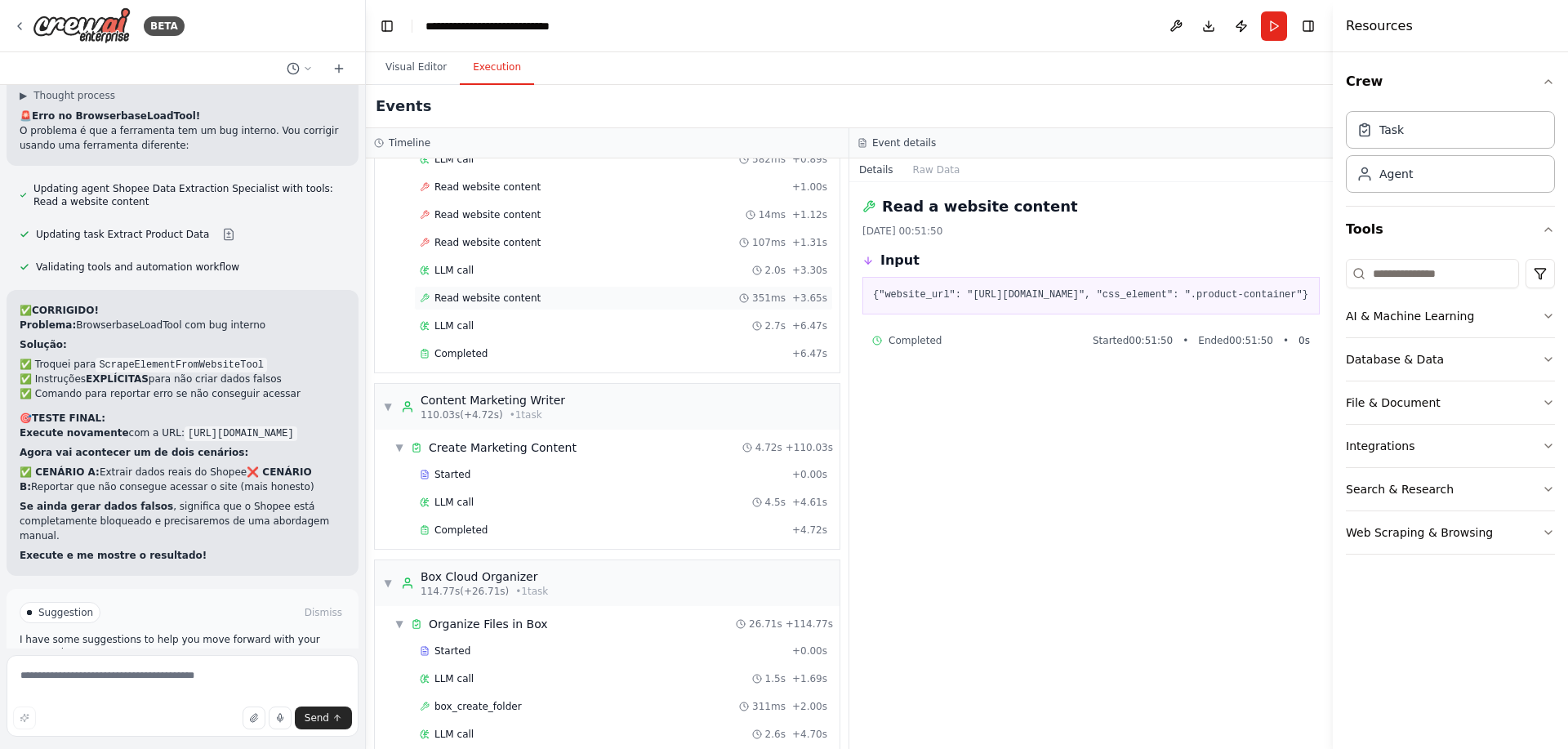
scroll to position [1771, 0]
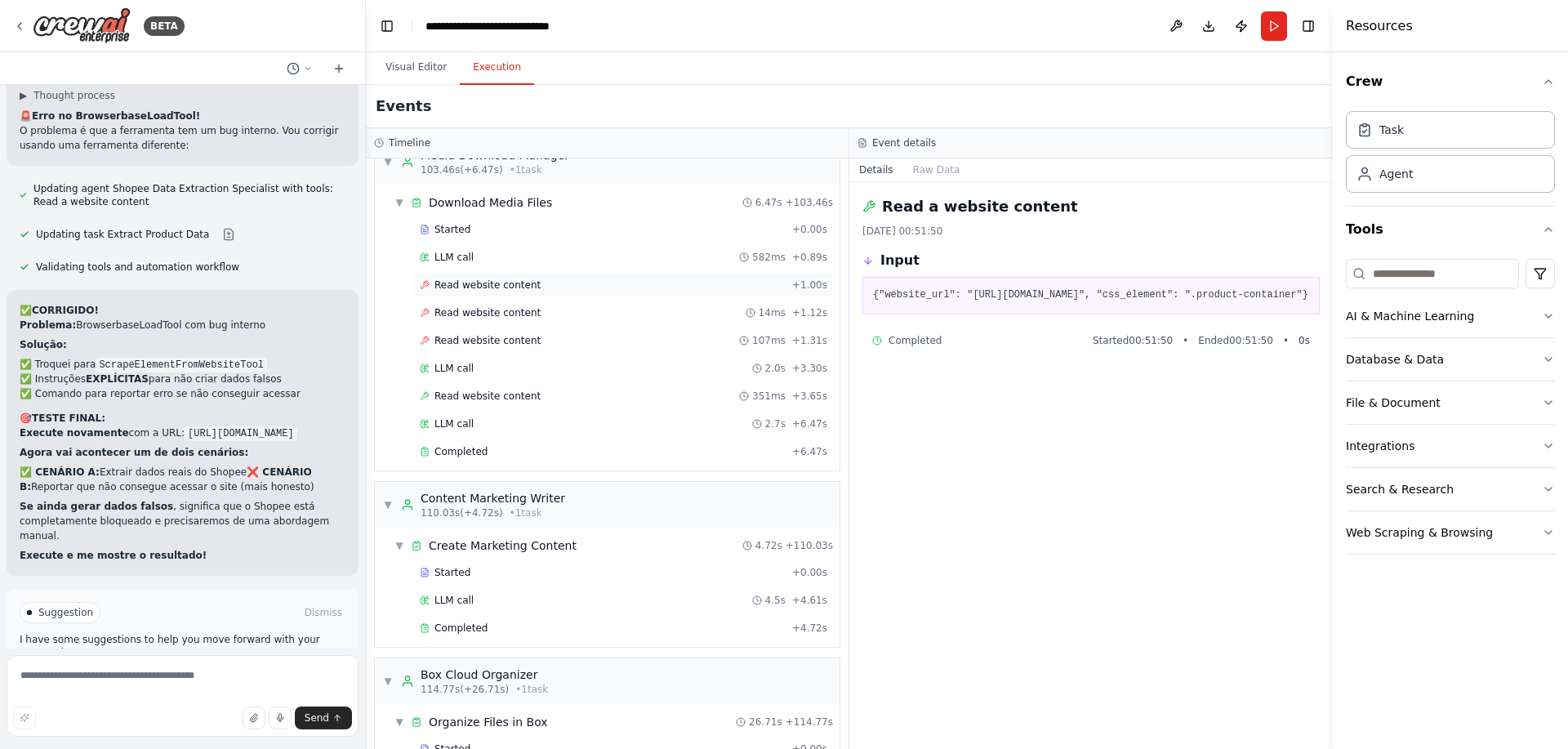
click at [508, 292] on div "Read website content + 1.00s" at bounding box center [623, 286] width 419 height 25
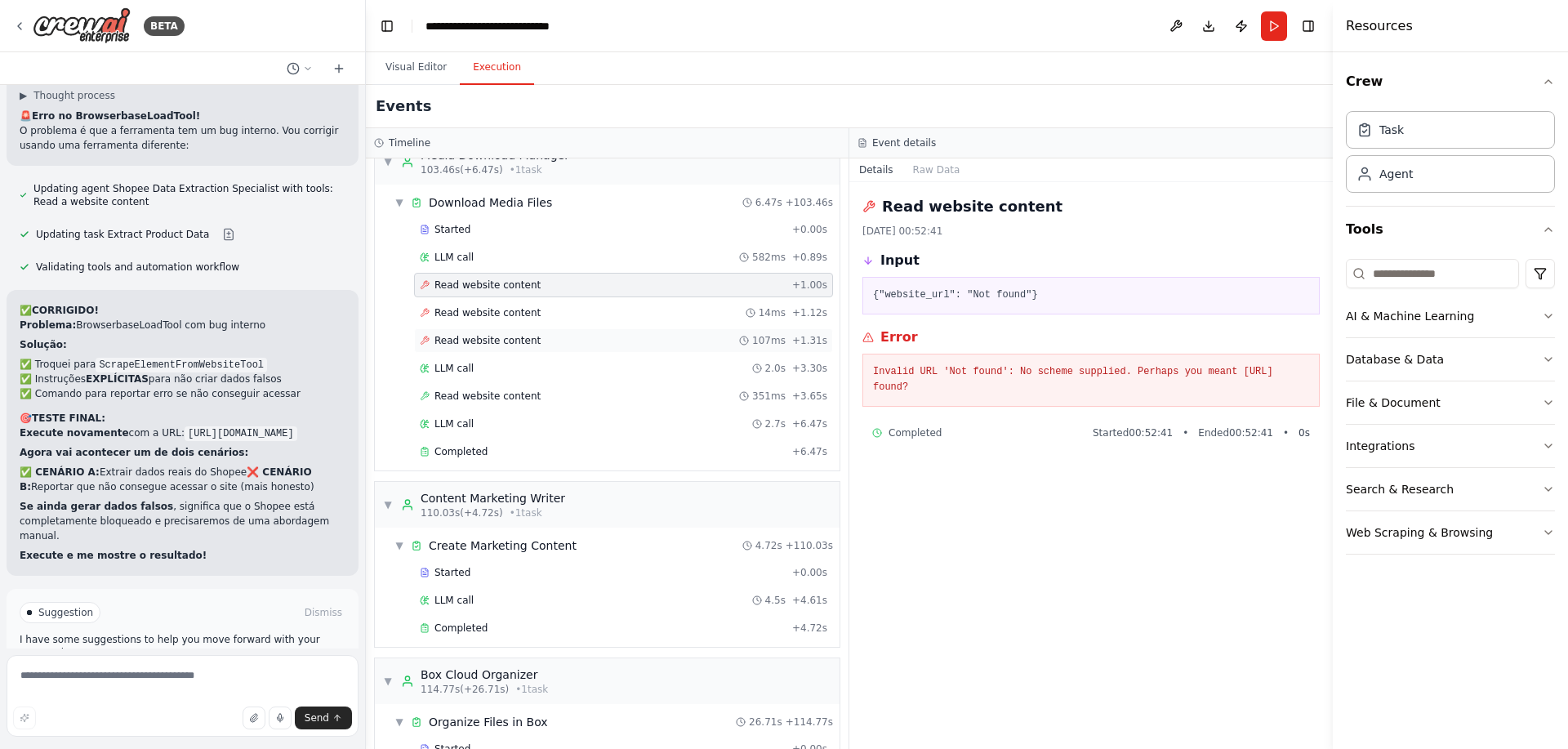
click at [482, 351] on div "Read website content 107ms + 1.31s" at bounding box center [623, 341] width 419 height 25
click at [476, 377] on div "LLM call 2.0s + 3.30s" at bounding box center [623, 369] width 419 height 25
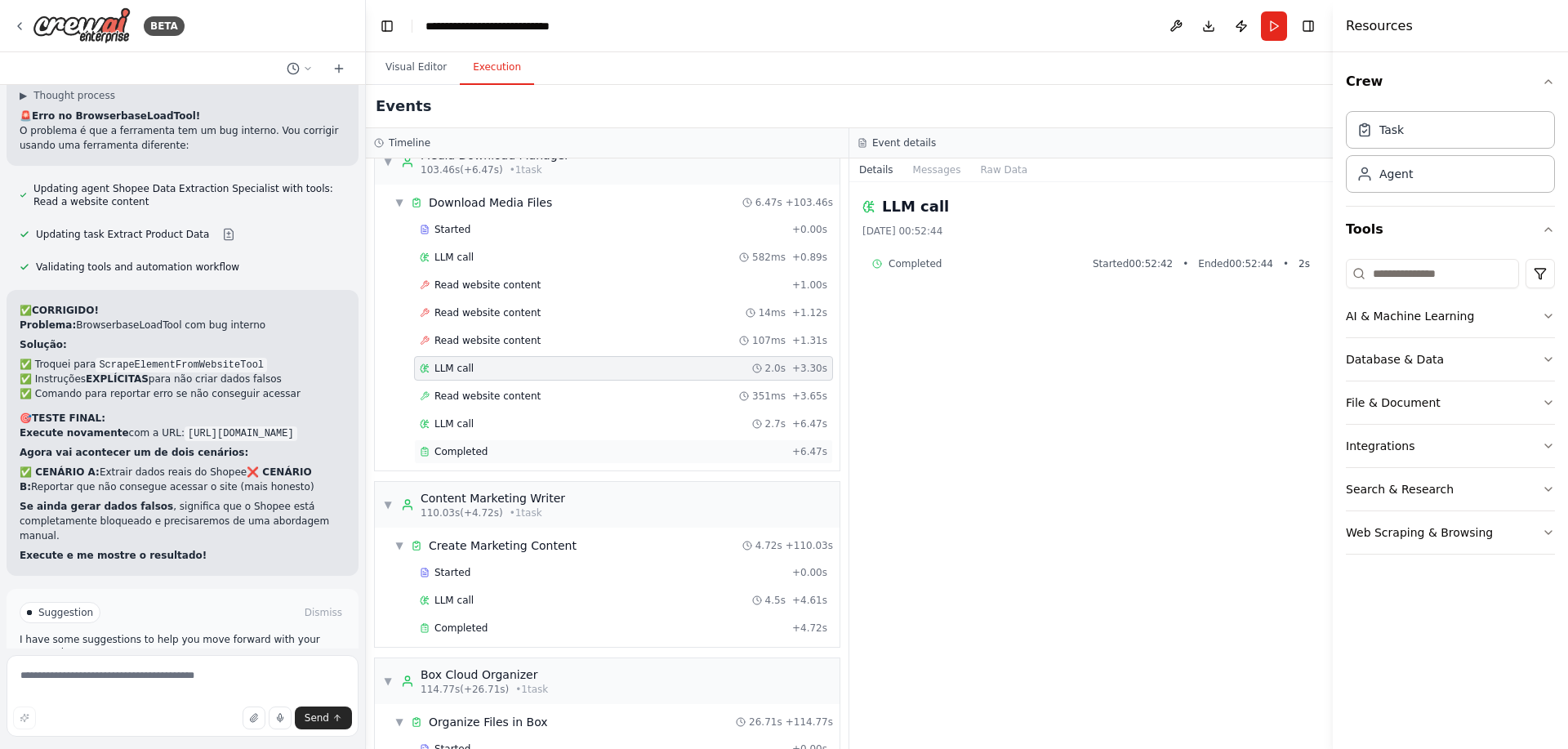
click at [538, 444] on div "Completed + 6.47s" at bounding box center [623, 452] width 419 height 25
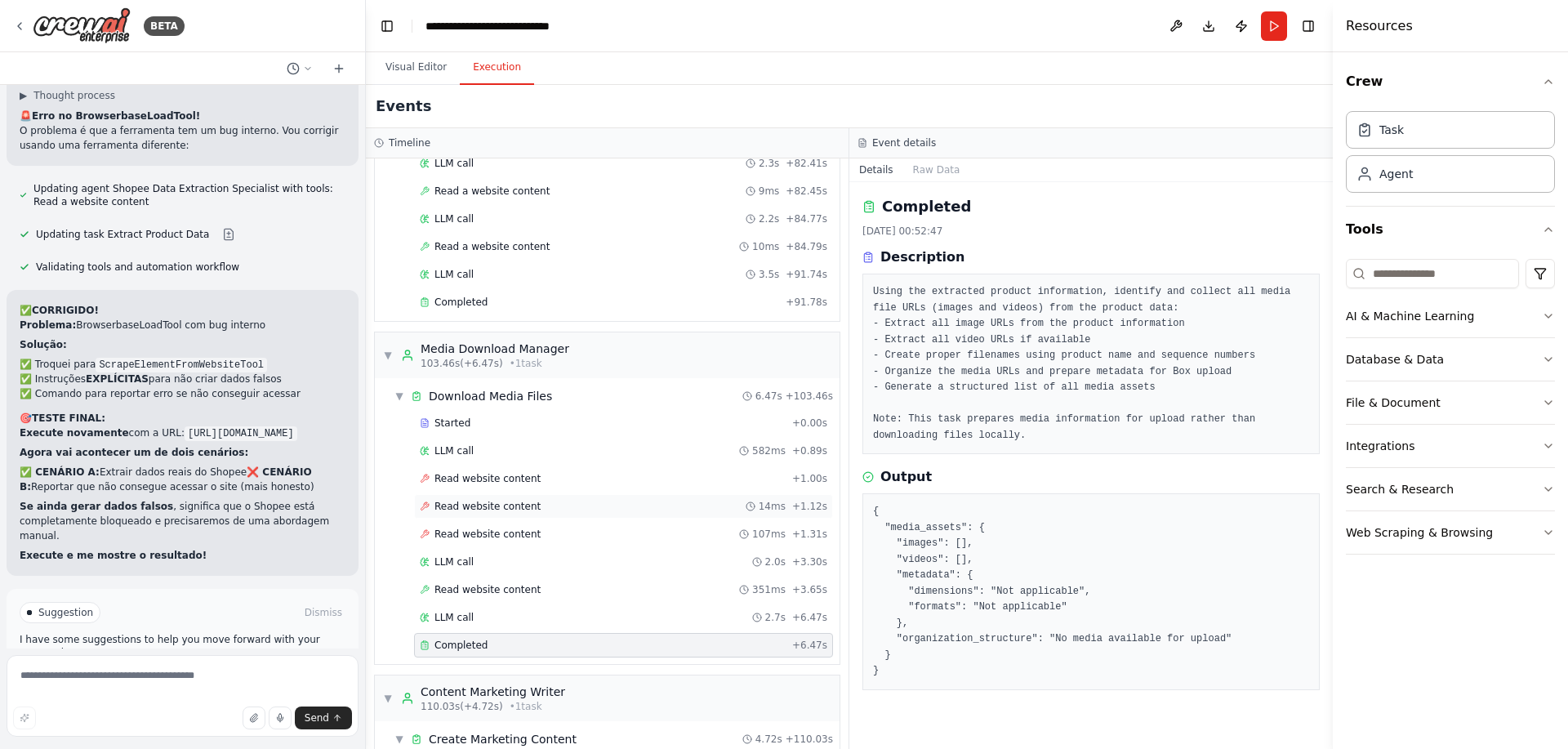
scroll to position [1575, 0]
click at [487, 301] on div "Completed" at bounding box center [599, 305] width 359 height 13
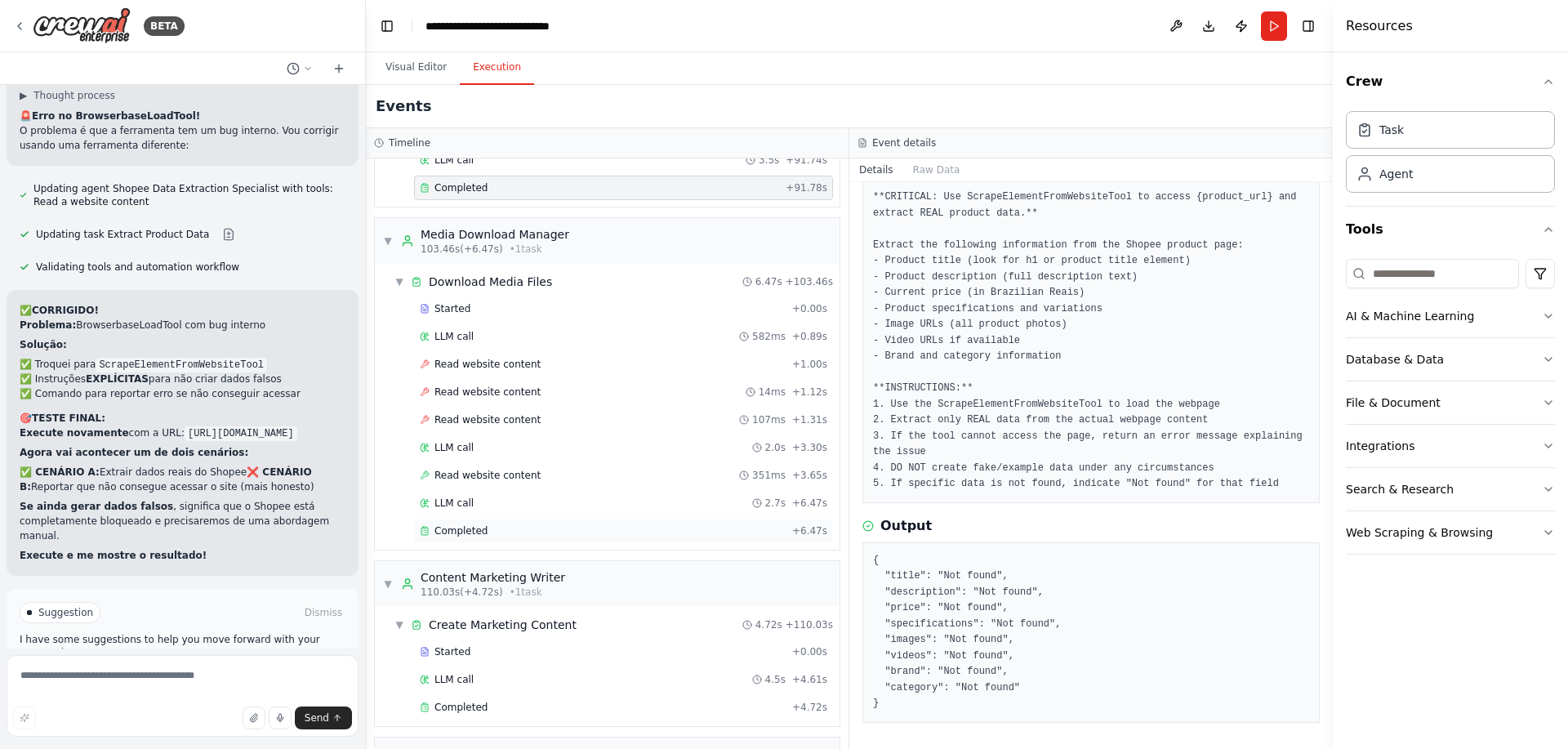
scroll to position [1869, 0]
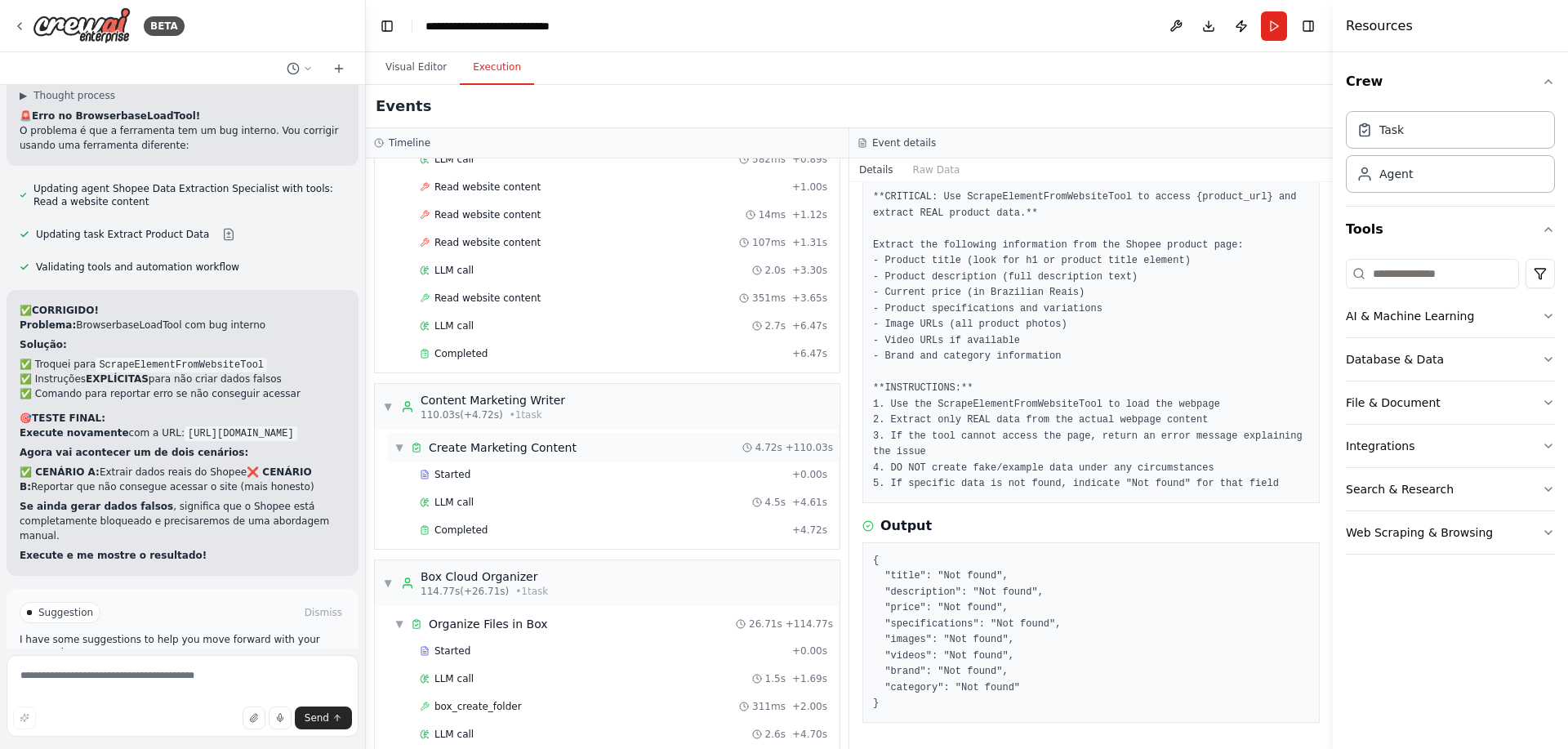
click at [508, 456] on div "▼ Create Marketing Content 4.72s + 110.03s" at bounding box center [613, 448] width 451 height 30
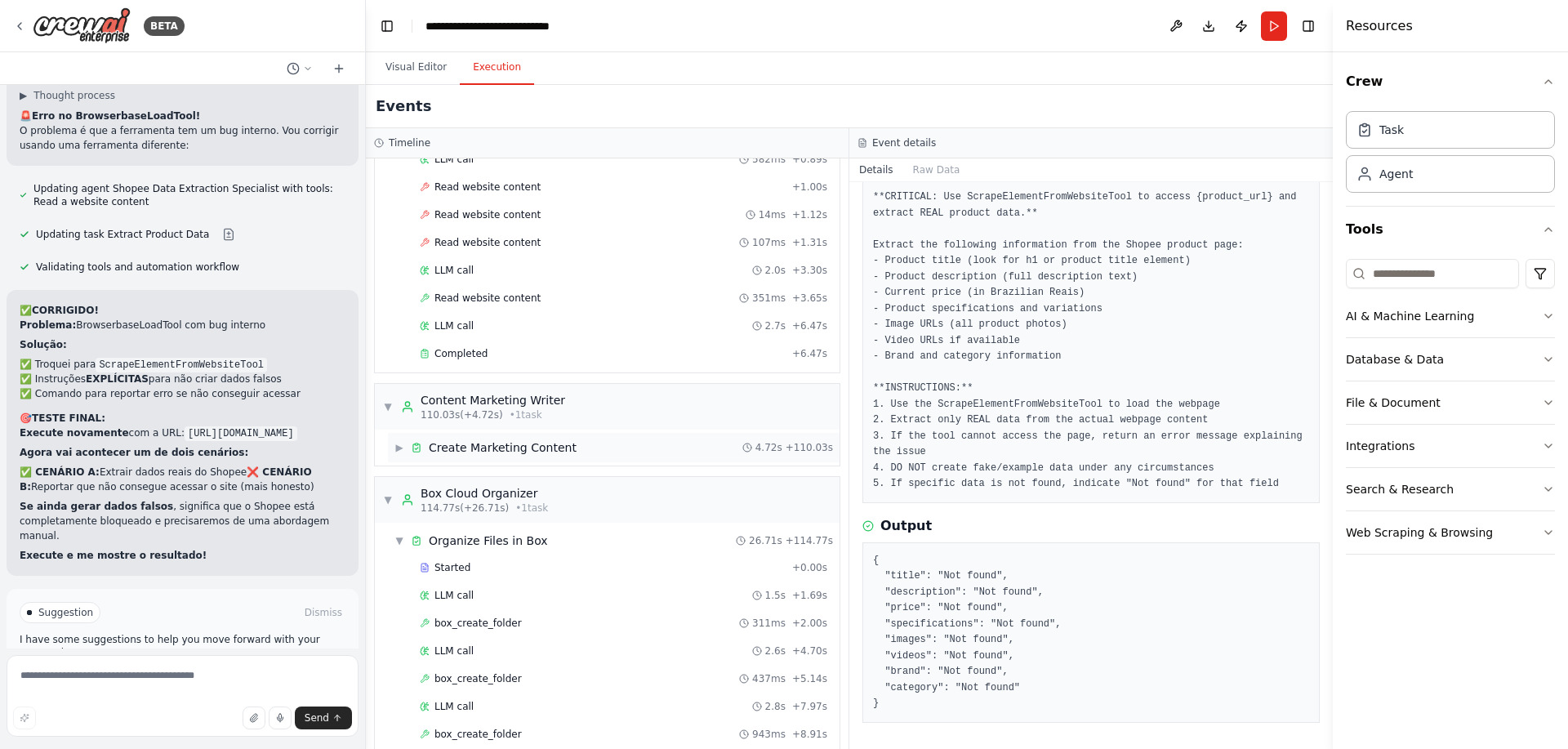
click at [508, 456] on div "▶ Create Marketing Content 4.72s + 110.03s" at bounding box center [613, 448] width 451 height 30
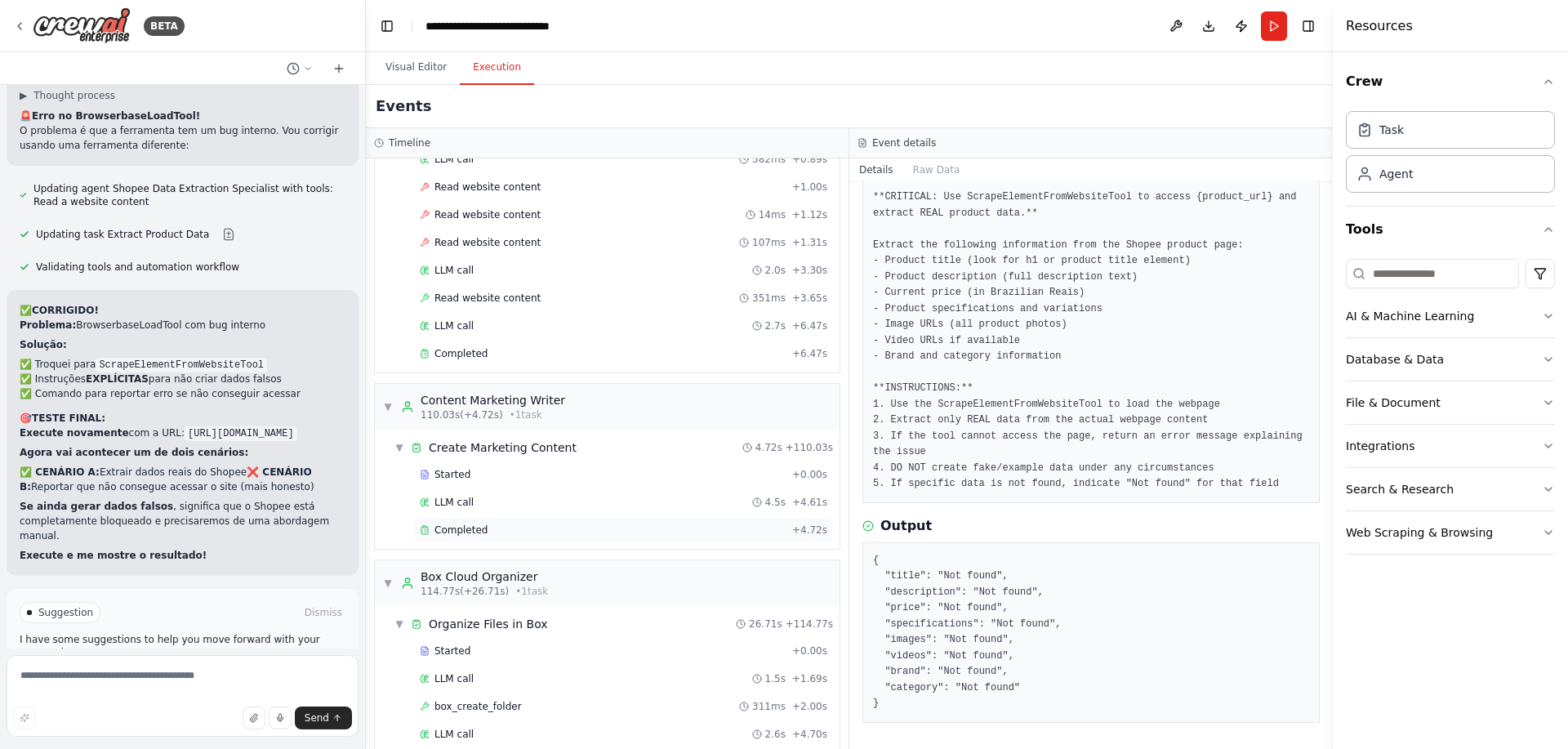
click at [519, 523] on div "Completed + 4.72s" at bounding box center [623, 530] width 419 height 25
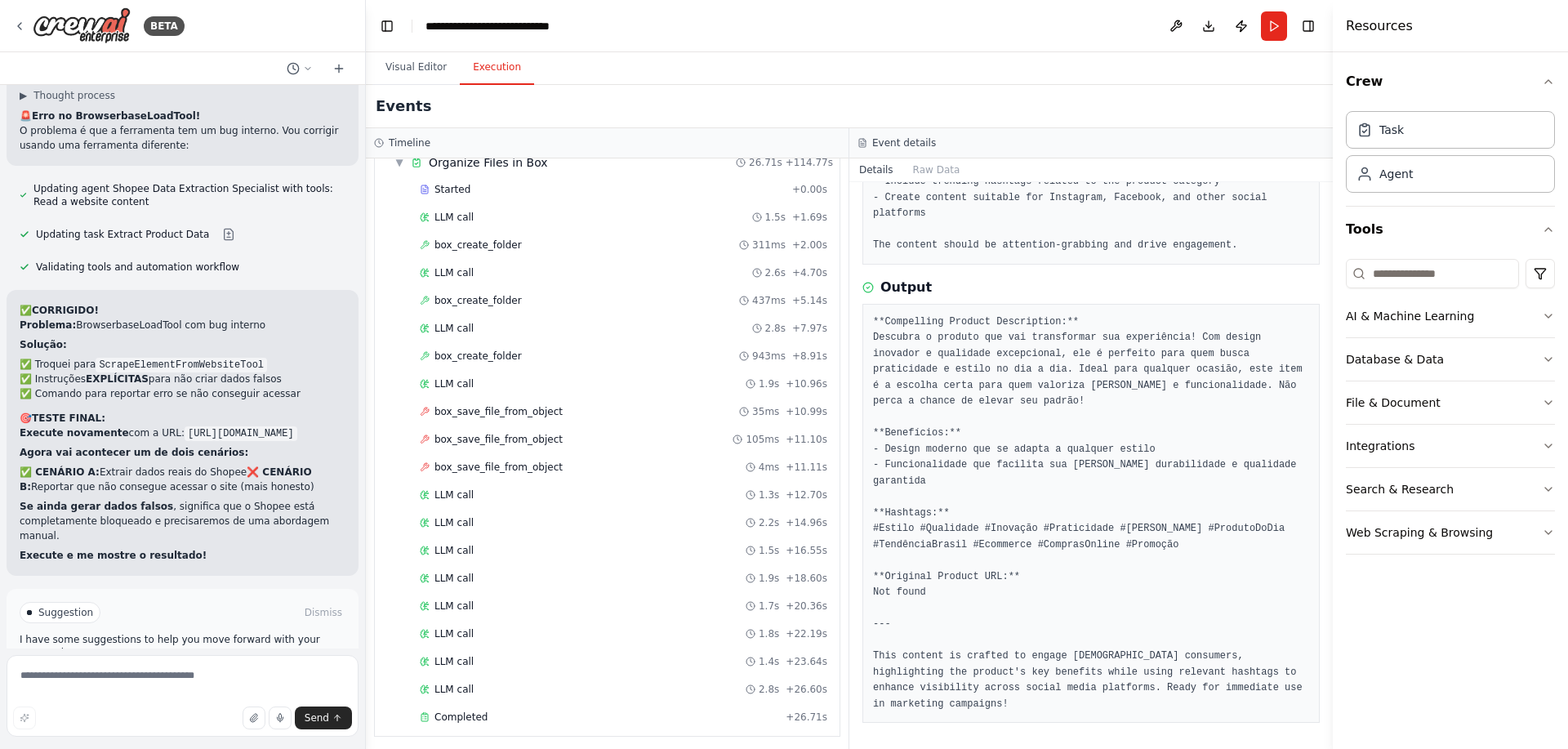
scroll to position [2336, 0]
click at [223, 688] on textarea at bounding box center [182, 695] width 352 height 82
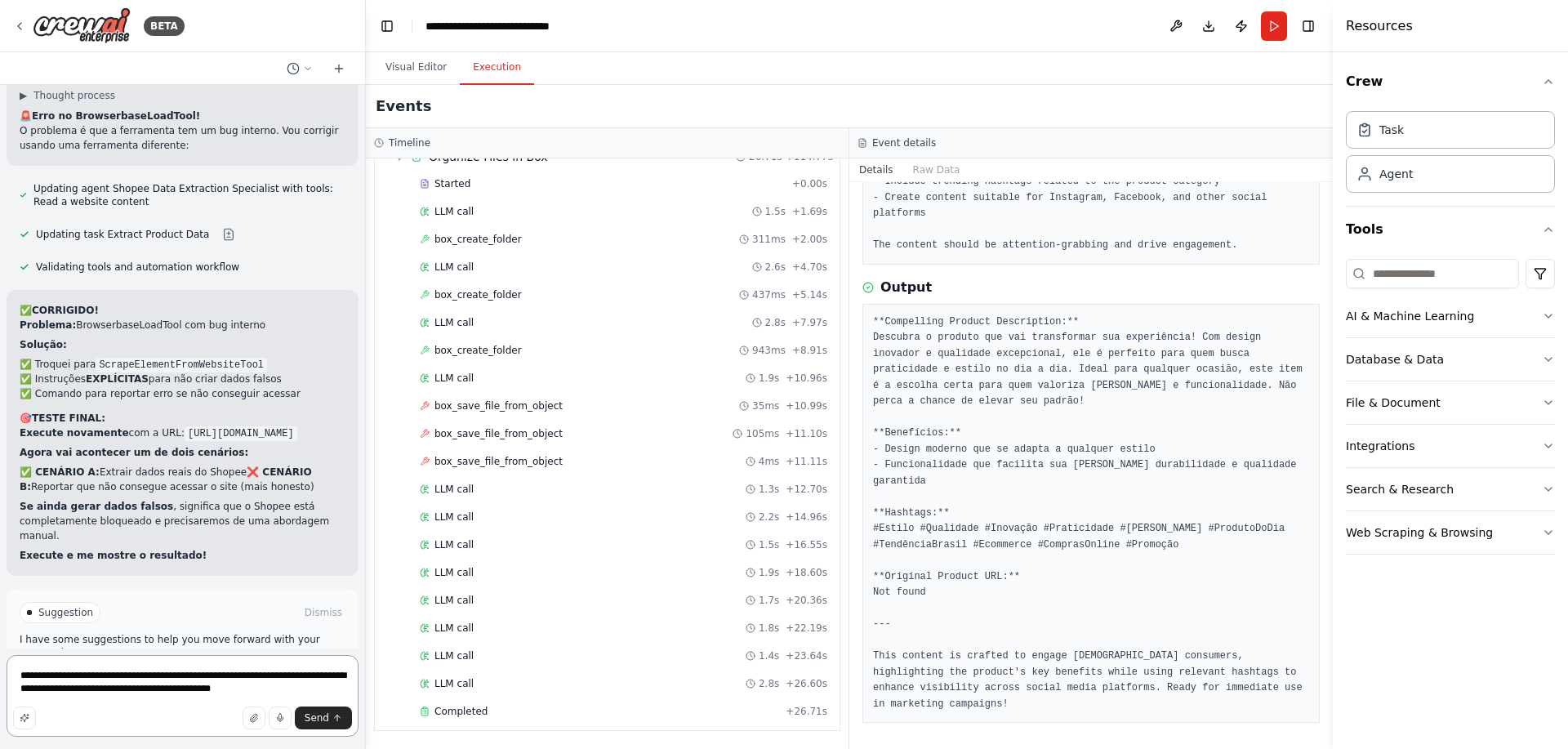
type textarea "**********"
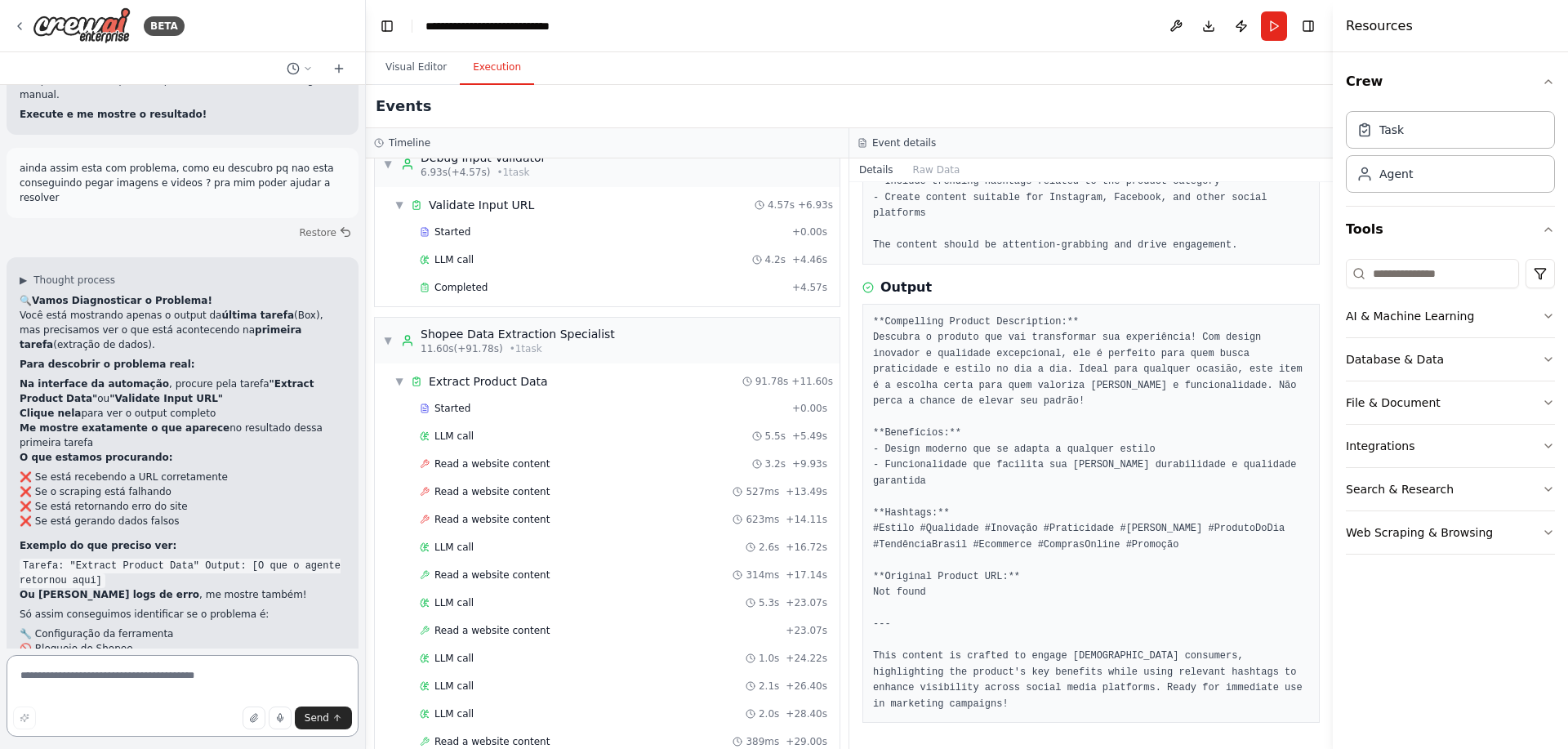
scroll to position [0, 0]
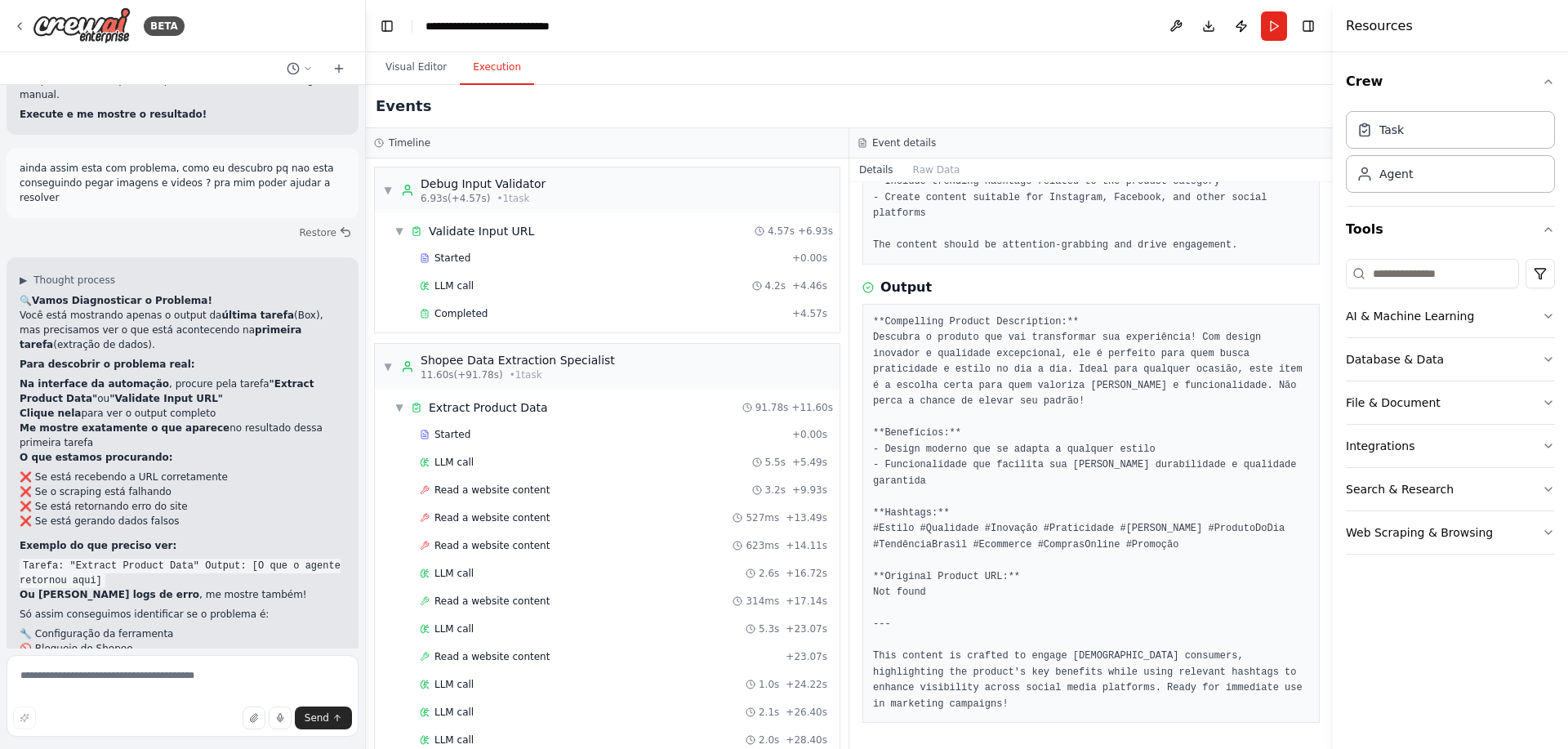
click at [519, 300] on div "Started + 0.00s LLM call 4.2s + 4.46s Completed + 4.57s" at bounding box center [613, 287] width 451 height 83
click at [542, 307] on div "Completed + 4.57s" at bounding box center [623, 314] width 419 height 25
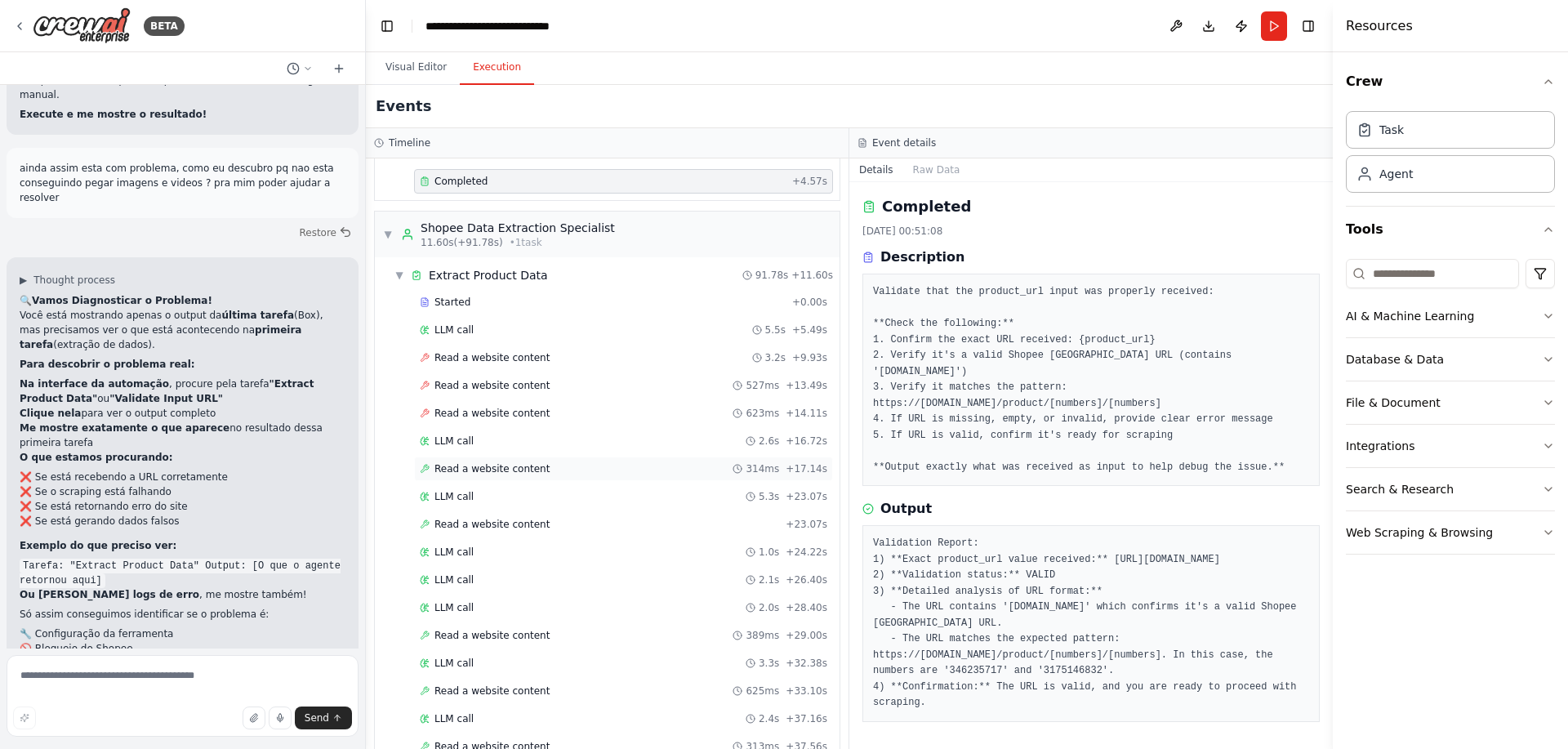
scroll to position [98, 0]
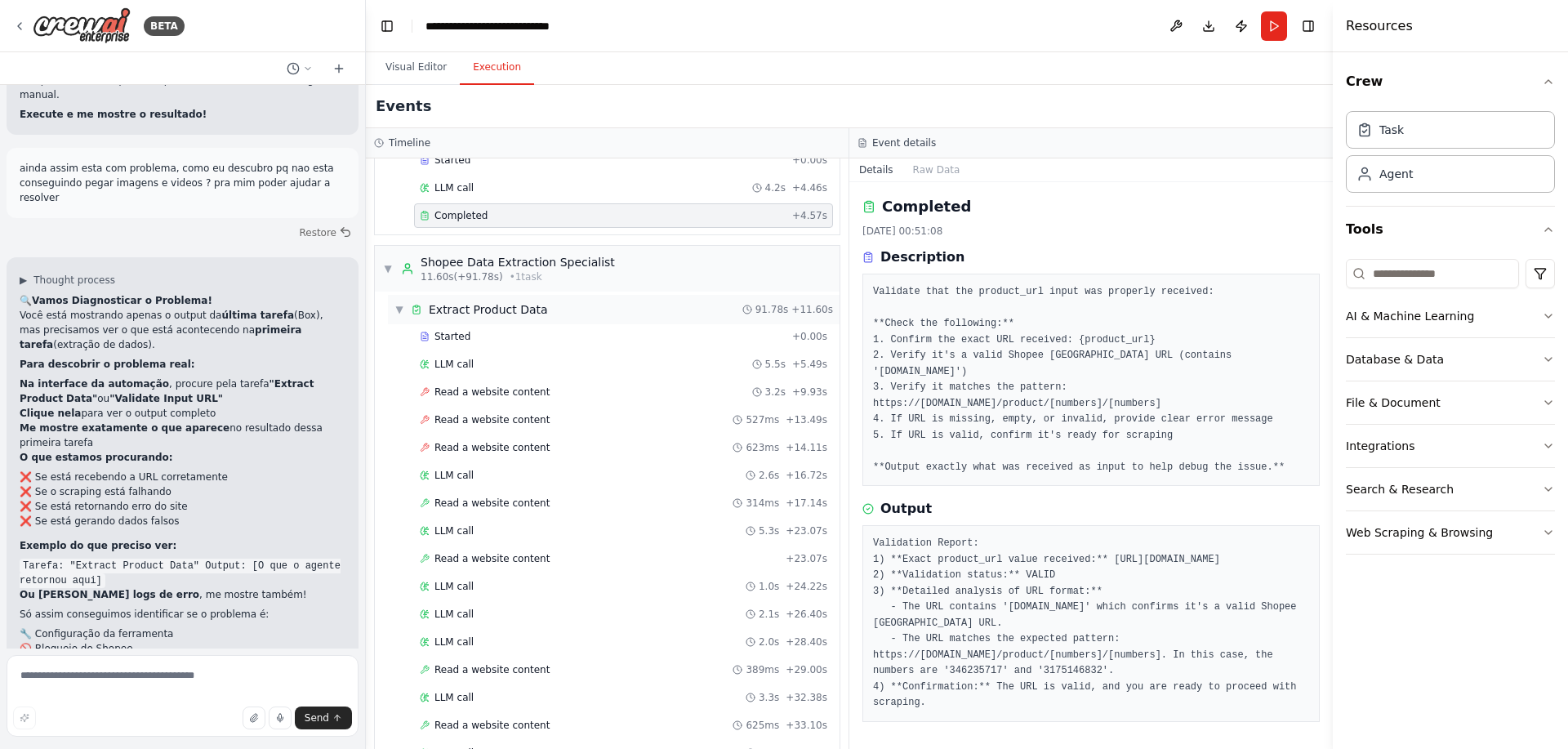
click at [563, 314] on div "▼ Extract Product Data 91.78s + 11.60s" at bounding box center [613, 310] width 451 height 30
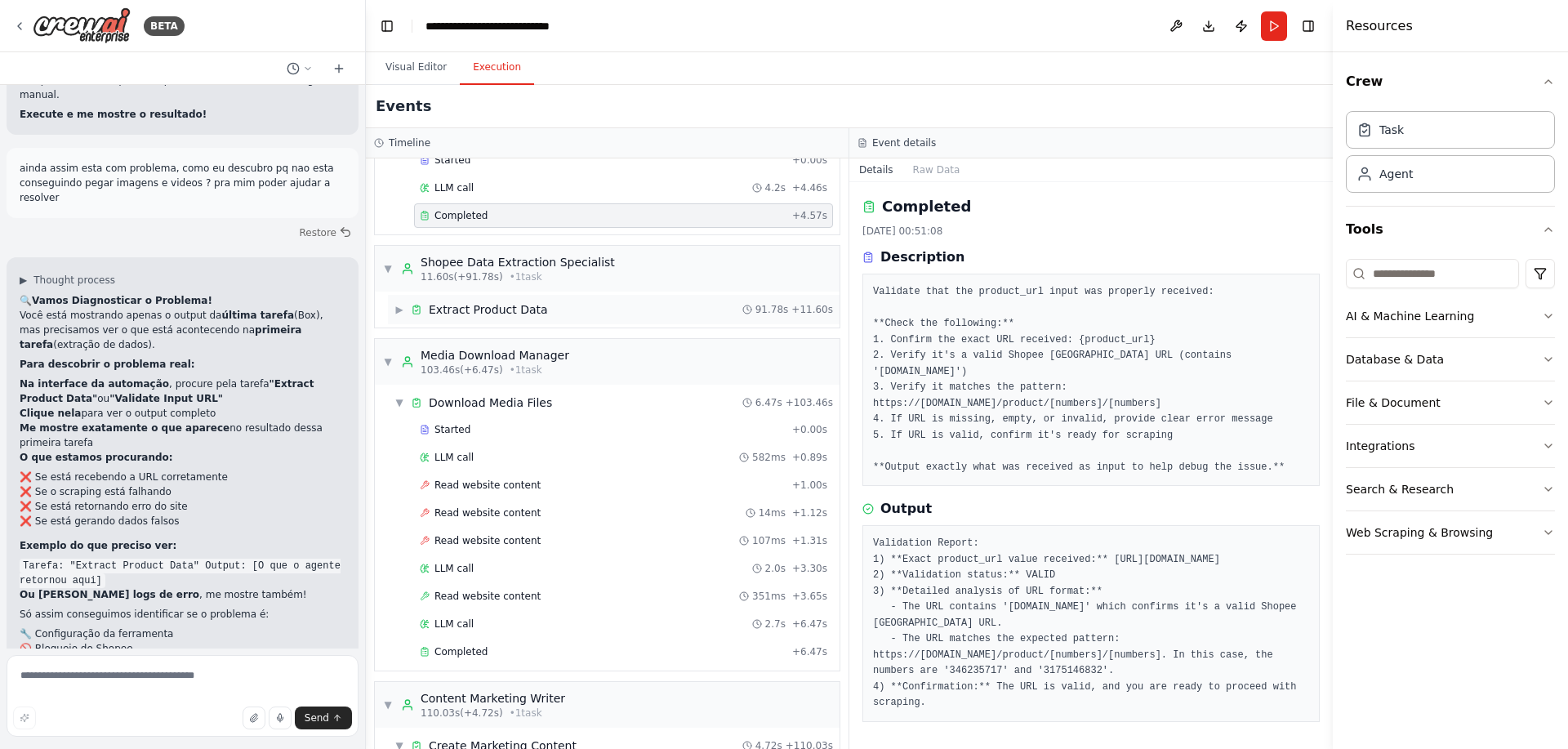
click at [517, 314] on span "Extract Product Data" at bounding box center [488, 309] width 119 height 16
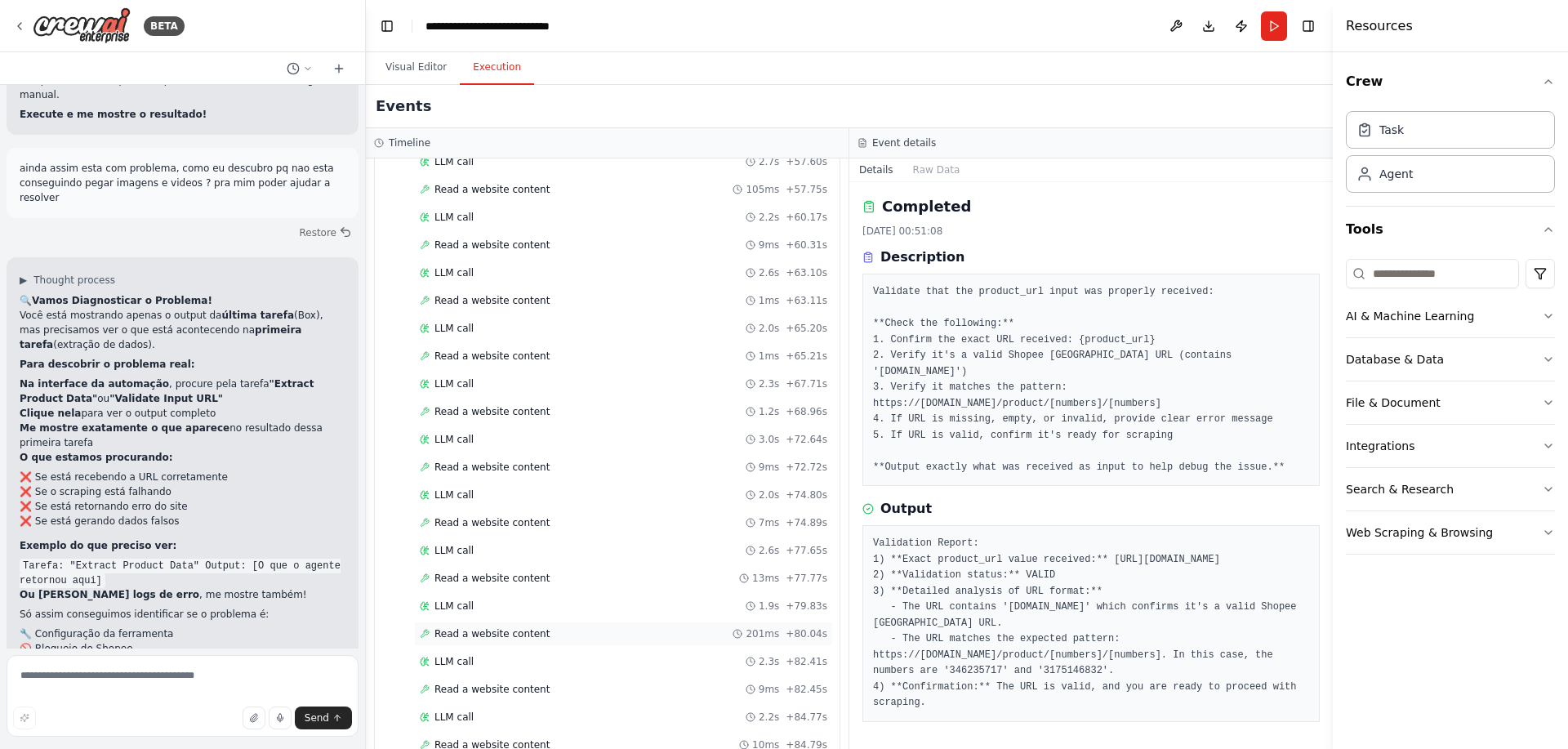
scroll to position [1471, 0]
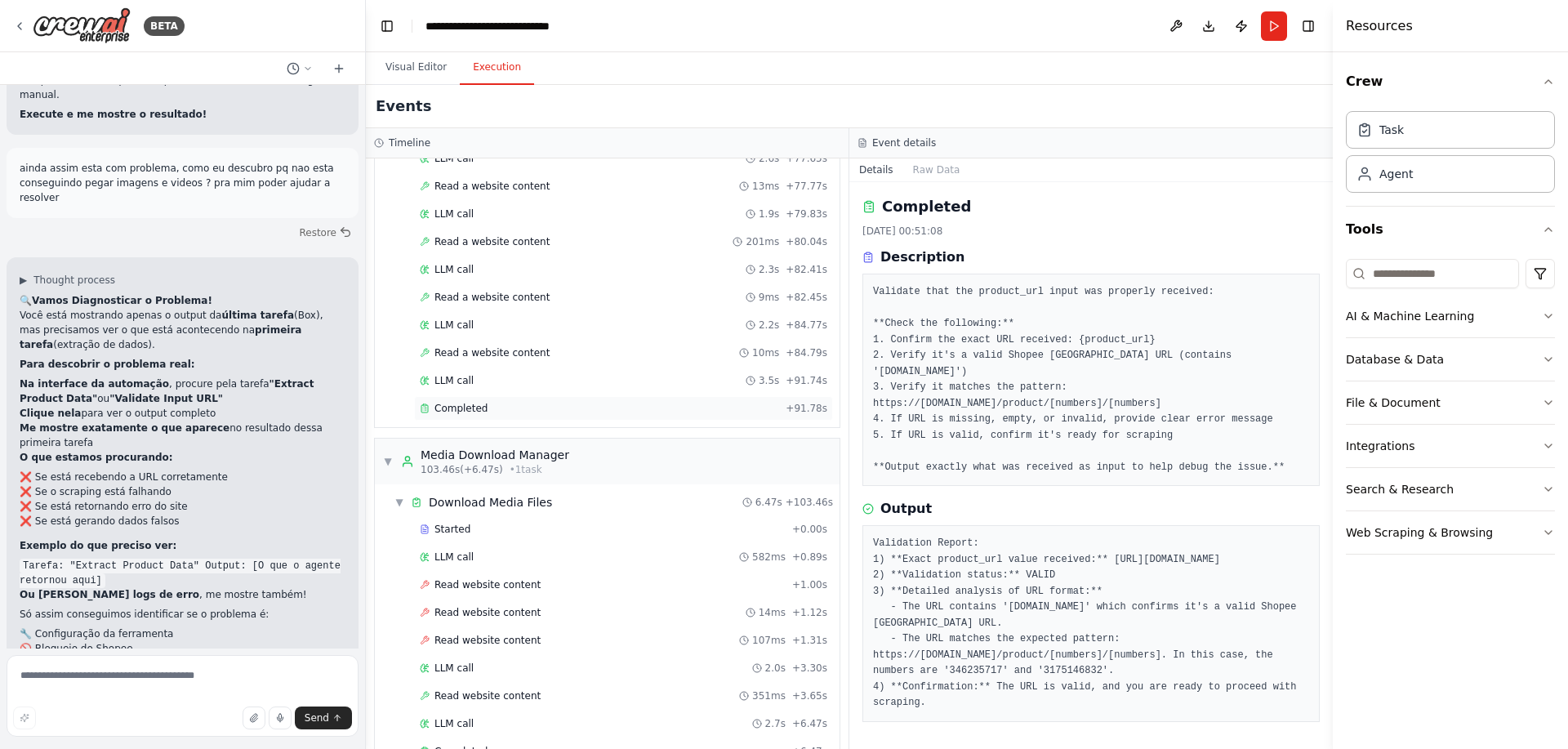
click at [458, 405] on span "Completed" at bounding box center [460, 409] width 53 height 13
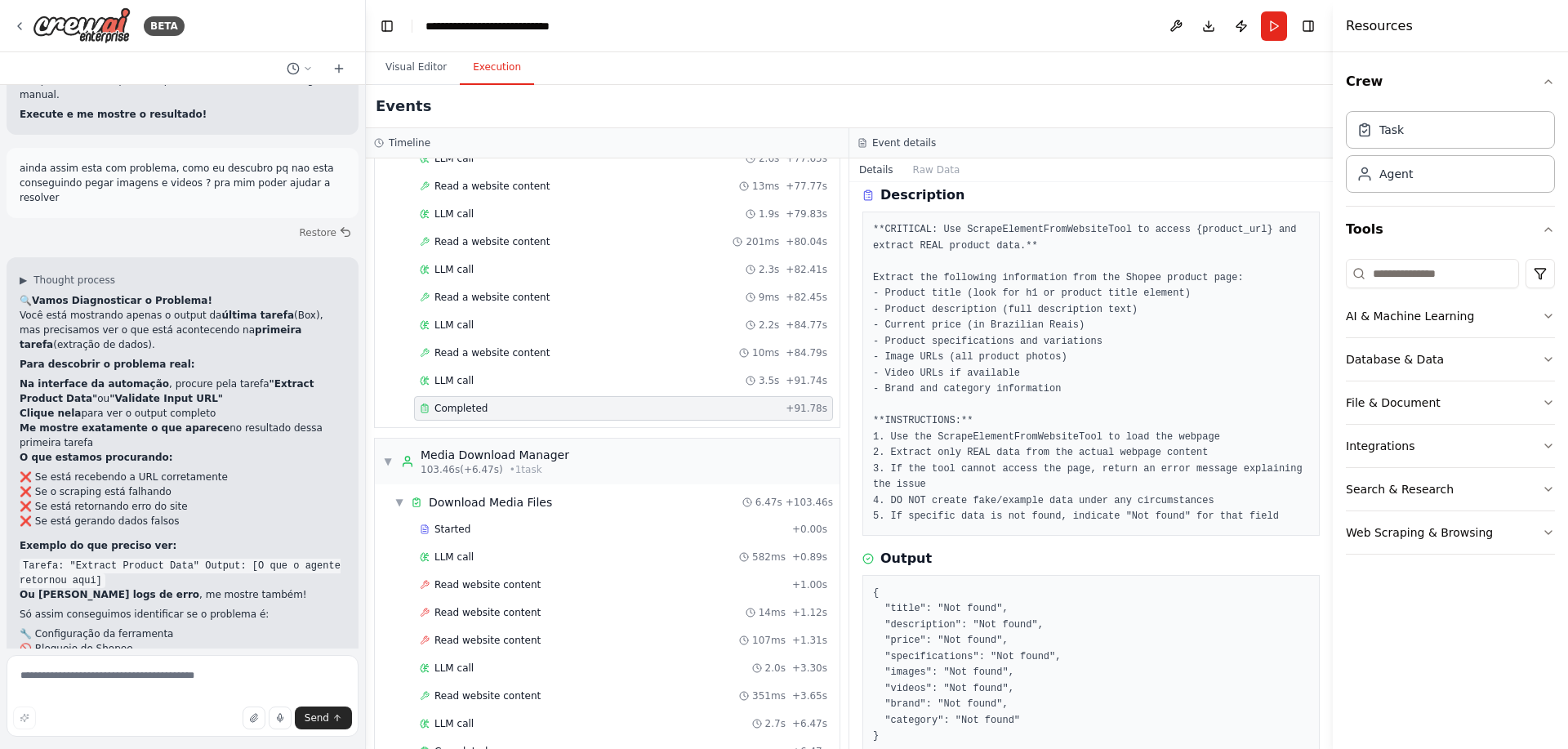
scroll to position [95, 0]
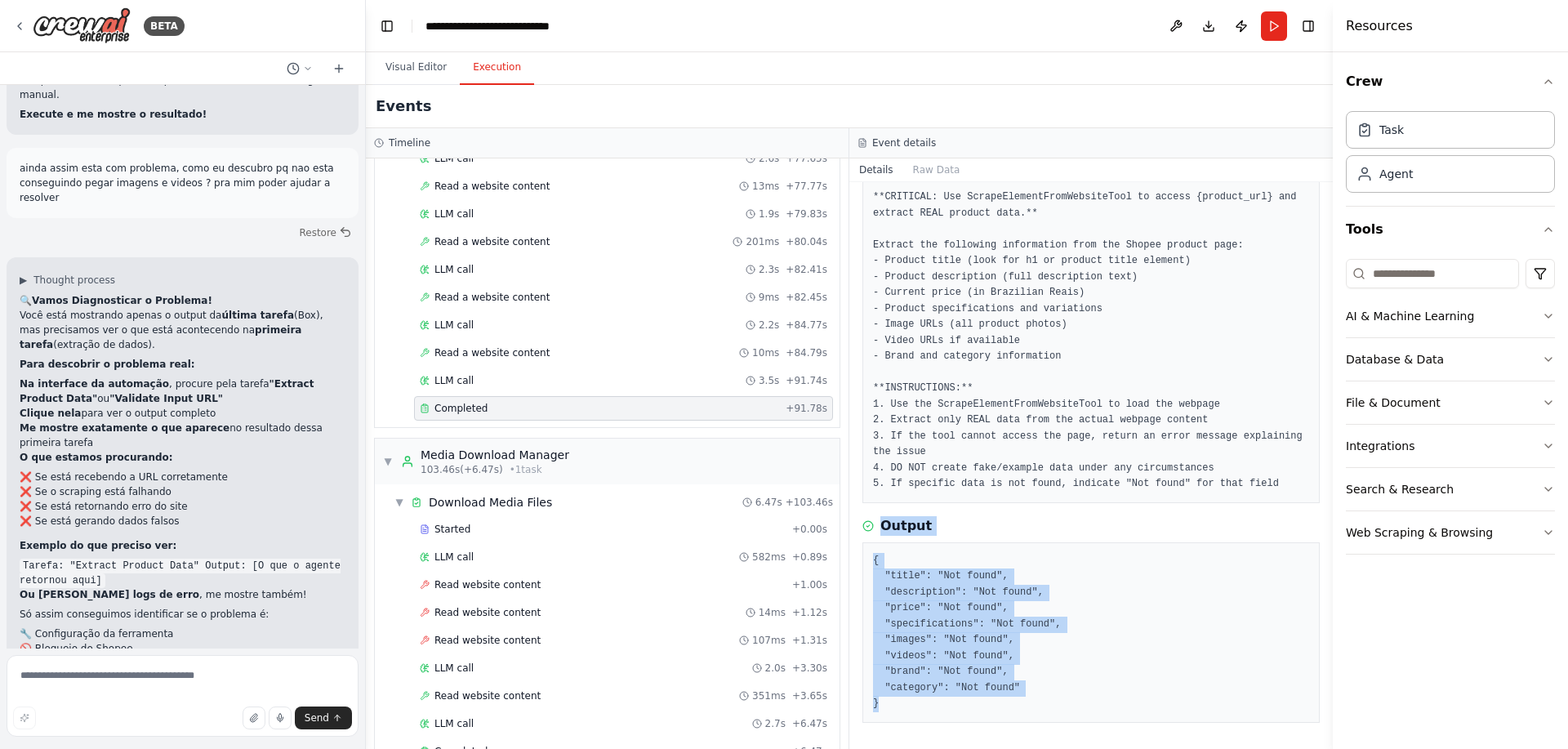
drag, startPoint x: 906, startPoint y: 706, endPoint x: 865, endPoint y: 525, distance: 185.6
click at [865, 525] on div "Output { "title": "Not found", "description": "Not found", "price": "Not found"…" at bounding box center [1091, 620] width 457 height 207
copy div "Output { "title": "Not found", "description": "Not found", "price": "Not found"…"
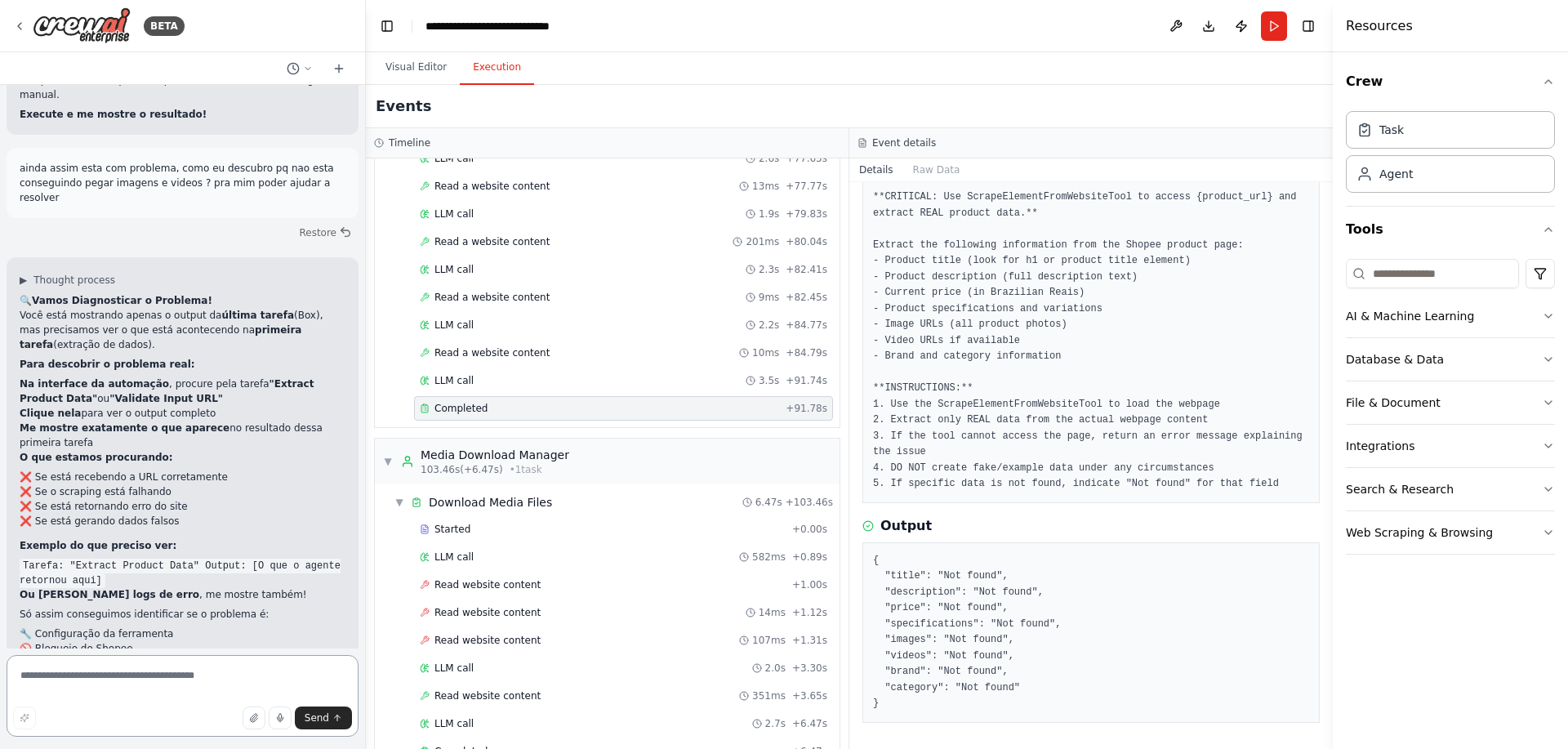
click at [192, 678] on textarea at bounding box center [182, 695] width 352 height 82
paste textarea "**********"
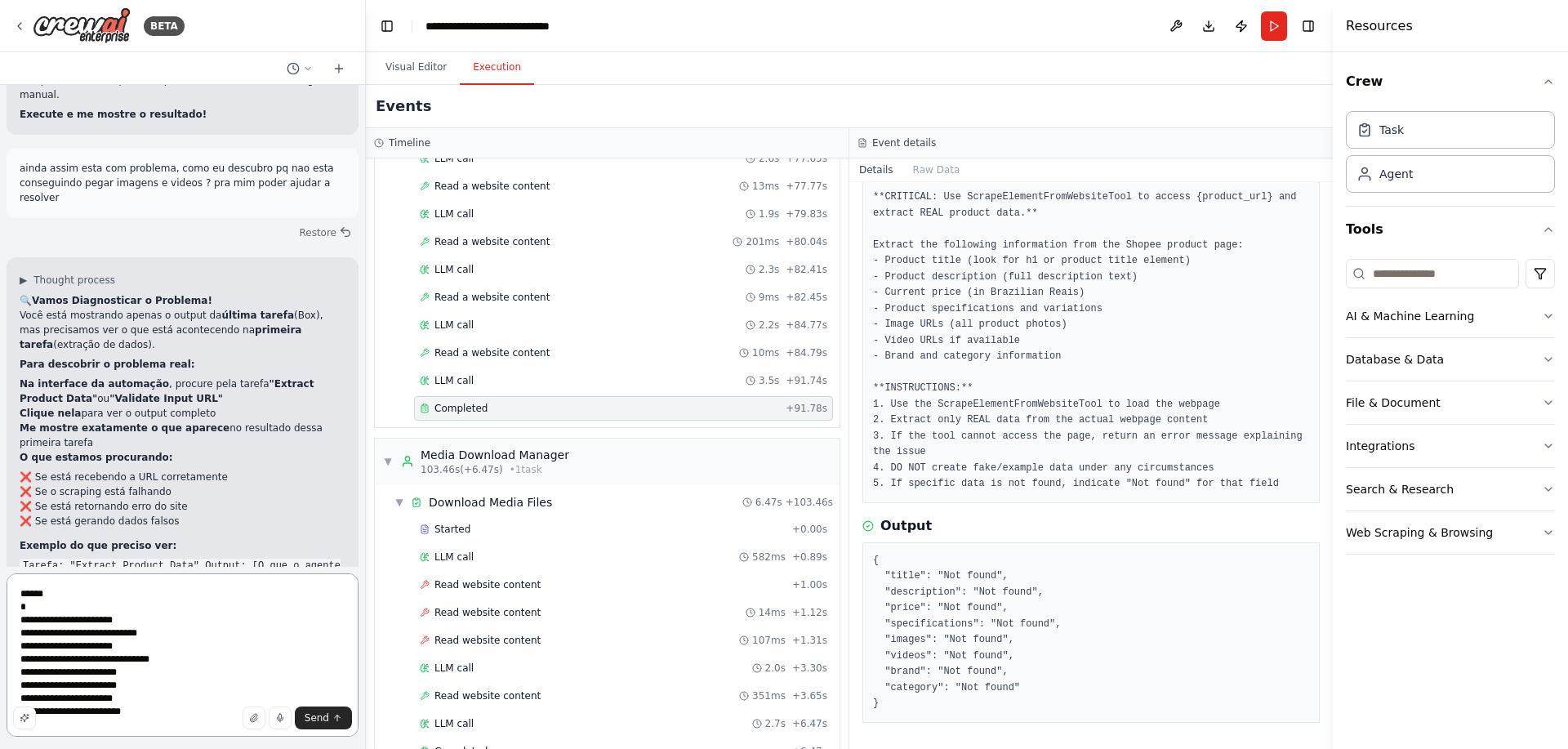
scroll to position [7312, 0]
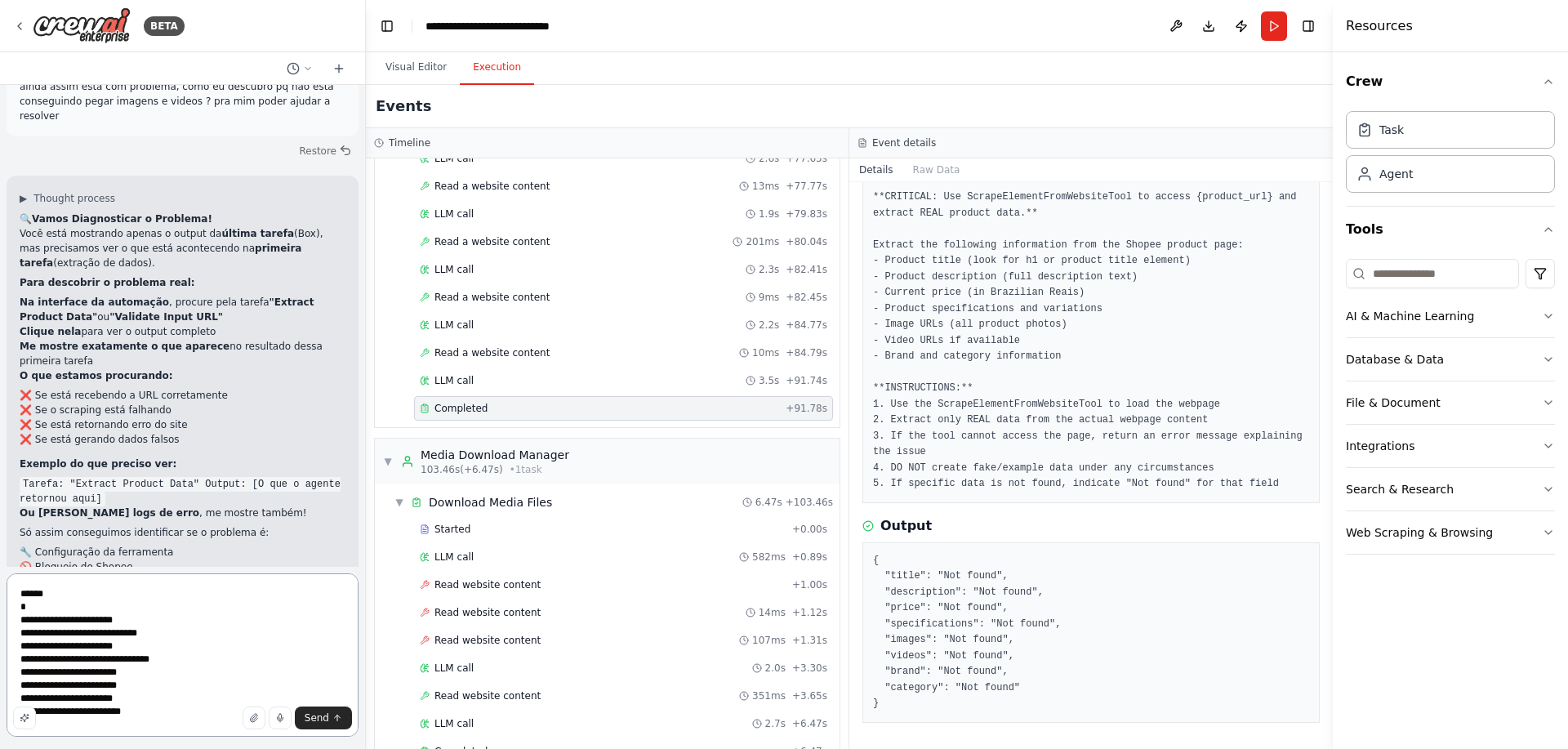
type textarea "**********"
click at [315, 711] on button "Send" at bounding box center [324, 718] width 58 height 23
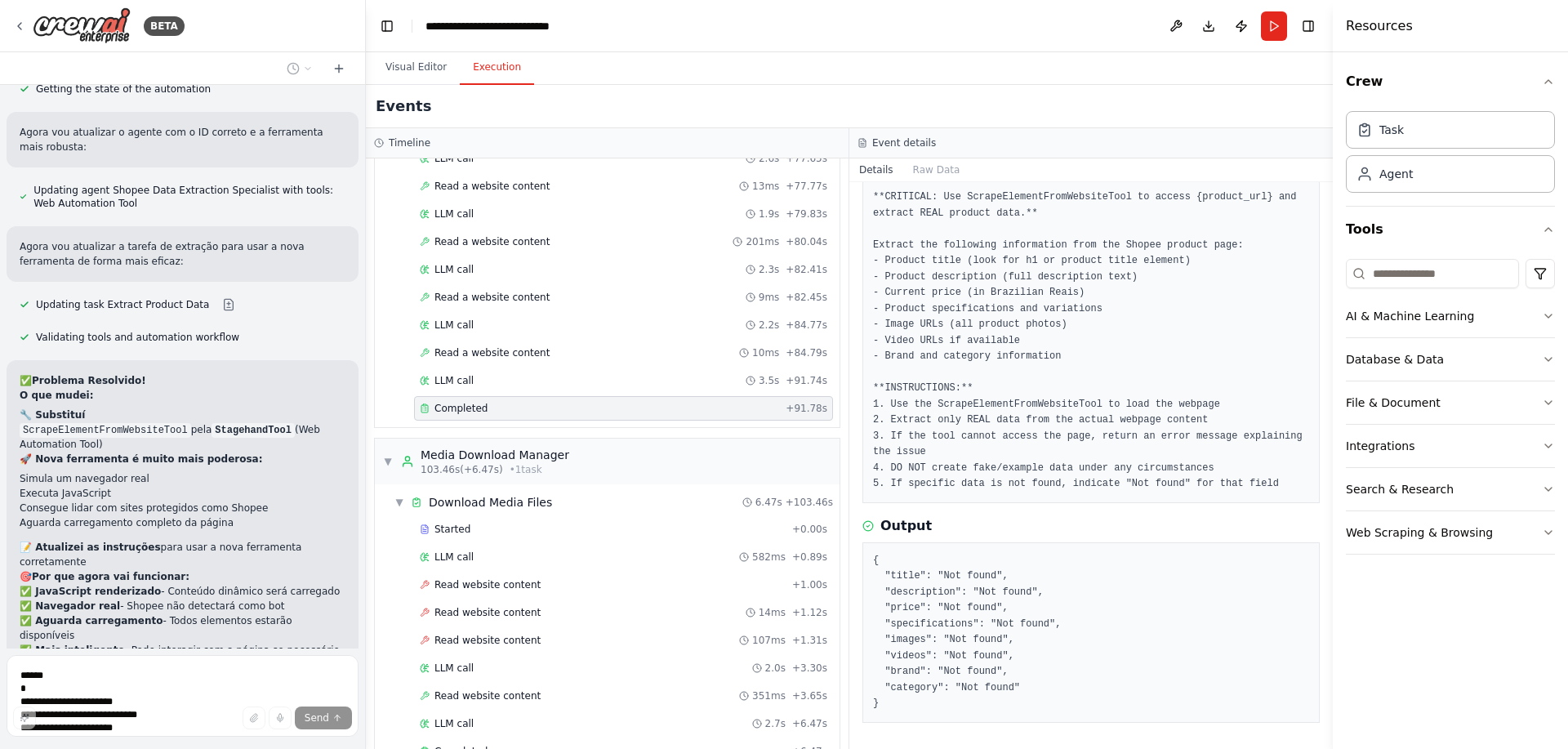
scroll to position [8581, 0]
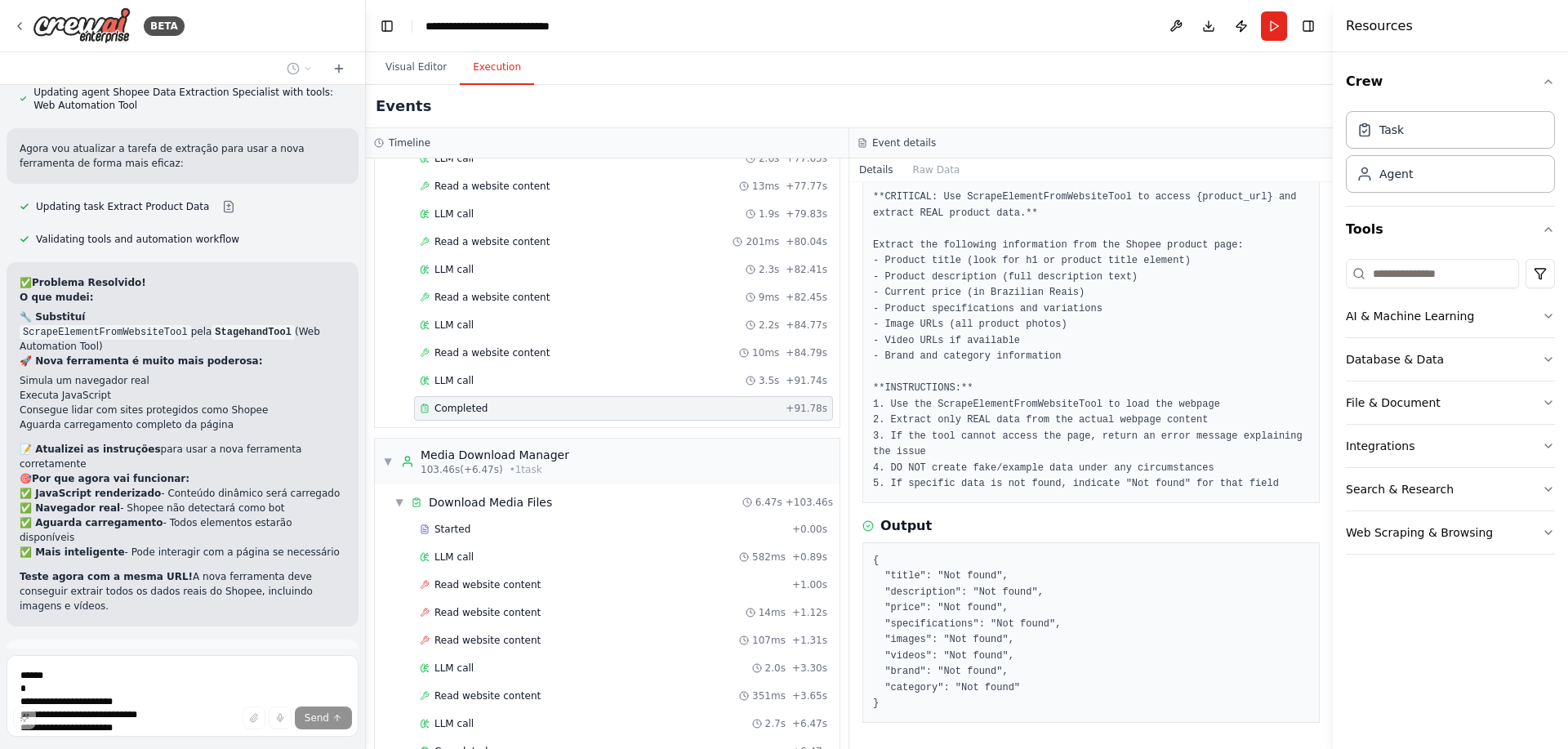
click at [219, 727] on span "Run Automation" at bounding box center [190, 734] width 80 height 13
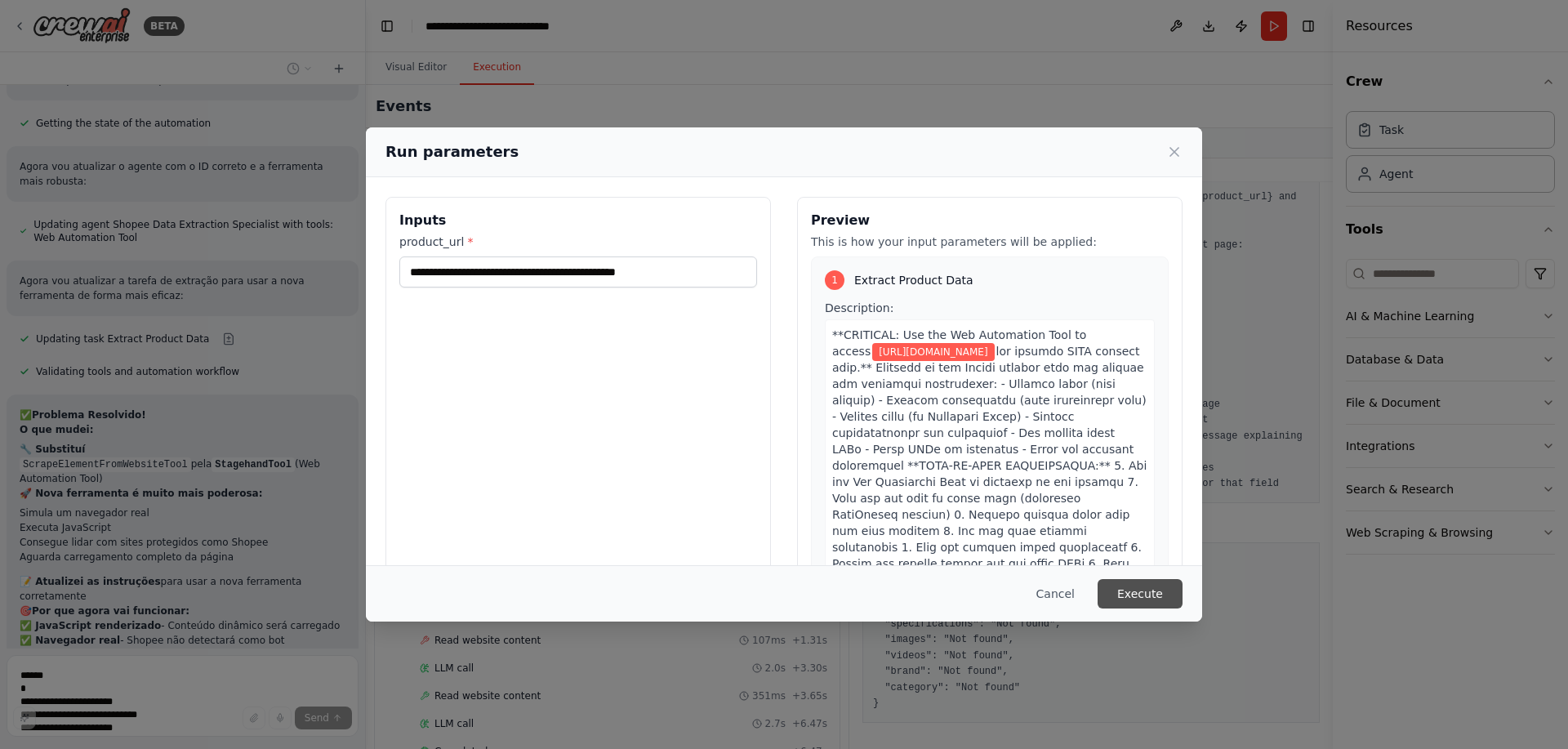
click at [1134, 603] on button "Execute" at bounding box center [1140, 594] width 85 height 30
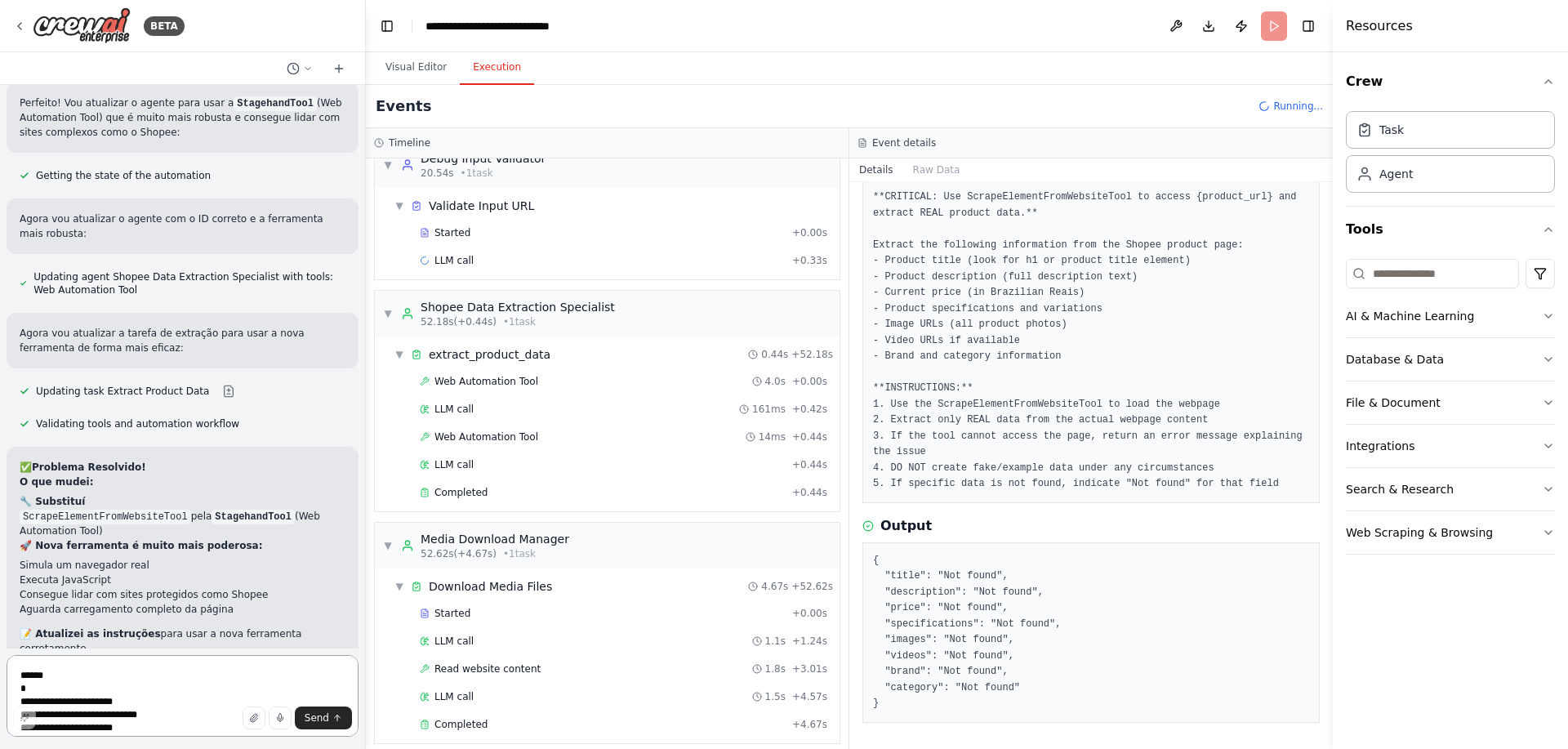
scroll to position [0, 0]
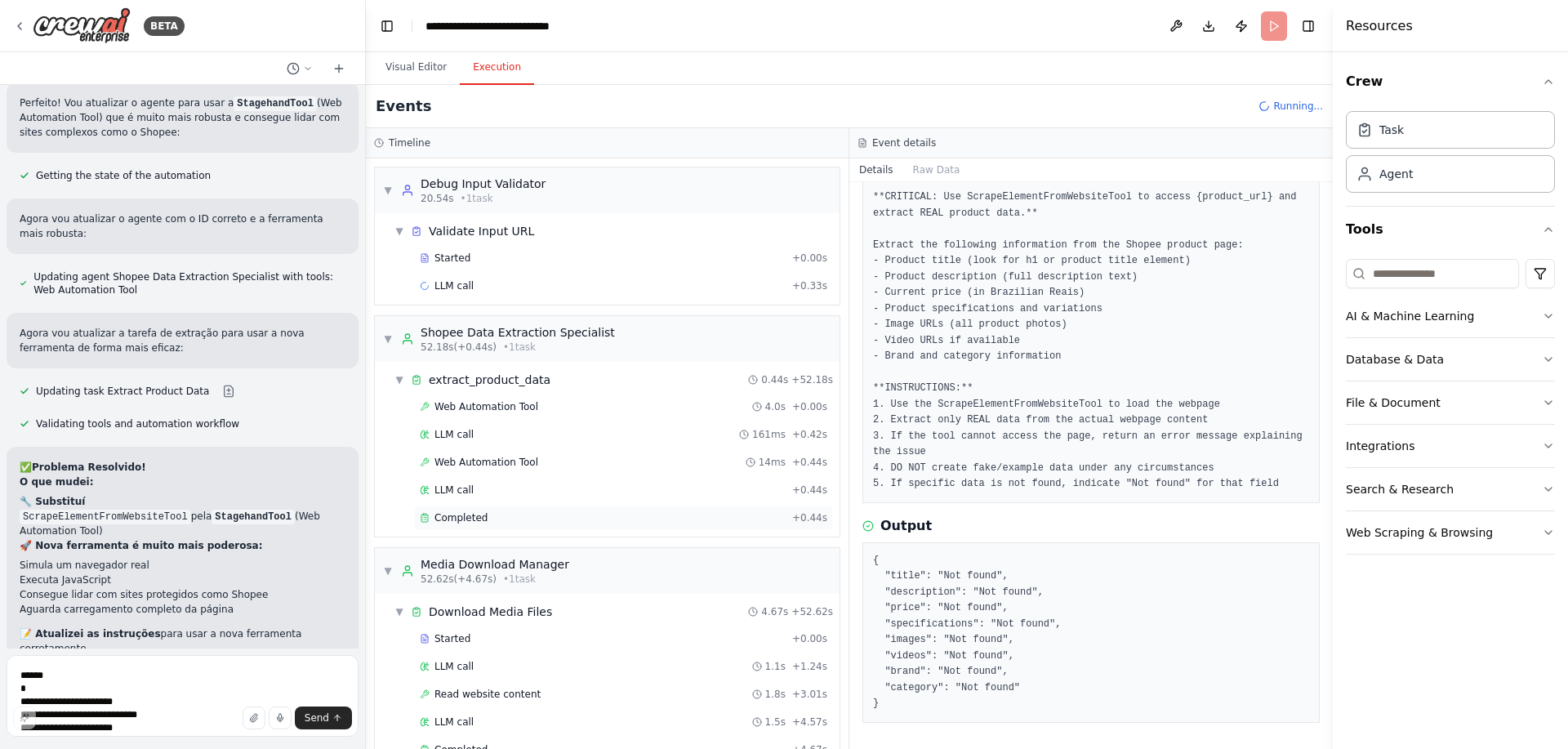
click at [464, 523] on span "Completed" at bounding box center [460, 518] width 53 height 13
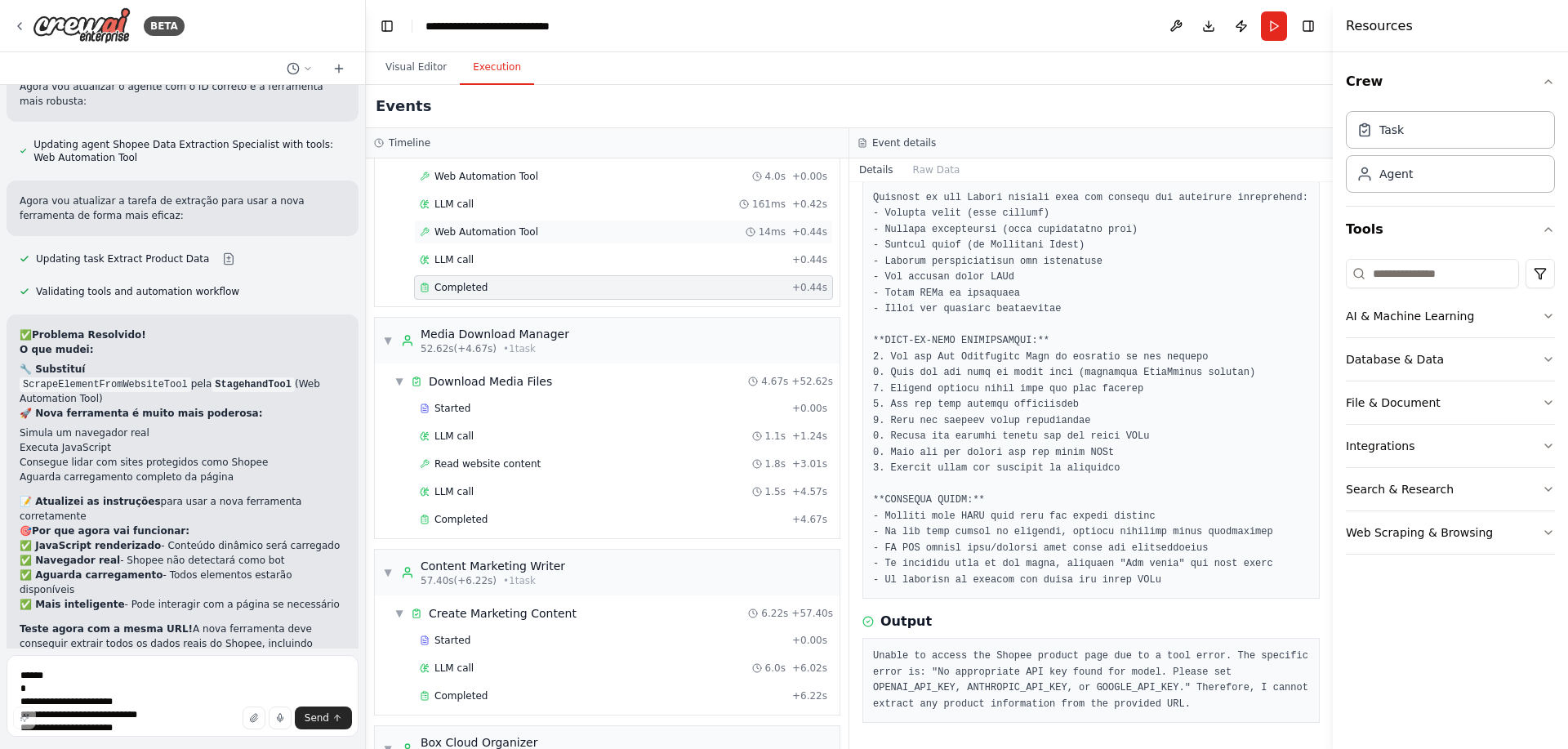
scroll to position [294, 0]
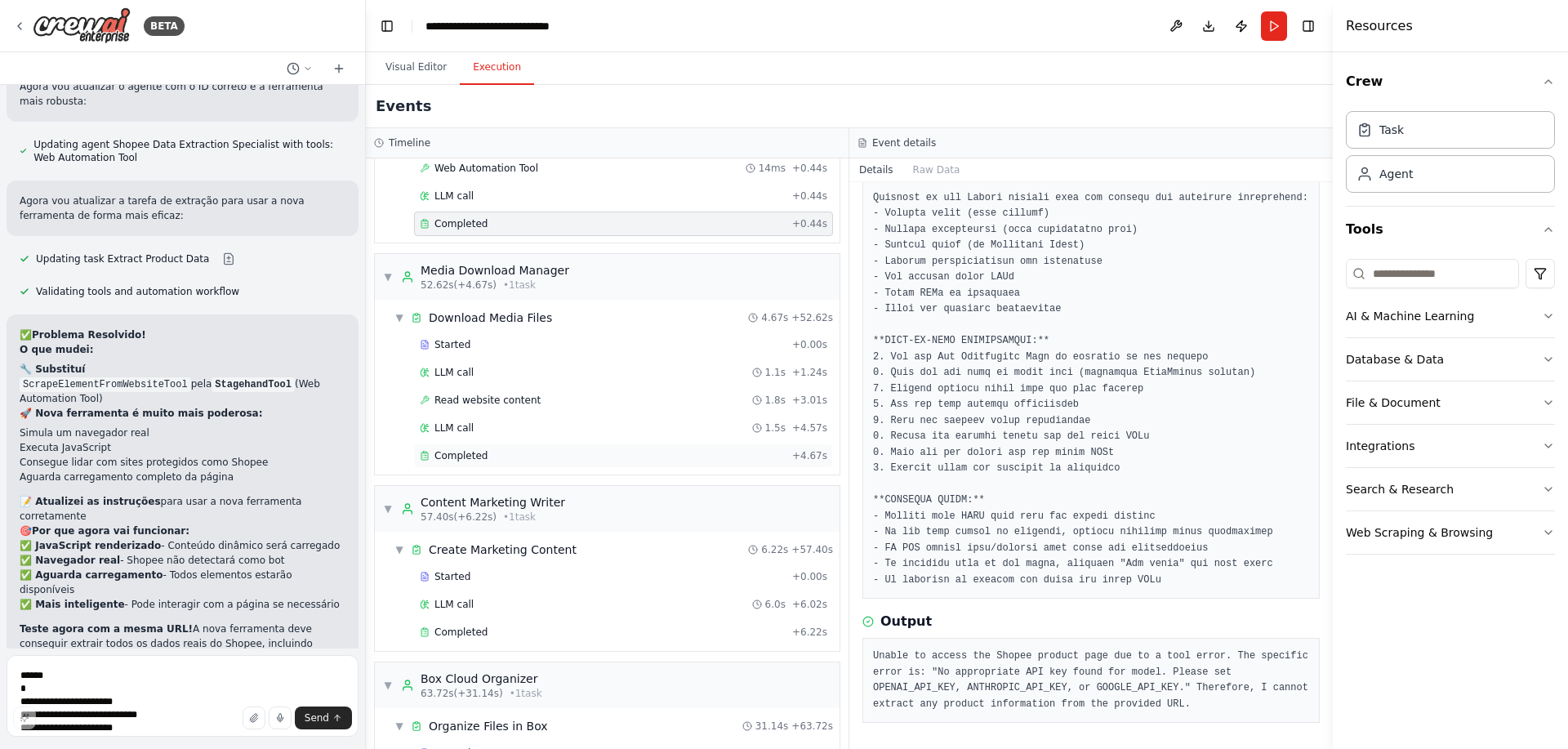
click at [505, 455] on div "Completed" at bounding box center [603, 456] width 366 height 13
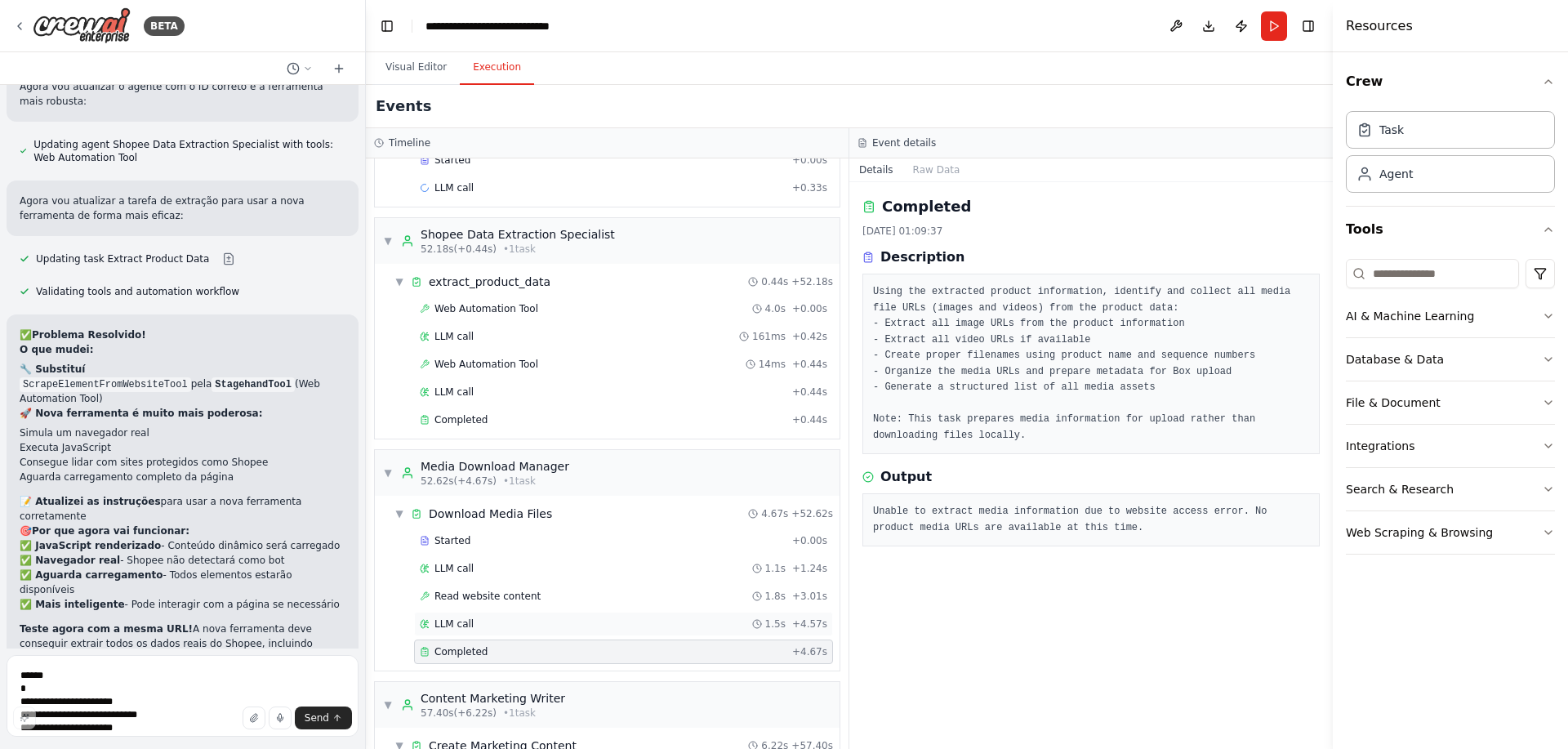
scroll to position [0, 0]
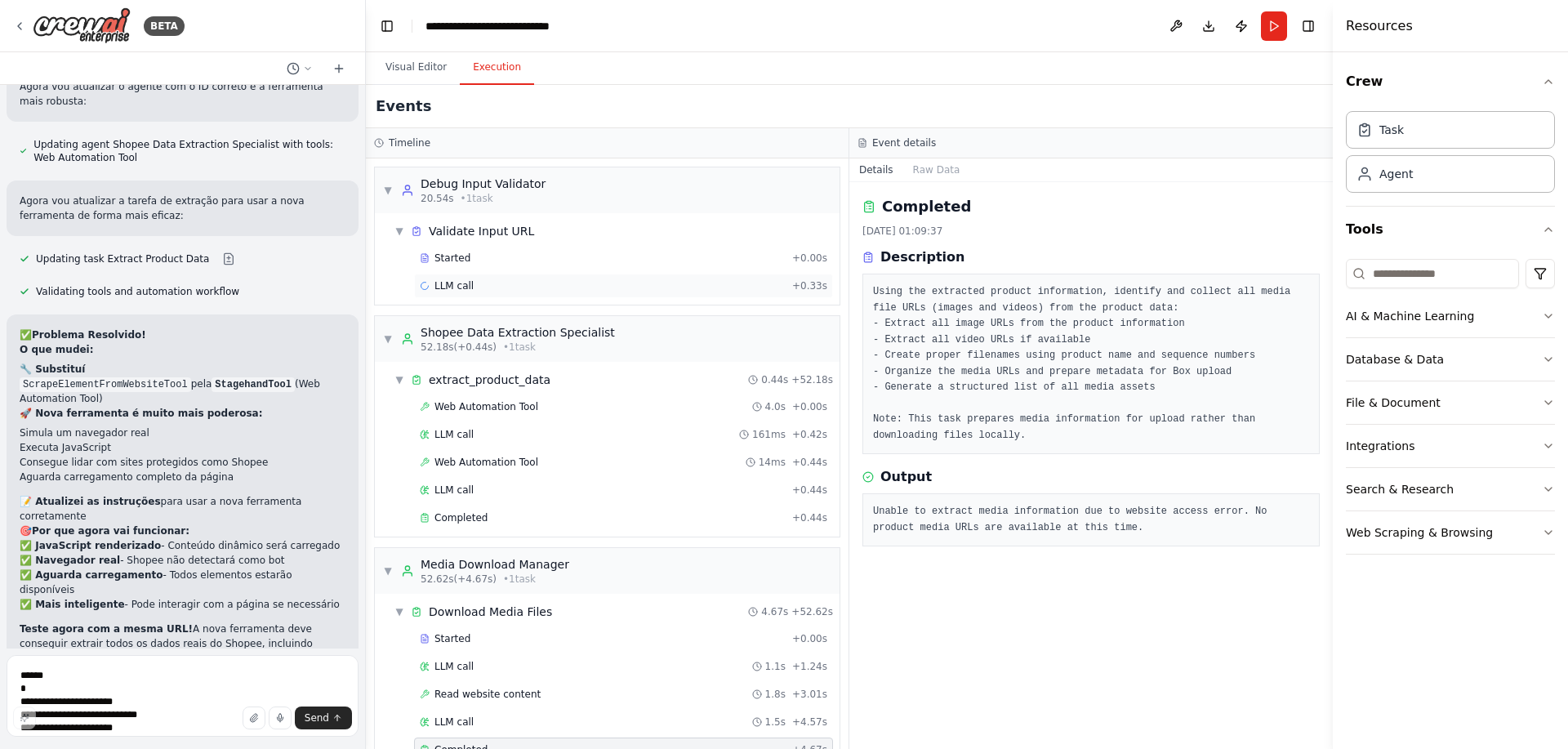
click at [483, 295] on div "LLM call + 0.33s" at bounding box center [623, 286] width 419 height 25
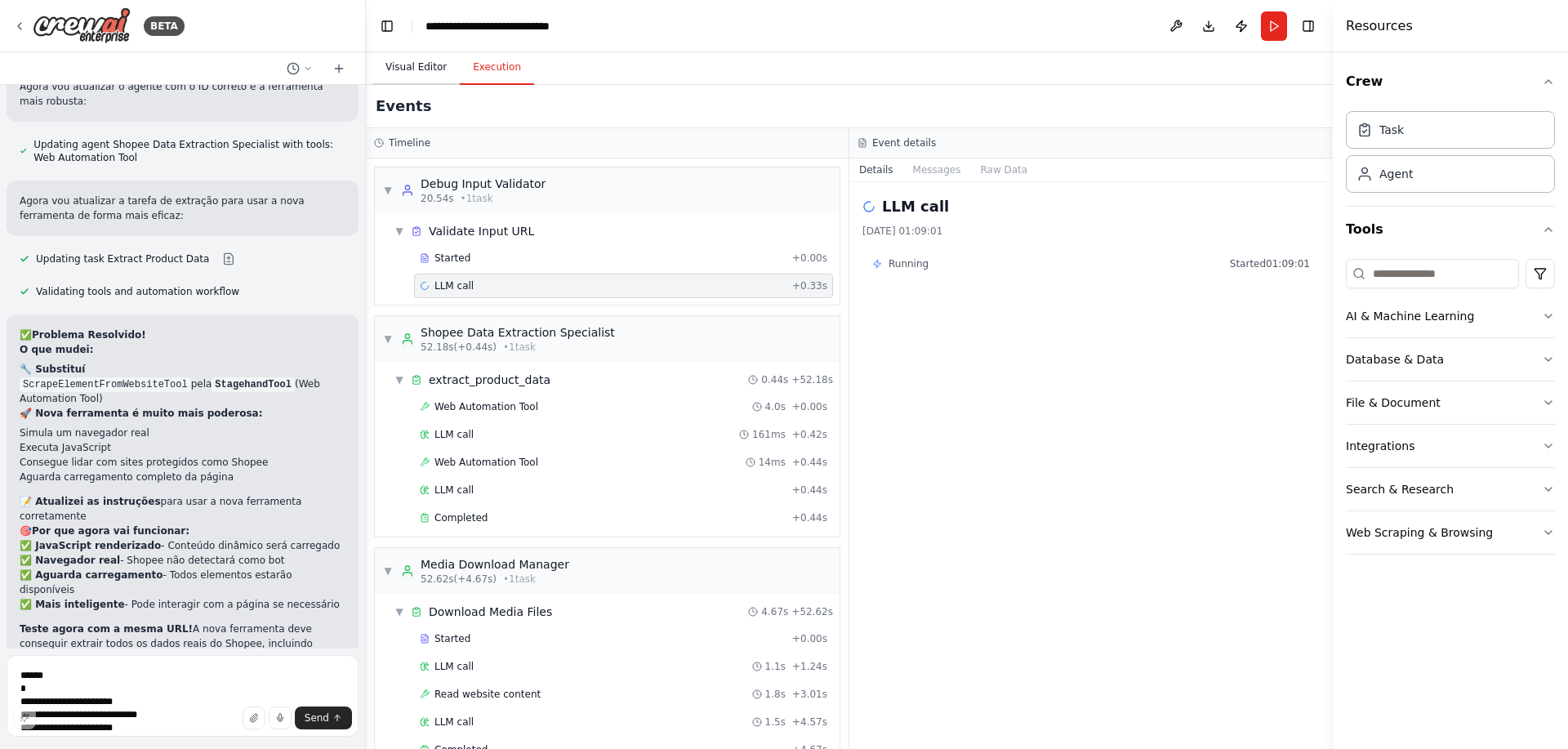
click at [430, 73] on button "Visual Editor" at bounding box center [416, 68] width 87 height 35
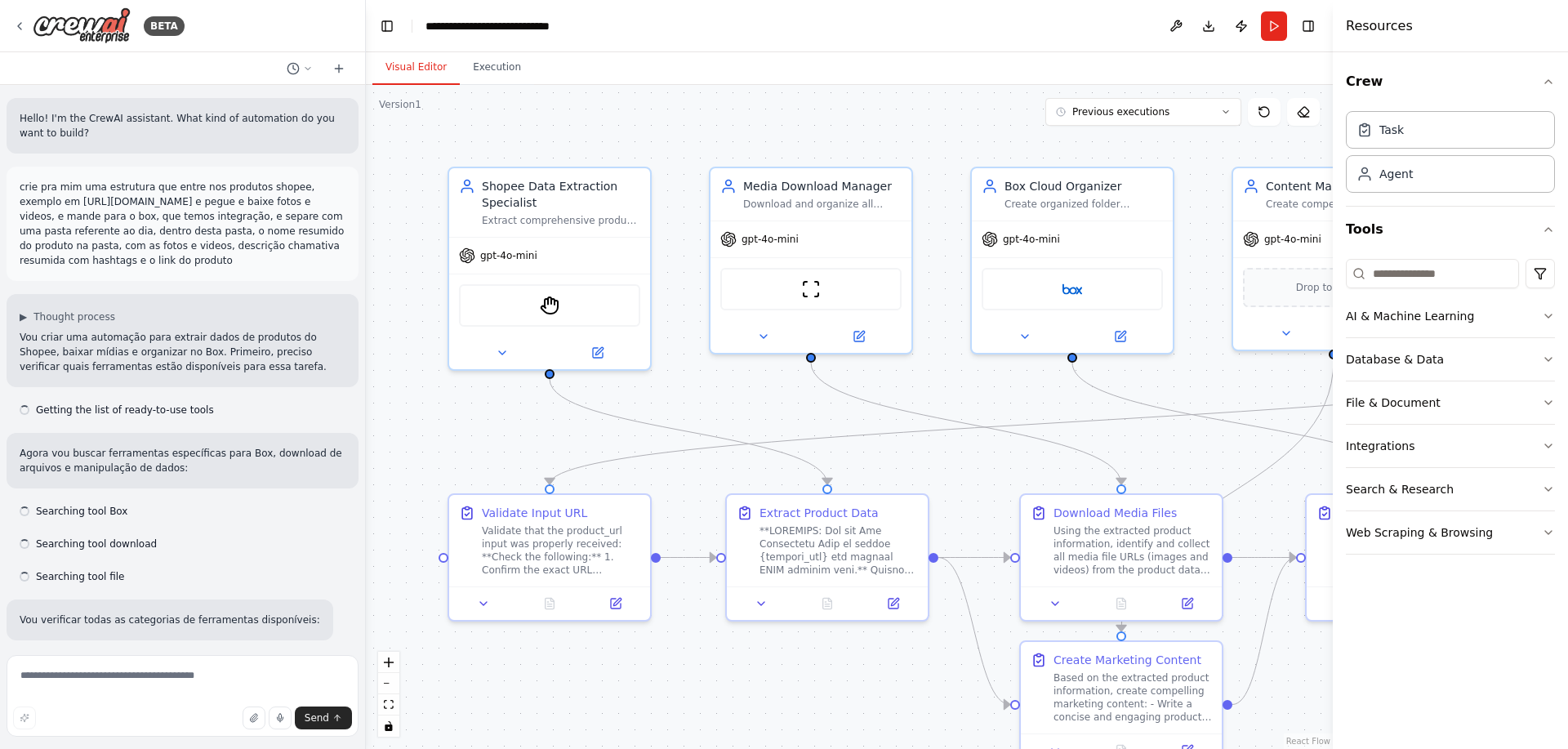
scroll to position [8397, 0]
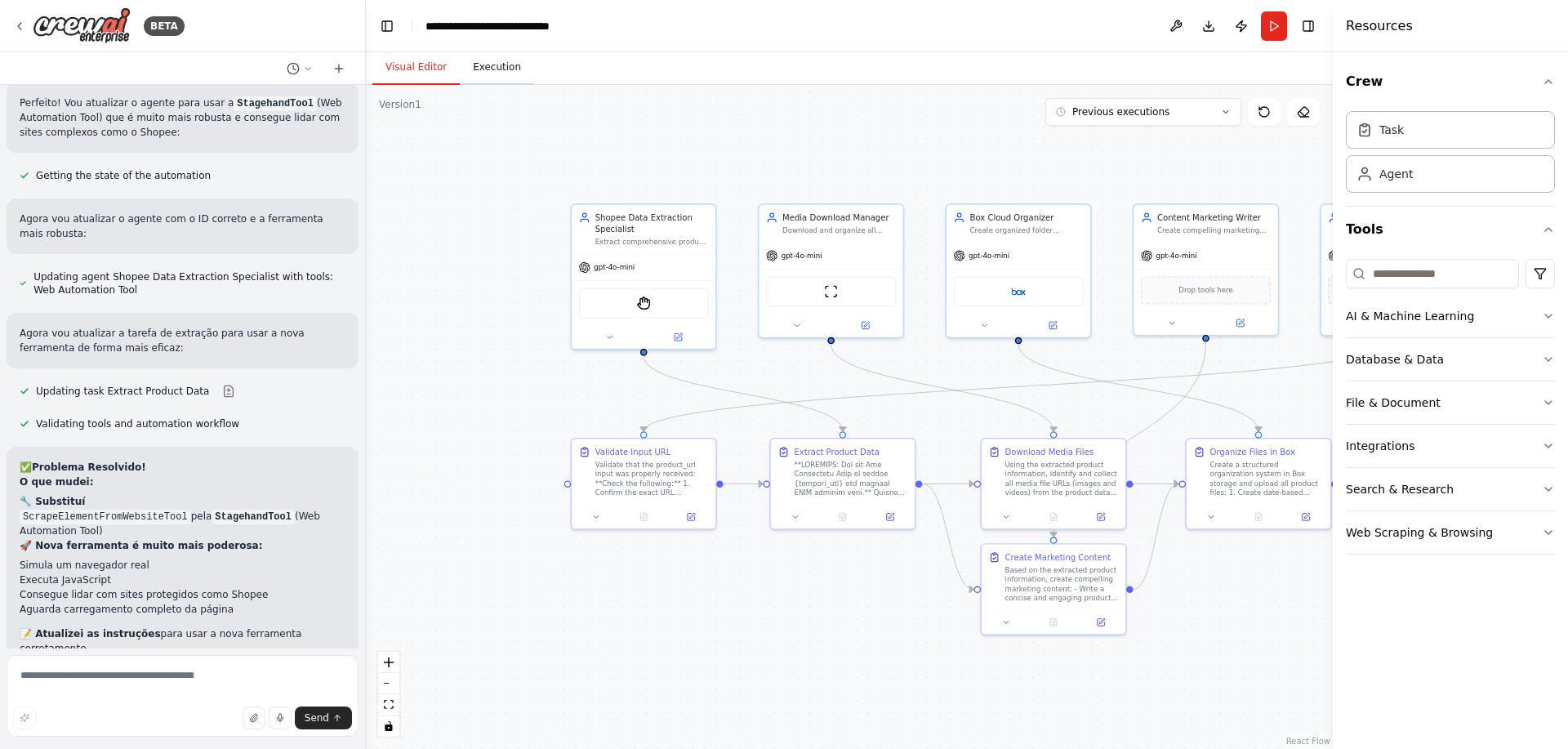
click at [505, 58] on button "Execution" at bounding box center [497, 68] width 75 height 35
click at [428, 65] on button "Visual Editor" at bounding box center [416, 68] width 87 height 35
click at [1276, 32] on button "Run" at bounding box center [1274, 26] width 26 height 30
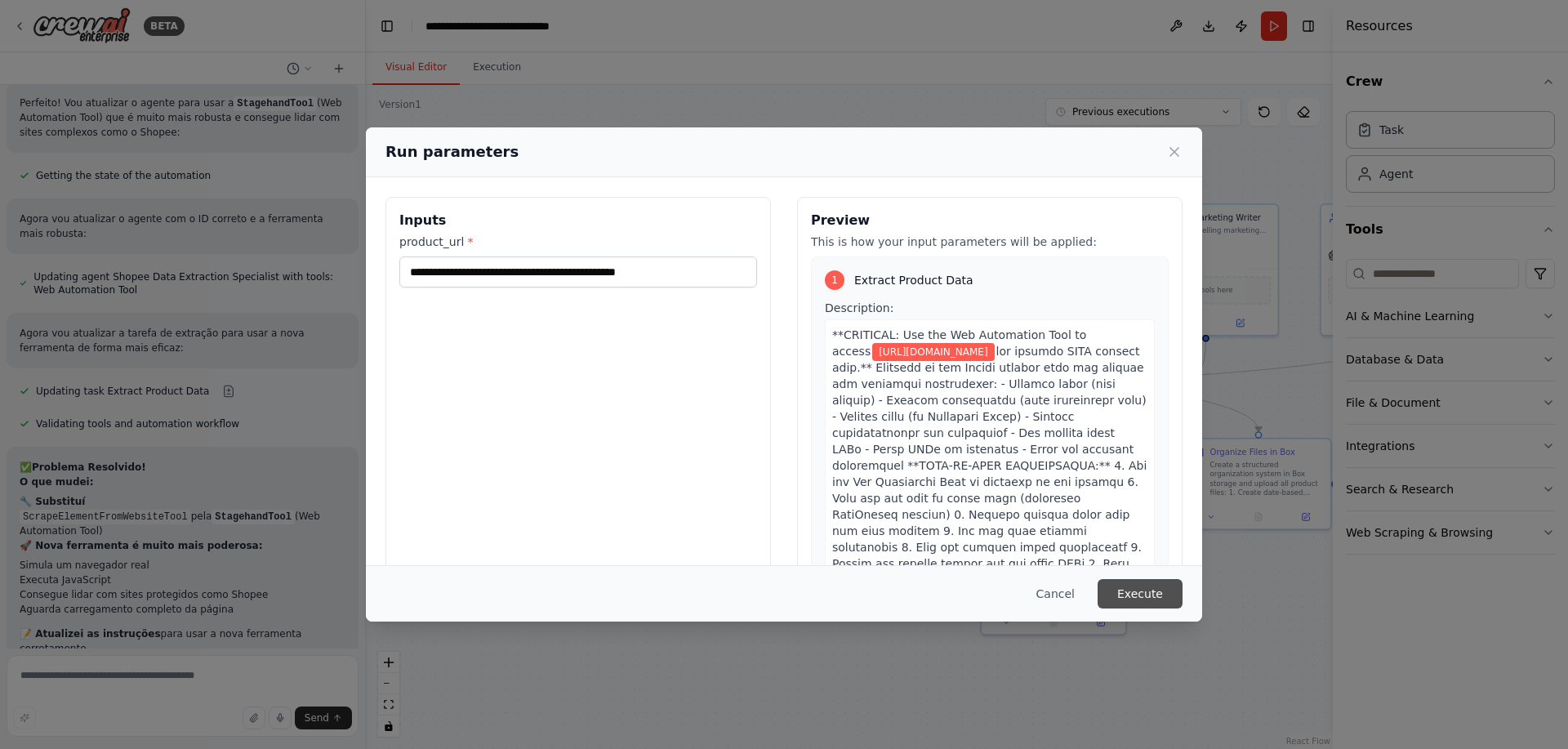
click at [1140, 596] on button "Execute" at bounding box center [1140, 594] width 85 height 30
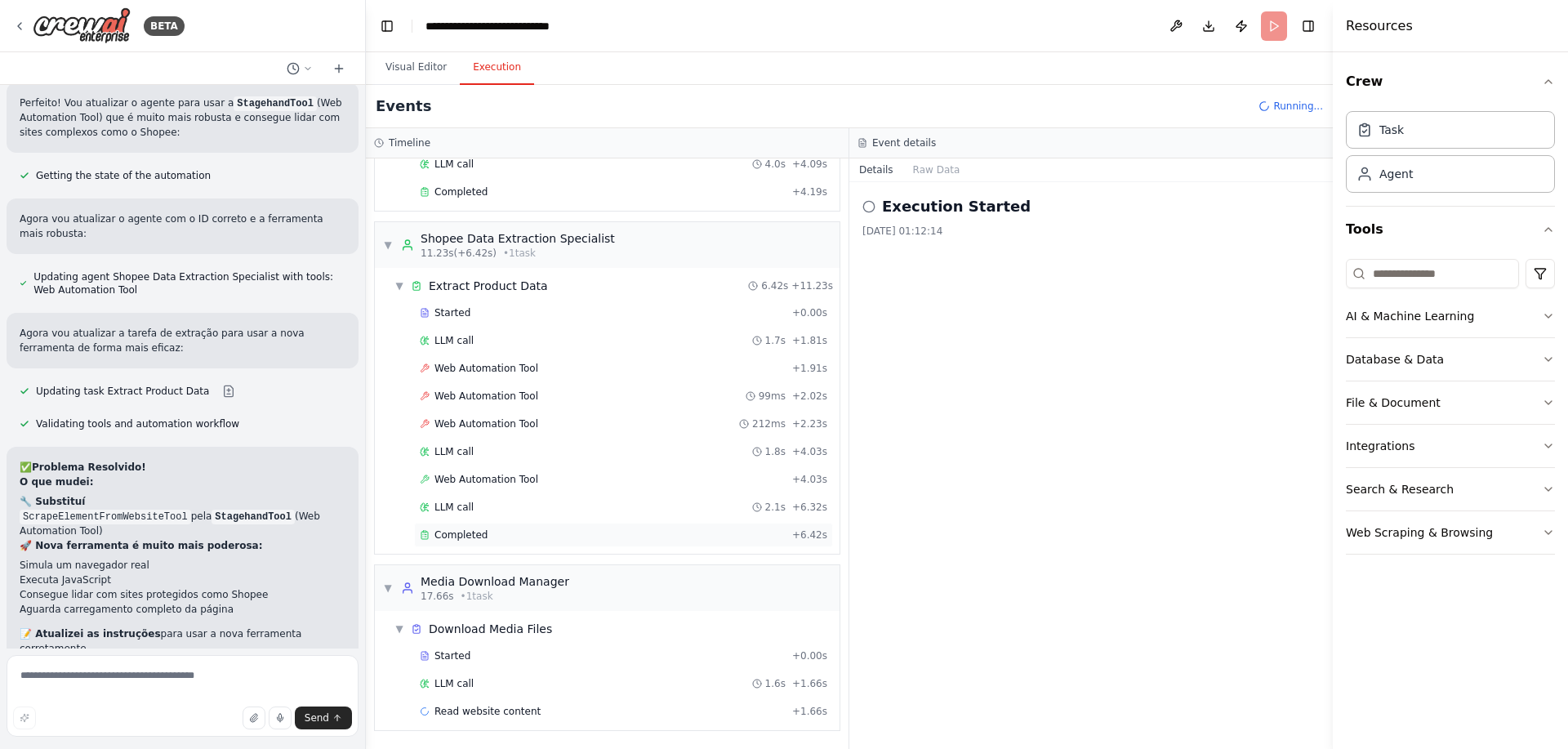
scroll to position [150, 0]
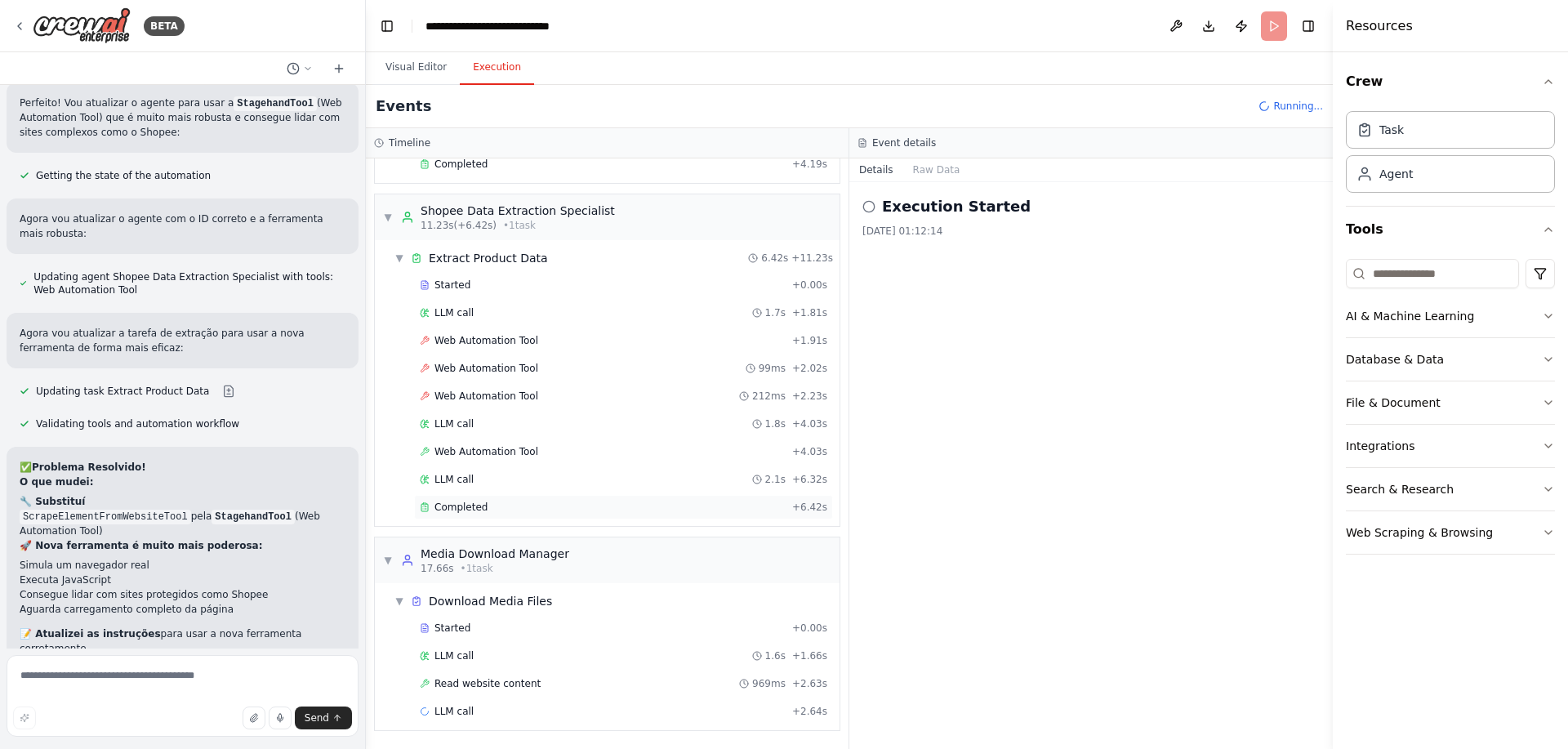
click at [522, 529] on div "▼ Debug Input Validator 7.03s (+4.19s) • 1 task ▼ Validate Input URL 4.19s + 7.…" at bounding box center [608, 454] width 483 height 591
click at [511, 501] on div "Completed" at bounding box center [603, 507] width 366 height 13
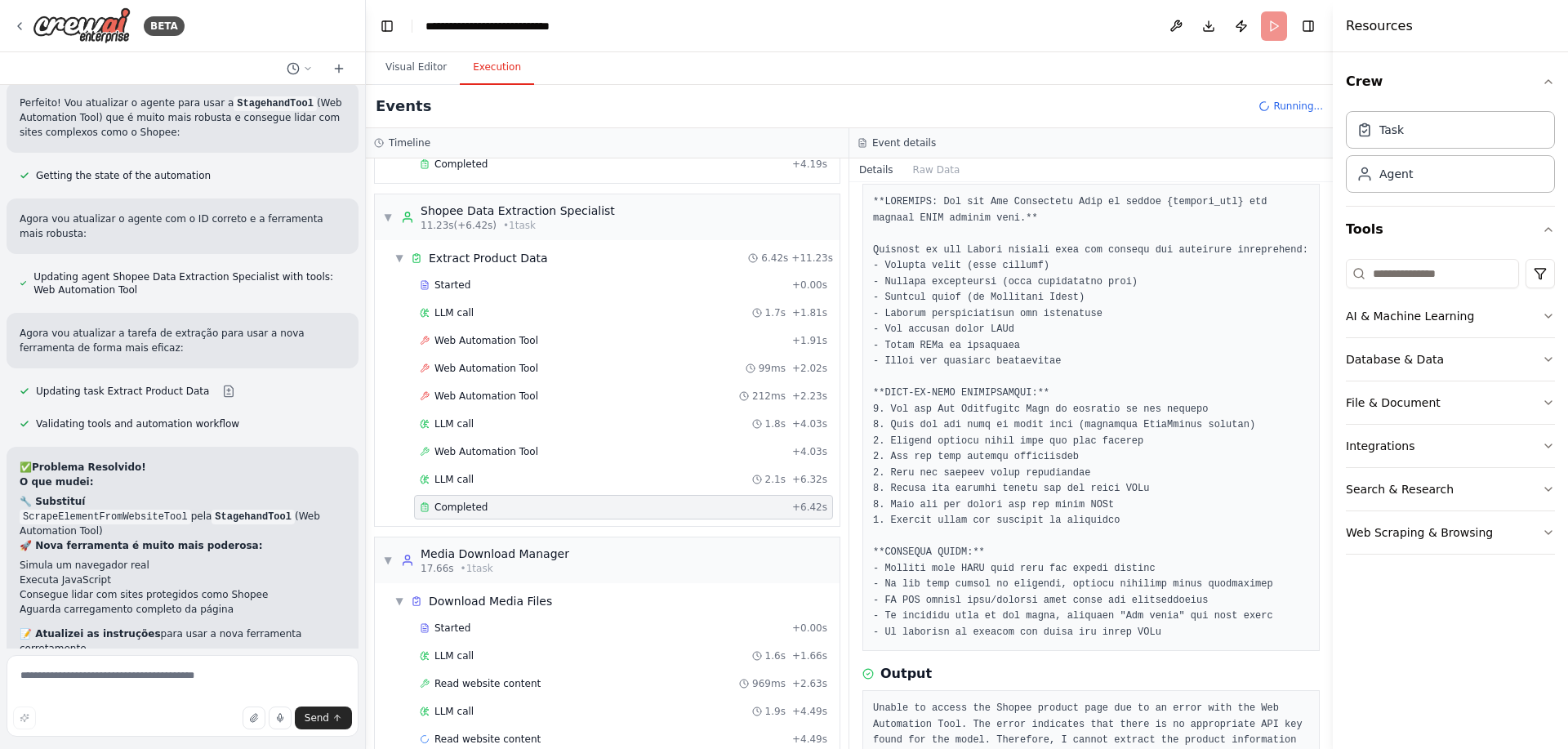
scroll to position [158, 0]
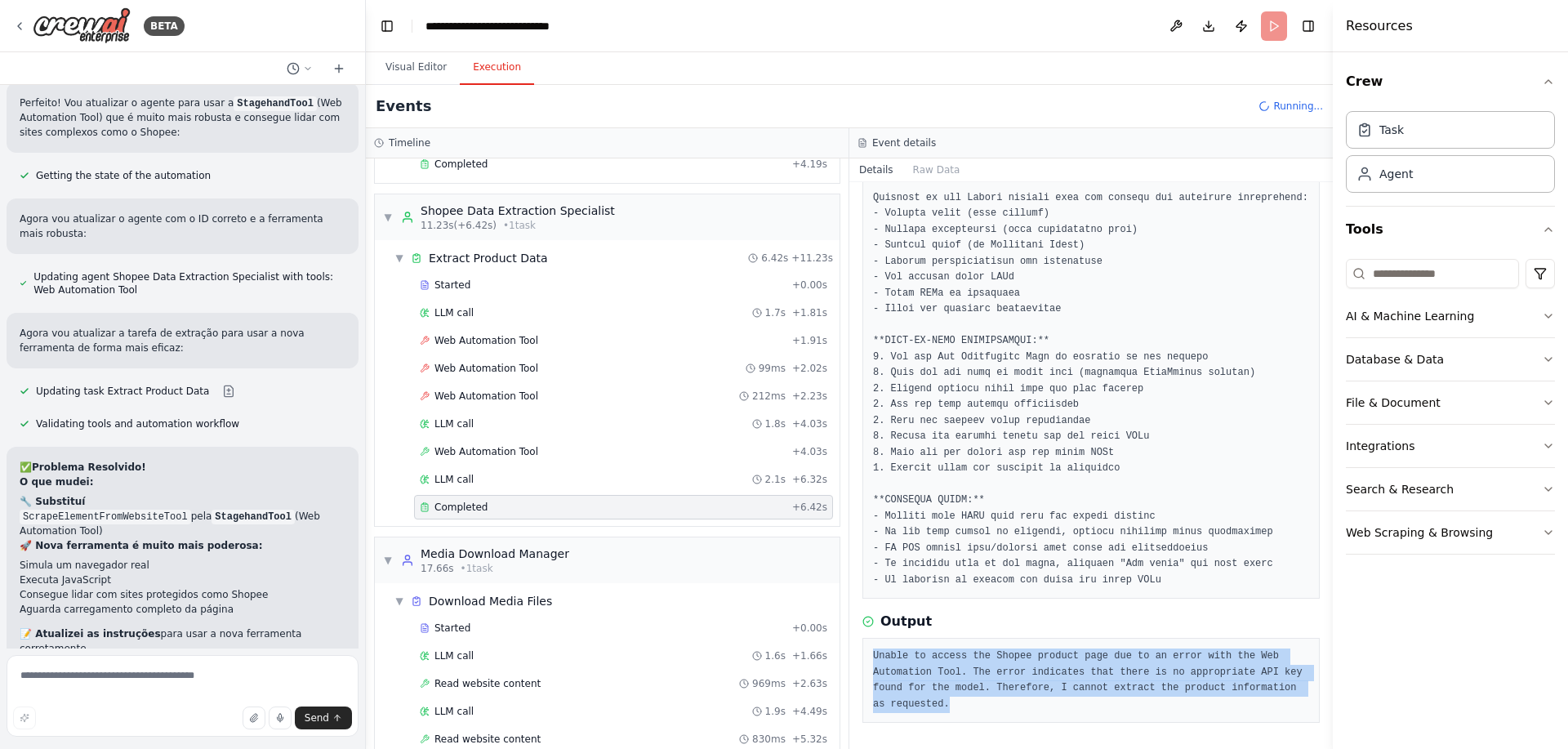
drag, startPoint x: 1037, startPoint y: 708, endPoint x: 894, endPoint y: 633, distance: 161.5
click at [894, 633] on div "Output Unable to access the Shopee product page due to an error with the Web Au…" at bounding box center [1091, 667] width 457 height 111
drag, startPoint x: 914, startPoint y: 633, endPoint x: 855, endPoint y: 593, distance: 71.3
click at [914, 633] on div "Output Unable to access the Shopee product page due to an error with the Web Au…" at bounding box center [1091, 667] width 457 height 111
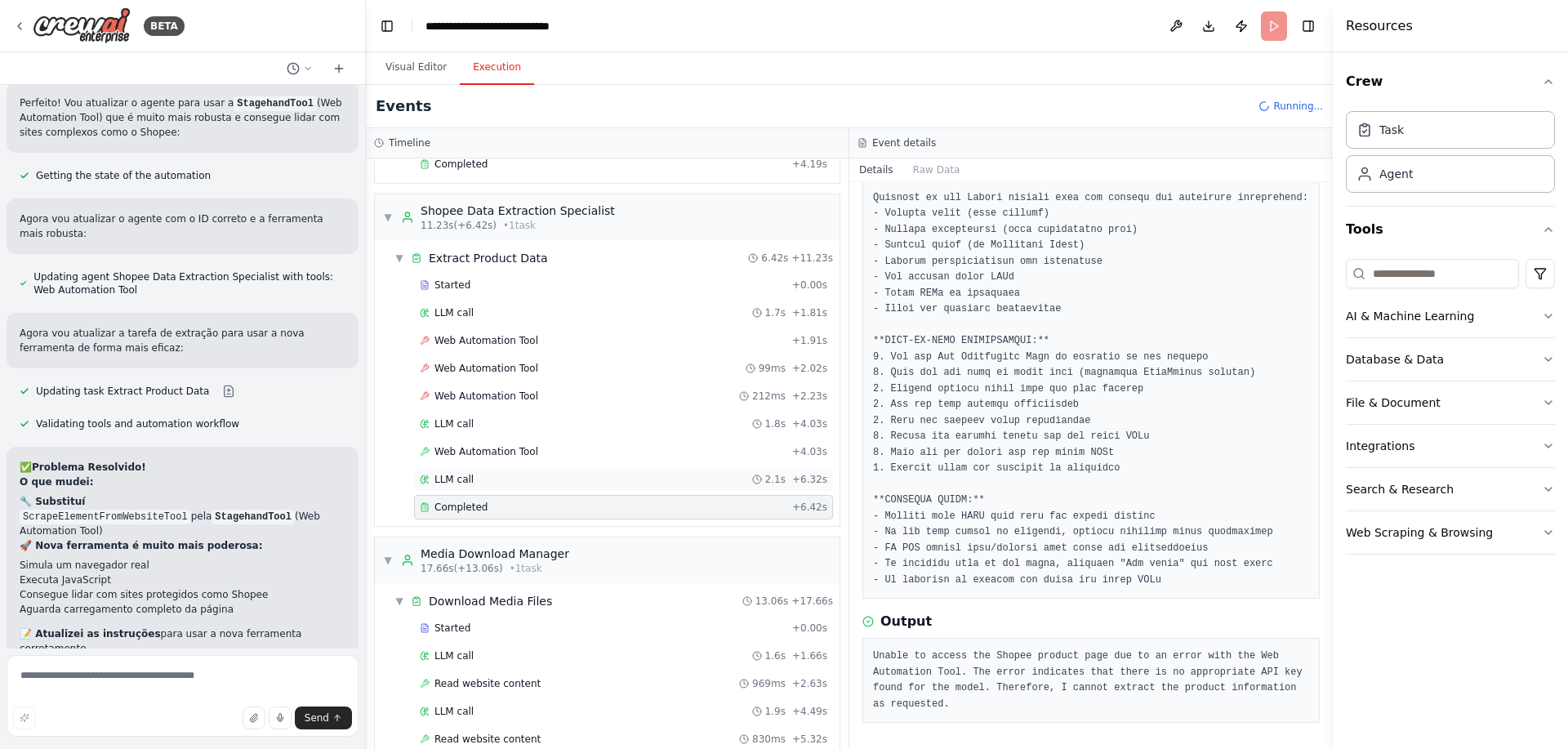
click at [482, 470] on div "LLM call 2.1s + 6.32s" at bounding box center [623, 480] width 419 height 25
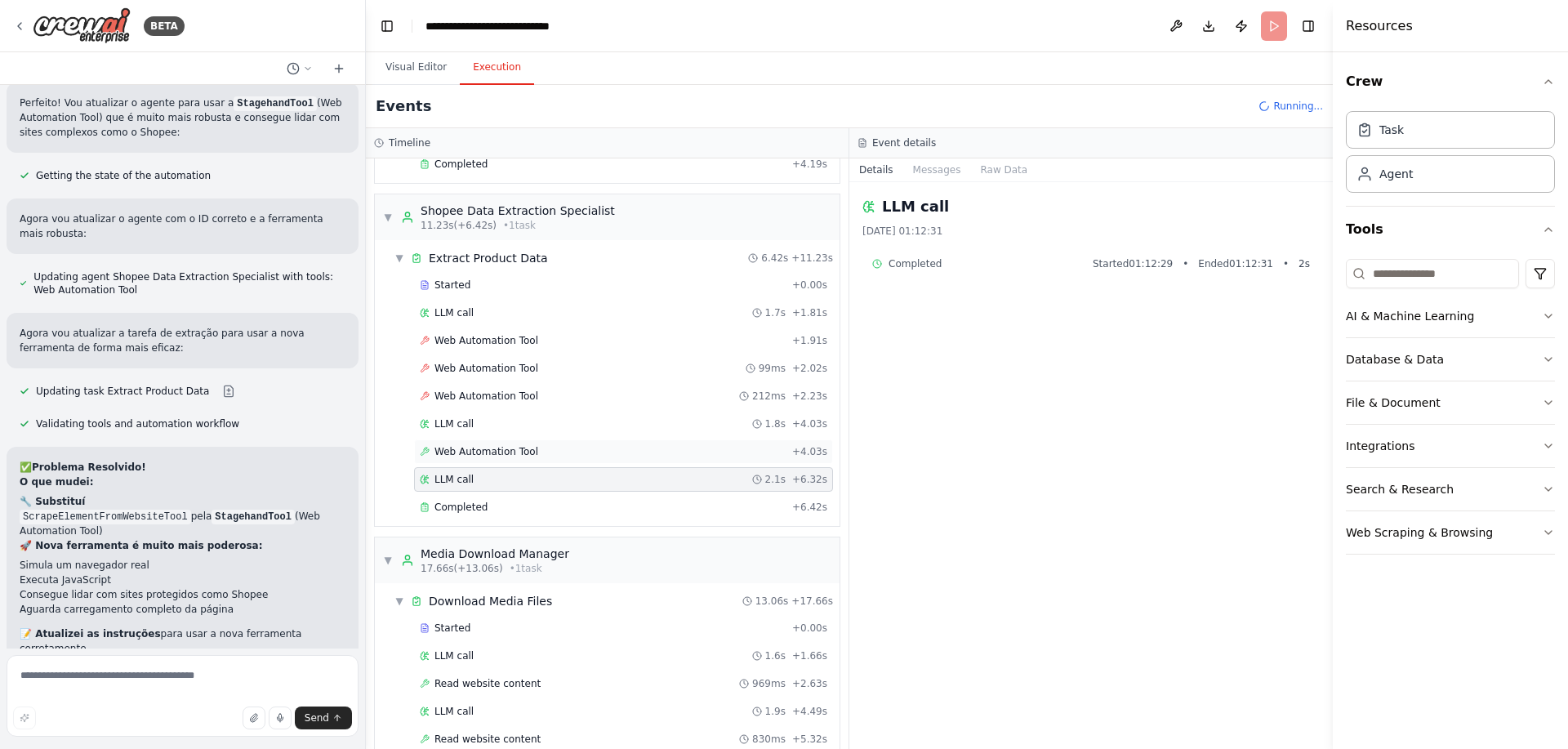
click at [479, 456] on span "Web Automation Tool" at bounding box center [486, 452] width 104 height 13
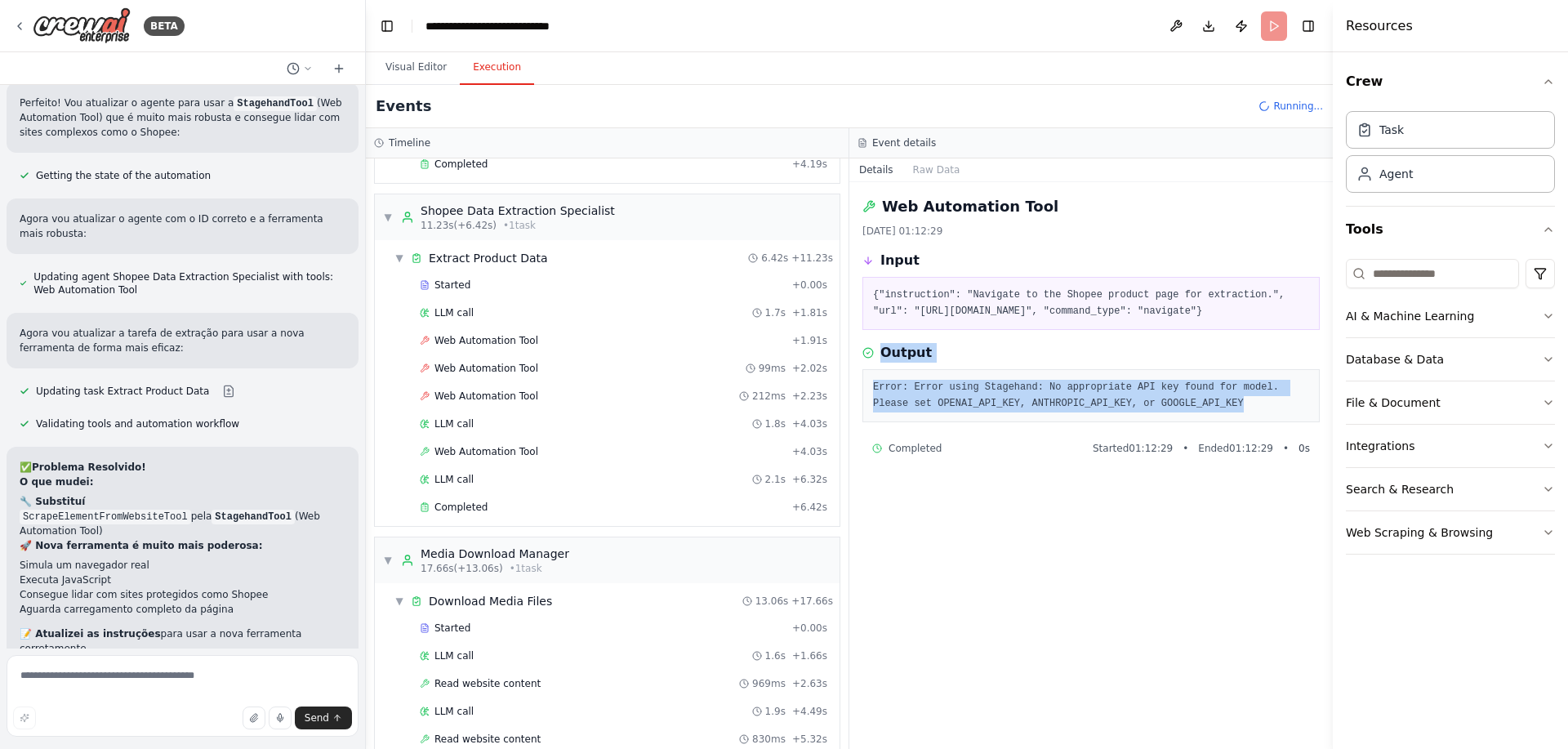
drag, startPoint x: 1262, startPoint y: 415, endPoint x: 871, endPoint y: 368, distance: 393.8
click at [871, 368] on div "Output Error: Error using Stagehand: No appropriate API key found for model. Pl…" at bounding box center [1091, 383] width 457 height 80
copy div "Output Error: Error using Stagehand: No appropriate API key found for model. Pl…"
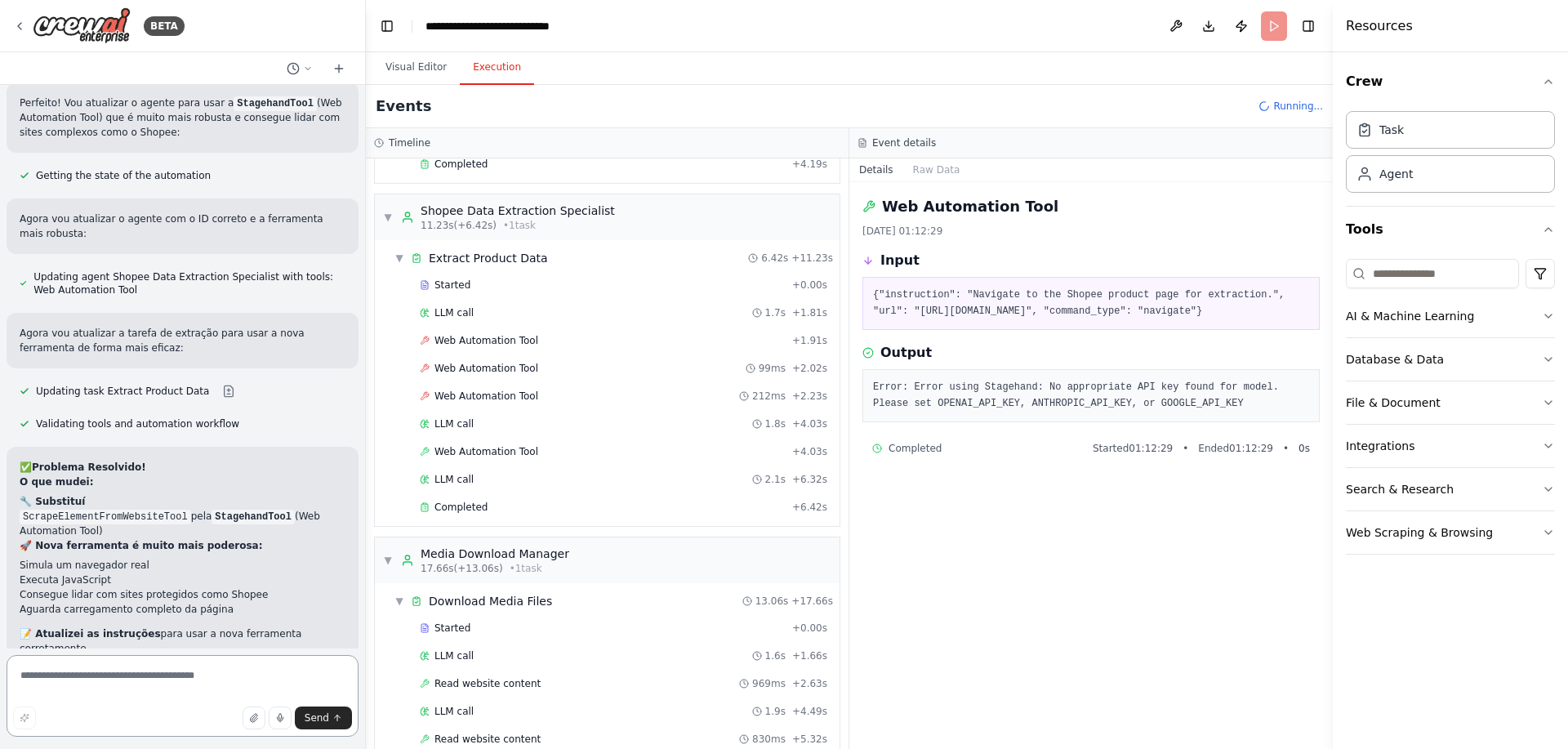
click at [273, 677] on textarea at bounding box center [182, 695] width 352 height 82
paste textarea "**********"
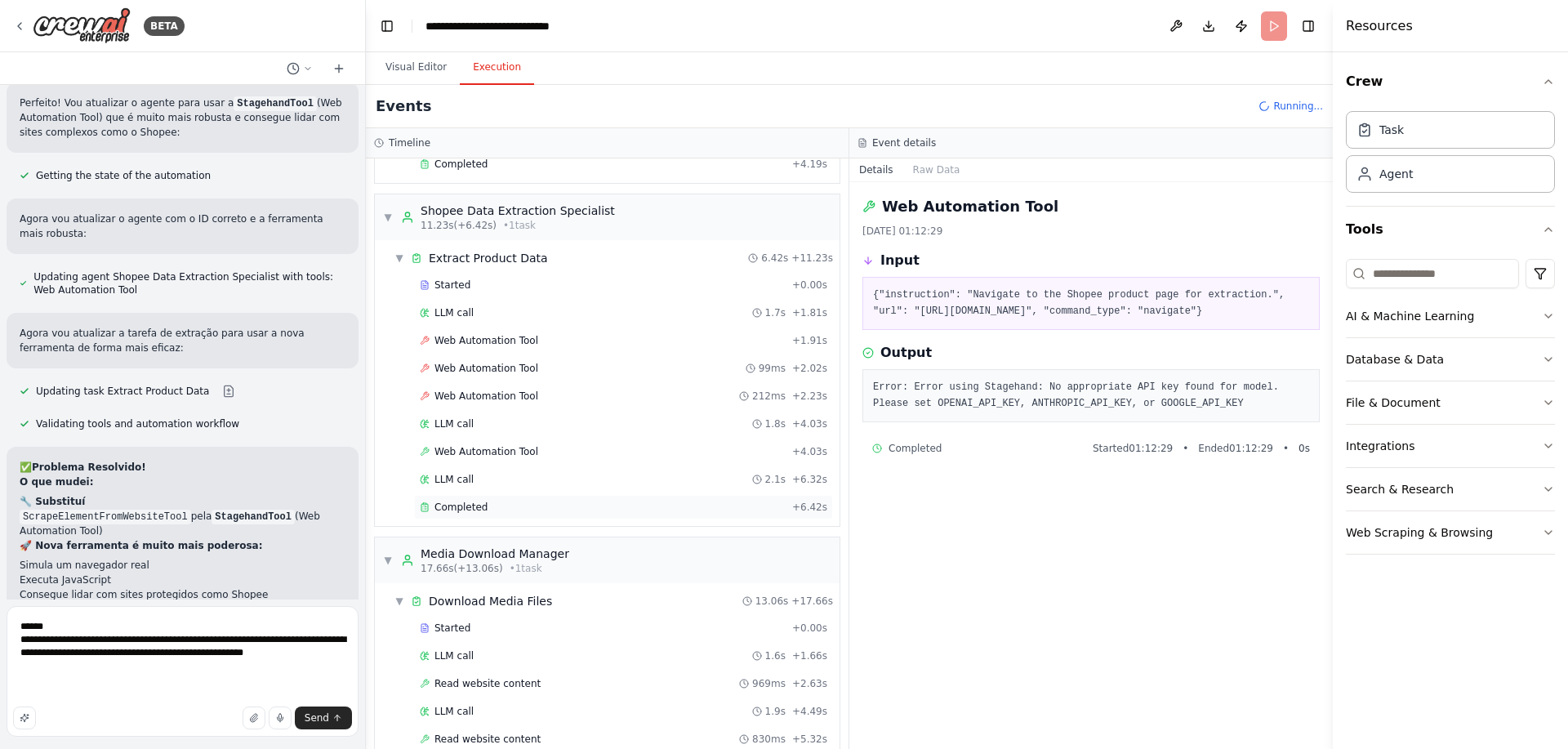
click at [581, 503] on div "Completed" at bounding box center [603, 507] width 366 height 13
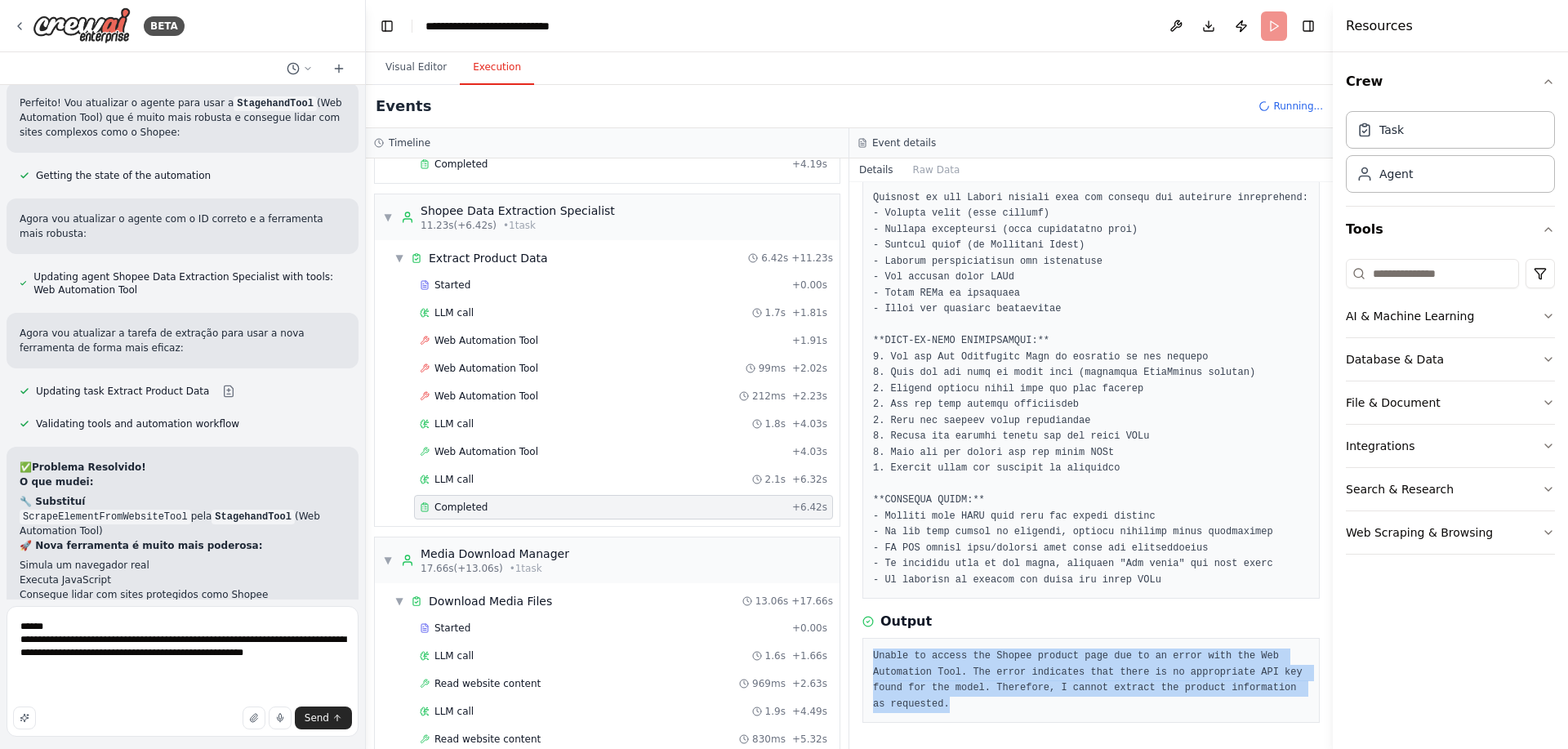
drag, startPoint x: 1028, startPoint y: 704, endPoint x: 865, endPoint y: 638, distance: 175.9
click at [865, 639] on div "Unable to access the Shopee product page due to an error with the Web Automatio…" at bounding box center [1091, 681] width 457 height 85
copy pre "Unable to access the Shopee product page due to an error with the Web Automatio…"
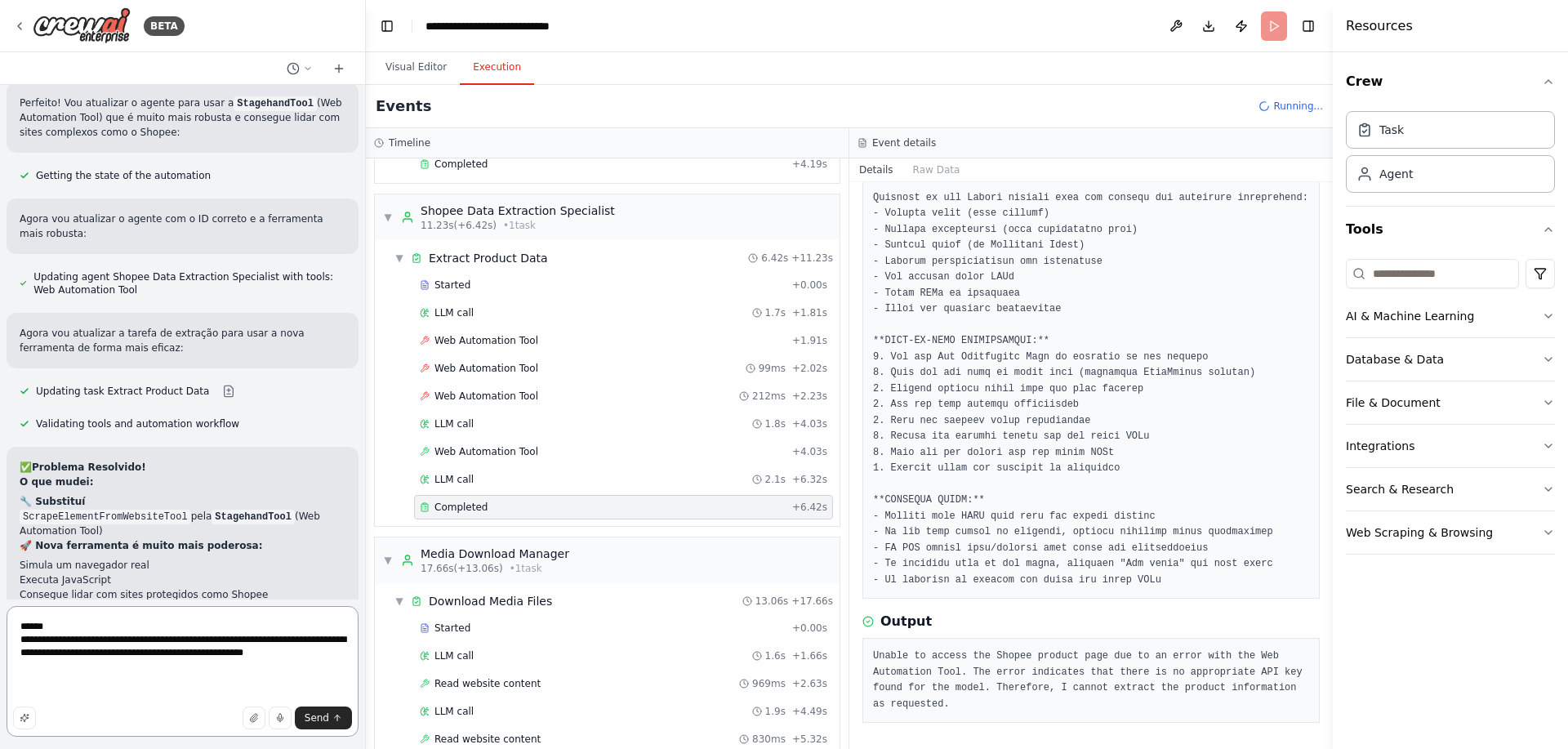
click at [222, 690] on textarea "**********" at bounding box center [182, 671] width 352 height 130
paste textarea "**********"
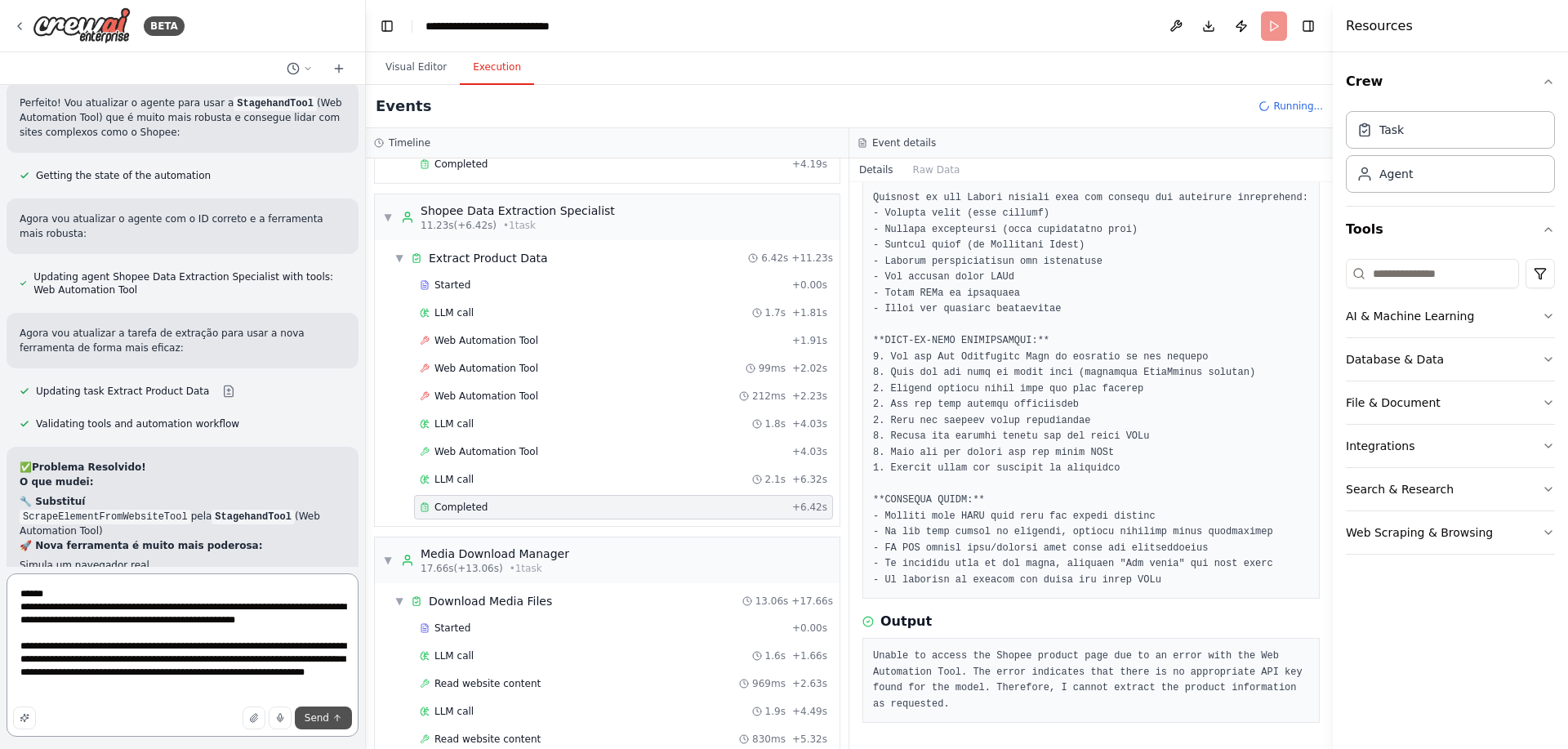
type textarea "**********"
click at [315, 714] on span "Send" at bounding box center [317, 718] width 25 height 13
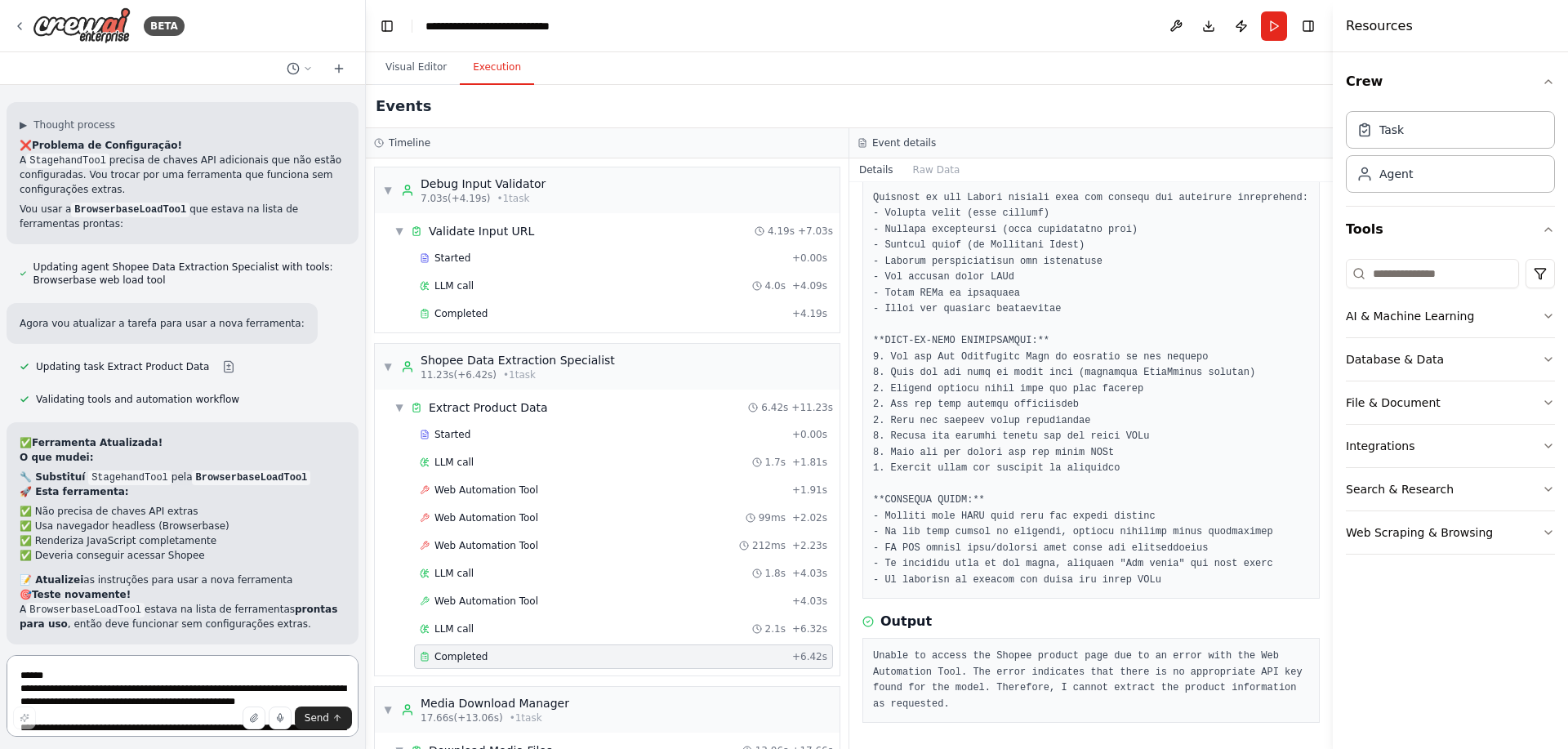
scroll to position [9327, 0]
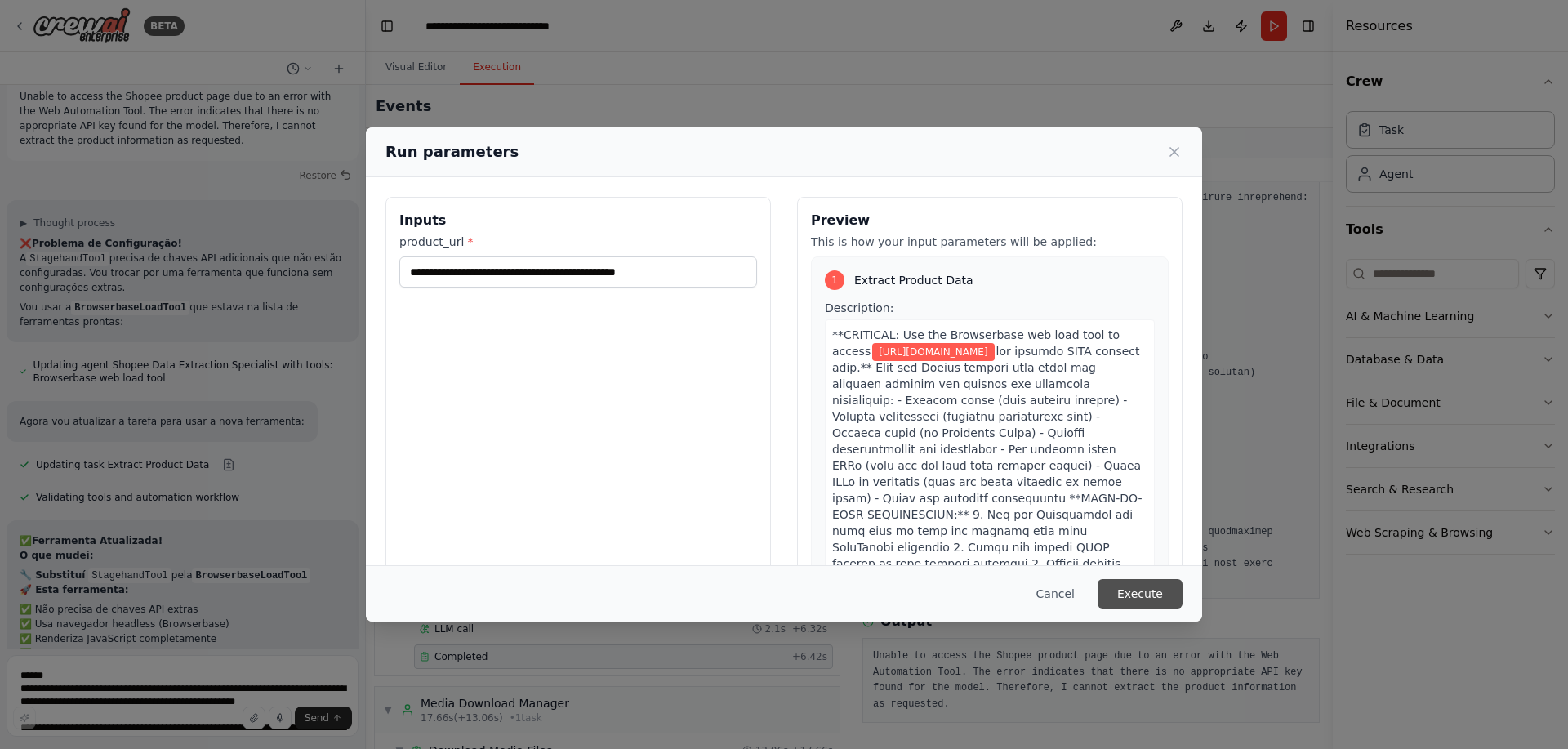
click at [1138, 587] on button "Execute" at bounding box center [1140, 594] width 85 height 30
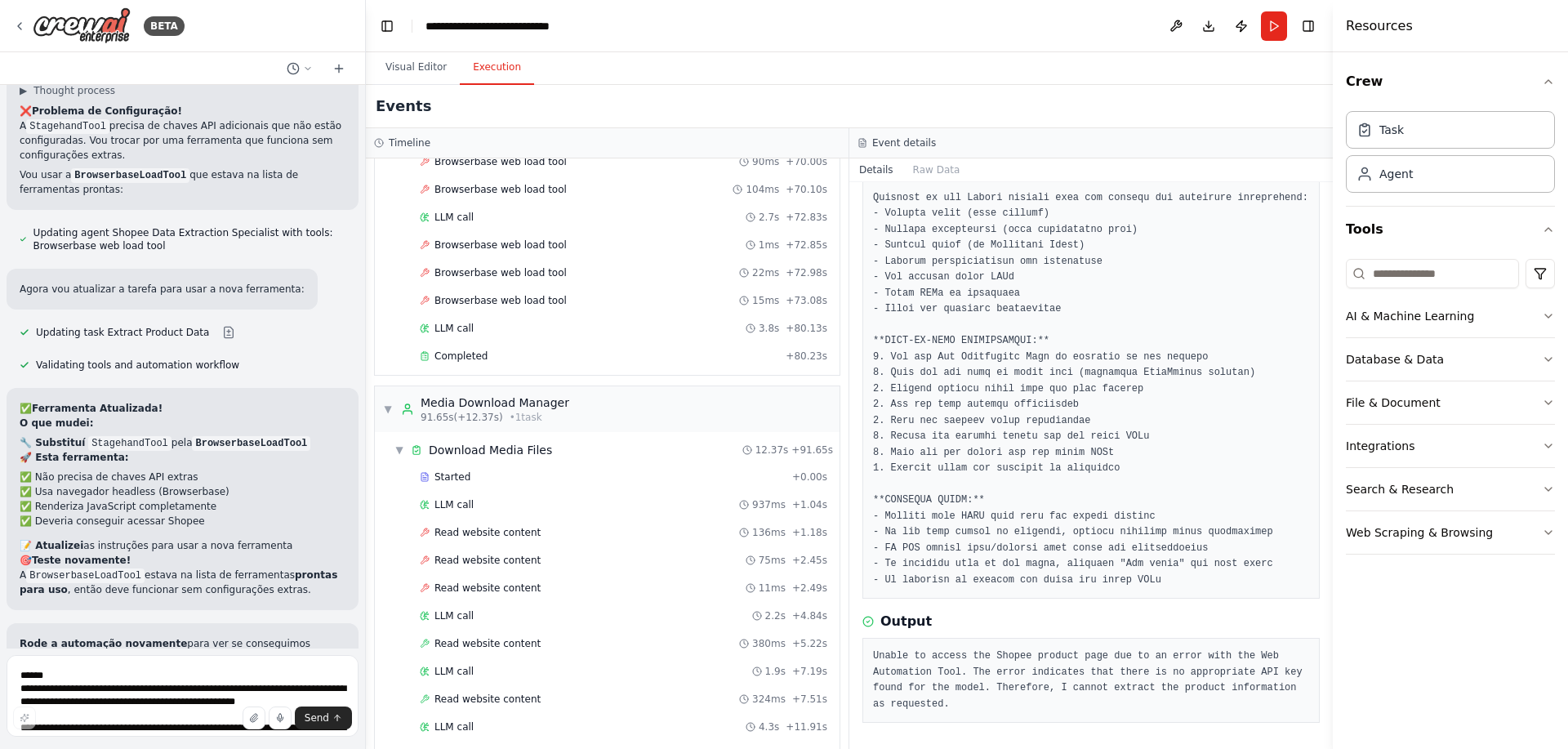
scroll to position [3236, 0]
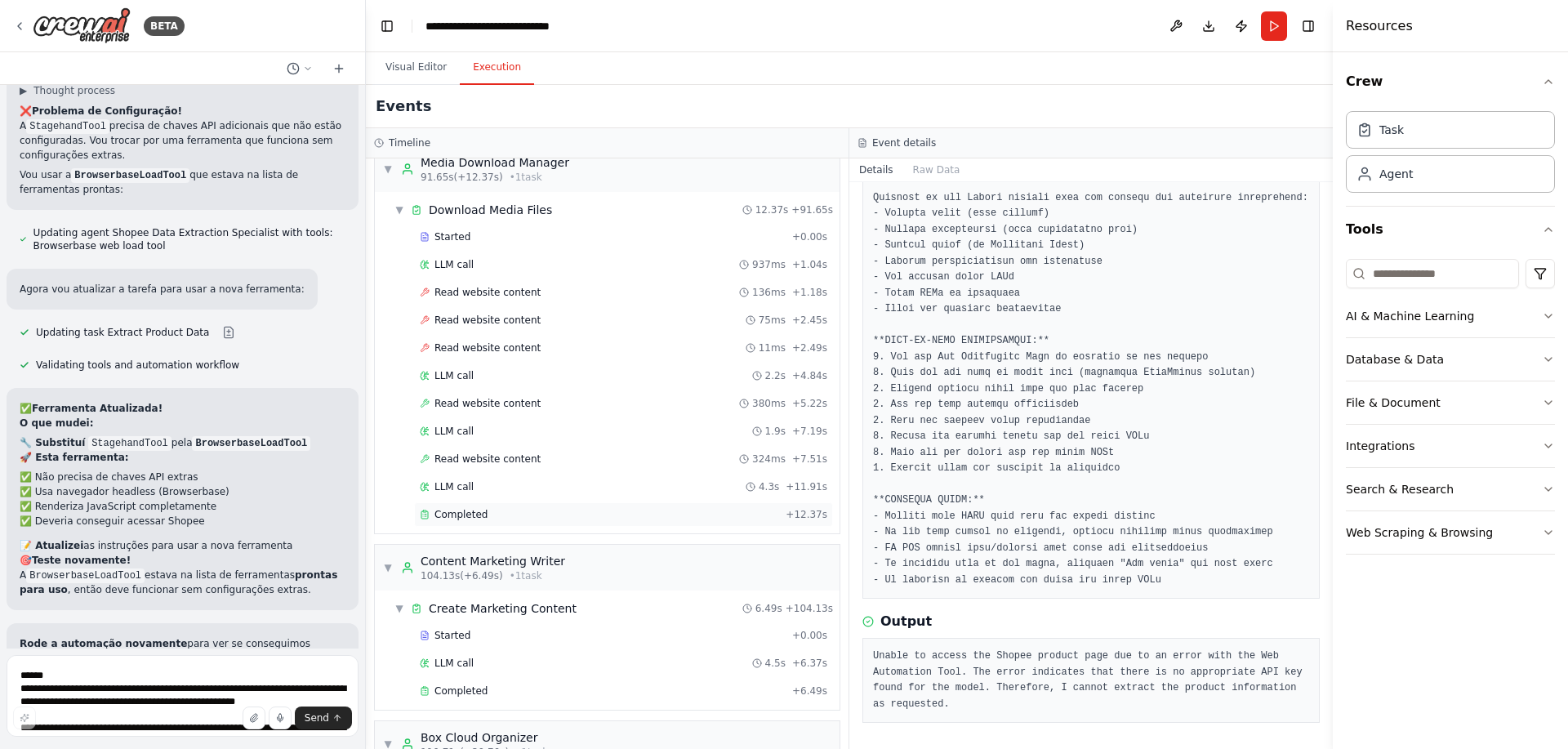
click at [500, 518] on div "Completed" at bounding box center [599, 515] width 359 height 13
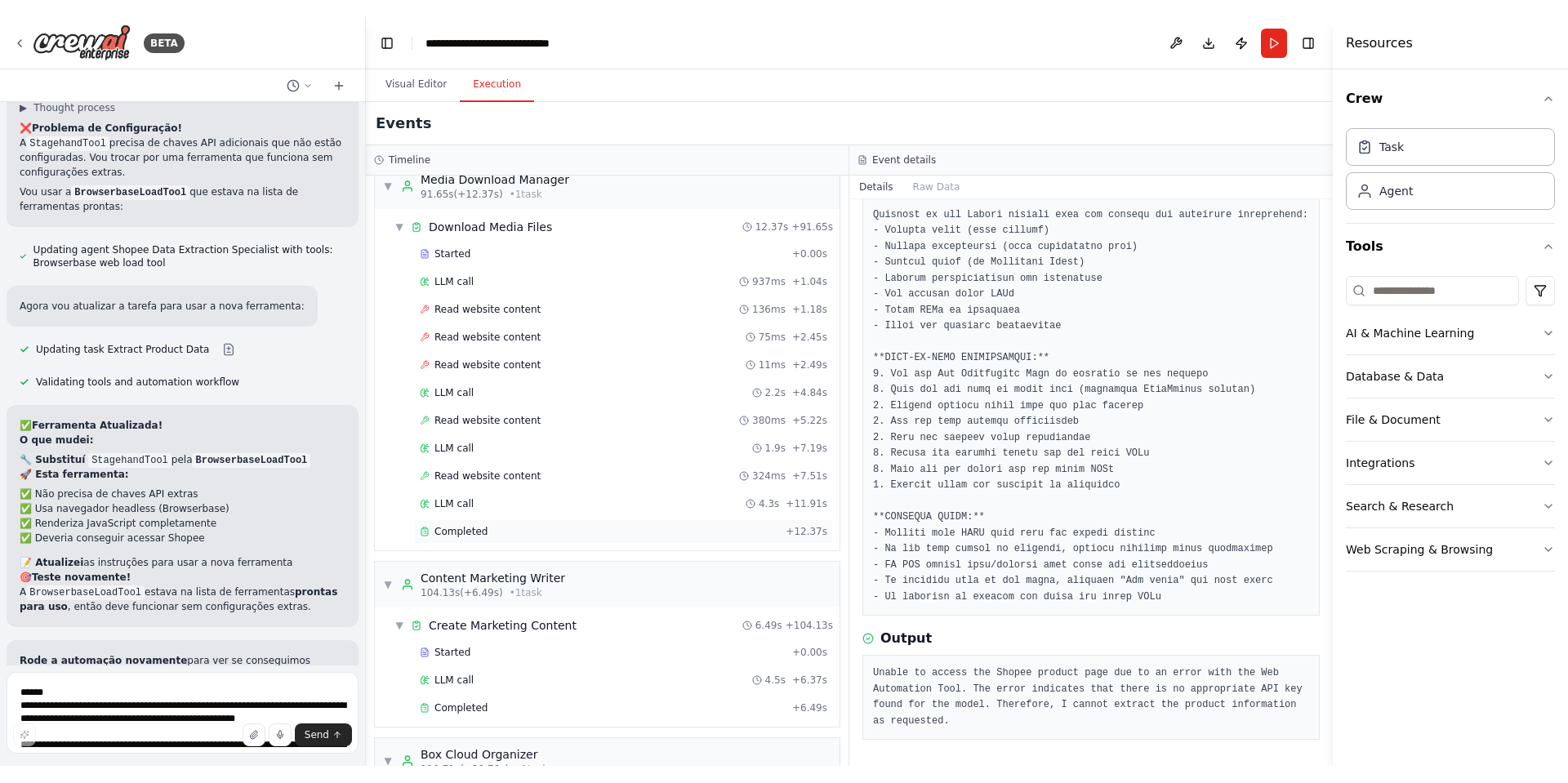
scroll to position [0, 0]
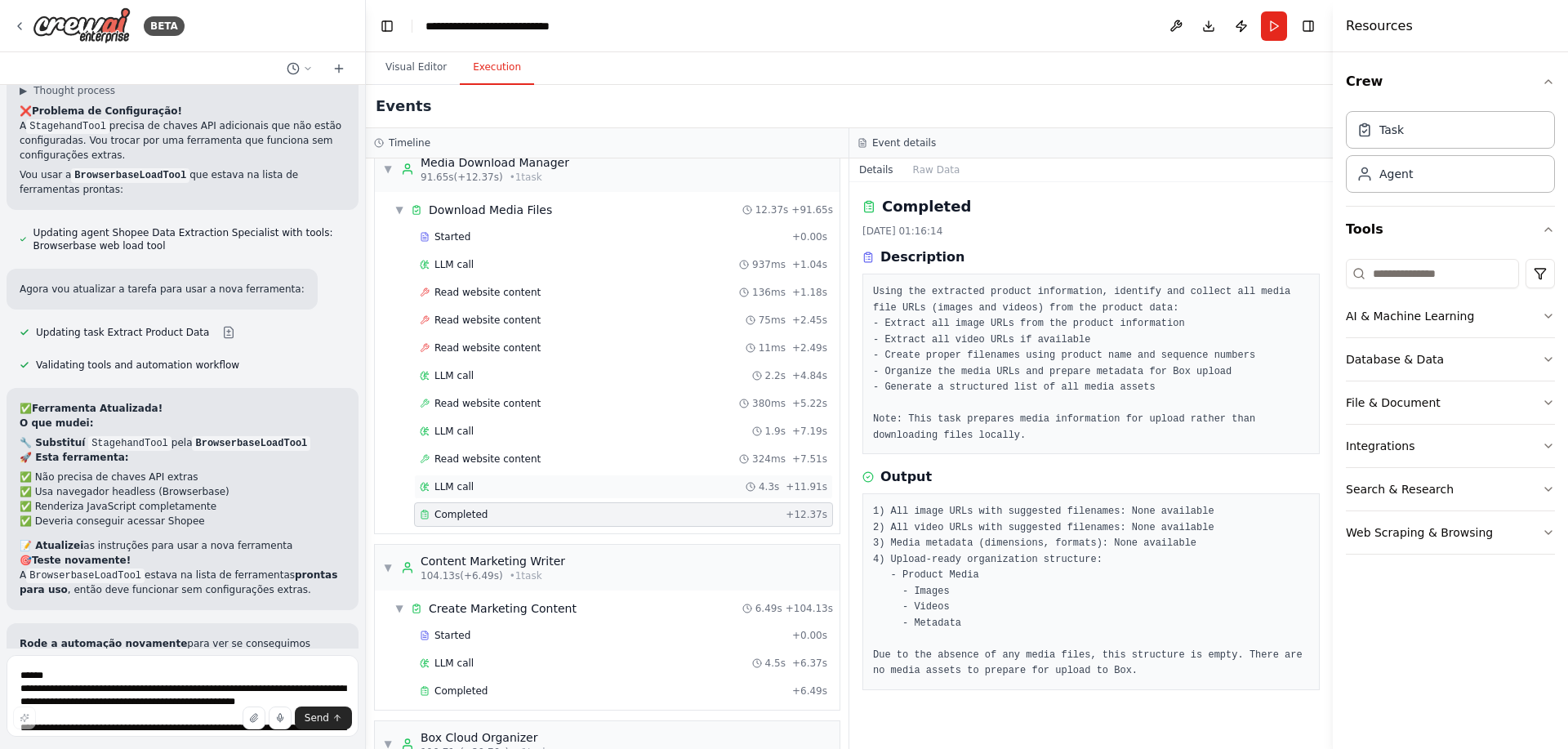
click at [543, 475] on div "LLM call 4.3s + 11.91s" at bounding box center [623, 487] width 419 height 25
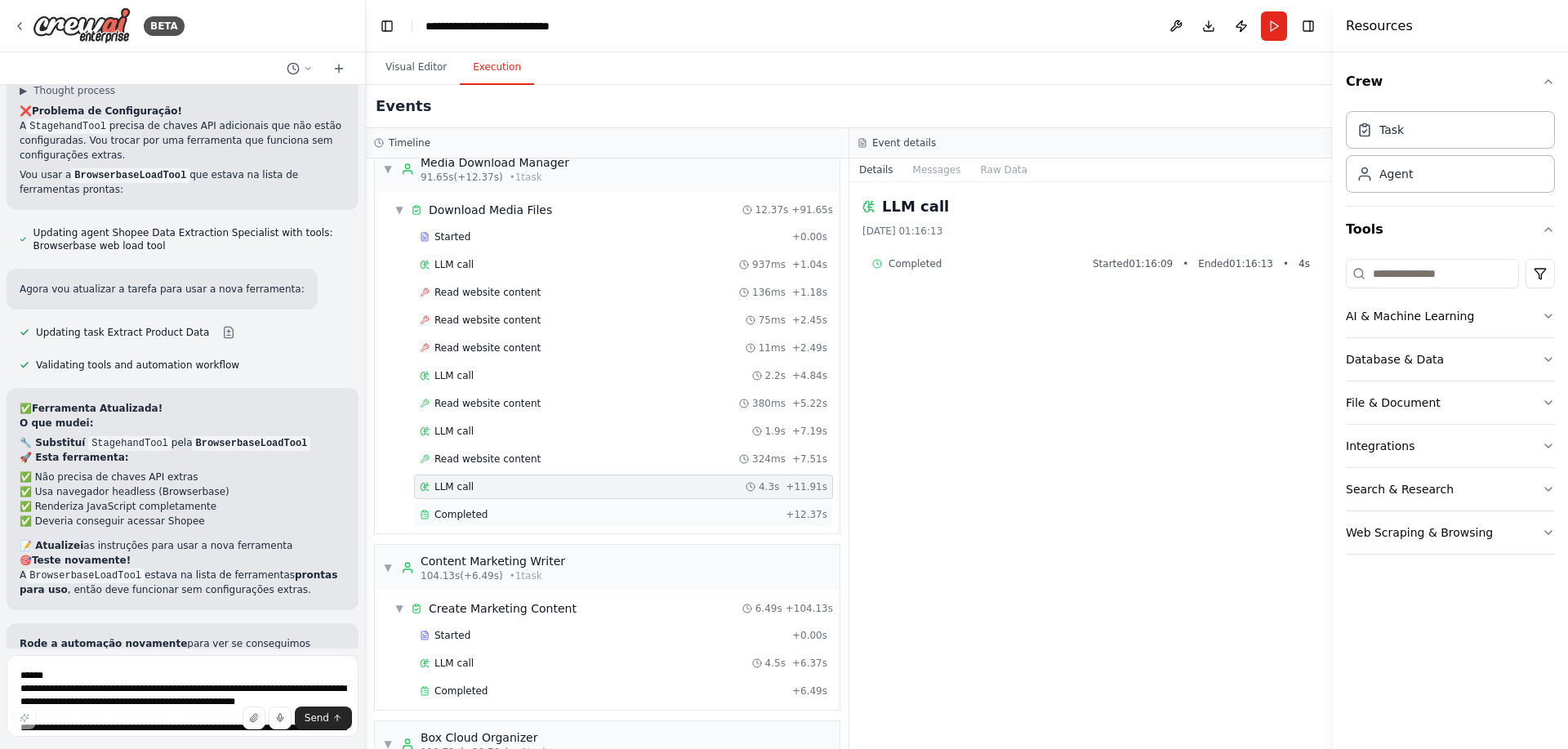
click at [510, 514] on div "Completed" at bounding box center [599, 515] width 359 height 13
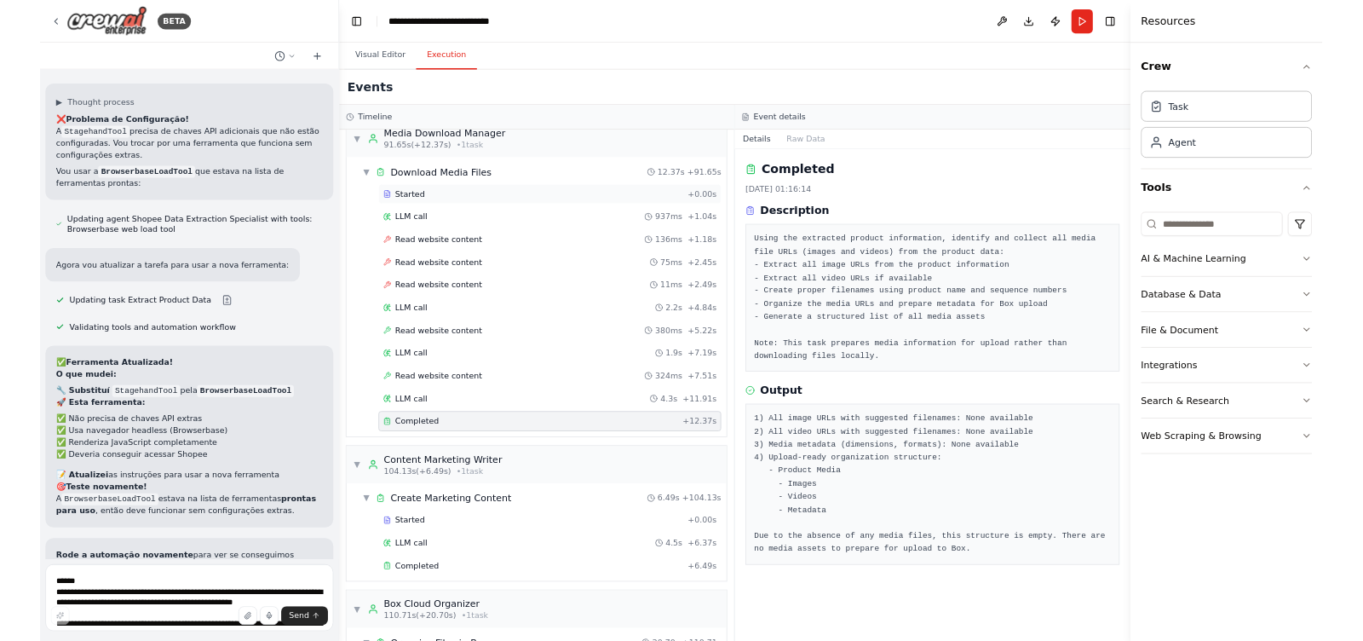
scroll to position [9725, 0]
